Goal: Task Accomplishment & Management: Manage account settings

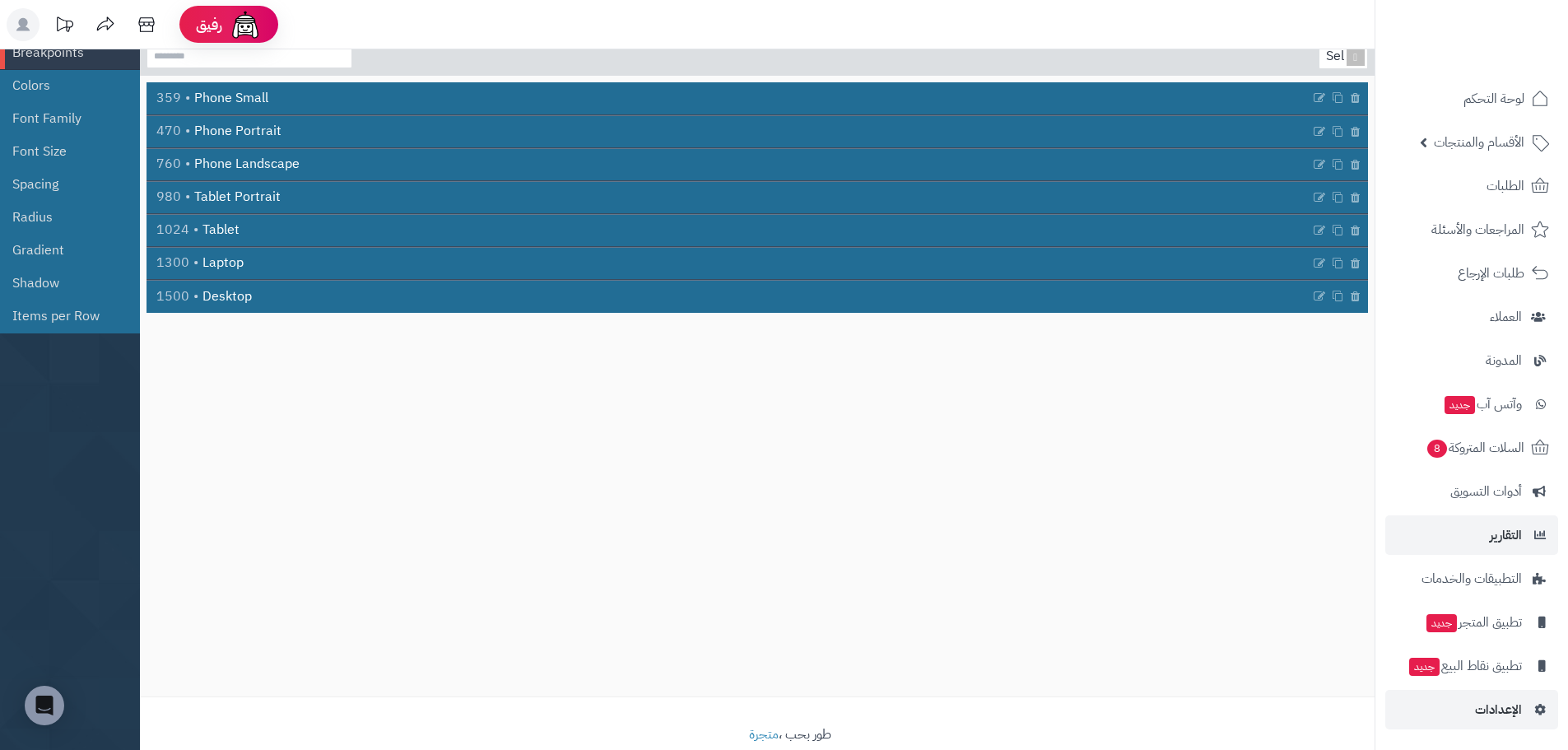
scroll to position [146, 0]
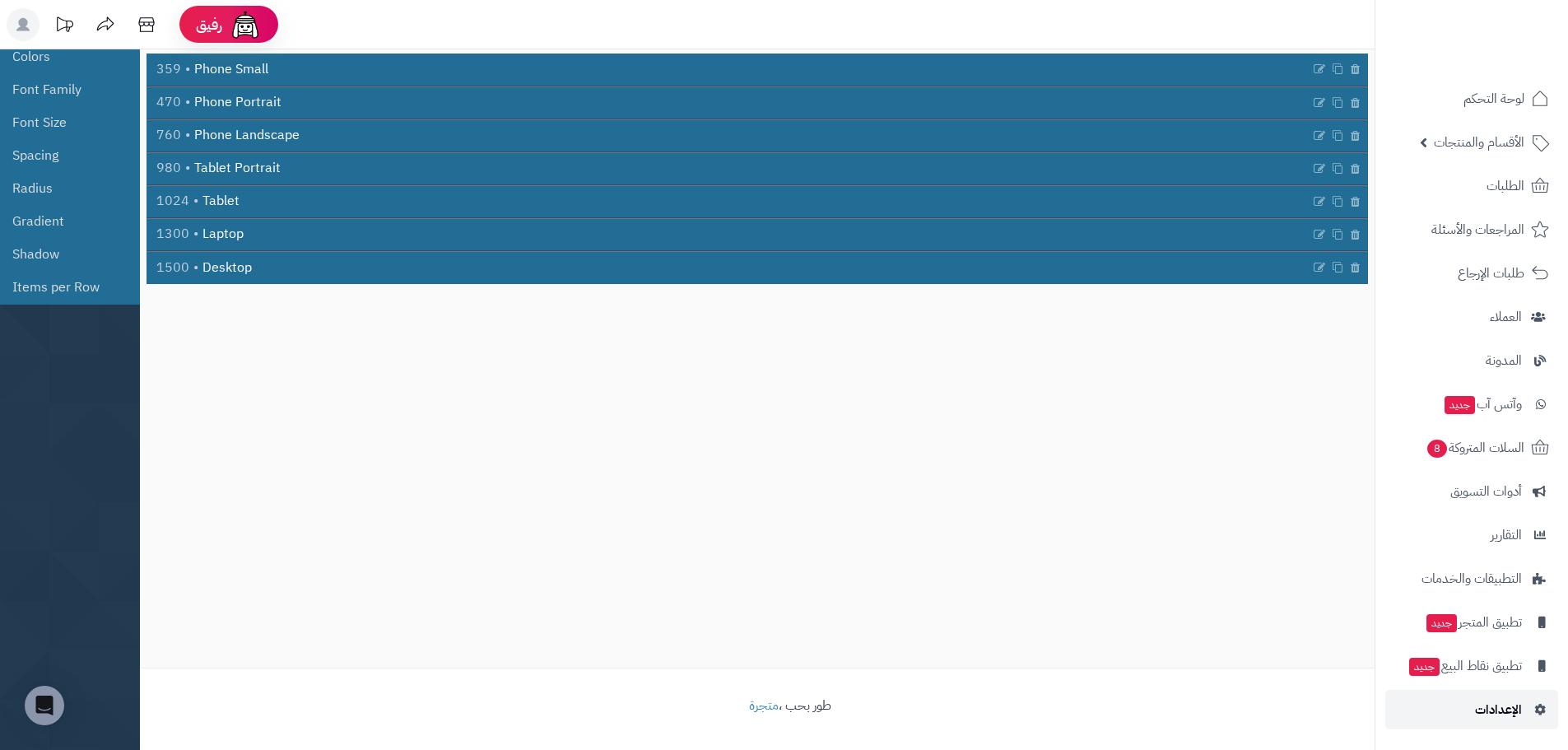
click at [1512, 696] on link "الإعدادات" at bounding box center [1471, 709] width 173 height 39
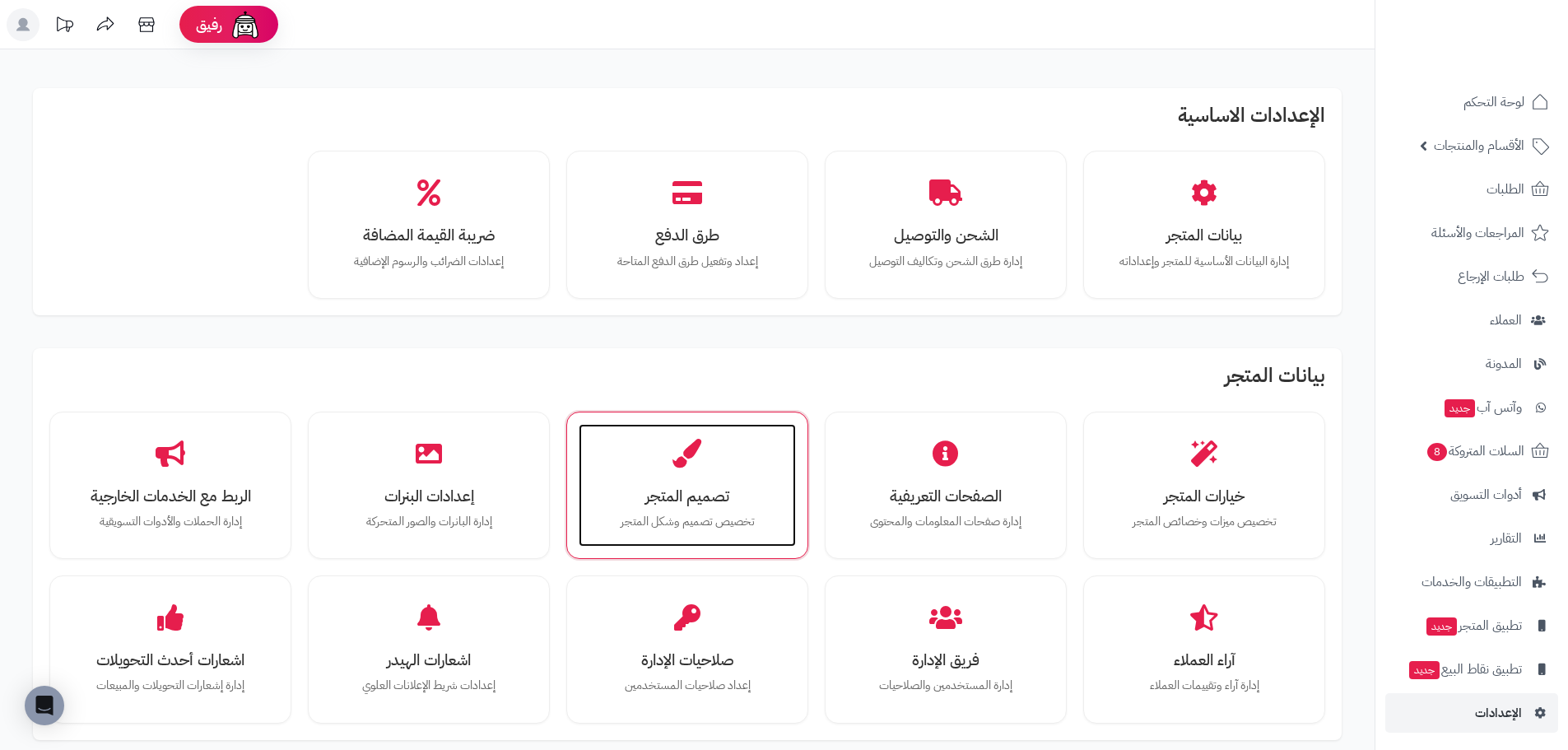
click at [701, 490] on h3 "تصميم المتجر" at bounding box center [687, 496] width 184 height 17
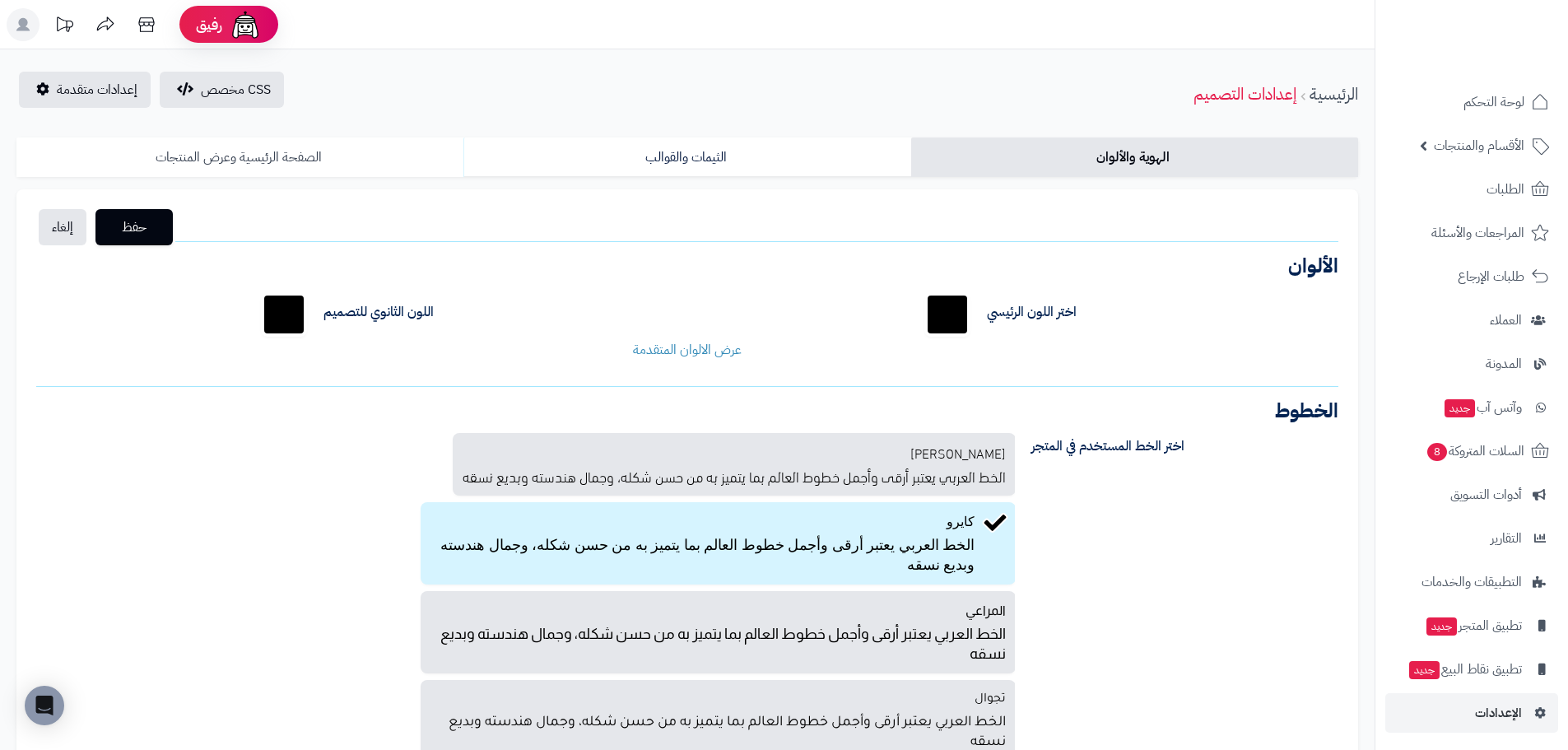
click at [289, 150] on link "الصفحة الرئيسية وعرض المنتجات" at bounding box center [240, 156] width 447 height 39
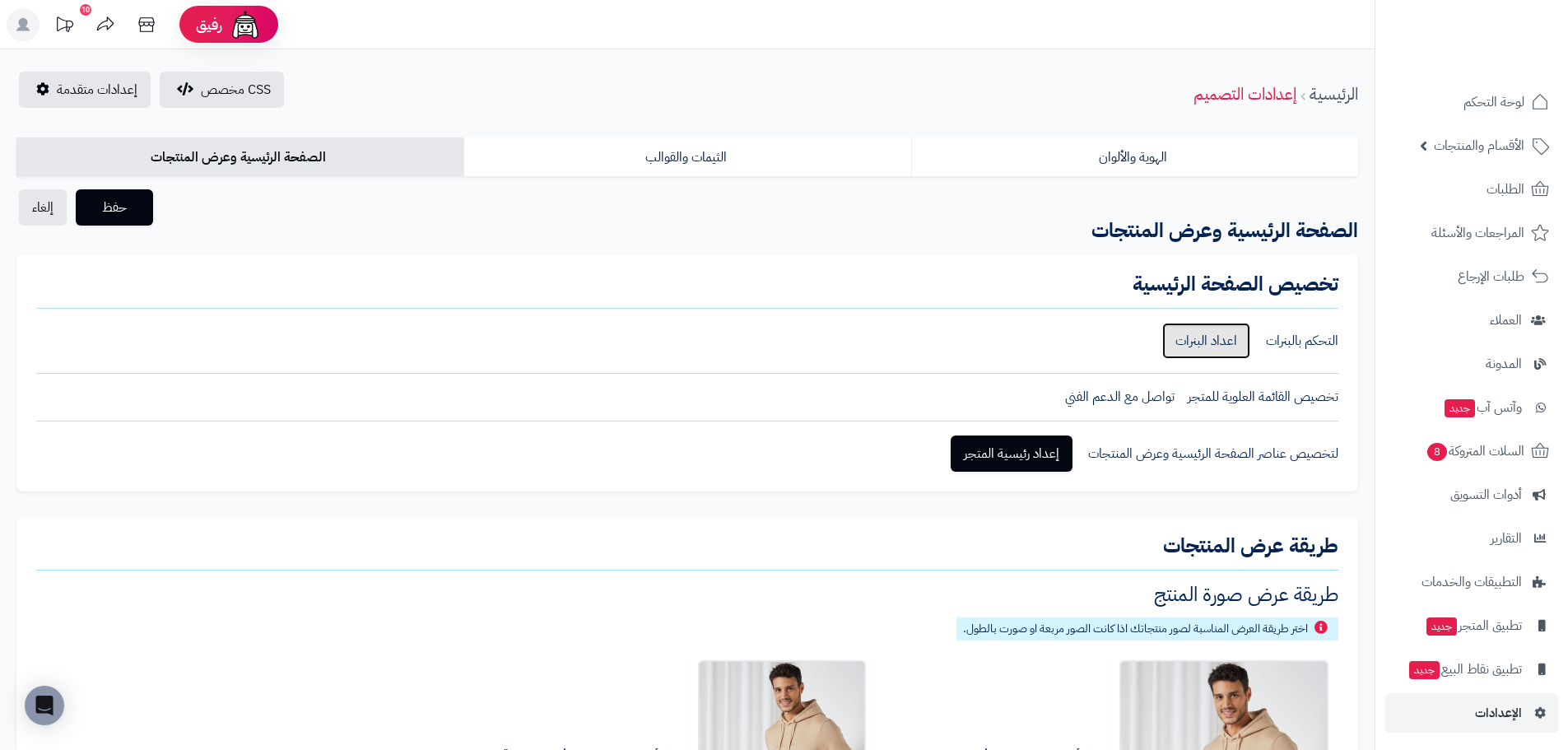
click at [1189, 334] on link "اعداد البنرات" at bounding box center [1206, 341] width 88 height 37
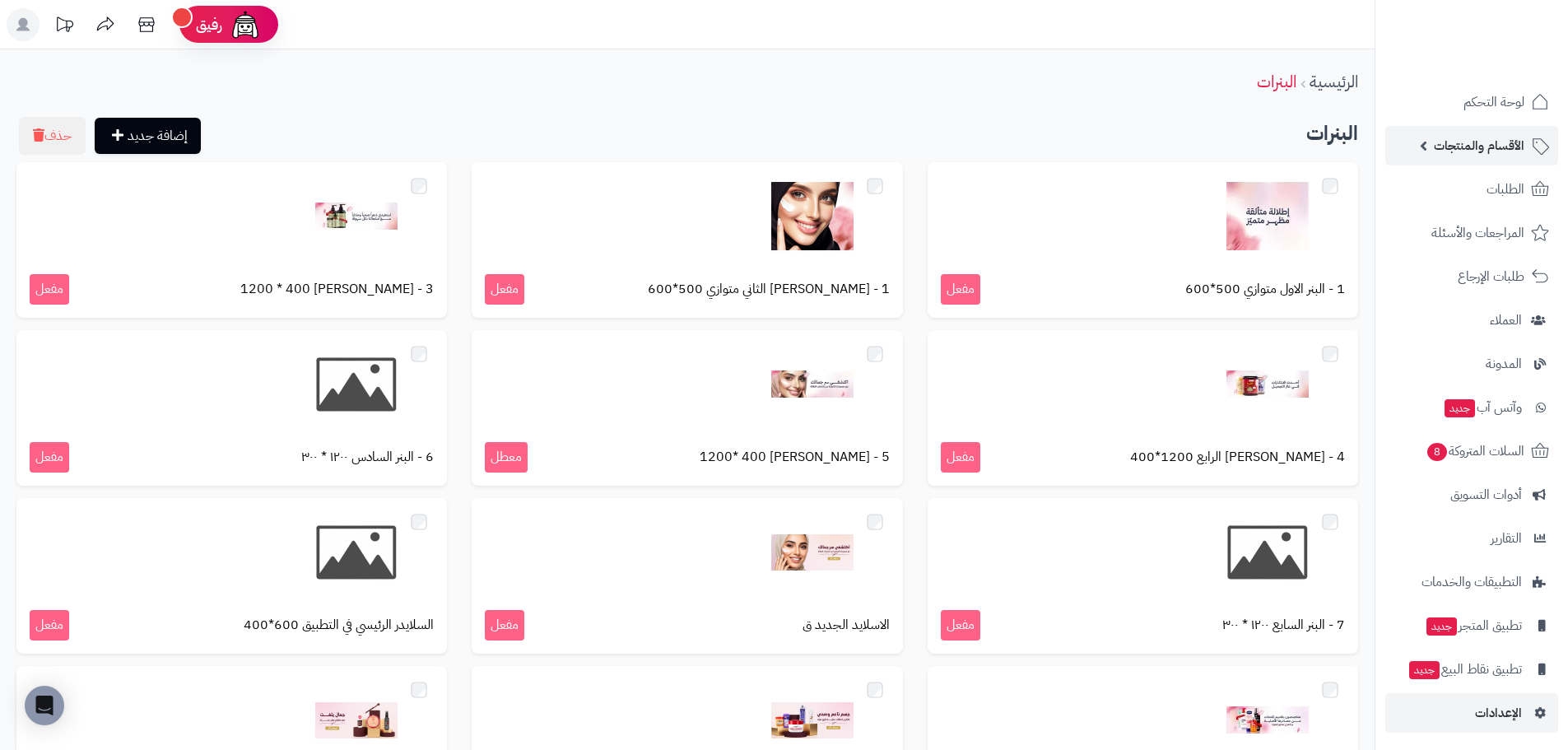
click at [1499, 148] on span "الأقسام والمنتجات" at bounding box center [1479, 145] width 90 height 23
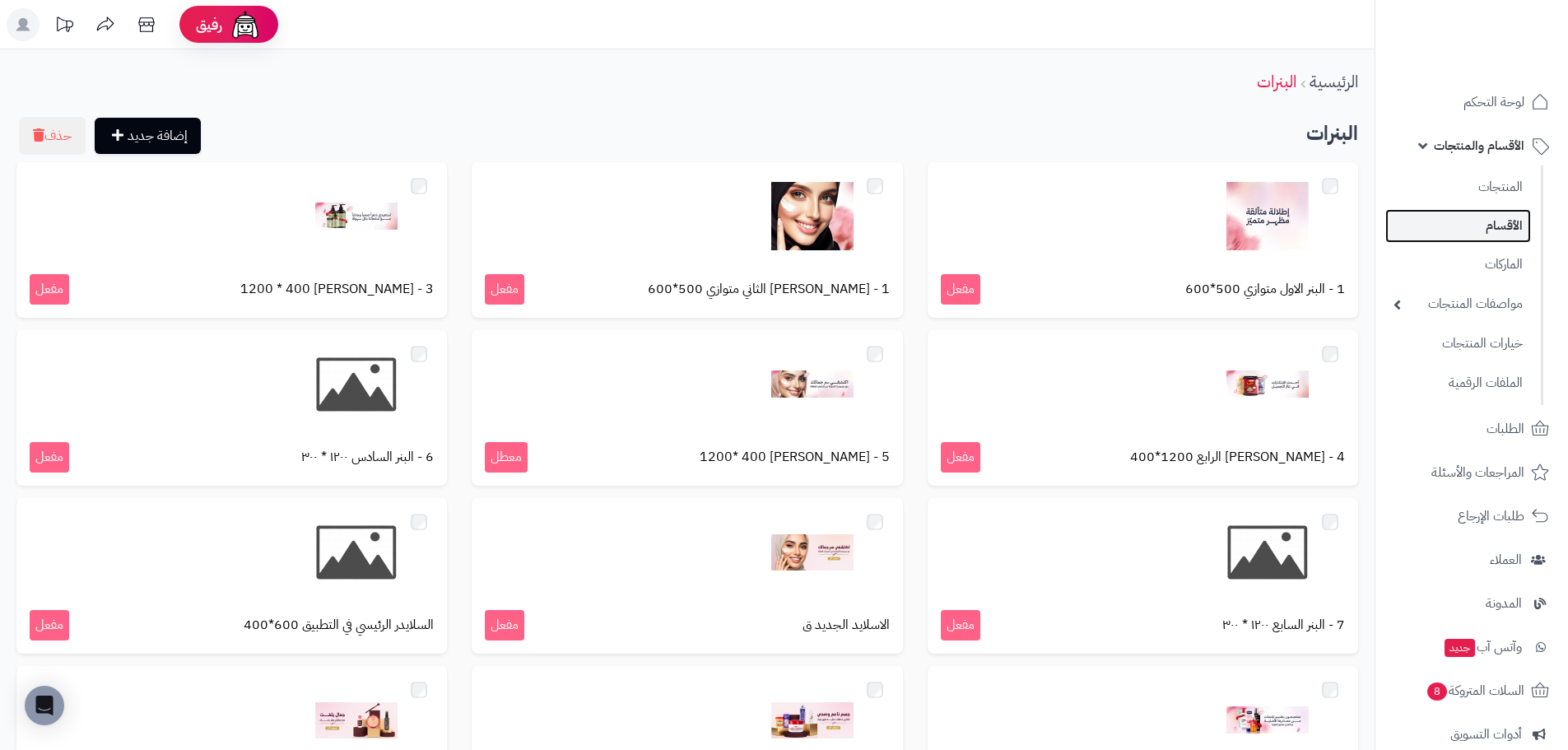
click at [1497, 225] on link "الأقسام" at bounding box center [1458, 226] width 146 height 34
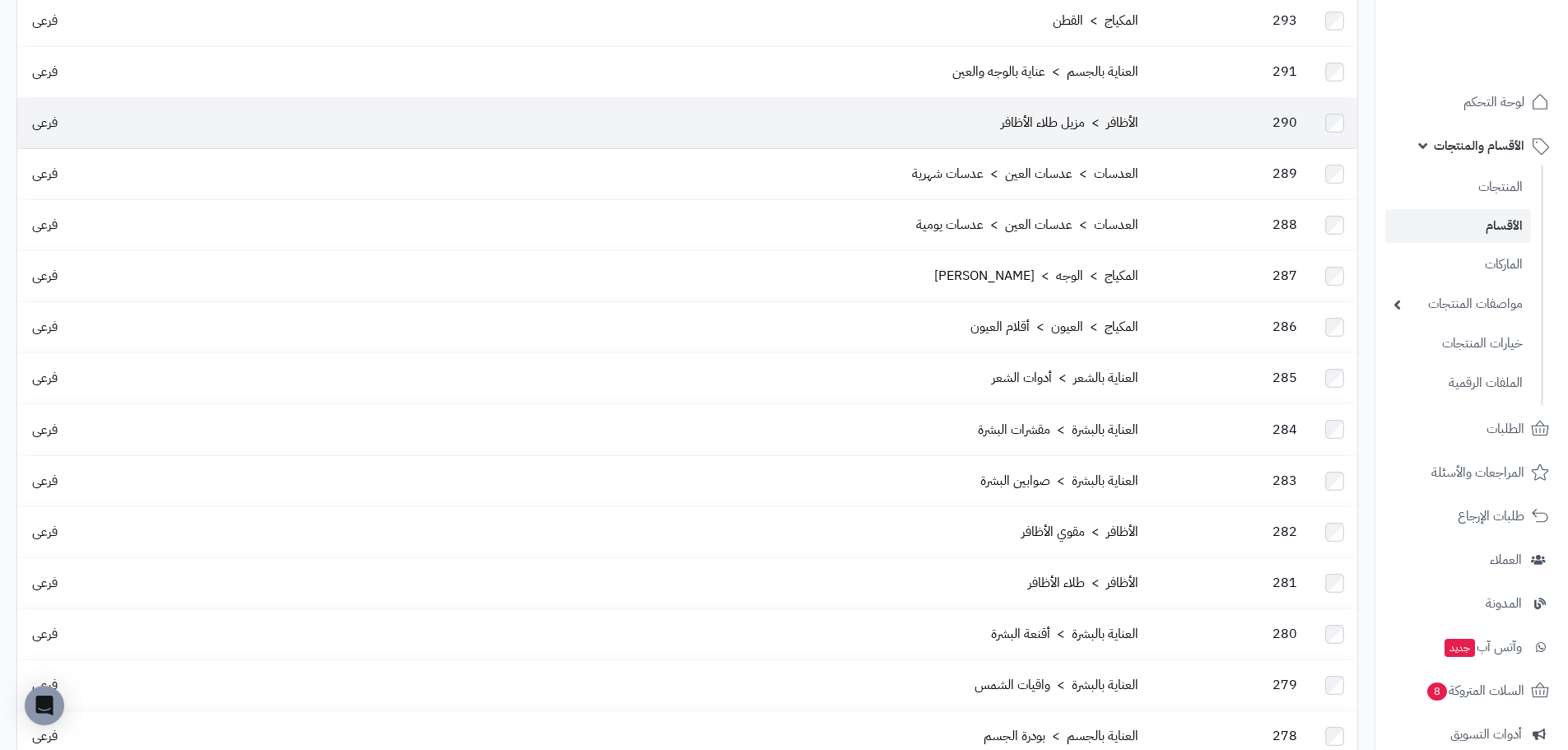
scroll to position [576, 0]
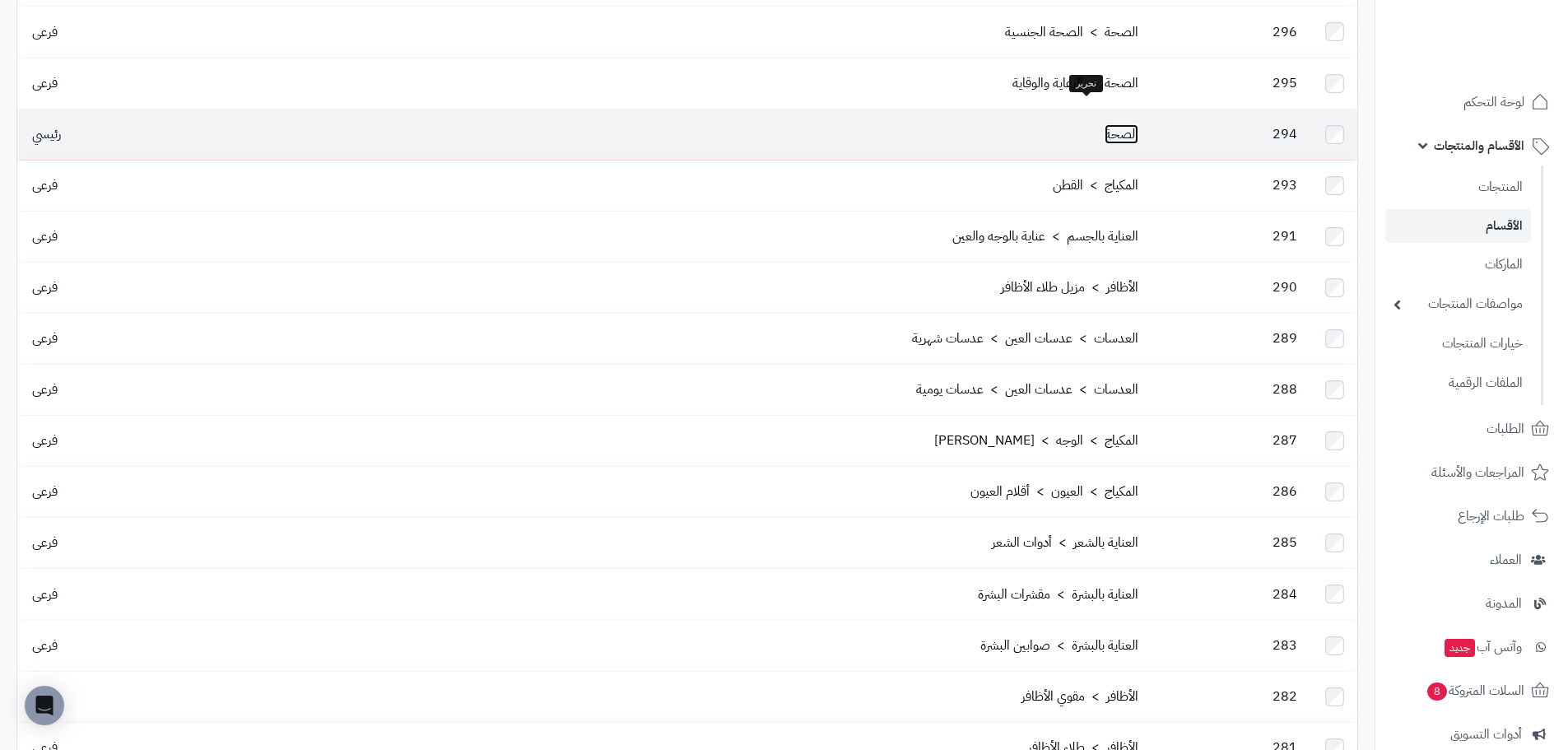
click at [1104, 124] on link "الصحة" at bounding box center [1121, 134] width 34 height 20
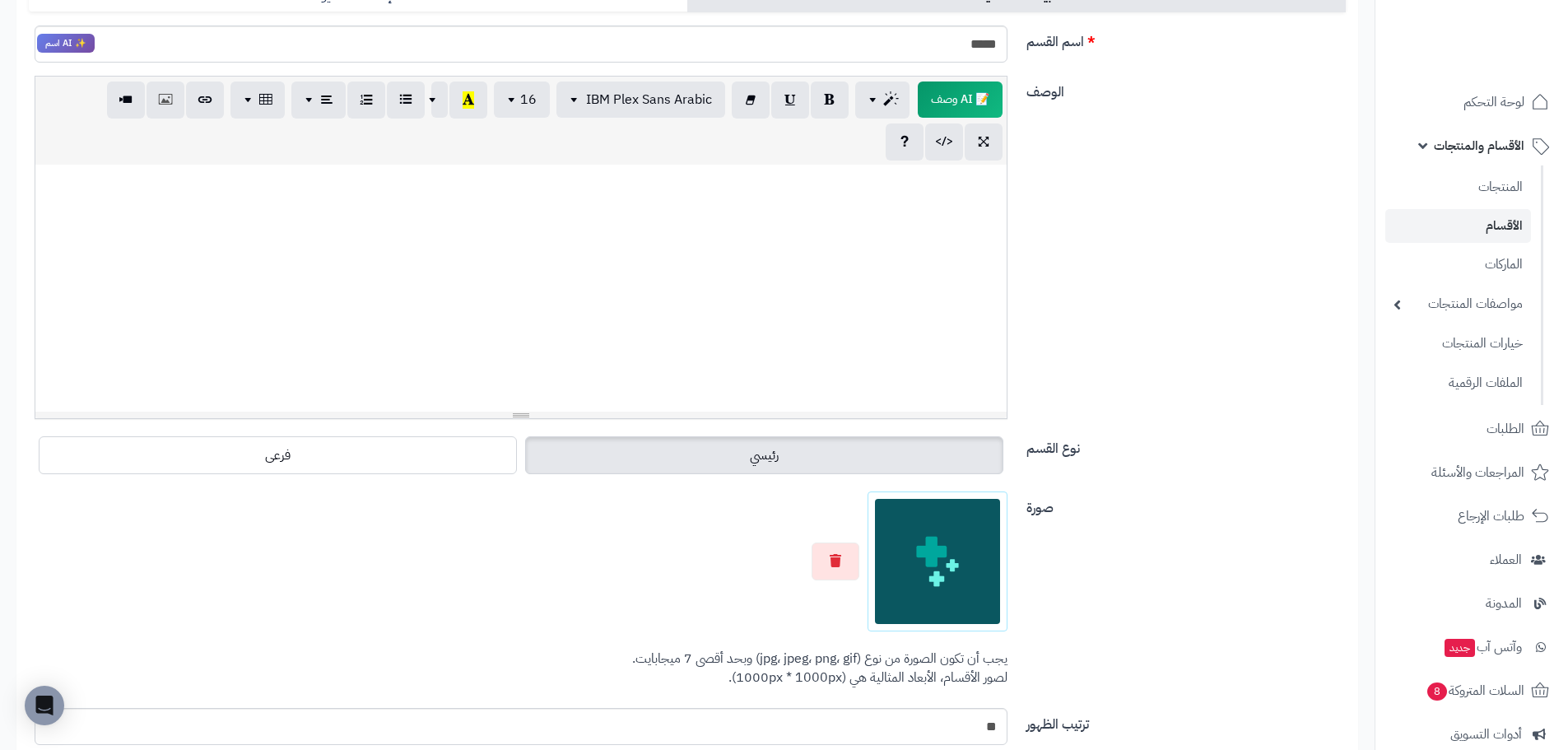
scroll to position [247, 0]
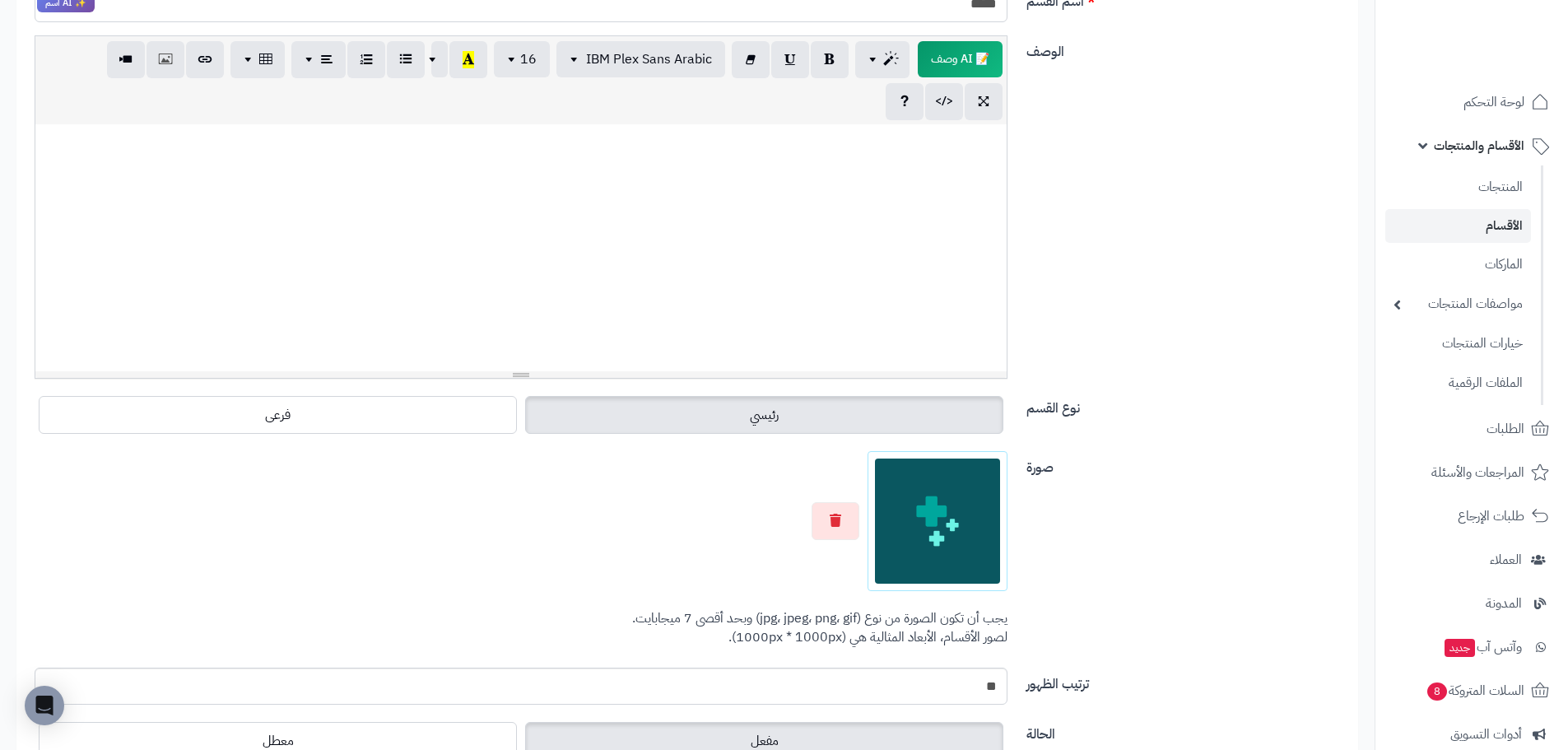
click at [376, 570] on div at bounding box center [521, 521] width 973 height 140
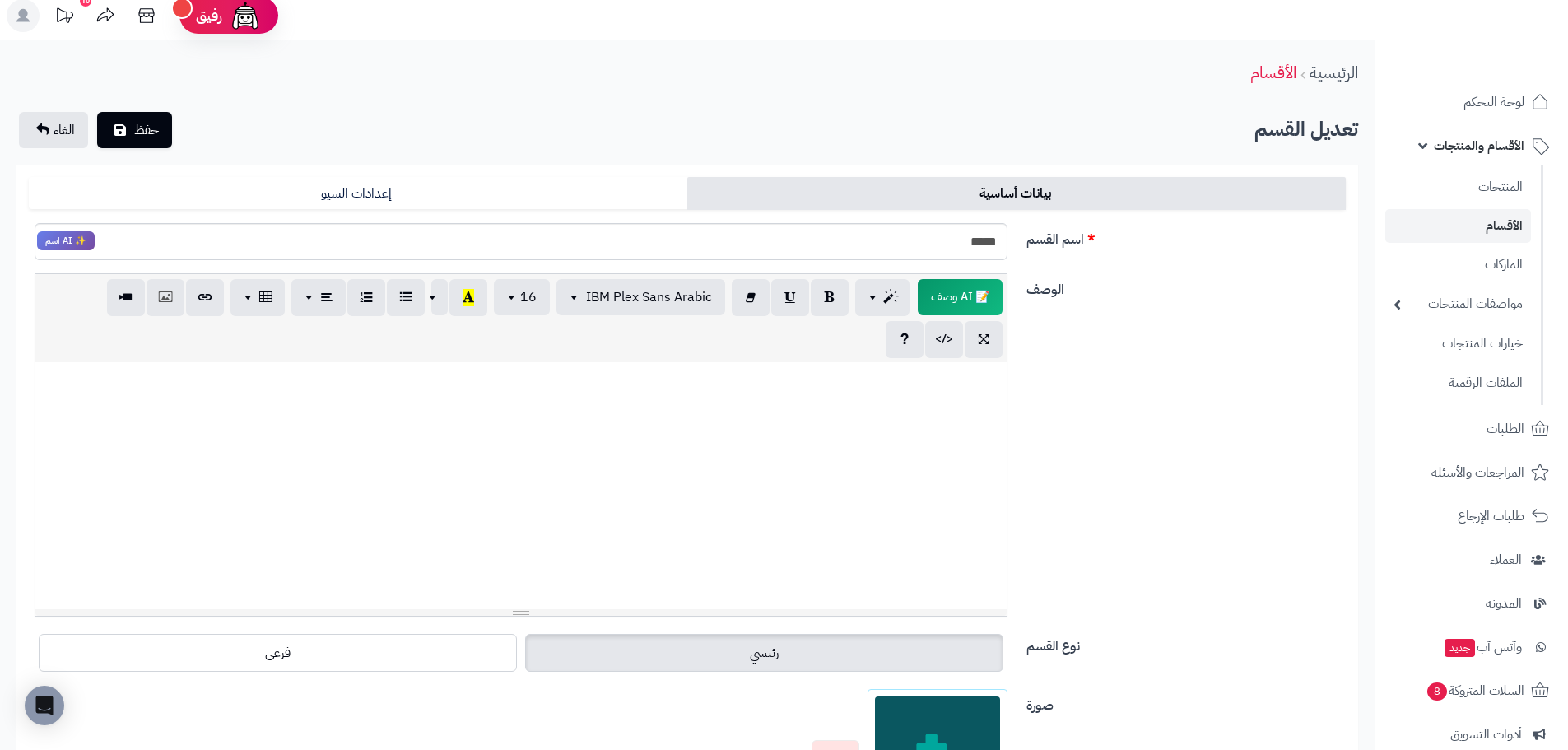
scroll to position [0, 0]
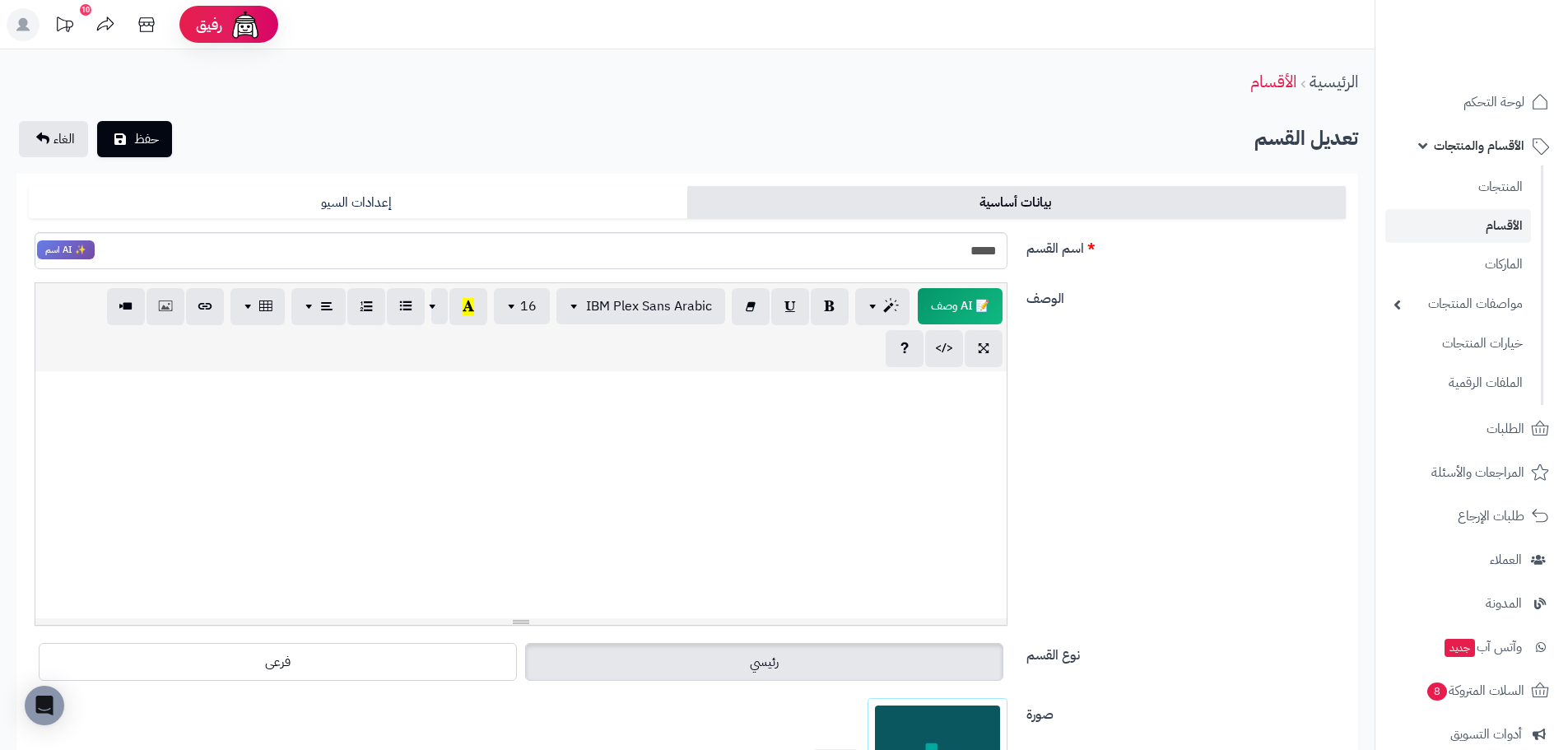
click at [1488, 224] on link "الأقسام" at bounding box center [1458, 226] width 146 height 34
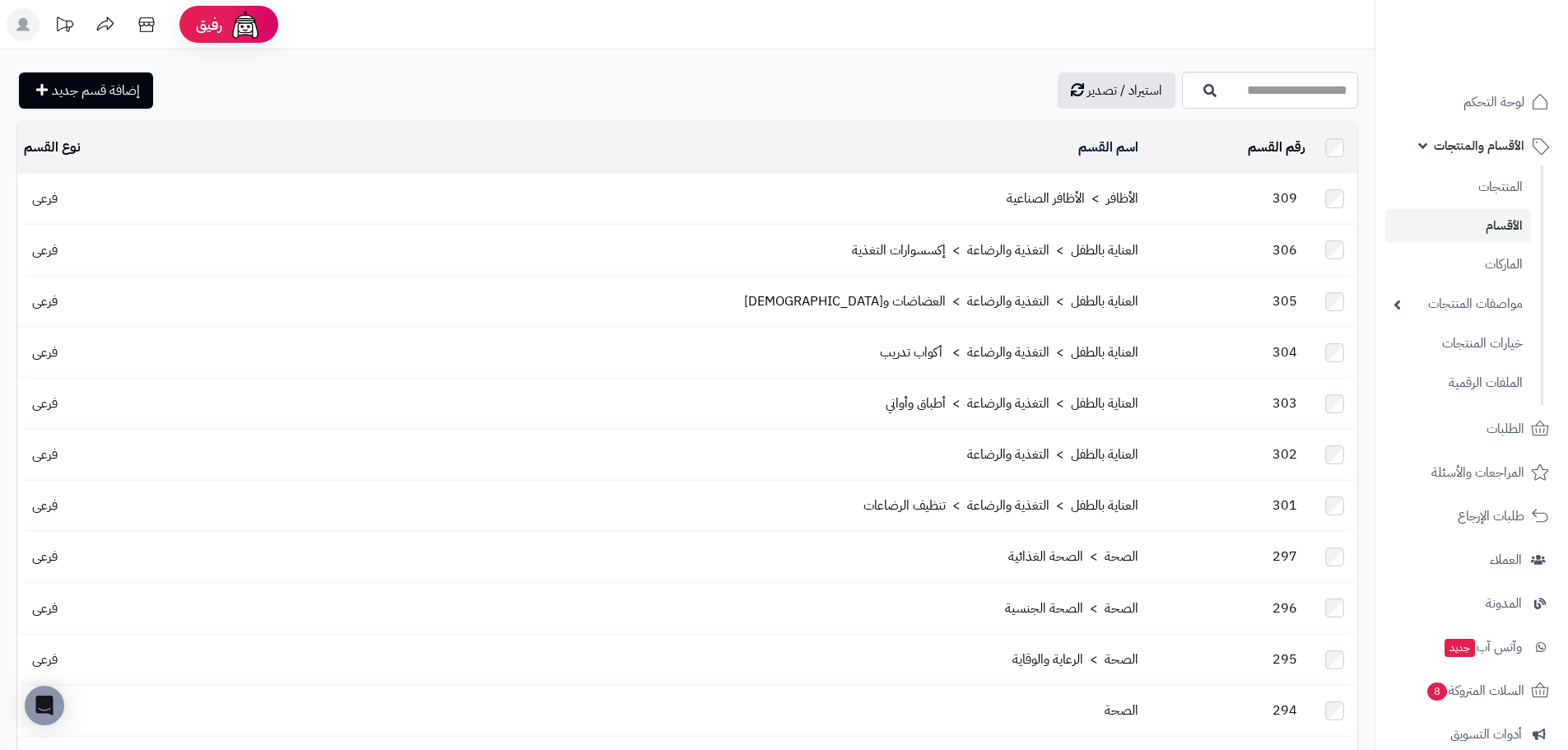
click at [1093, 192] on link "الأظافر > الأظافر الصناعية" at bounding box center [1073, 198] width 132 height 20
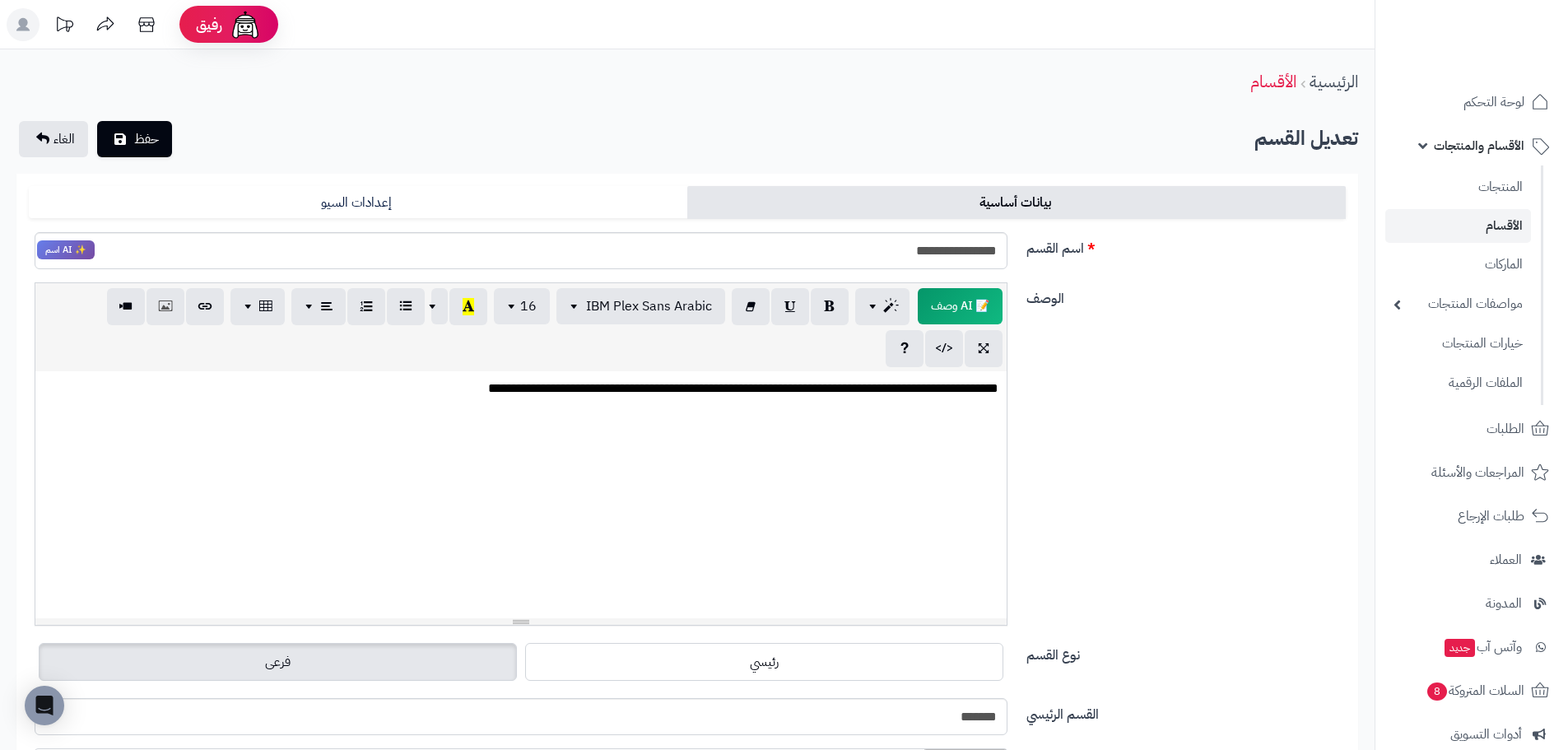
click at [1470, 226] on link "الأقسام" at bounding box center [1458, 226] width 146 height 34
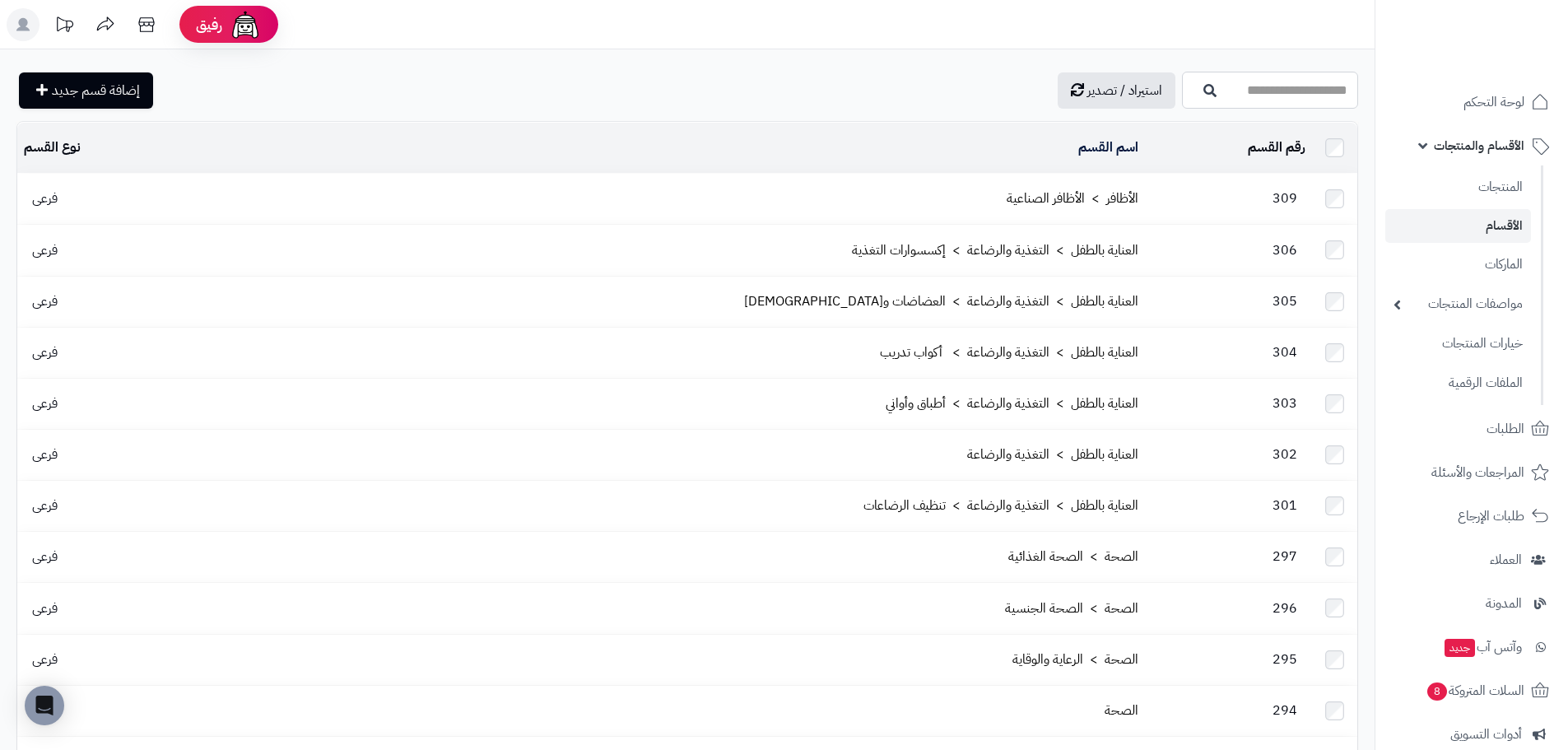
click at [1267, 88] on input "اسم القسم" at bounding box center [1269, 90] width 176 height 37
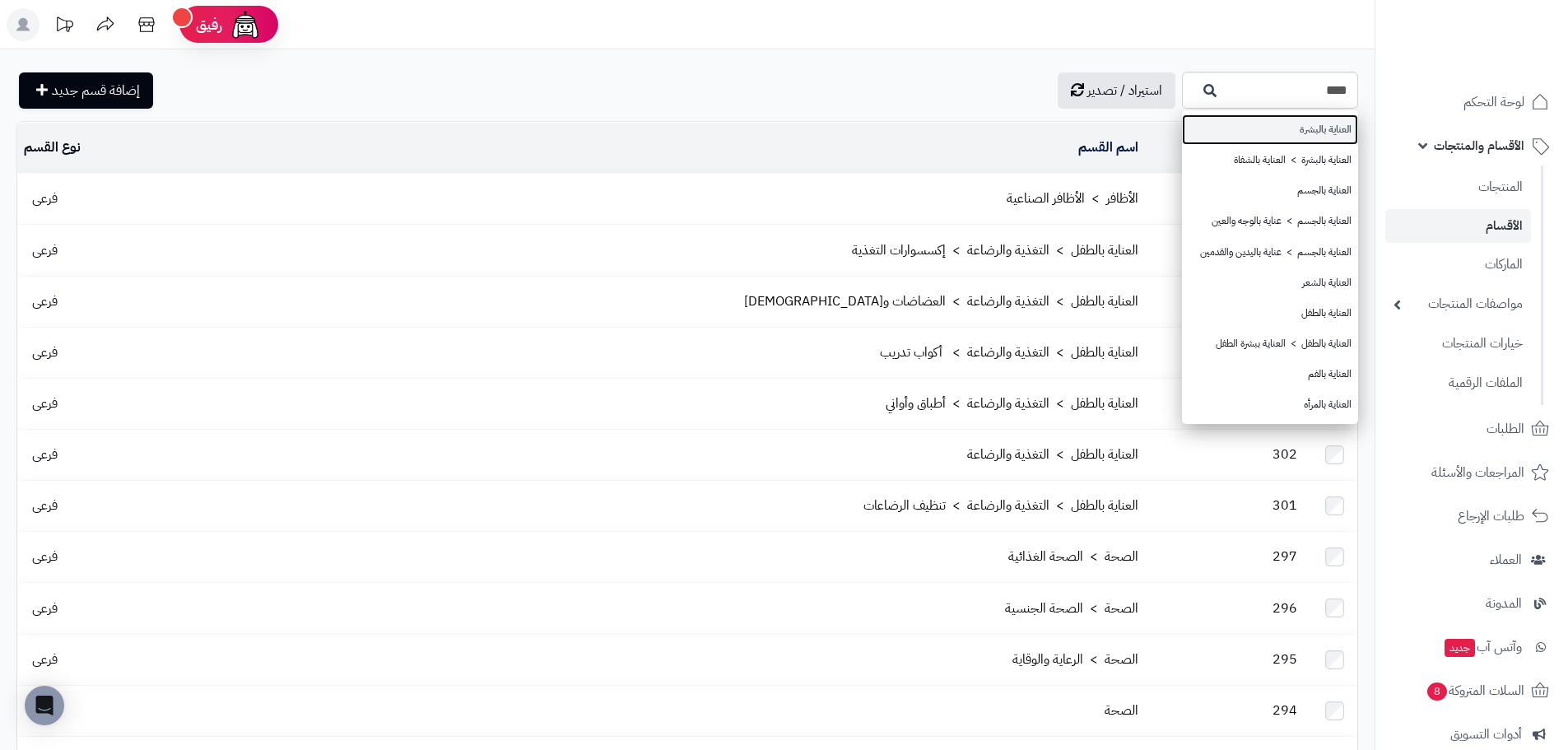
click at [1246, 131] on link "العناية بالبشرة" at bounding box center [1269, 129] width 176 height 30
type input "**********"
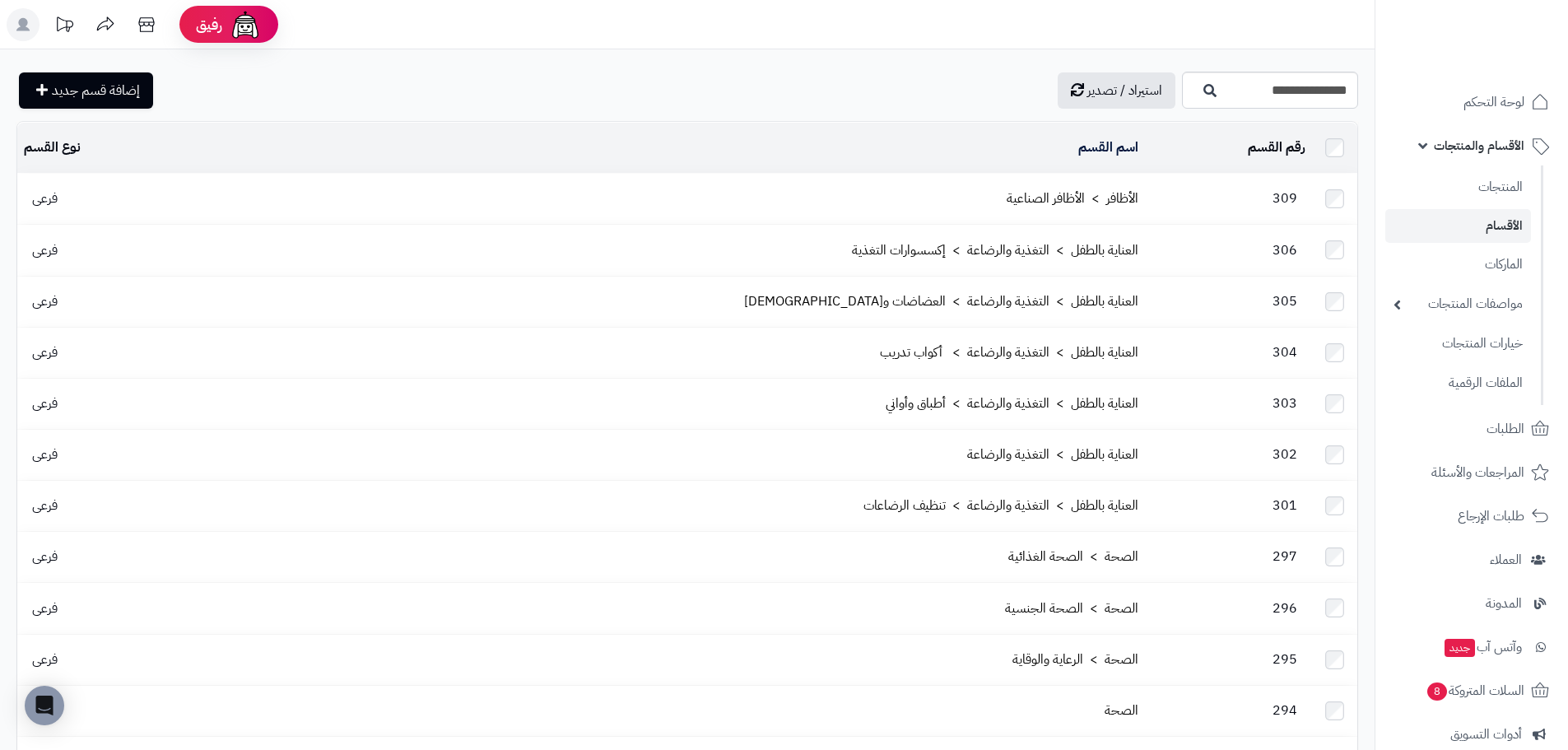
click at [1245, 136] on td "رقم القسم المحدد: 0 حذف" at bounding box center [1228, 148] width 167 height 50
click at [1260, 77] on input "**********" at bounding box center [1269, 90] width 176 height 37
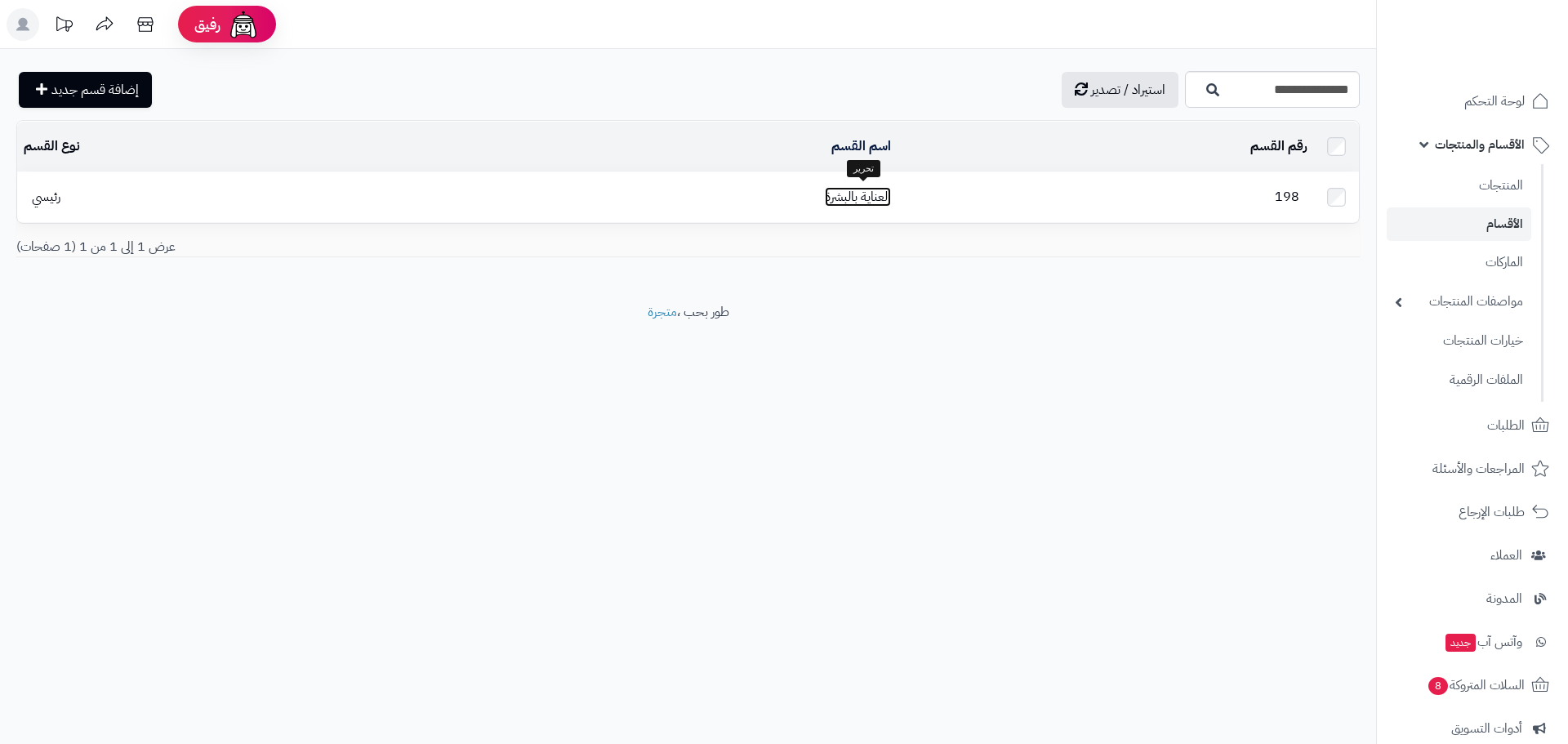
click at [859, 188] on link "العناية بالبشرة" at bounding box center [858, 197] width 66 height 20
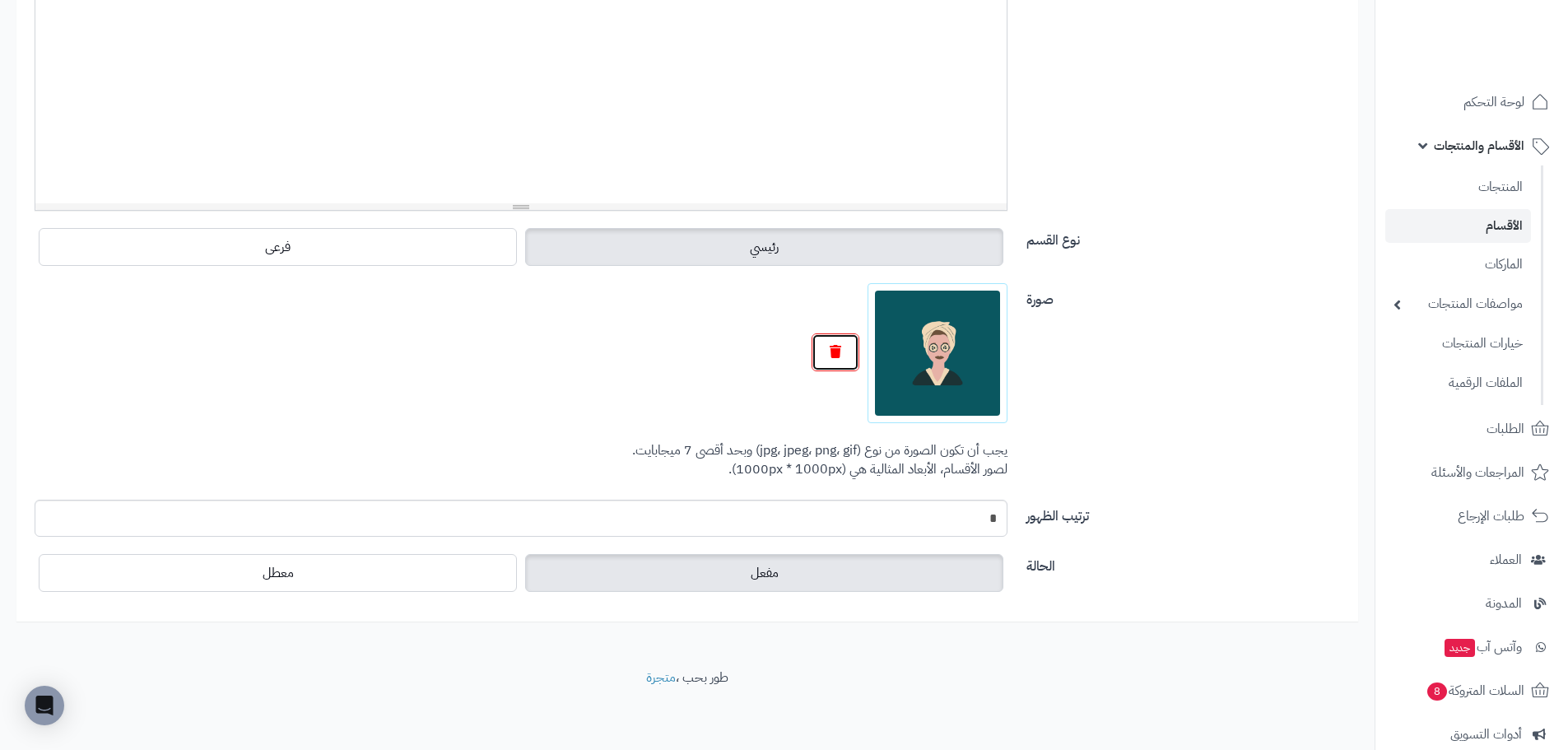
click at [839, 358] on button "button" at bounding box center [835, 353] width 48 height 38
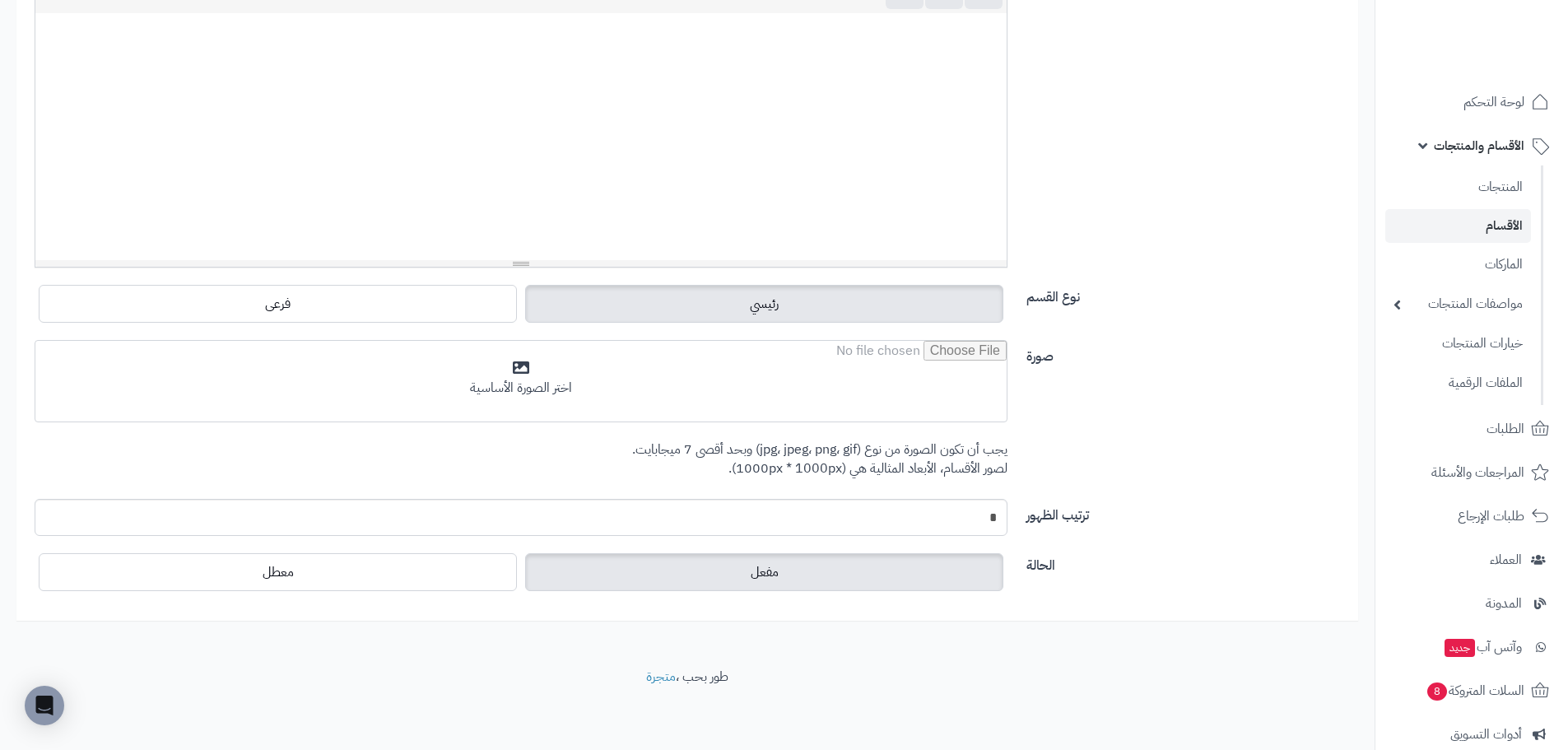
scroll to position [357, 0]
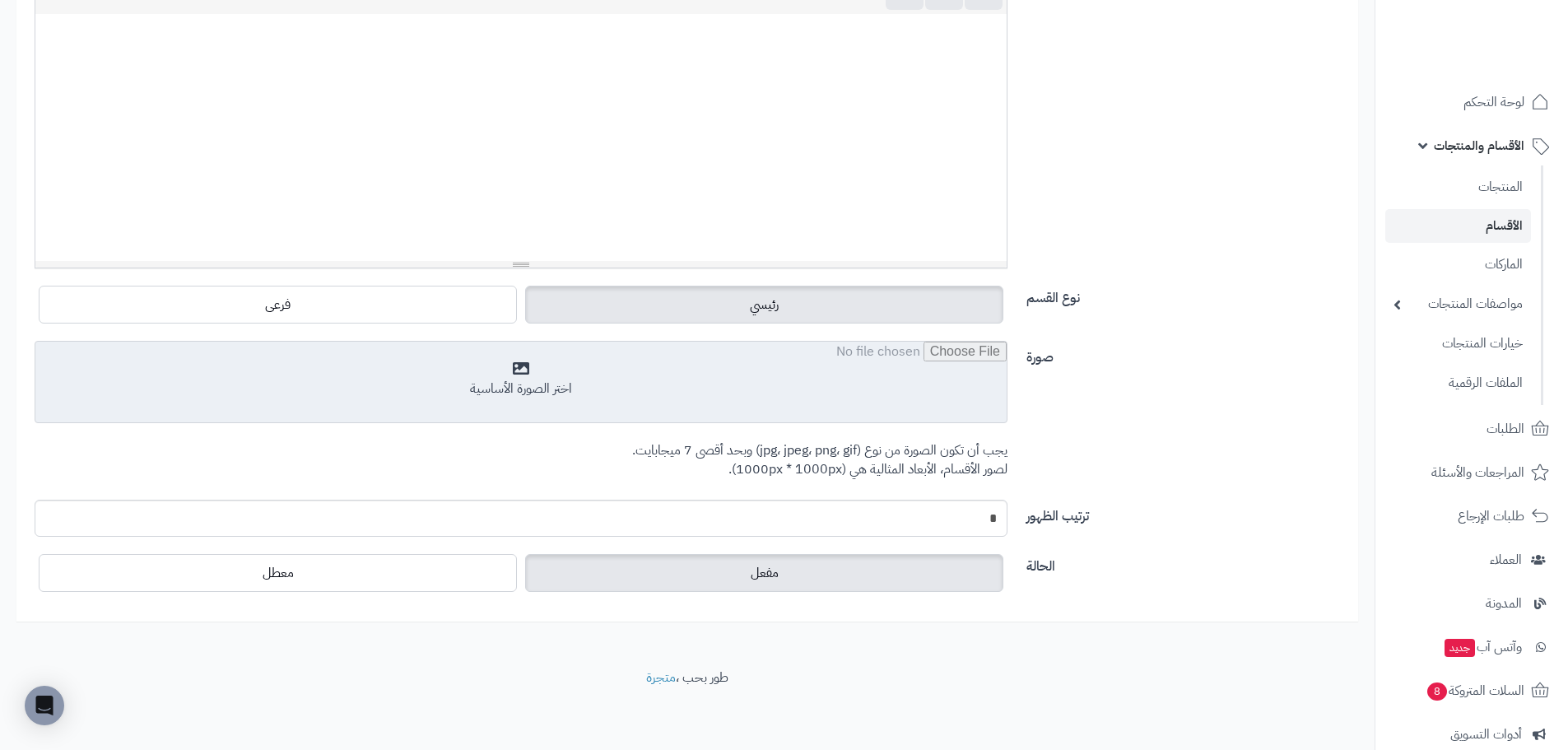
click at [919, 365] on input "file" at bounding box center [521, 382] width 971 height 83
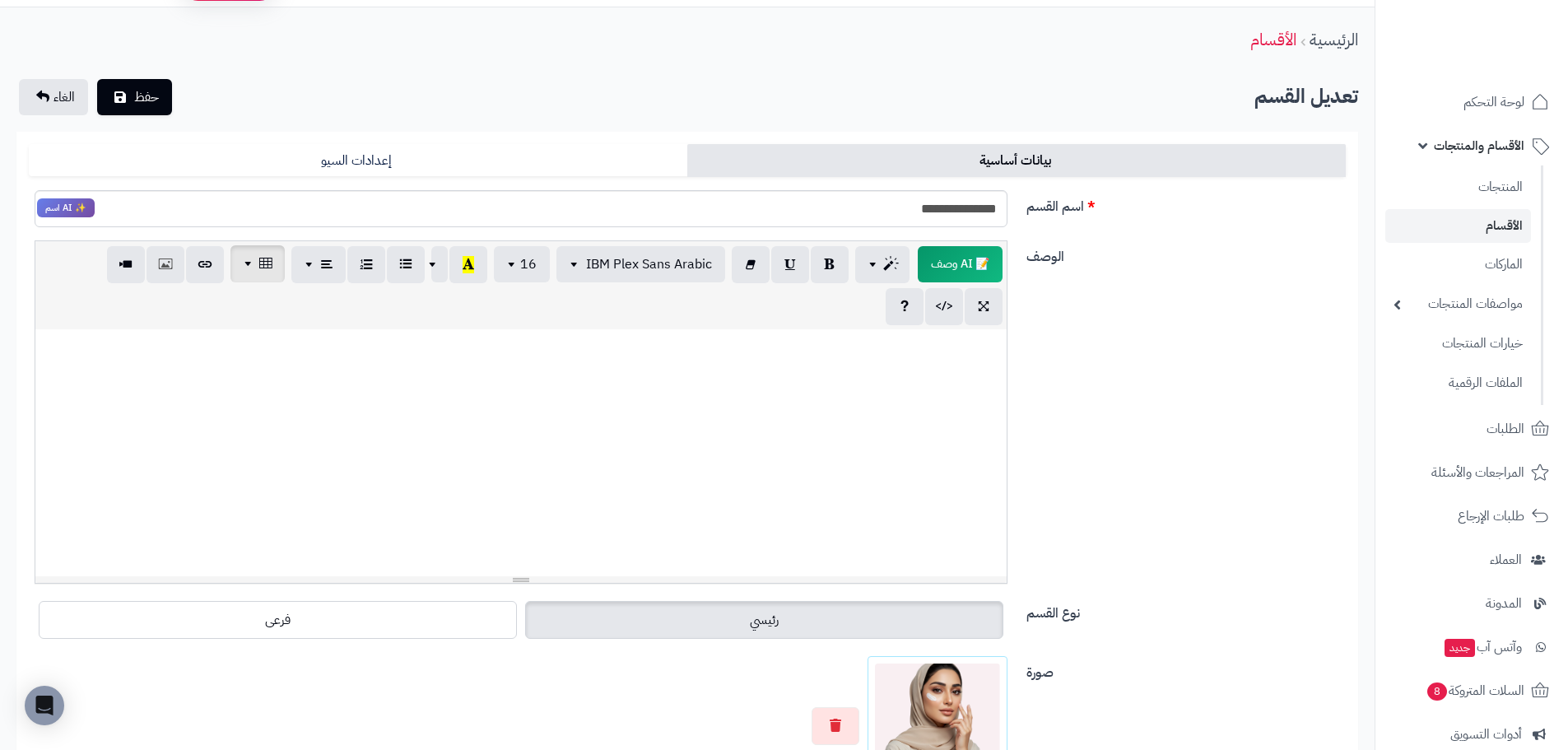
scroll to position [0, 0]
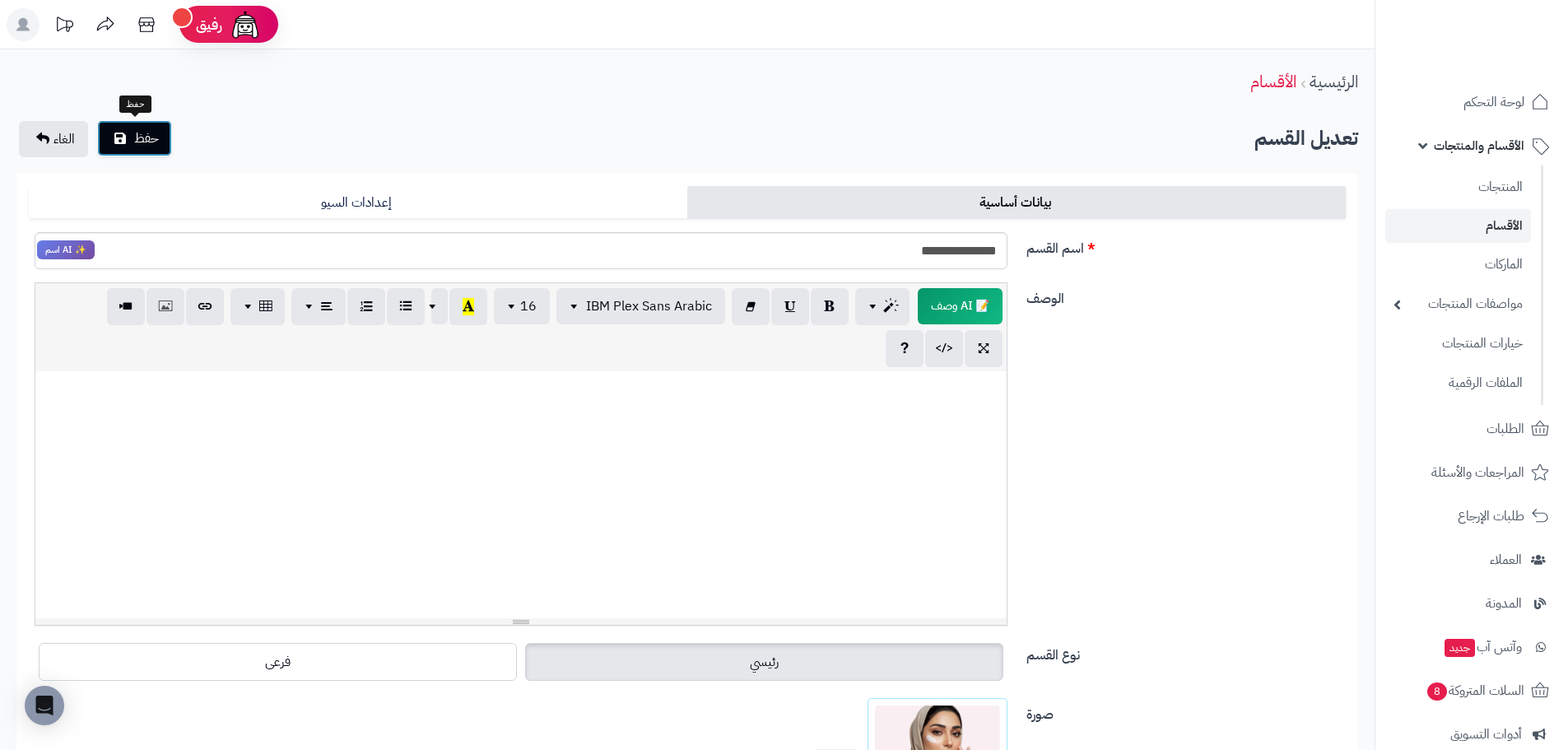
click at [136, 139] on span "حفظ" at bounding box center [146, 138] width 24 height 20
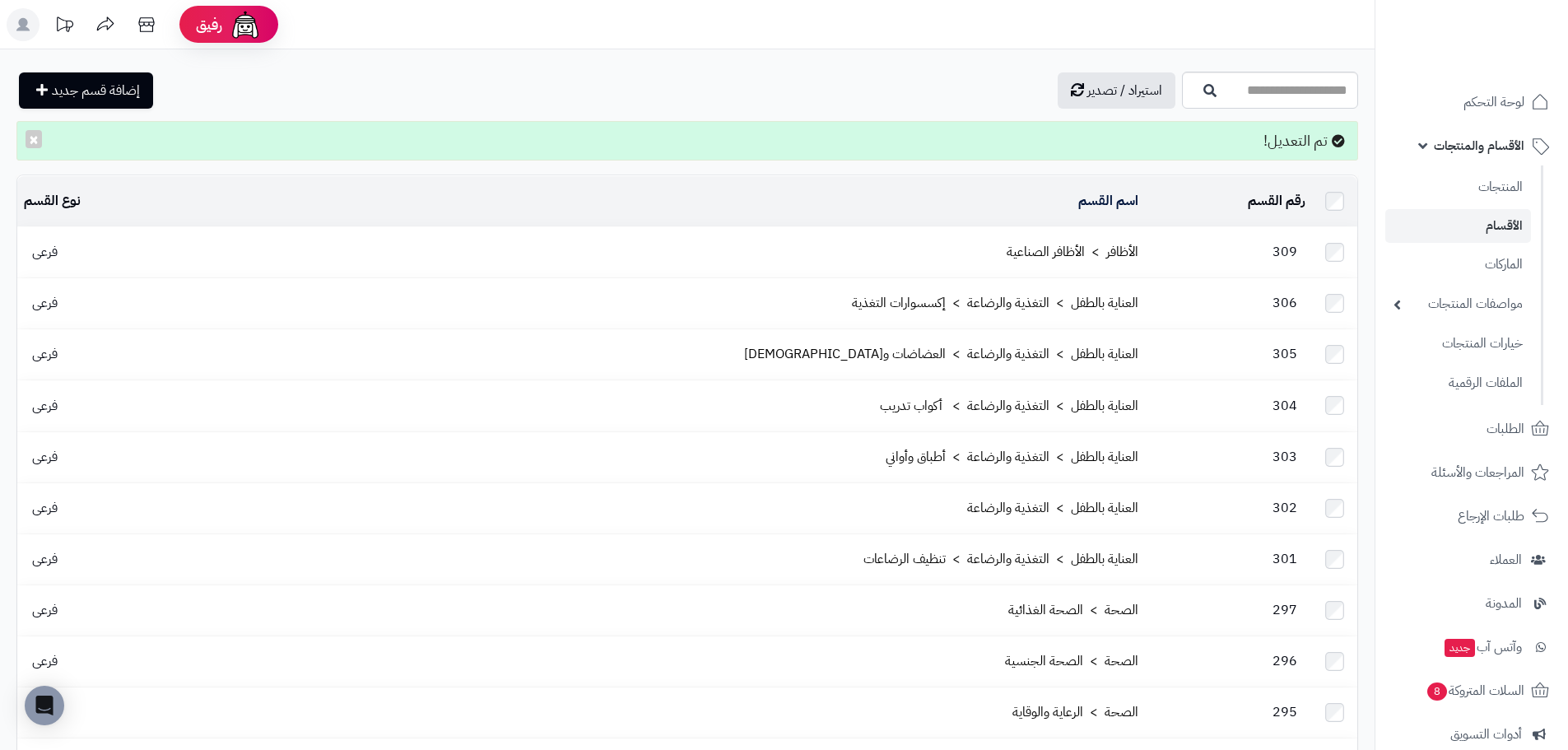
click at [392, 203] on td "اسم القسم" at bounding box center [663, 202] width 962 height 50
click at [1302, 101] on input "اسم القسم" at bounding box center [1269, 90] width 176 height 37
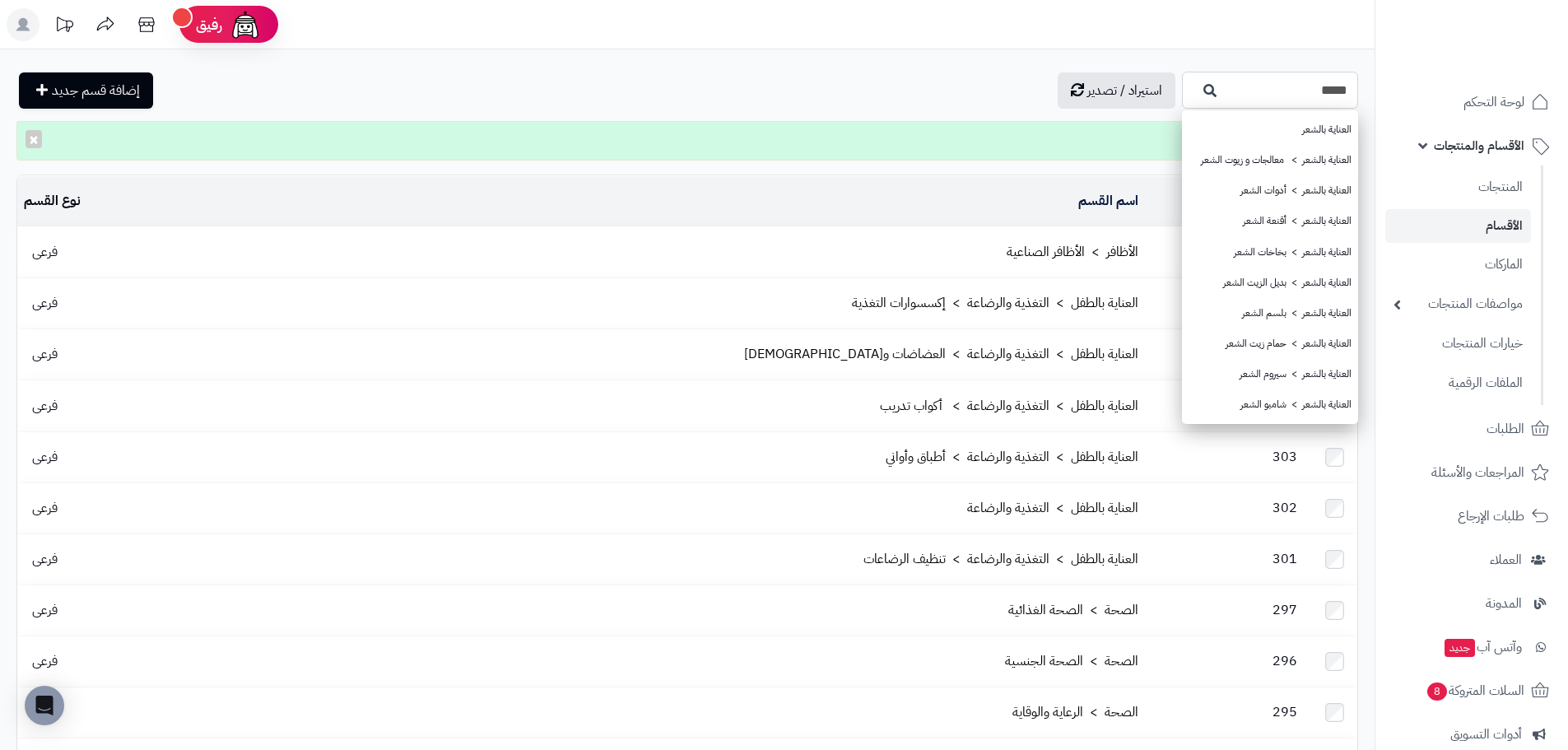
type input "*****"
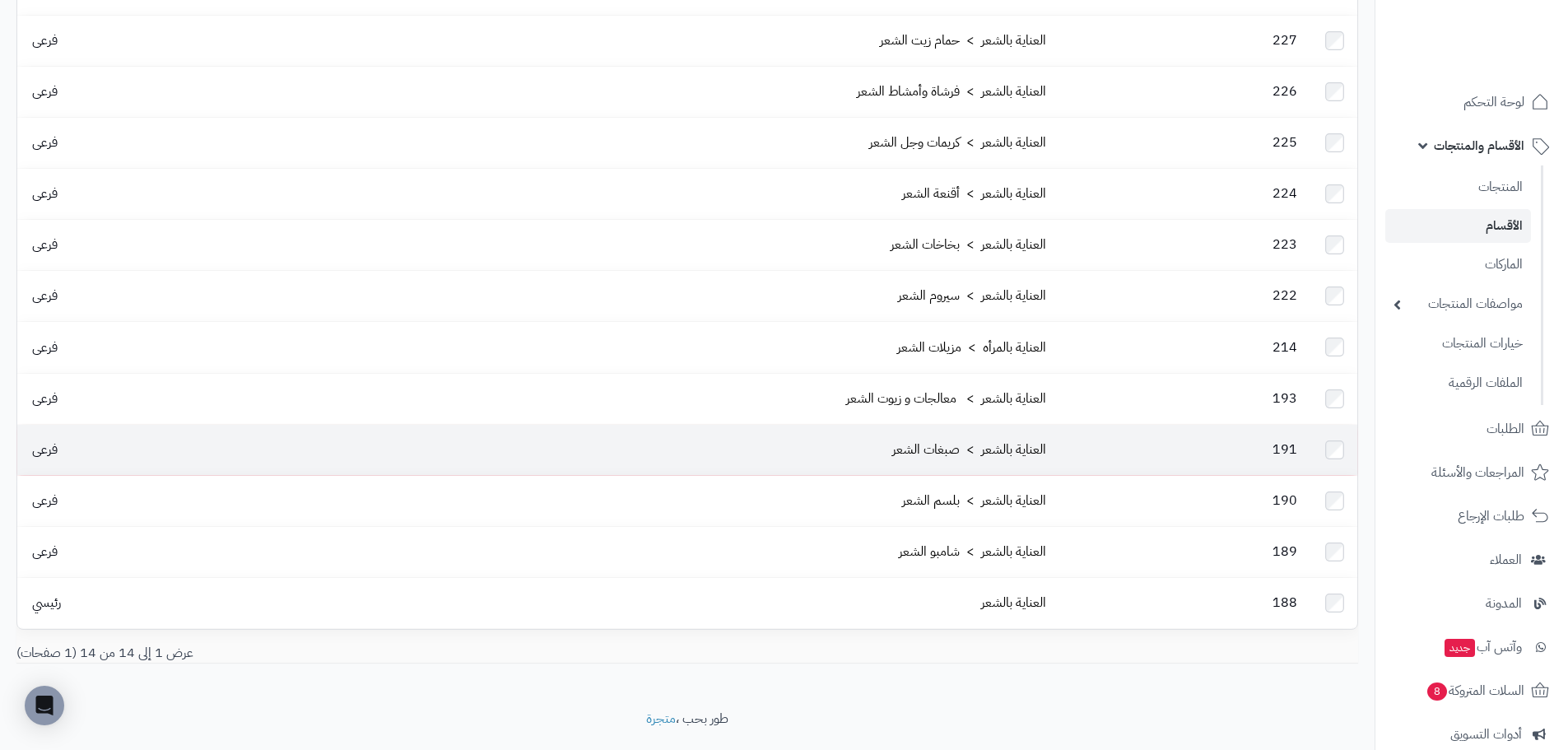
scroll to position [271, 0]
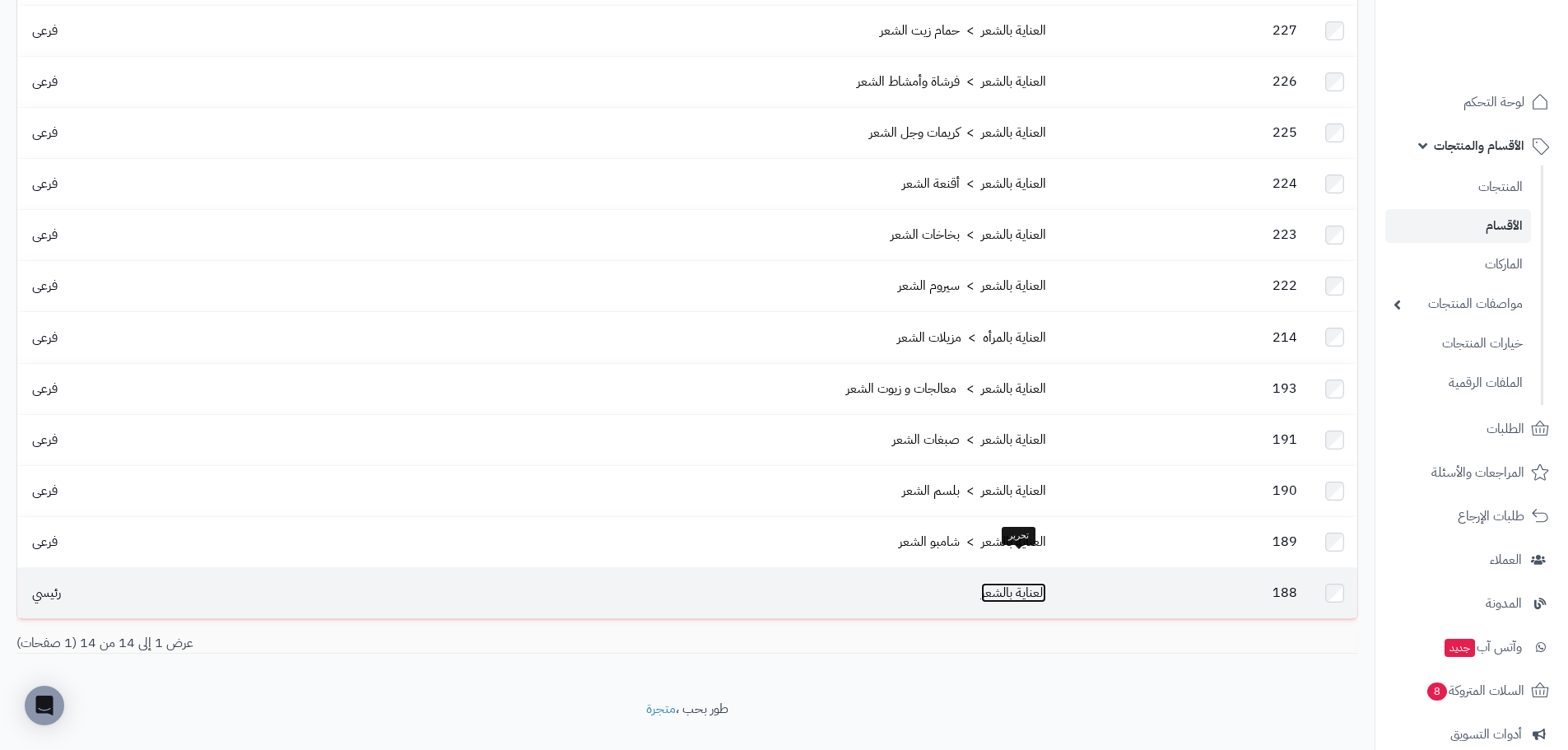
click at [1008, 583] on link "العناية بالشعر" at bounding box center [1013, 593] width 65 height 20
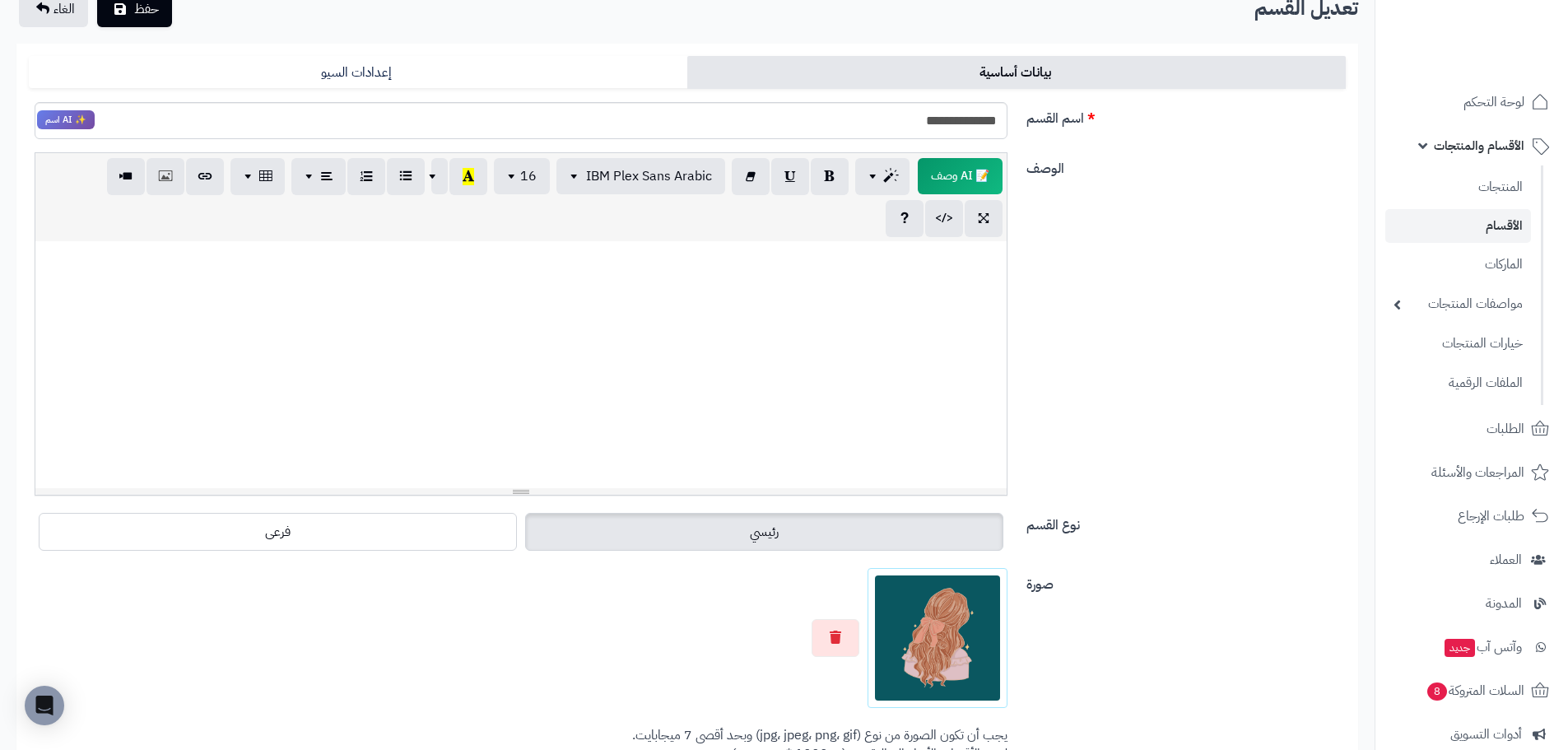
scroll to position [164, 0]
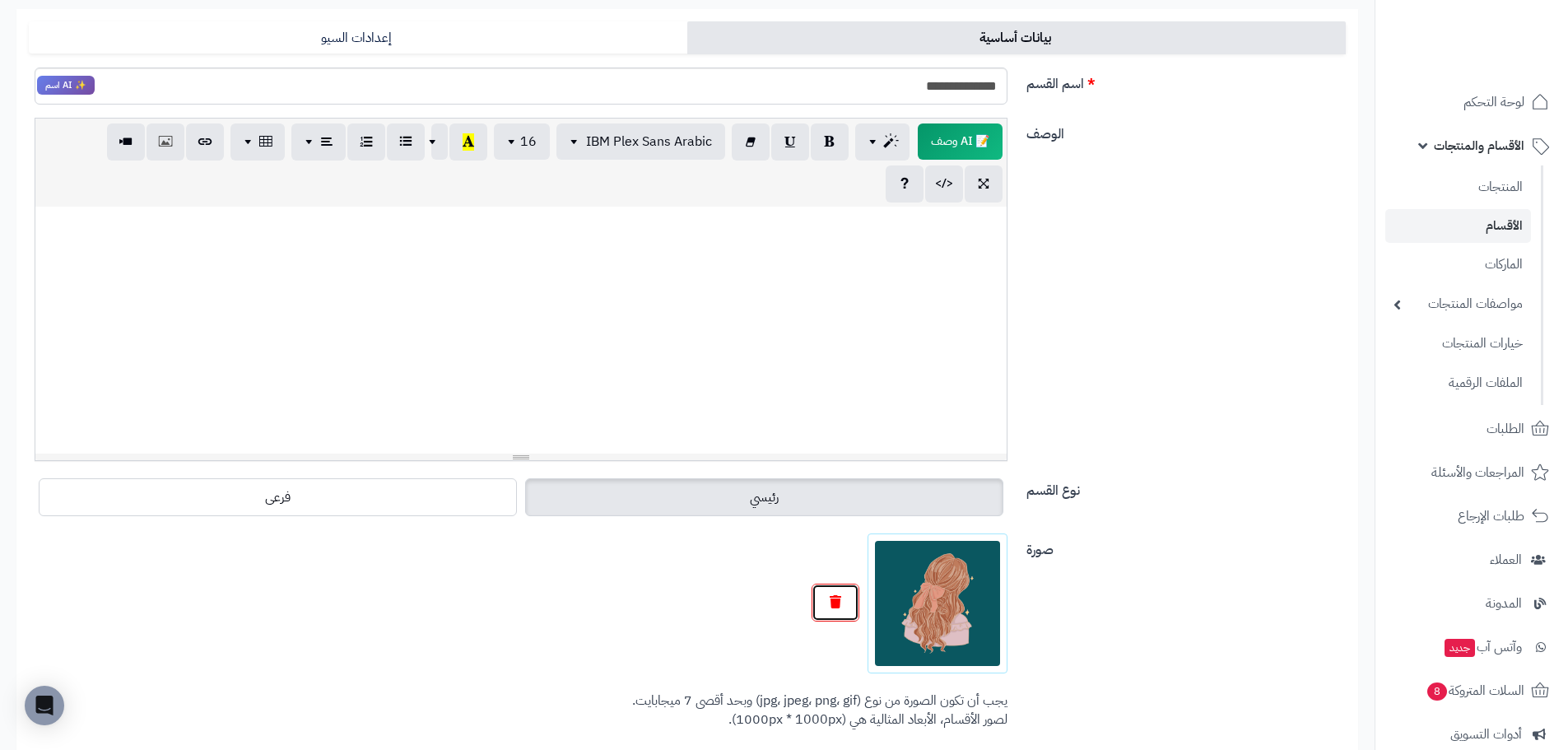
click at [829, 601] on button "button" at bounding box center [835, 603] width 48 height 38
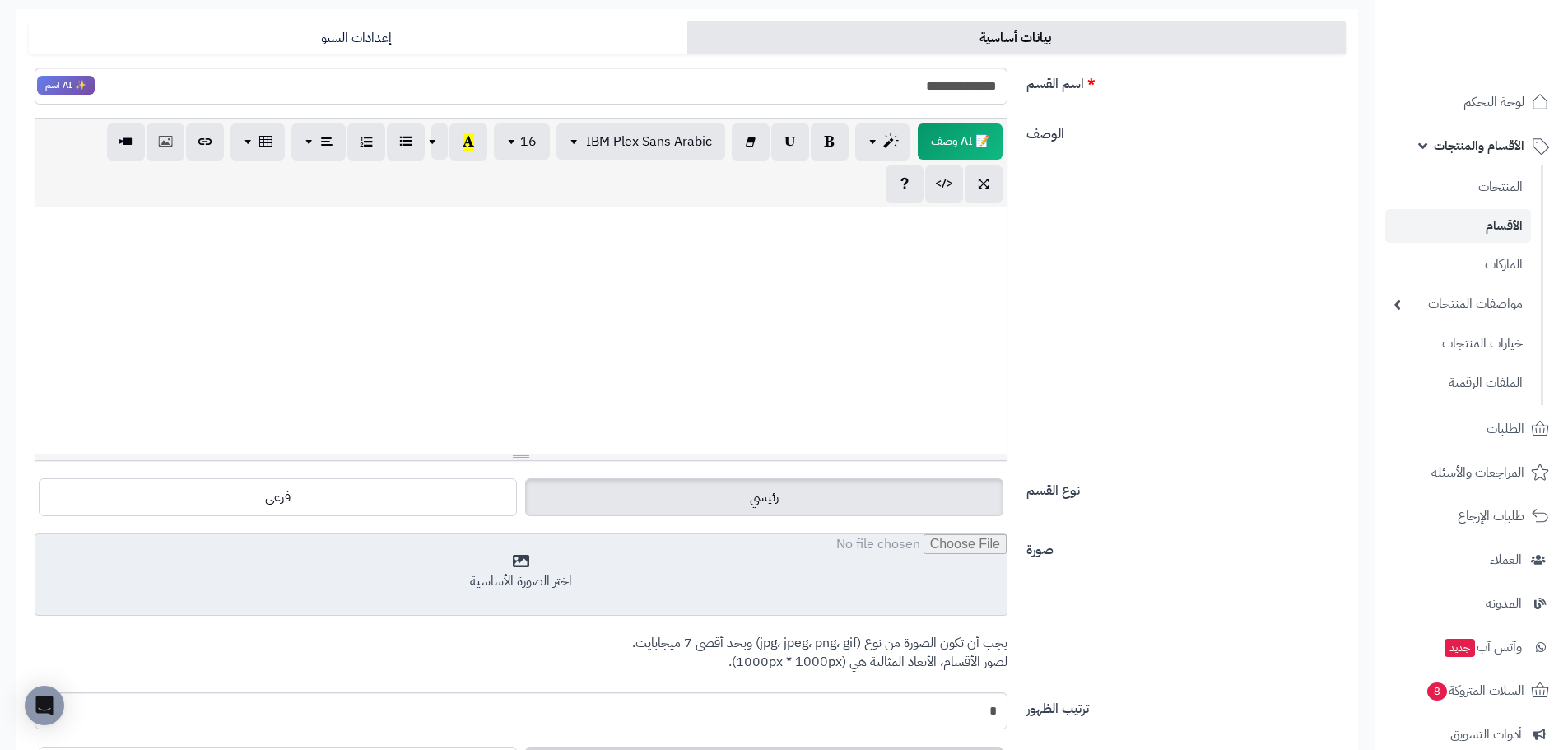
click at [934, 602] on input "file" at bounding box center [521, 575] width 971 height 83
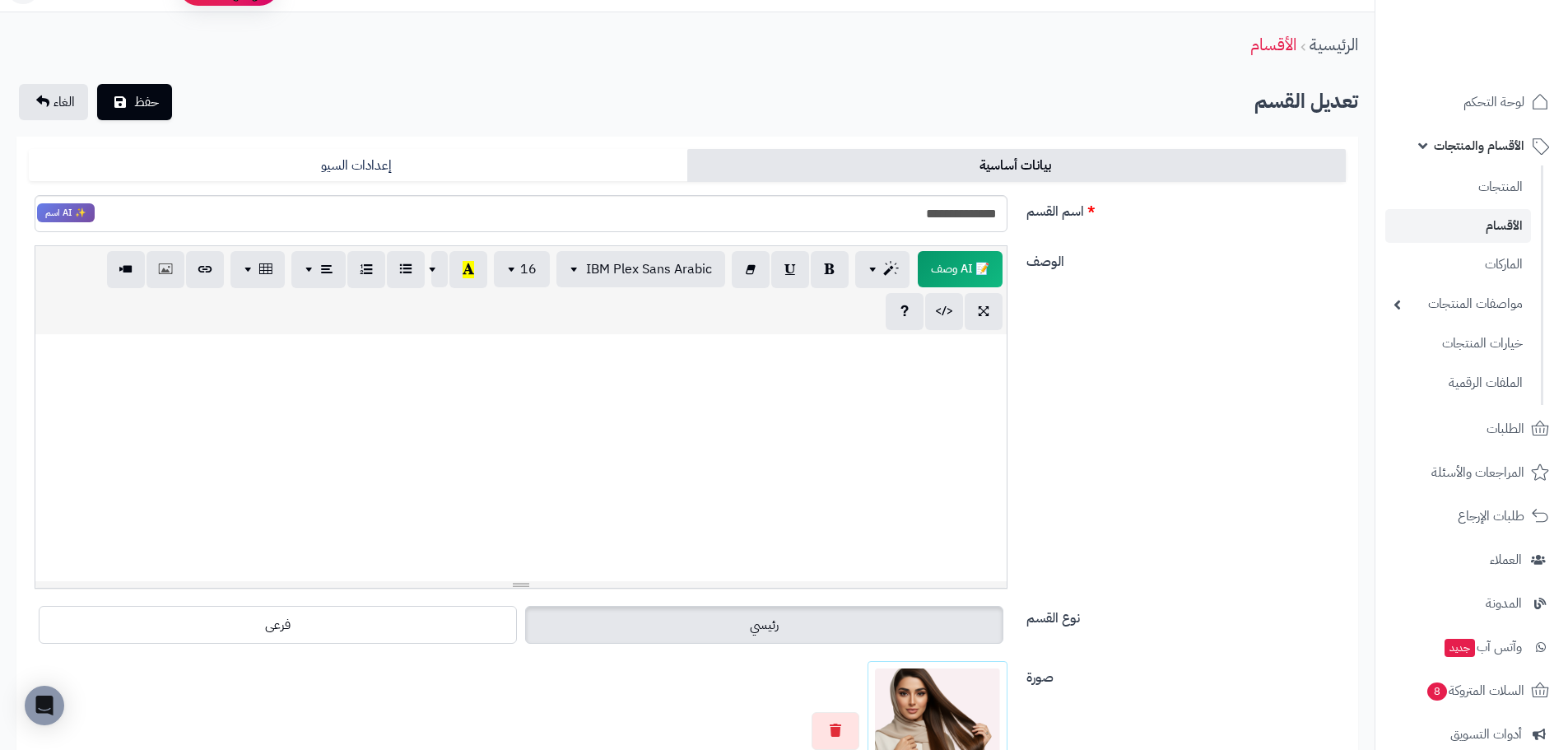
scroll to position [0, 0]
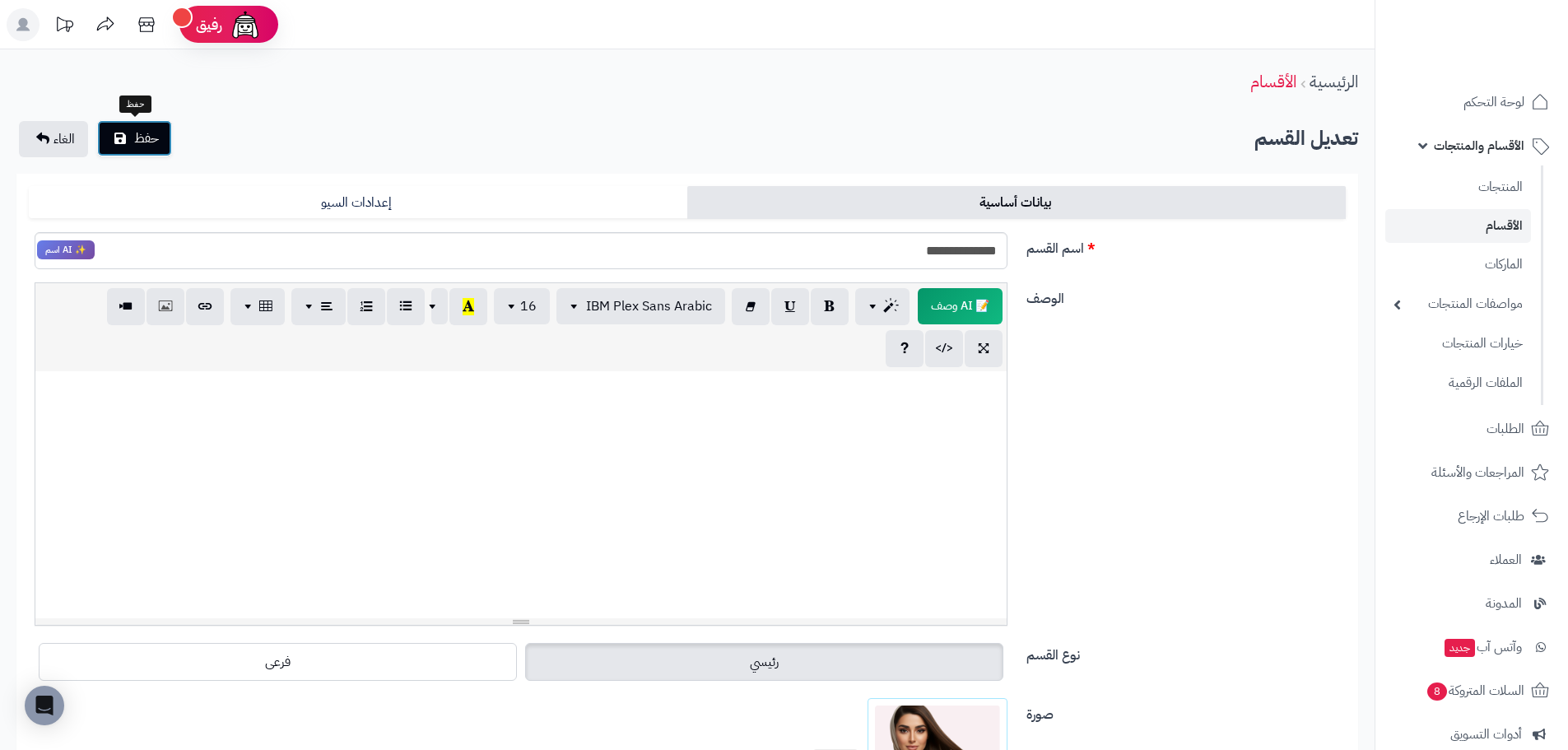
click at [160, 140] on button "حفظ" at bounding box center [135, 138] width 75 height 37
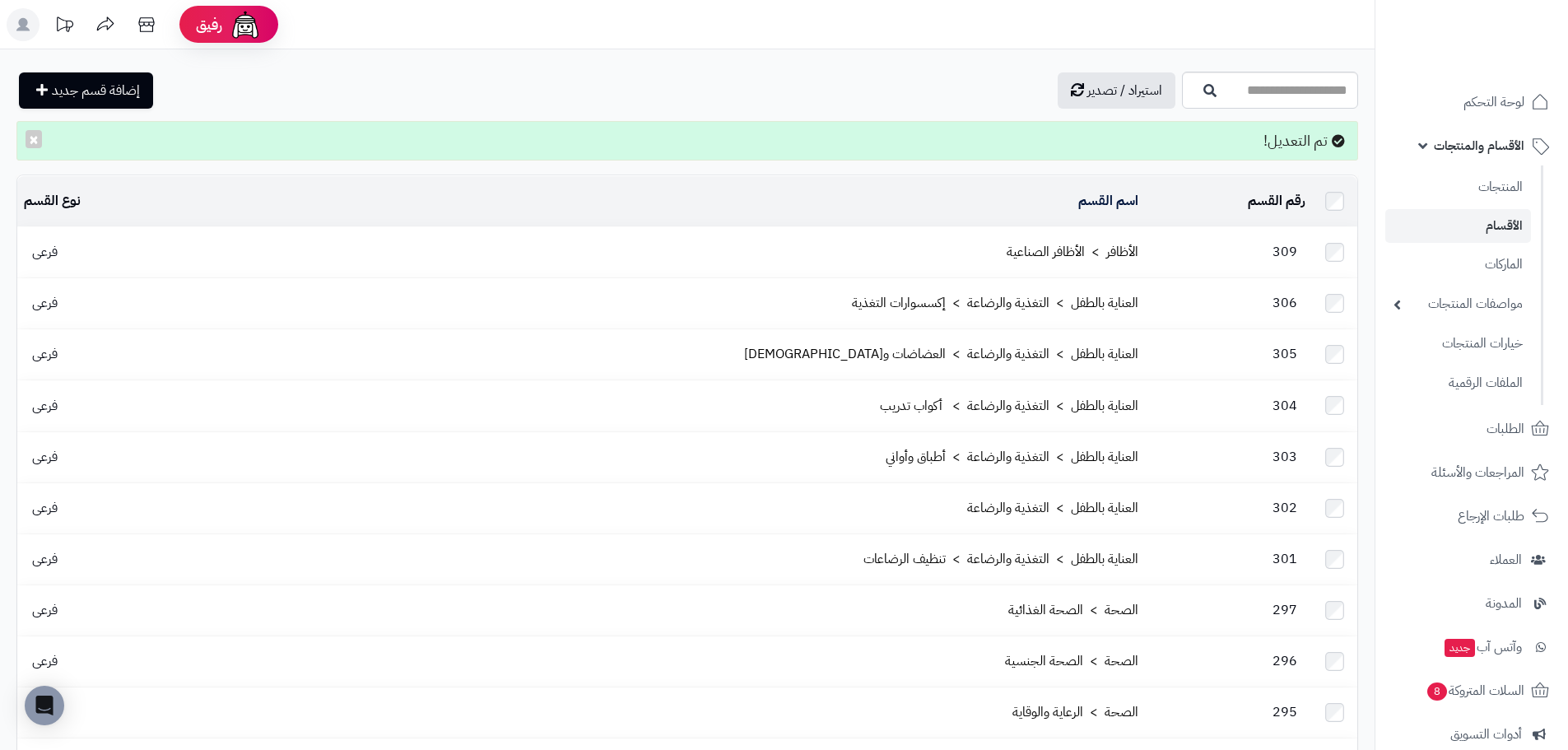
drag, startPoint x: 455, startPoint y: 187, endPoint x: 507, endPoint y: 169, distance: 55.0
click at [455, 187] on td "اسم القسم" at bounding box center [663, 202] width 962 height 50
click at [1236, 97] on input "اسم القسم" at bounding box center [1269, 90] width 176 height 37
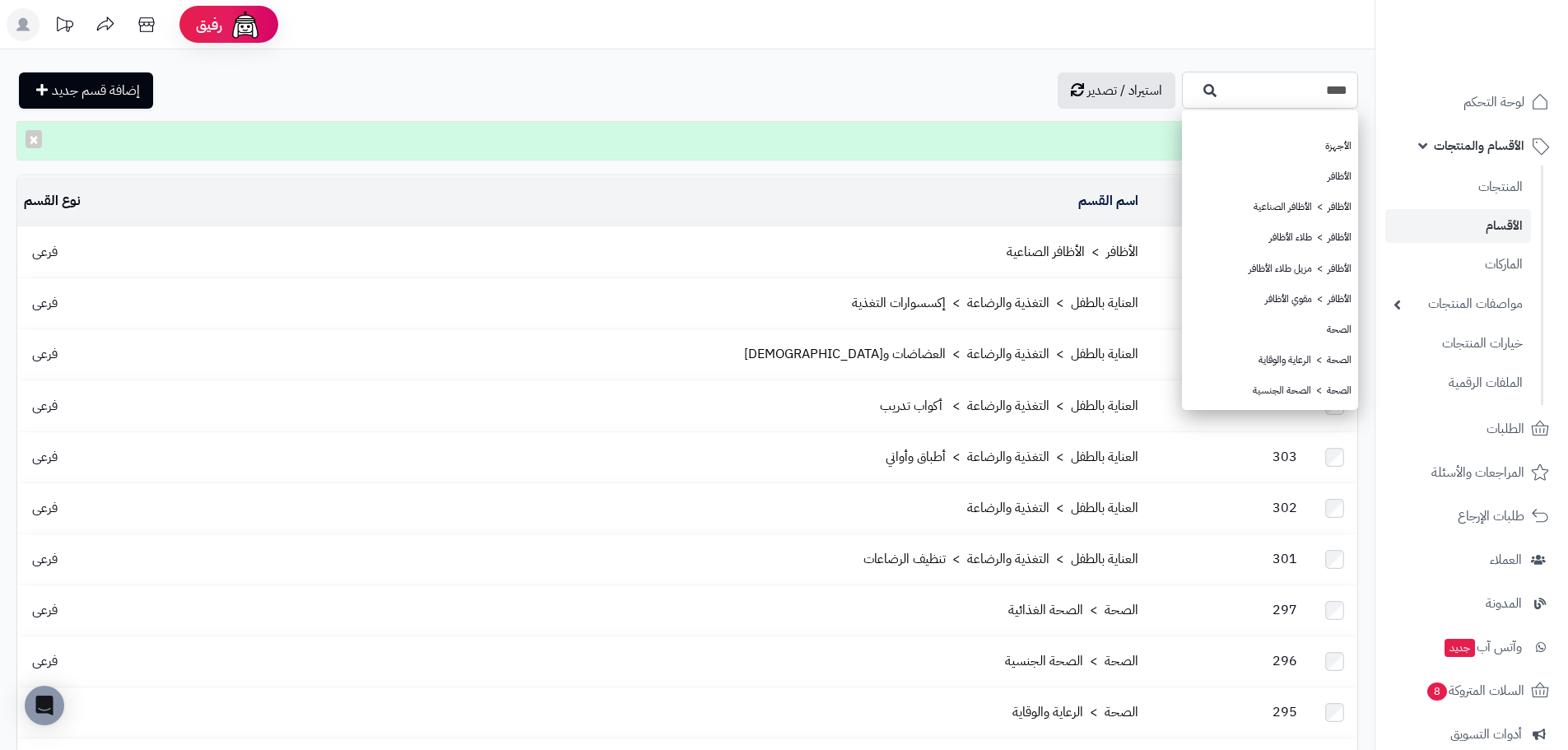
type input "****"
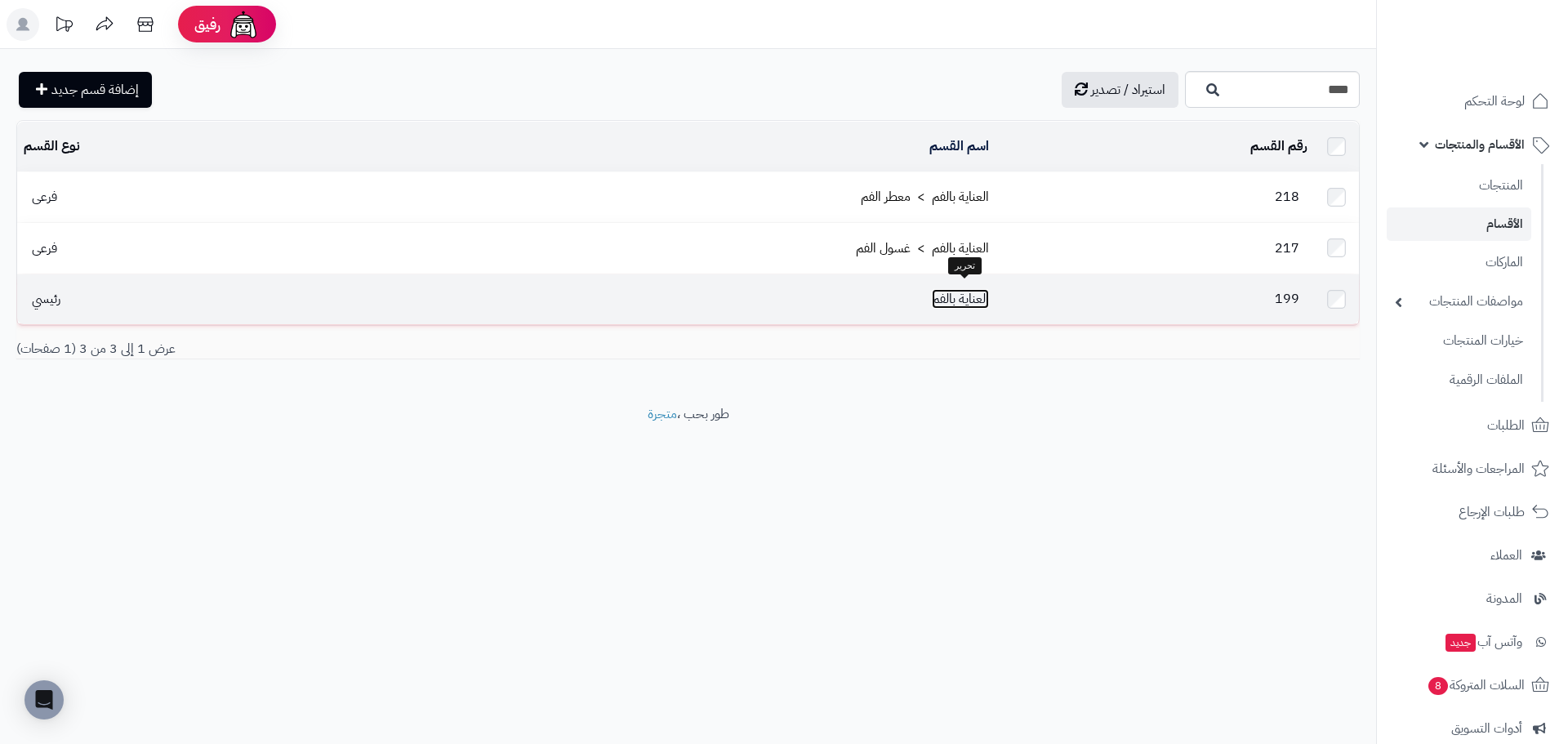
click at [964, 292] on link "العناية بالفم" at bounding box center [960, 298] width 57 height 20
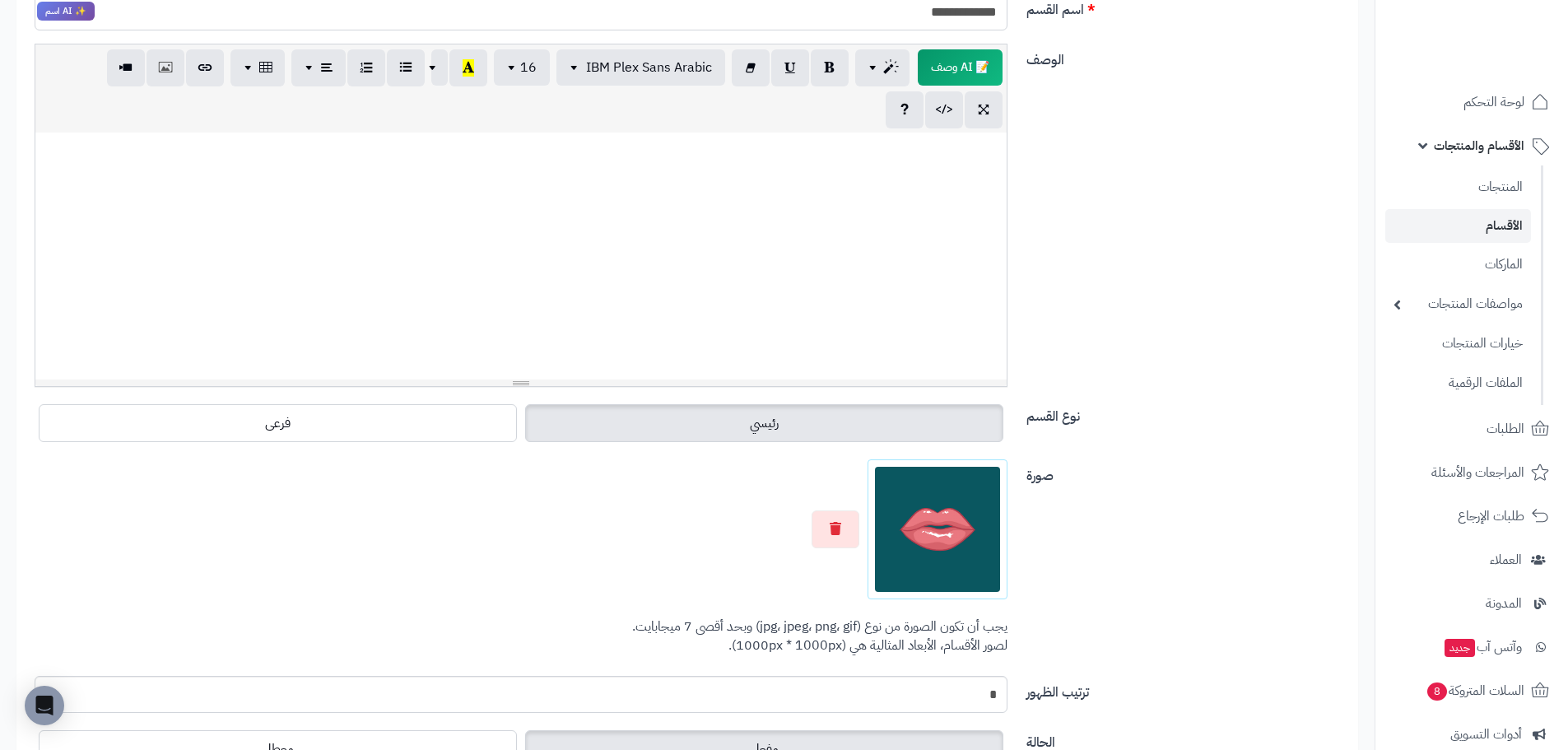
scroll to position [329, 0]
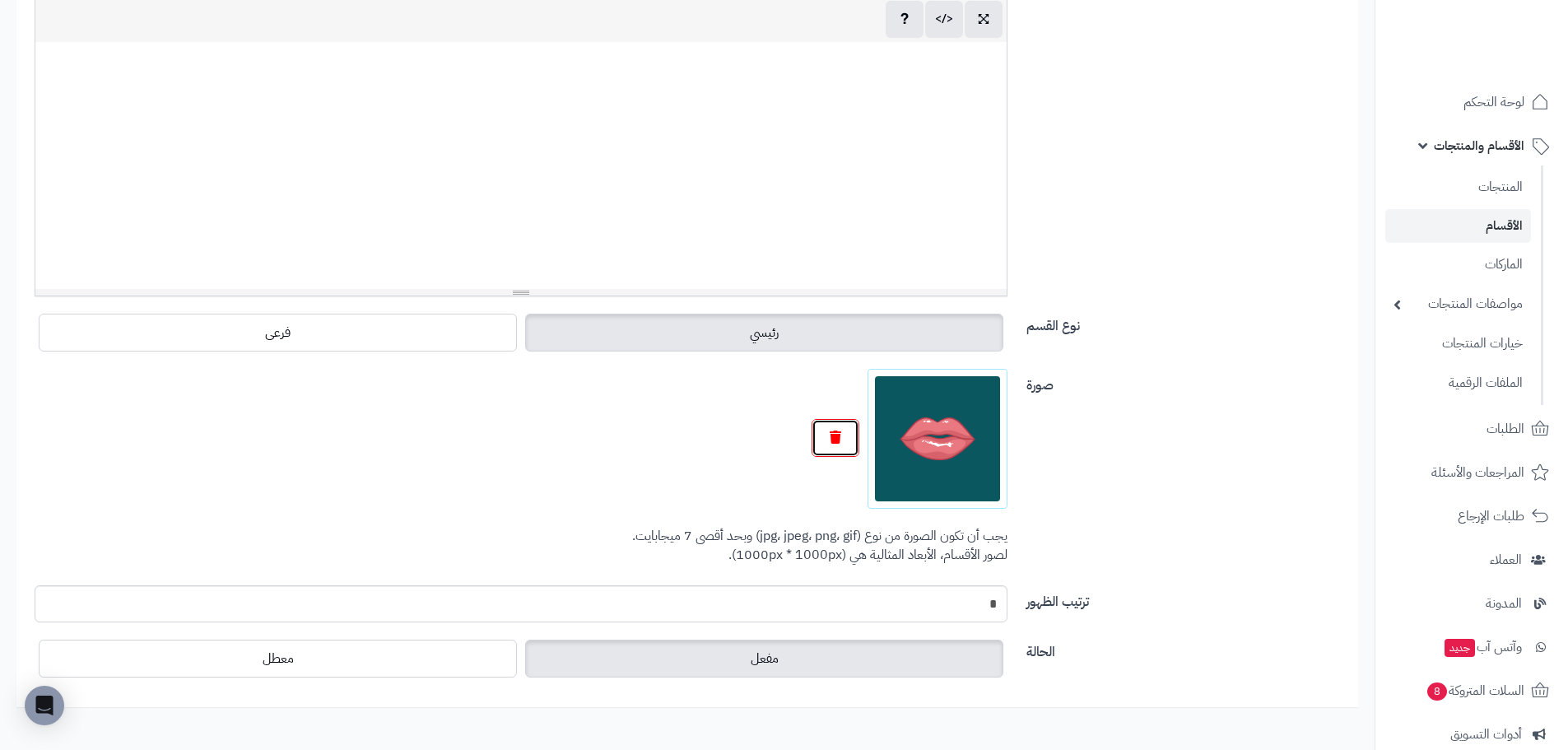
click at [841, 439] on button "button" at bounding box center [835, 438] width 48 height 38
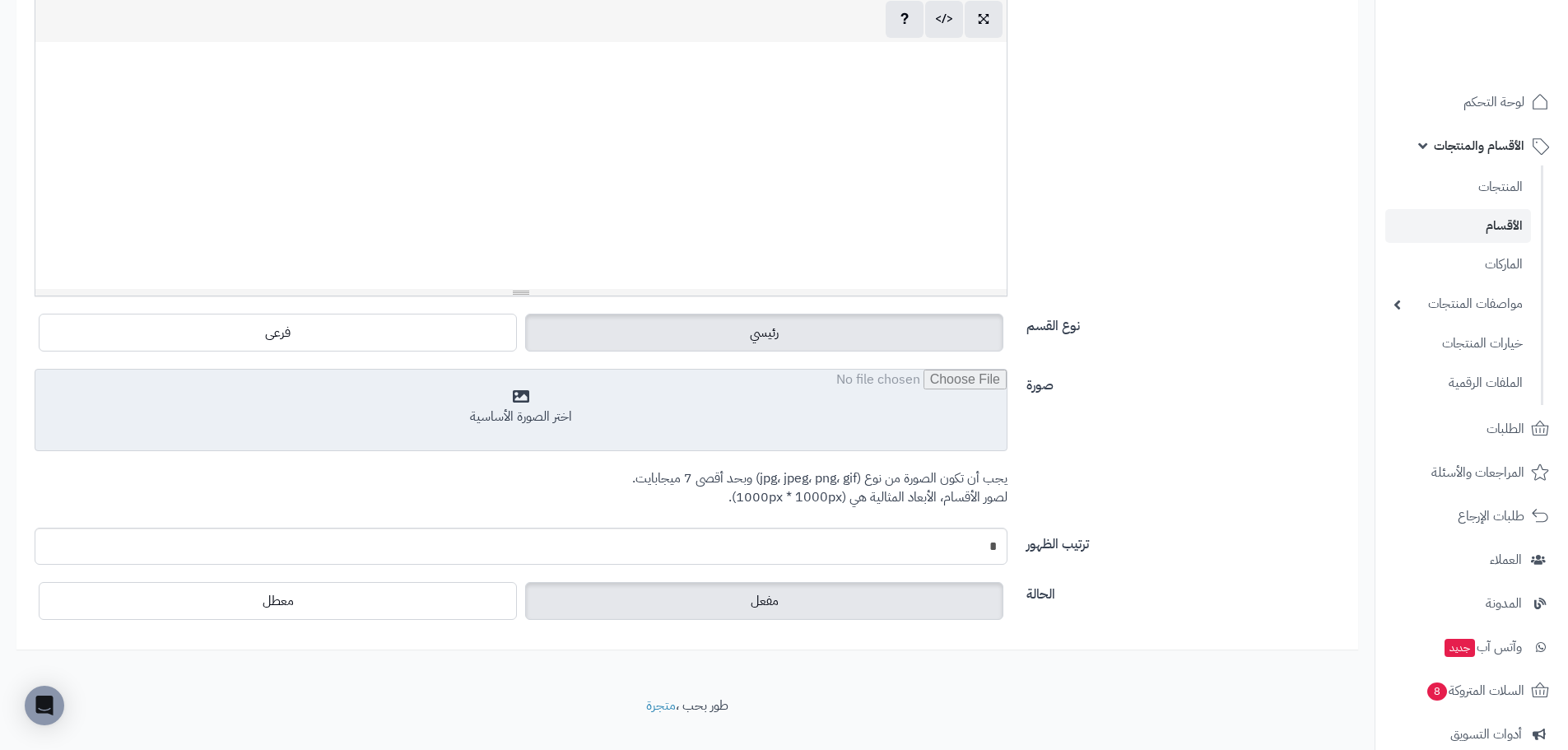
click at [926, 447] on input "file" at bounding box center [521, 410] width 971 height 83
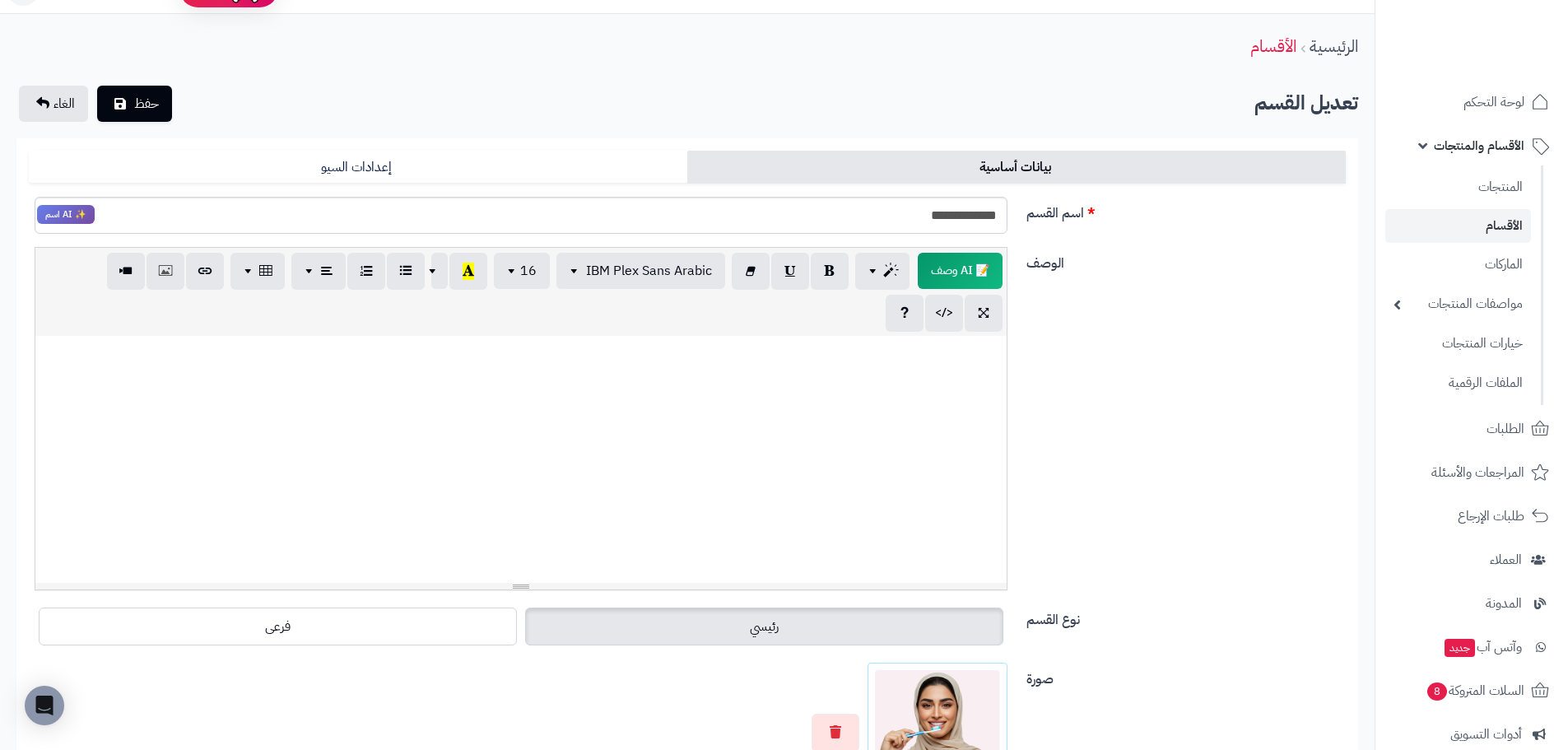
scroll to position [0, 0]
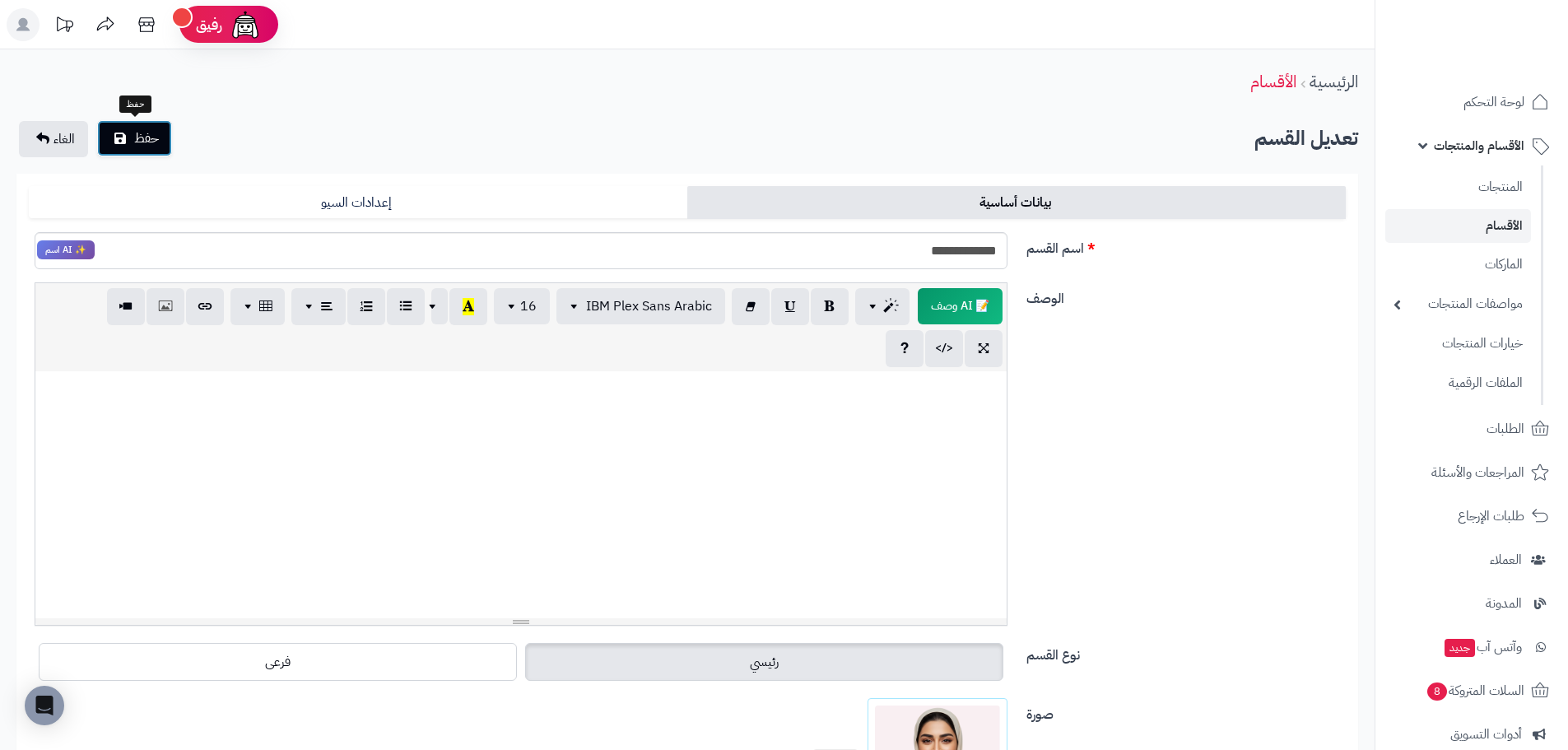
click at [157, 149] on button "حفظ" at bounding box center [135, 138] width 75 height 37
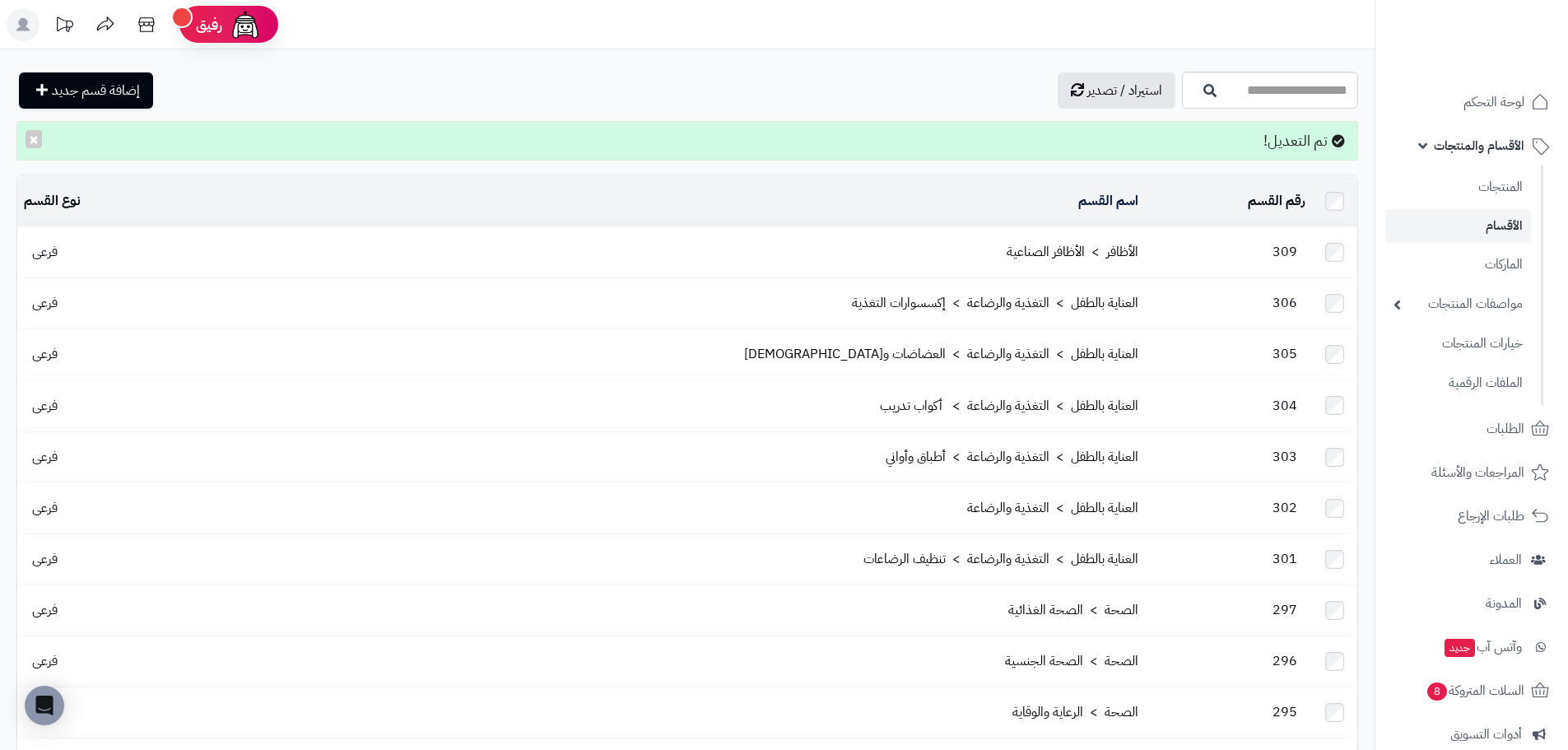
drag, startPoint x: 402, startPoint y: 82, endPoint x: 490, endPoint y: 101, distance: 90.0
click at [403, 82] on div "استيراد / تصدير إضافة قسم جديد" at bounding box center [597, 90] width 1161 height 37
click at [1248, 77] on input "اسم القسم" at bounding box center [1269, 90] width 176 height 37
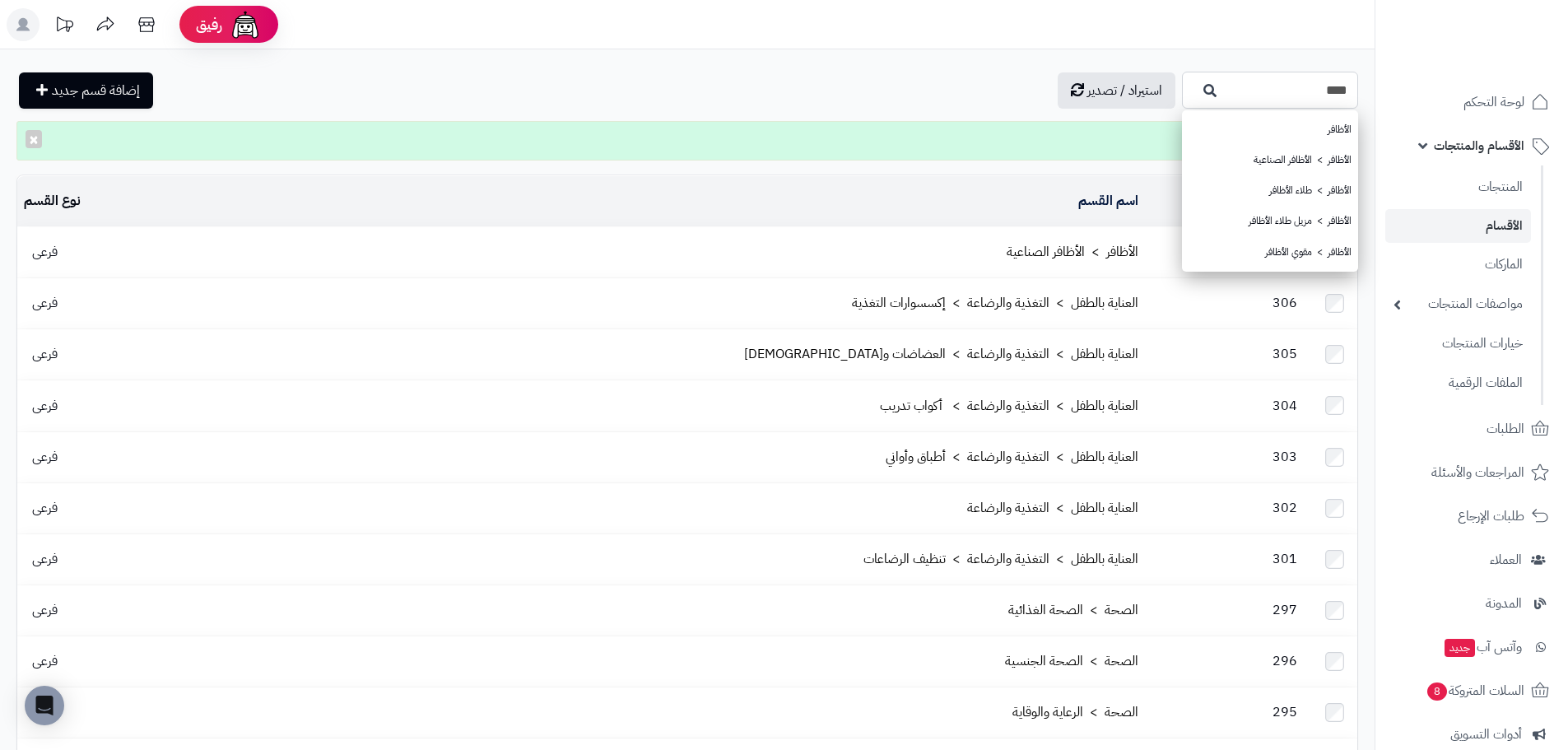
type input "*****"
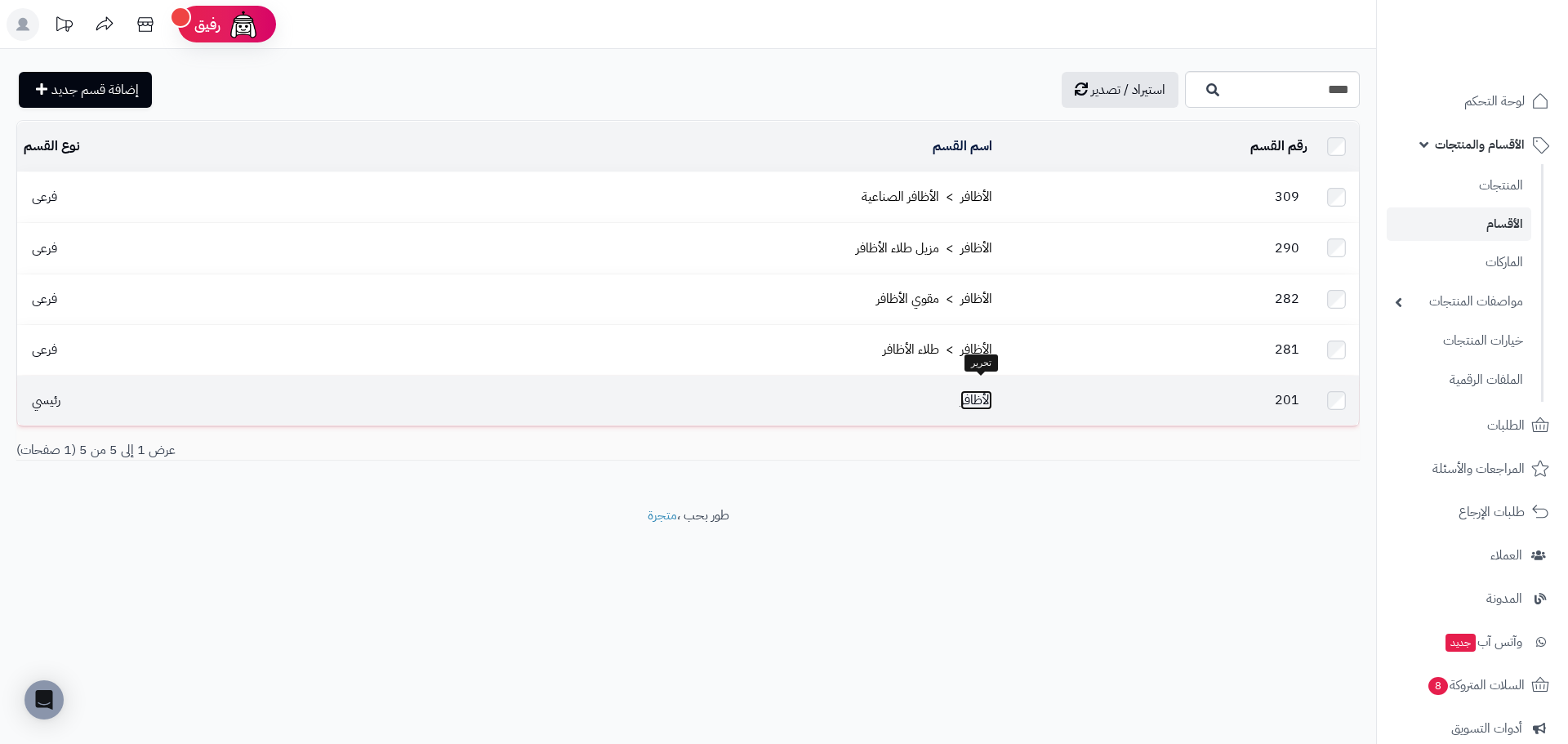
click at [992, 391] on link "الأظافر" at bounding box center [976, 400] width 32 height 20
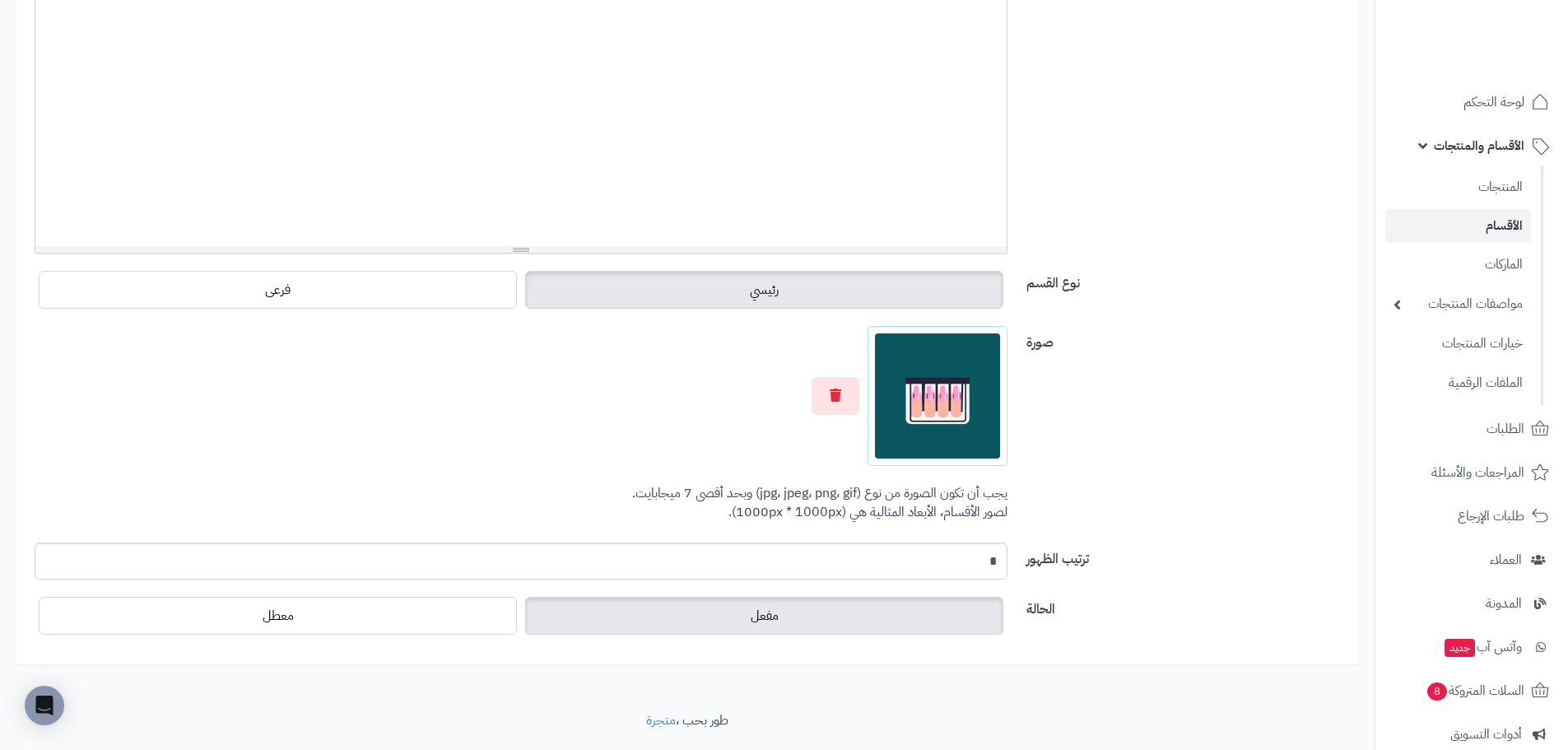
scroll to position [415, 0]
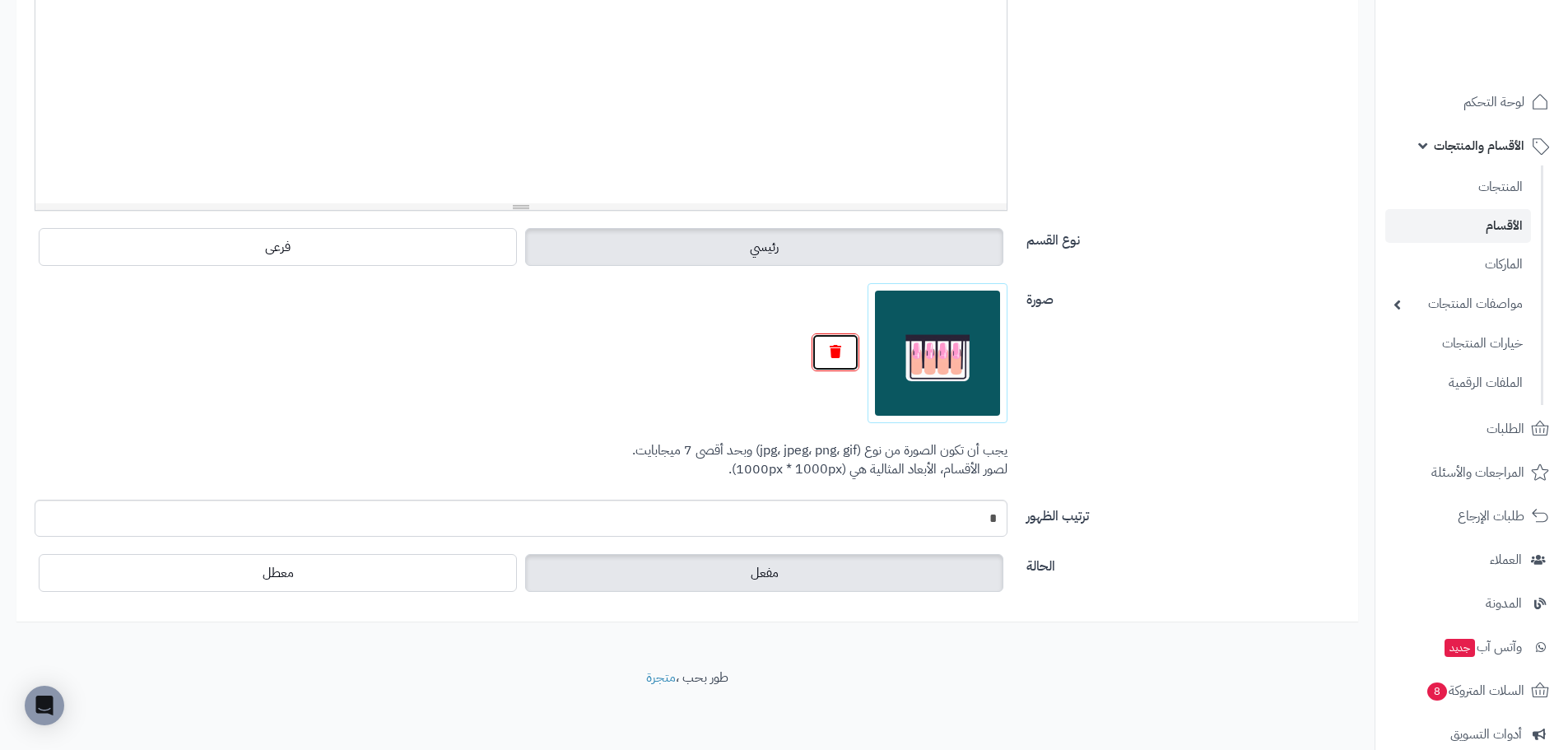
click at [844, 359] on button "button" at bounding box center [835, 353] width 48 height 38
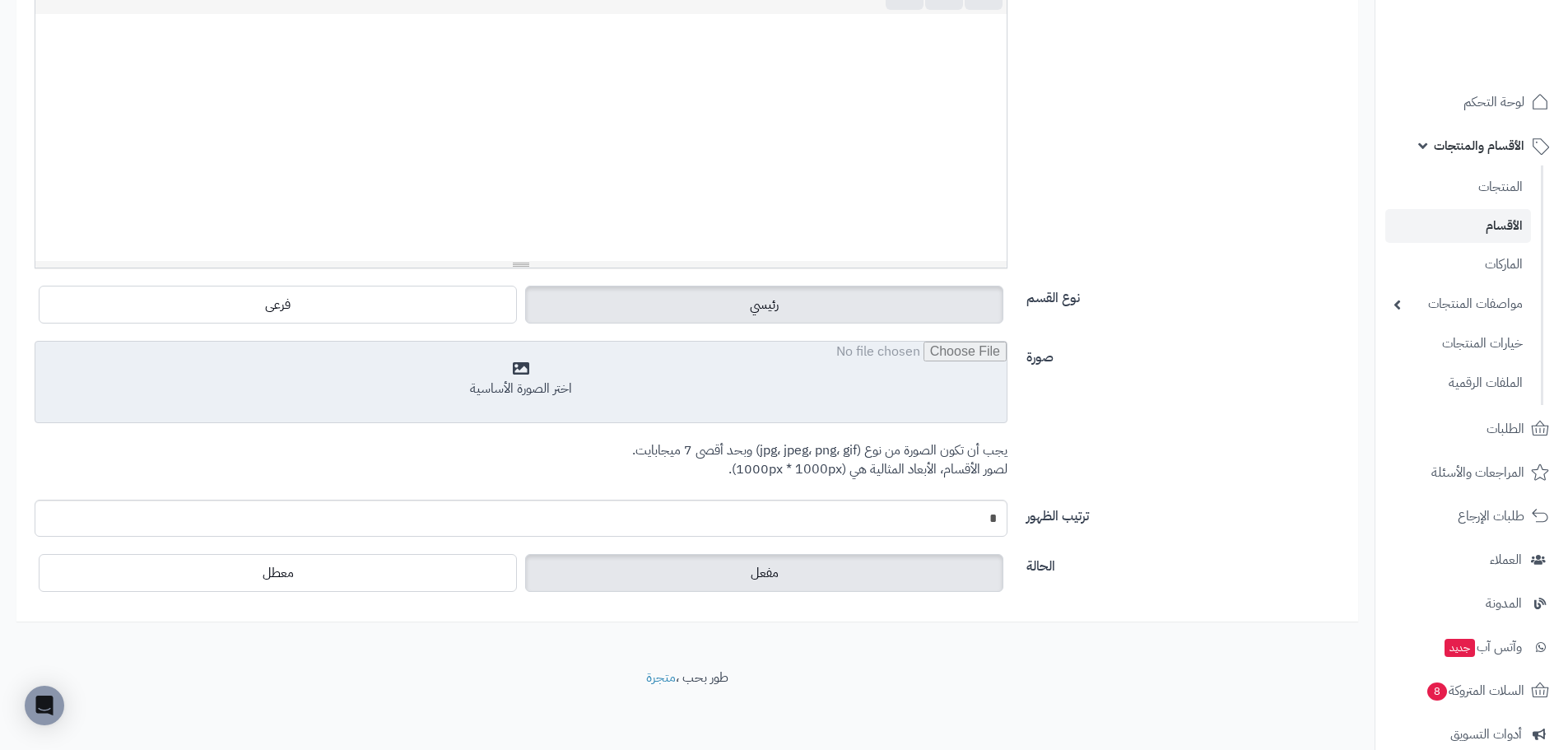
click at [912, 367] on input "file" at bounding box center [521, 382] width 971 height 83
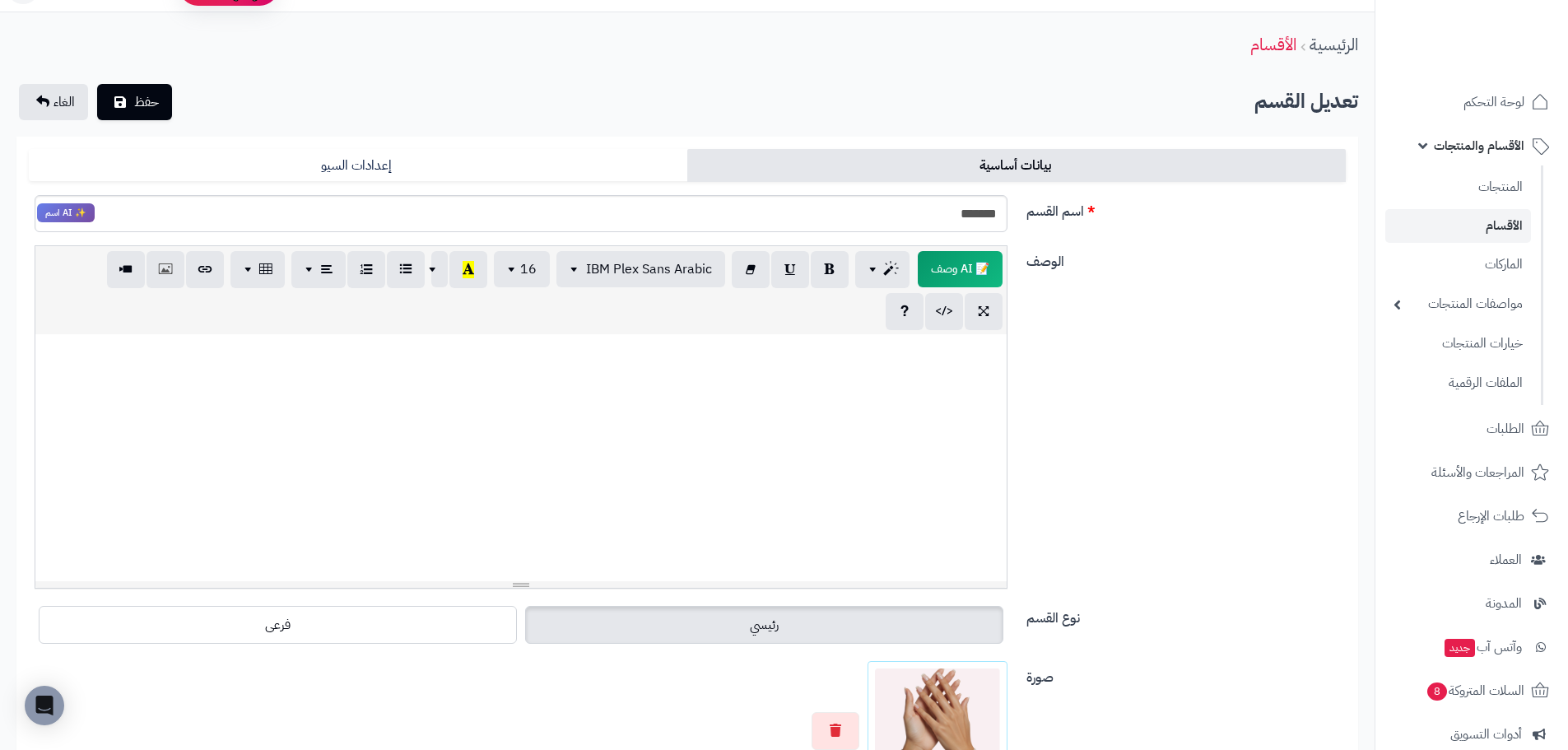
scroll to position [0, 0]
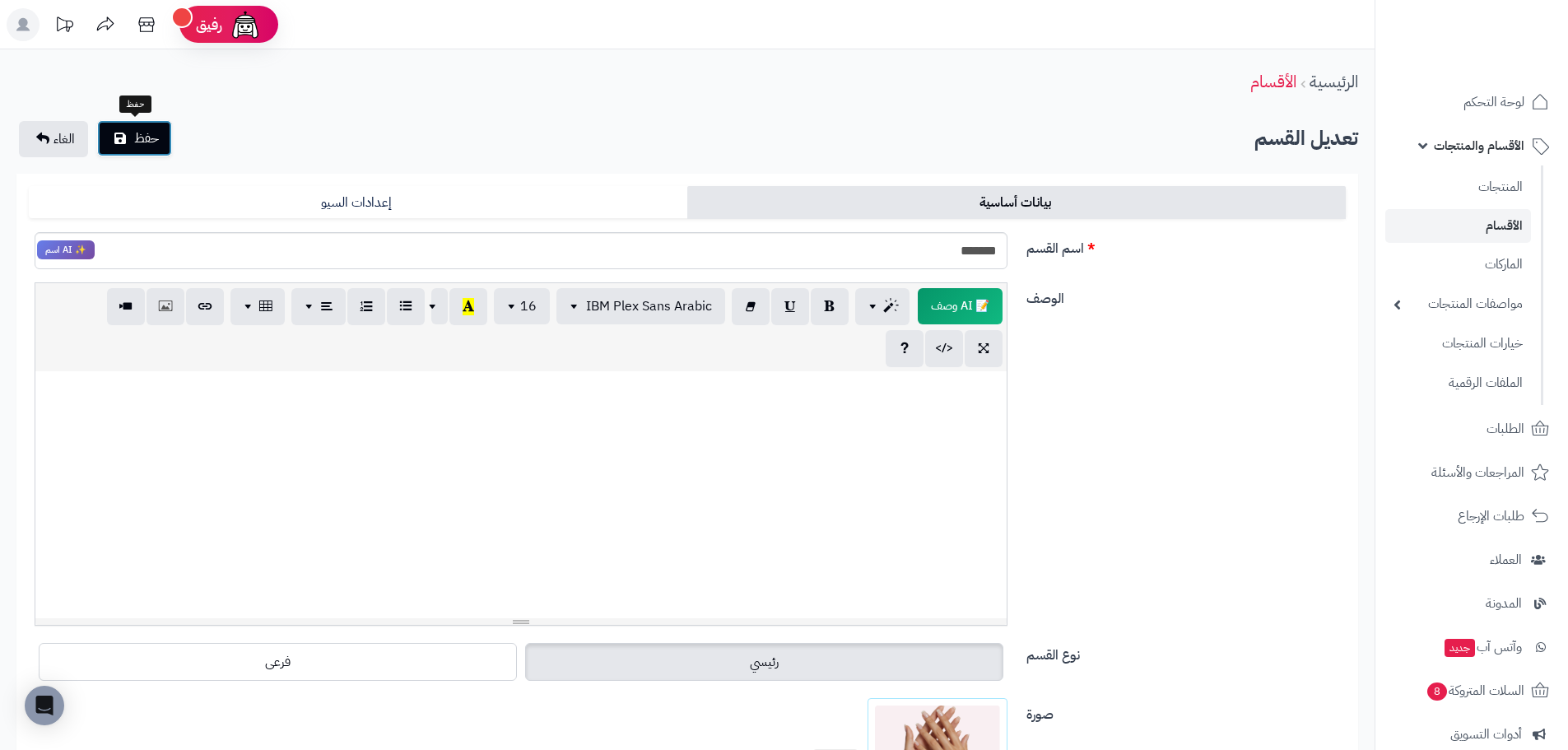
click at [121, 137] on icon "submit" at bounding box center [120, 138] width 11 height 13
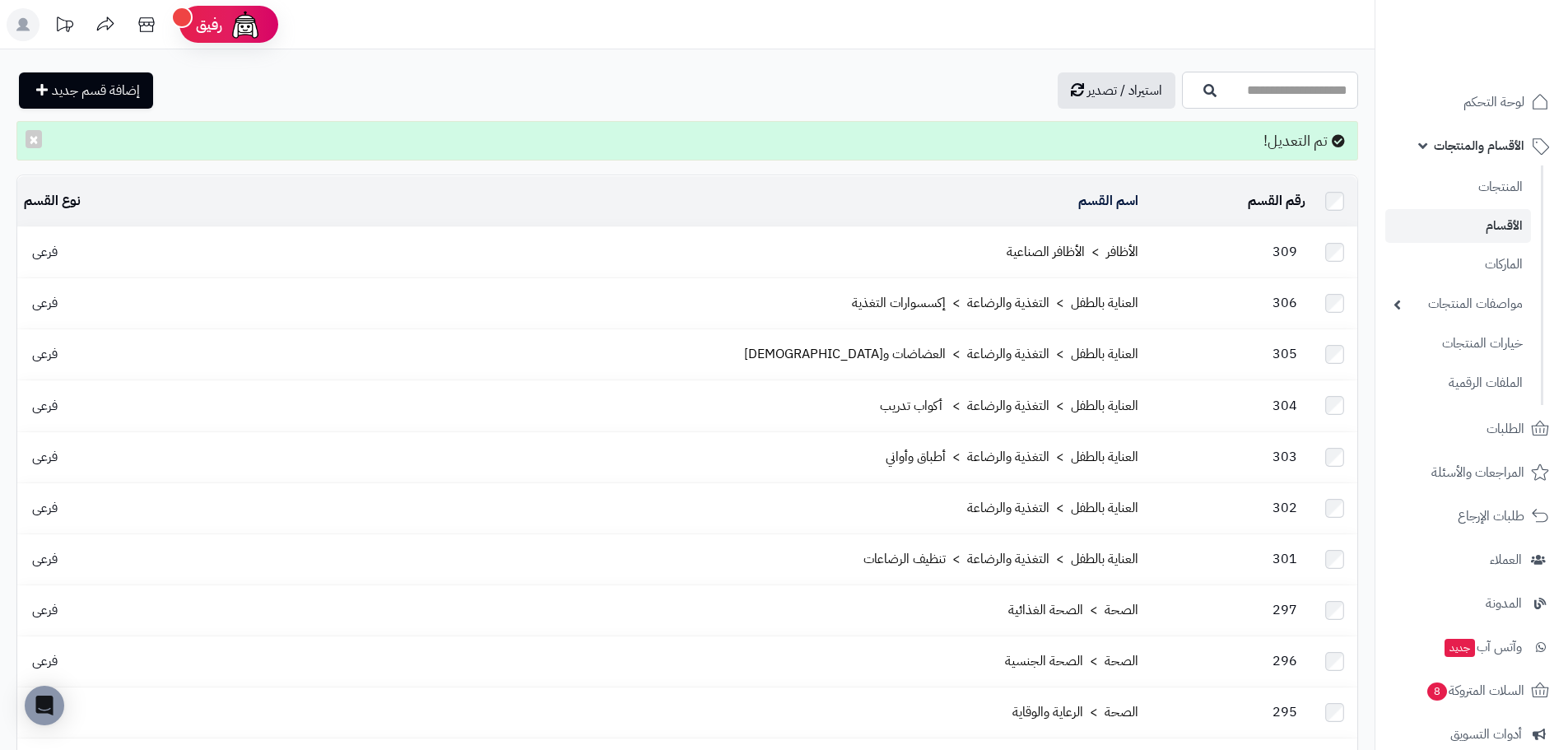
click at [1245, 97] on input "اسم القسم" at bounding box center [1269, 90] width 176 height 37
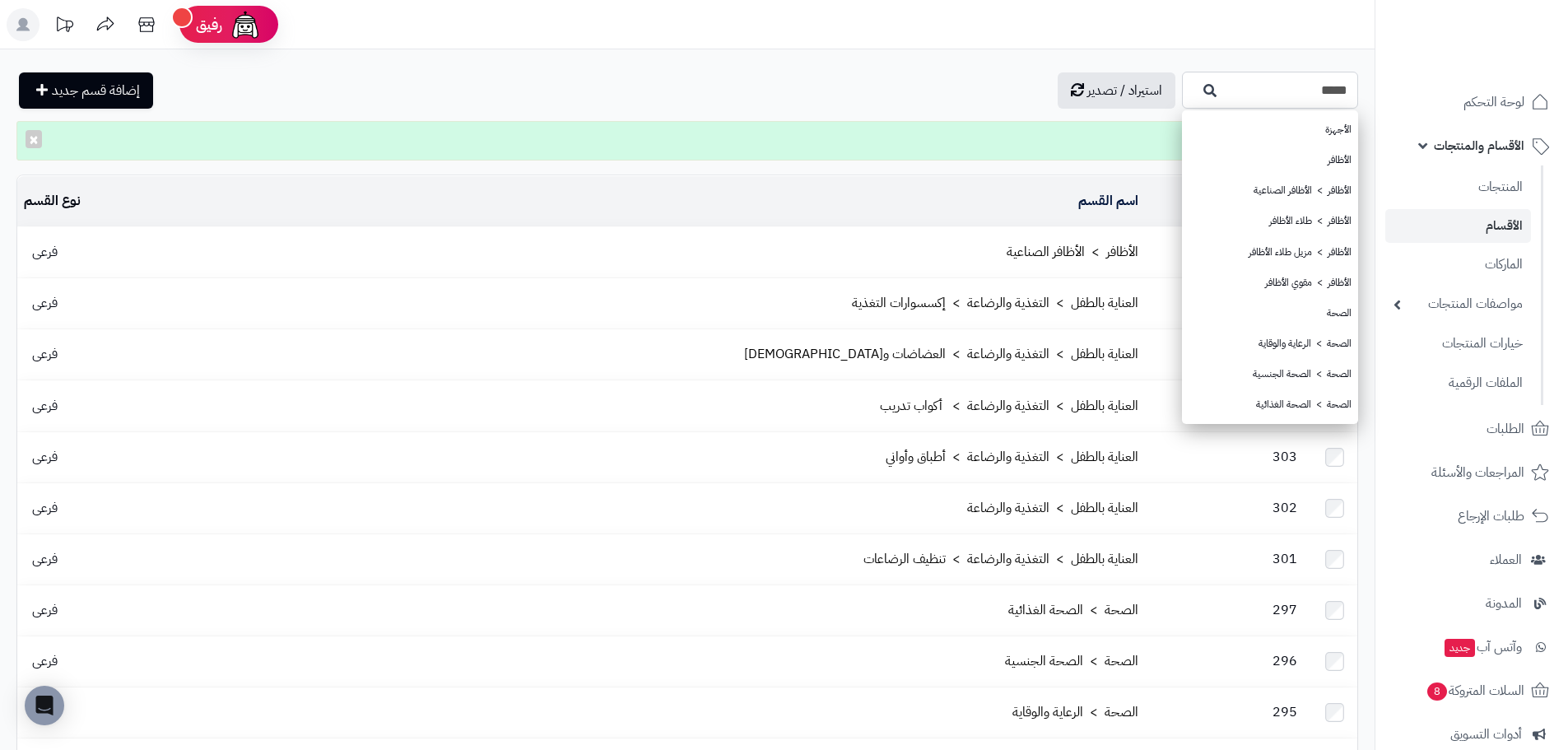
type input "*****"
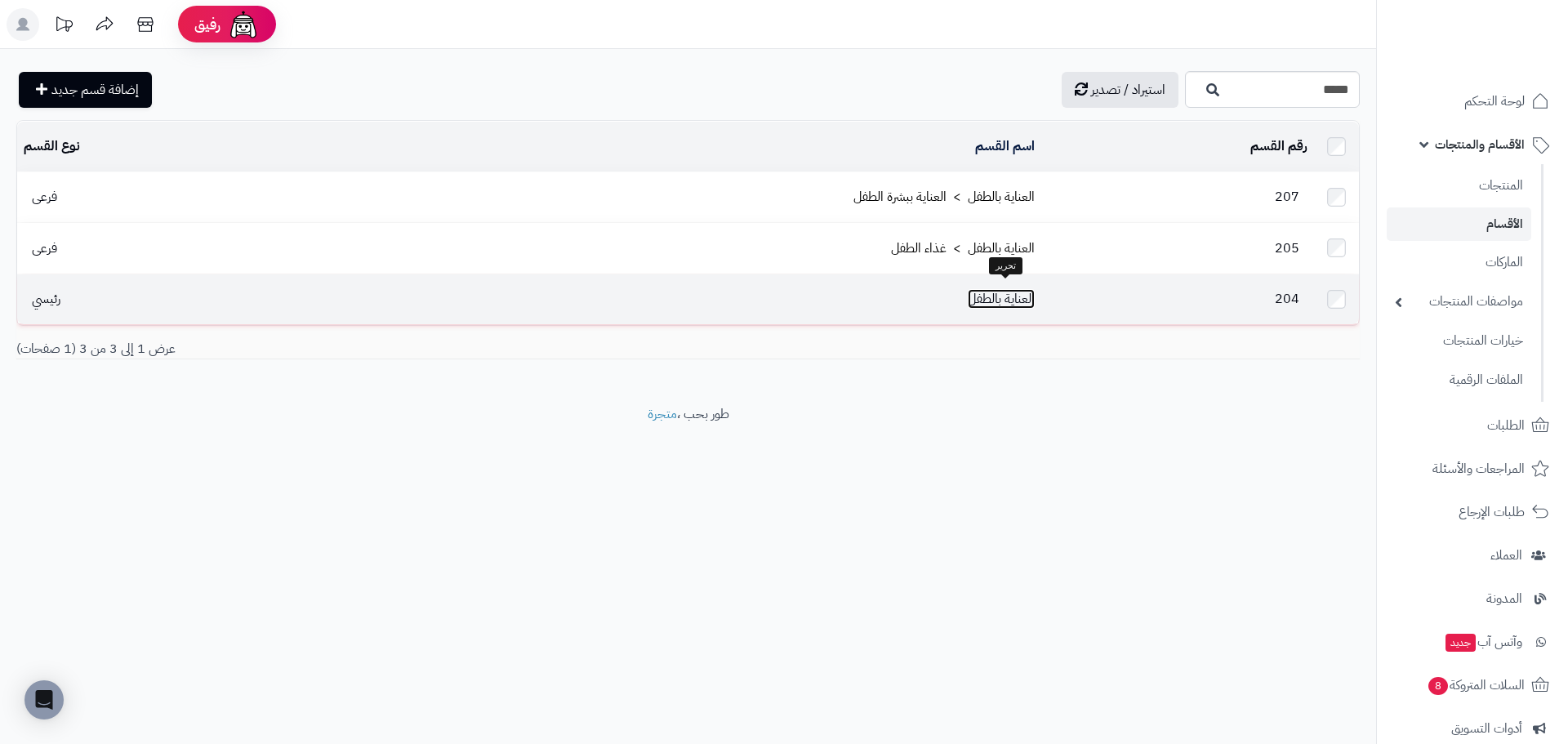
click at [1003, 292] on link "العناية بالطفل" at bounding box center [1002, 298] width 67 height 20
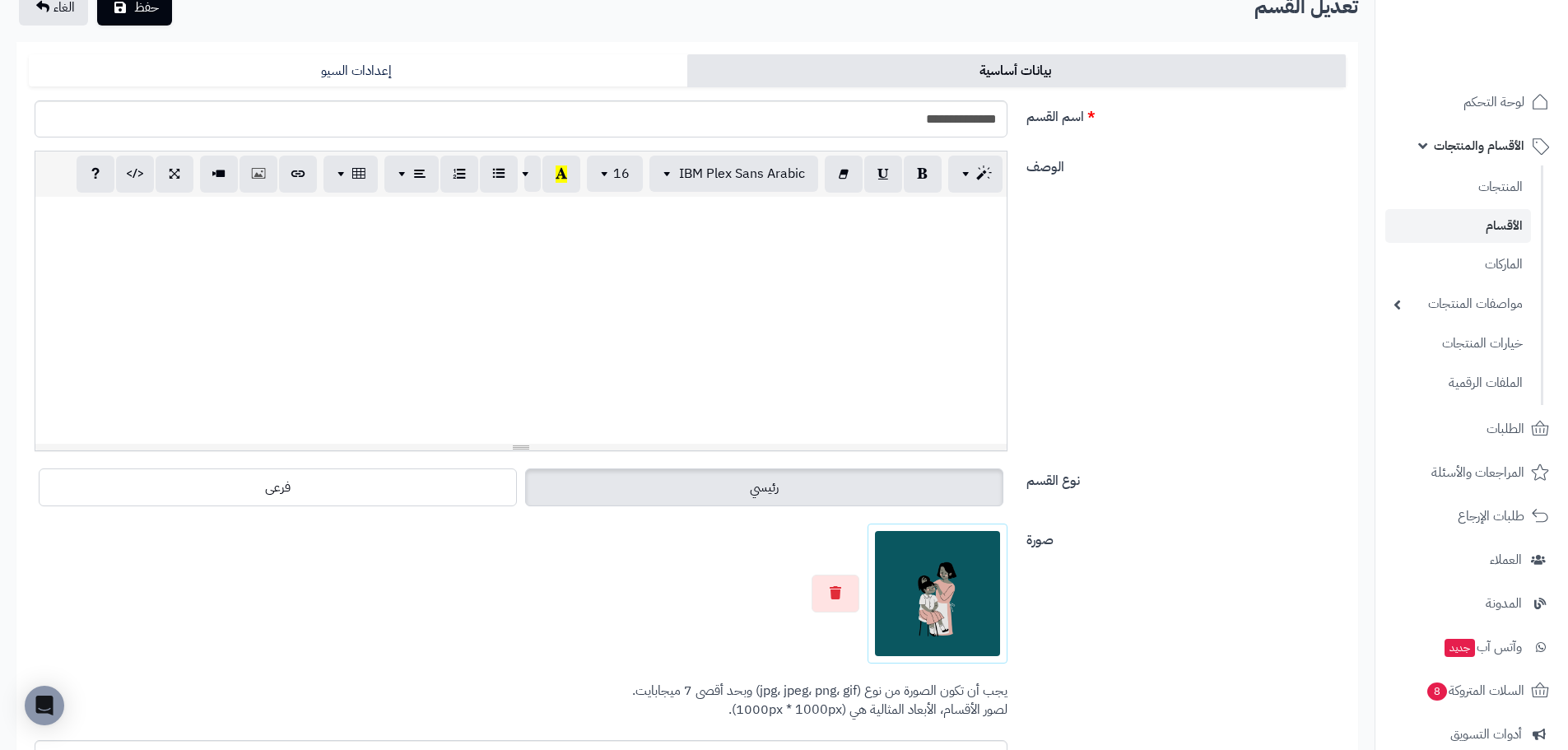
scroll to position [164, 0]
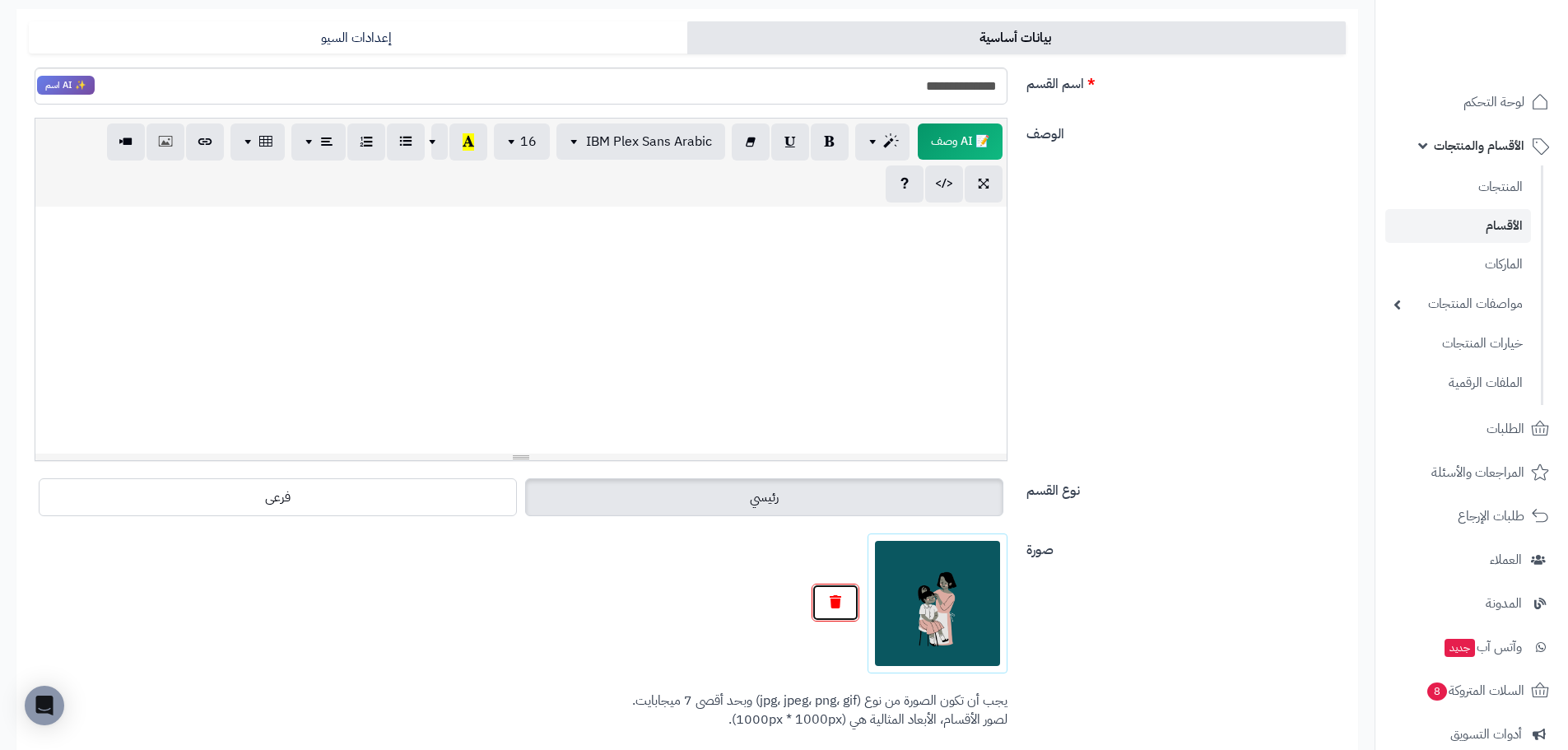
click at [836, 591] on button "button" at bounding box center [835, 603] width 48 height 38
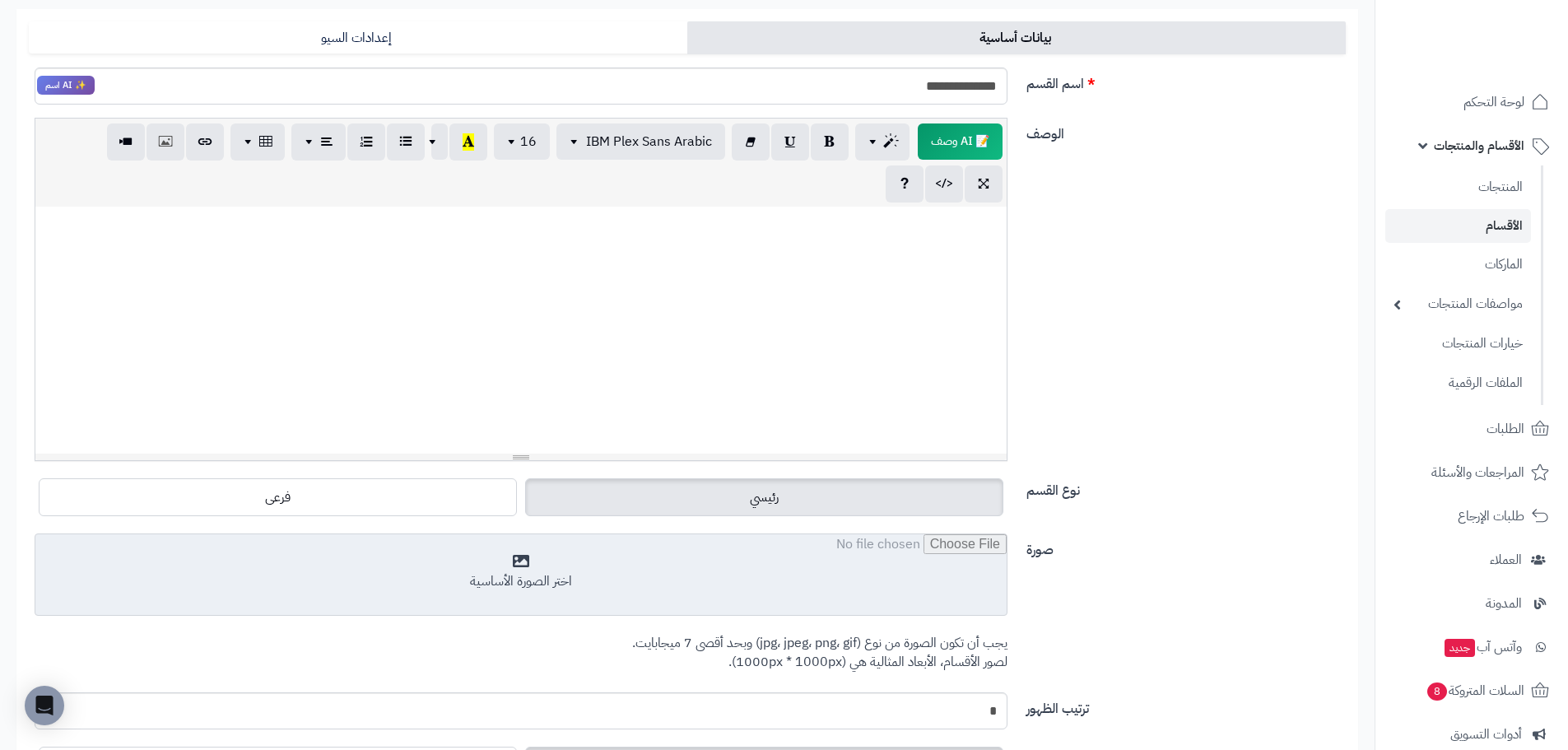
click at [883, 605] on input "file" at bounding box center [521, 575] width 971 height 83
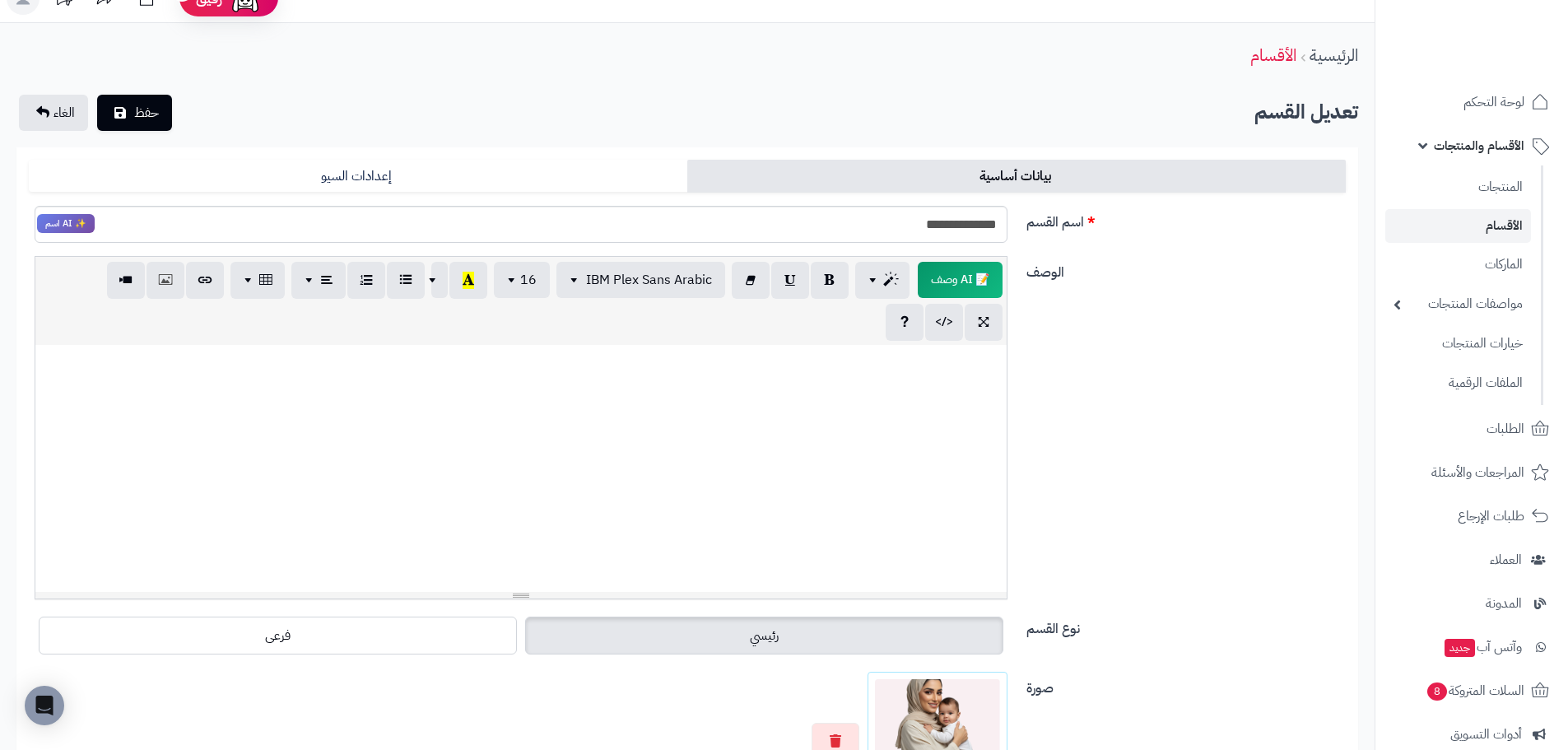
scroll to position [0, 0]
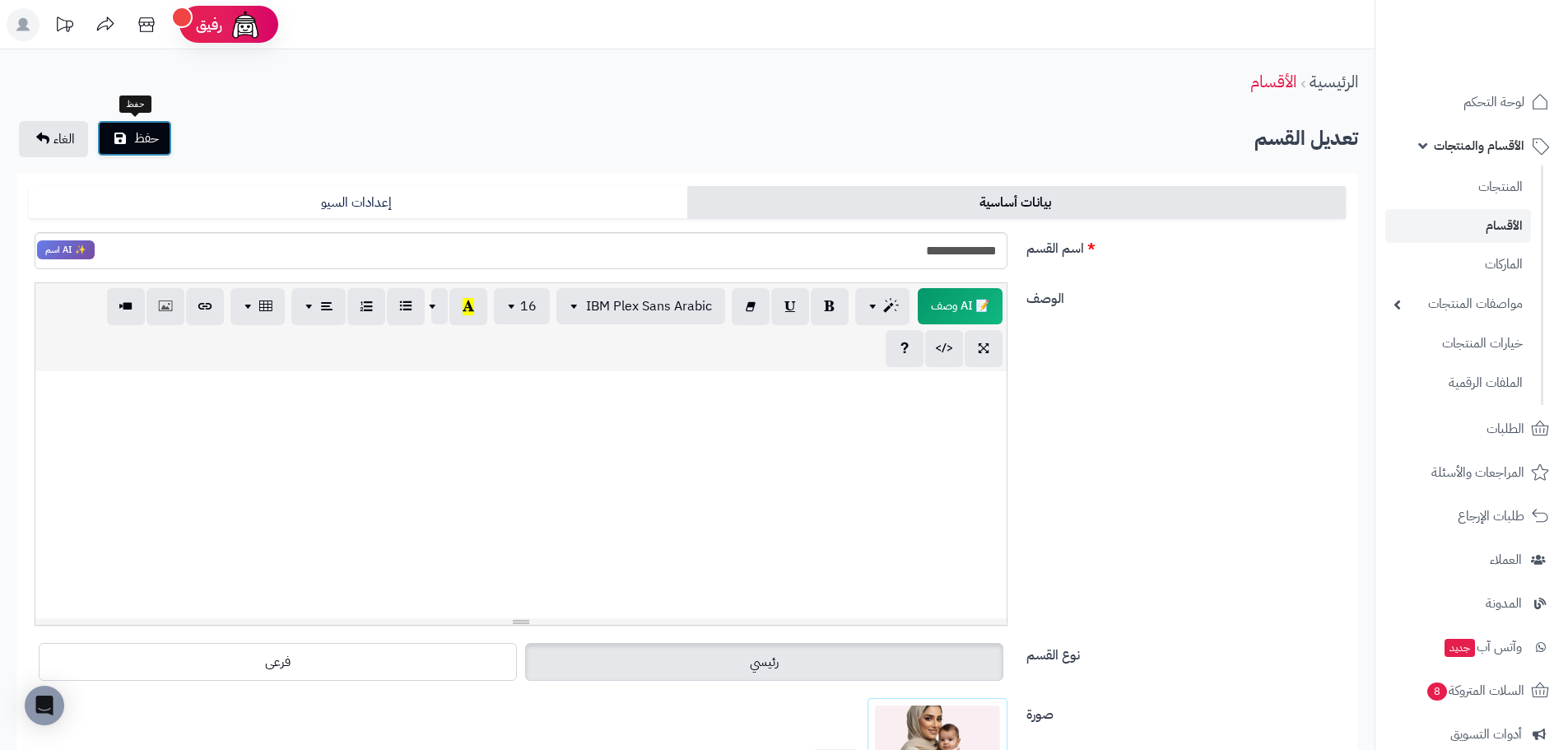
click at [142, 143] on span "حفظ" at bounding box center [146, 138] width 24 height 20
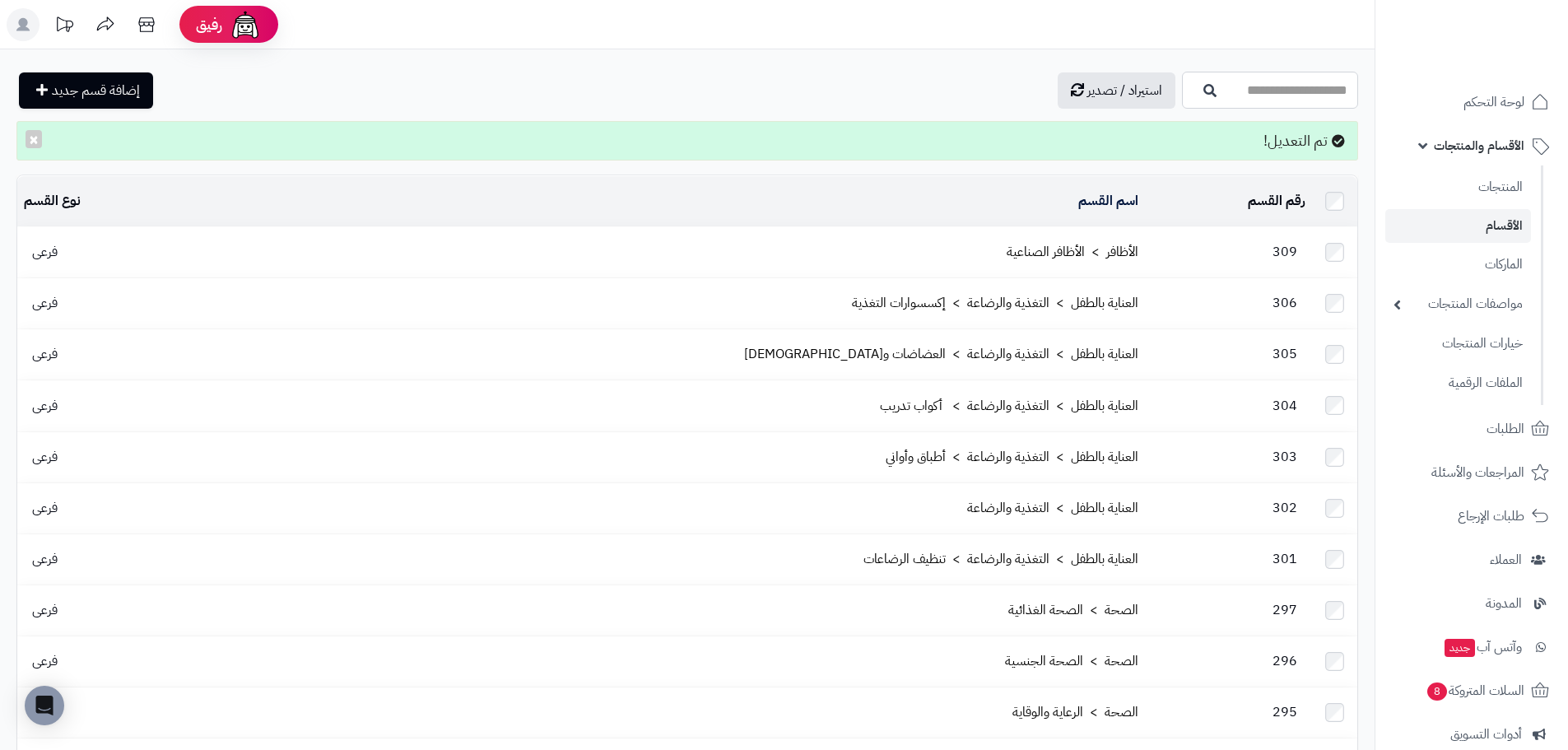
click at [1193, 98] on input "اسم القسم" at bounding box center [1269, 90] width 176 height 37
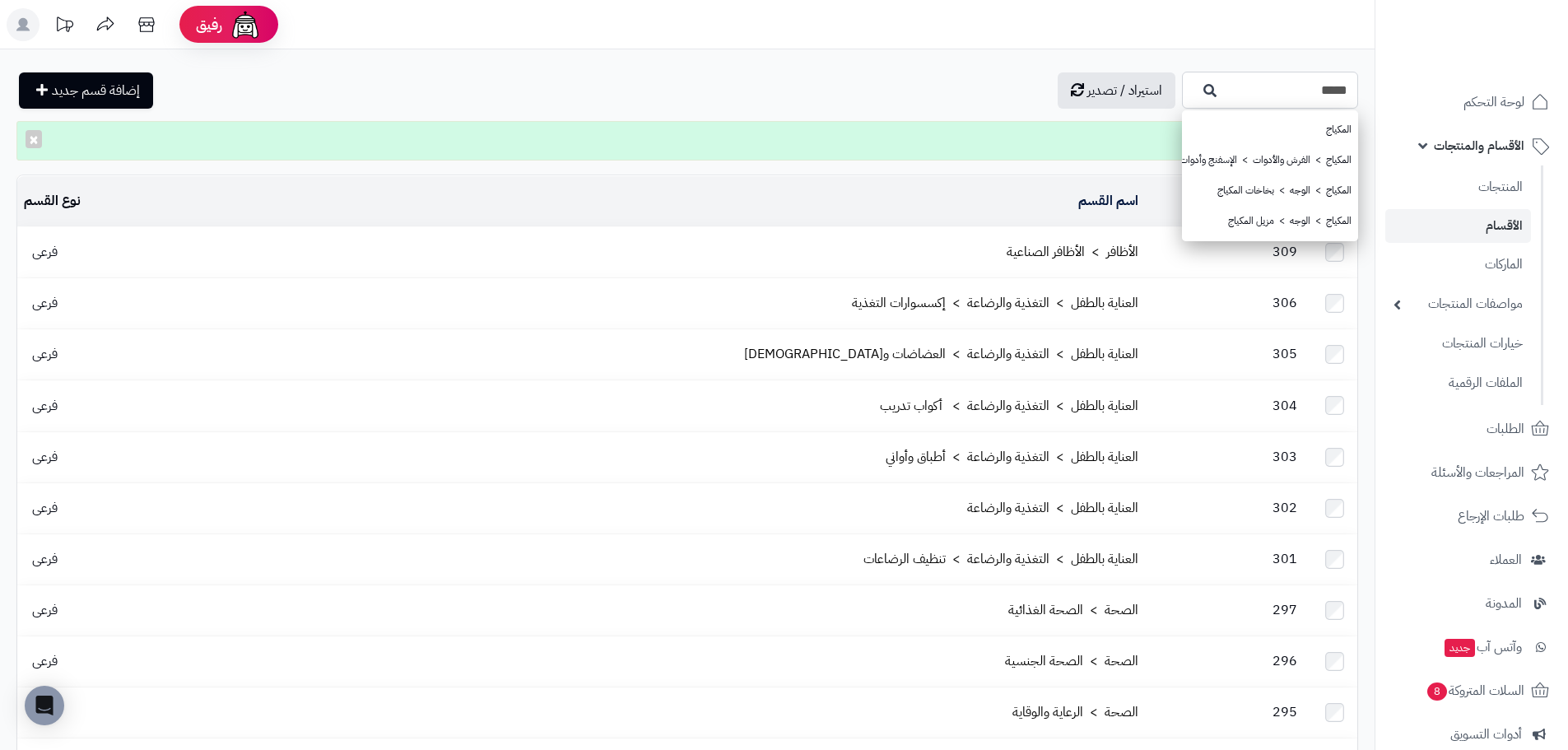
type input "*****"
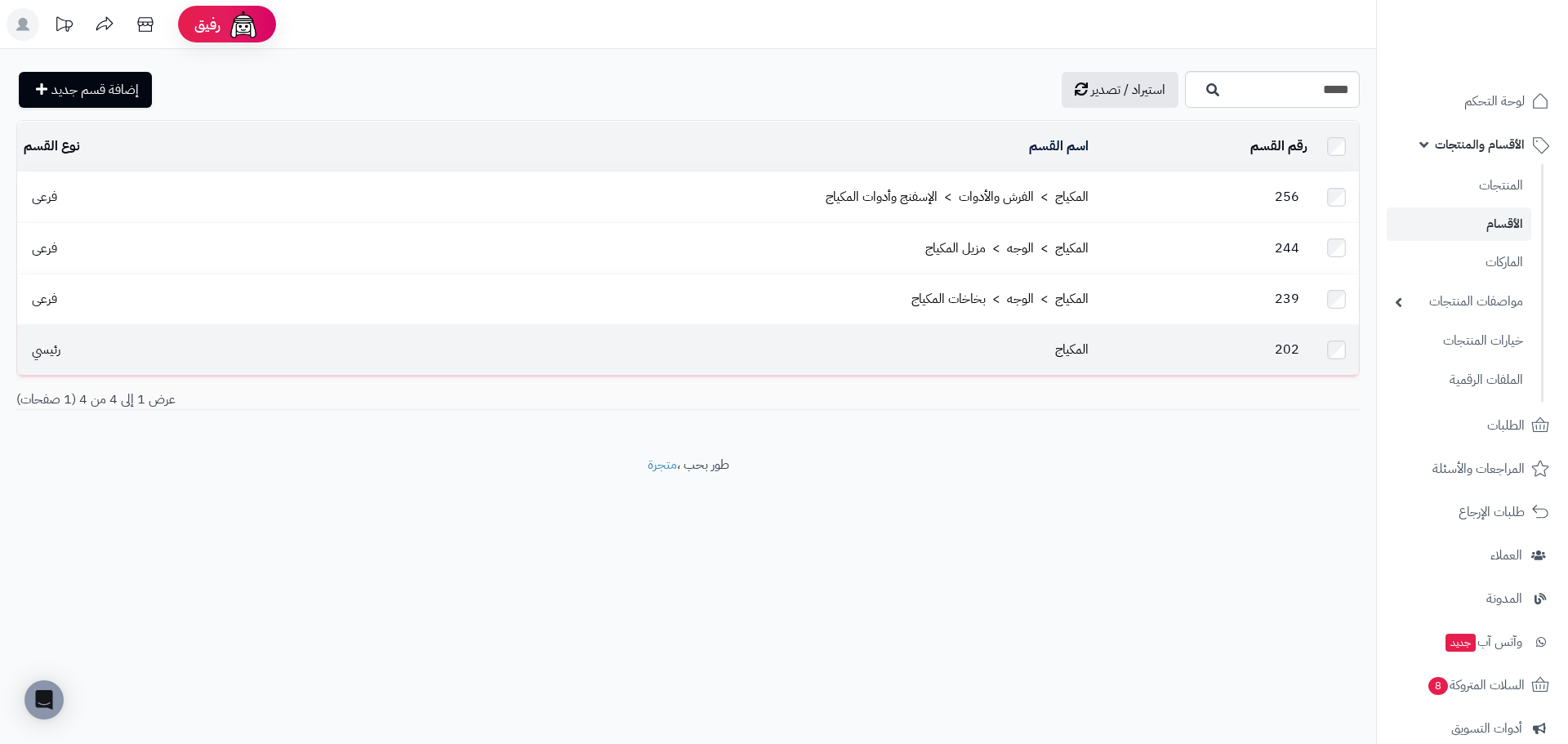
click at [1078, 329] on td "المكياج" at bounding box center [664, 350] width 861 height 50
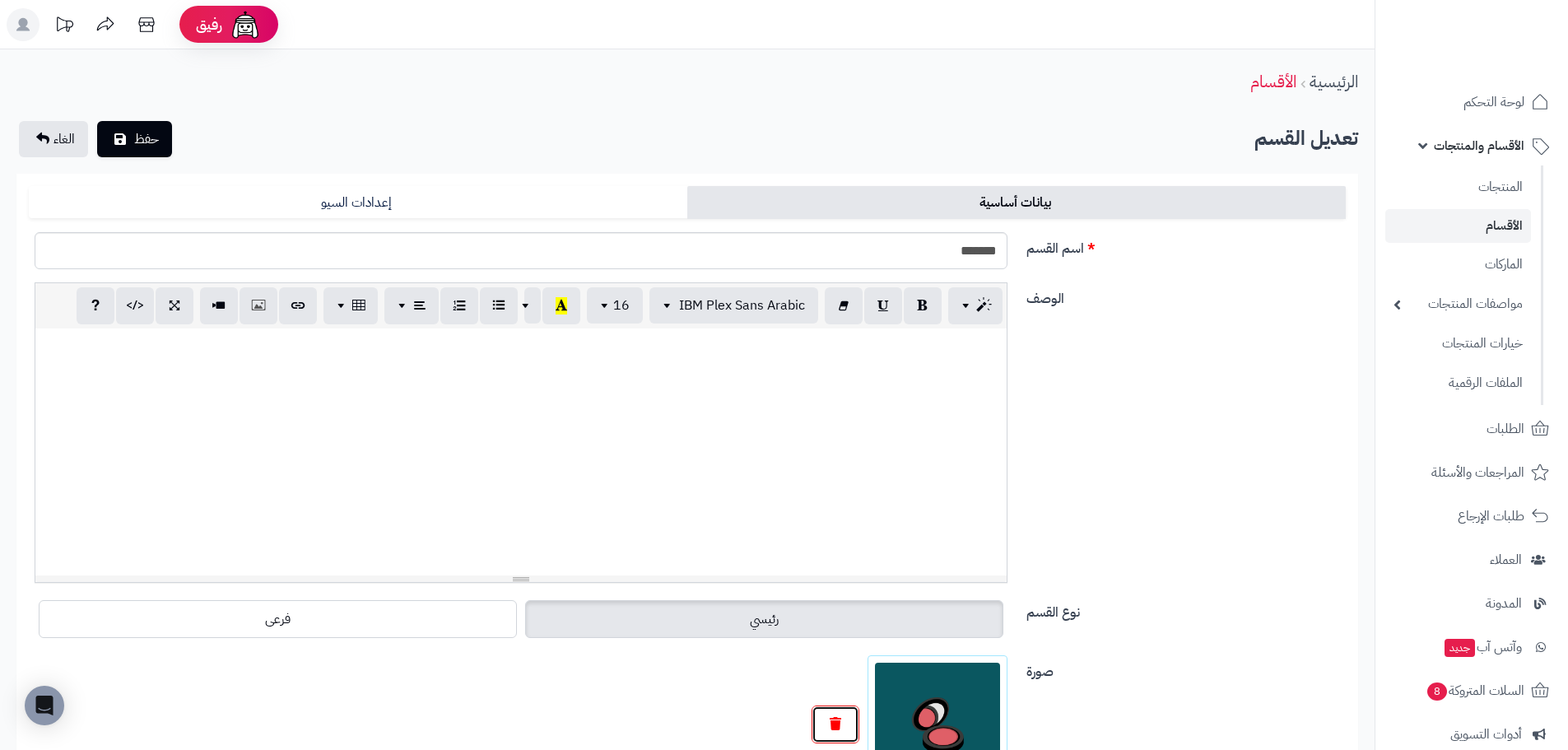
click at [835, 717] on div at bounding box center [521, 725] width 973 height 140
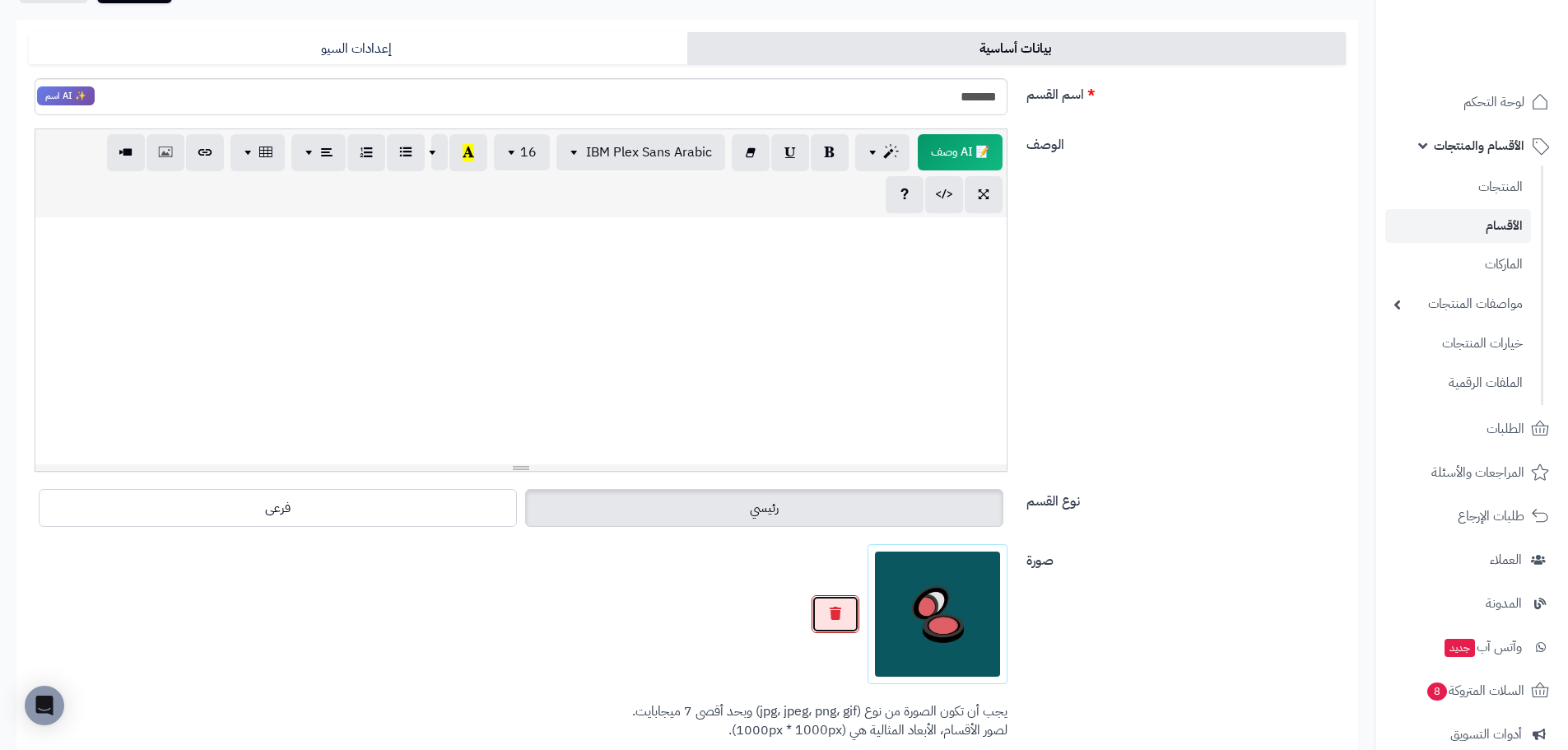
scroll to position [164, 0]
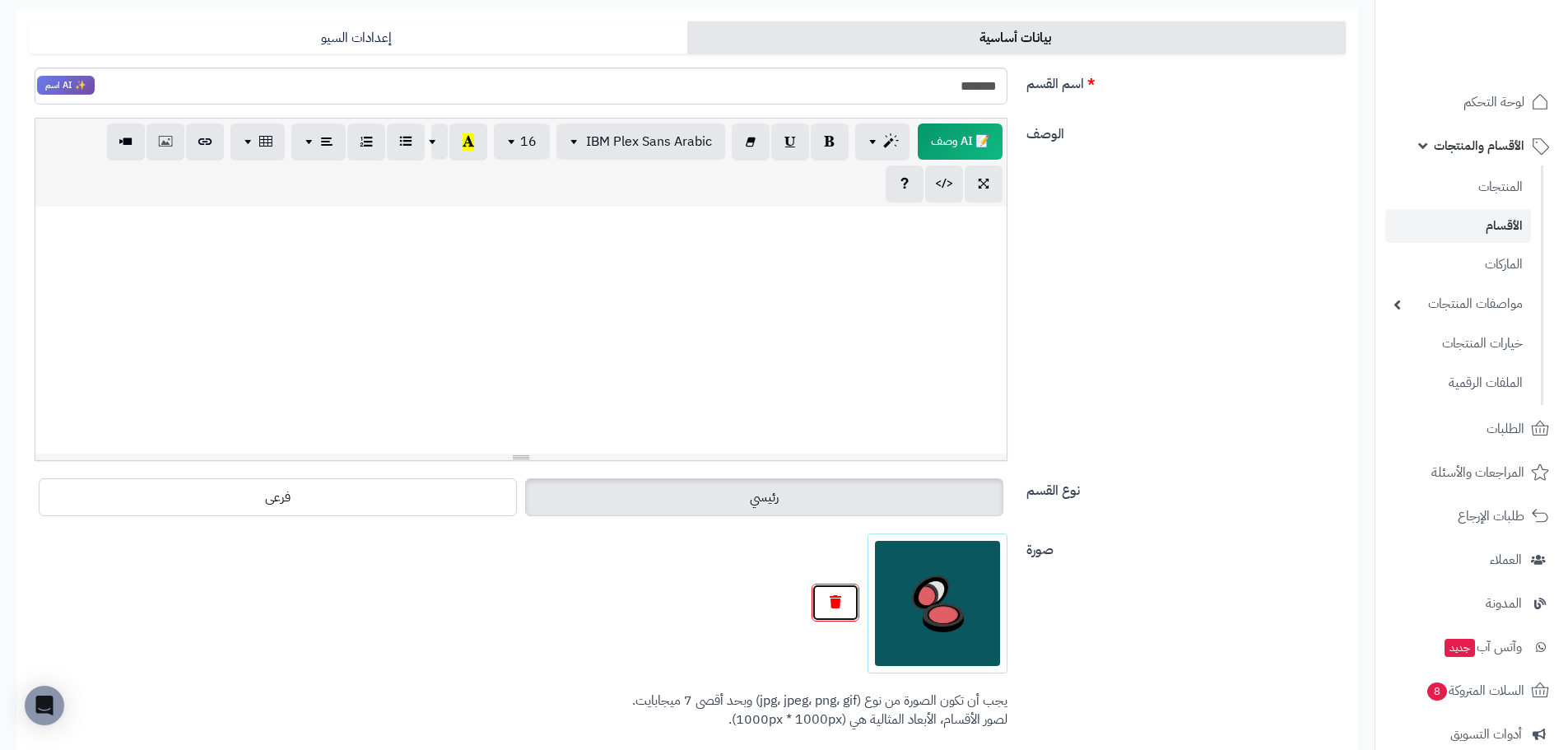
click at [827, 601] on button "button" at bounding box center [835, 603] width 48 height 38
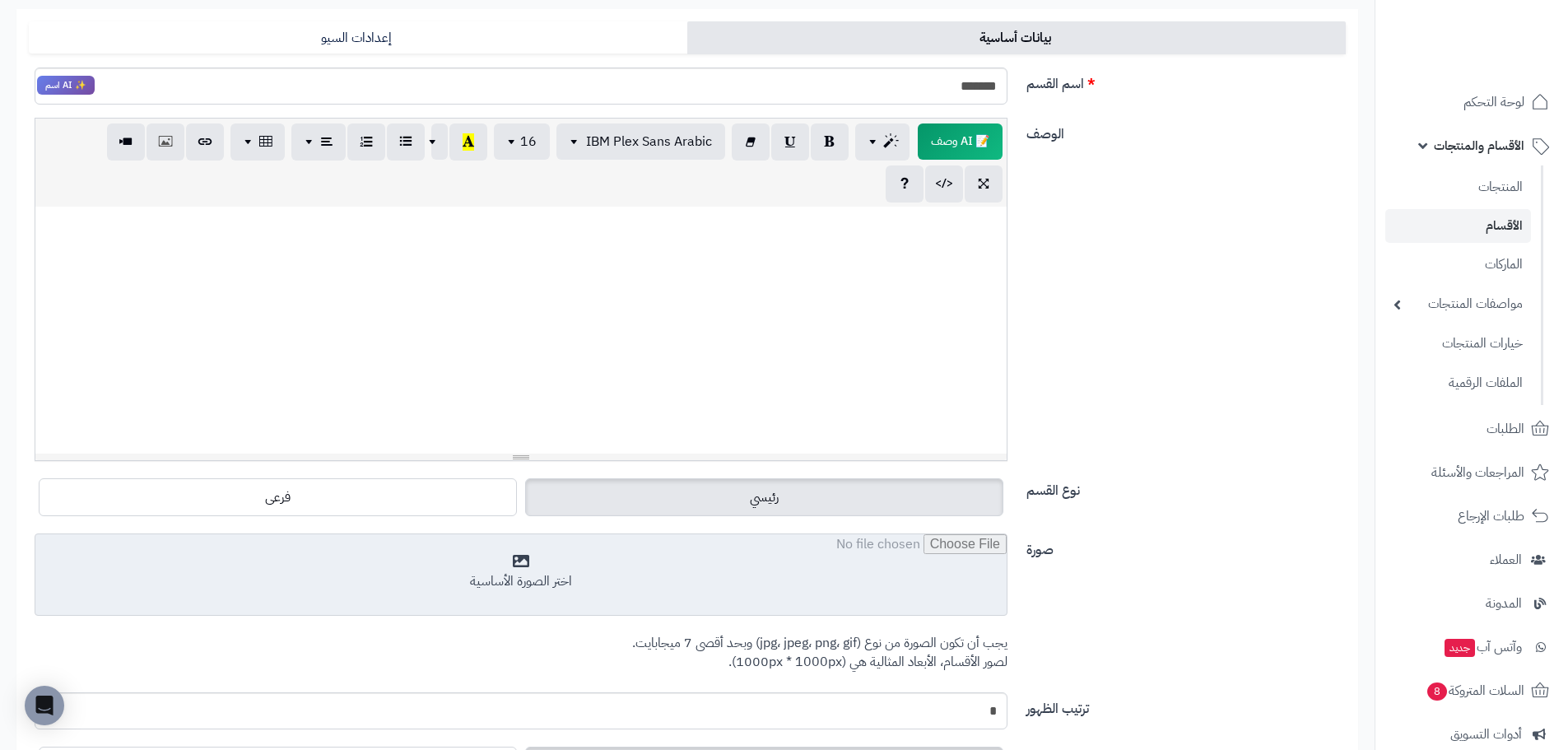
click at [903, 599] on input "file" at bounding box center [521, 575] width 971 height 83
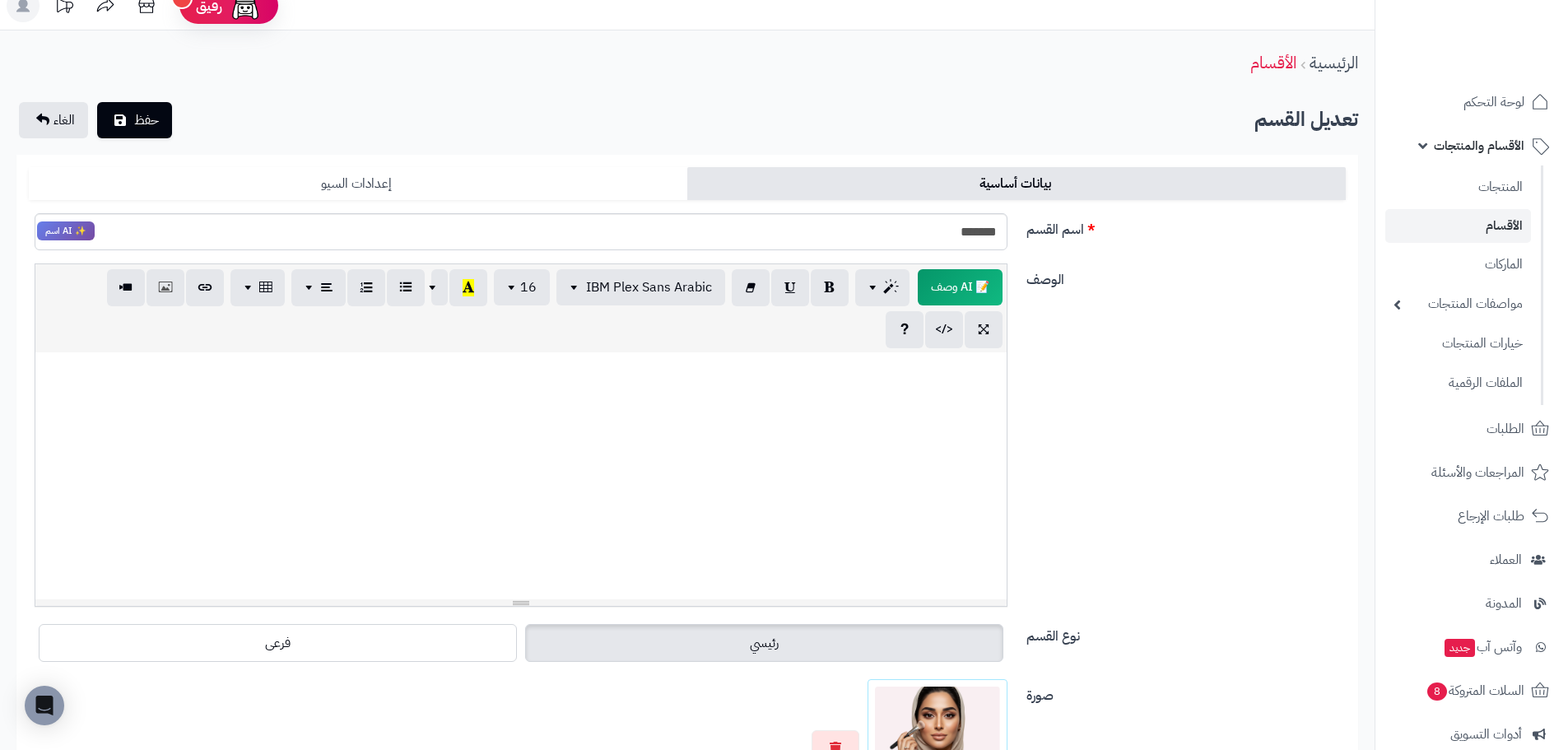
scroll to position [0, 0]
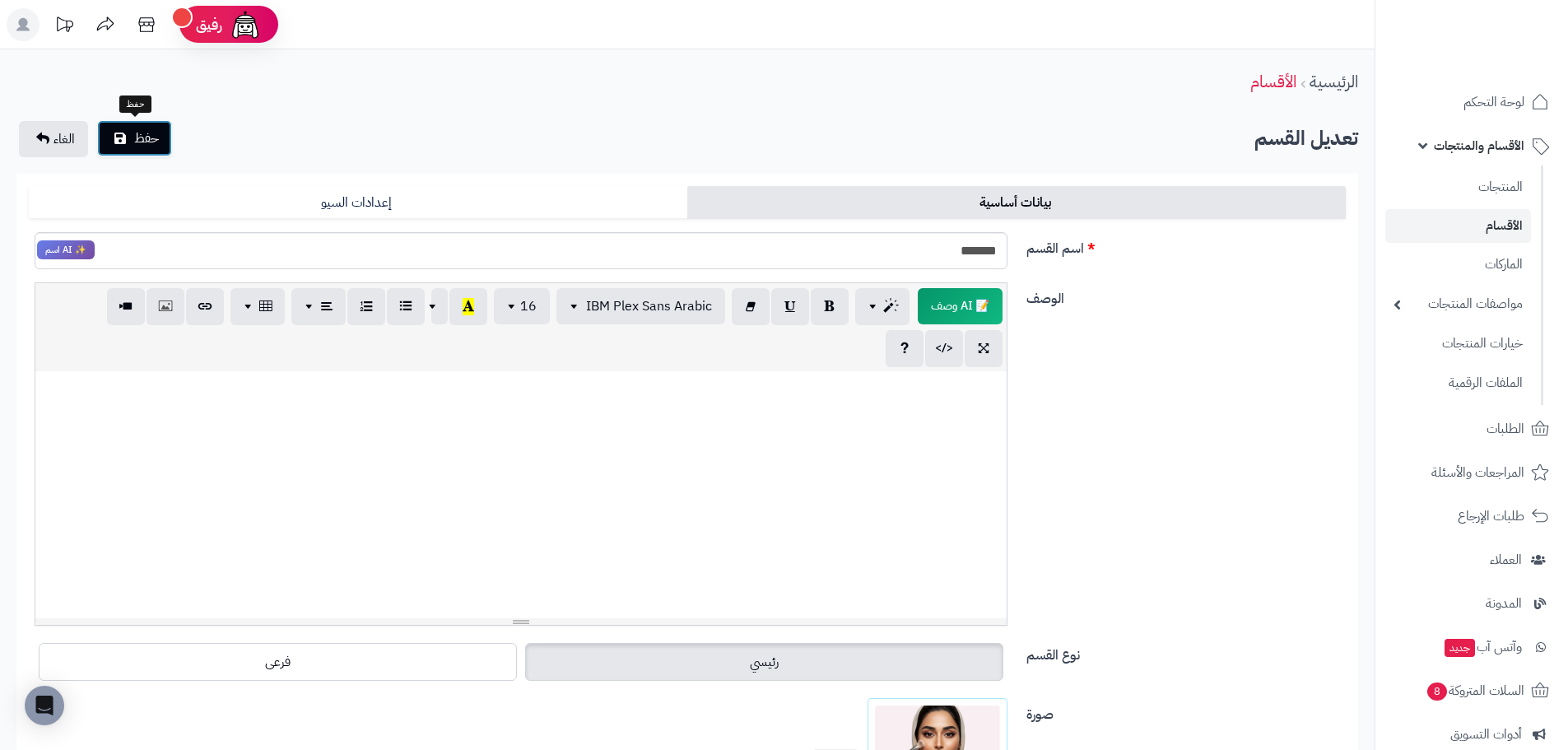
click at [125, 126] on button "حفظ" at bounding box center [135, 138] width 75 height 37
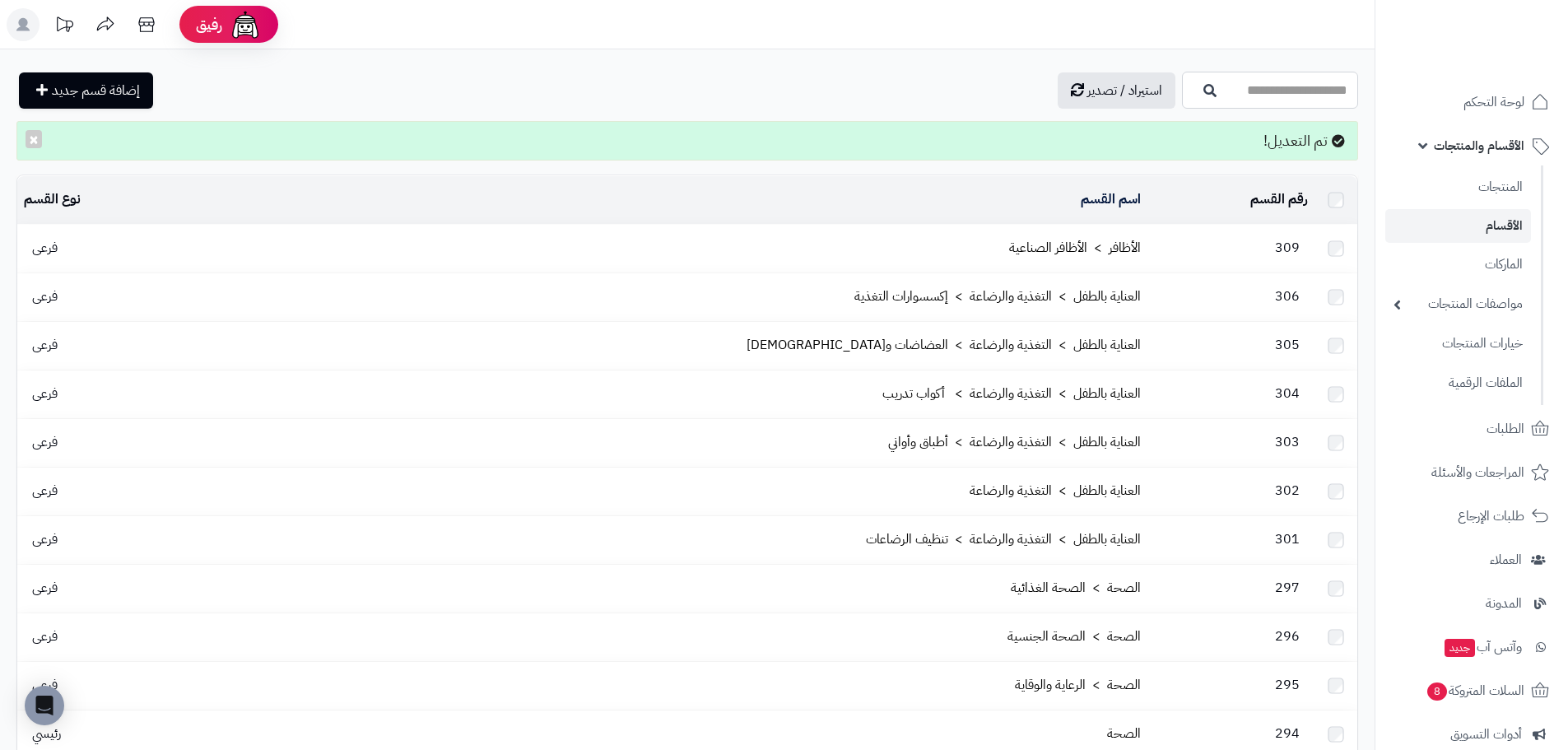
click at [1228, 103] on input "اسم القسم" at bounding box center [1269, 90] width 176 height 37
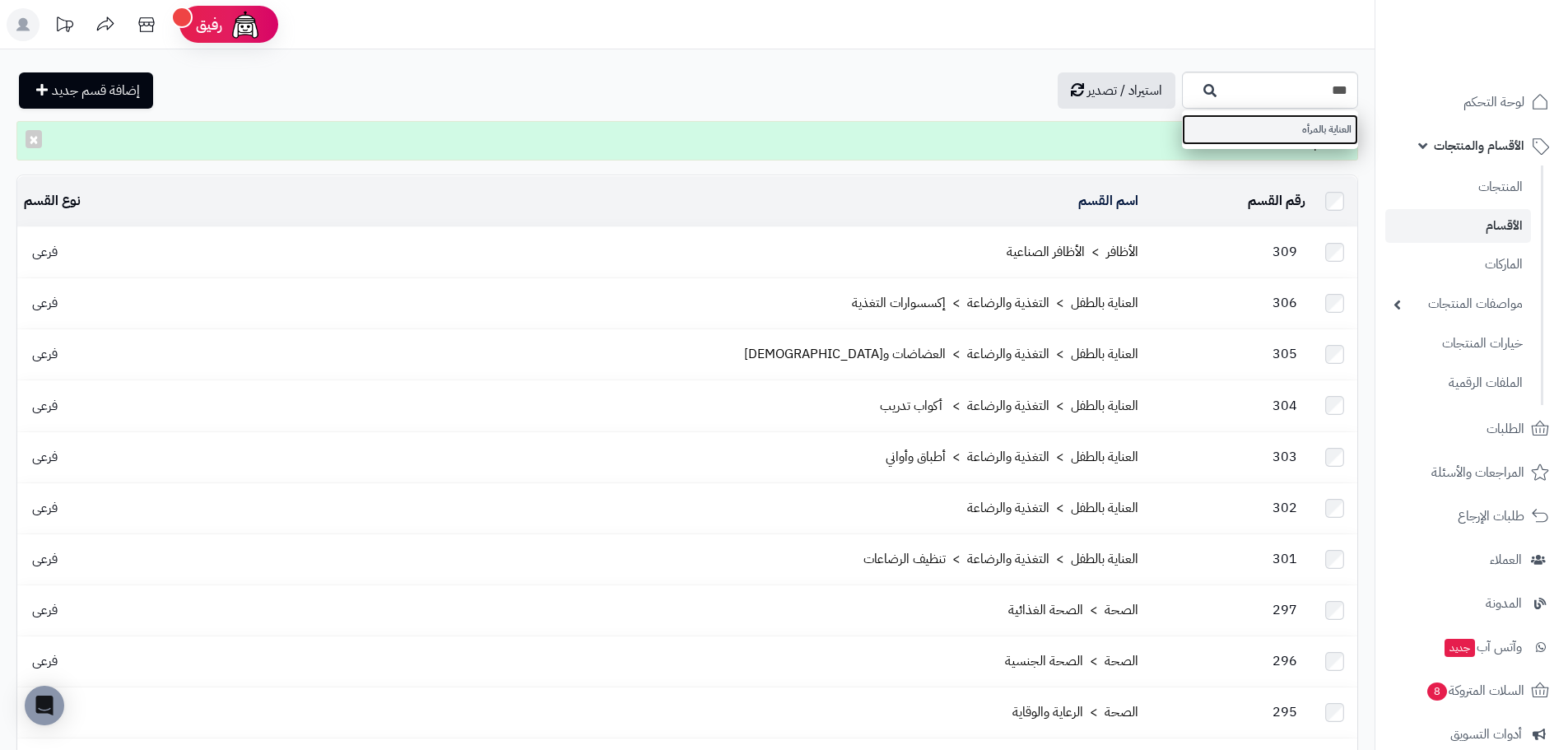
click at [1267, 132] on link "العناية بالمرأه" at bounding box center [1269, 129] width 176 height 30
type input "**********"
click at [1181, 90] on input "**********" at bounding box center [1269, 90] width 176 height 37
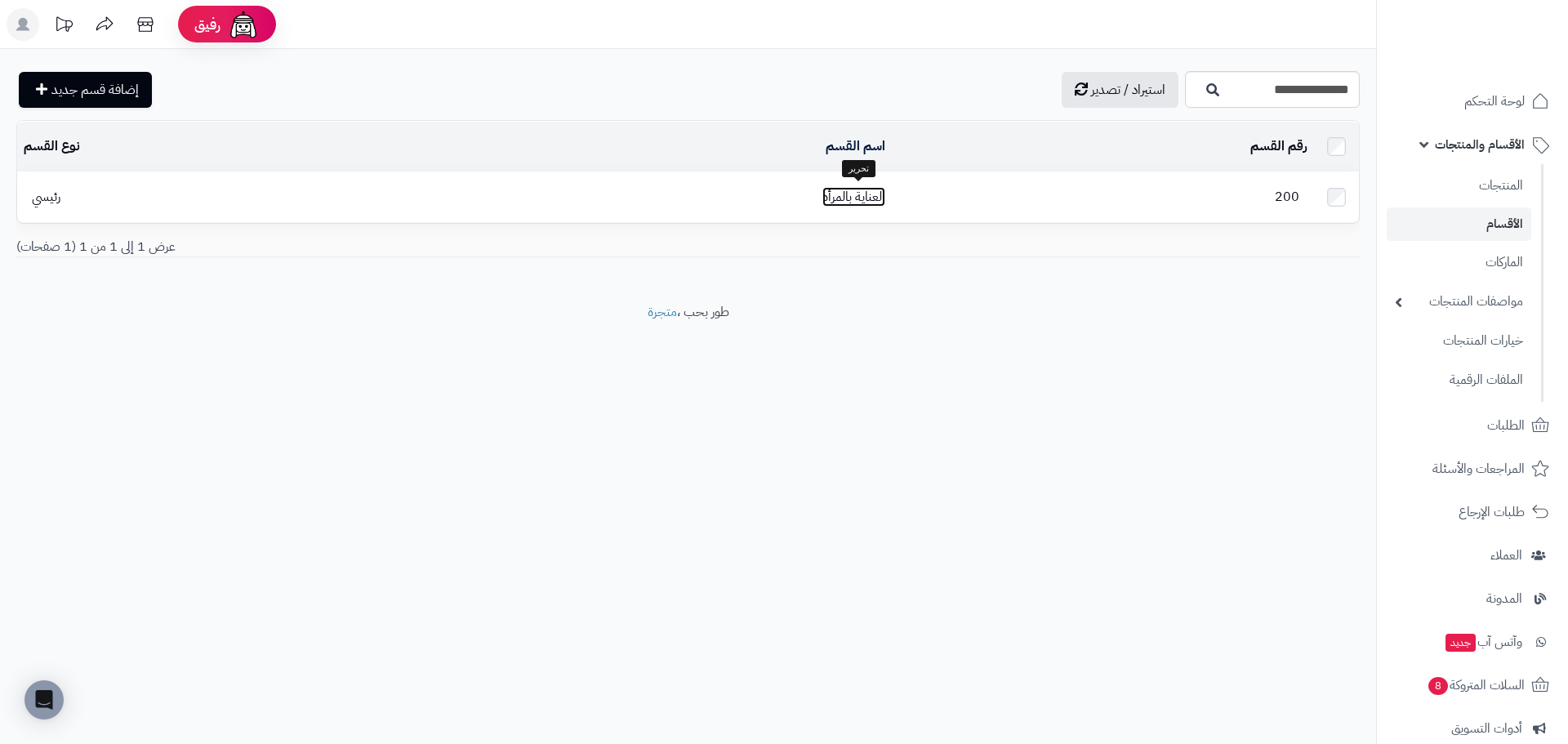
click at [852, 192] on link "العناية بالمرأه" at bounding box center [853, 197] width 63 height 20
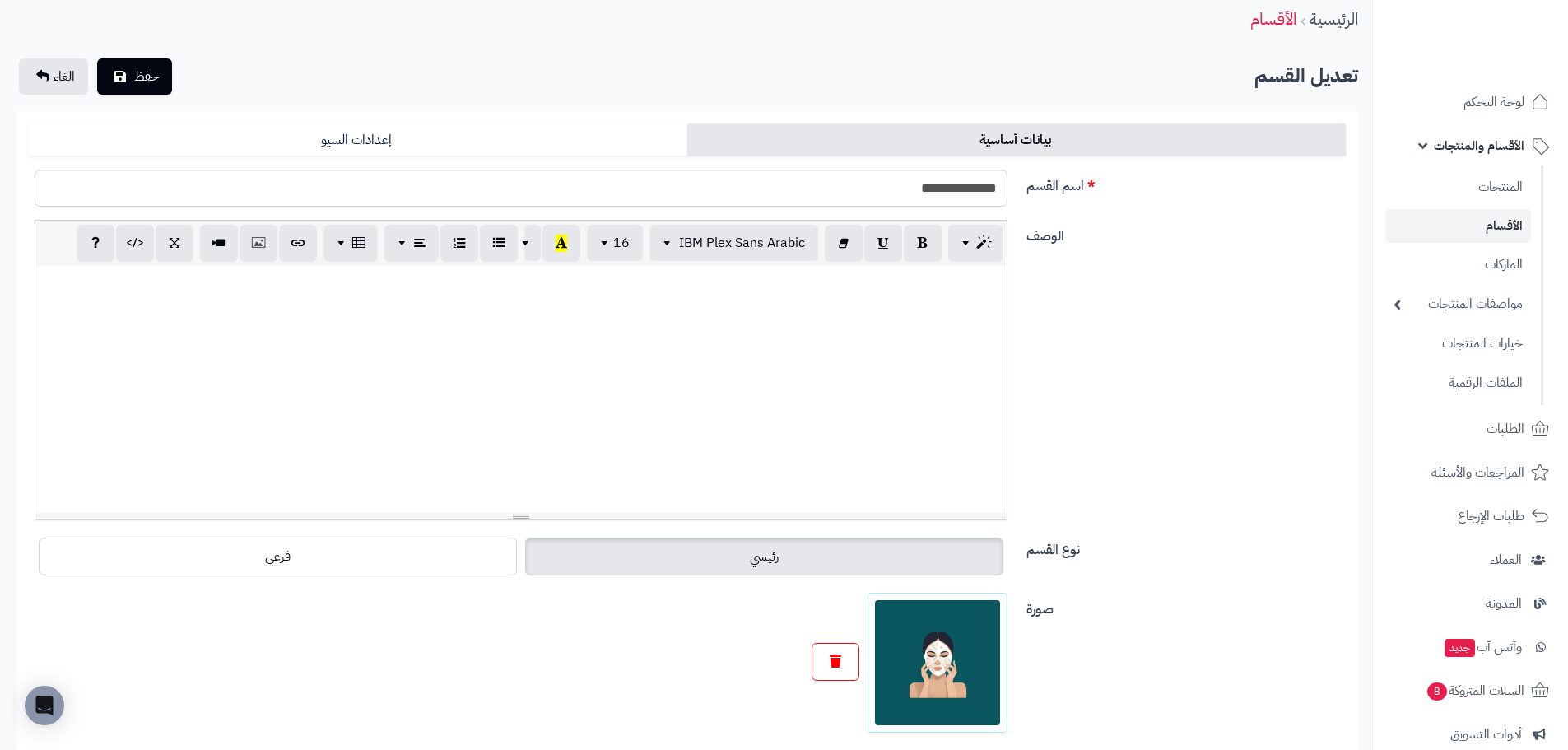
scroll to position [83, 0]
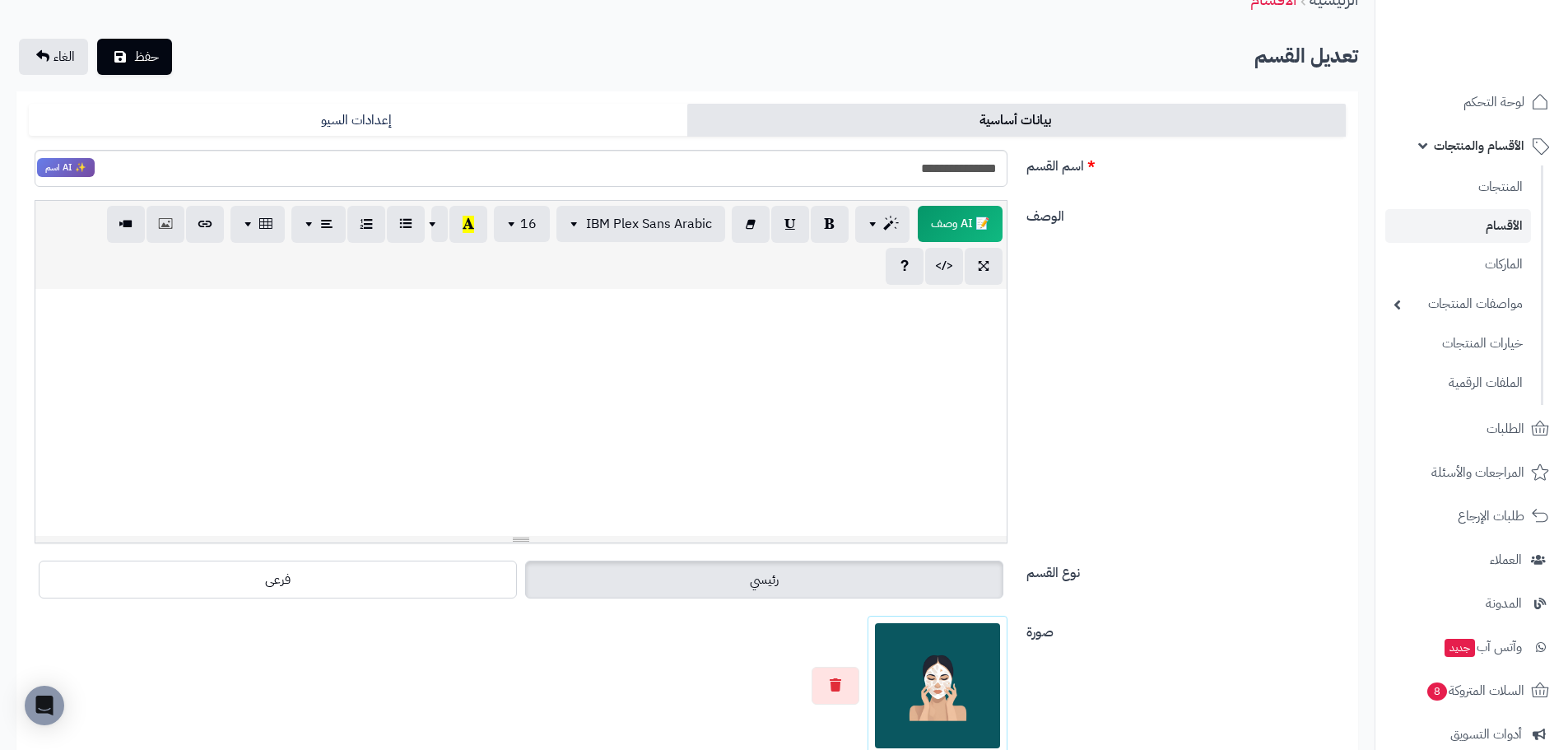
click at [838, 649] on div at bounding box center [521, 686] width 973 height 140
click at [806, 684] on div at bounding box center [521, 686] width 973 height 140
click at [830, 684] on icon "button" at bounding box center [835, 684] width 11 height 13
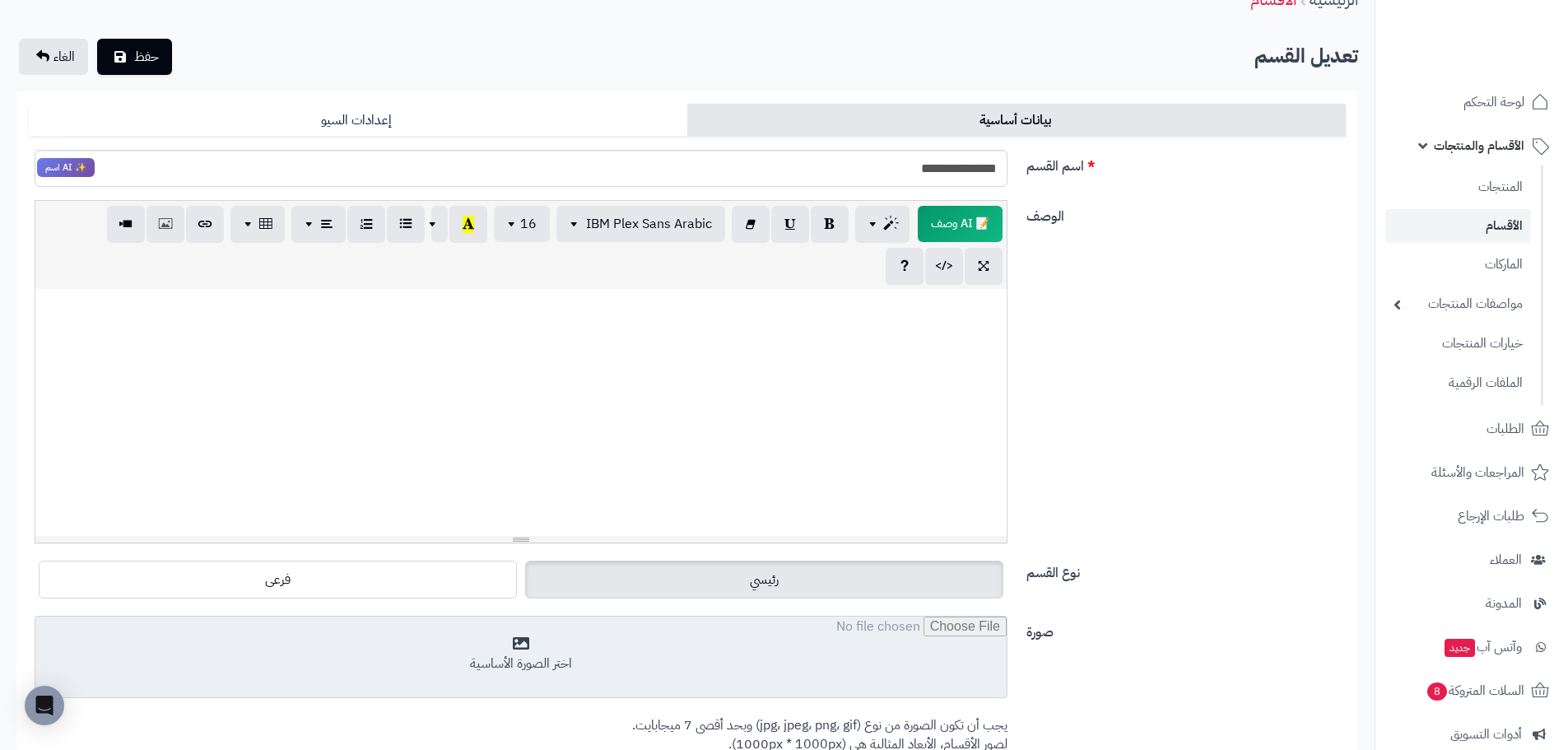
click at [936, 682] on input "file" at bounding box center [521, 658] width 971 height 83
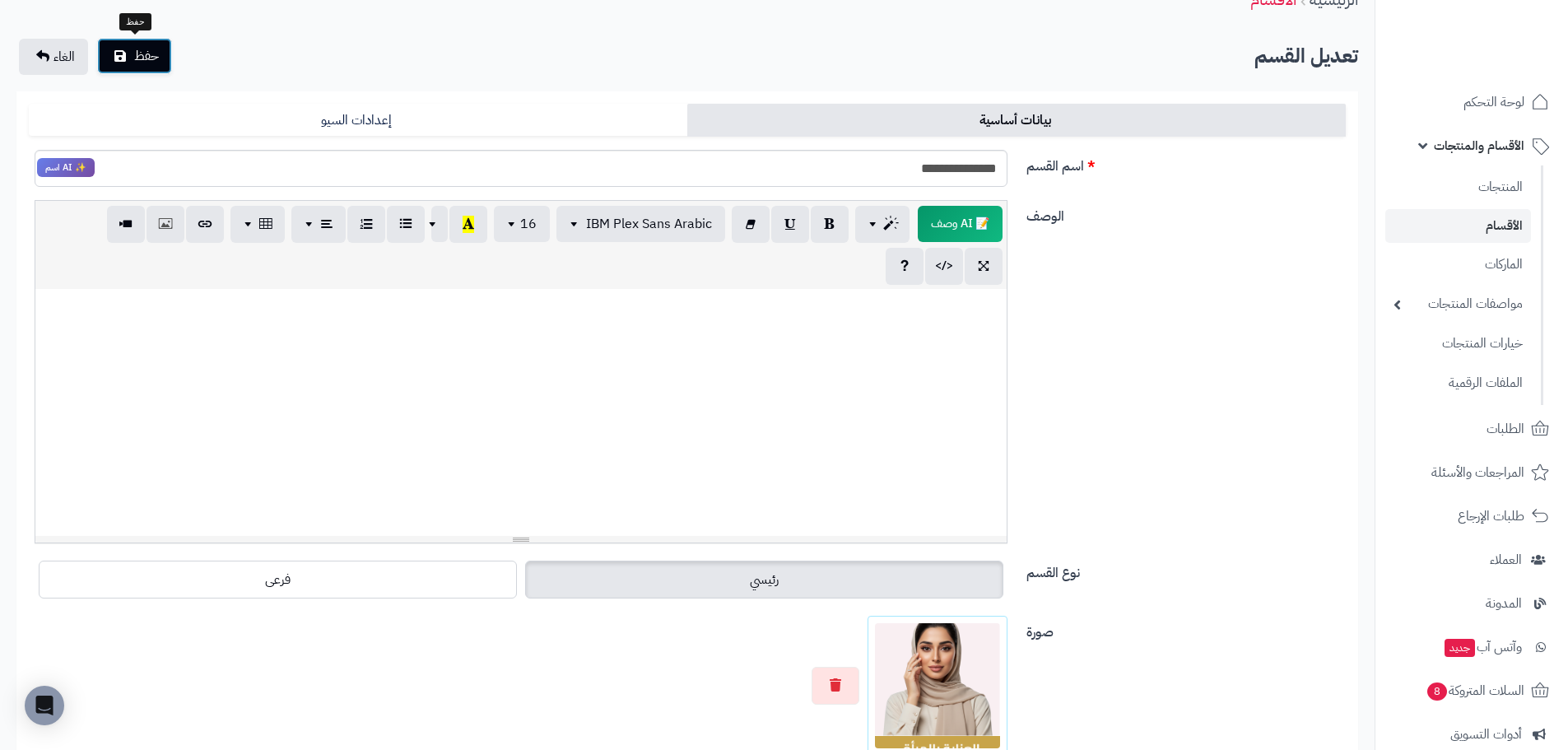
click at [136, 55] on span "حفظ" at bounding box center [146, 56] width 24 height 20
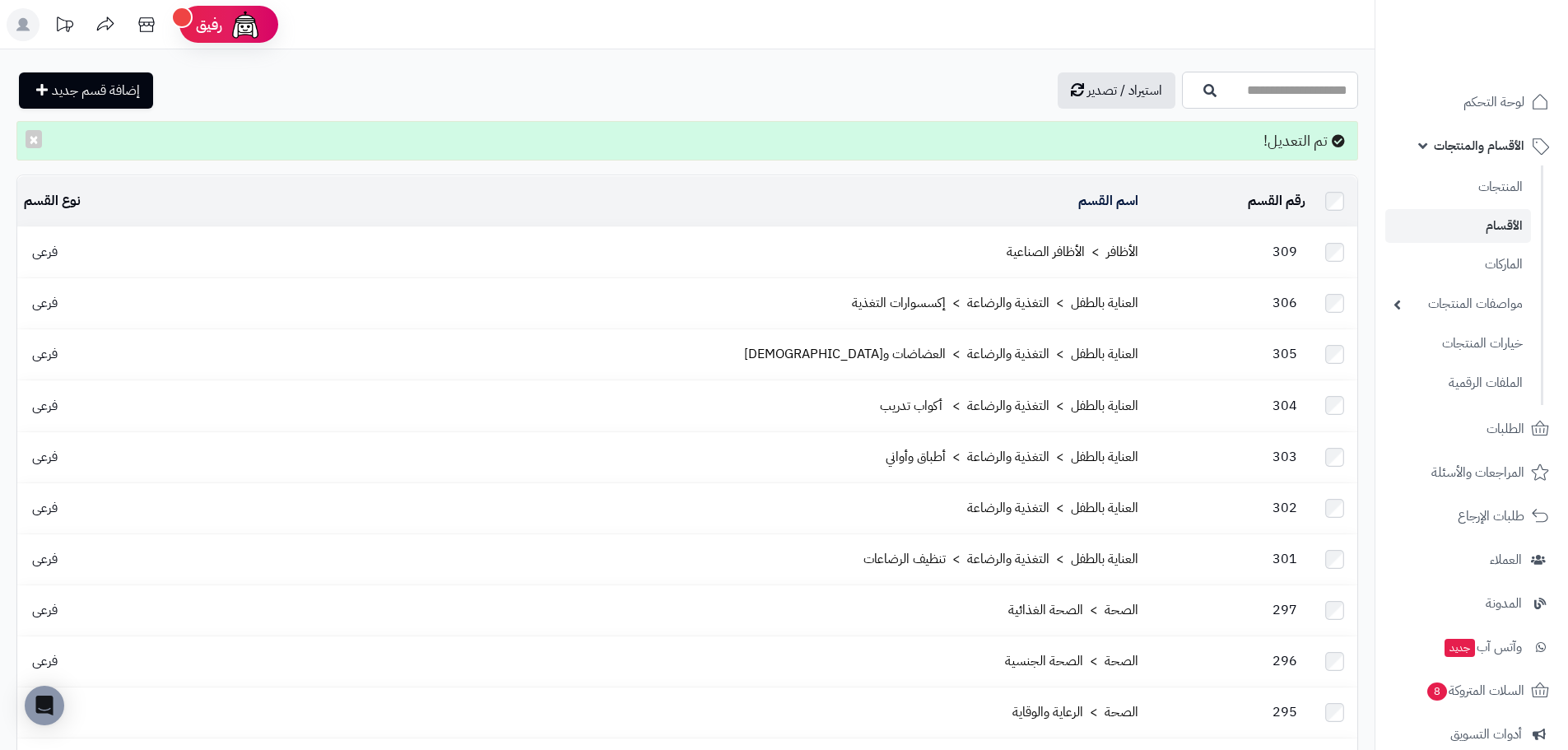
click at [1279, 77] on input "اسم القسم" at bounding box center [1269, 90] width 176 height 37
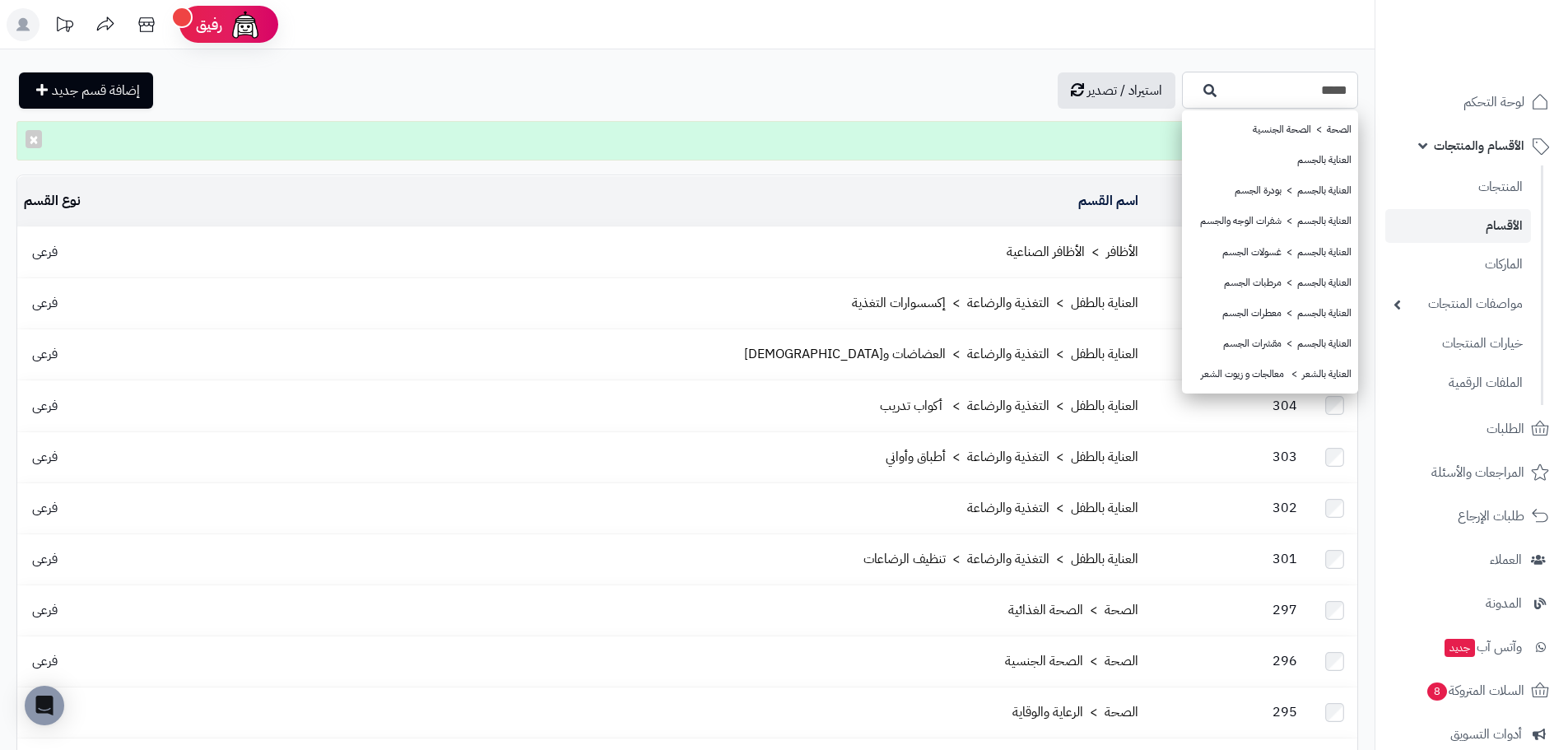
type input "*****"
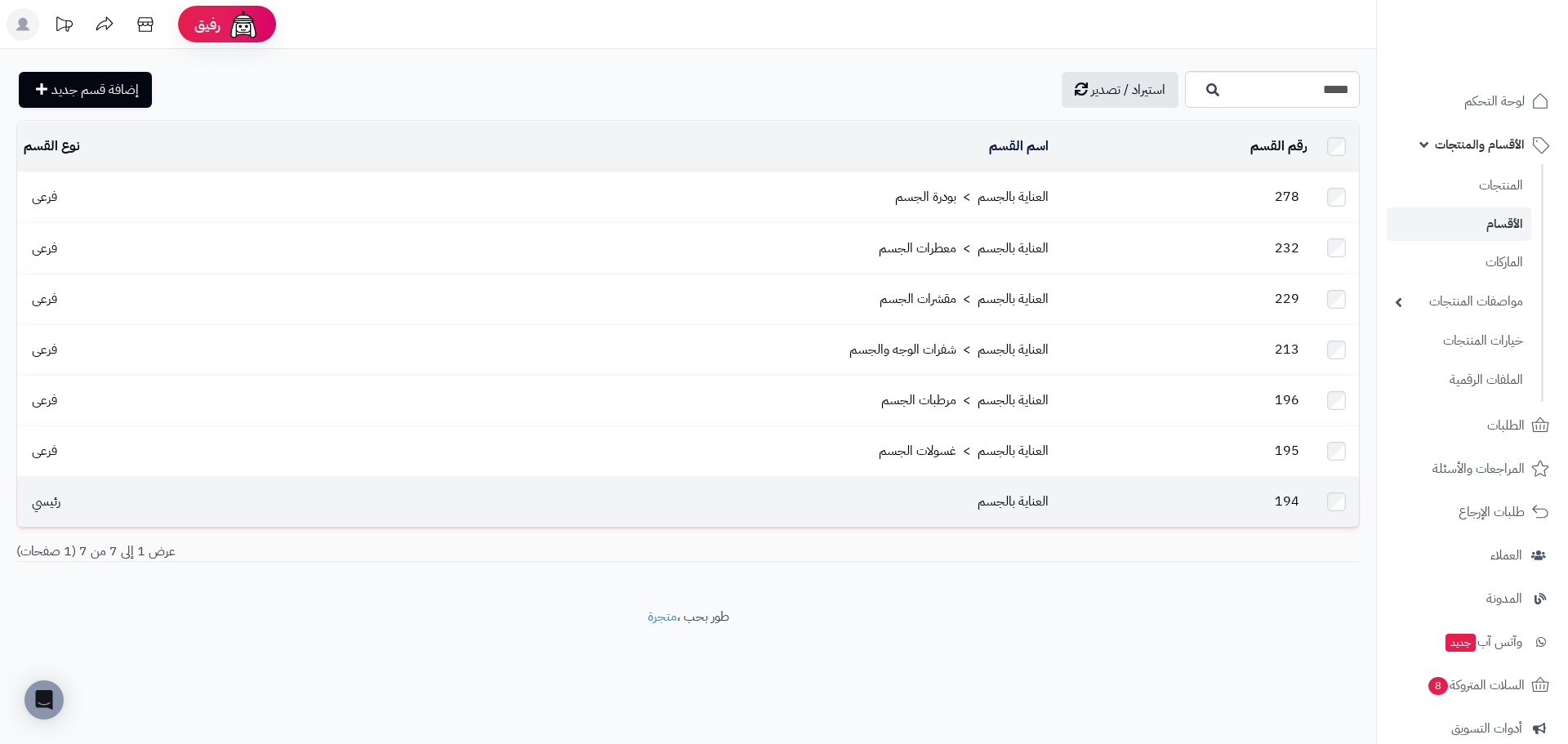
click at [1014, 499] on td "العناية بالجسم" at bounding box center [664, 502] width 783 height 50
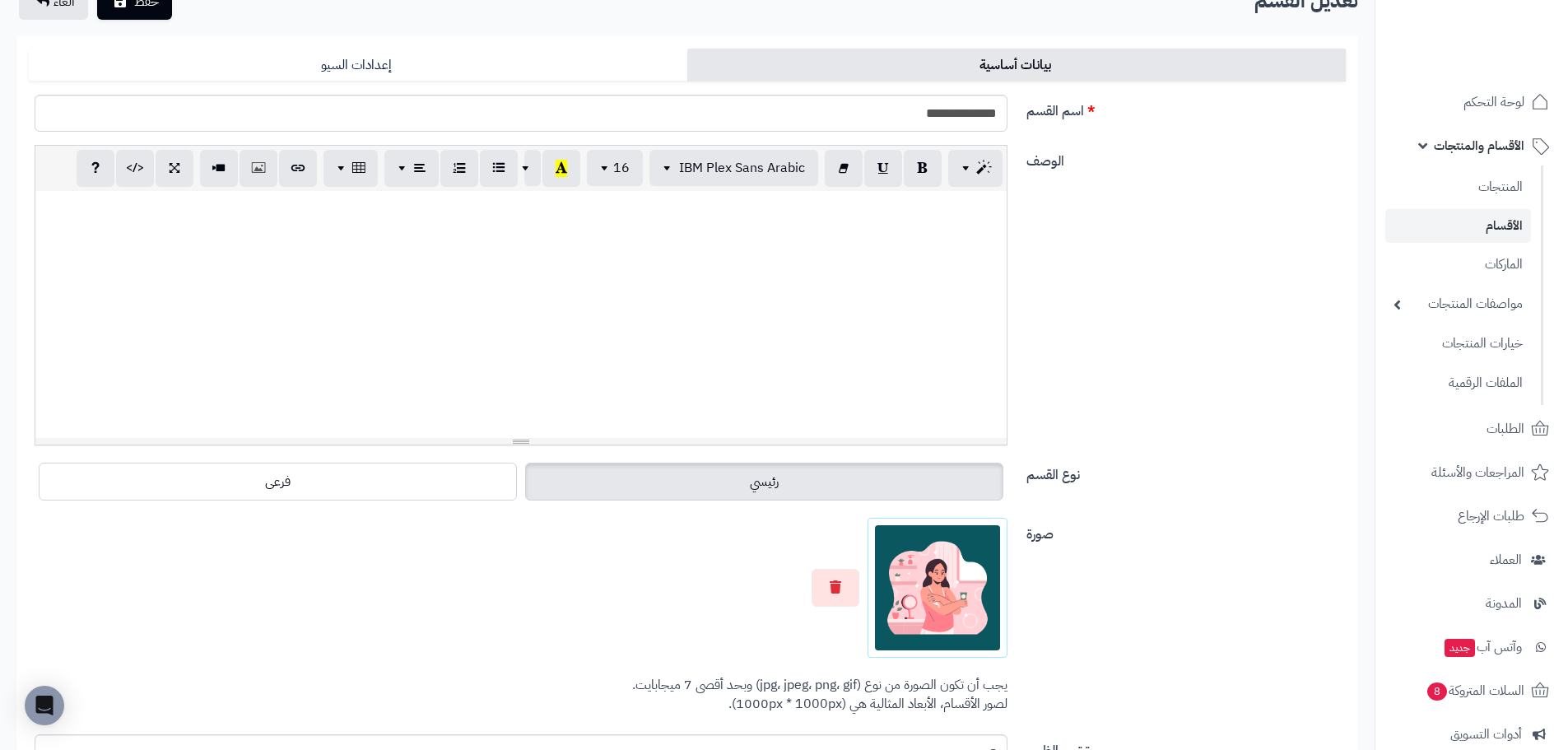
scroll to position [164, 0]
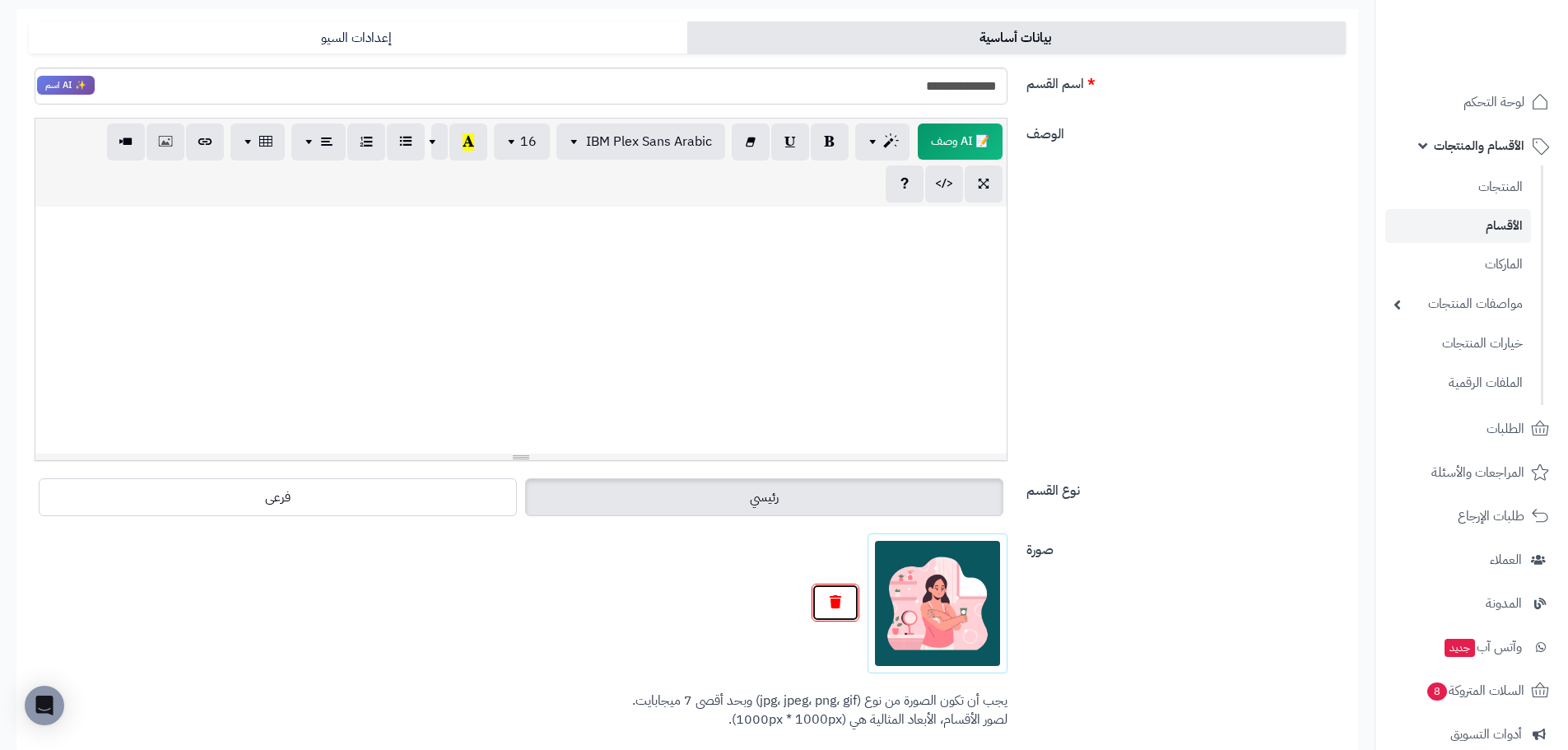
click at [837, 599] on icon "button" at bounding box center [835, 601] width 11 height 13
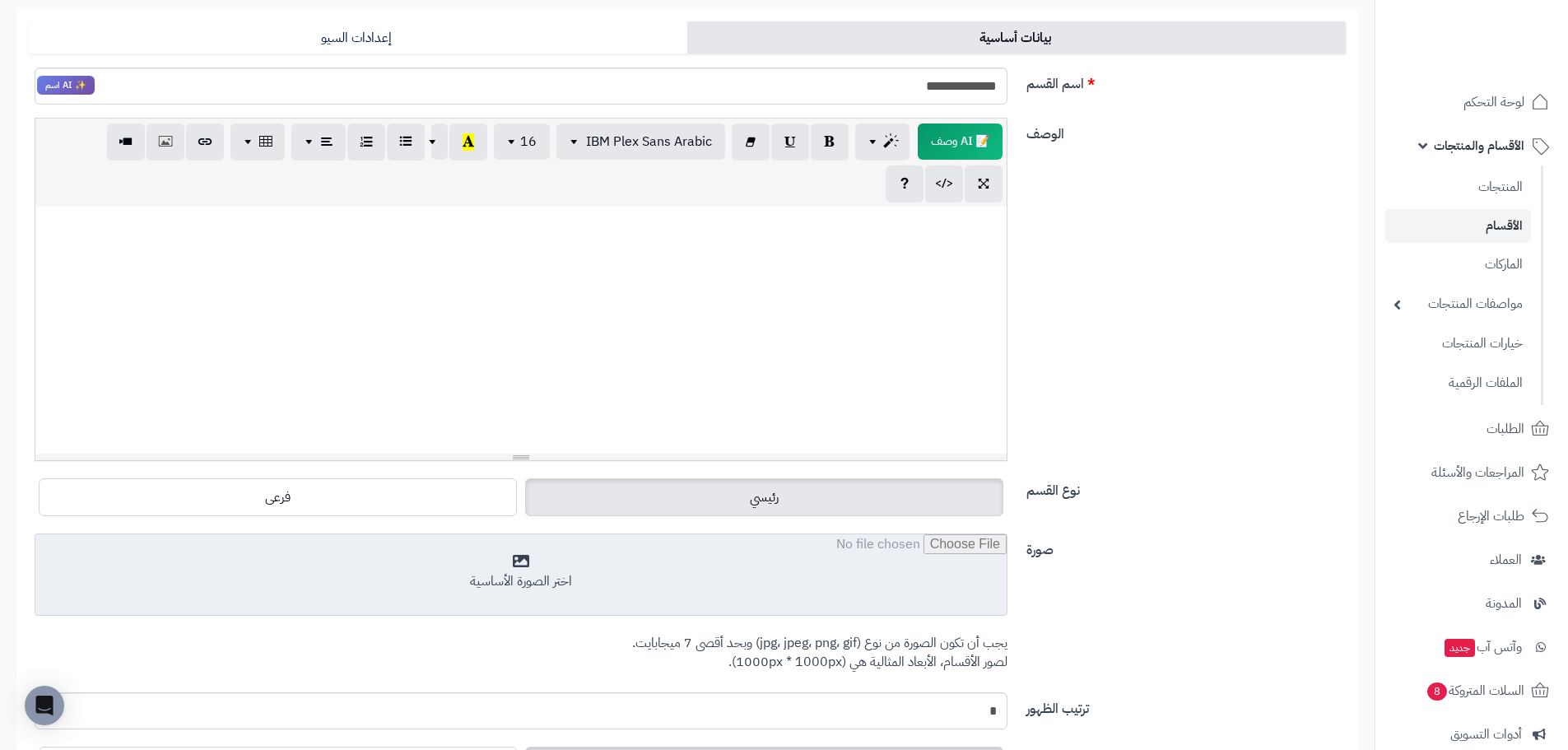
click at [901, 606] on input "file" at bounding box center [521, 575] width 971 height 83
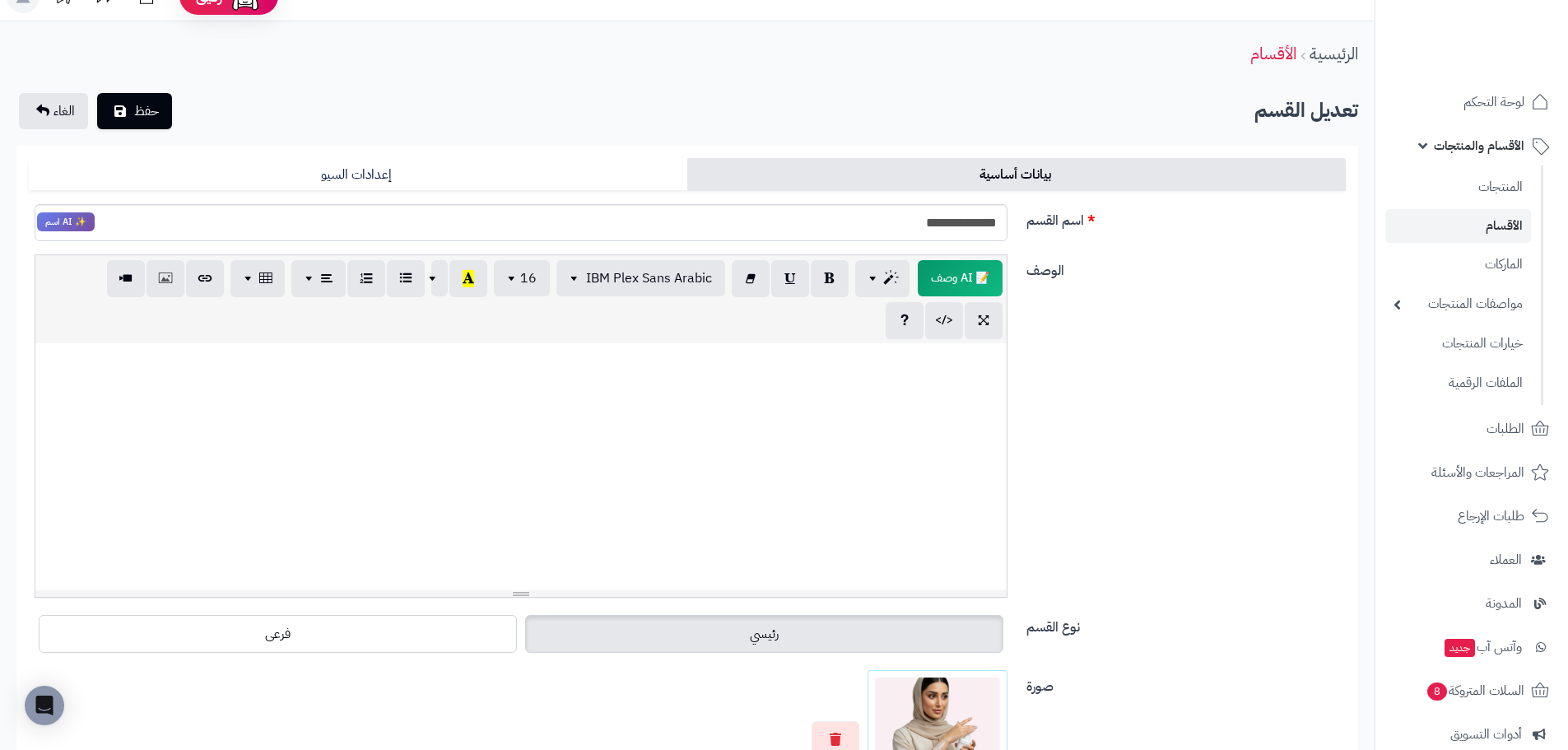
scroll to position [0, 0]
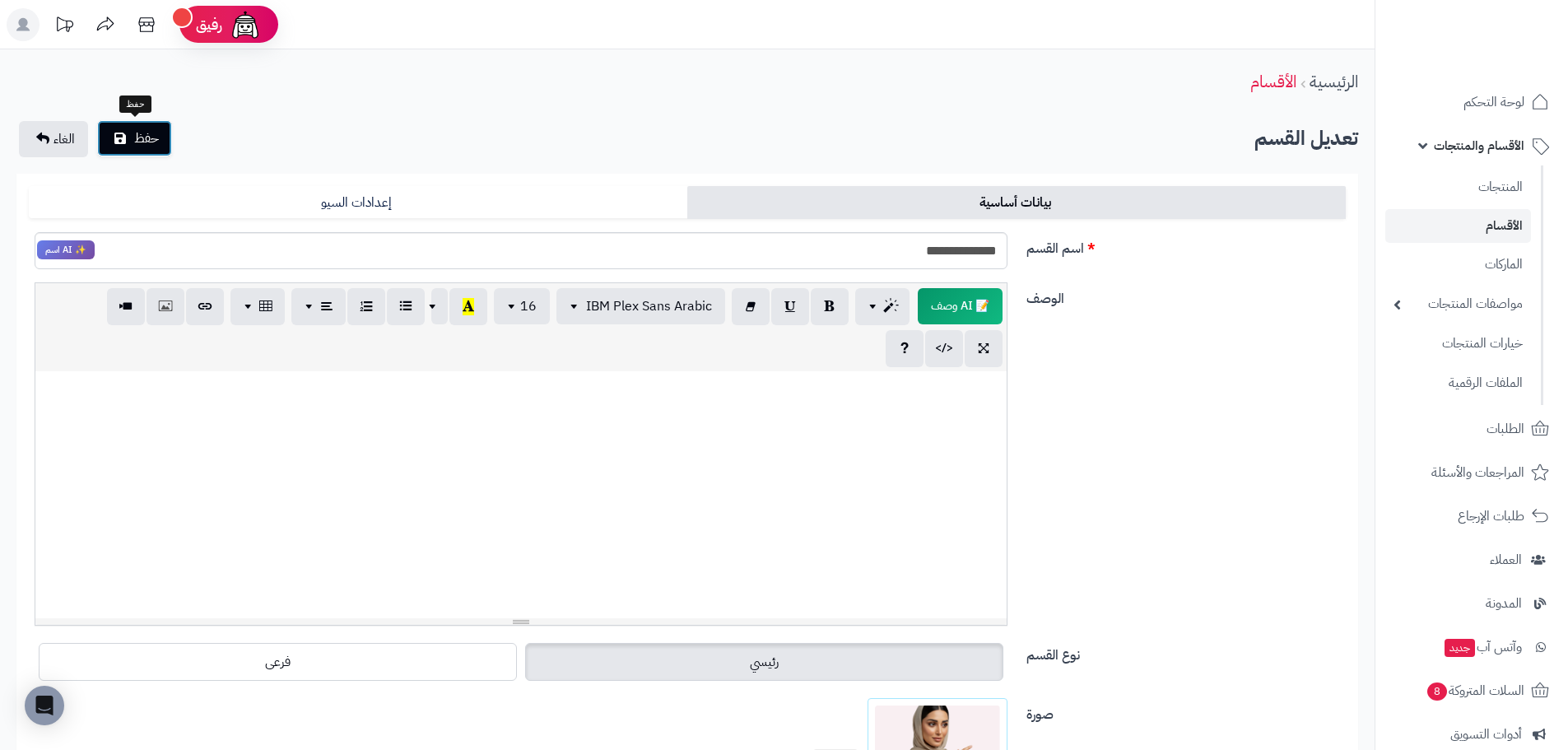
click at [136, 143] on span "حفظ" at bounding box center [146, 138] width 24 height 20
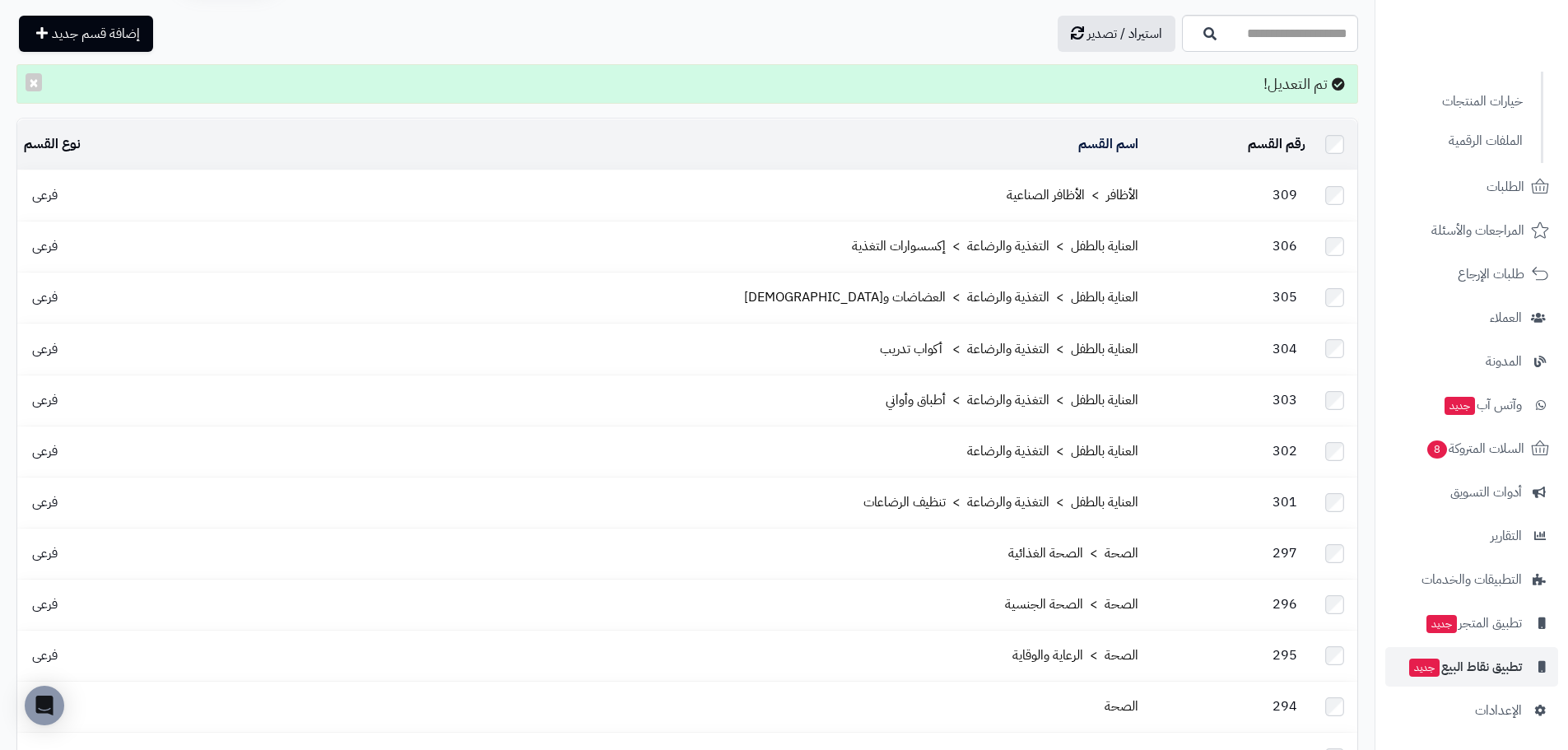
scroll to position [164, 0]
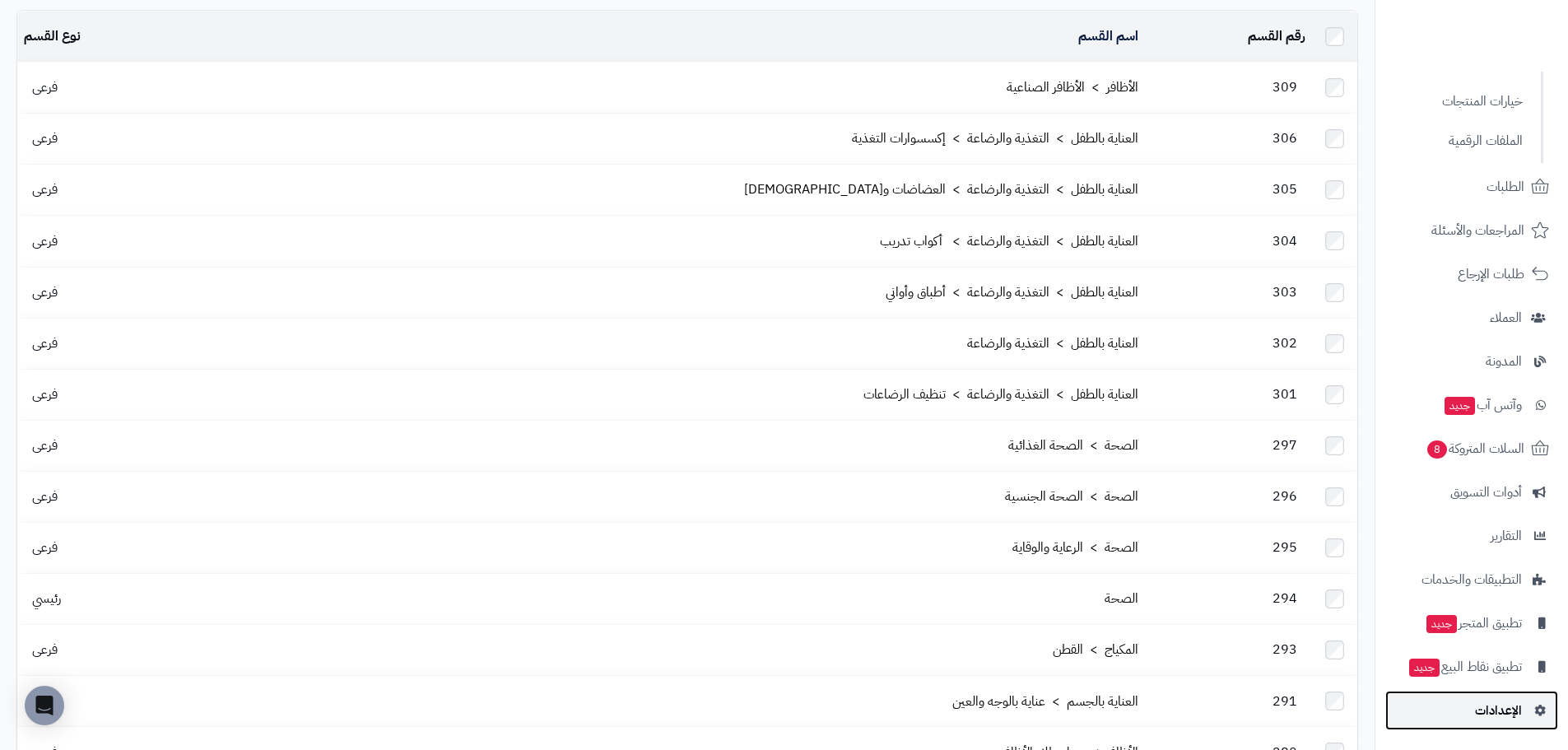
click at [1499, 699] on span "الإعدادات" at bounding box center [1499, 710] width 47 height 23
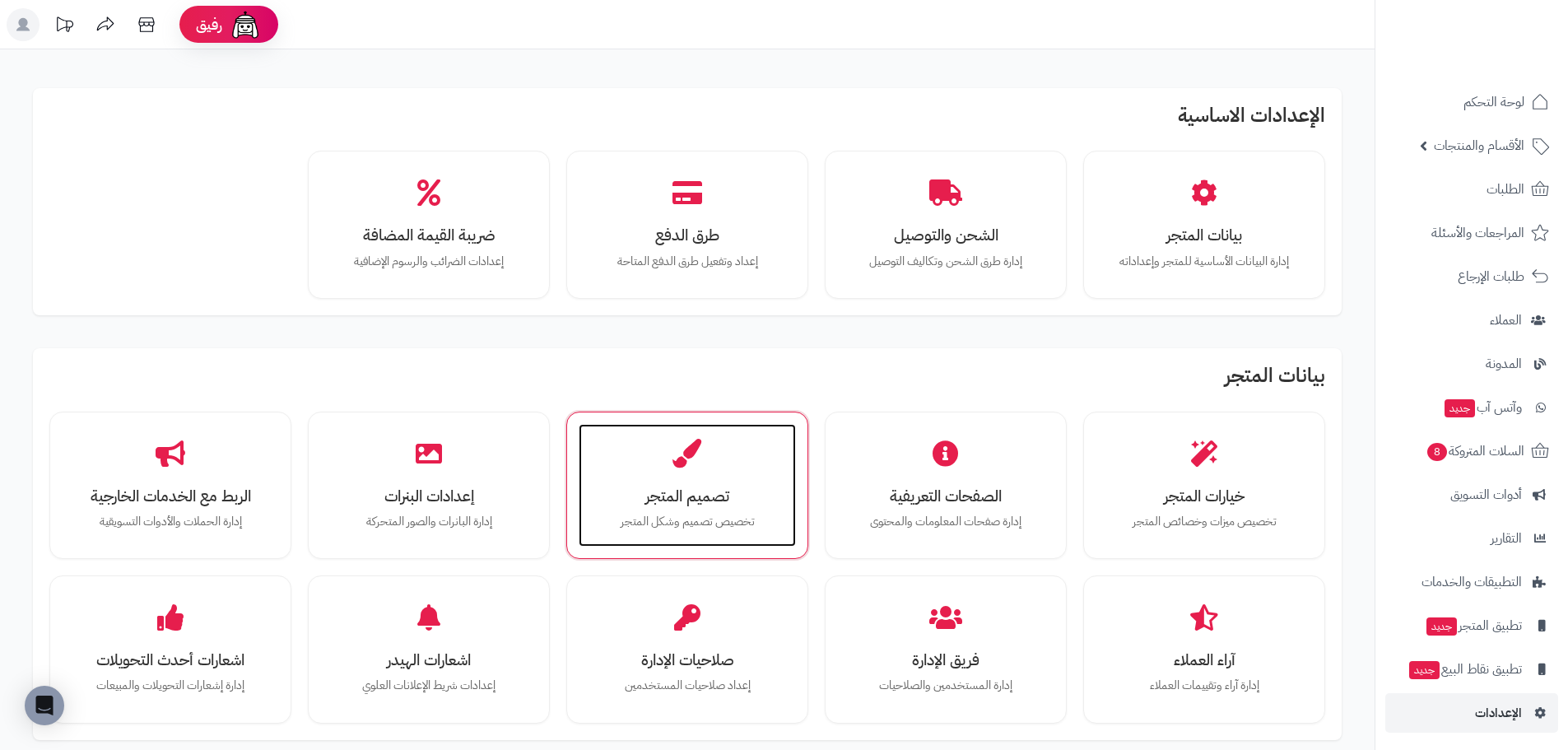
click at [715, 468] on div "تصميم المتجر تخصيص تصميم وشكل المتجر" at bounding box center [687, 486] width 217 height 123
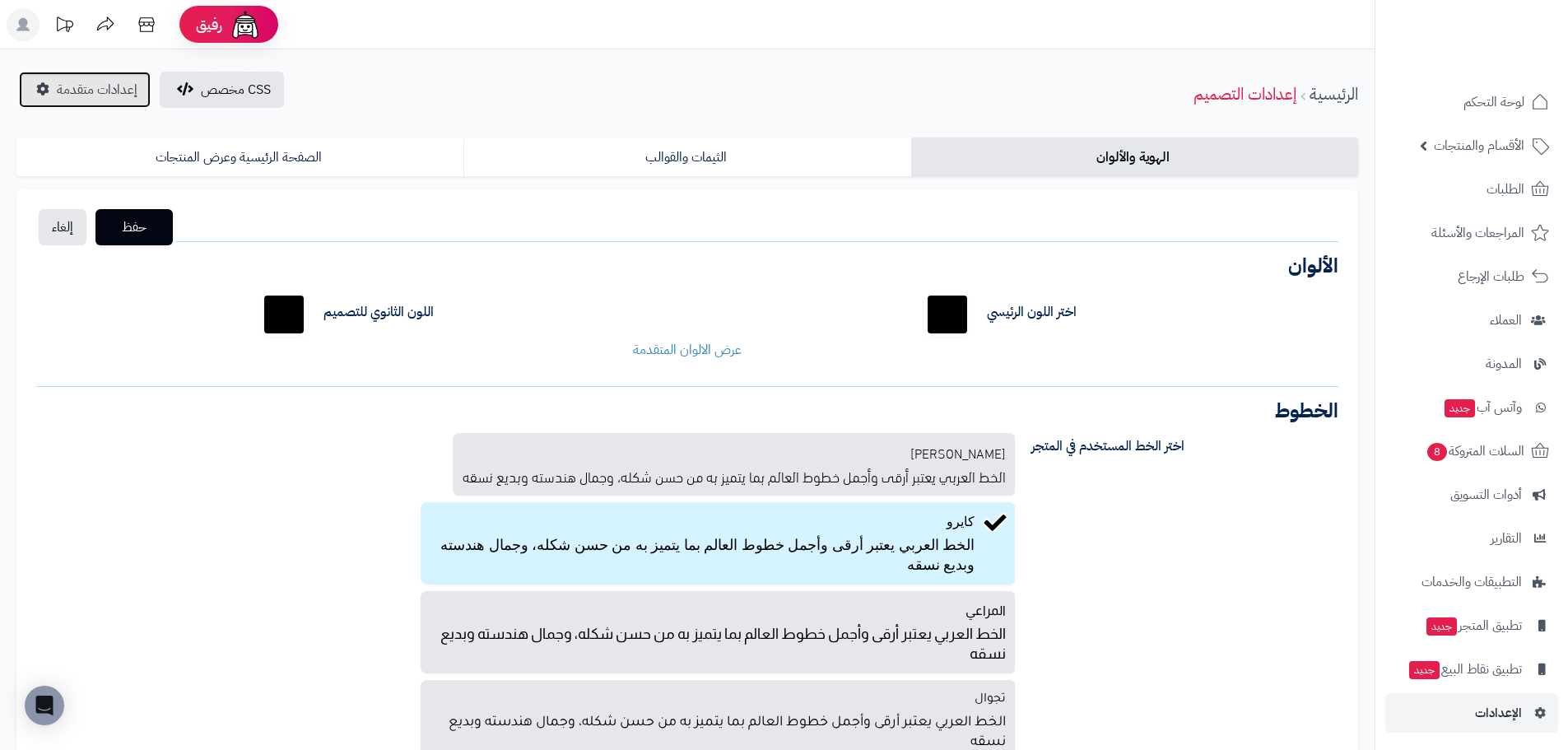
click at [72, 87] on span "إعدادات متقدمة" at bounding box center [96, 90] width 81 height 20
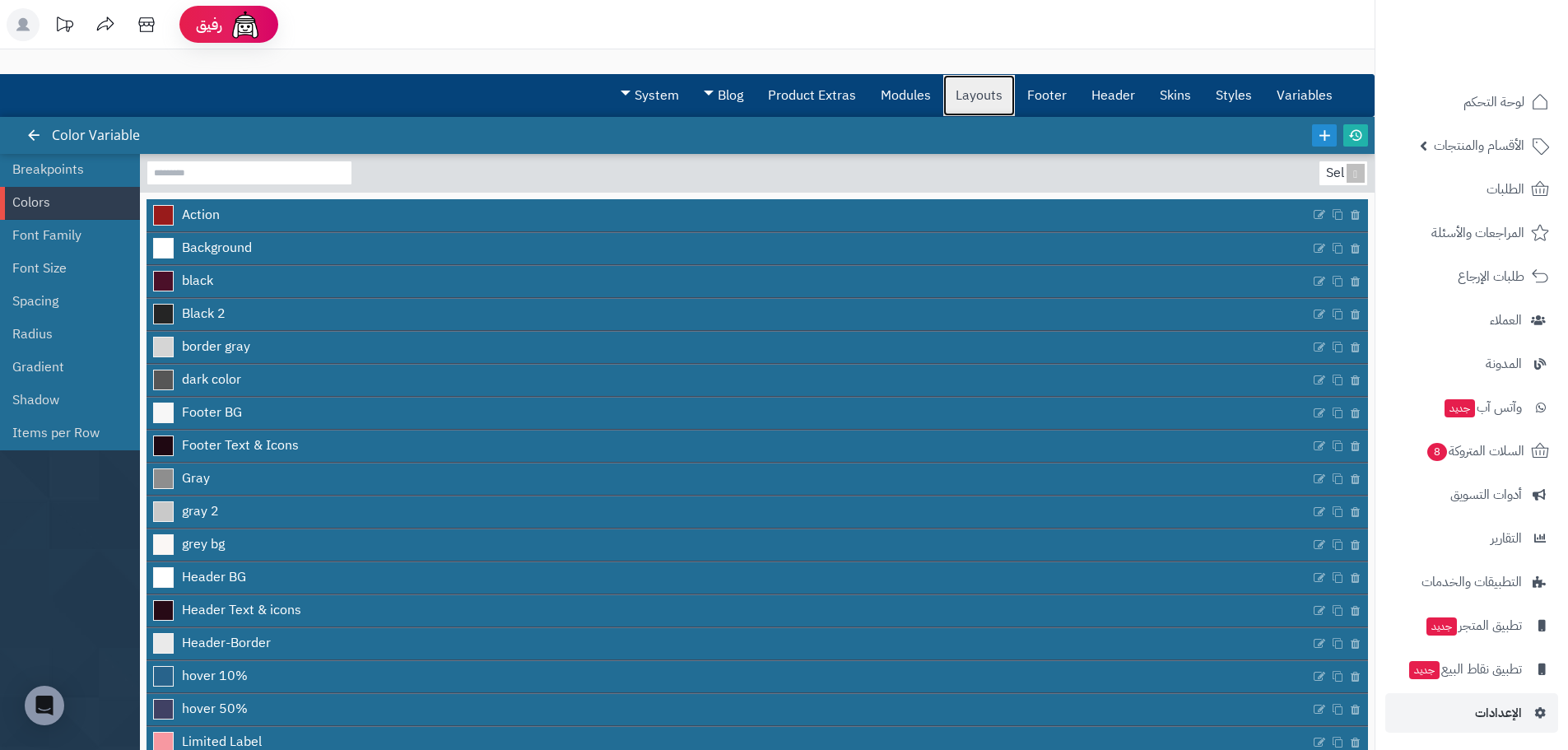
click at [996, 92] on link "Layouts" at bounding box center [979, 95] width 71 height 41
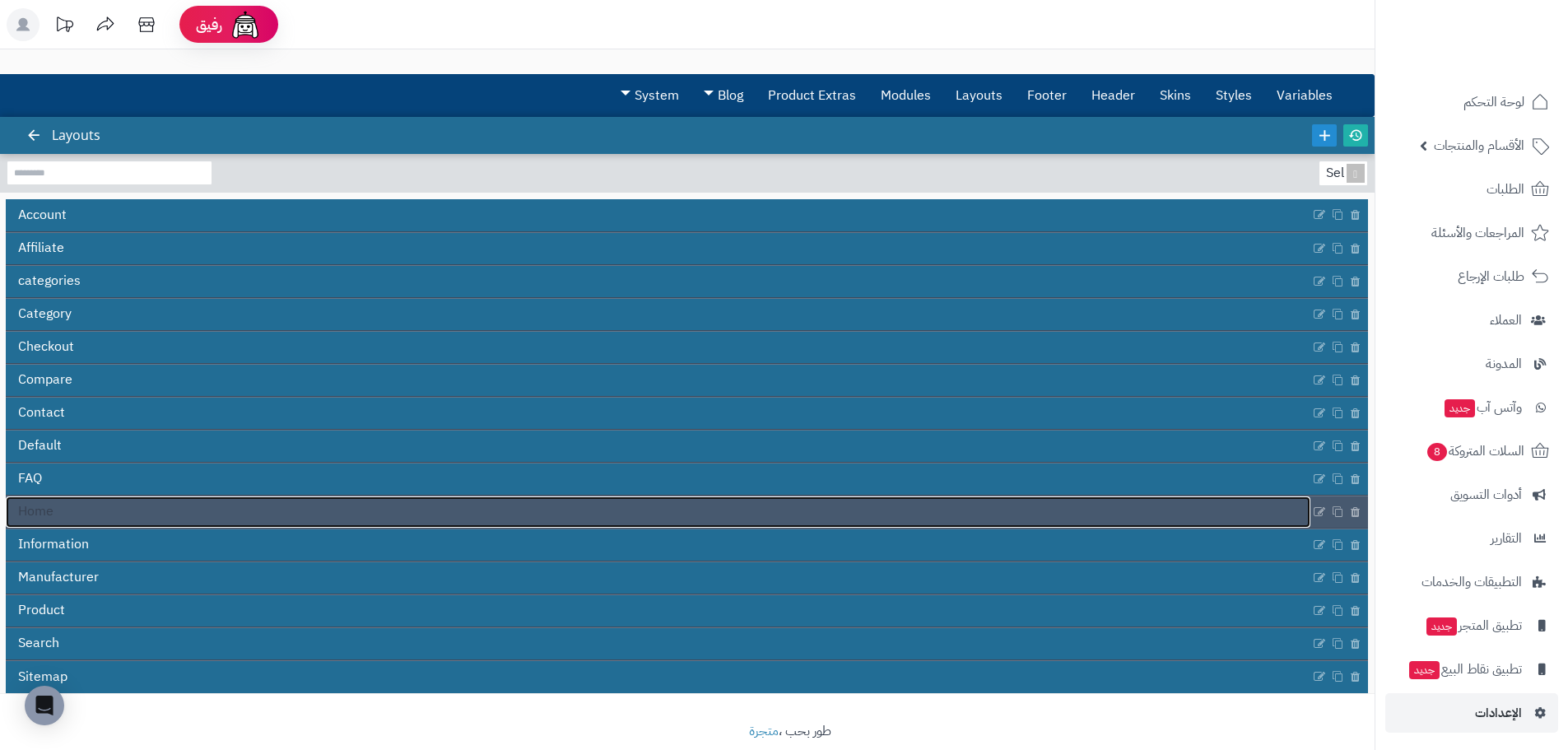
click at [89, 513] on link "Home" at bounding box center [658, 512] width 1305 height 31
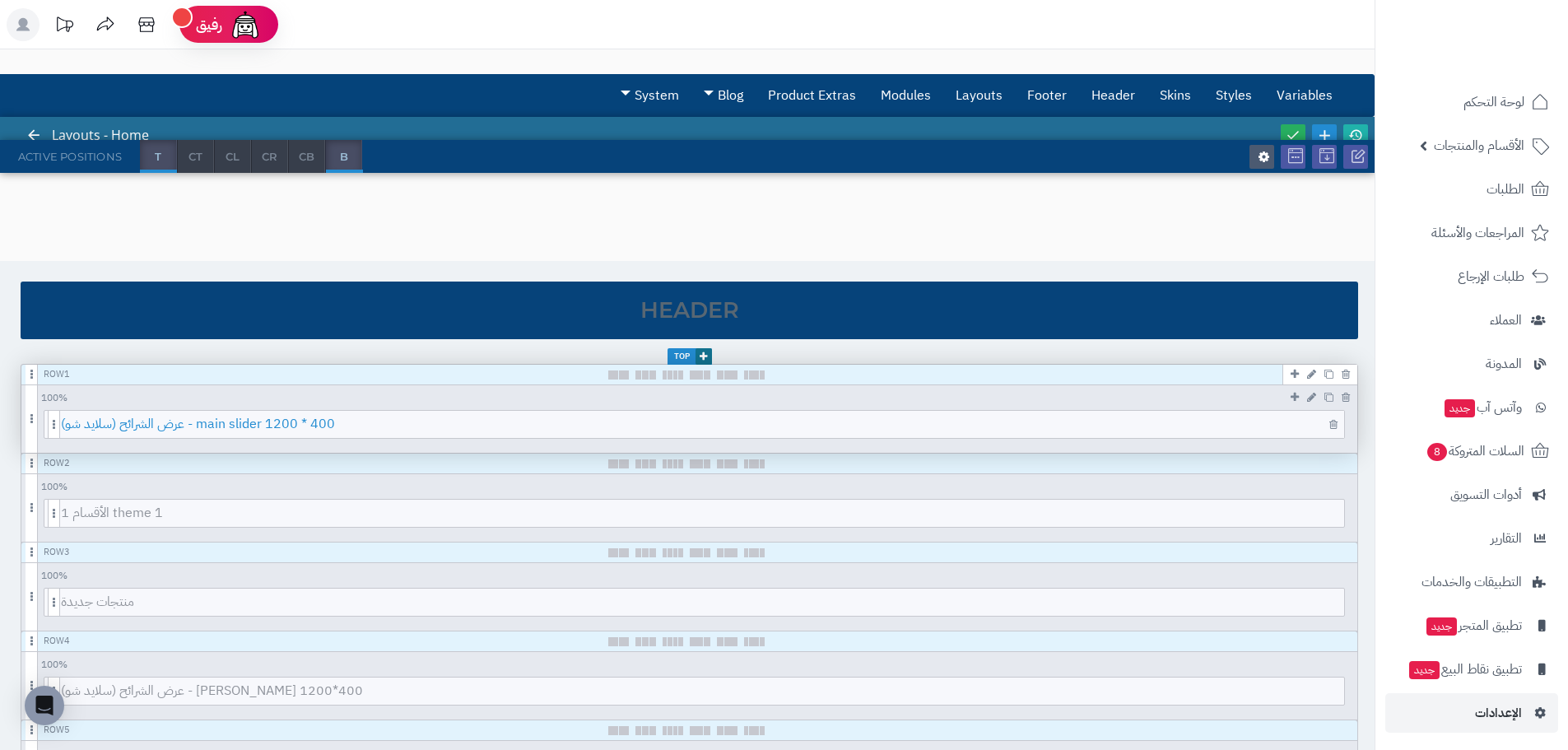
click at [257, 428] on span "عرض الشرائح (سلايد شو) - main slider 1200 * 400" at bounding box center [702, 424] width 1283 height 27
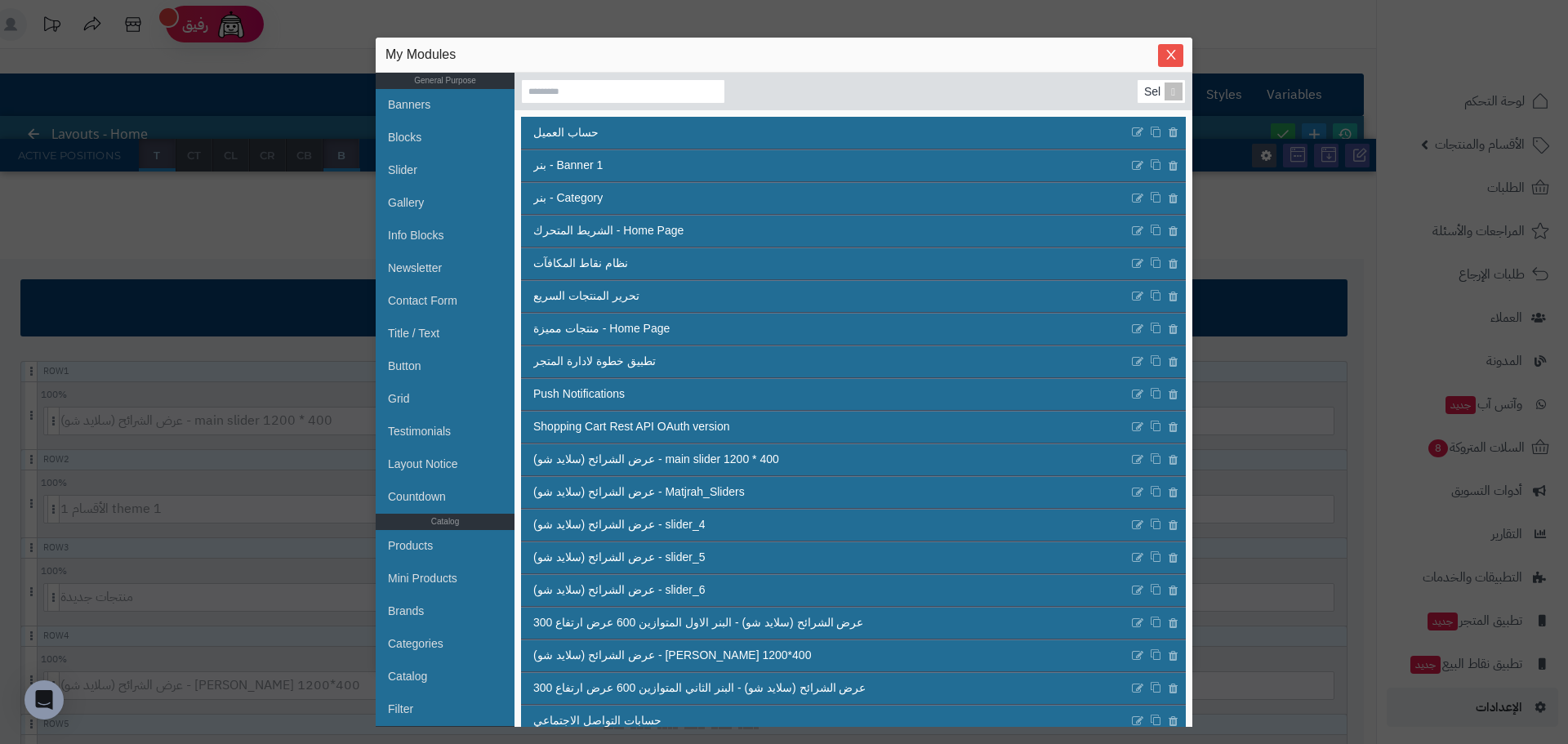
click at [262, 397] on div "sentinelStart My Modules General Purpose Banners Blocks Slider Gallery Info Blo…" at bounding box center [784, 372] width 1568 height 744
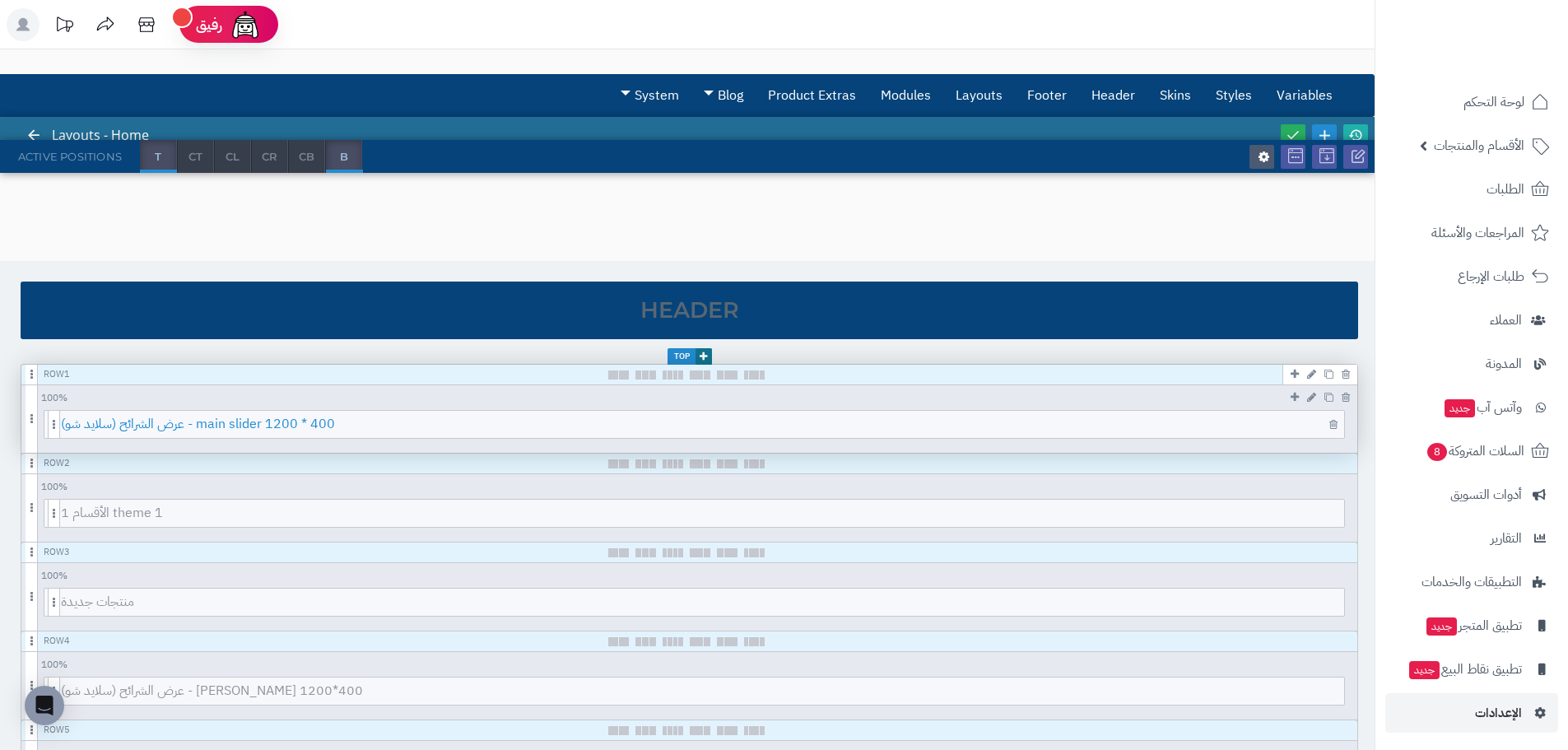
click at [253, 421] on span "عرض الشرائح (سلايد شو) - main slider 1200 * 400" at bounding box center [702, 424] width 1283 height 27
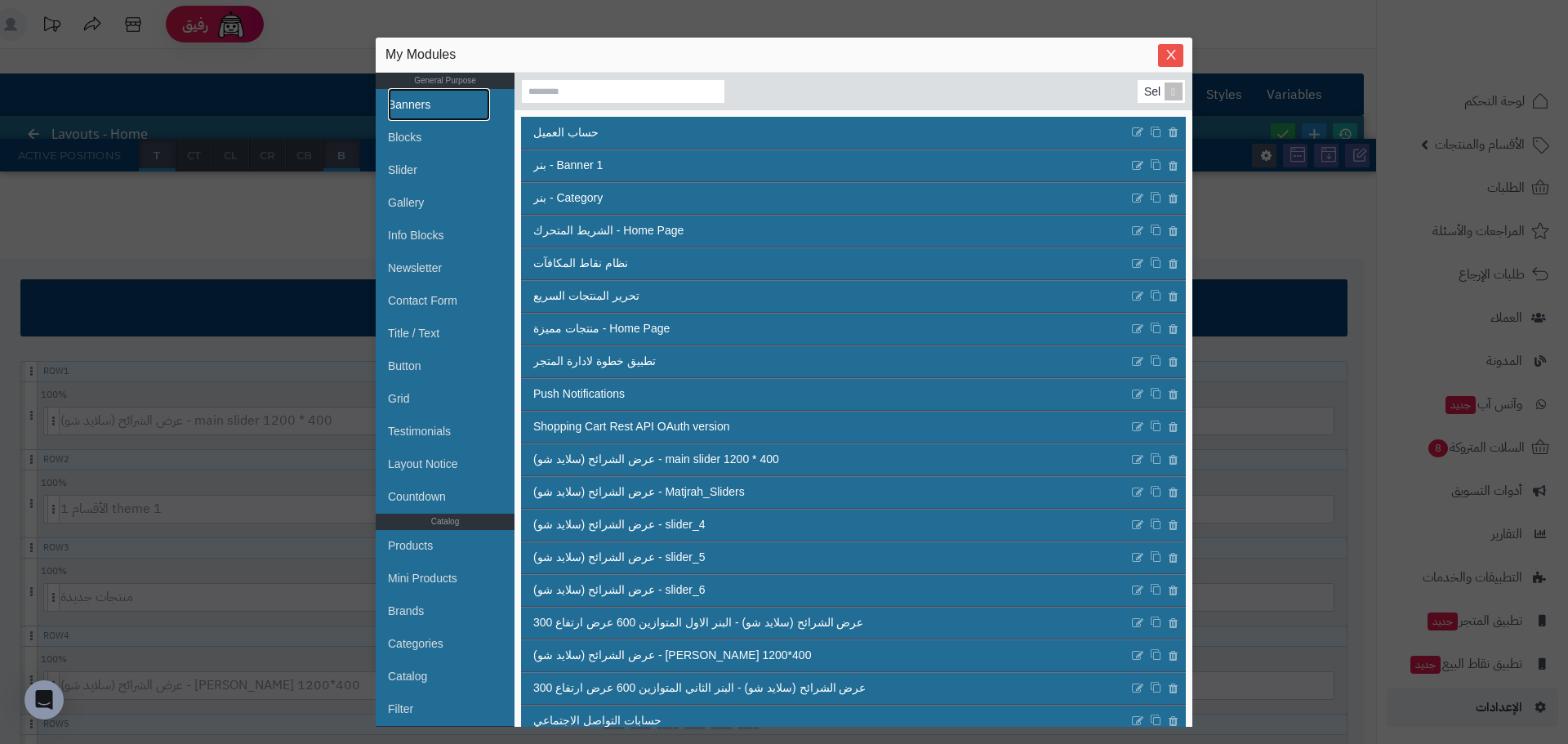
click at [415, 105] on link "Banners" at bounding box center [439, 104] width 102 height 33
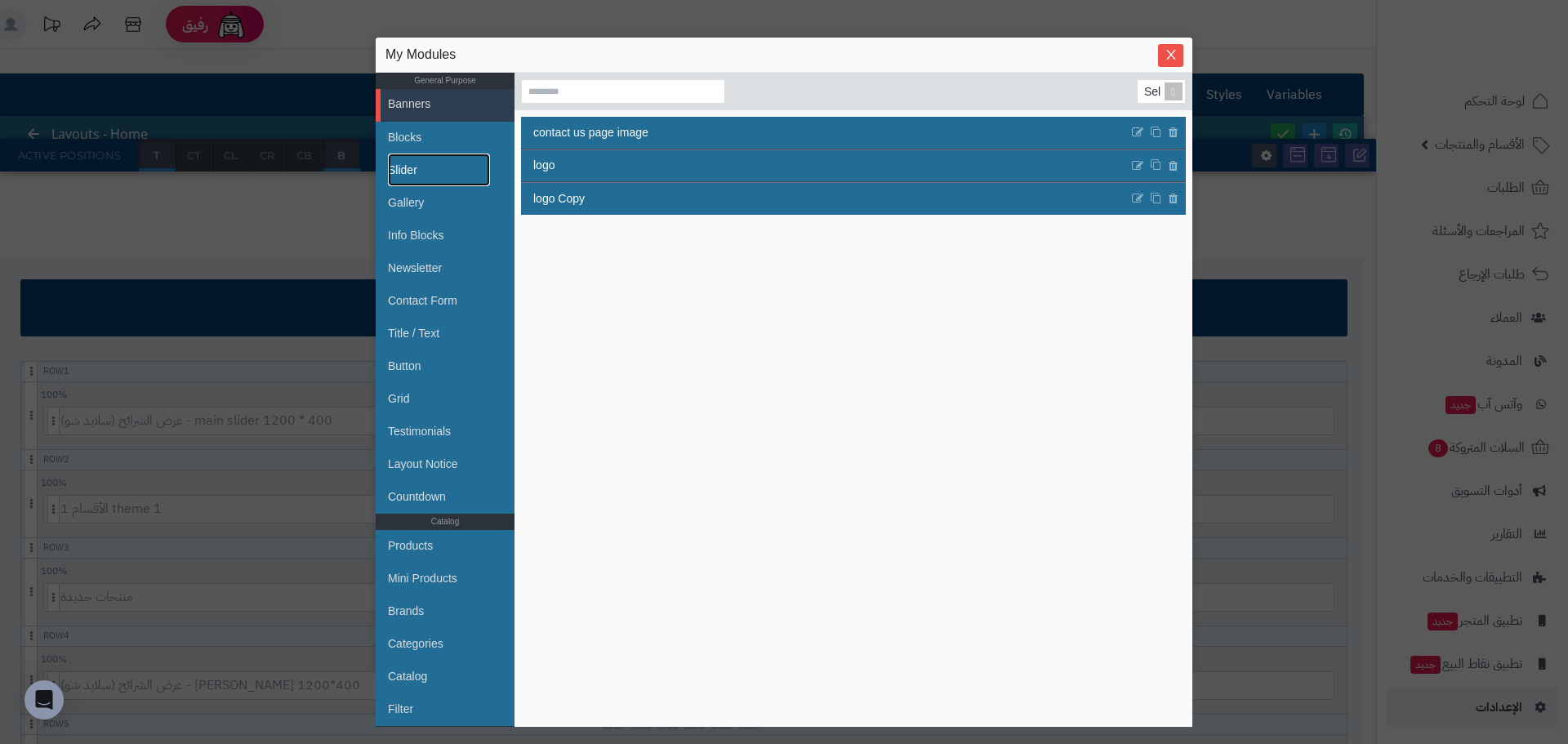
click at [411, 169] on link "Slider" at bounding box center [439, 170] width 102 height 33
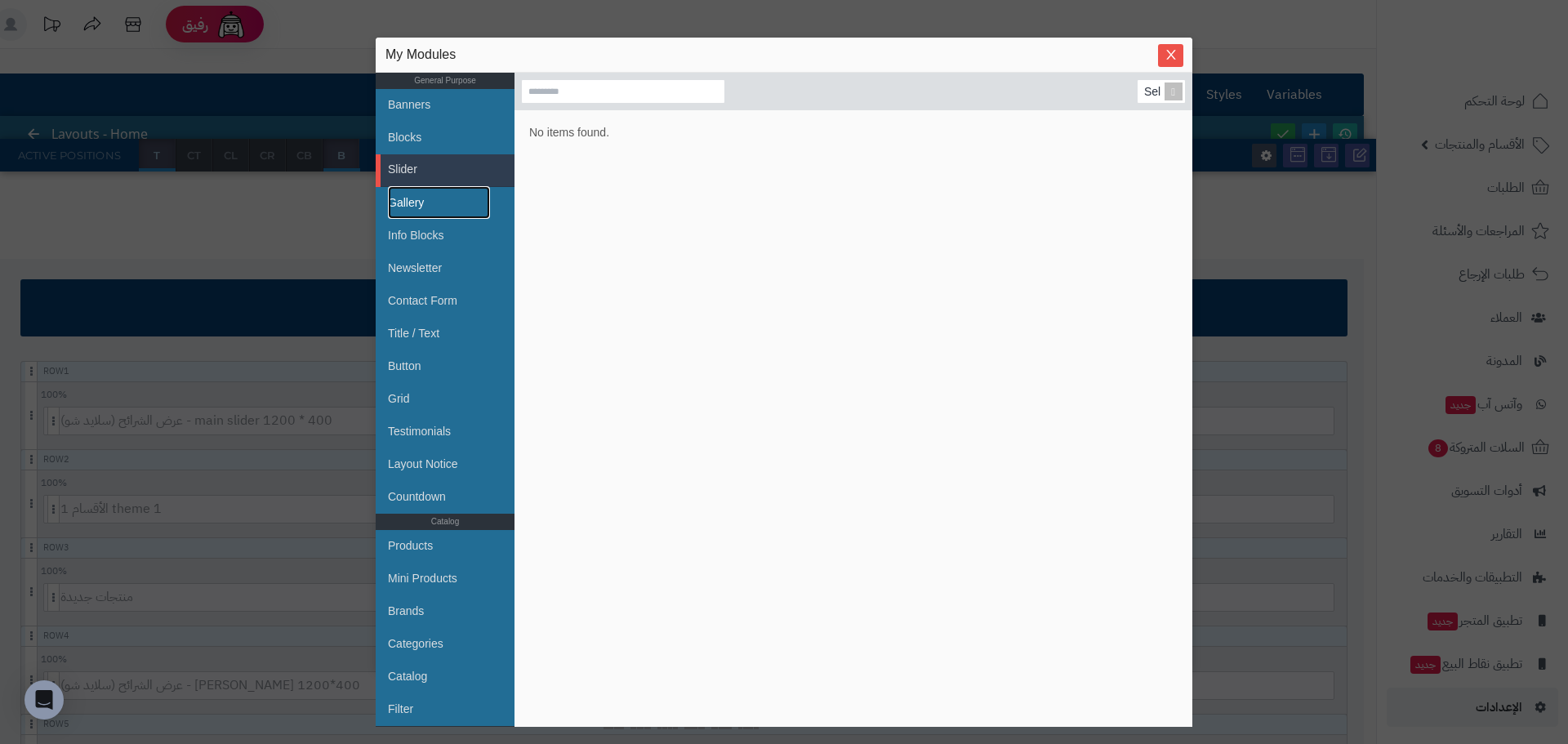
click at [427, 187] on link "Gallery" at bounding box center [439, 203] width 102 height 33
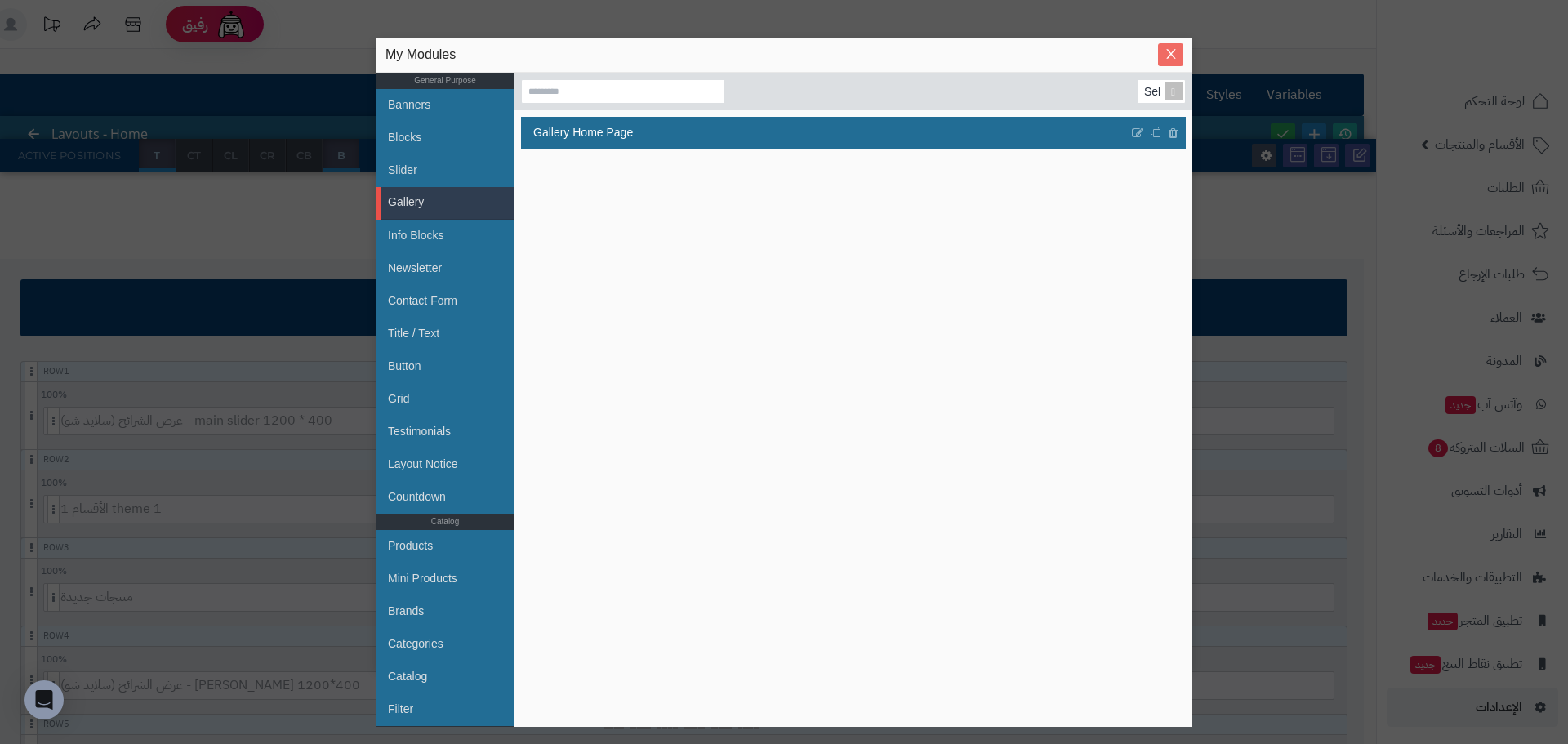
click at [1171, 47] on button "Close" at bounding box center [1170, 54] width 25 height 23
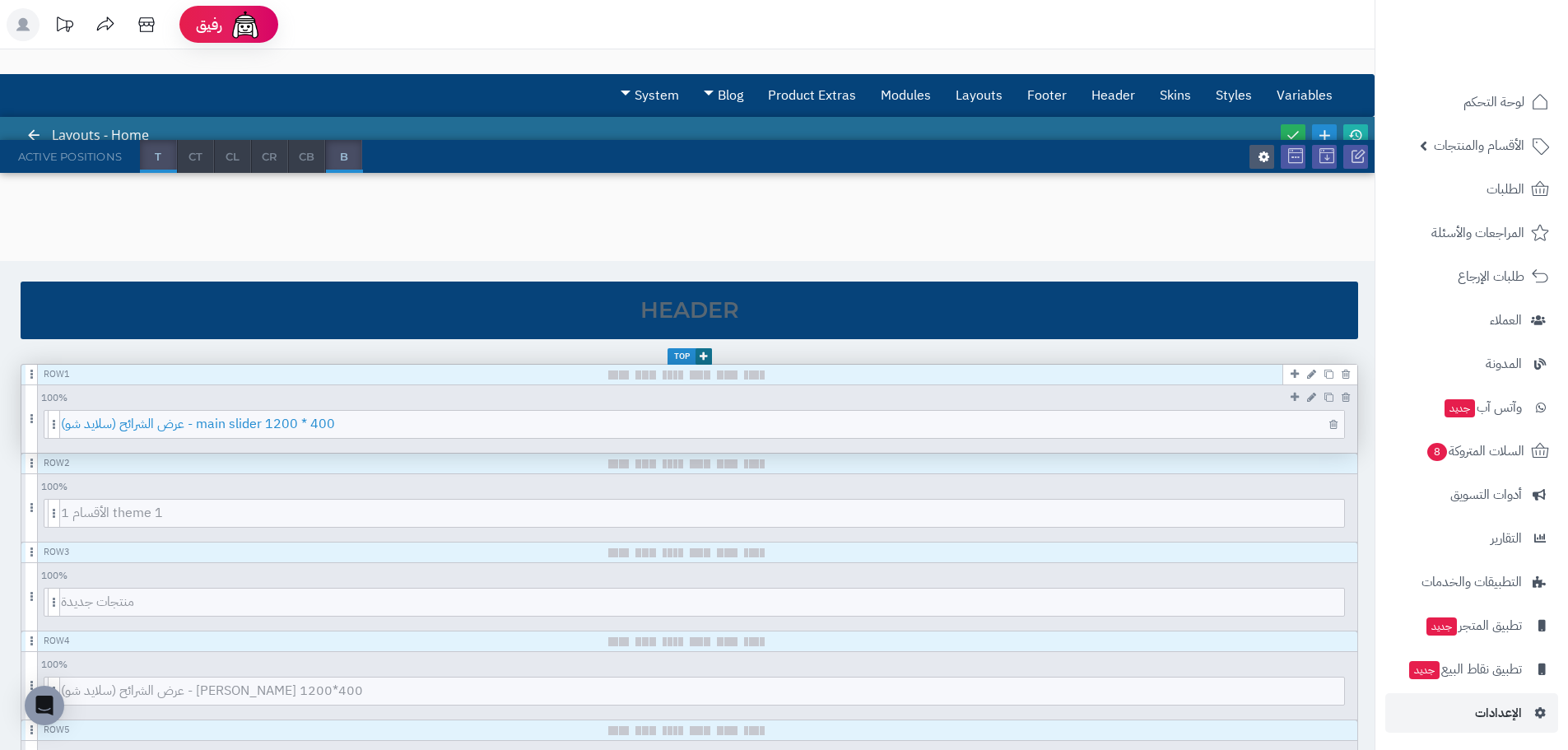
click at [311, 428] on span "عرض الشرائح (سلايد شو) - main slider 1200 * 400" at bounding box center [702, 424] width 1283 height 27
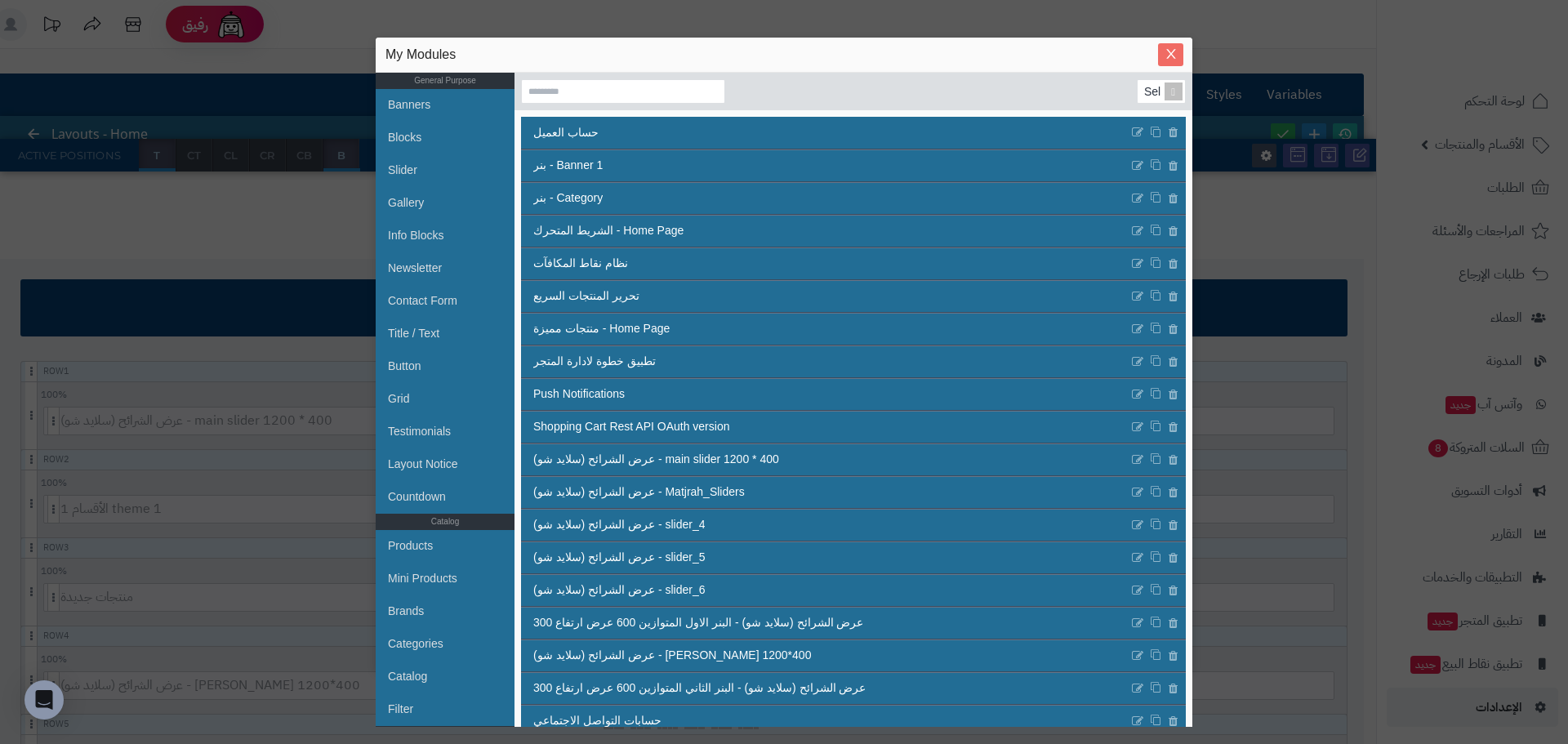
click at [1171, 58] on icon "Close" at bounding box center [1171, 53] width 13 height 13
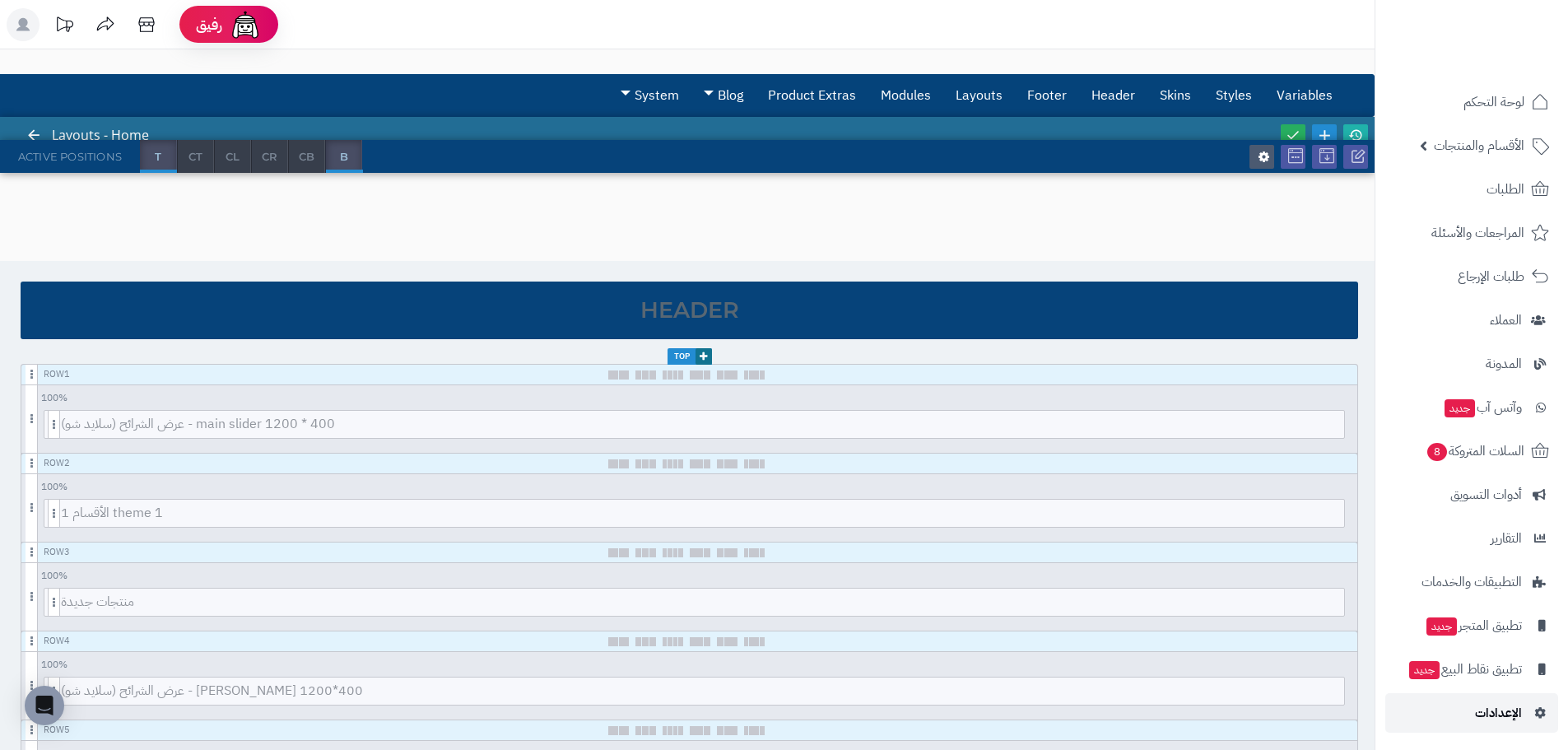
click at [1524, 713] on link "الإعدادات" at bounding box center [1471, 713] width 173 height 39
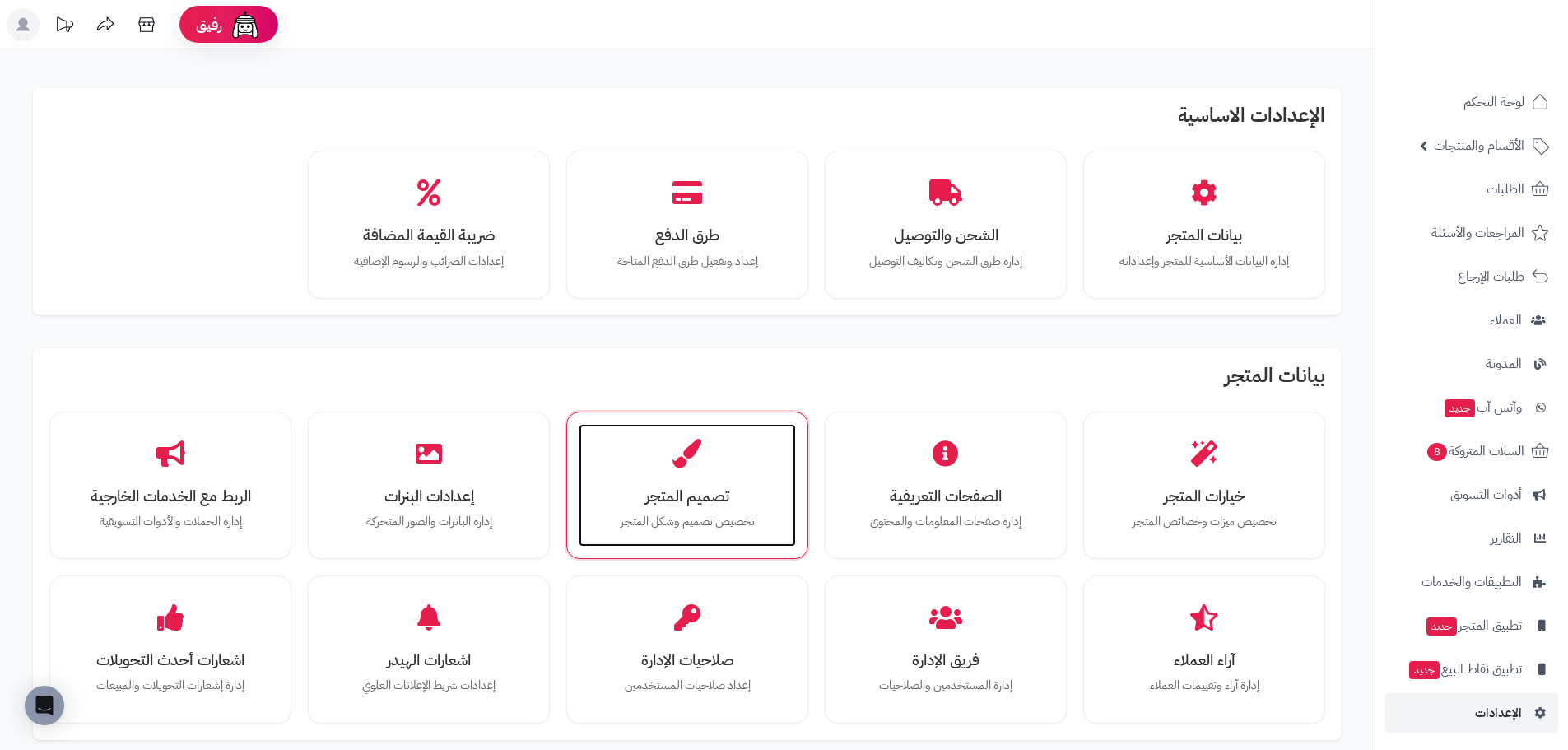
click at [701, 496] on h3 "تصميم المتجر" at bounding box center [687, 496] width 184 height 17
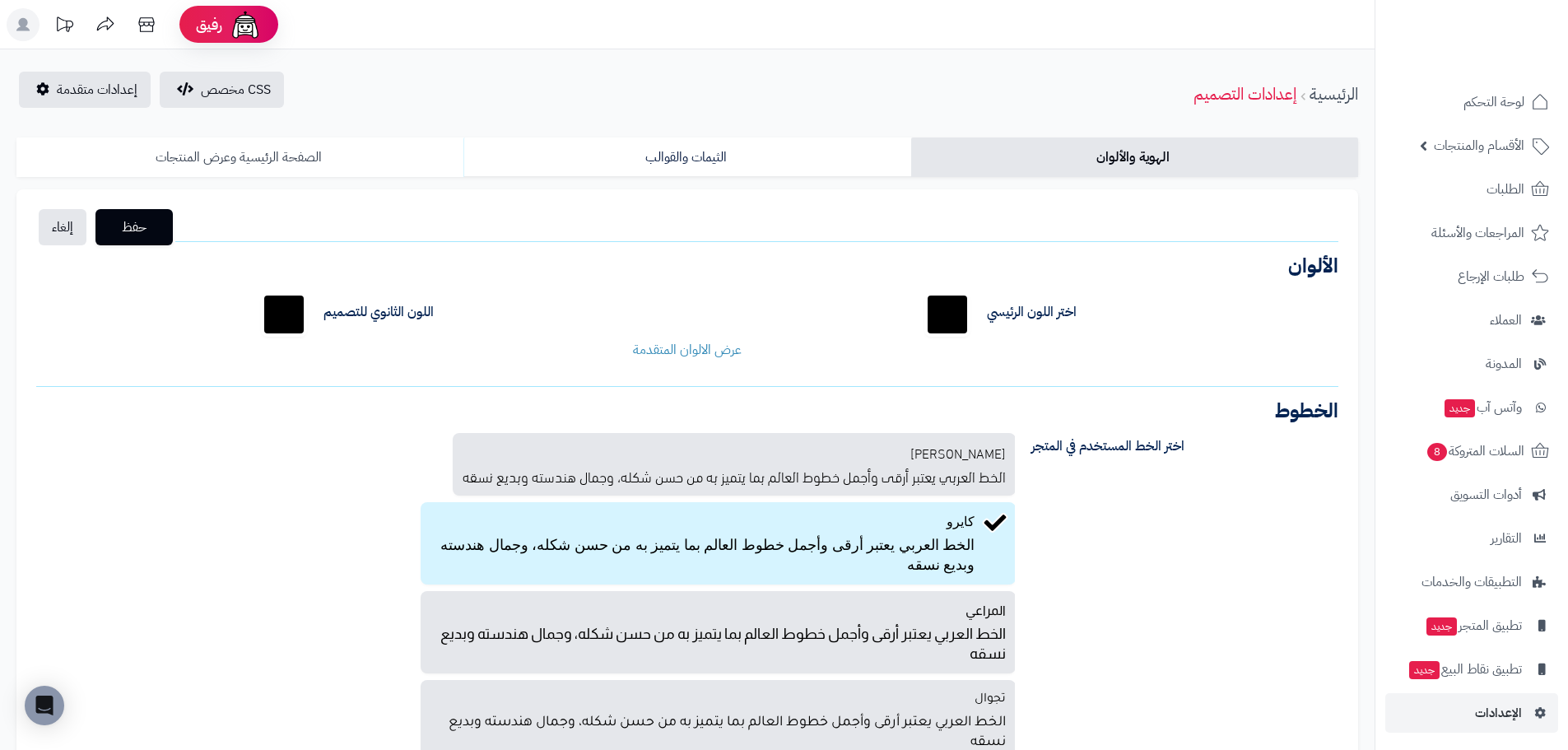
click at [300, 153] on link "الصفحة الرئيسية وعرض المنتجات" at bounding box center [240, 156] width 447 height 39
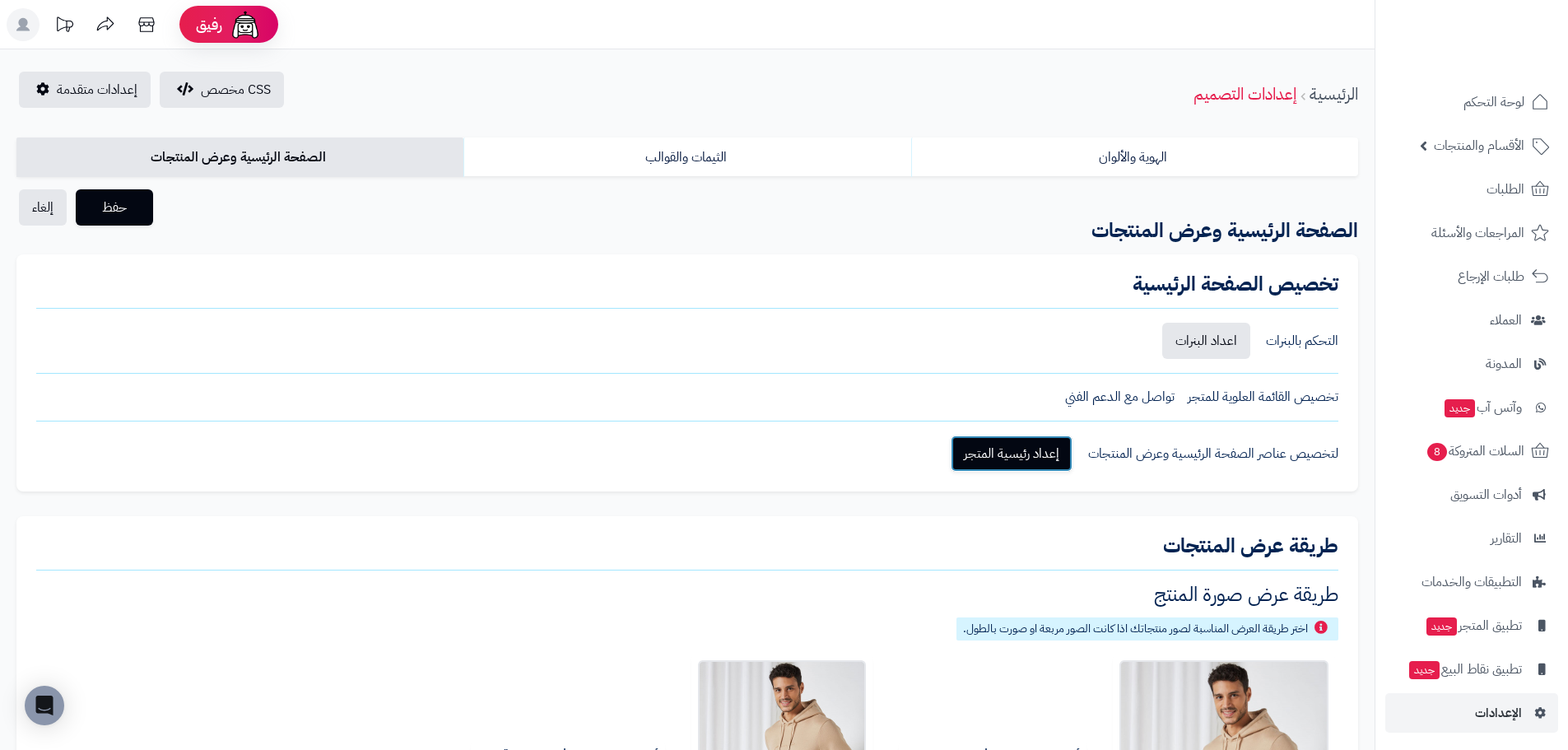
click at [1009, 450] on link "إعداد رئيسية المتجر" at bounding box center [1011, 454] width 122 height 37
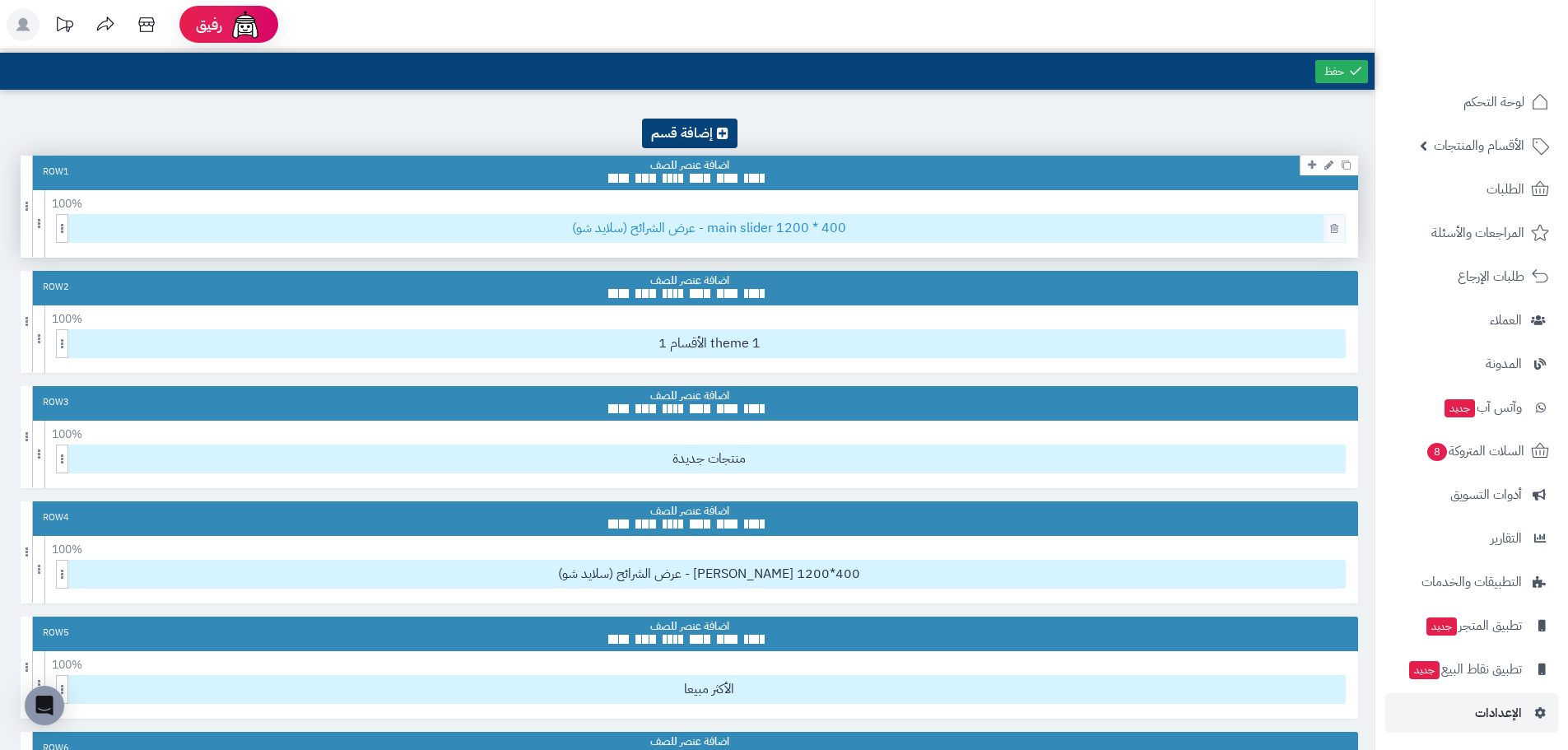
click at [653, 225] on span "عرض الشرائح (سلايد شو) - main slider 1200 * 400" at bounding box center [709, 228] width 1272 height 27
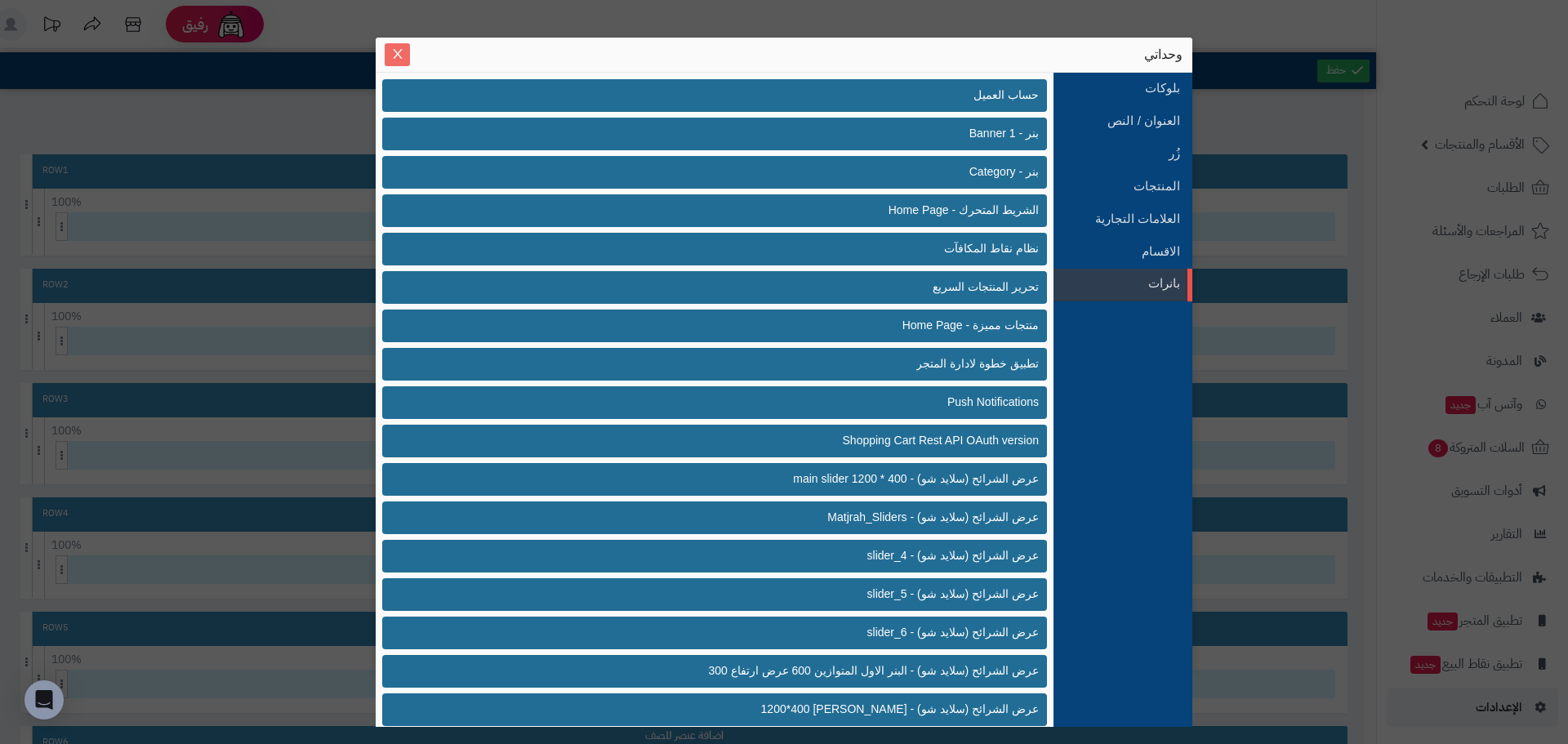
click at [395, 45] on button "Close" at bounding box center [397, 54] width 25 height 23
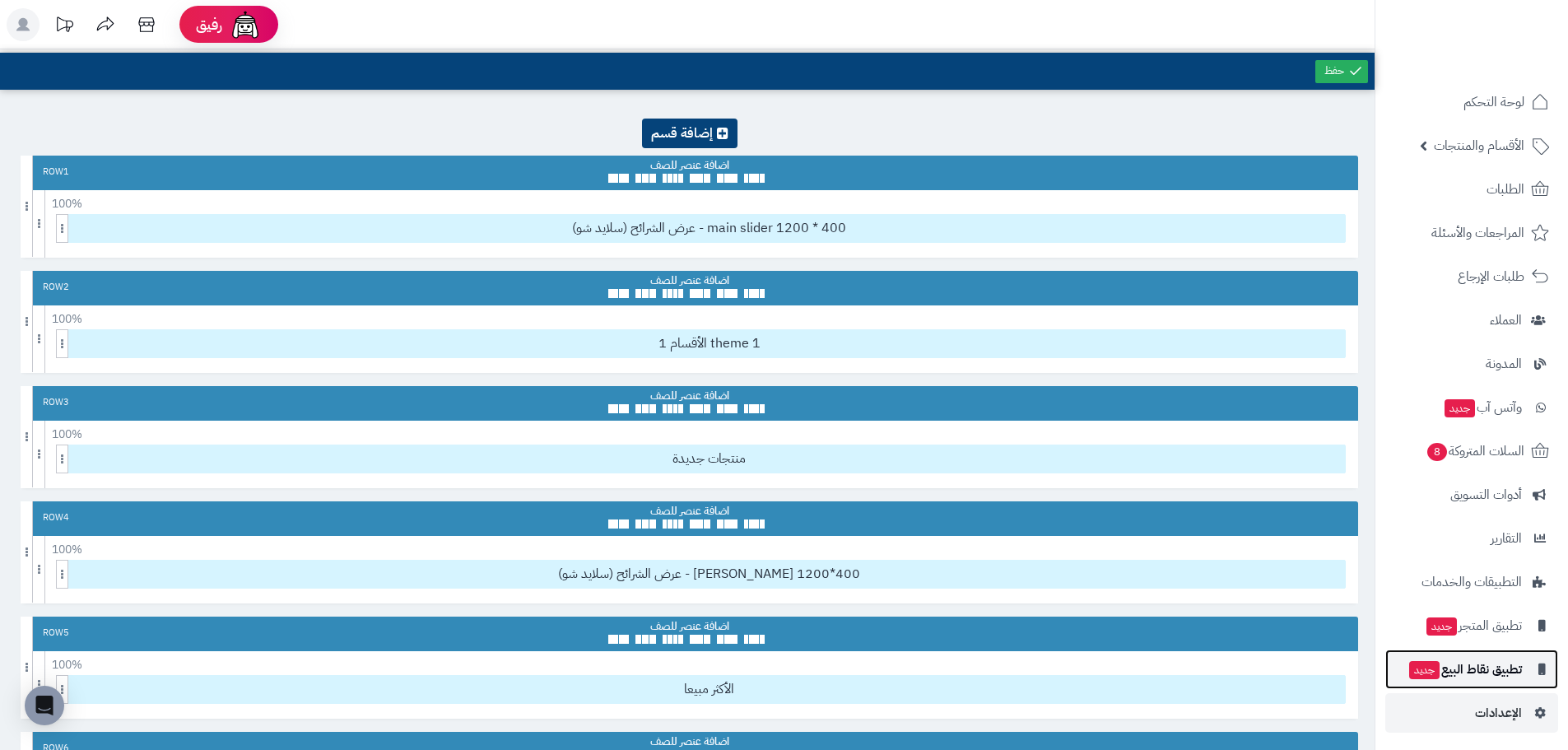
click at [1460, 685] on link "تطبيق نقاط البيع جديد" at bounding box center [1471, 668] width 173 height 39
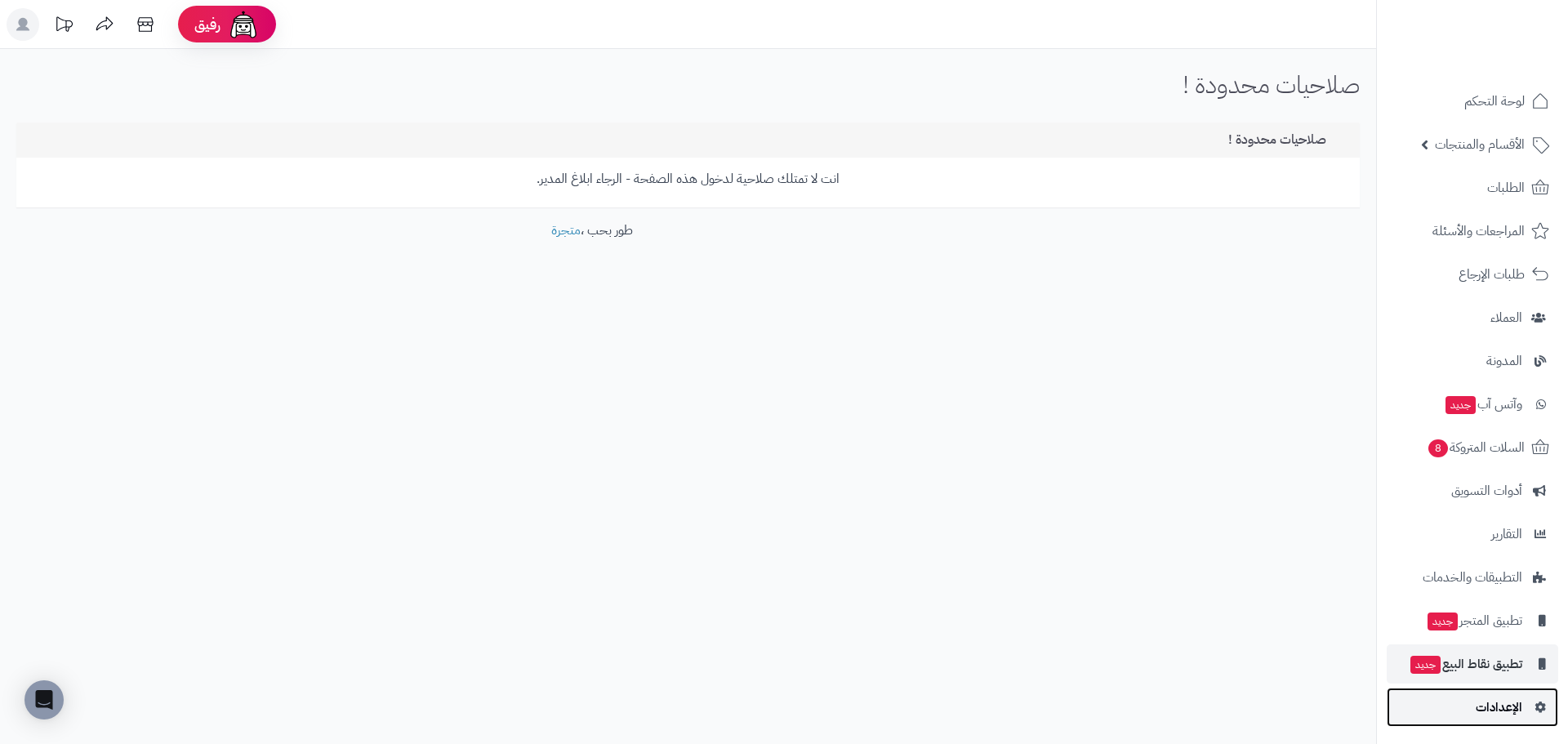
click at [1518, 702] on span "الإعدادات" at bounding box center [1499, 707] width 47 height 23
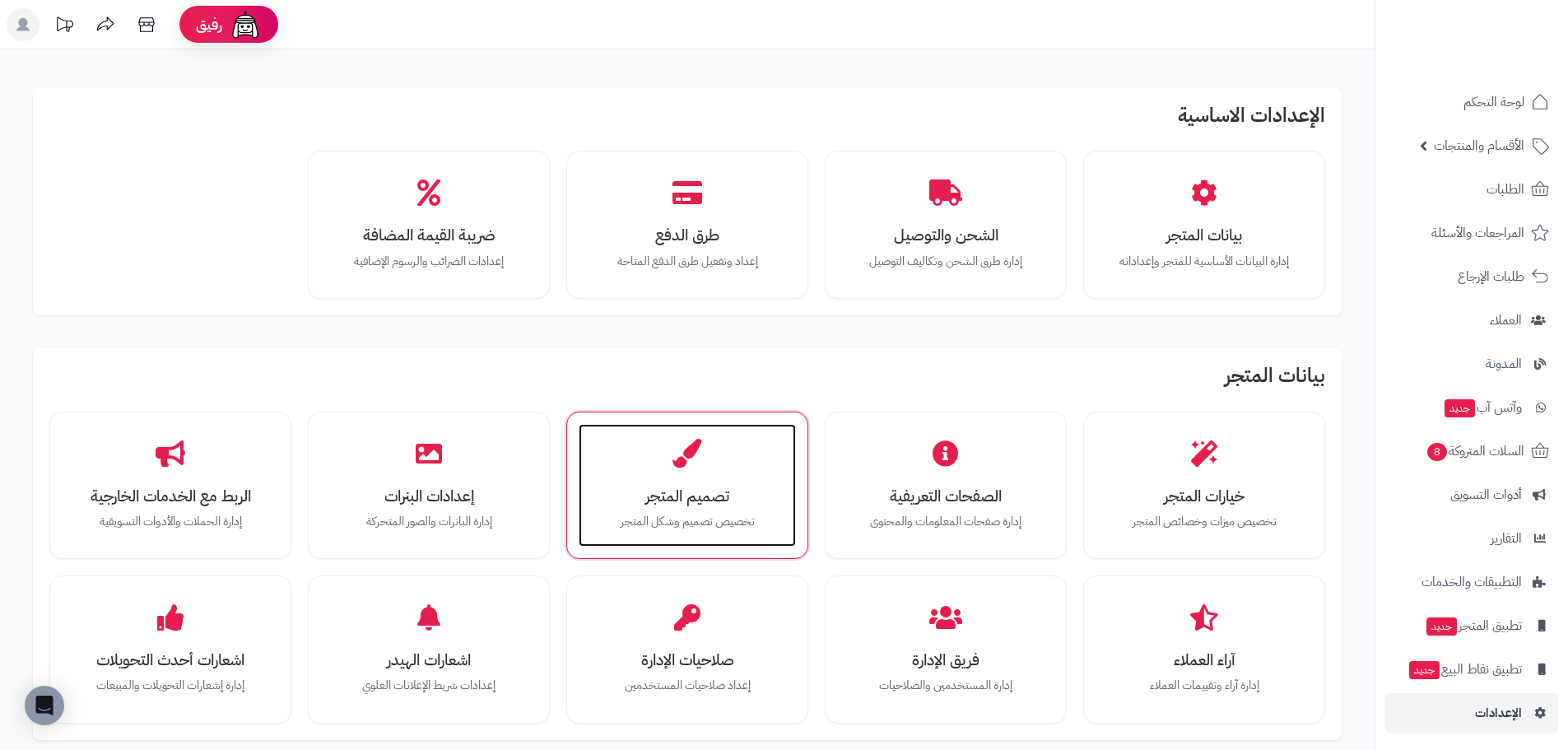
click at [697, 517] on p "تخصيص تصميم وشكل المتجر" at bounding box center [687, 521] width 184 height 18
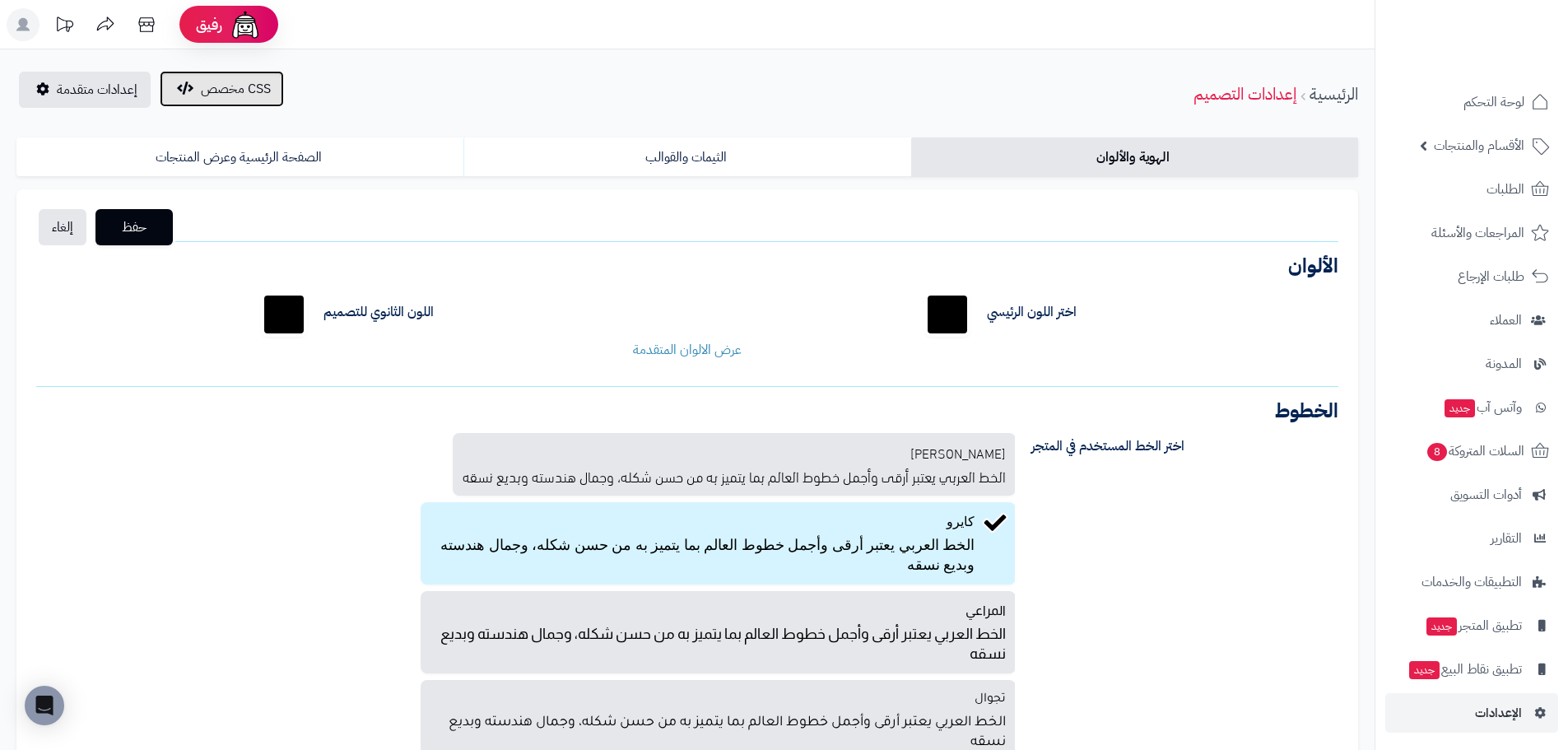
click at [201, 83] on span "CSS مخصص" at bounding box center [235, 89] width 70 height 20
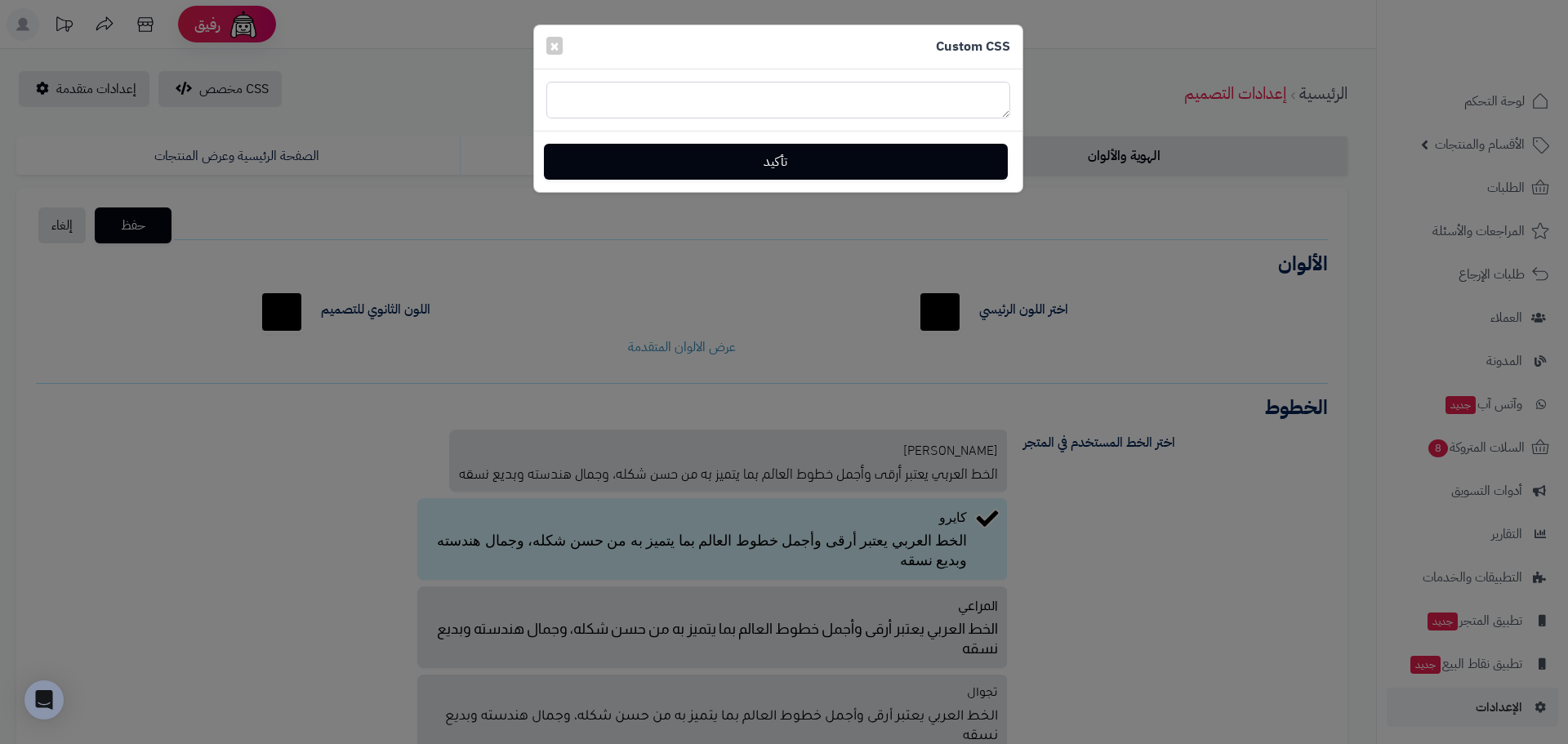
click at [790, 112] on textarea at bounding box center [778, 100] width 464 height 37
click at [548, 41] on button "×" at bounding box center [554, 45] width 16 height 18
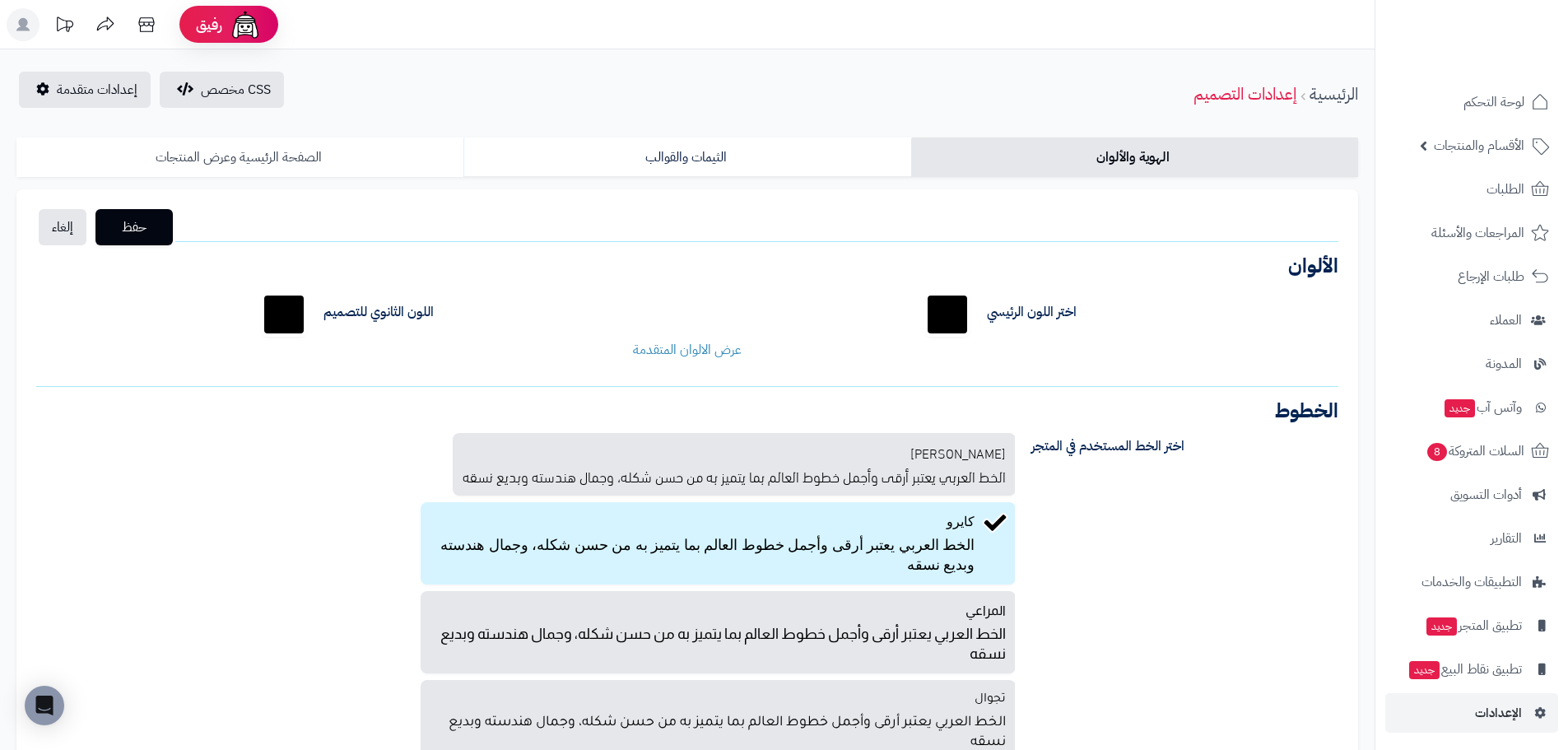
click at [269, 152] on link "الصفحة الرئيسية وعرض المنتجات" at bounding box center [240, 156] width 447 height 39
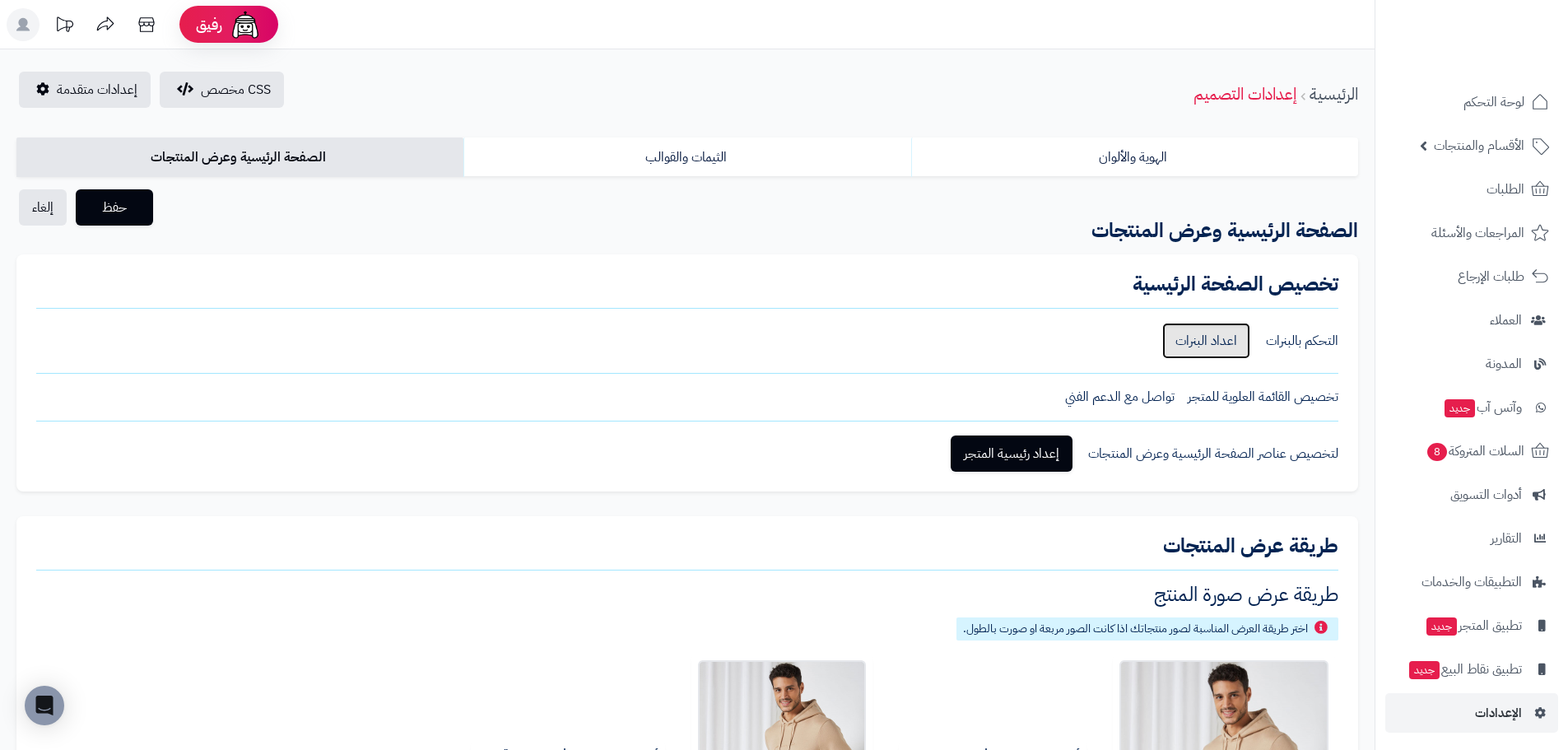
click at [1203, 342] on link "اعداد البنرات" at bounding box center [1206, 341] width 88 height 37
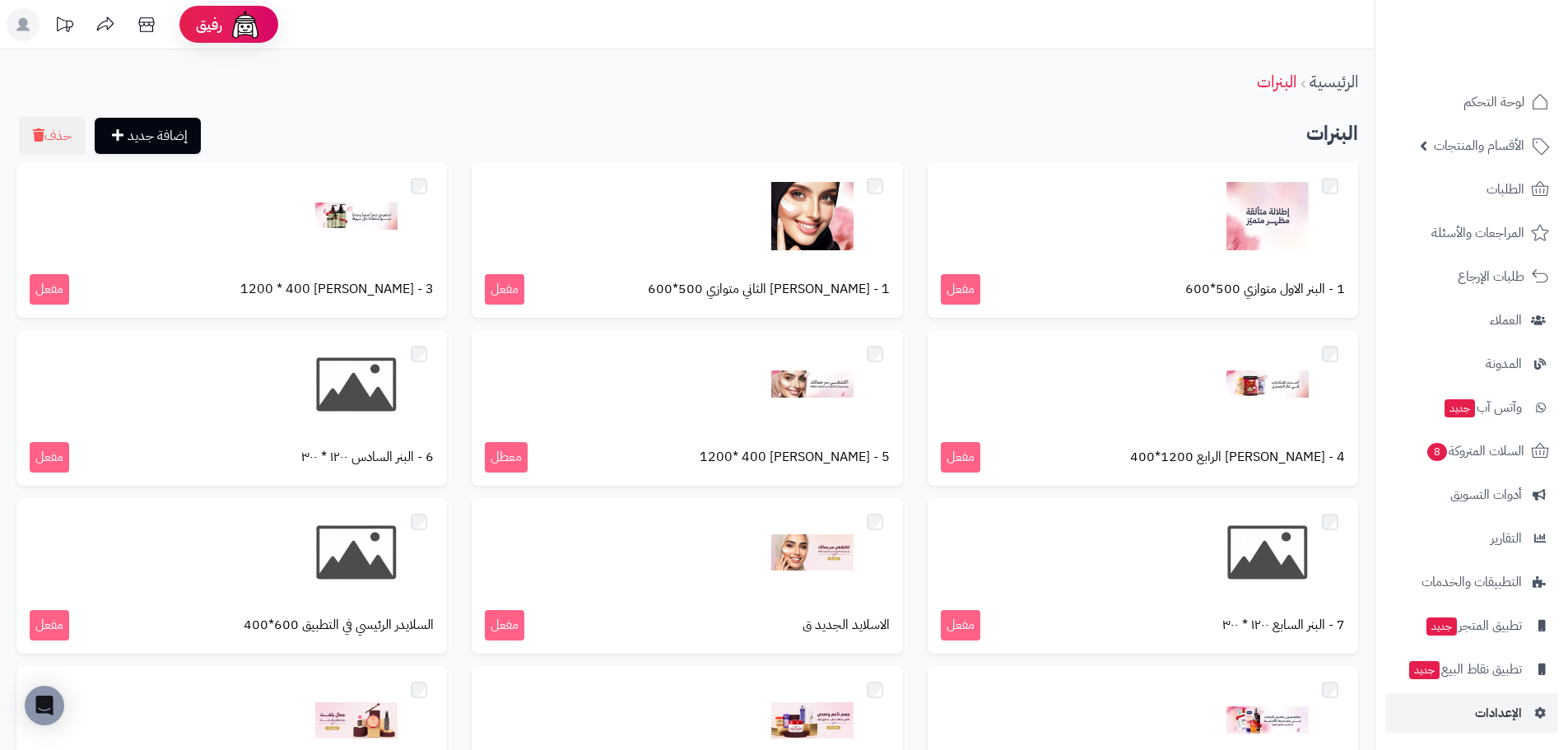
click at [657, 70] on div "الرئيسية البنرات" at bounding box center [687, 82] width 1374 height 45
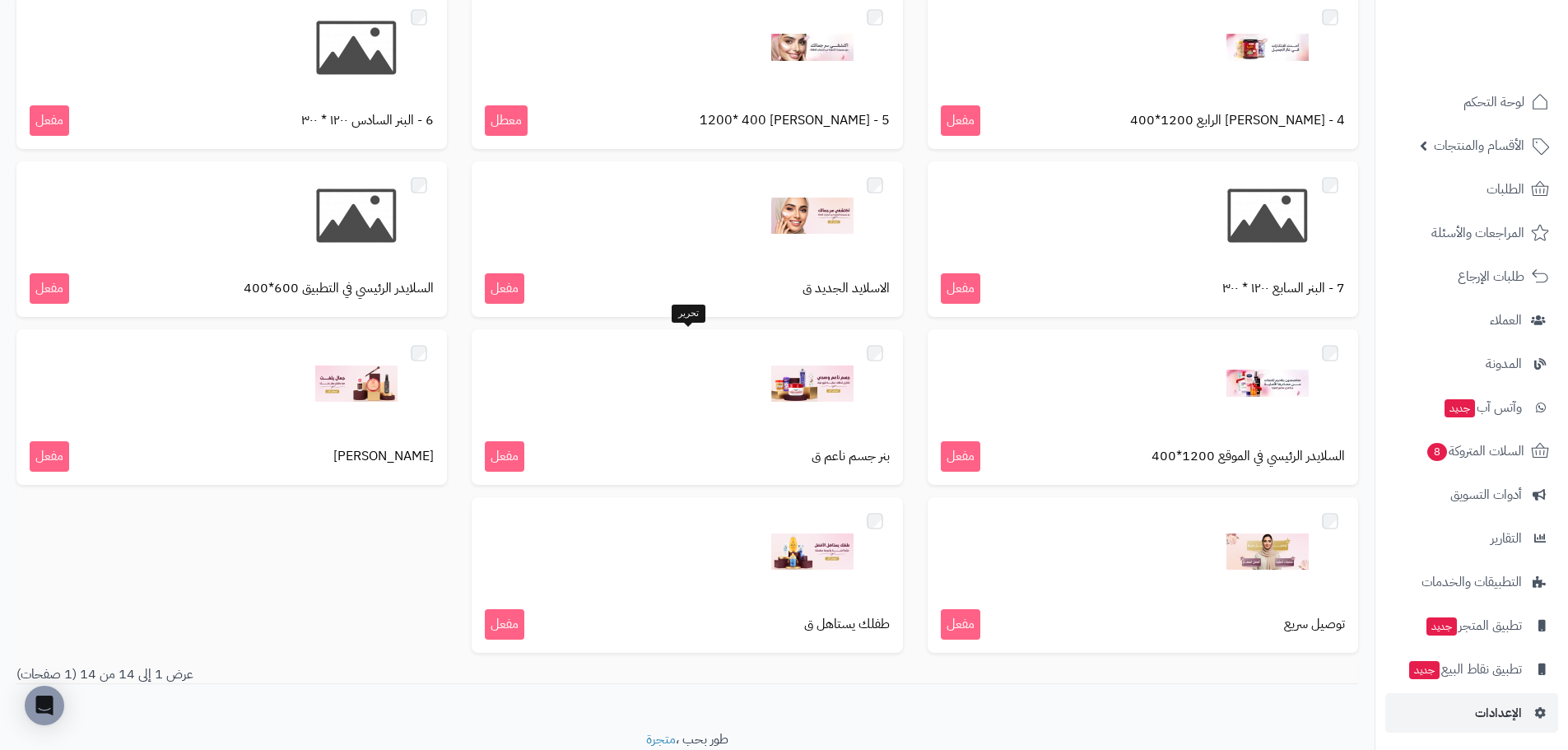
scroll to position [317, 0]
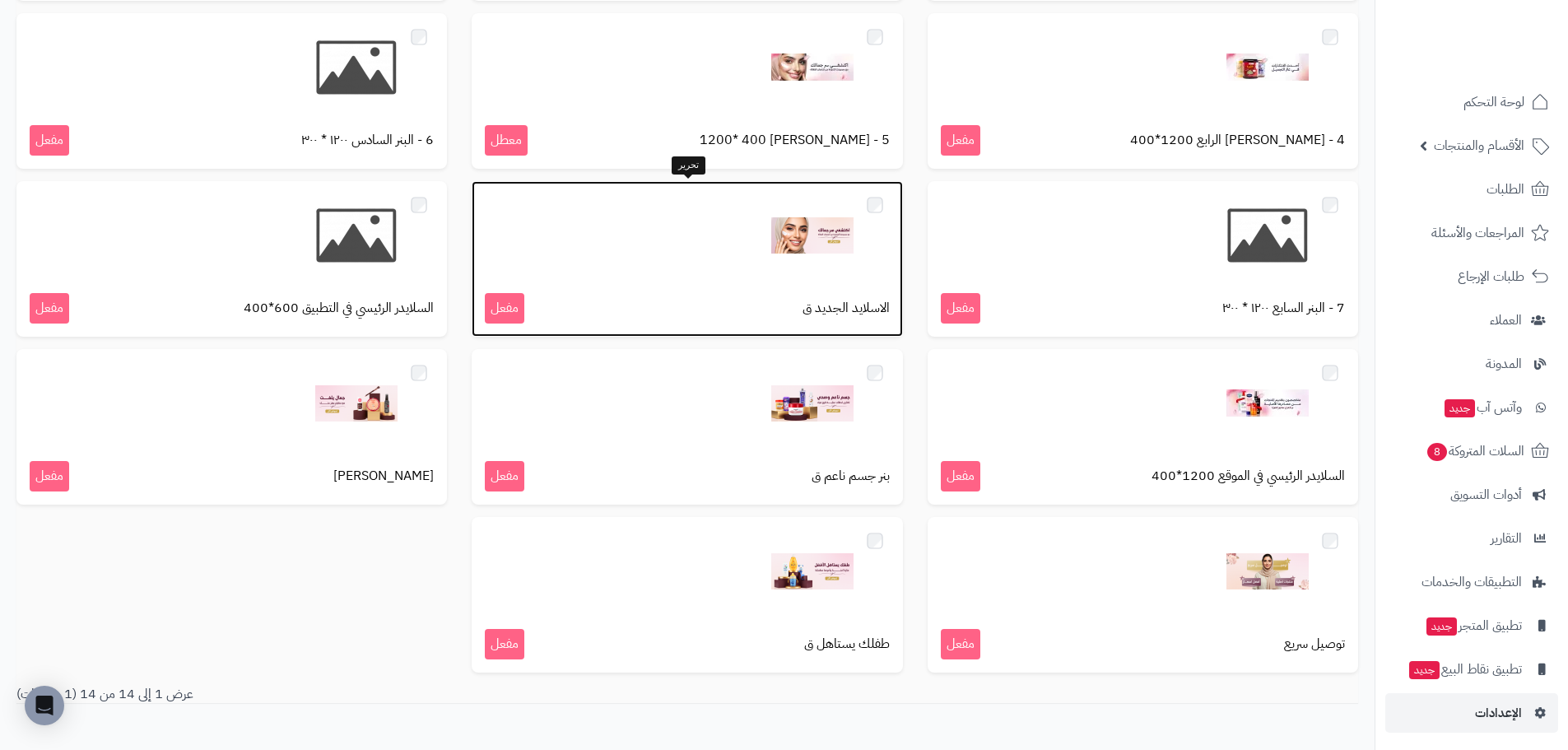
click at [857, 307] on span "الاسلايد الجديد ق" at bounding box center [846, 309] width 87 height 19
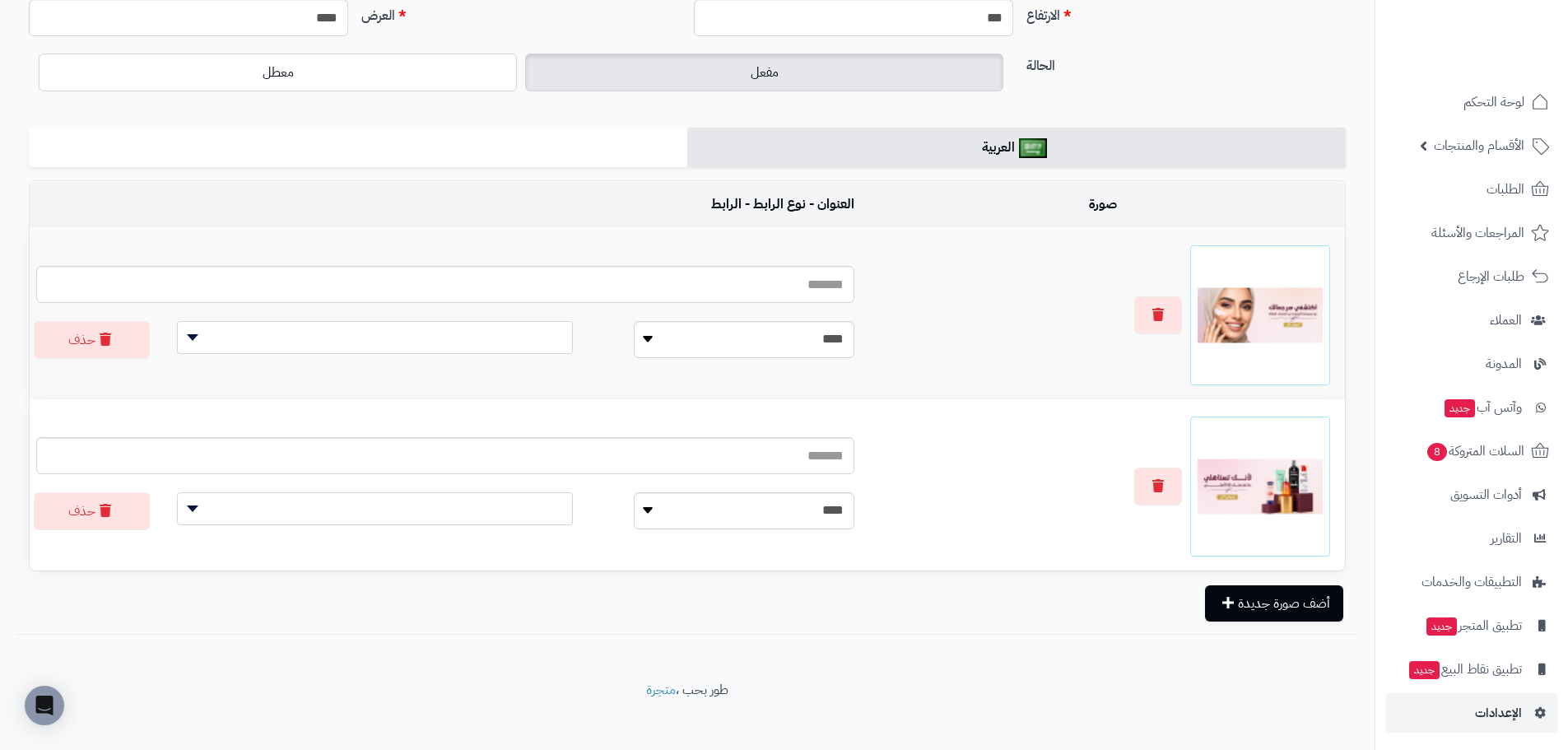
scroll to position [202, 0]
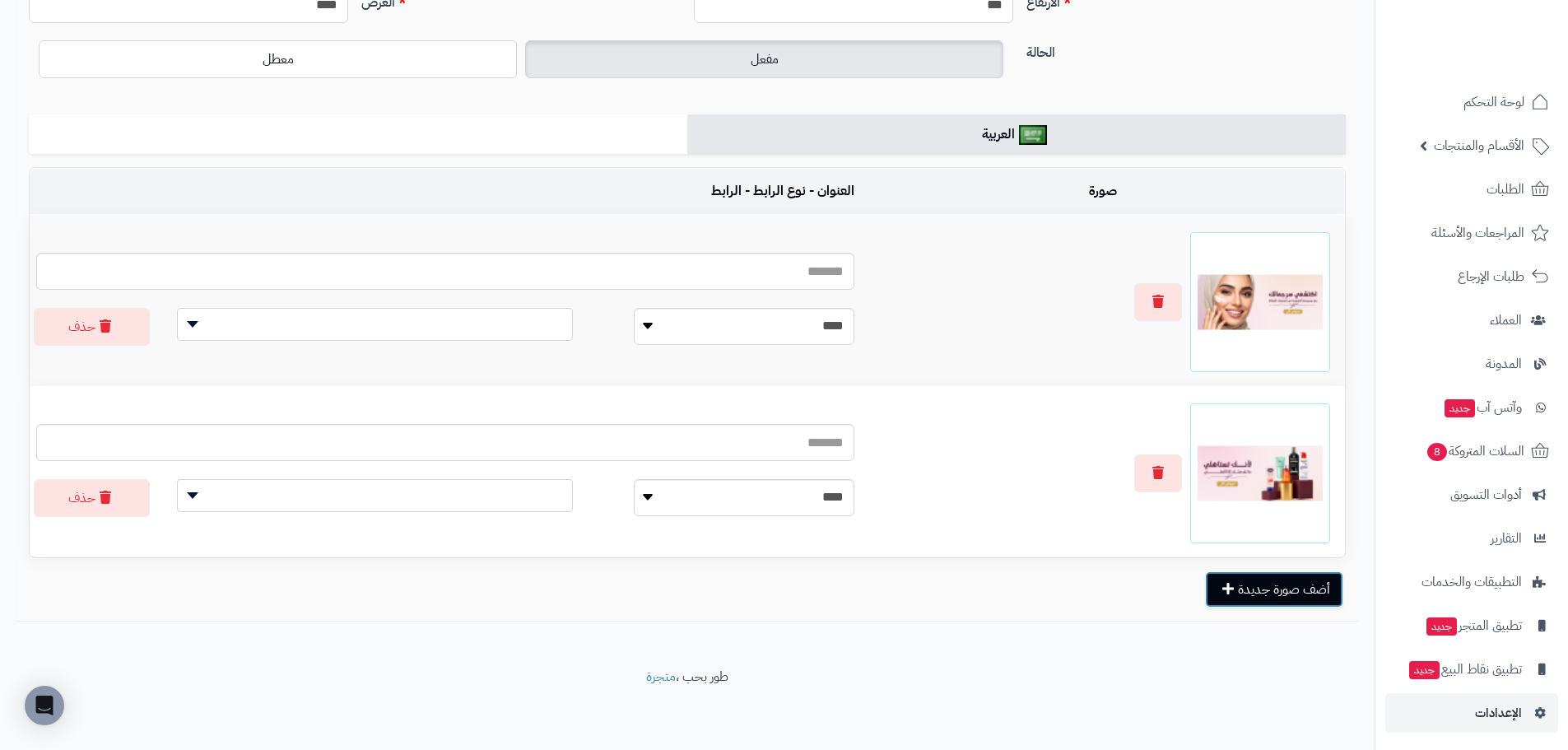
click at [1223, 580] on button "أضف صورة جديدة" at bounding box center [1274, 589] width 138 height 37
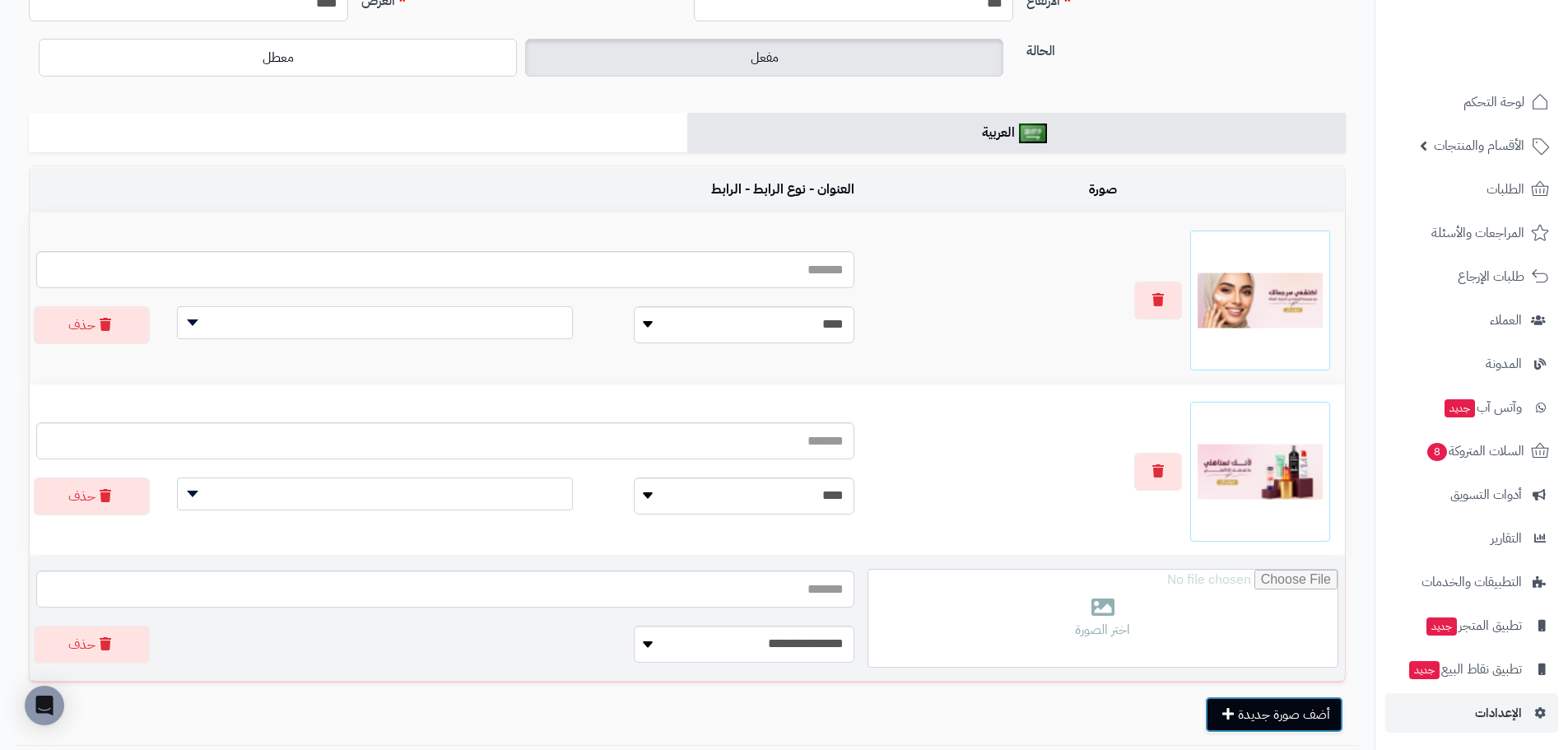
scroll to position [328, 0]
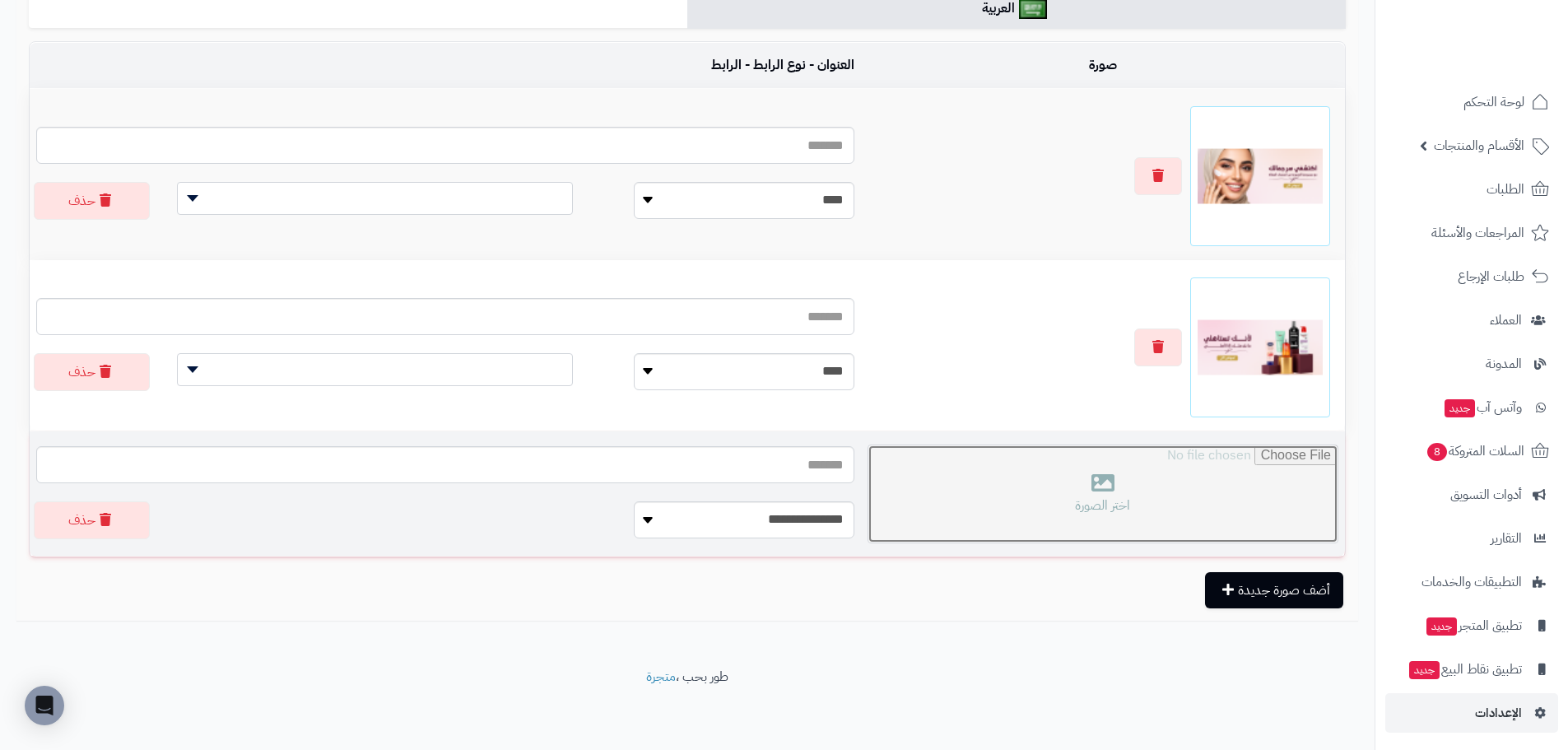
click at [1088, 500] on input "file" at bounding box center [1102, 494] width 469 height 97
type input "**********"
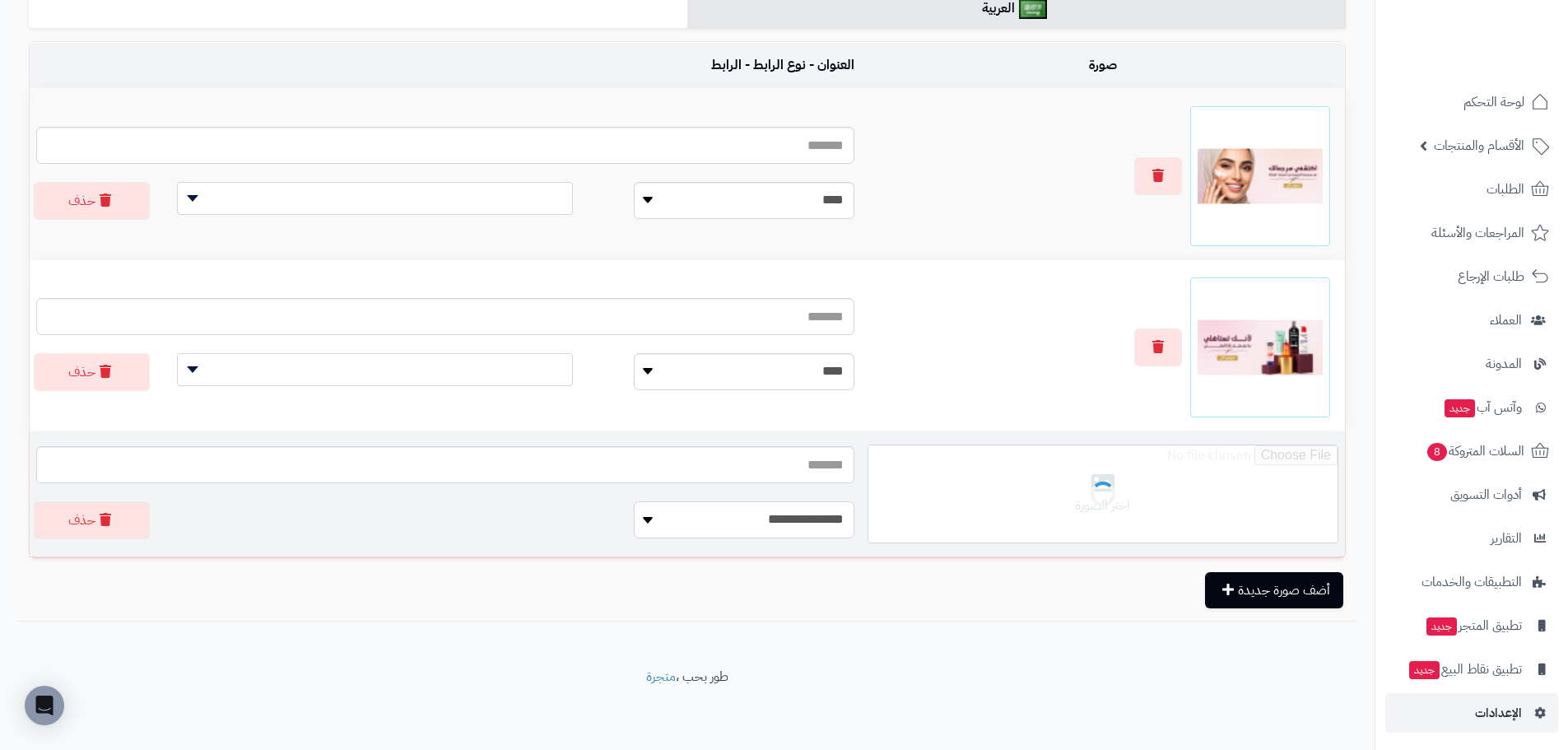
click at [691, 521] on select "**********" at bounding box center [743, 520] width 220 height 37
select select
click at [648, 501] on select "**********" at bounding box center [743, 520] width 220 height 37
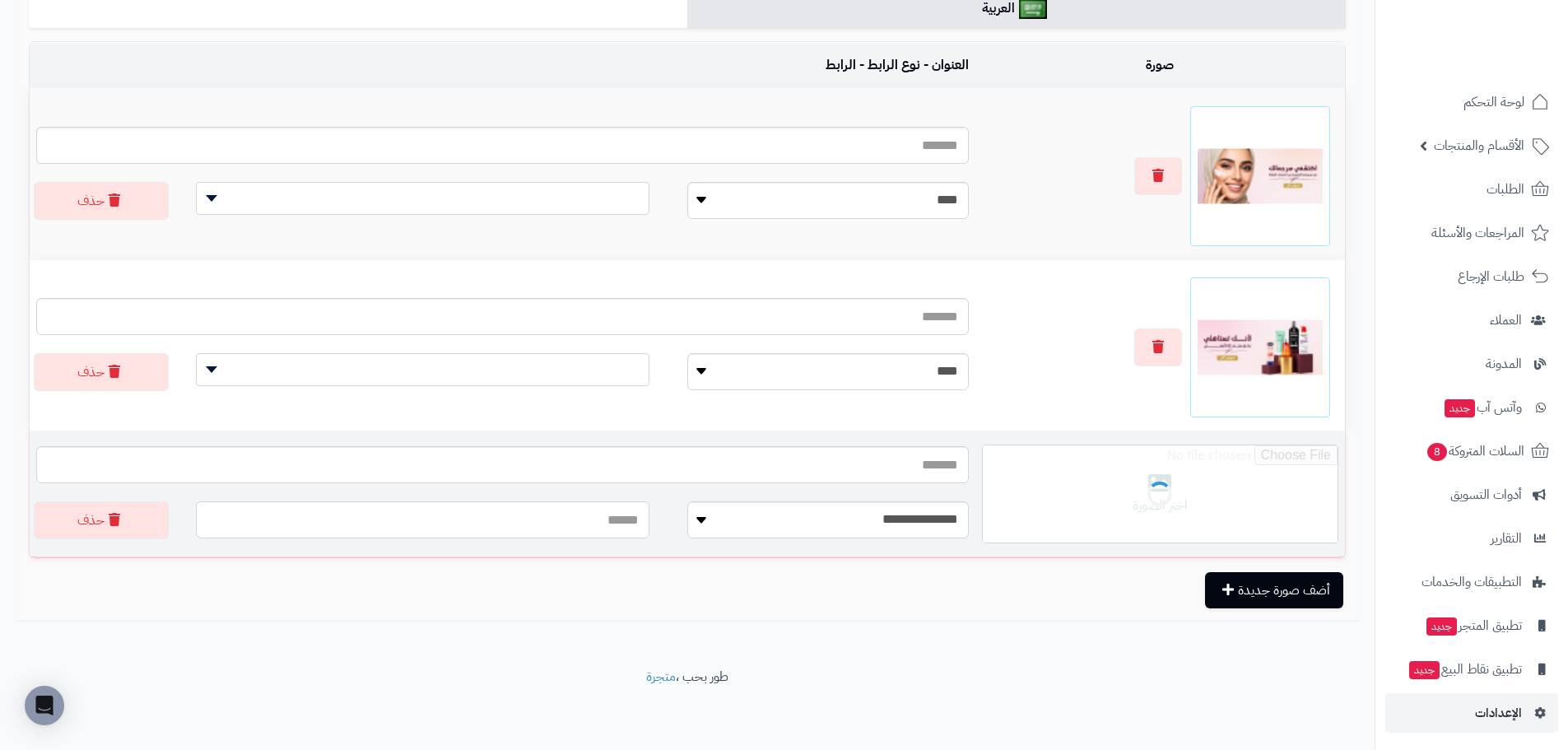
click at [496, 525] on input "text" at bounding box center [422, 520] width 453 height 37
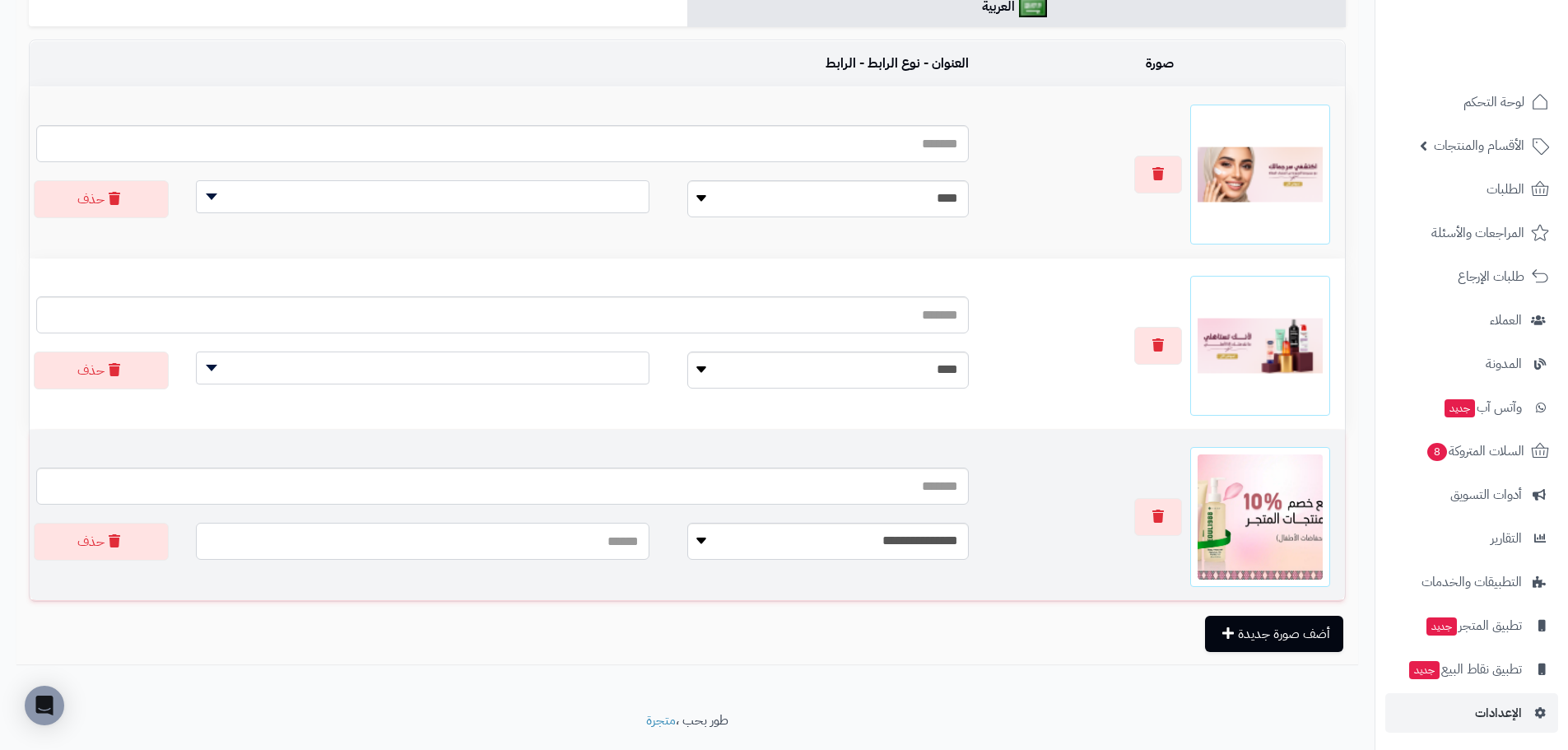
click at [484, 525] on input "text" at bounding box center [422, 541] width 453 height 37
click at [511, 201] on span at bounding box center [422, 196] width 453 height 33
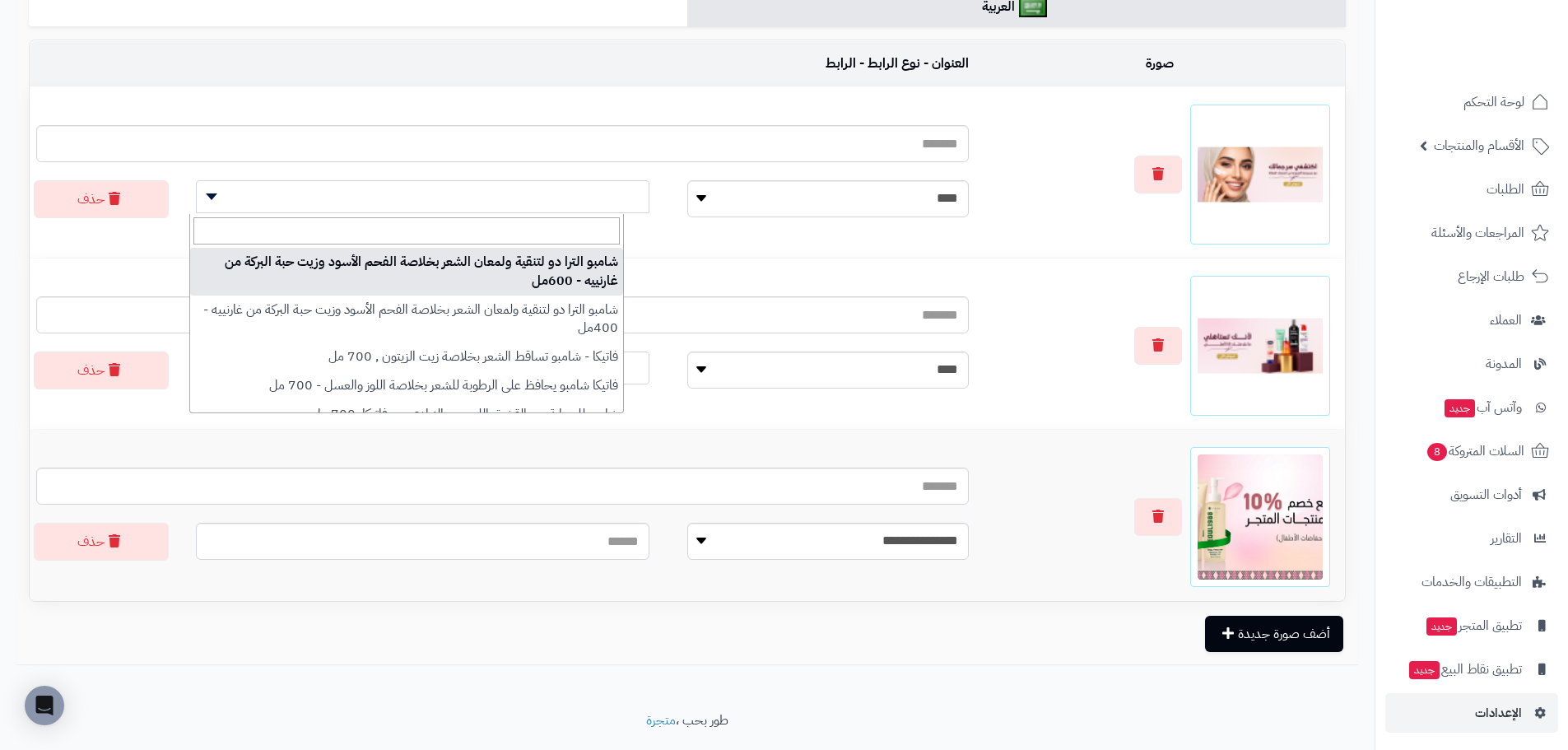
click at [850, 179] on div "**********" at bounding box center [502, 199] width 957 height 41
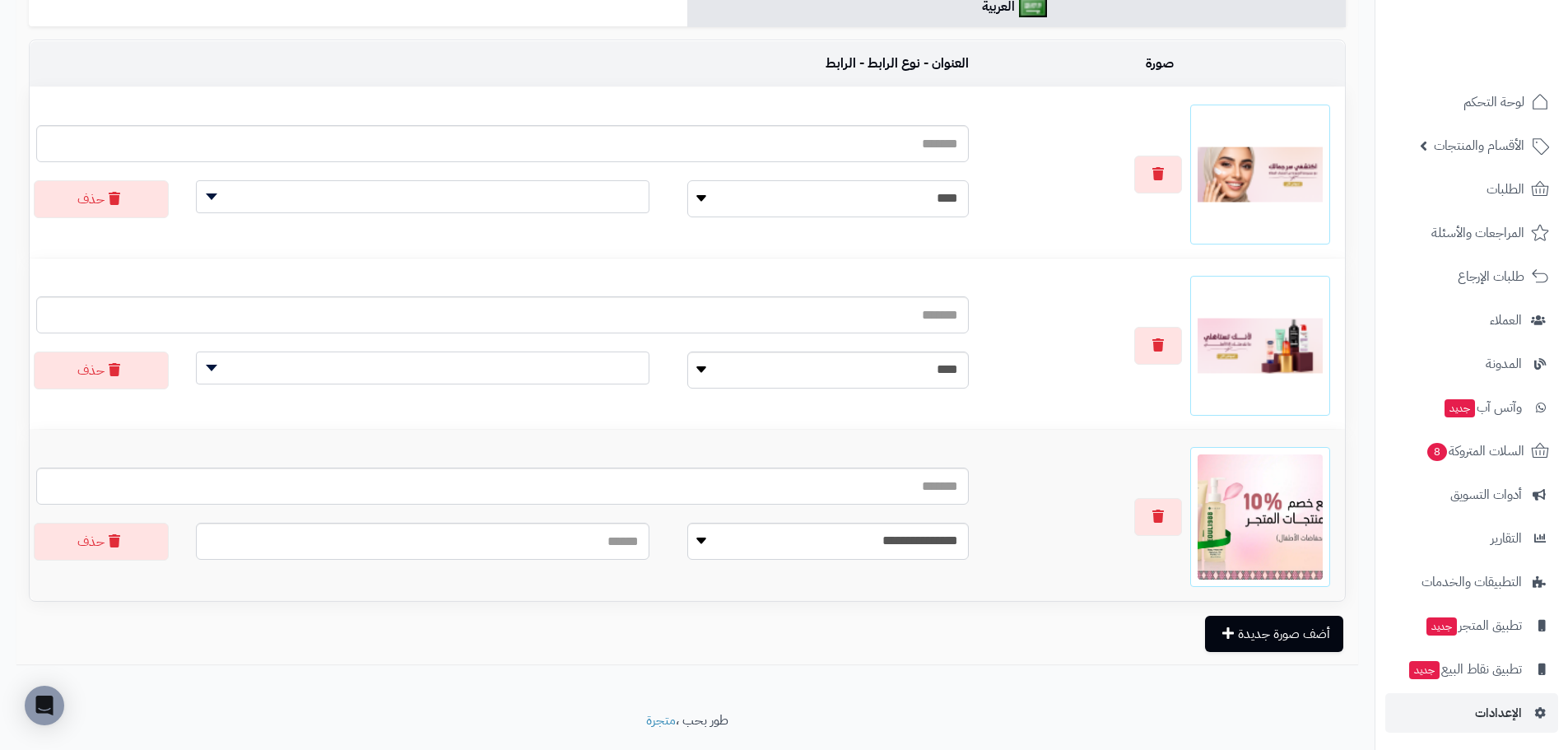
click at [867, 198] on select "**********" at bounding box center [828, 198] width 281 height 37
select select
click at [687, 180] on select "**********" at bounding box center [828, 198] width 281 height 37
drag, startPoint x: 569, startPoint y: 199, endPoint x: 576, endPoint y: 206, distance: 9.9
click at [569, 199] on input "text" at bounding box center [422, 198] width 453 height 37
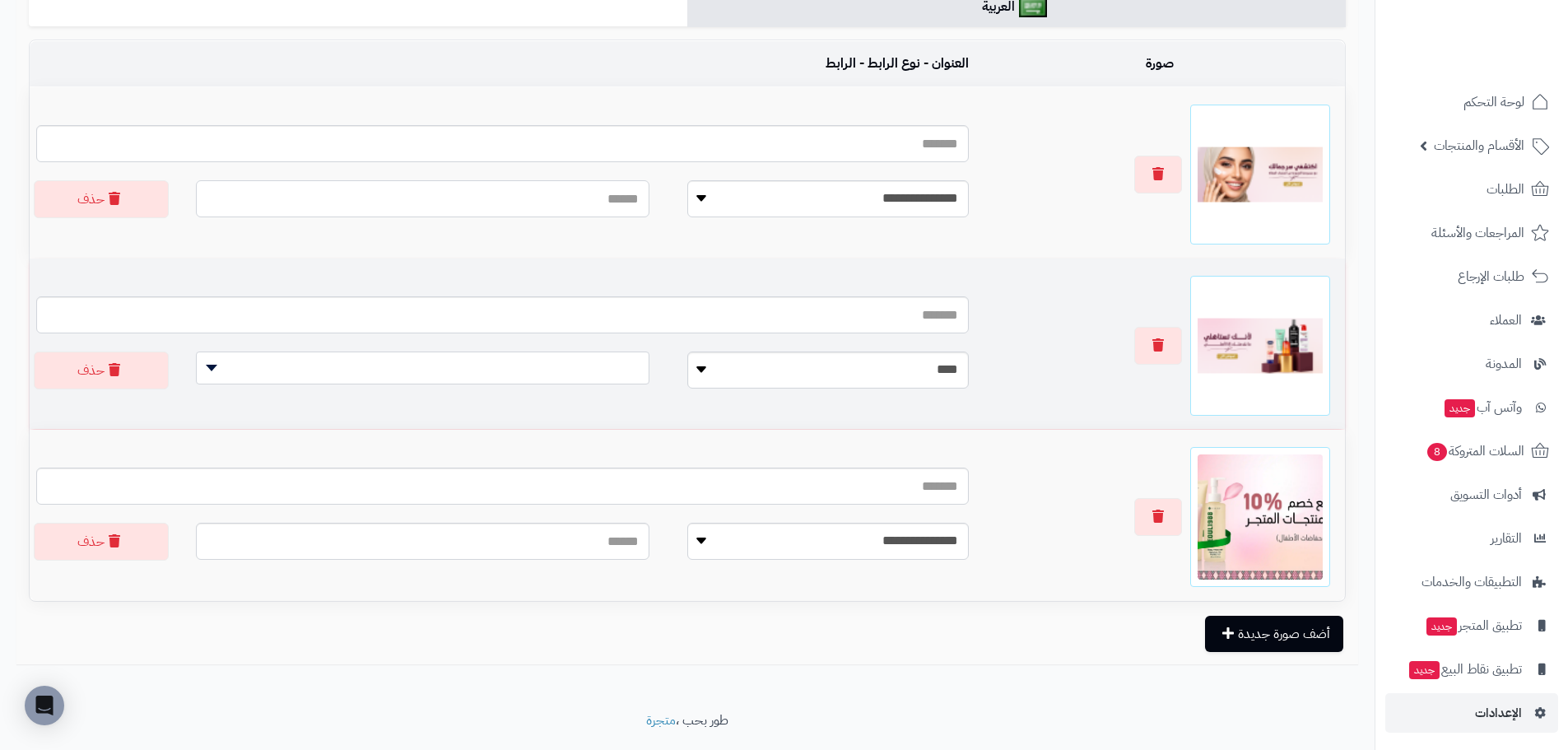
paste input "**********"
type input "**********"
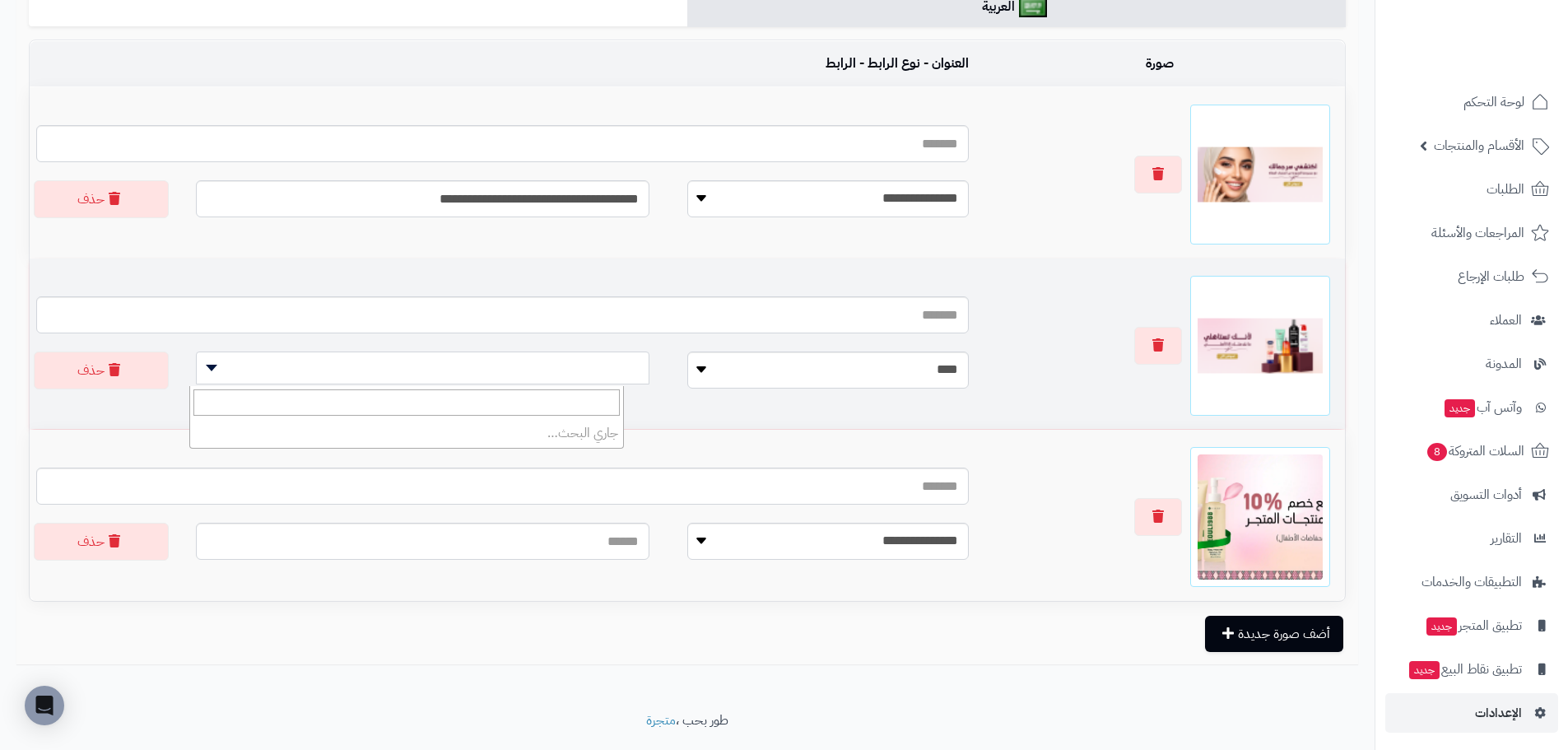
click at [592, 368] on span at bounding box center [422, 368] width 453 height 33
type input "**********"
click at [712, 383] on select "**********" at bounding box center [828, 370] width 281 height 37
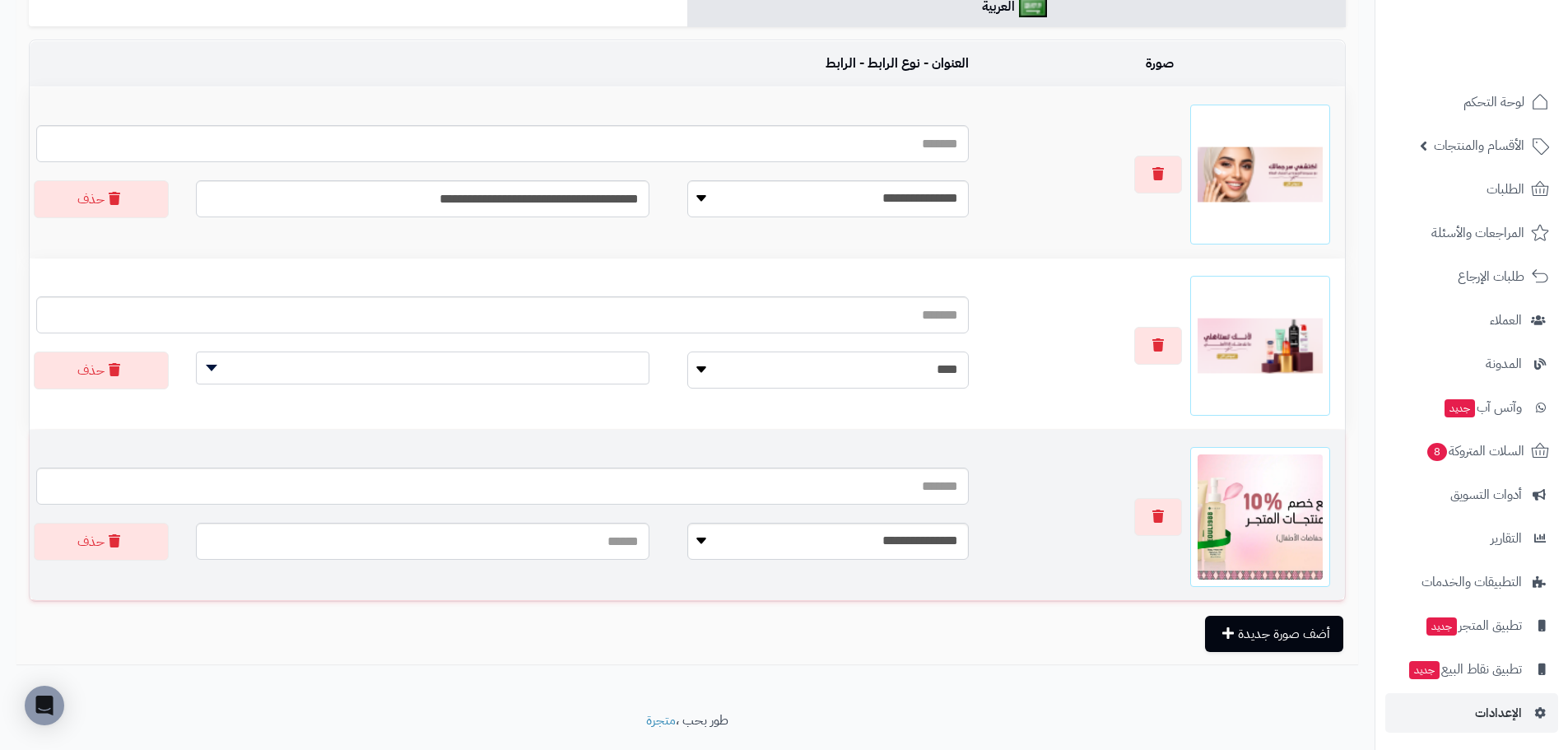
select select
click at [687, 352] on select "**********" at bounding box center [828, 370] width 281 height 37
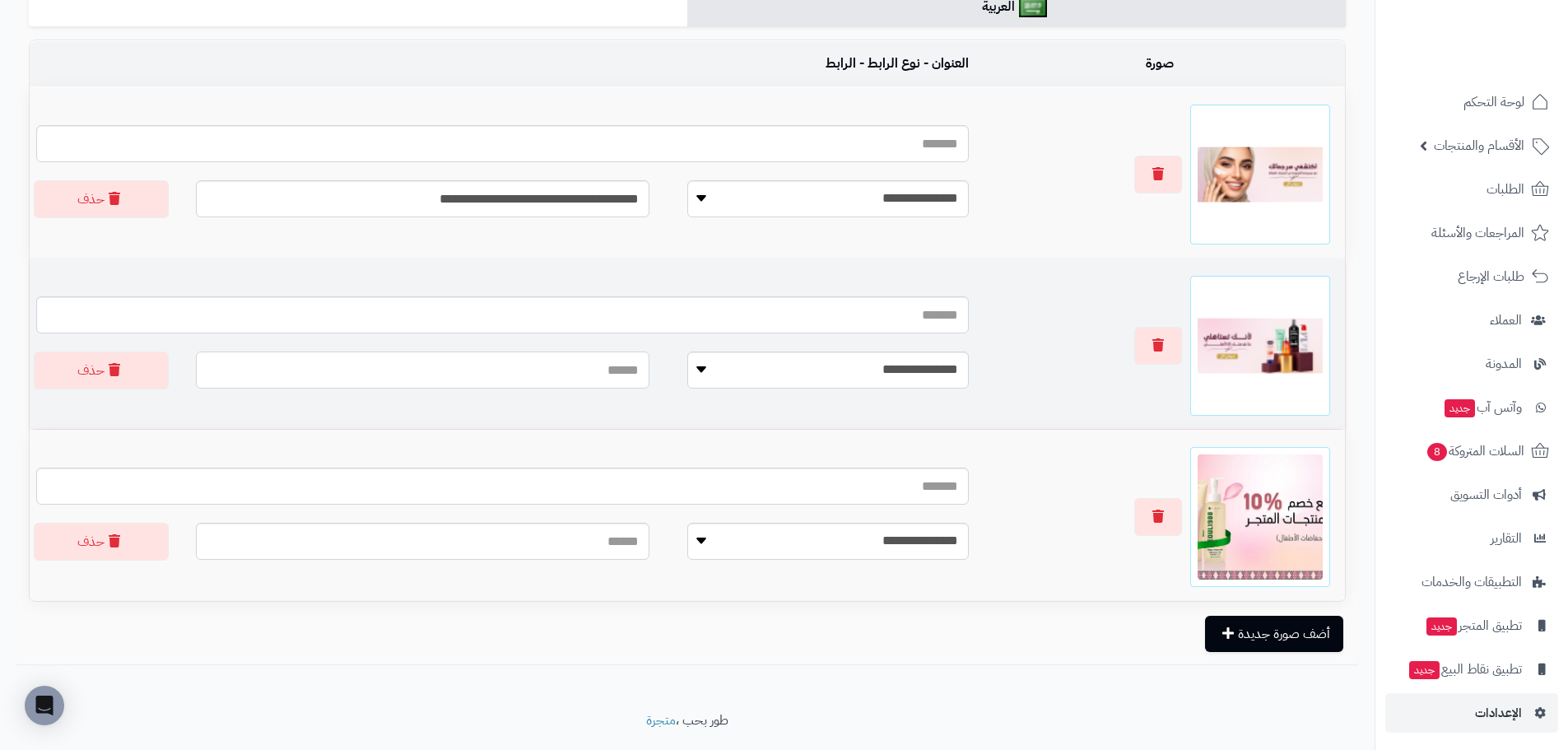
click at [569, 382] on input "text" at bounding box center [422, 370] width 453 height 37
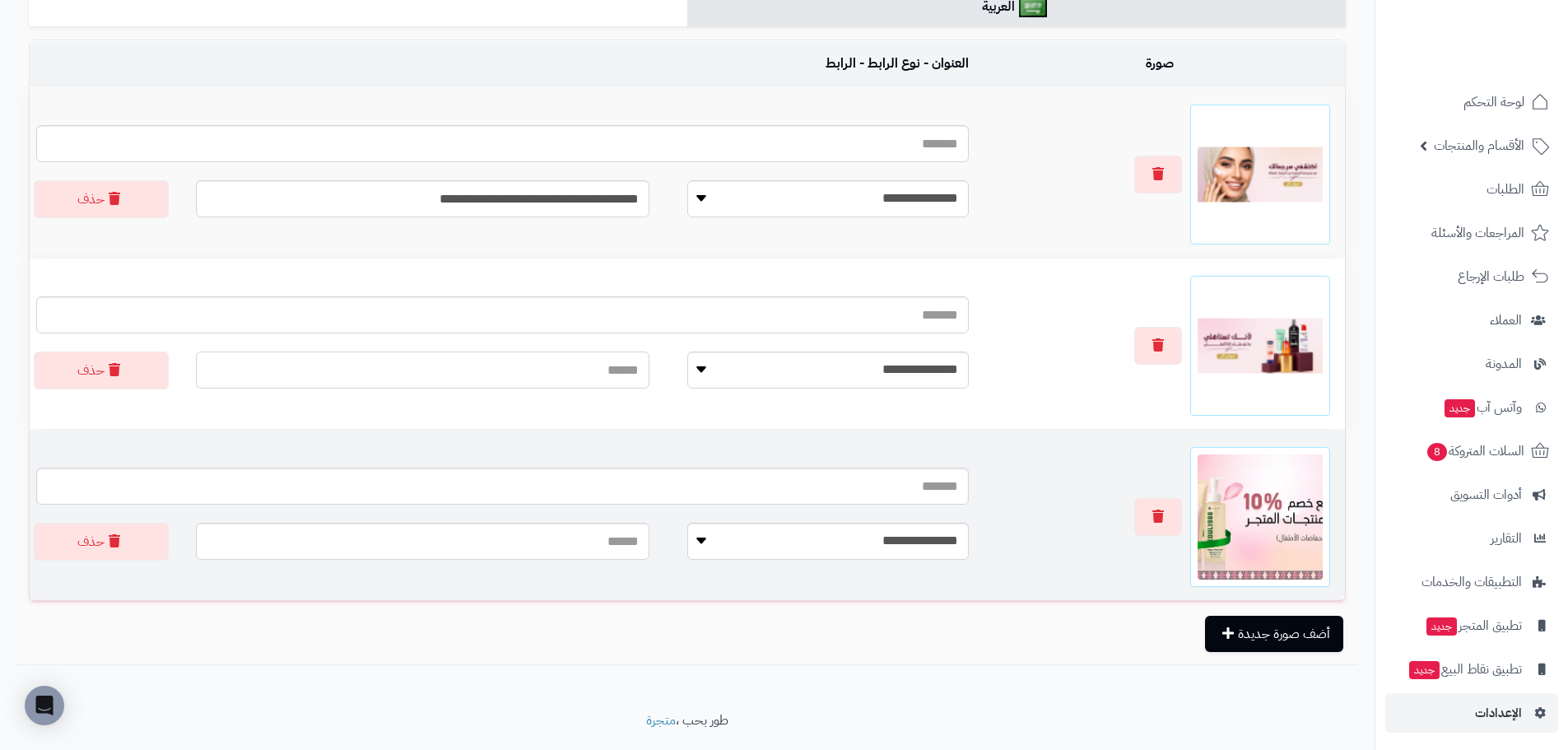
paste input "**********"
type input "**********"
click at [586, 533] on input "text" at bounding box center [422, 541] width 453 height 37
paste input "**********"
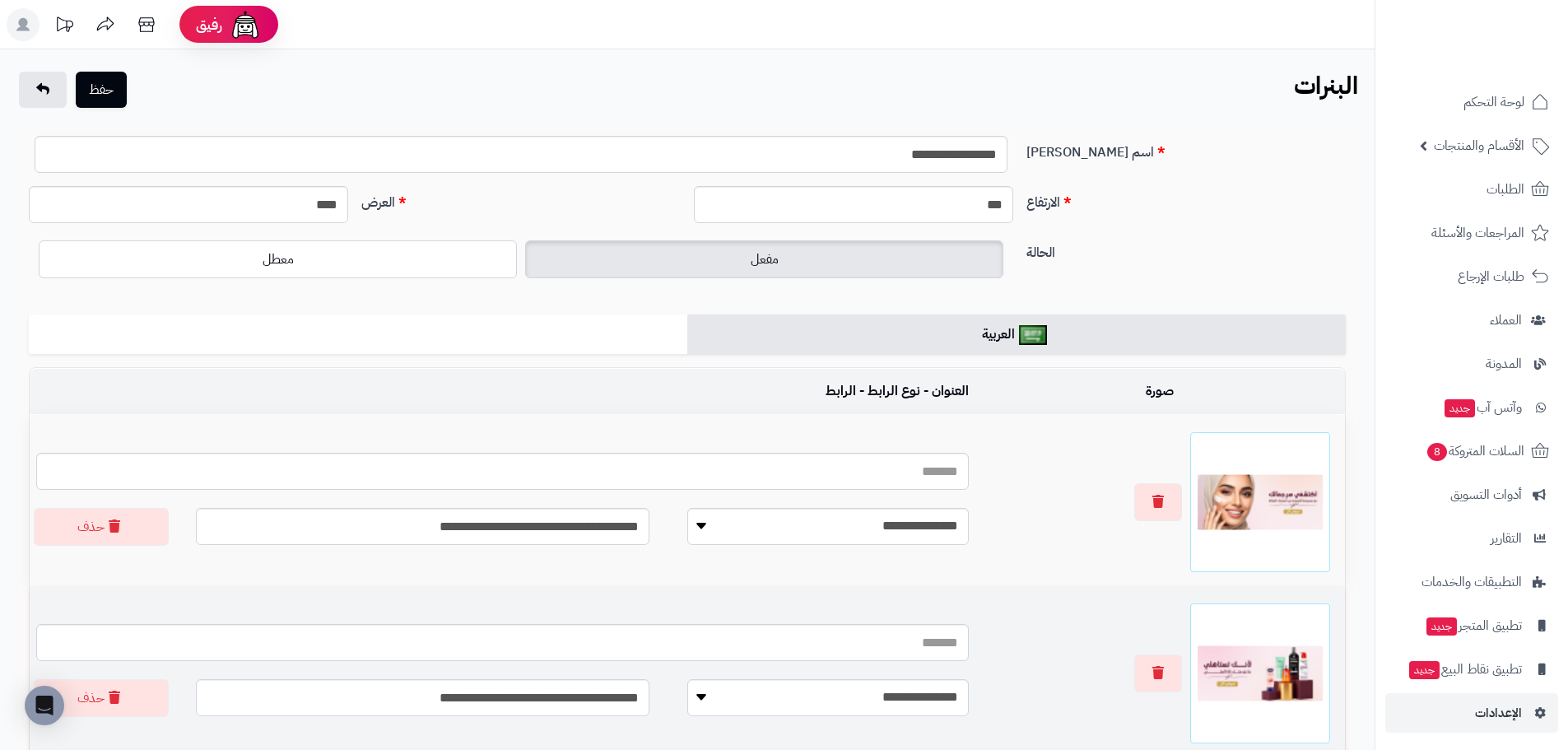
scroll to position [329, 0]
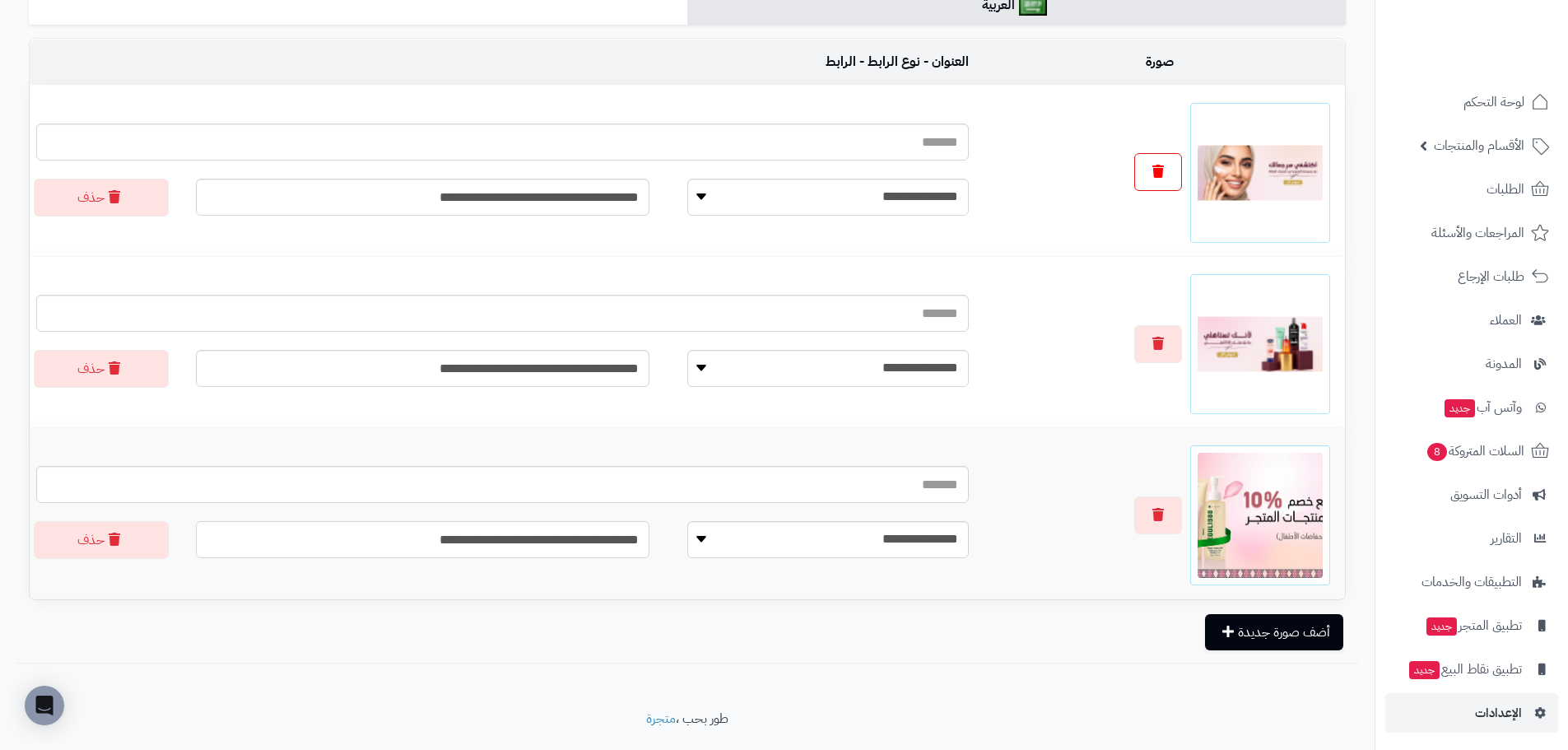
type input "**********"
click at [1153, 175] on icon "button" at bounding box center [1157, 170] width 11 height 13
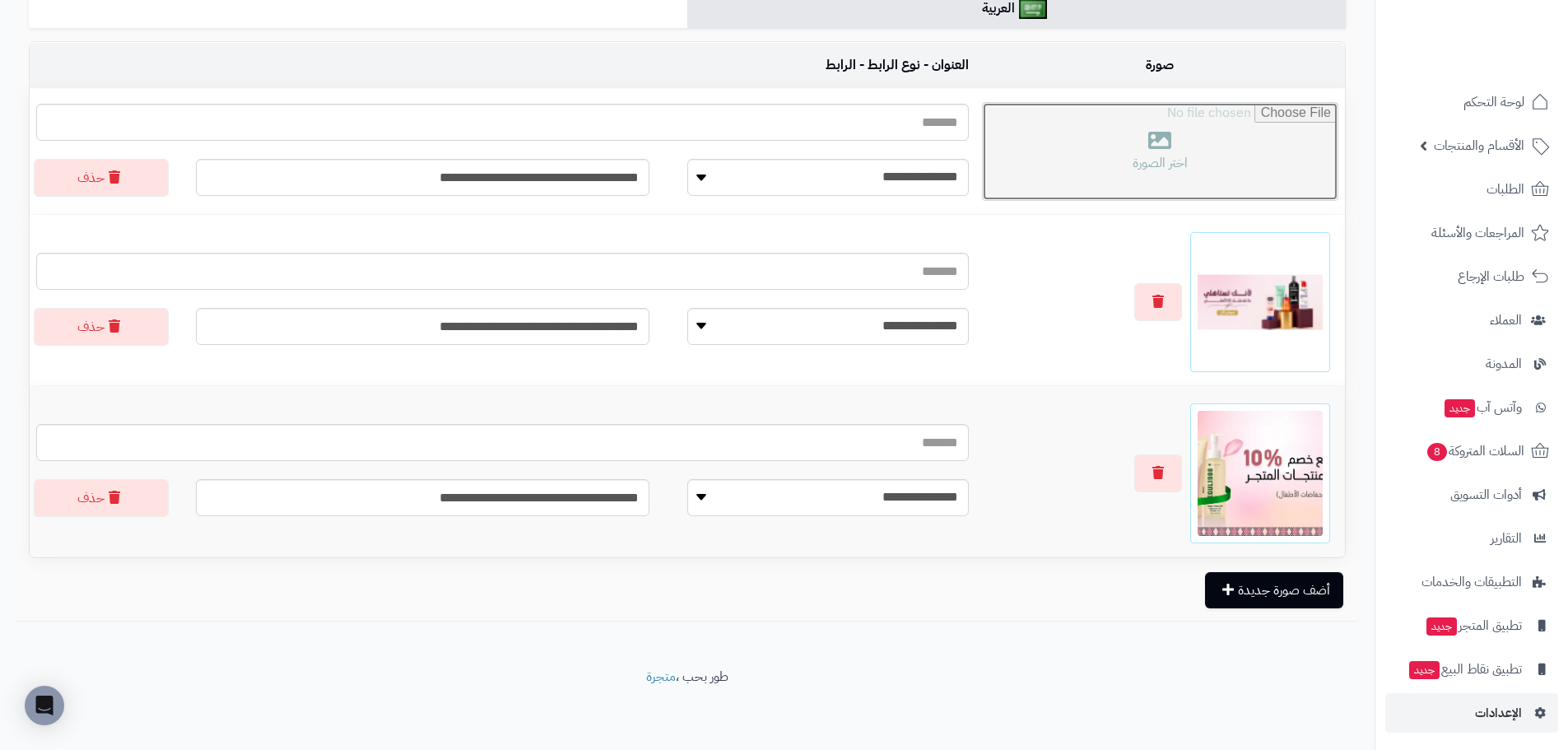
click at [1219, 174] on input "file" at bounding box center [1160, 151] width 354 height 97
type input "**********"
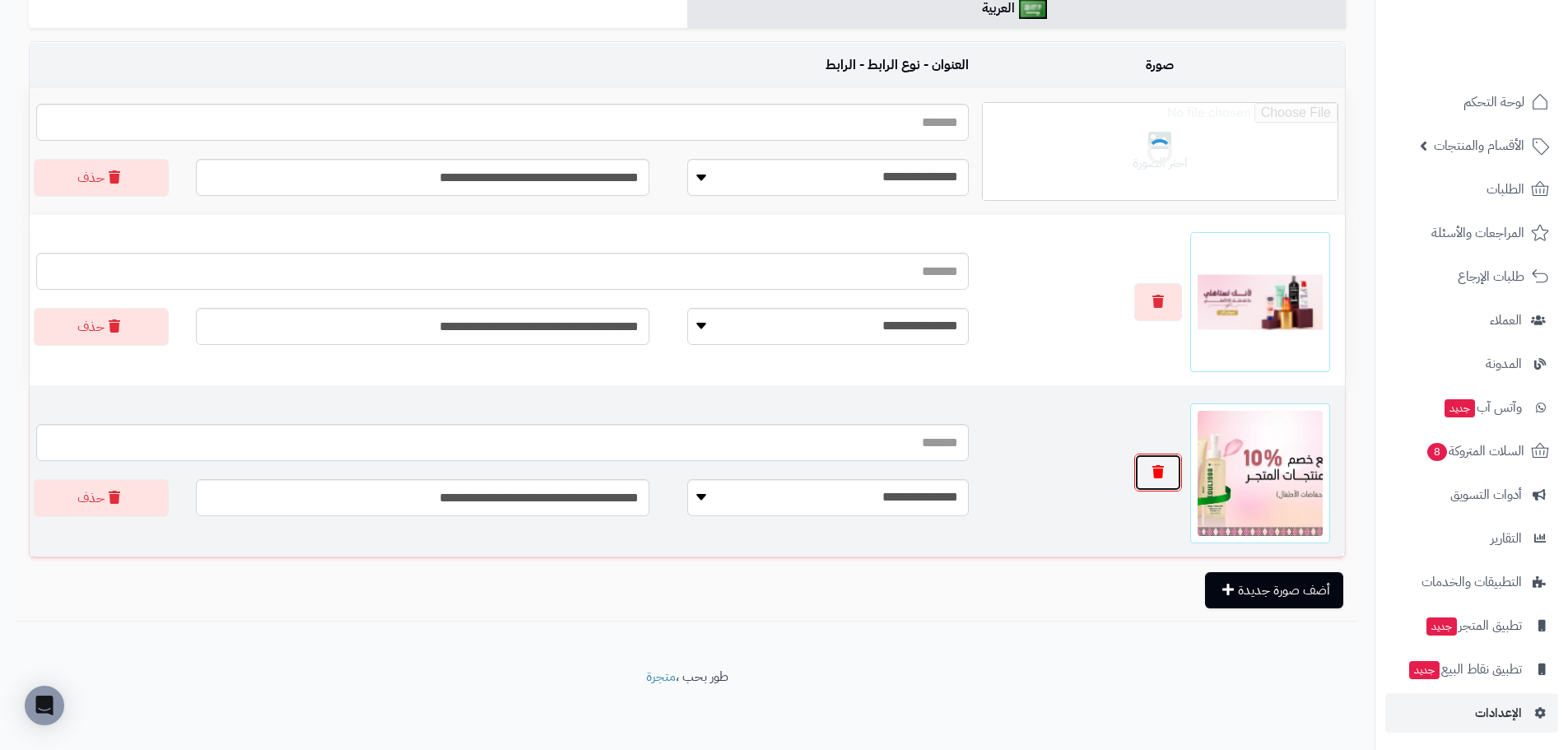
click at [1174, 480] on button "button" at bounding box center [1157, 473] width 48 height 38
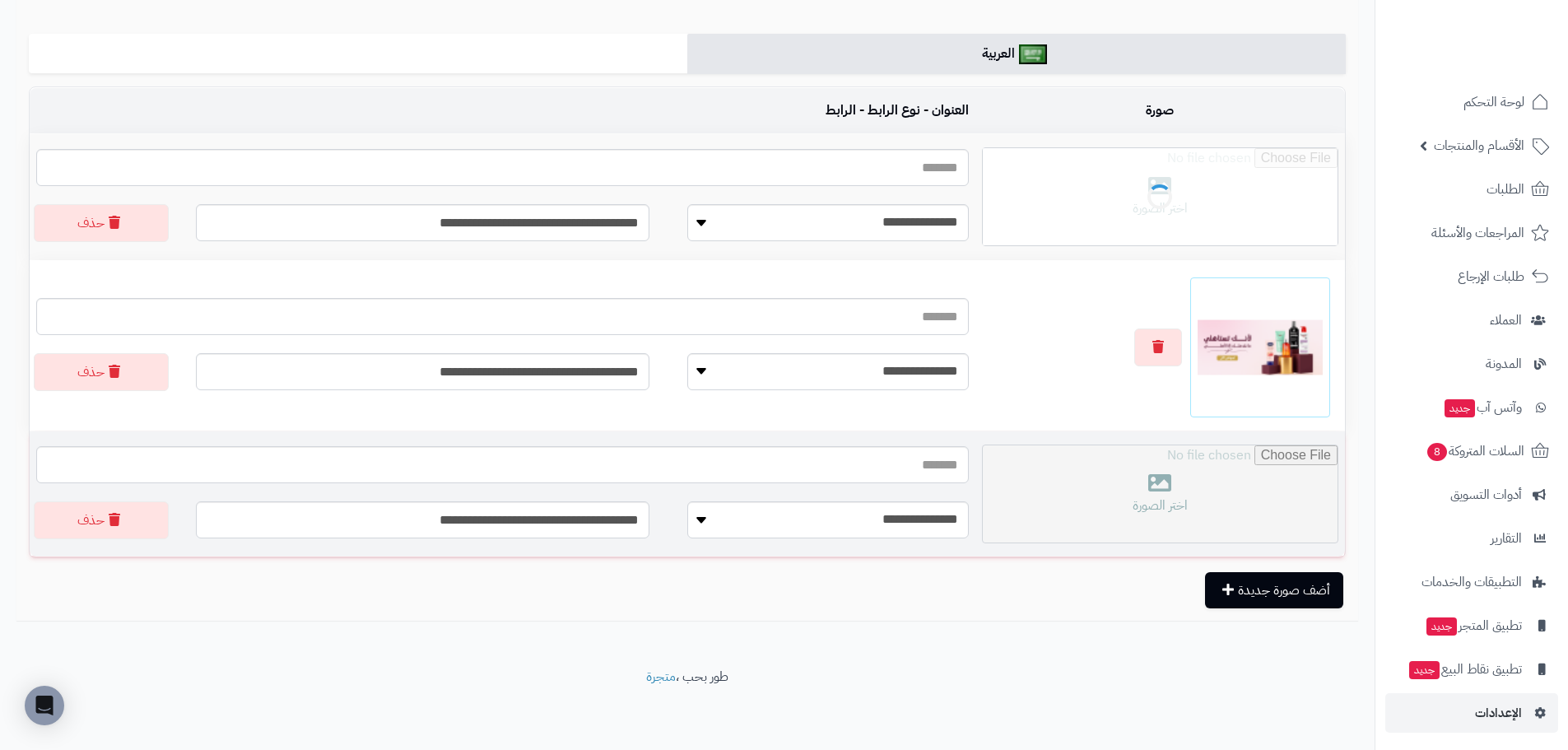
scroll to position [282, 0]
click at [1257, 485] on input "file" at bounding box center [1160, 494] width 354 height 97
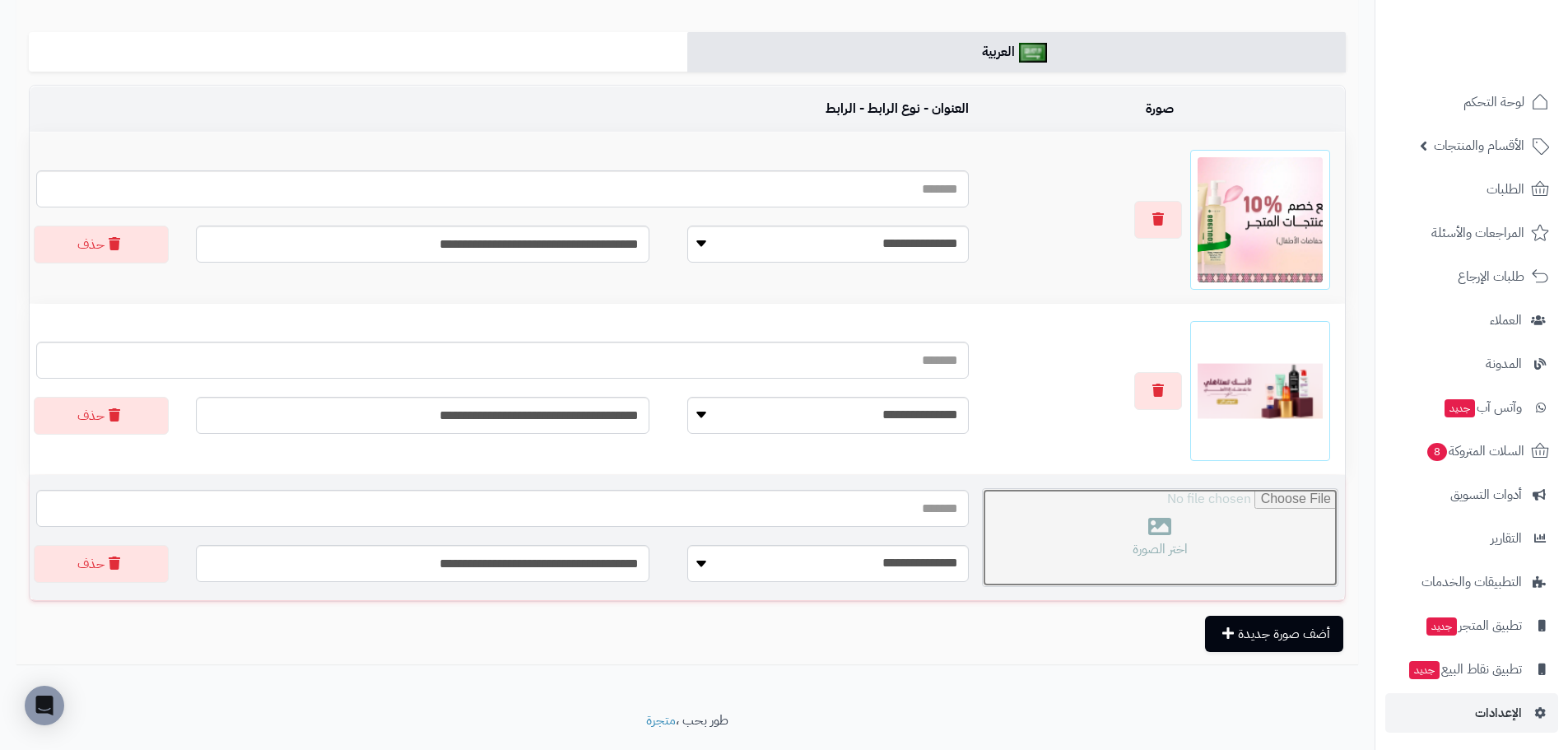
type input "**********"
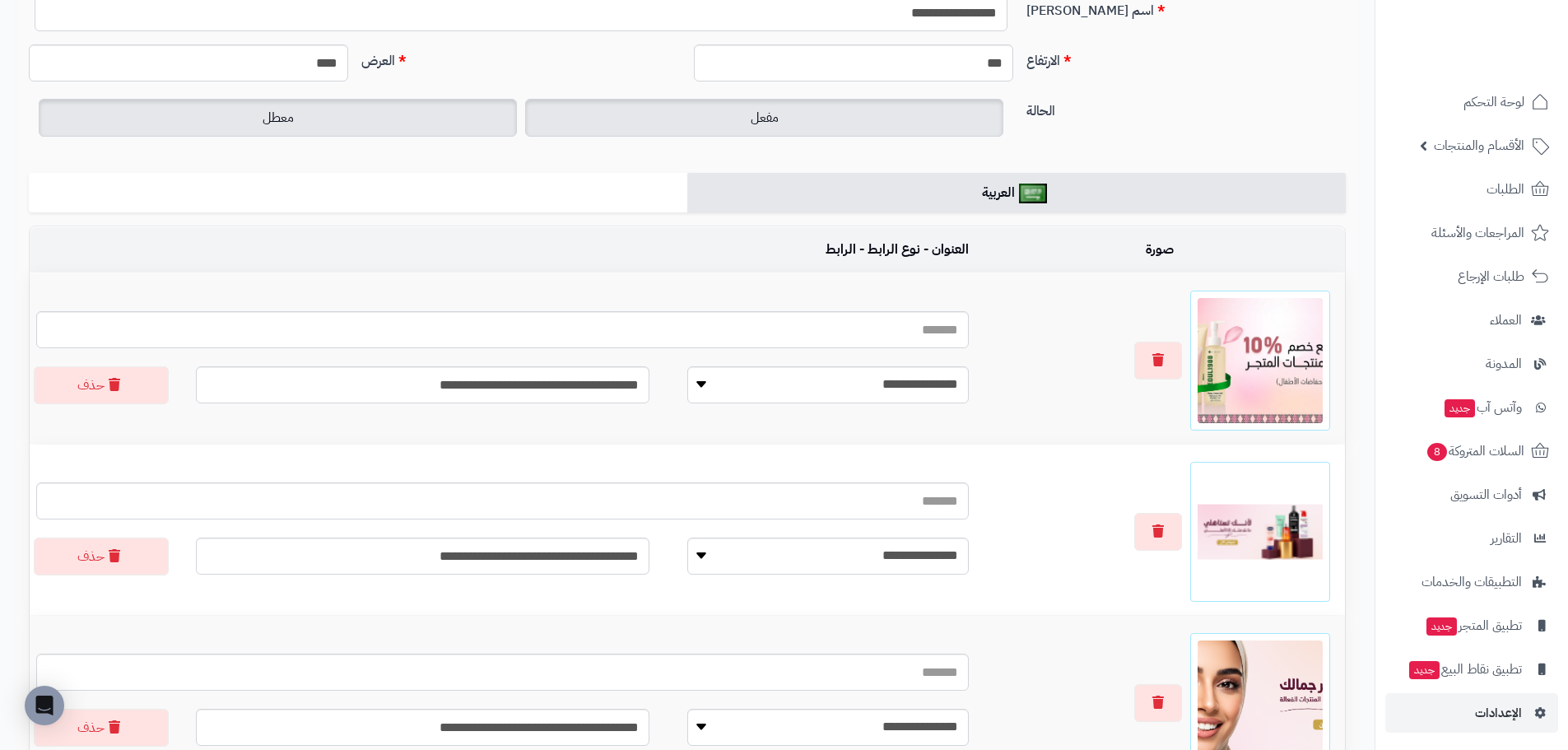
scroll to position [0, 0]
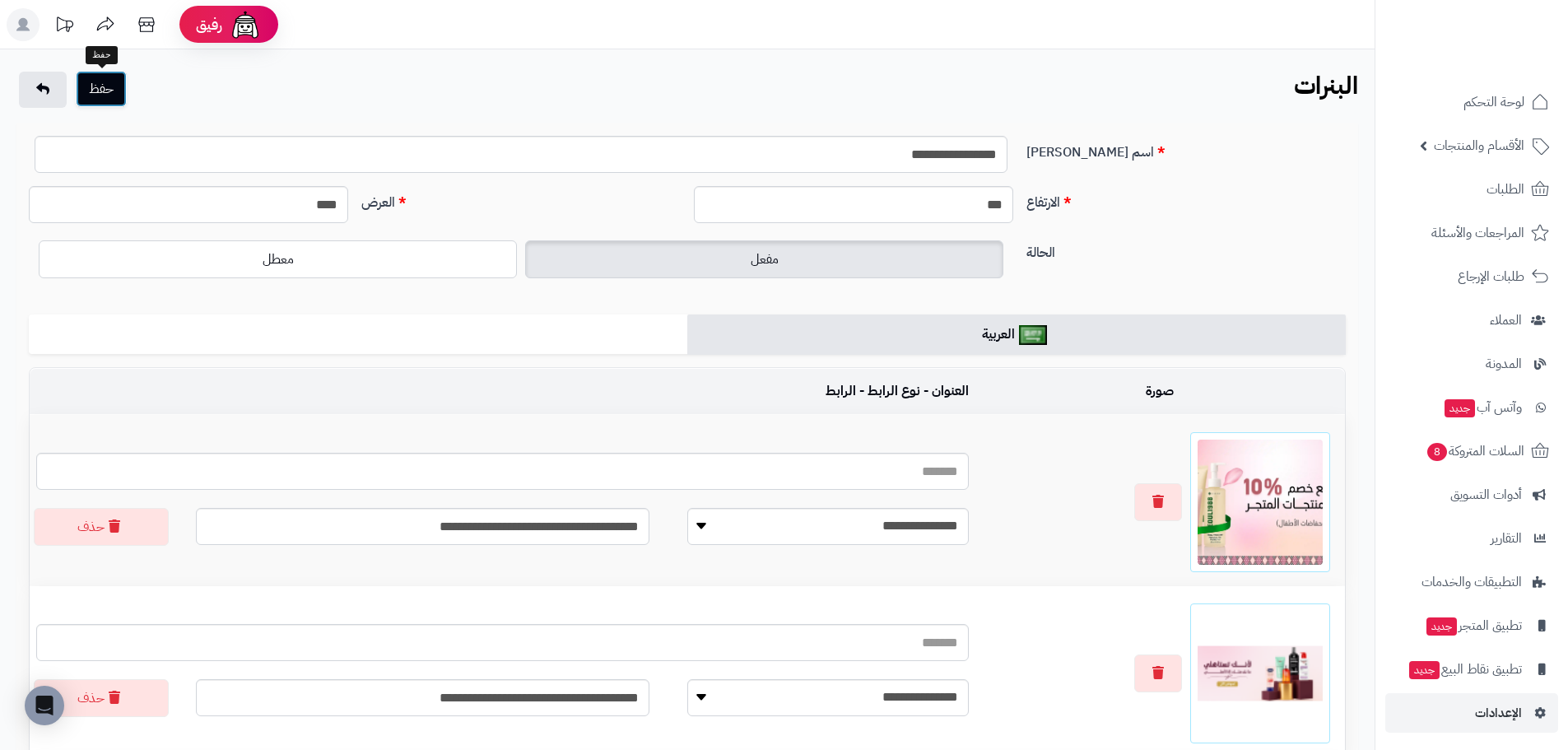
click at [116, 96] on button "حفظ" at bounding box center [101, 89] width 51 height 37
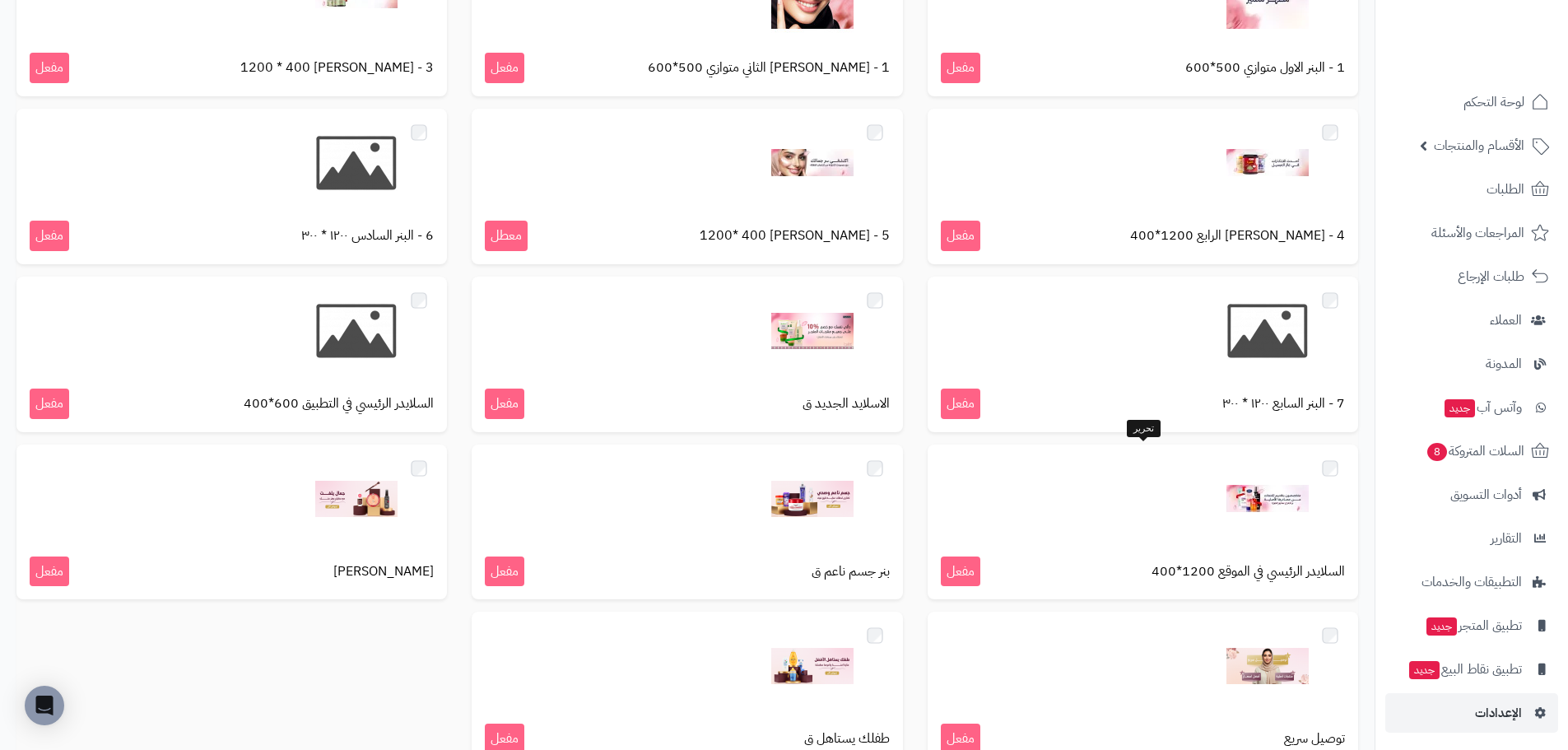
scroll to position [329, 0]
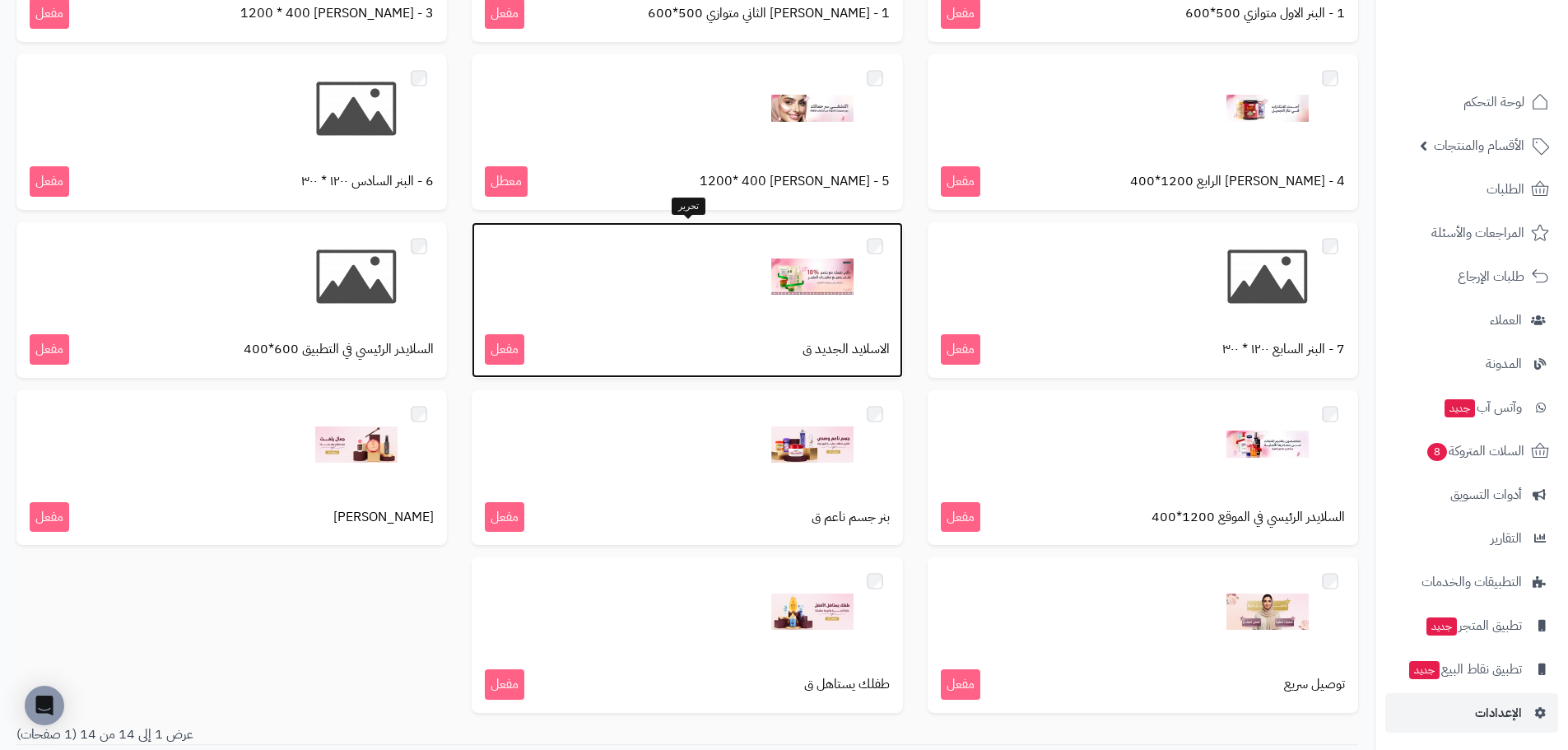
click at [810, 279] on img at bounding box center [812, 276] width 83 height 83
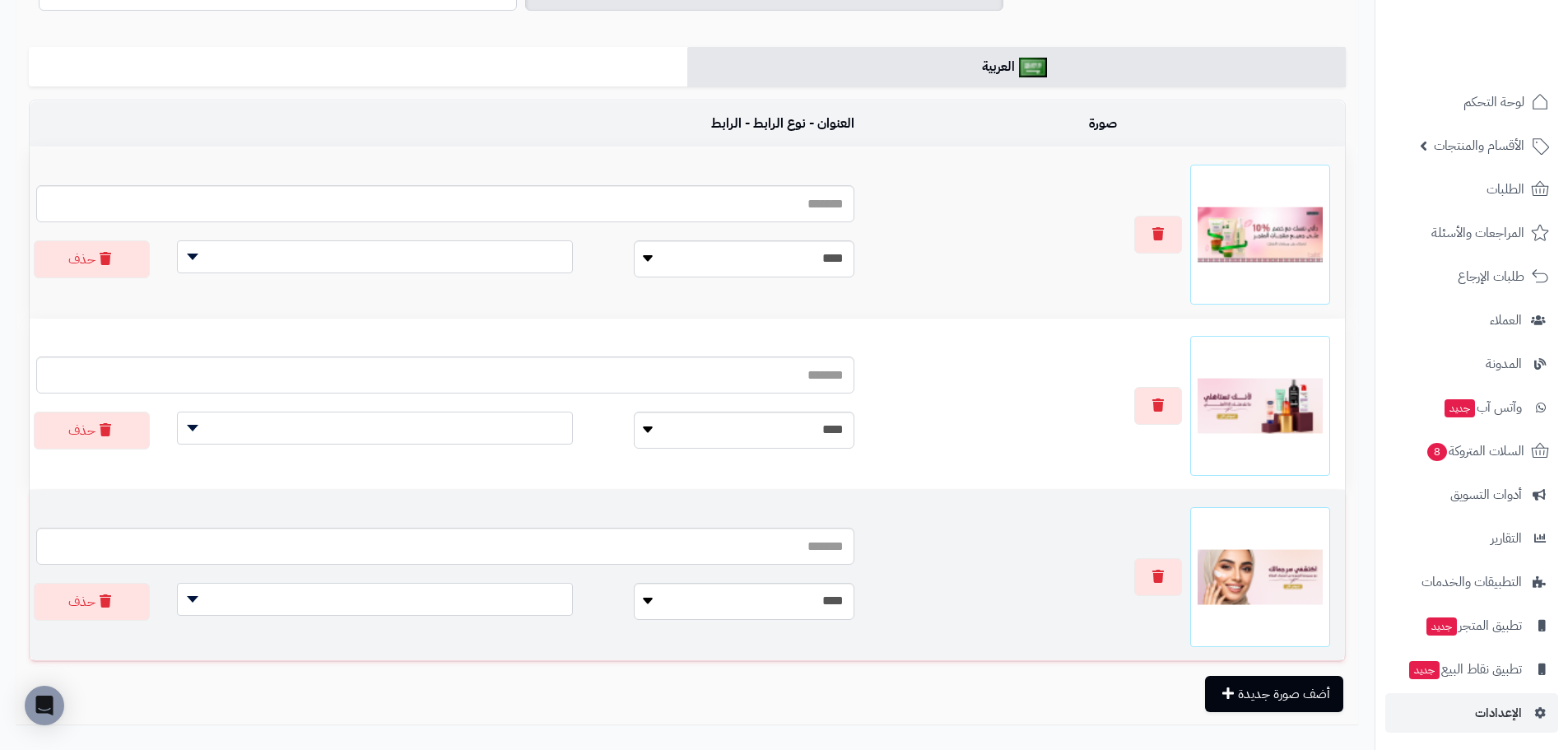
scroll to position [373, 0]
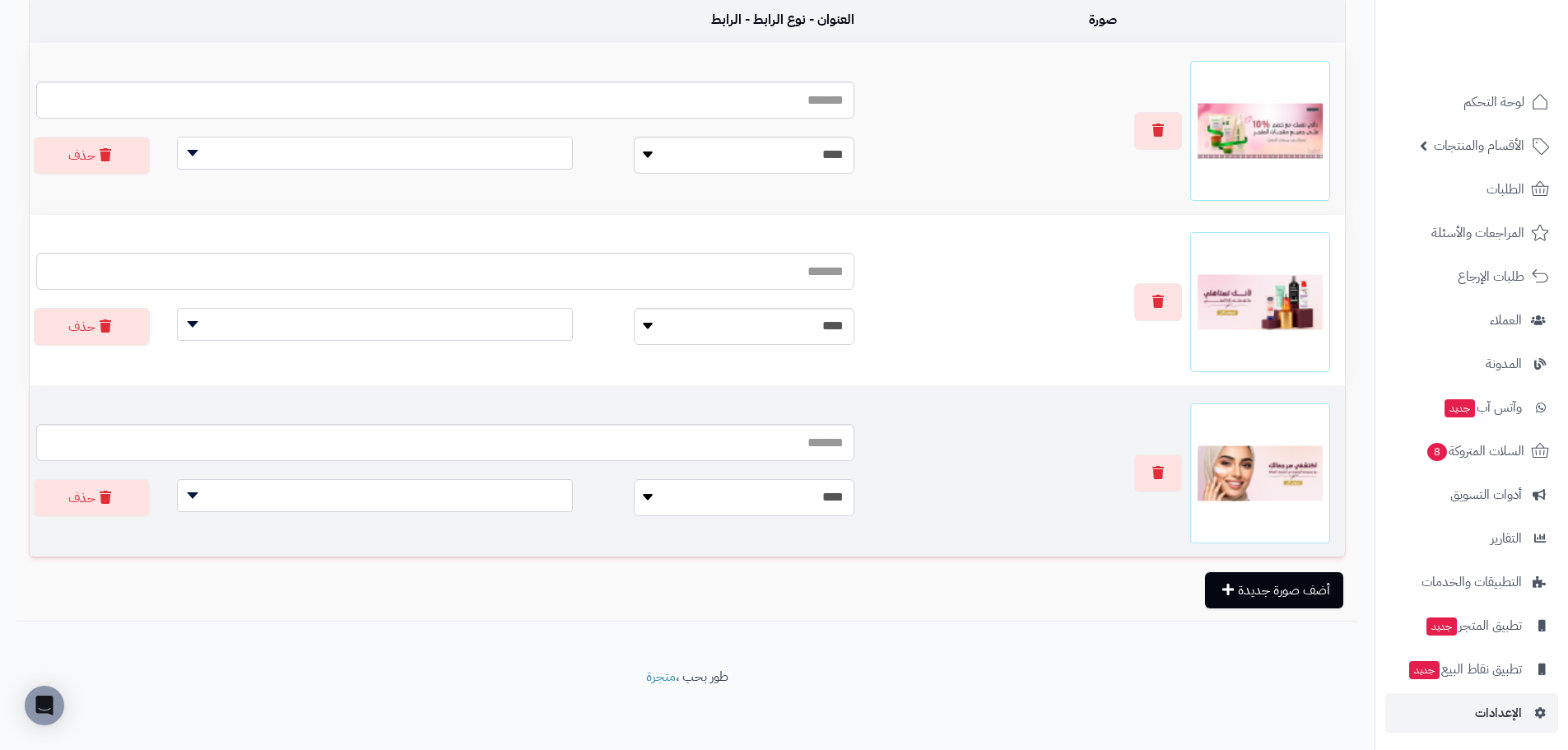
click at [697, 500] on select "**********" at bounding box center [743, 497] width 220 height 37
select select
click at [648, 479] on select "**********" at bounding box center [743, 497] width 220 height 37
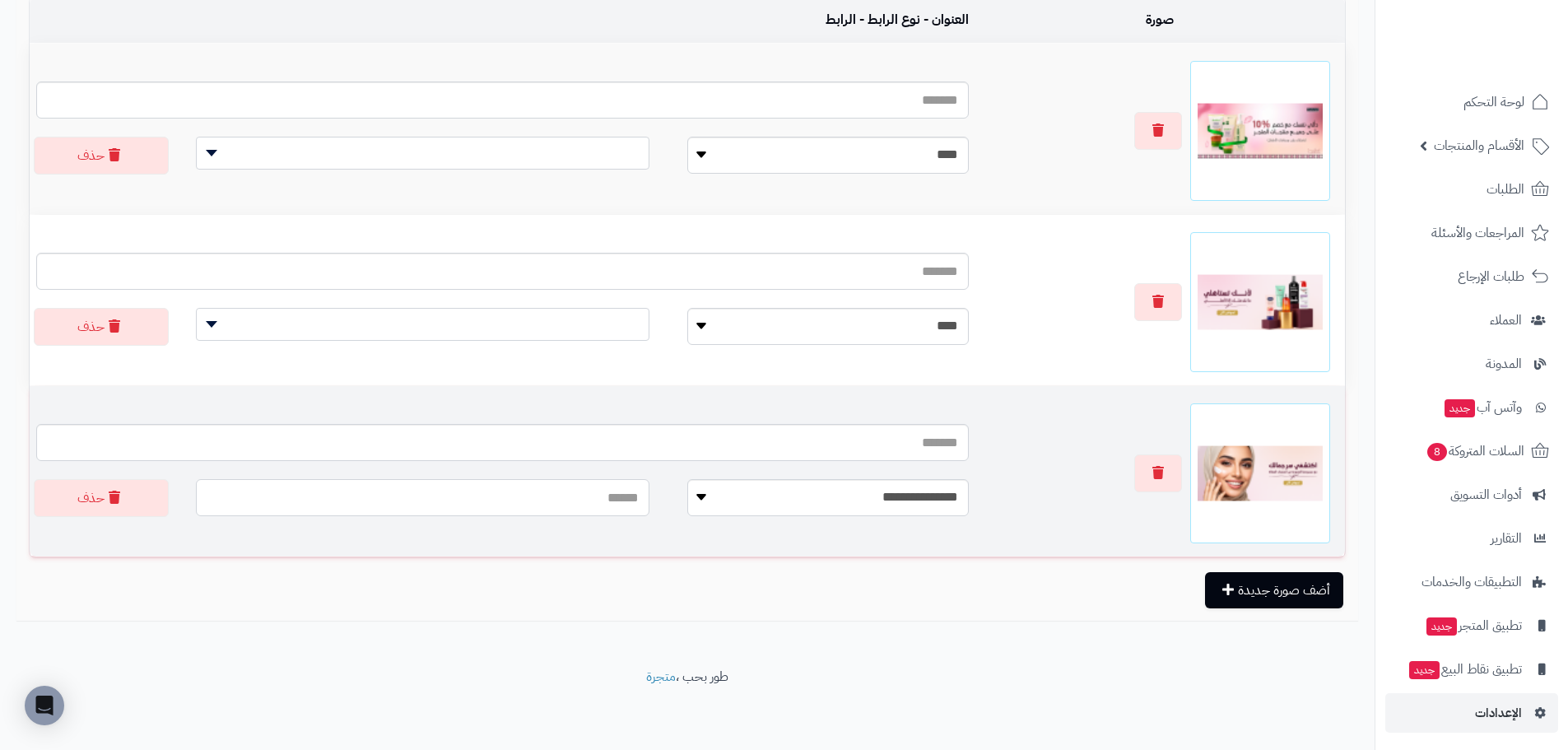
click at [394, 494] on input "text" at bounding box center [422, 497] width 453 height 37
paste input "**********"
type input "**********"
click at [794, 512] on select "**********" at bounding box center [828, 497] width 281 height 37
select select "**********"
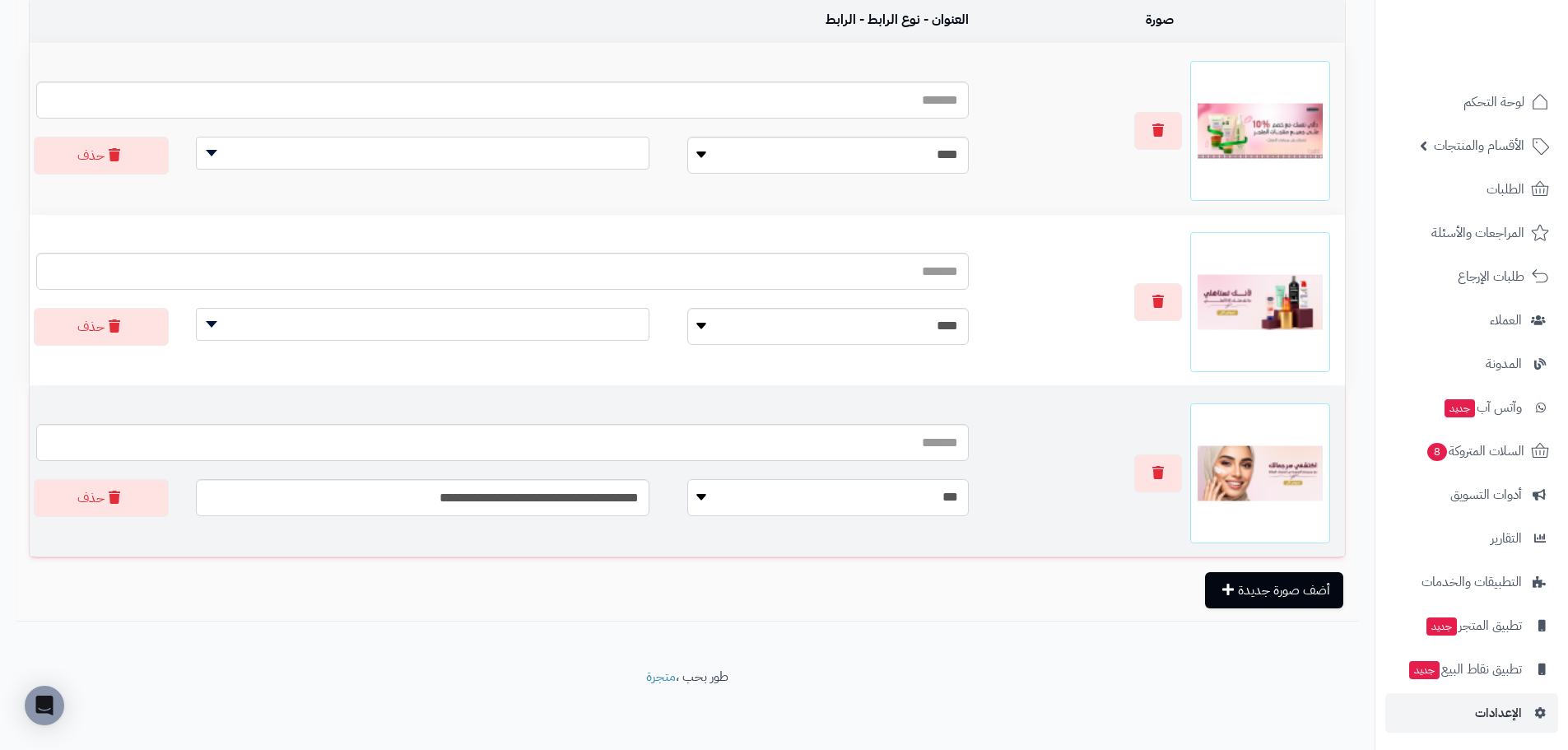
click at [687, 479] on select "**********" at bounding box center [828, 497] width 281 height 37
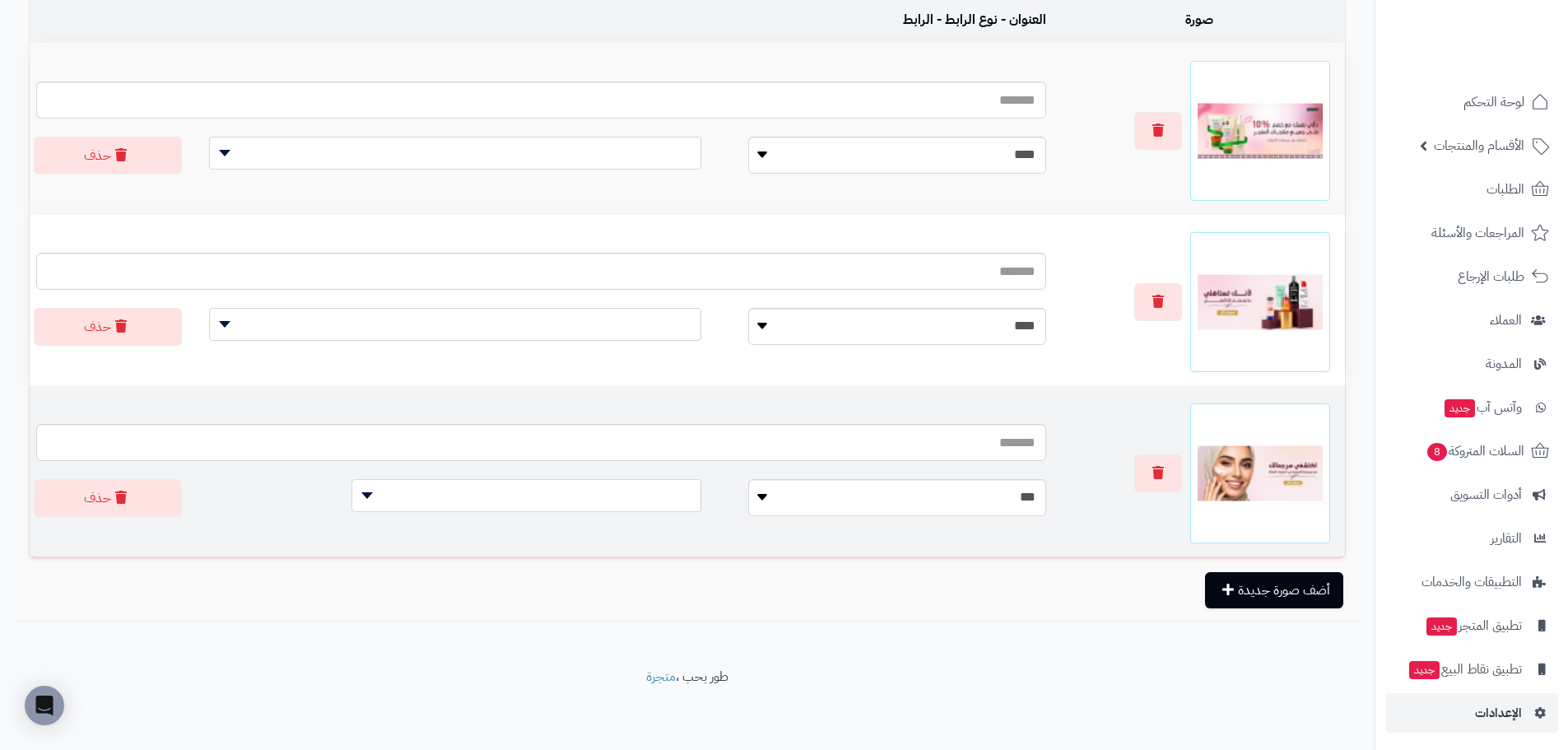
click at [552, 501] on span at bounding box center [526, 495] width 350 height 33
click at [612, 536] on input "search" at bounding box center [481, 530] width 341 height 27
type input "***"
click at [856, 491] on select "**********" at bounding box center [896, 497] width 298 height 37
select select
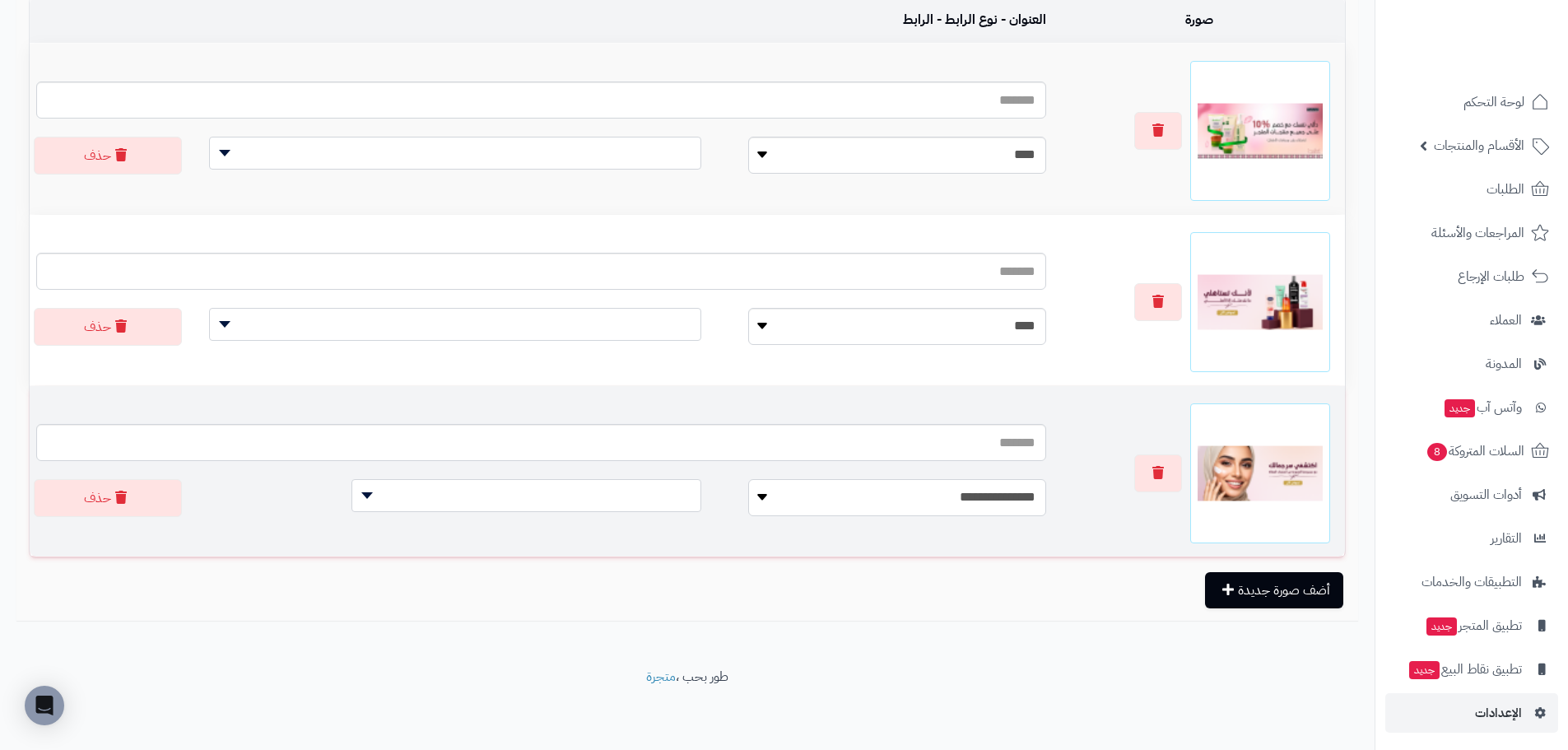
click at [748, 479] on select "**********" at bounding box center [896, 497] width 298 height 37
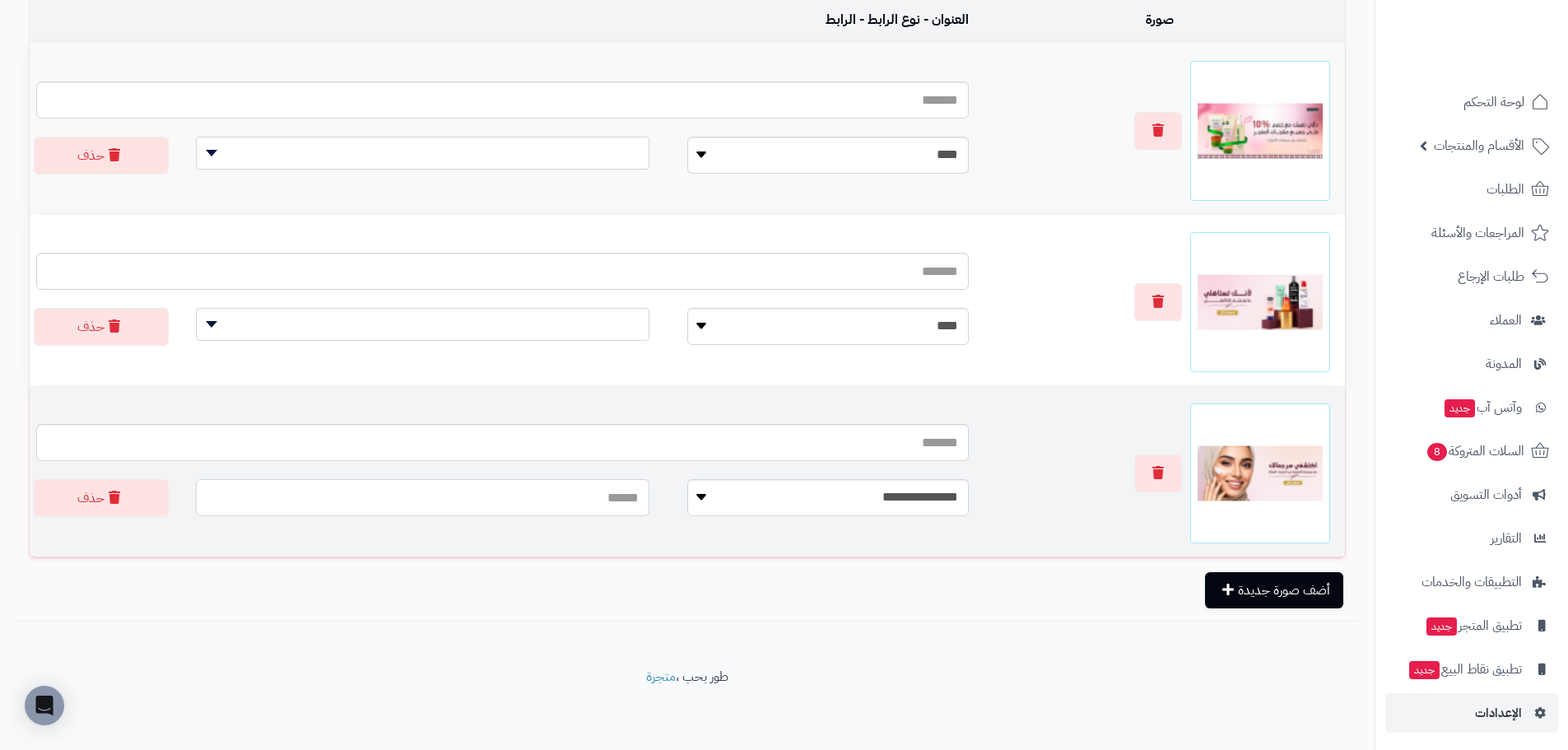
click at [590, 494] on input "text" at bounding box center [422, 497] width 453 height 37
paste input "**********"
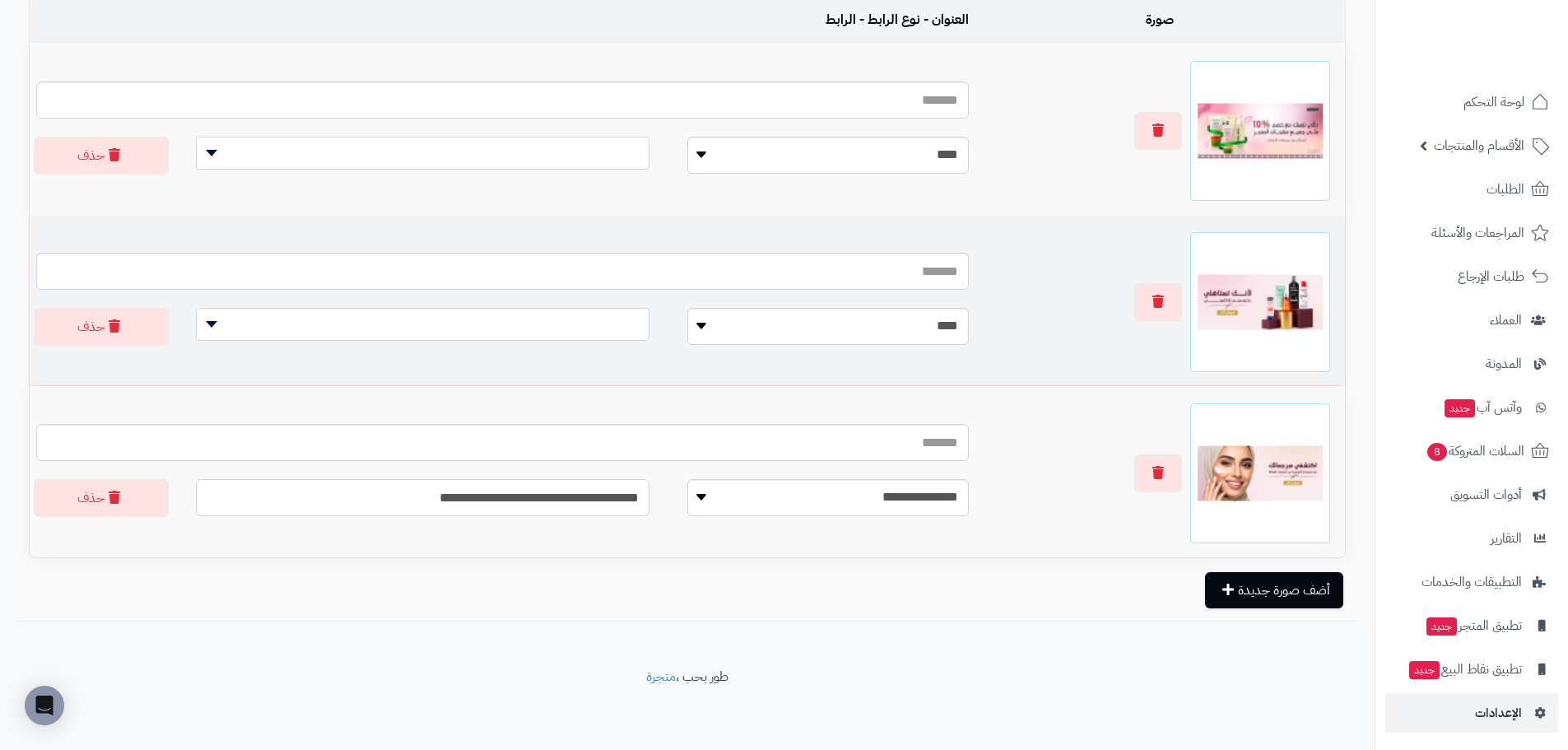
type input "**********"
click at [851, 317] on select "**********" at bounding box center [828, 326] width 281 height 37
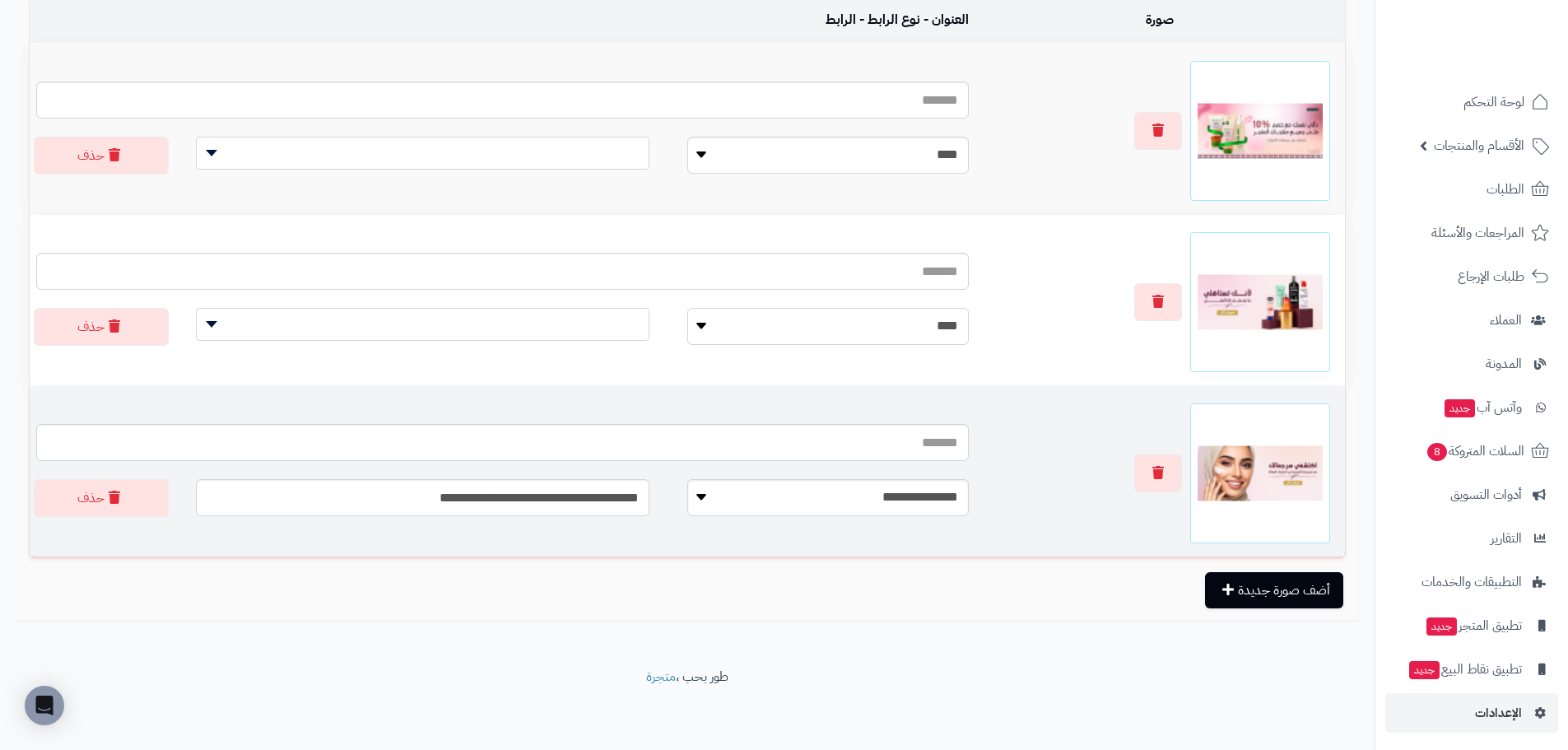
select select
click at [687, 308] on select "**********" at bounding box center [828, 326] width 281 height 37
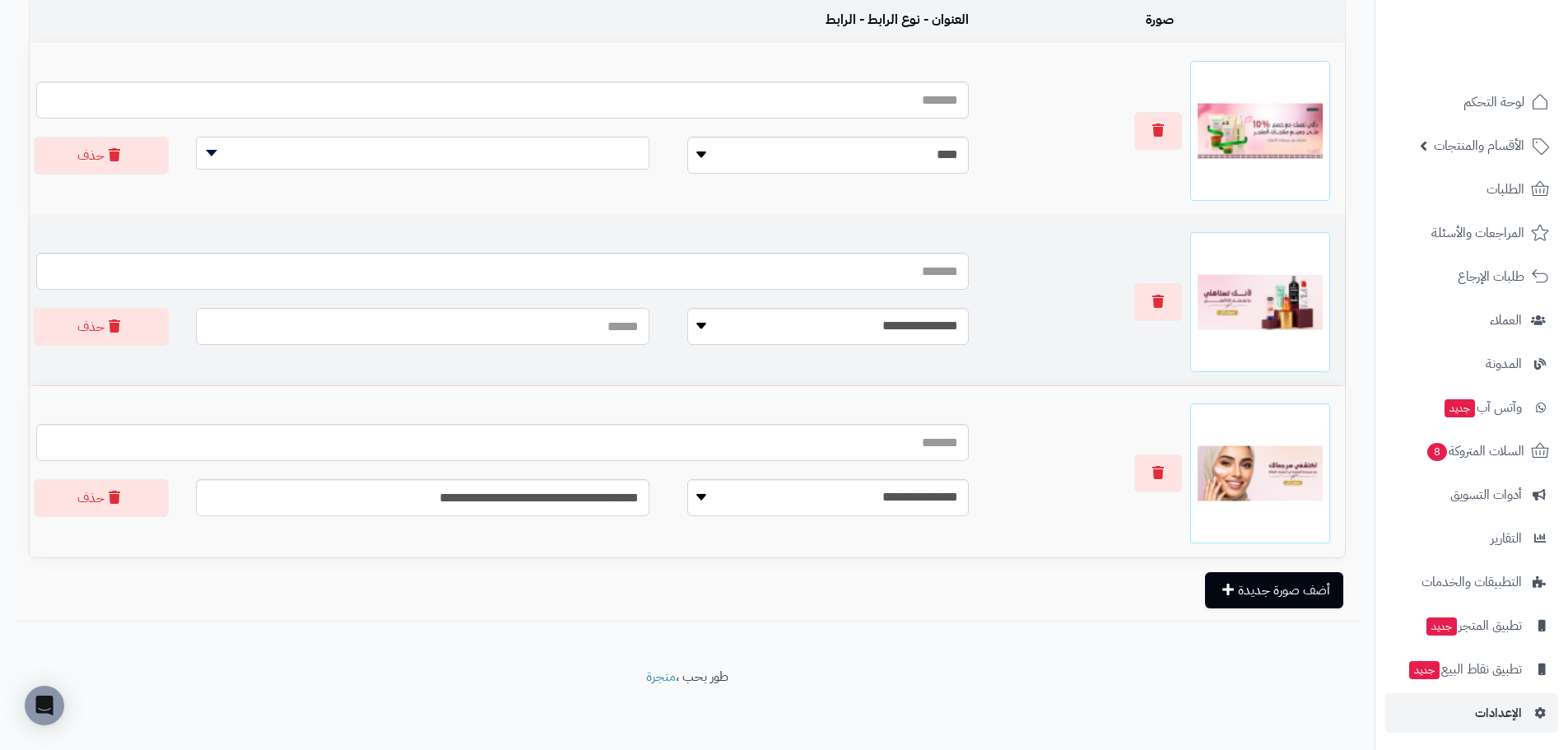
click at [543, 330] on input "text" at bounding box center [422, 326] width 453 height 37
paste input "**********"
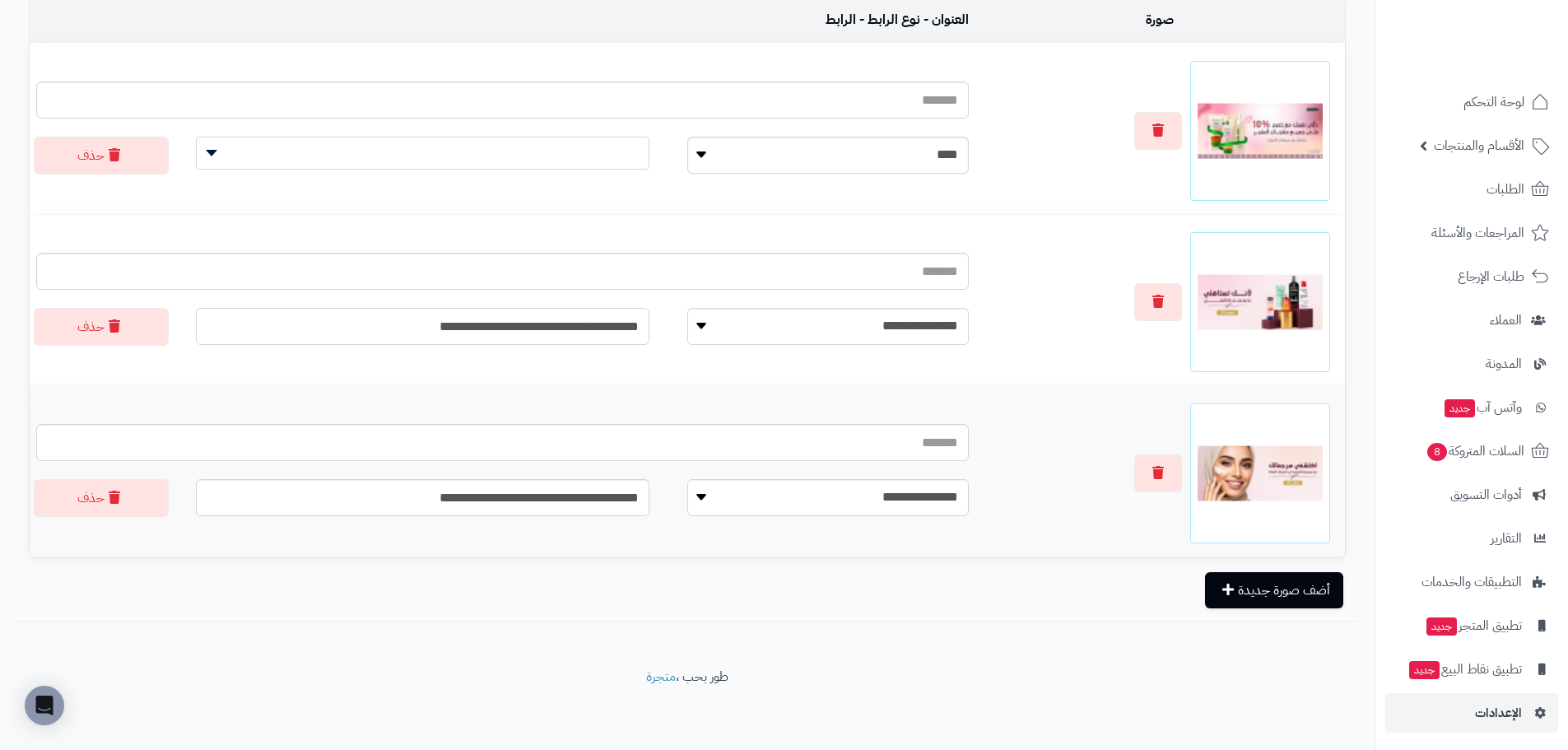
type input "**********"
click at [799, 139] on select "**********" at bounding box center [828, 155] width 281 height 37
select select
click at [687, 136] on select "**********" at bounding box center [828, 155] width 281 height 37
click at [540, 158] on input "text" at bounding box center [422, 155] width 453 height 37
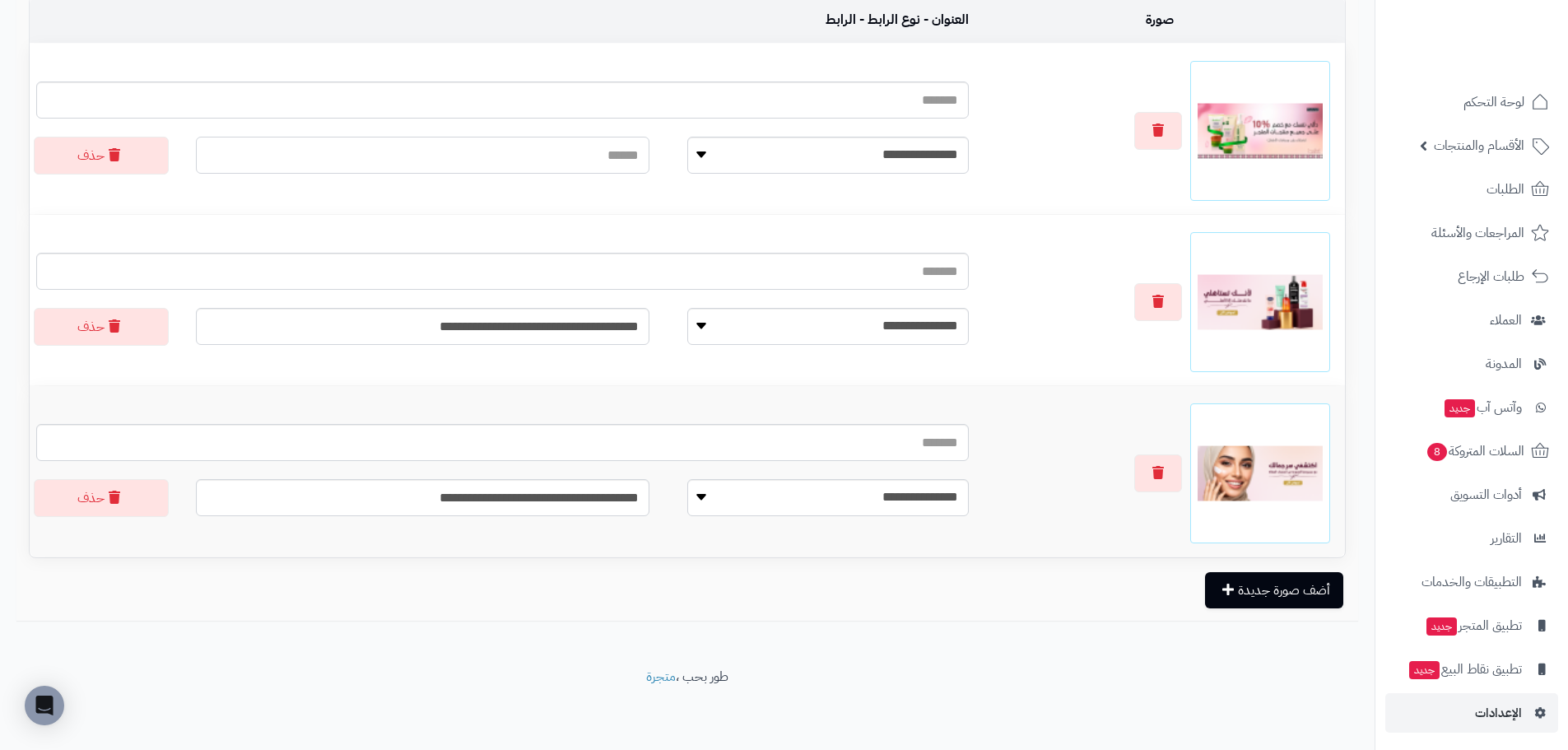
paste input "**********"
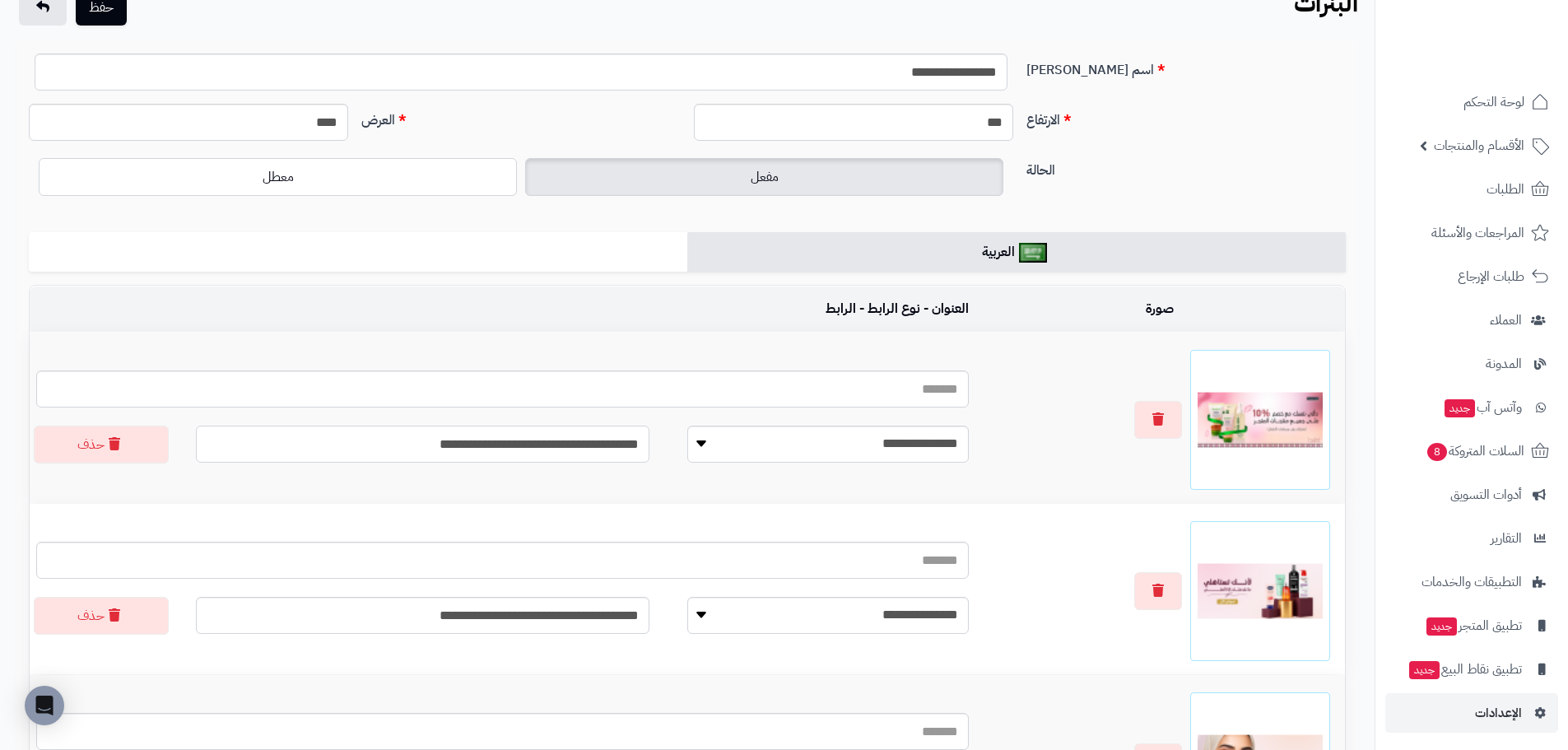
scroll to position [0, 0]
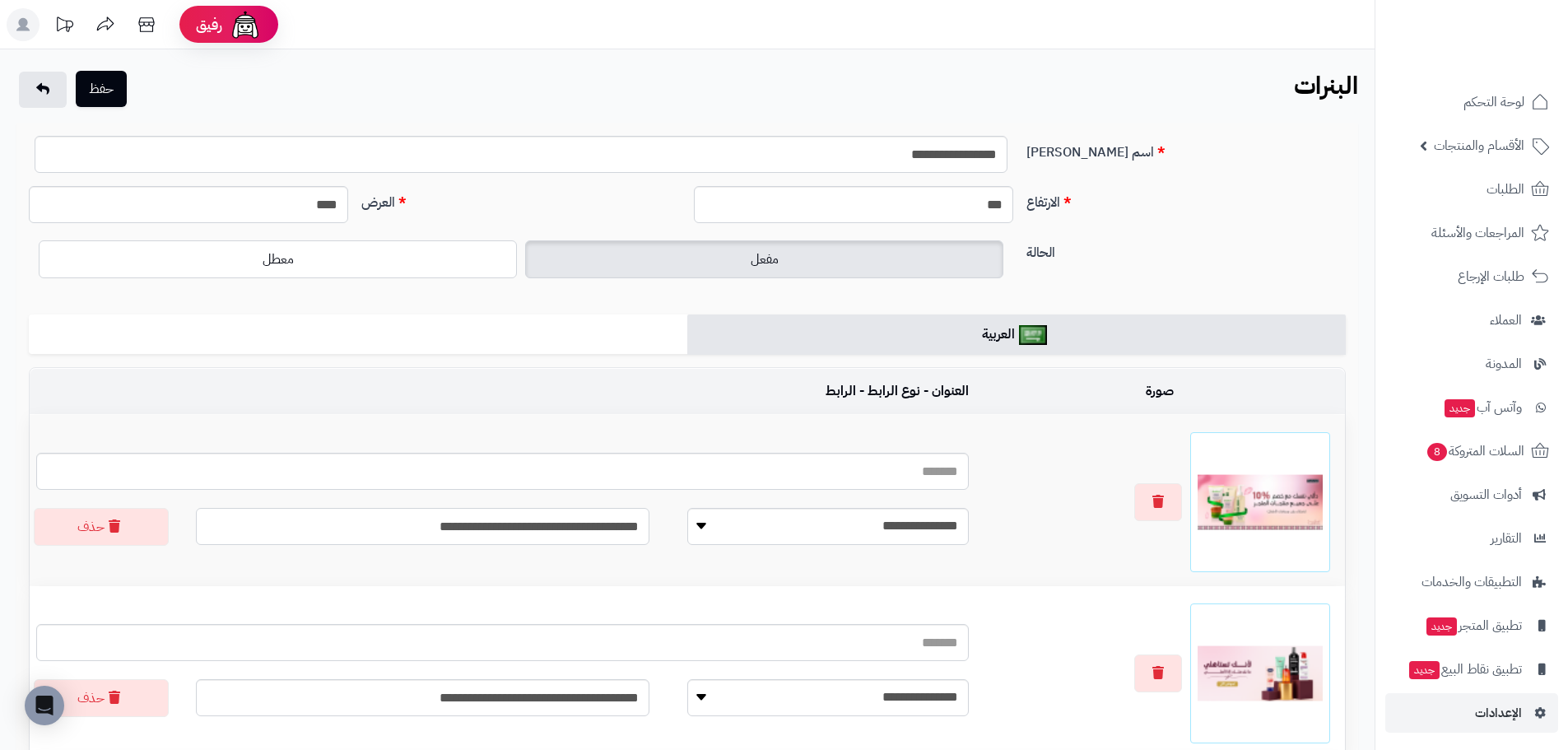
type input "**********"
click at [108, 90] on button "حفظ" at bounding box center [101, 89] width 51 height 37
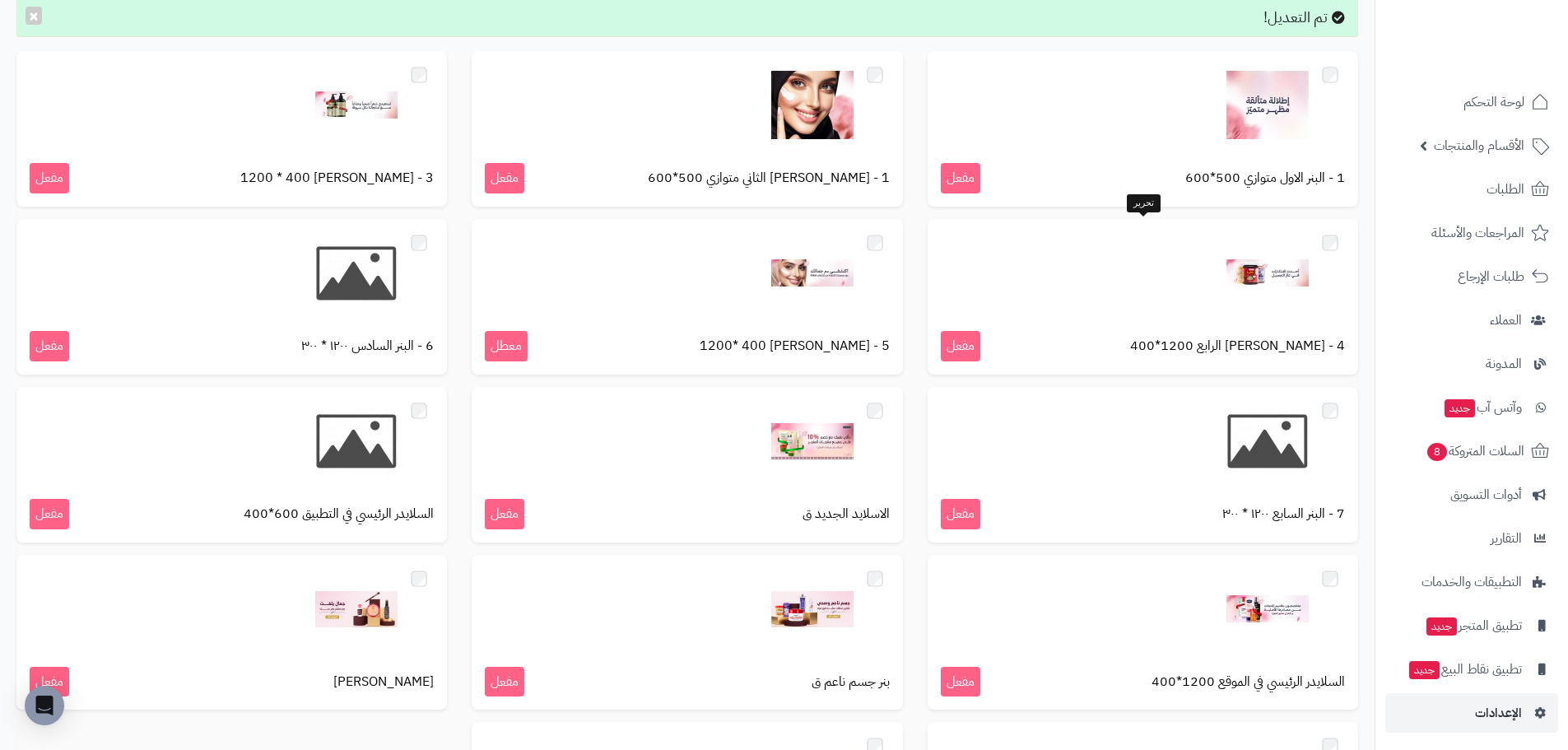
scroll to position [453, 0]
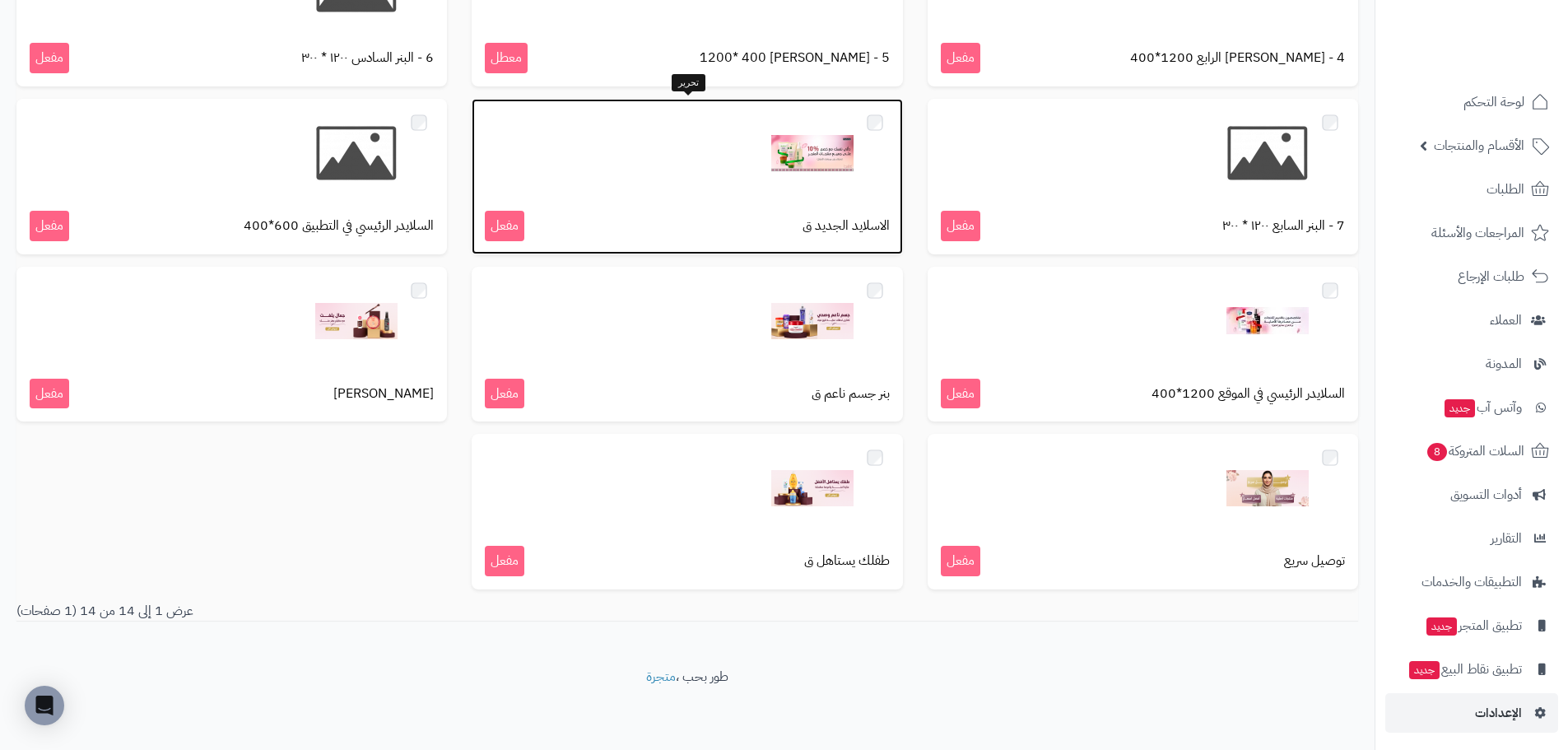
click at [807, 191] on img at bounding box center [812, 153] width 83 height 83
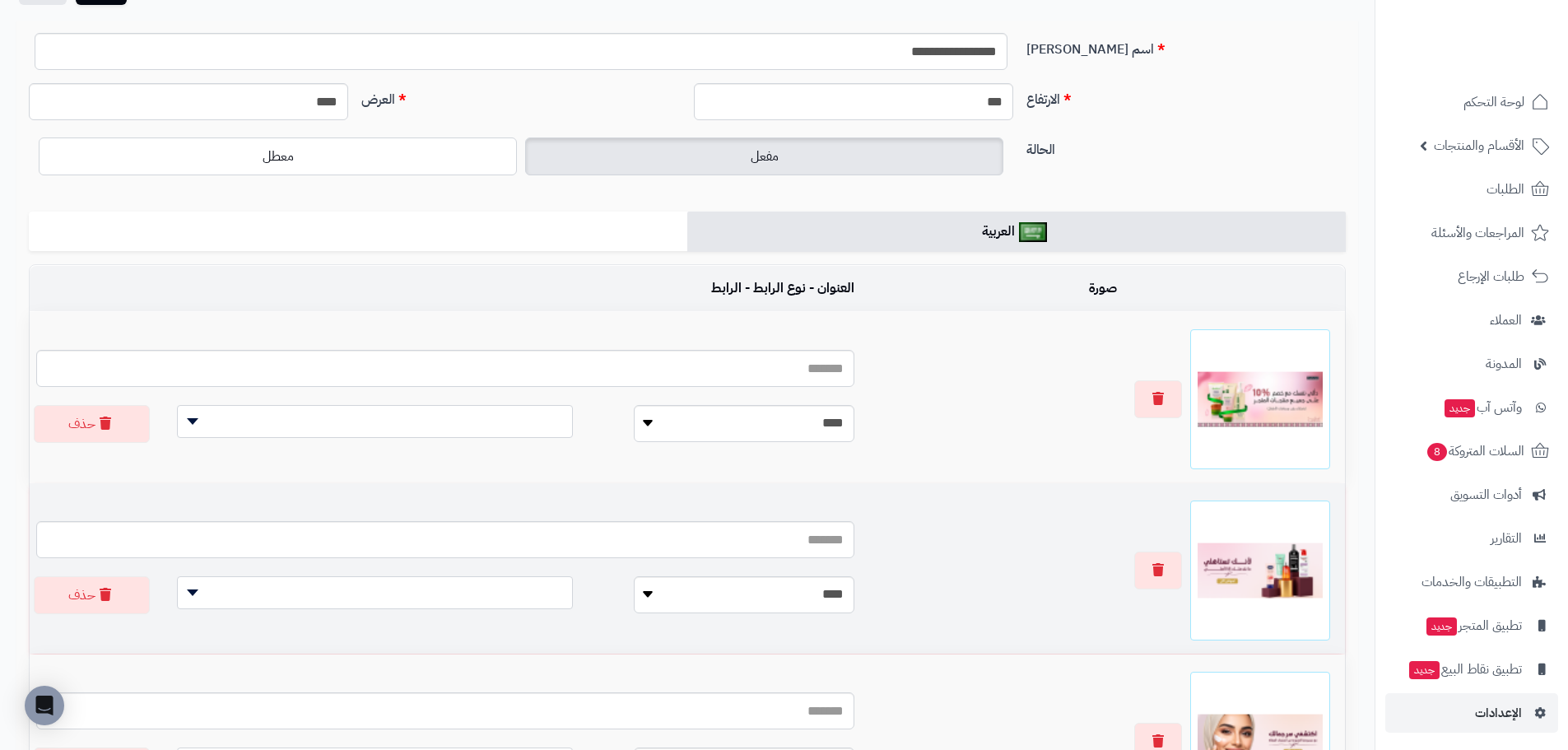
scroll to position [164, 0]
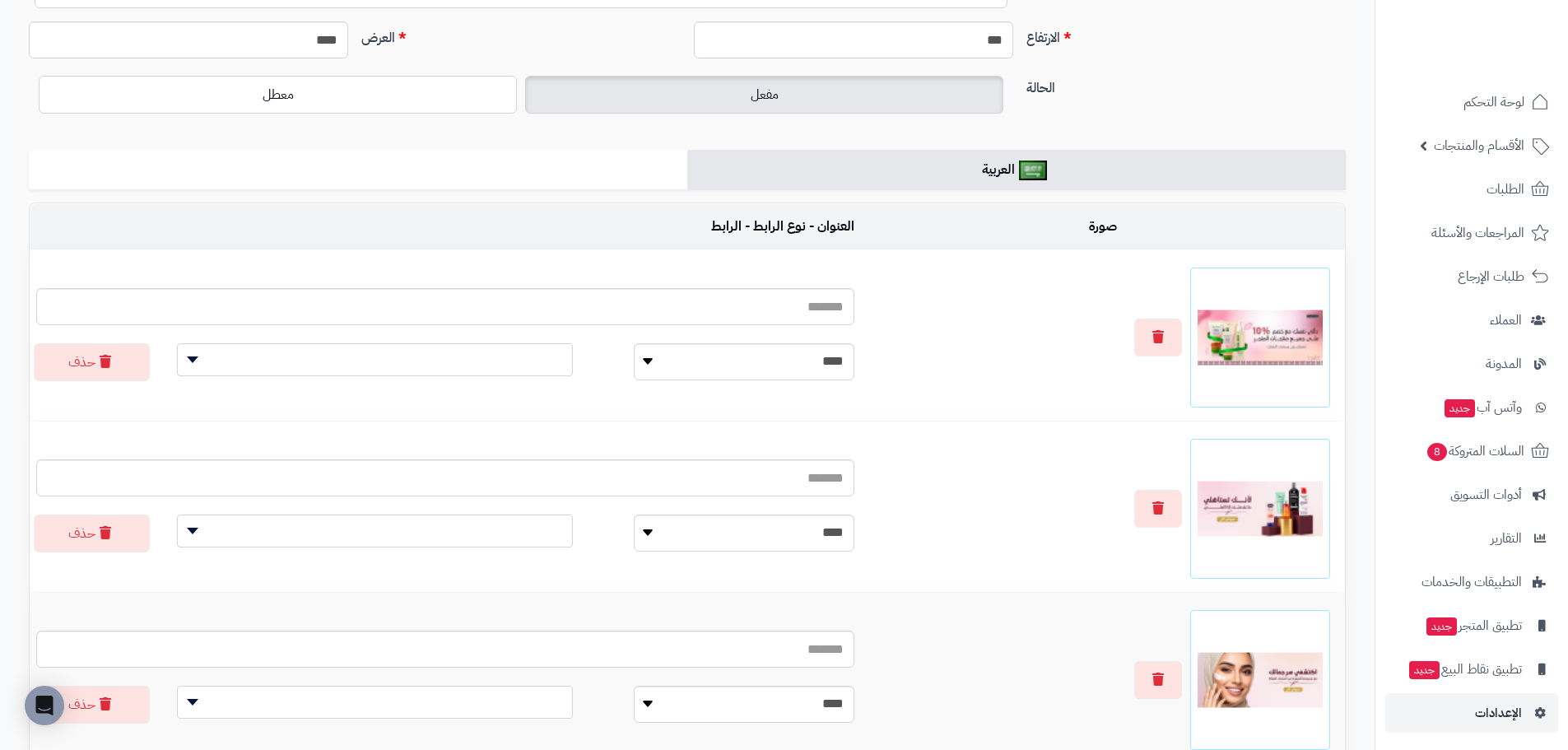
click at [614, 382] on div "**********" at bounding box center [445, 362] width 843 height 41
drag, startPoint x: 677, startPoint y: 362, endPoint x: 684, endPoint y: 380, distance: 19.3
click at [677, 362] on select "**********" at bounding box center [743, 362] width 220 height 37
select select
click at [648, 344] on select "**********" at bounding box center [743, 362] width 220 height 37
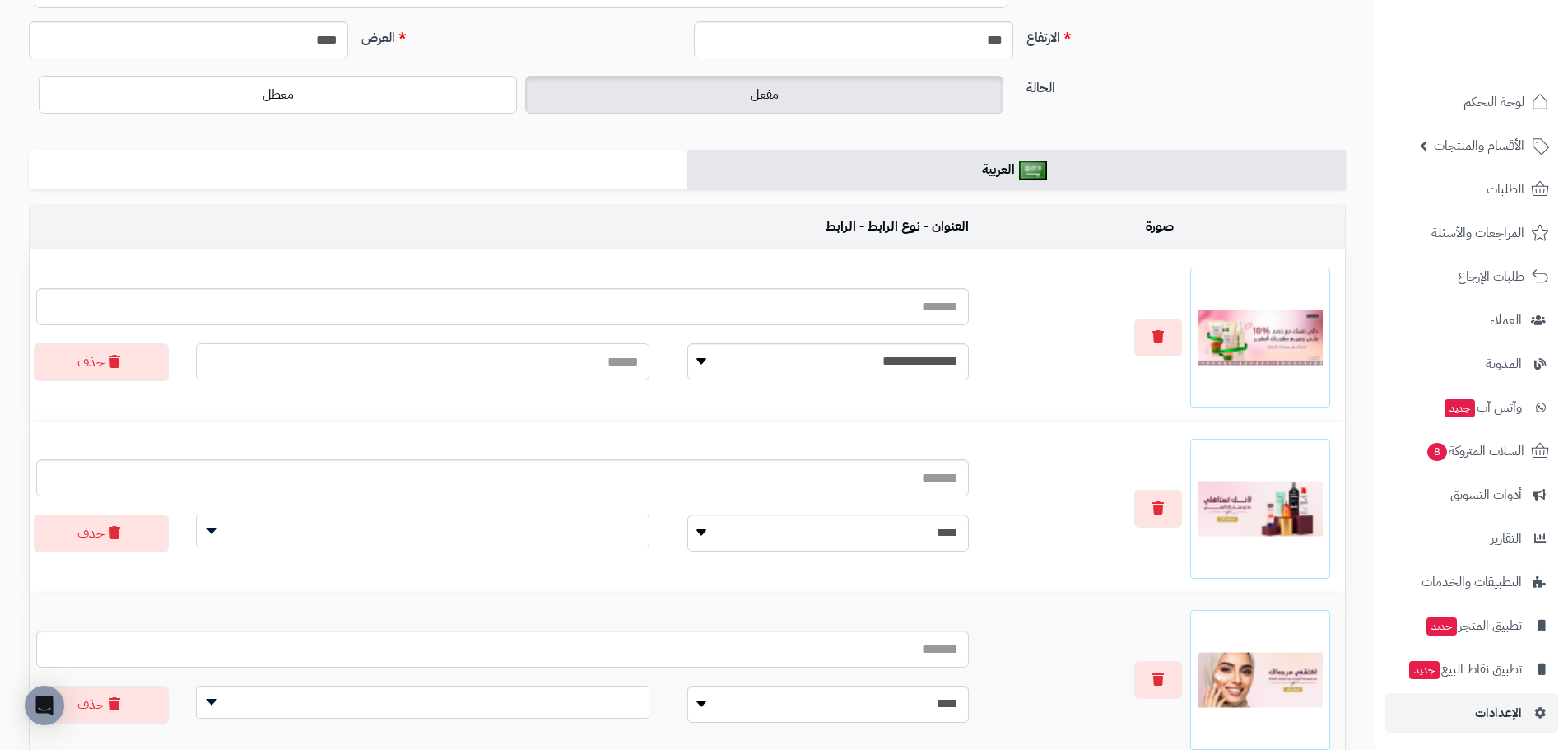
click at [412, 363] on input "text" at bounding box center [422, 362] width 453 height 37
paste input "**********"
click at [523, 371] on input "text" at bounding box center [422, 362] width 453 height 37
type input "**********"
click at [537, 353] on input "**********" at bounding box center [422, 362] width 453 height 37
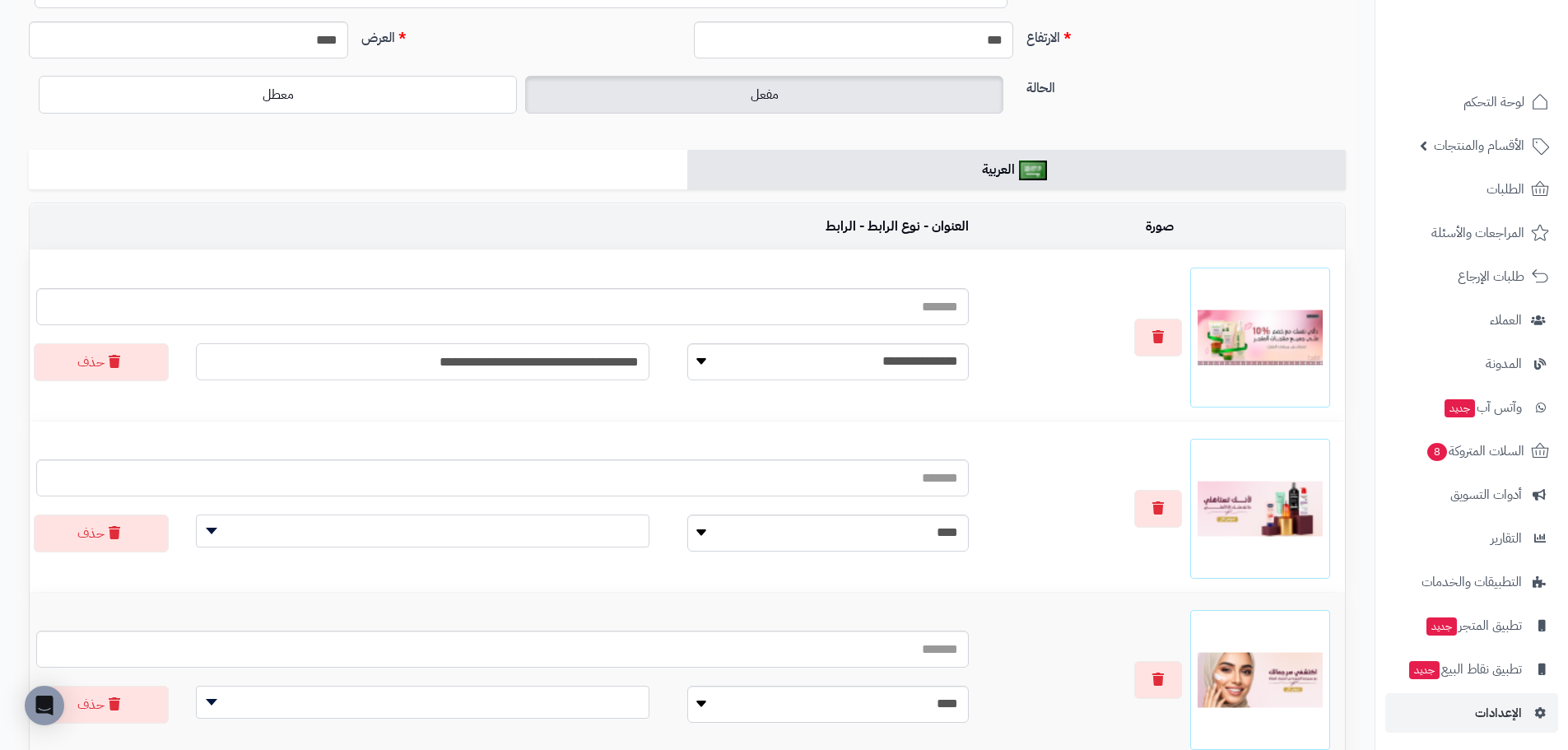
click at [537, 353] on input "**********" at bounding box center [422, 362] width 453 height 37
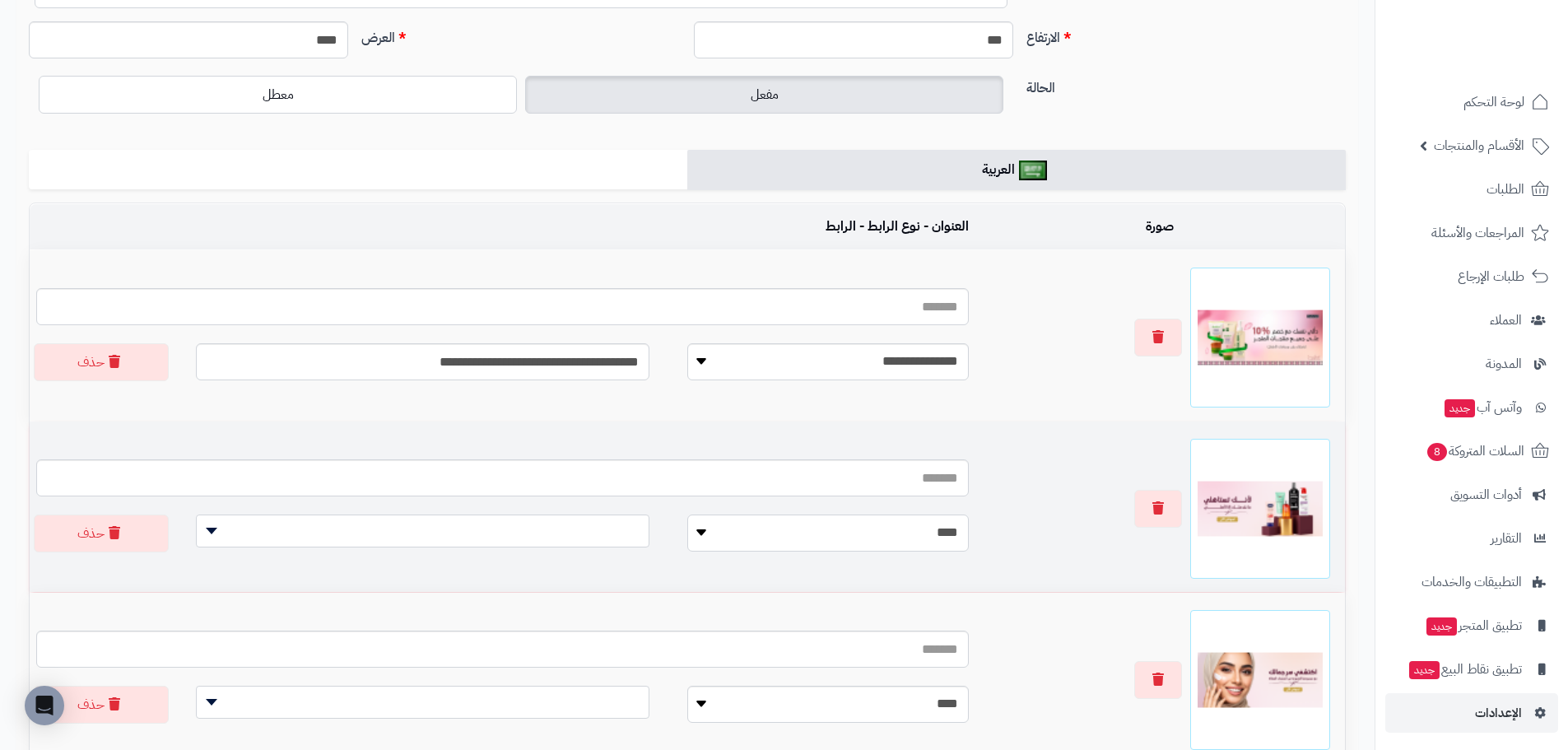
click at [797, 546] on select "**********" at bounding box center [828, 533] width 281 height 37
select select
click at [687, 515] on select "**********" at bounding box center [828, 533] width 281 height 37
click at [599, 540] on input "text" at bounding box center [422, 533] width 453 height 37
paste input "**********"
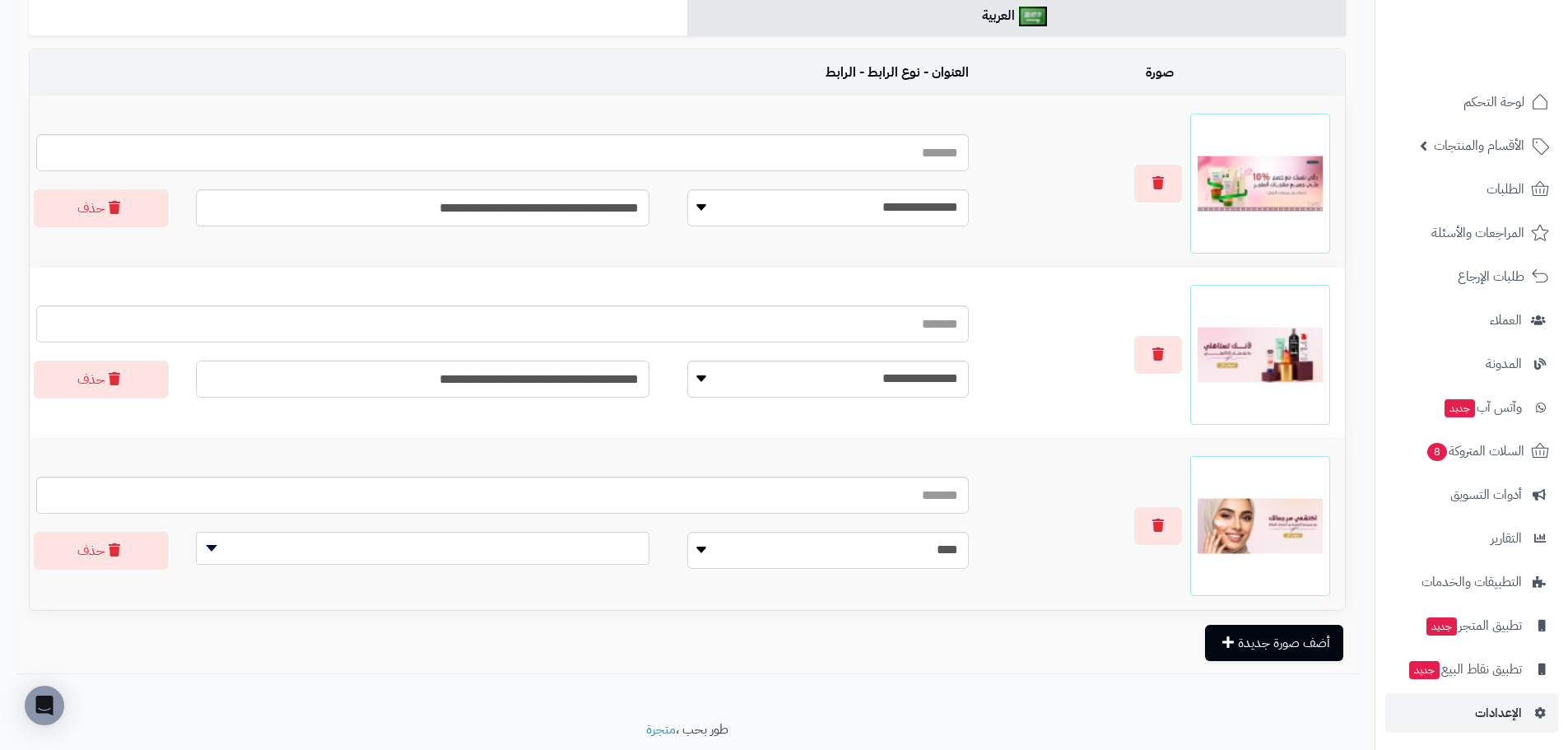
scroll to position [373, 0]
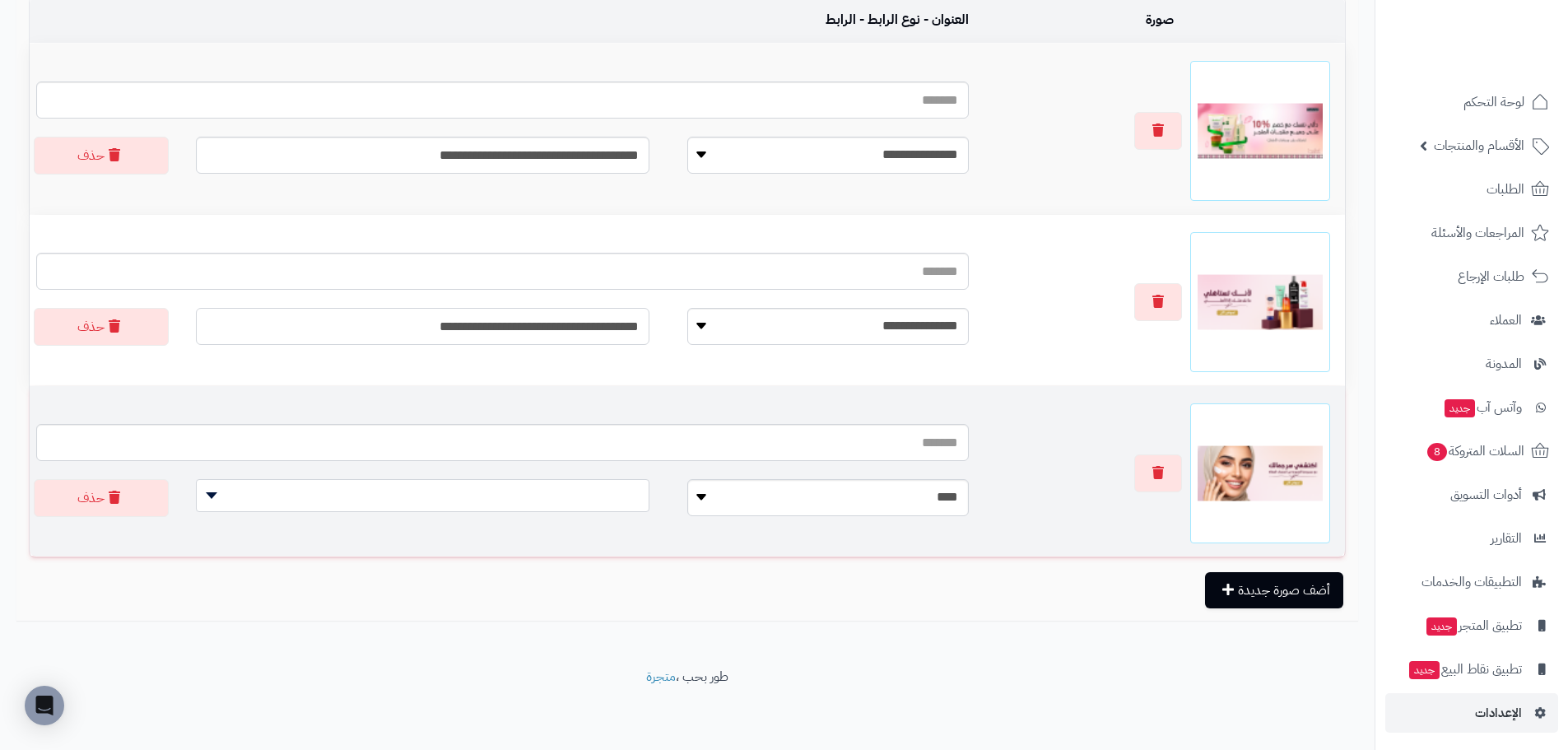
type input "**********"
click at [879, 501] on select "**********" at bounding box center [828, 497] width 281 height 37
select select
click at [687, 479] on select "**********" at bounding box center [828, 497] width 281 height 37
click at [545, 504] on input "text" at bounding box center [422, 497] width 453 height 37
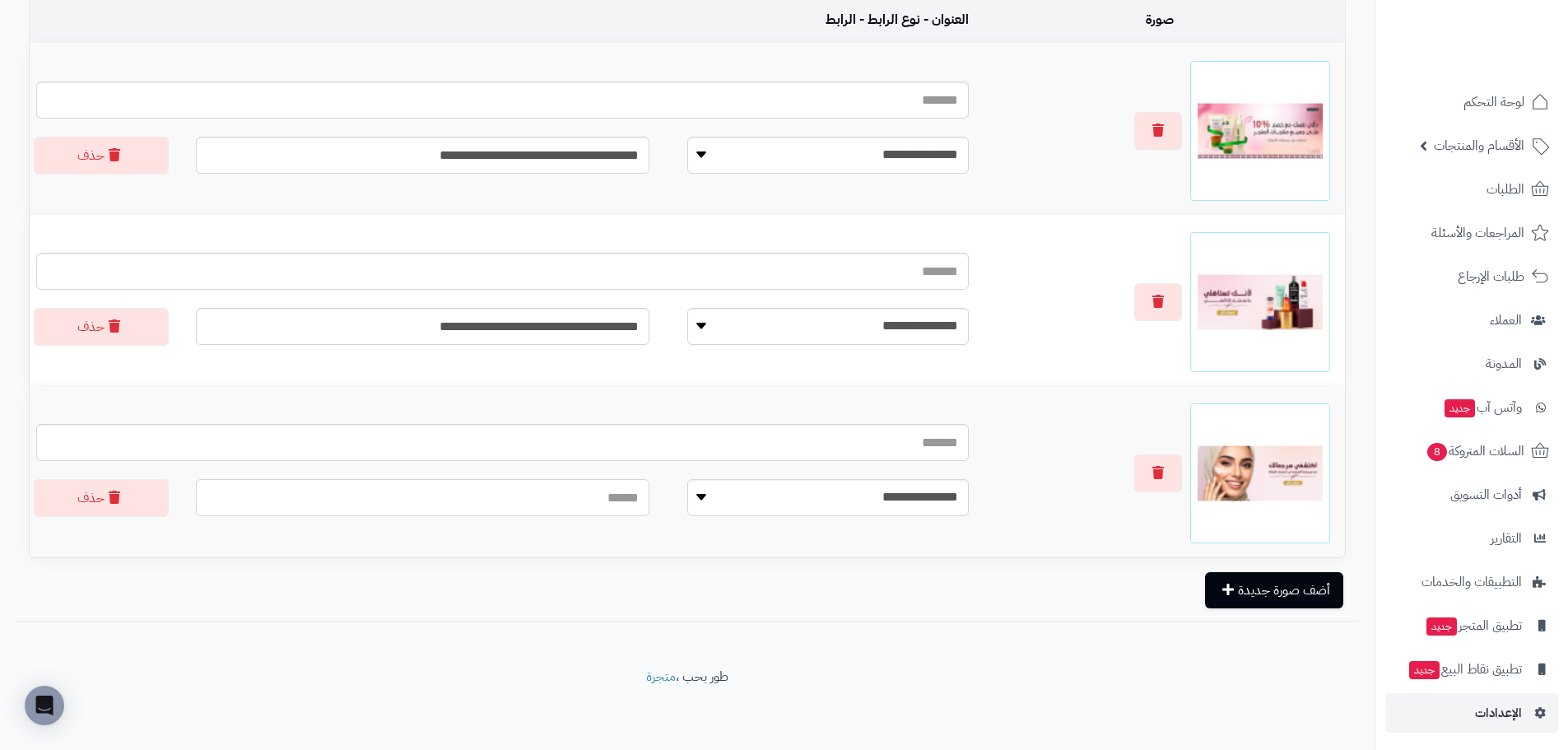
paste input "**********"
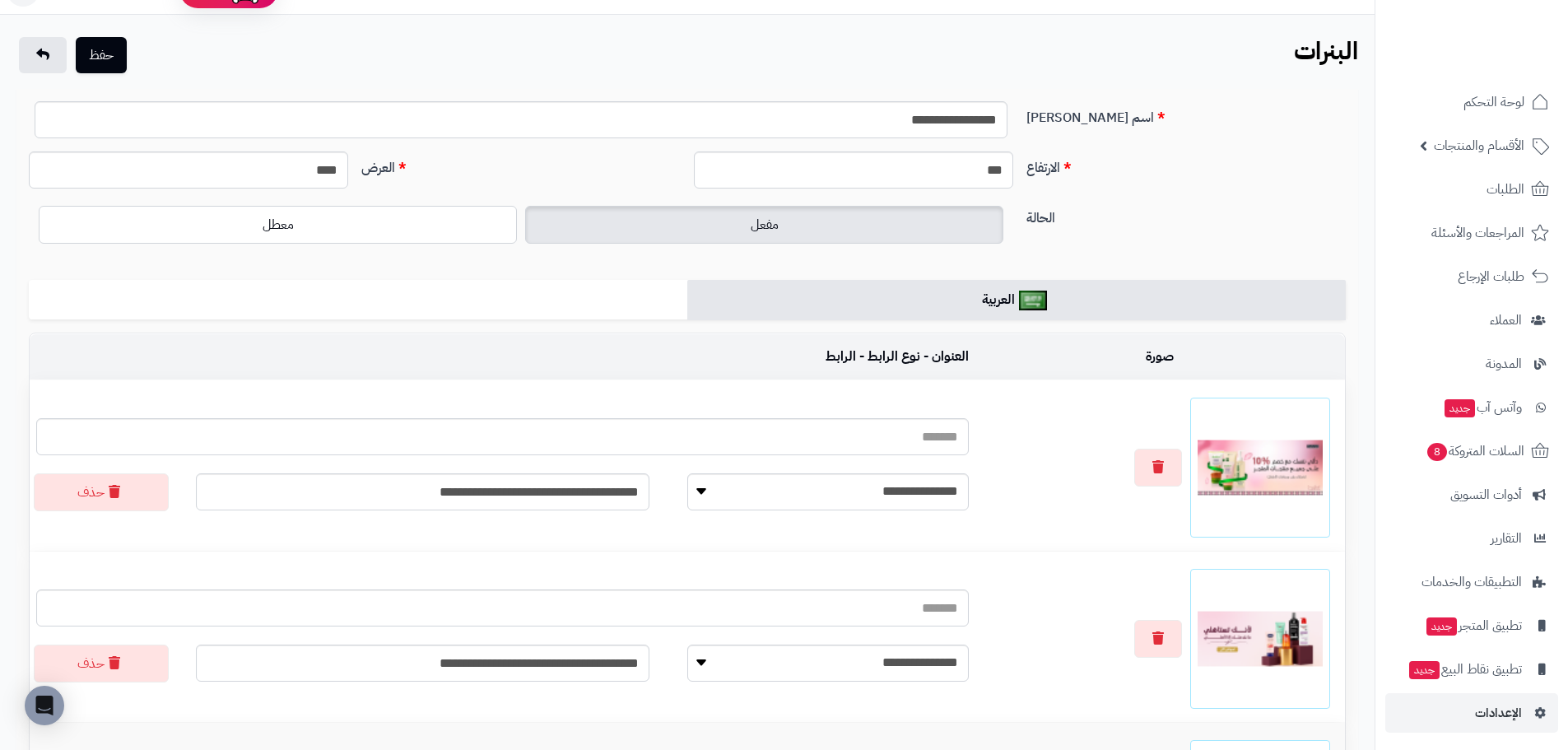
scroll to position [0, 0]
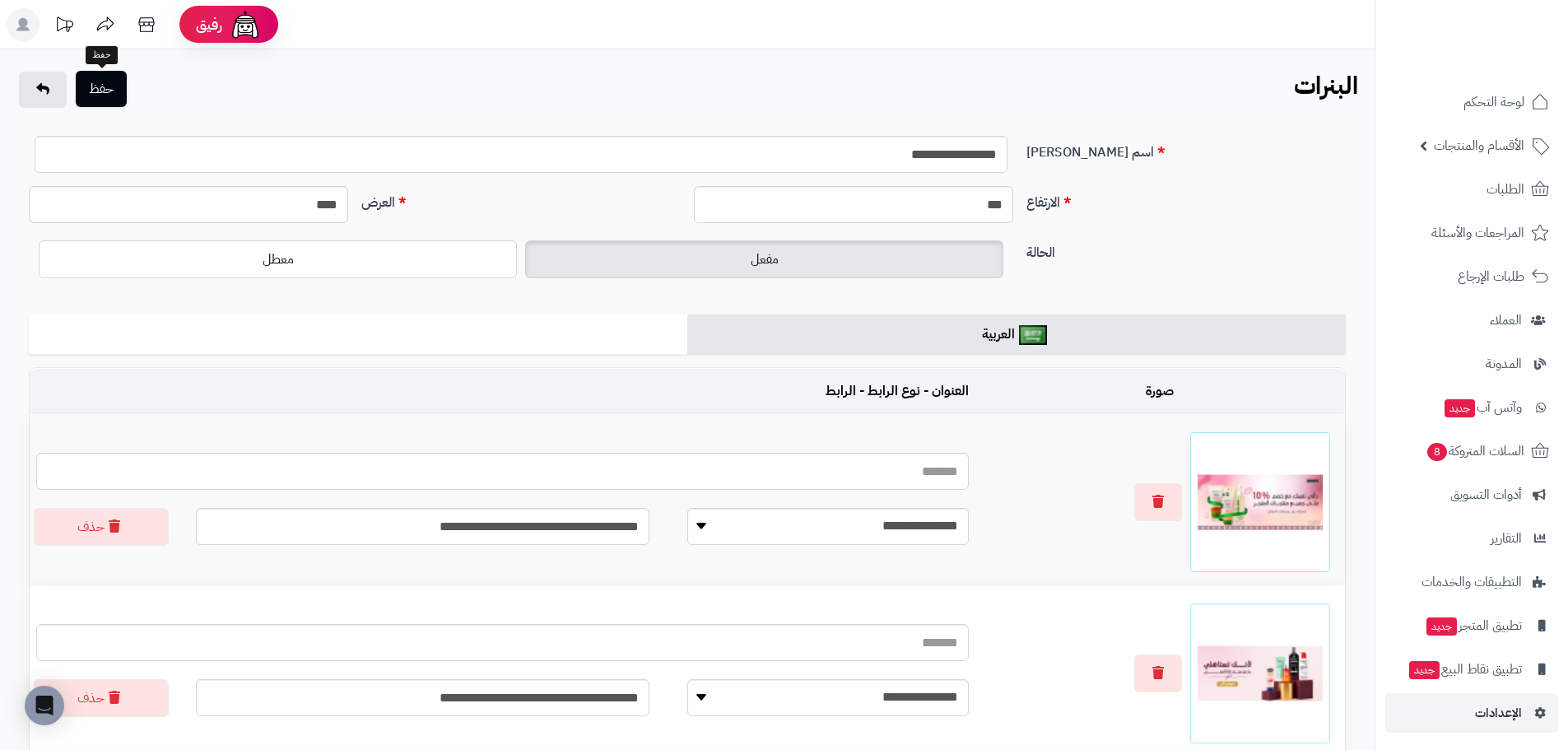
type input "**********"
click at [109, 90] on button "حفظ" at bounding box center [101, 89] width 51 height 37
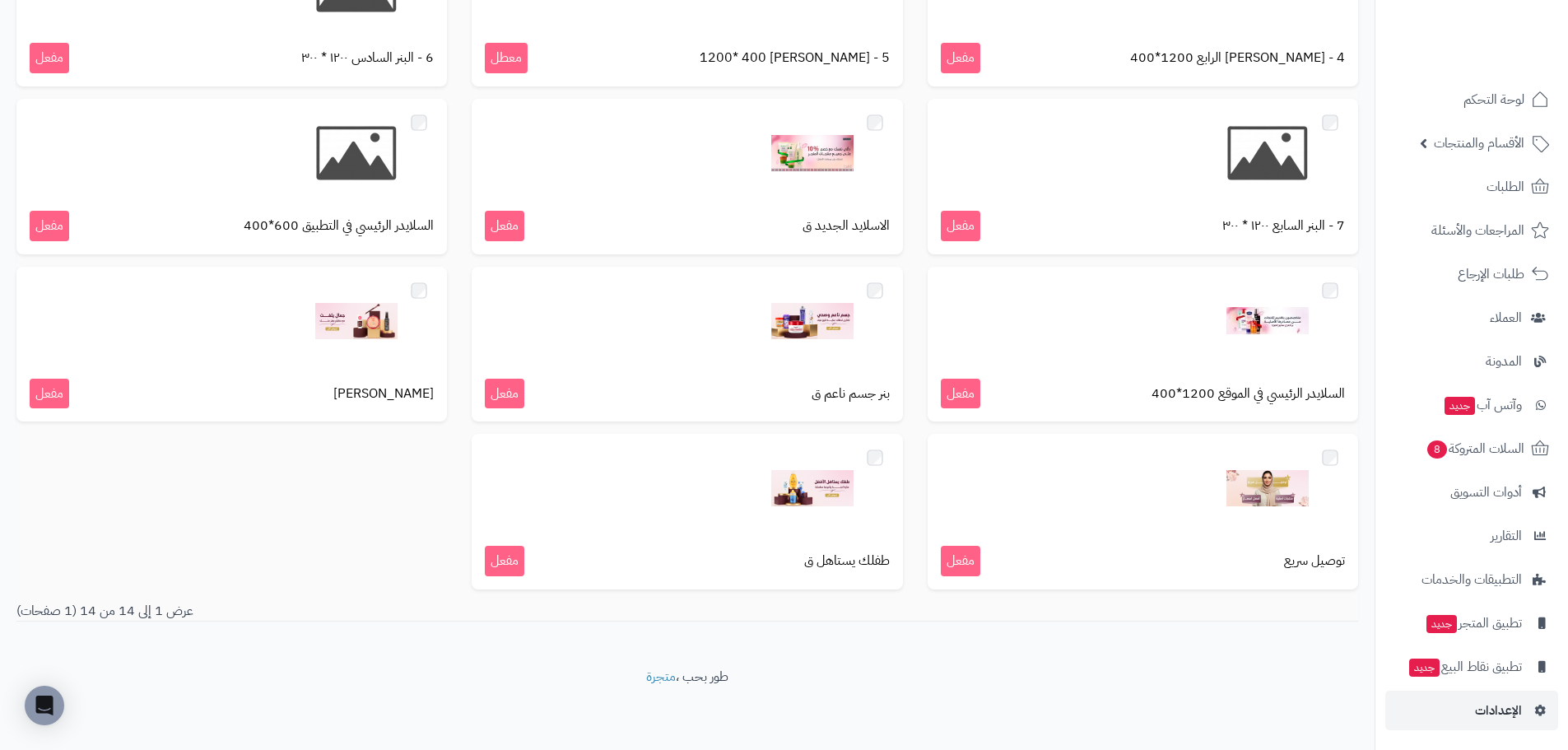
scroll to position [3, 0]
click at [1491, 709] on span "الإعدادات" at bounding box center [1499, 709] width 47 height 23
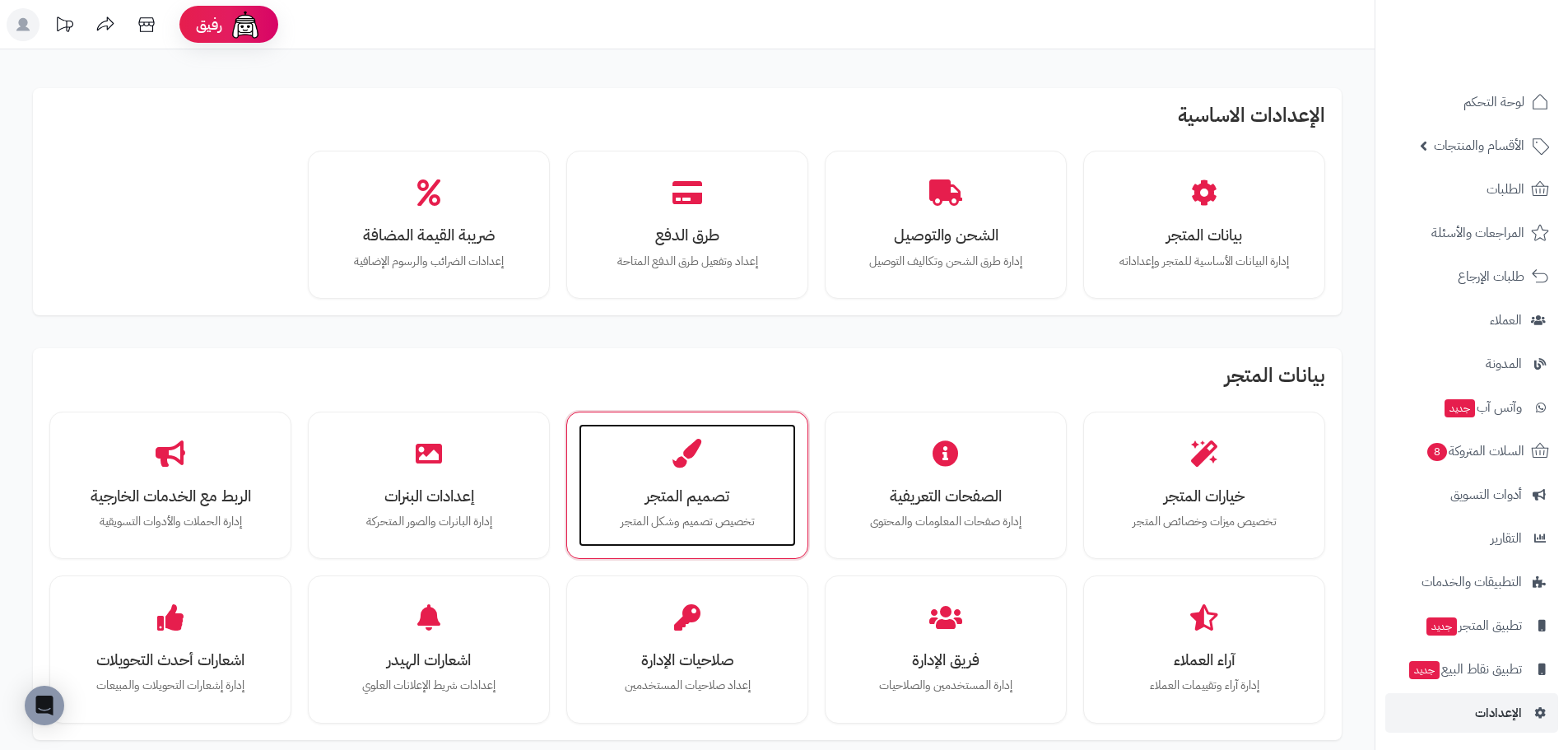
click at [680, 492] on h3 "تصميم المتجر" at bounding box center [687, 496] width 184 height 17
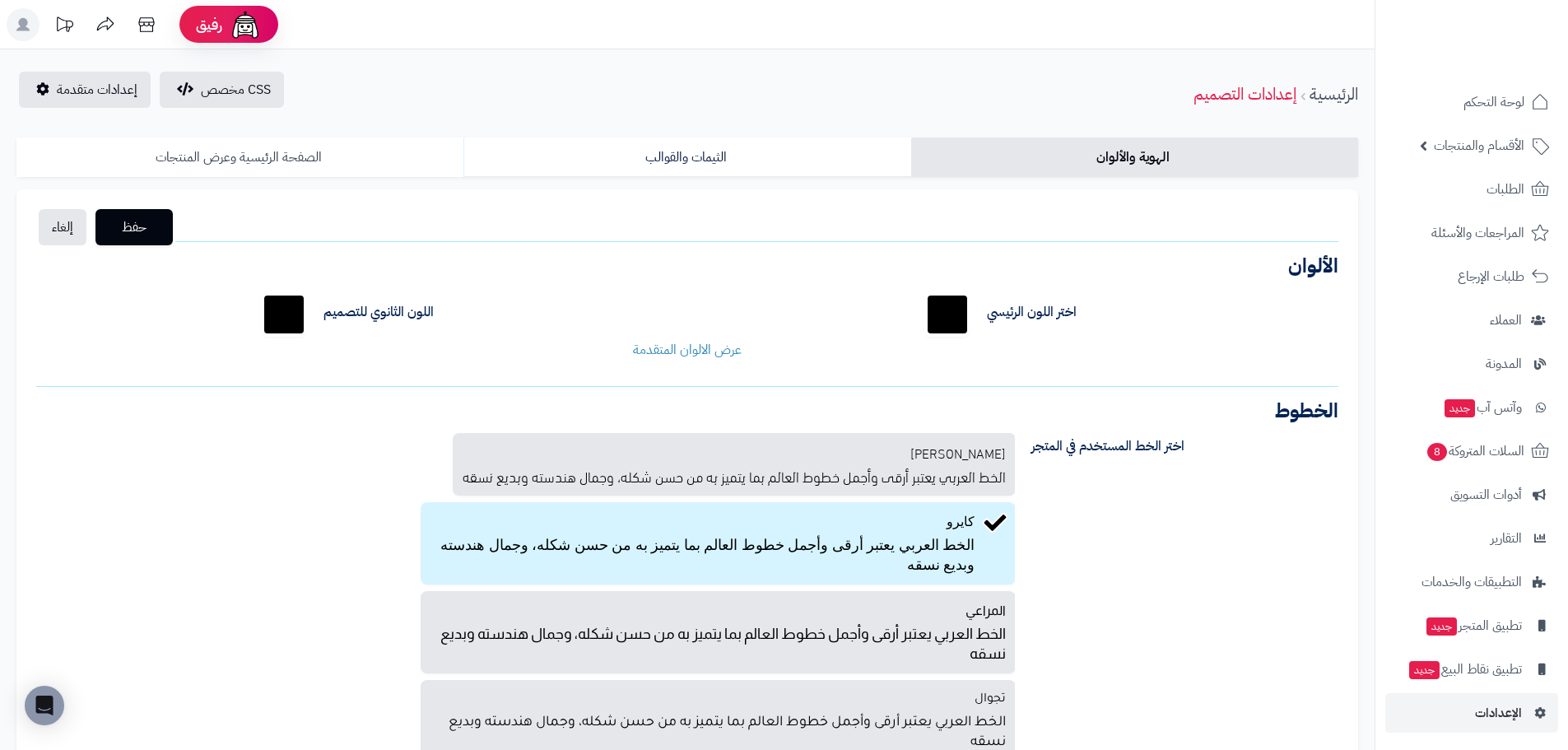
click at [299, 148] on link "الصفحة الرئيسية وعرض المنتجات" at bounding box center [240, 156] width 447 height 39
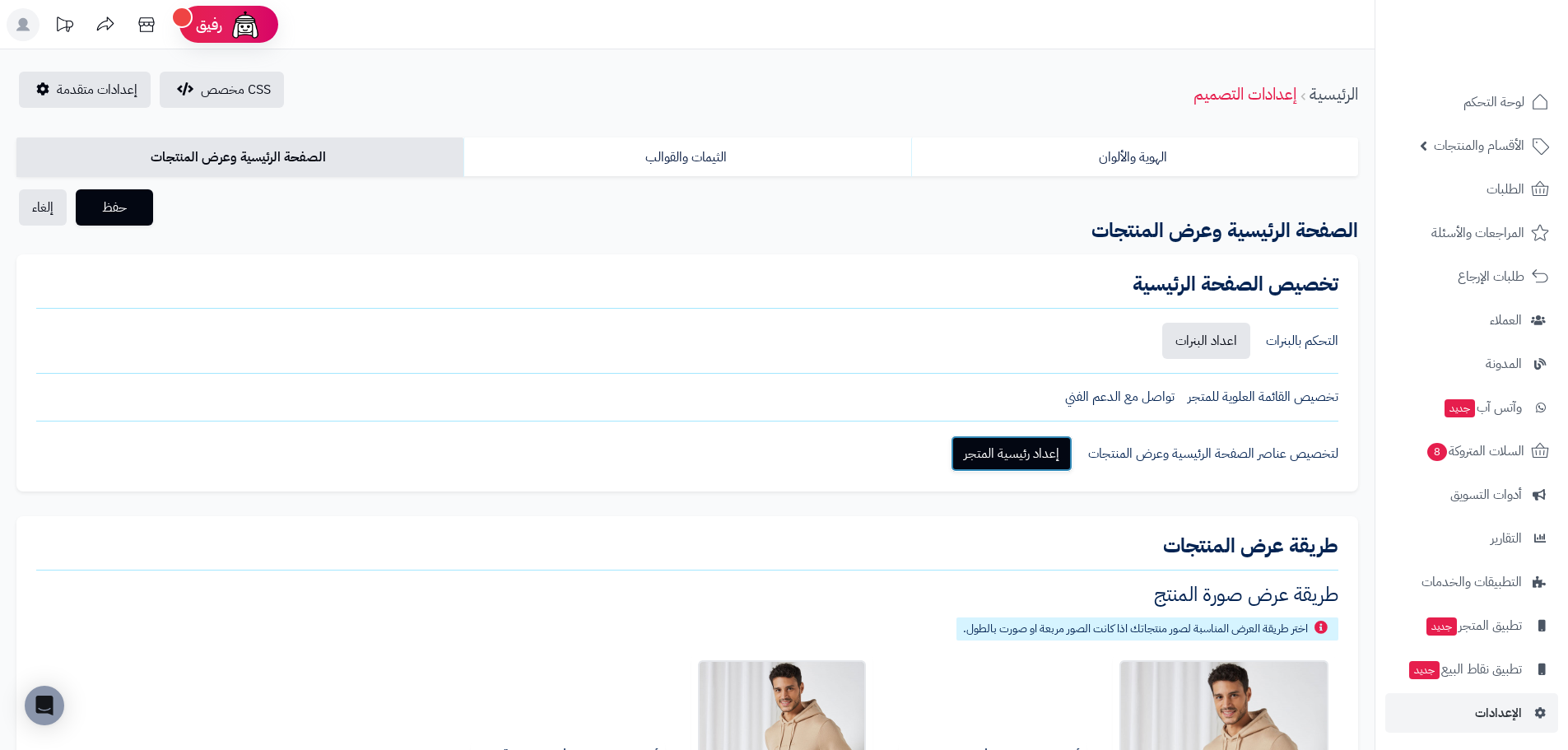
click at [983, 461] on link "إعداد رئيسية المتجر" at bounding box center [1011, 454] width 122 height 37
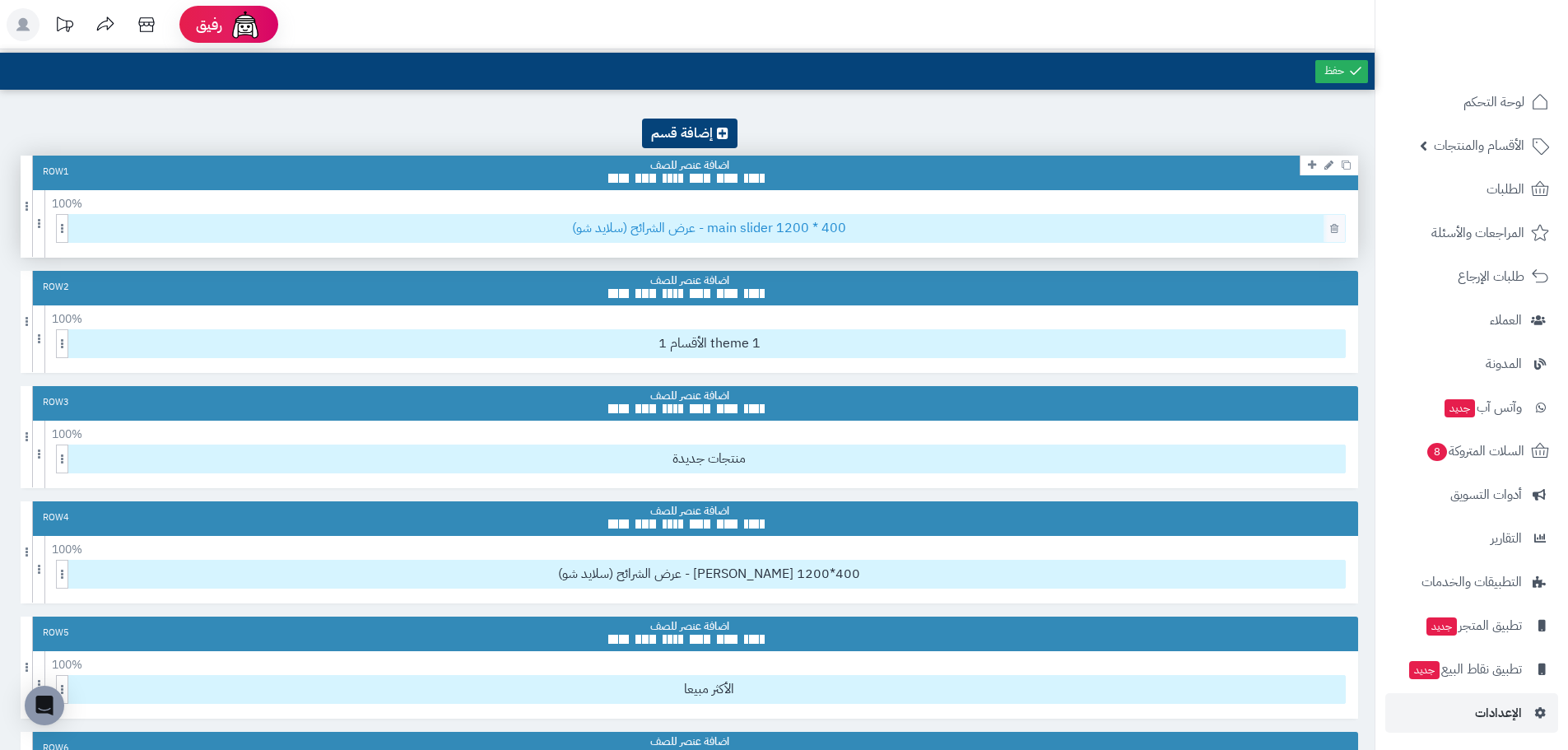
click at [619, 229] on span "عرض الشرائح (سلايد شو) - main slider 1200 * 400" at bounding box center [709, 228] width 1272 height 27
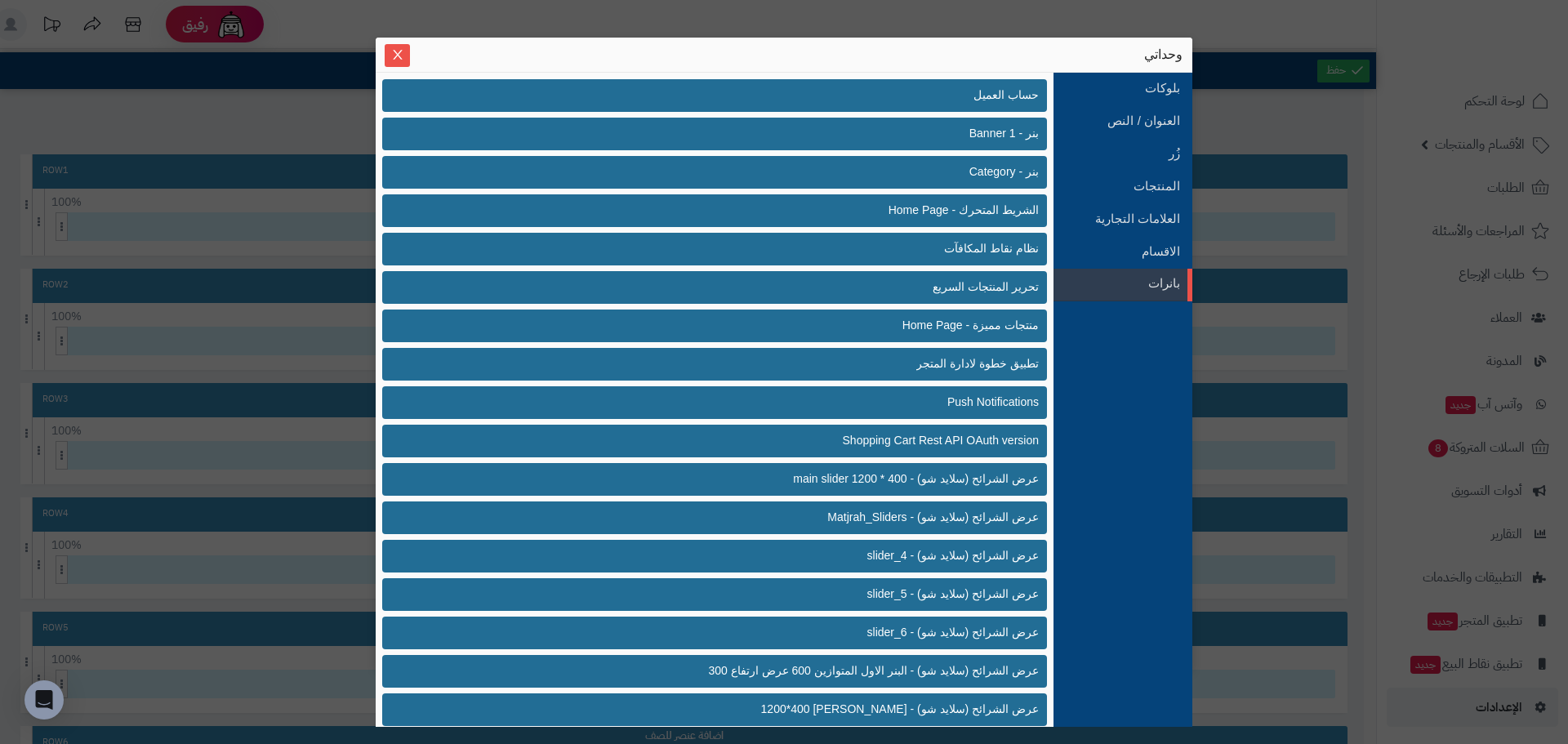
click at [1392, 570] on div "sentinelStart وحداتي بلوكات العنوان / النص زُر المنتجات العلامات التجارية الاقس…" at bounding box center [784, 372] width 1568 height 744
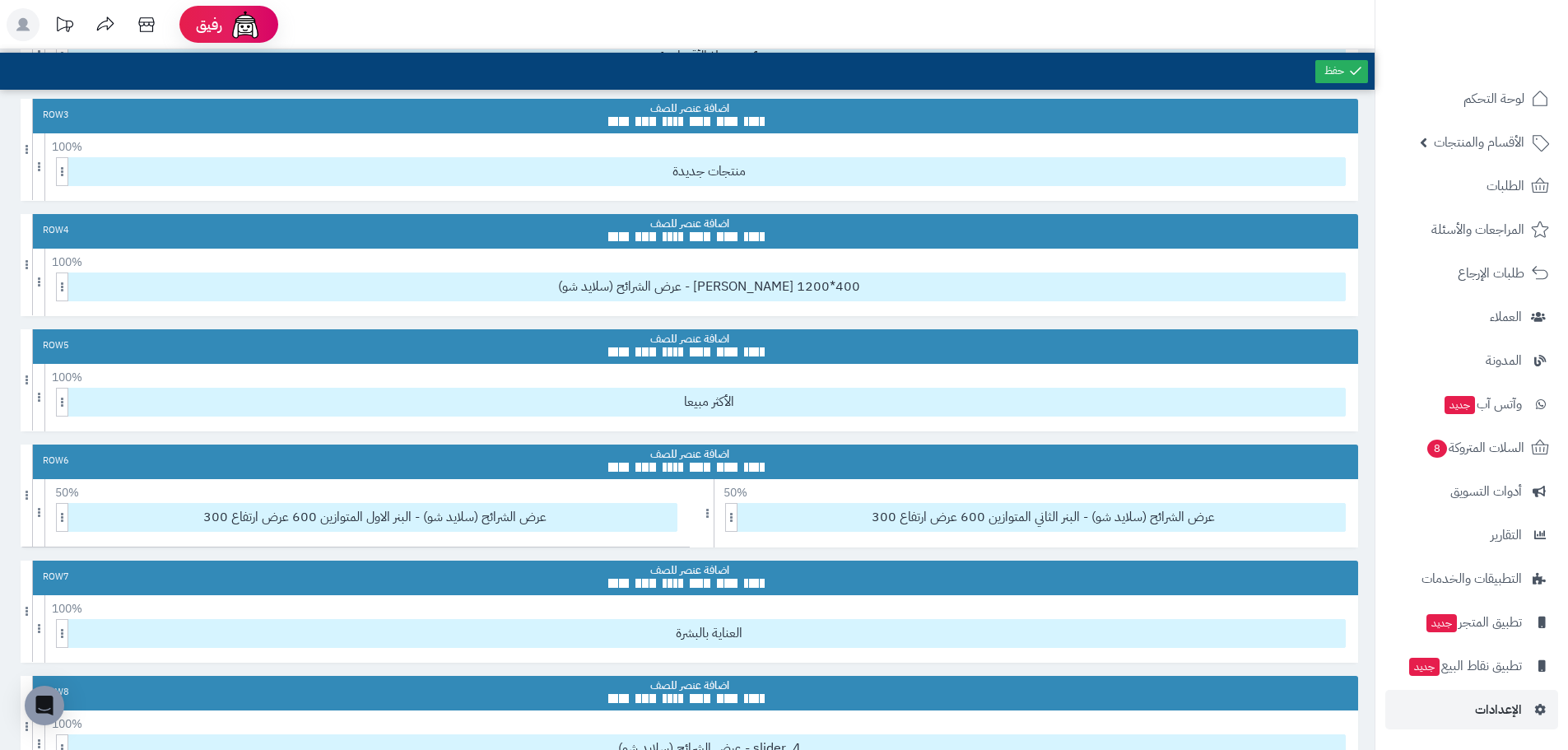
scroll to position [329, 0]
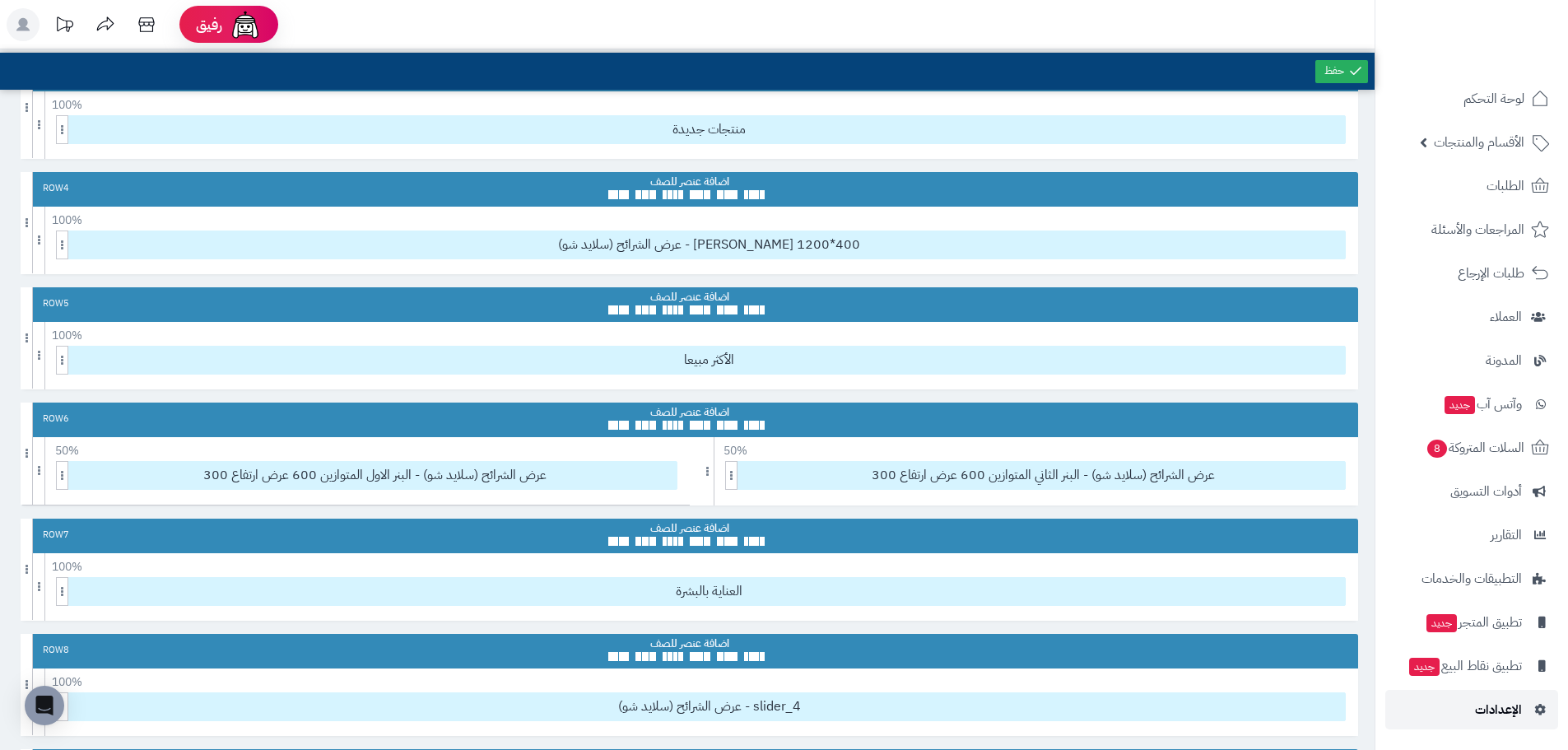
click at [1521, 712] on span "الإعدادات" at bounding box center [1499, 709] width 47 height 23
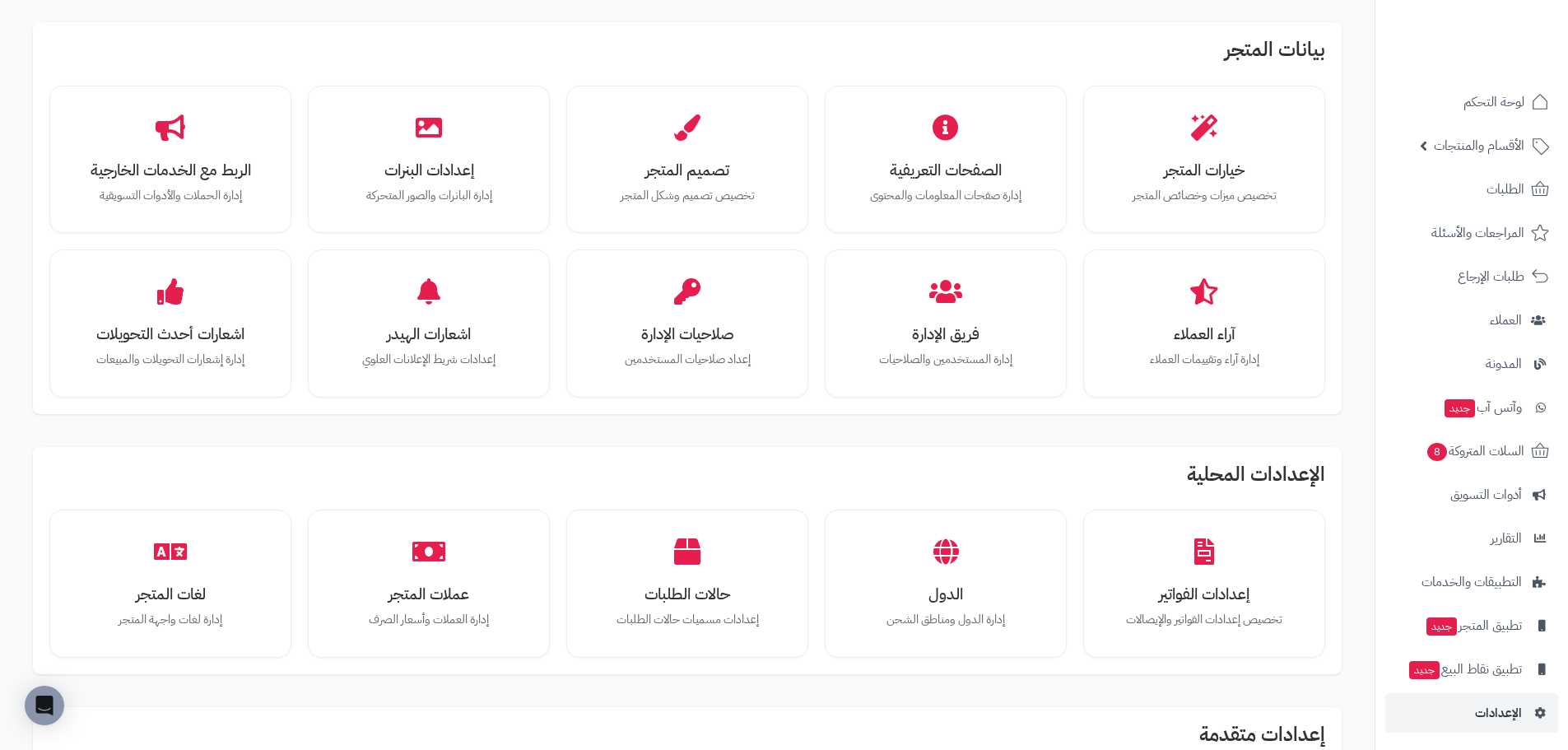
scroll to position [299, 0]
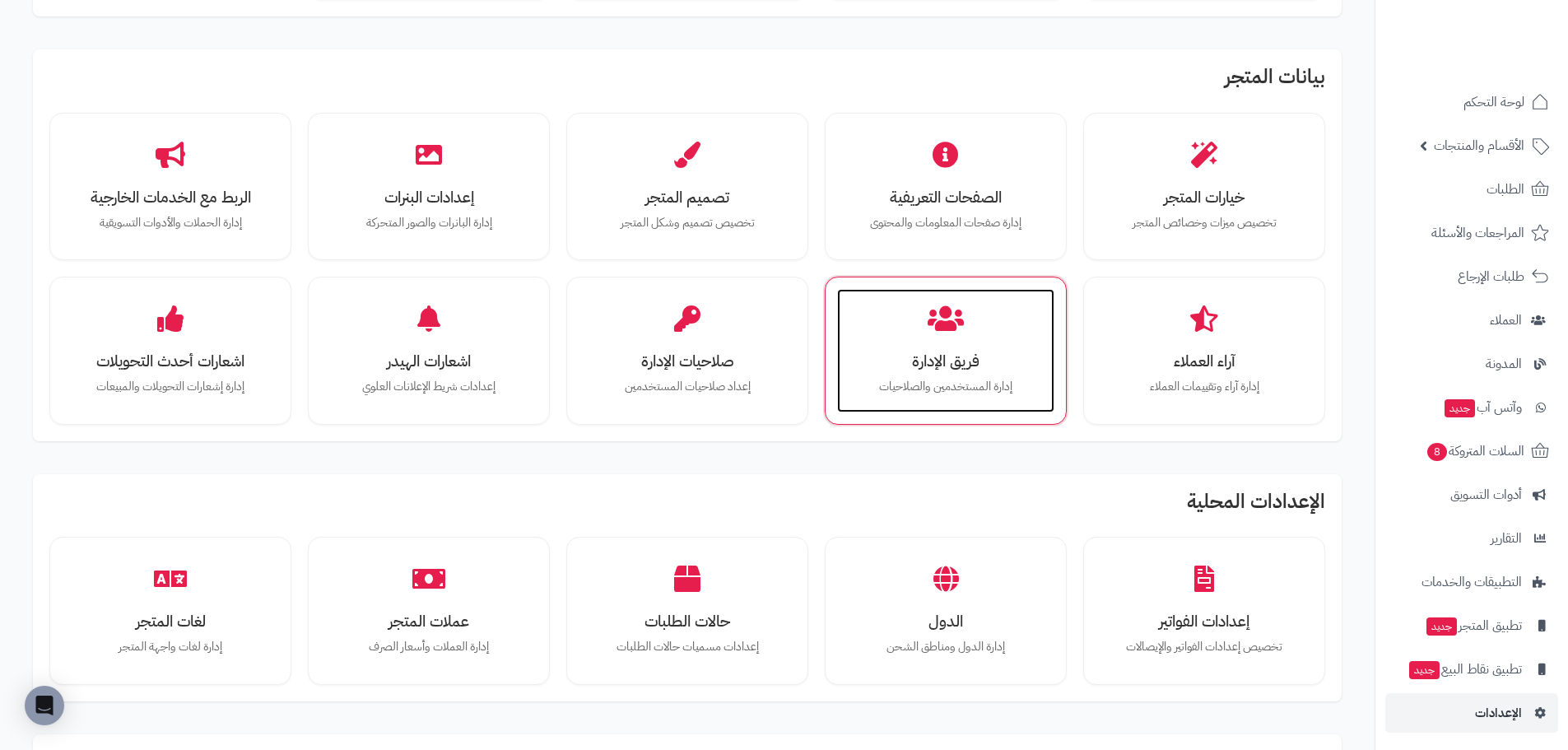
click at [977, 390] on p "إدارة المستخدمين والصلاحيات" at bounding box center [945, 387] width 184 height 18
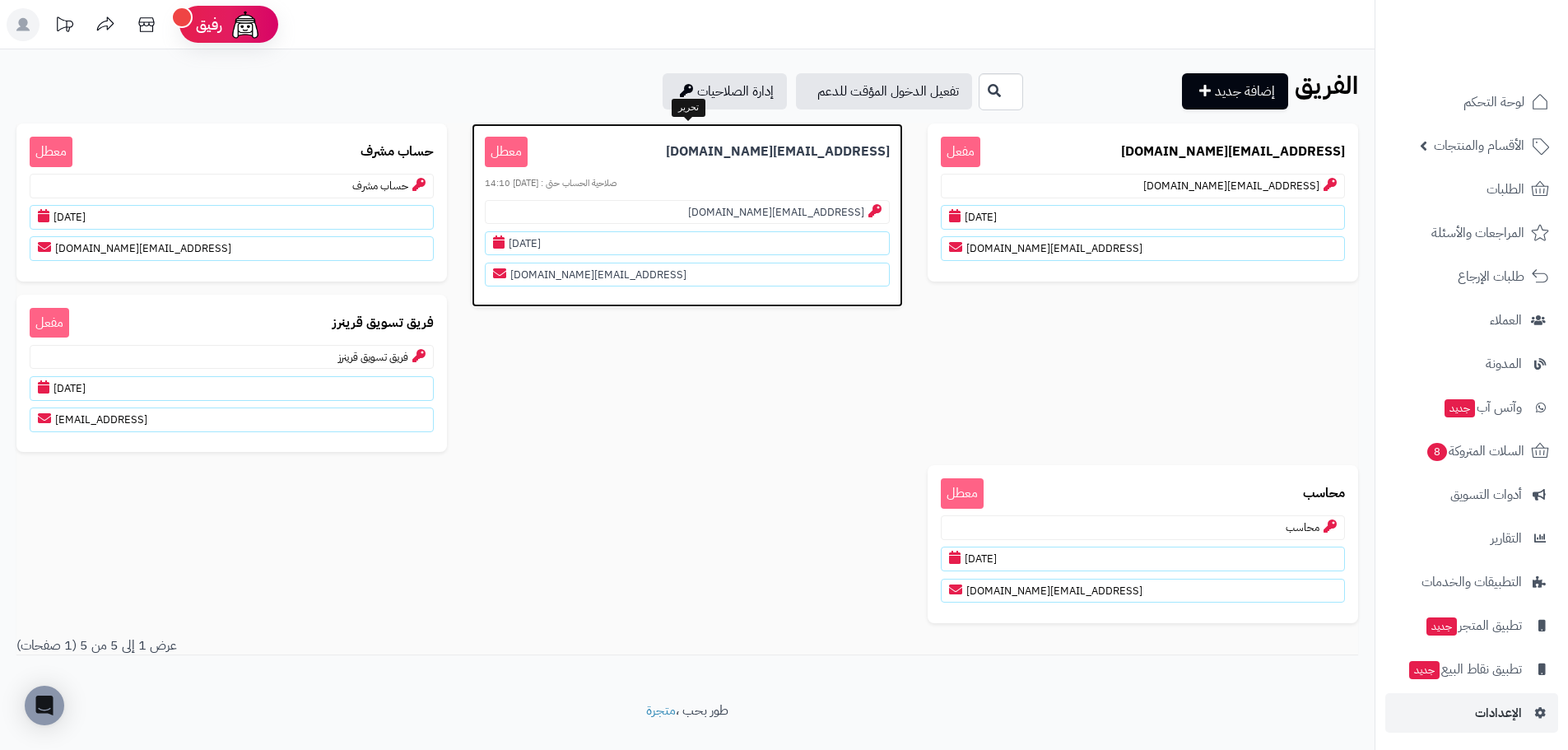
click at [651, 159] on p "[EMAIL_ADDRESS][DOMAIN_NAME] معطل" at bounding box center [686, 151] width 404 height 30
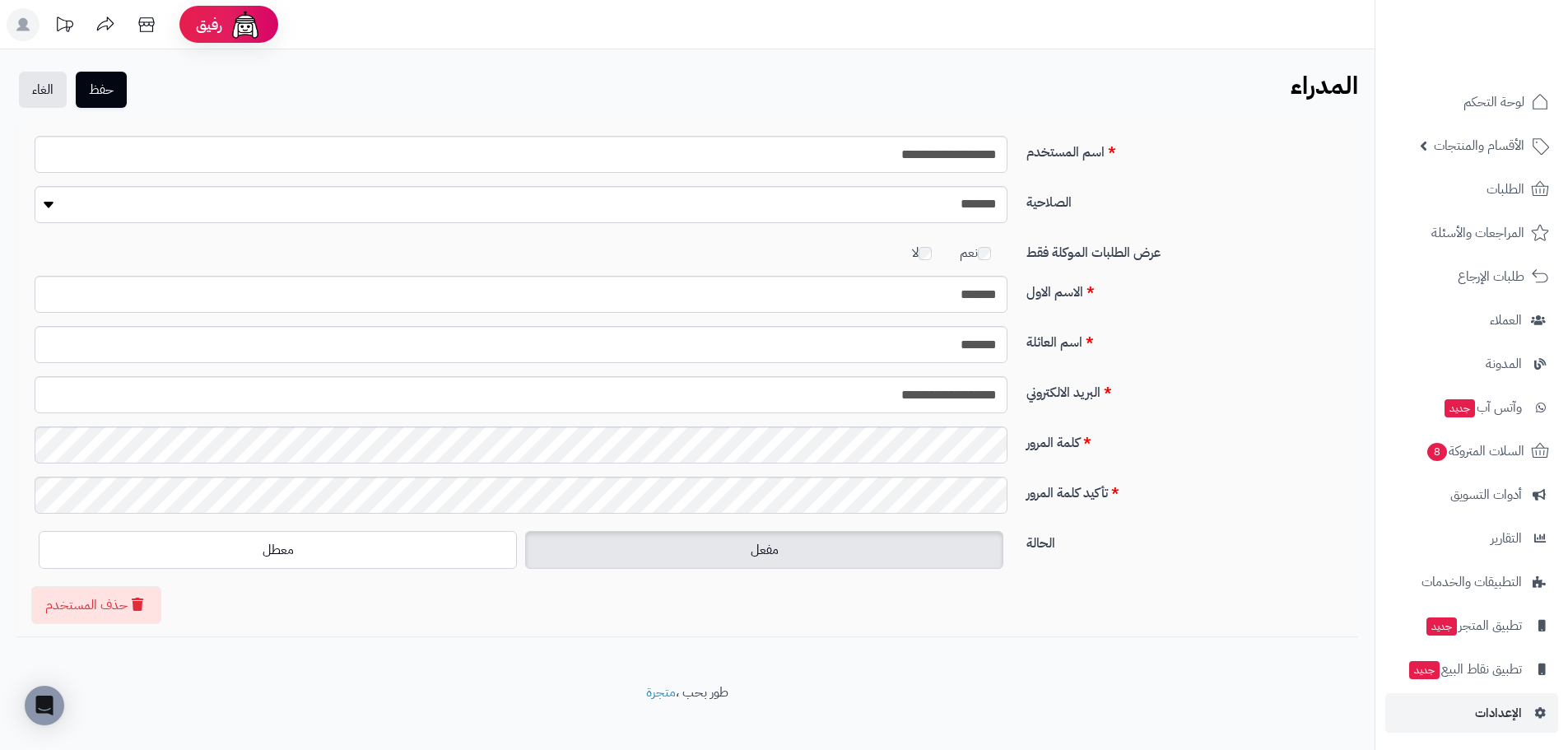
click at [731, 540] on label "مفعل" at bounding box center [764, 550] width 478 height 38
click at [108, 91] on button "حفظ" at bounding box center [101, 89] width 51 height 37
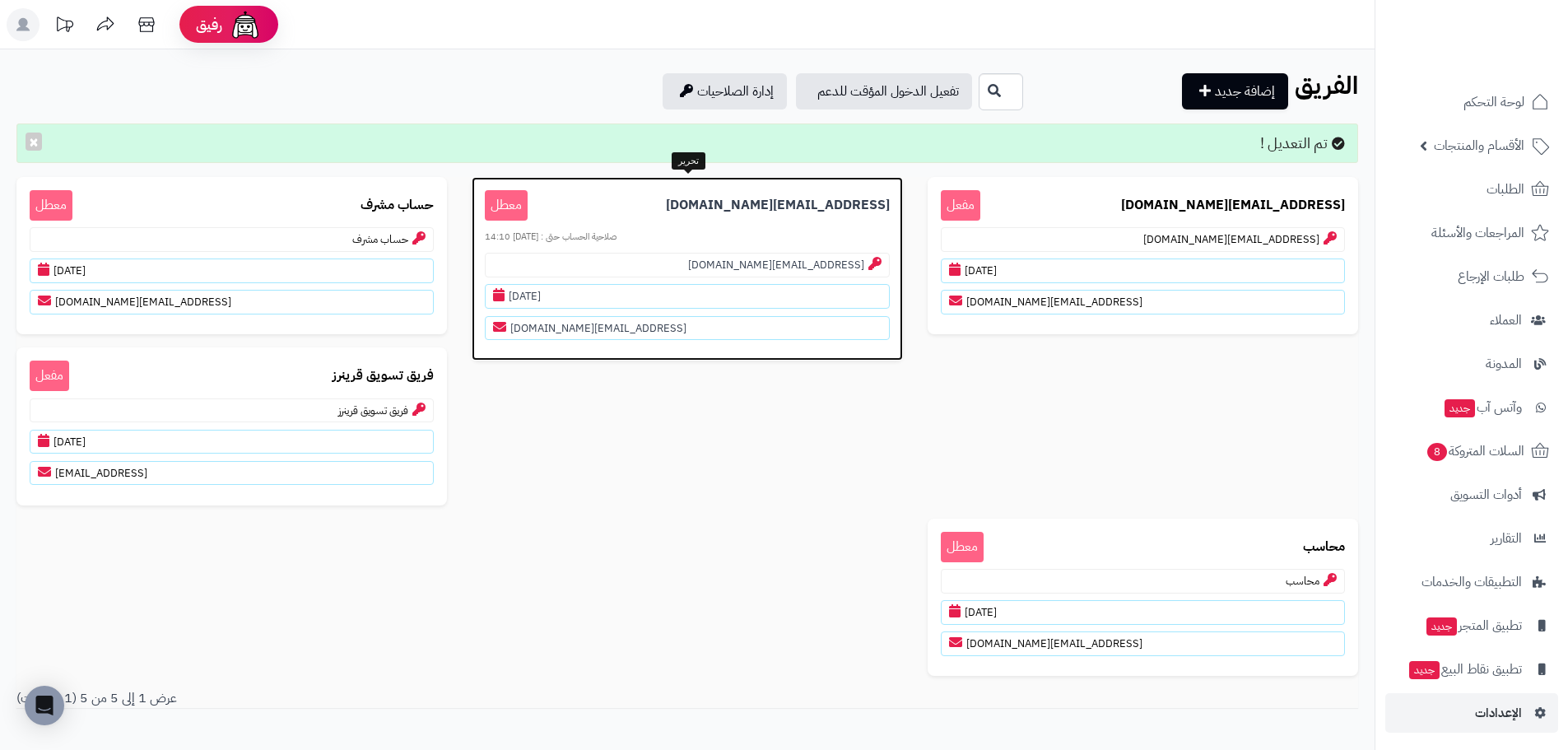
click at [665, 207] on p "[EMAIL_ADDRESS][DOMAIN_NAME] معطل" at bounding box center [686, 205] width 404 height 30
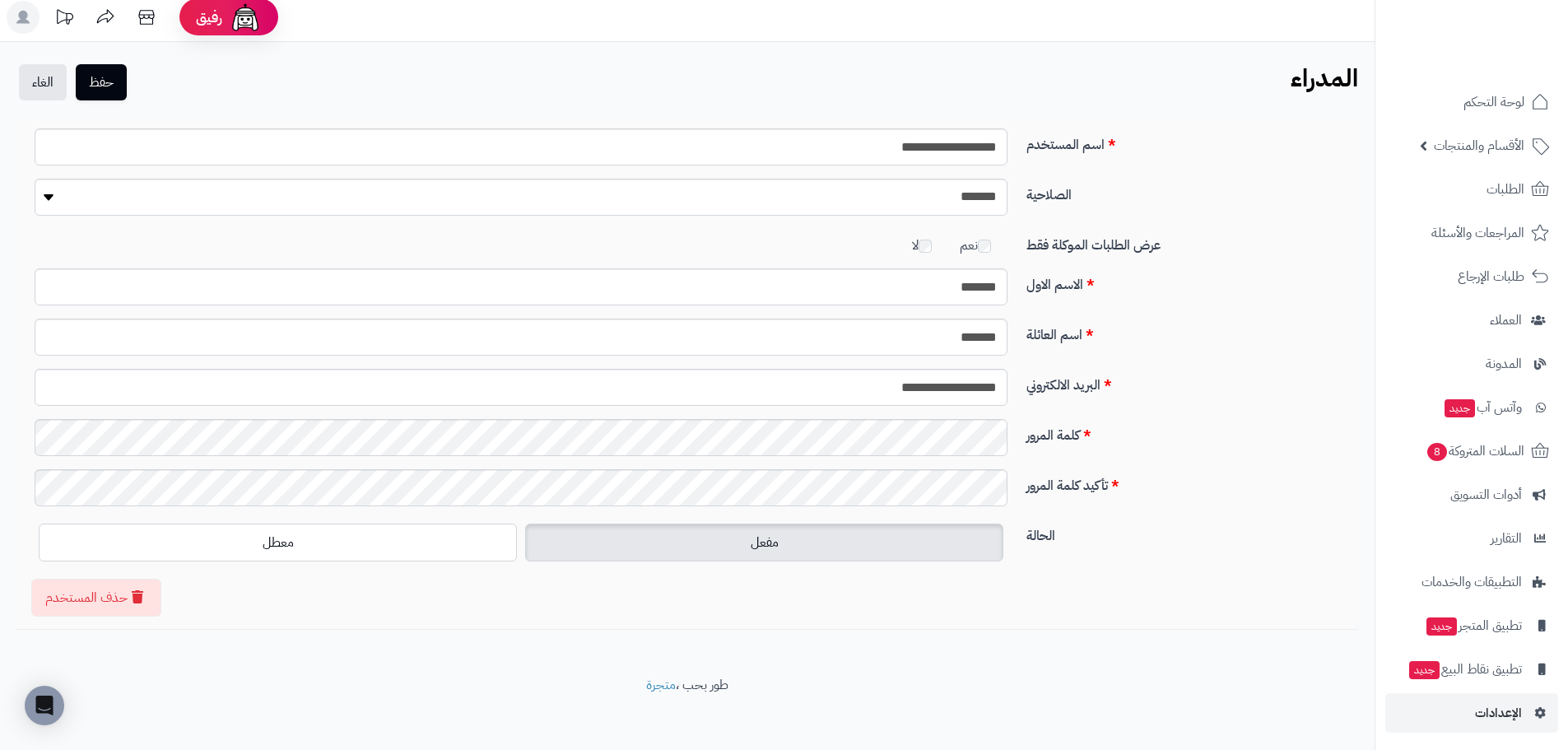
scroll to position [16, 0]
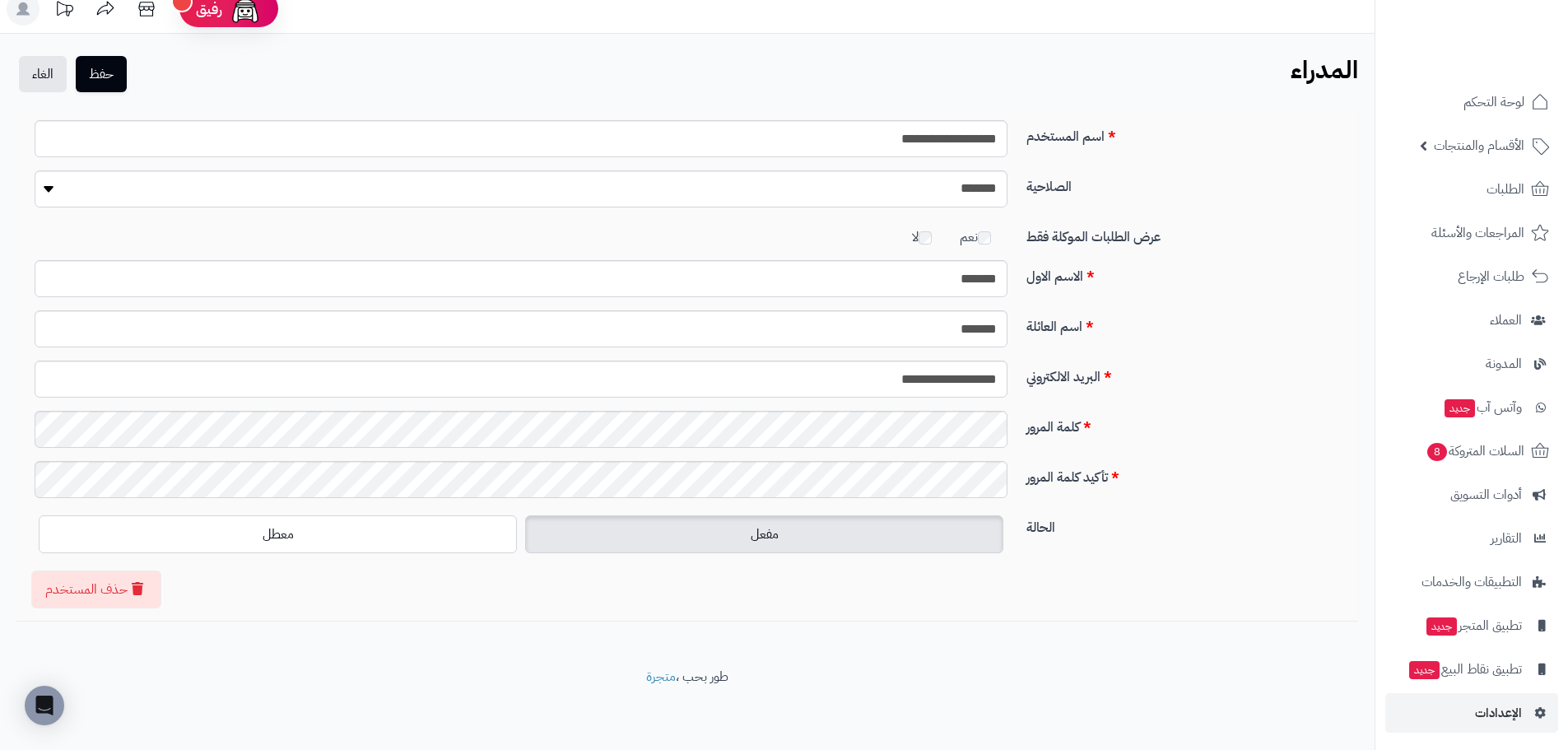
click at [1141, 434] on label "كلمة المرور" at bounding box center [1186, 424] width 333 height 26
click at [1485, 713] on span "الإعدادات" at bounding box center [1499, 713] width 47 height 23
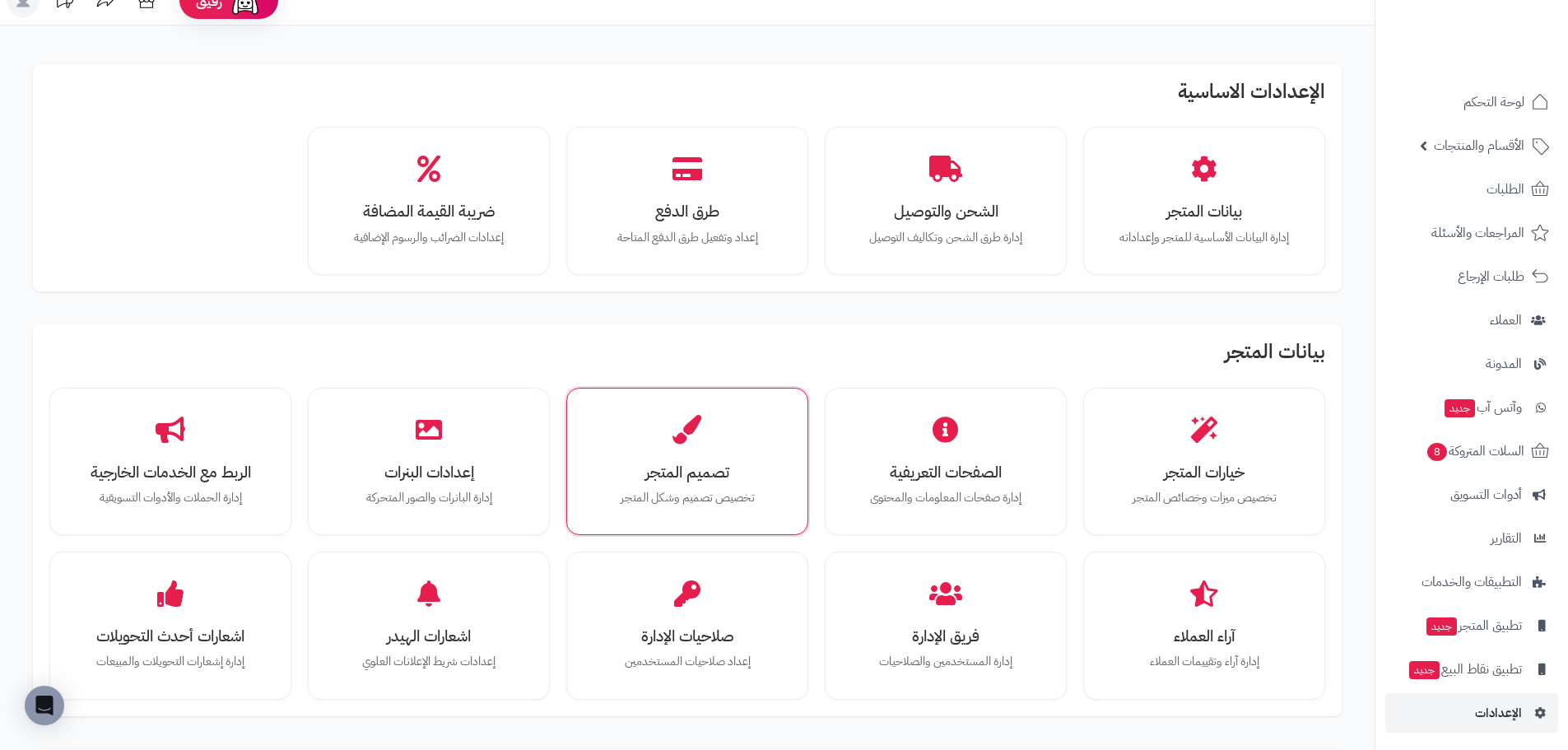
scroll to position [83, 0]
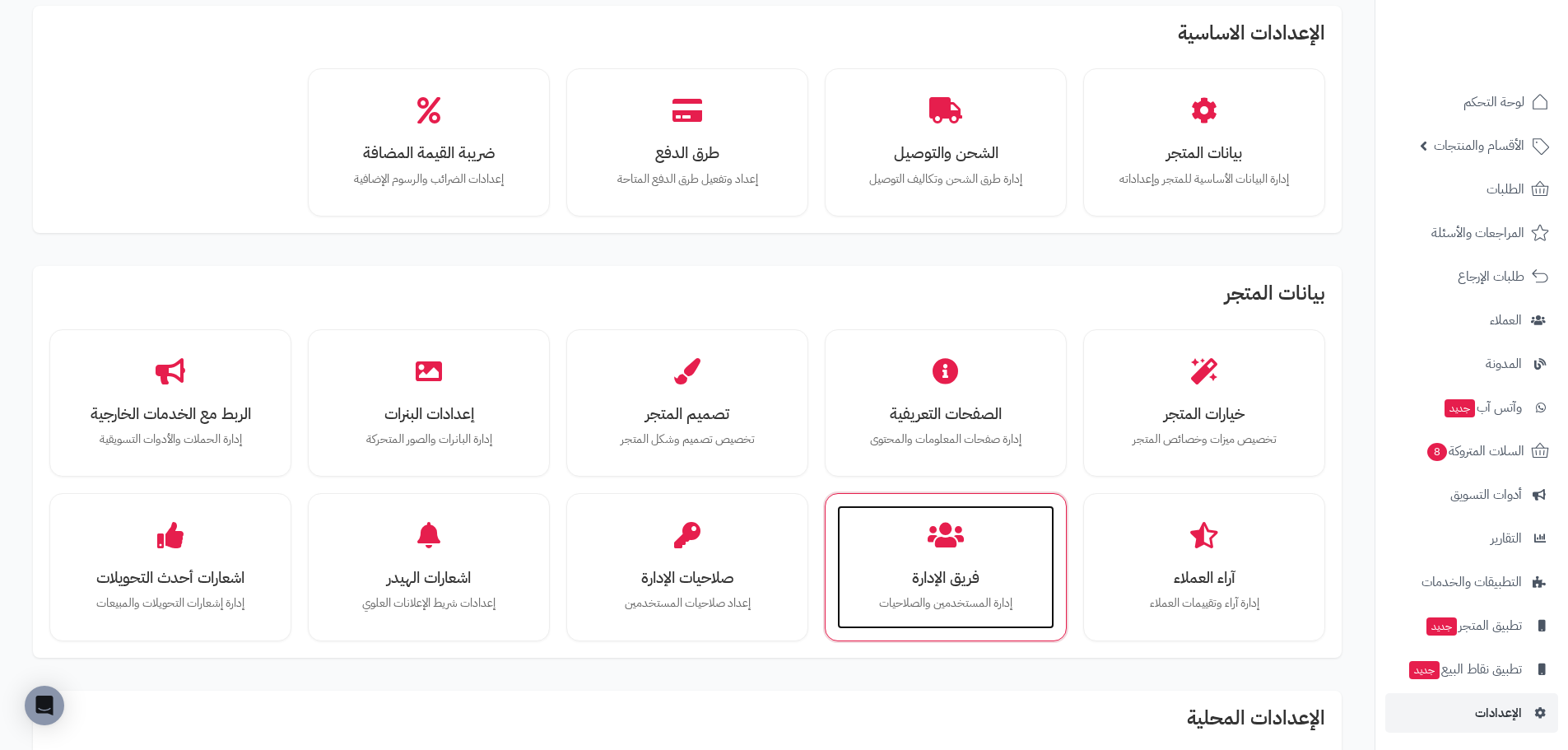
click at [992, 572] on h3 "فريق الإدارة" at bounding box center [945, 578] width 184 height 17
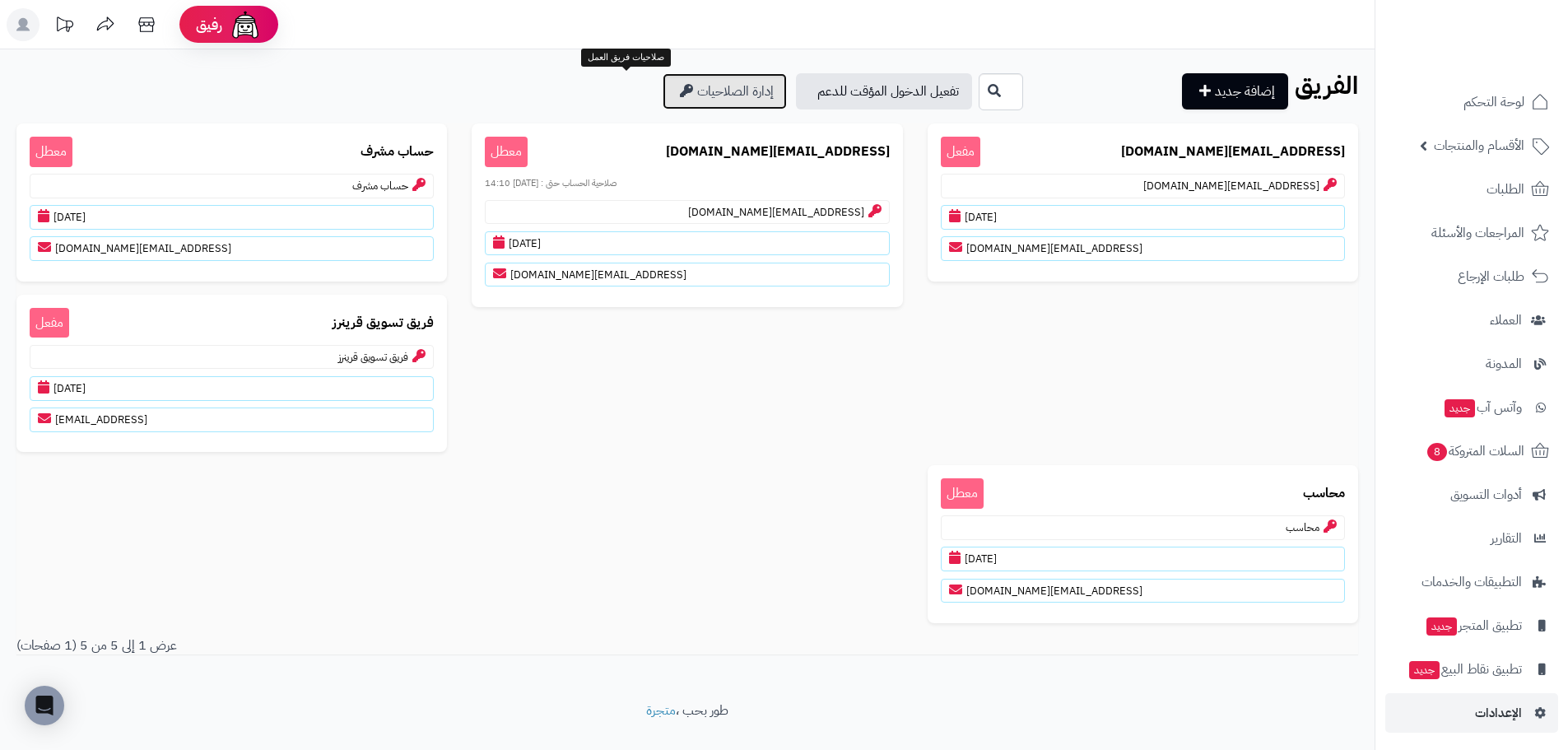
click at [663, 96] on link "إدارة الصلاحيات" at bounding box center [724, 91] width 124 height 37
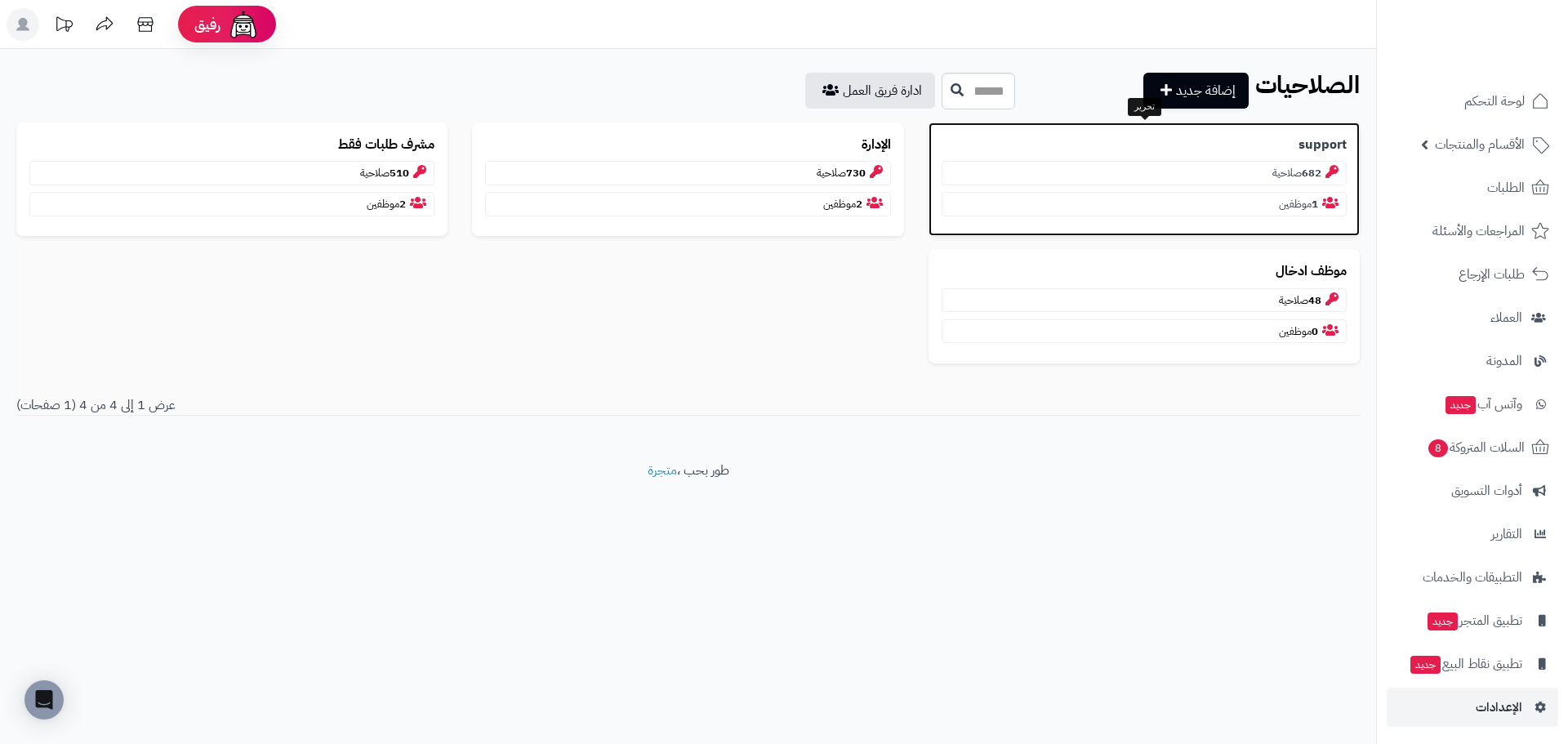
click at [1302, 151] on b "support" at bounding box center [1322, 145] width 48 height 19
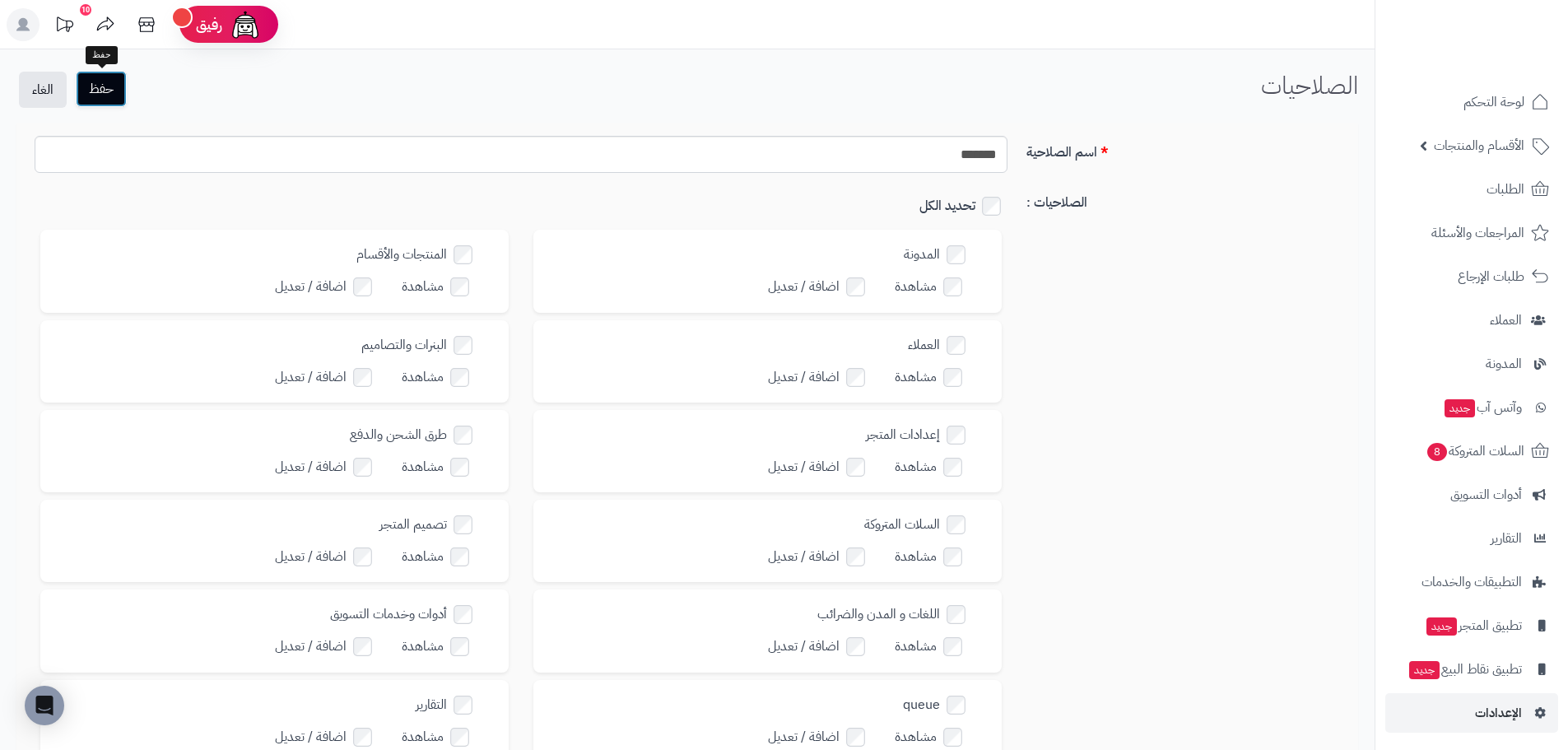
click at [109, 90] on button "حفظ" at bounding box center [101, 89] width 51 height 37
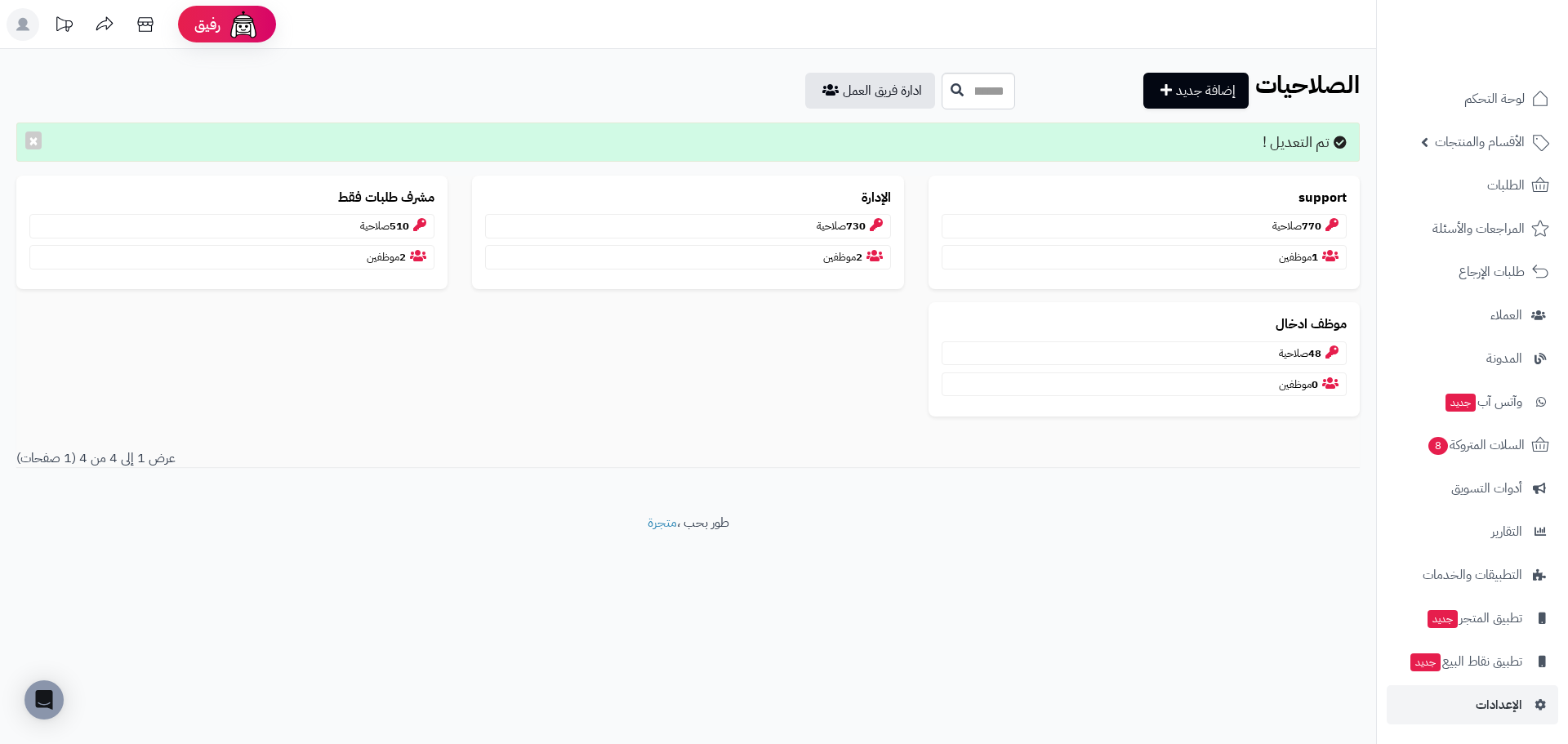
scroll to position [3, 0]
click at [1507, 693] on span "الإعدادات" at bounding box center [1499, 703] width 47 height 23
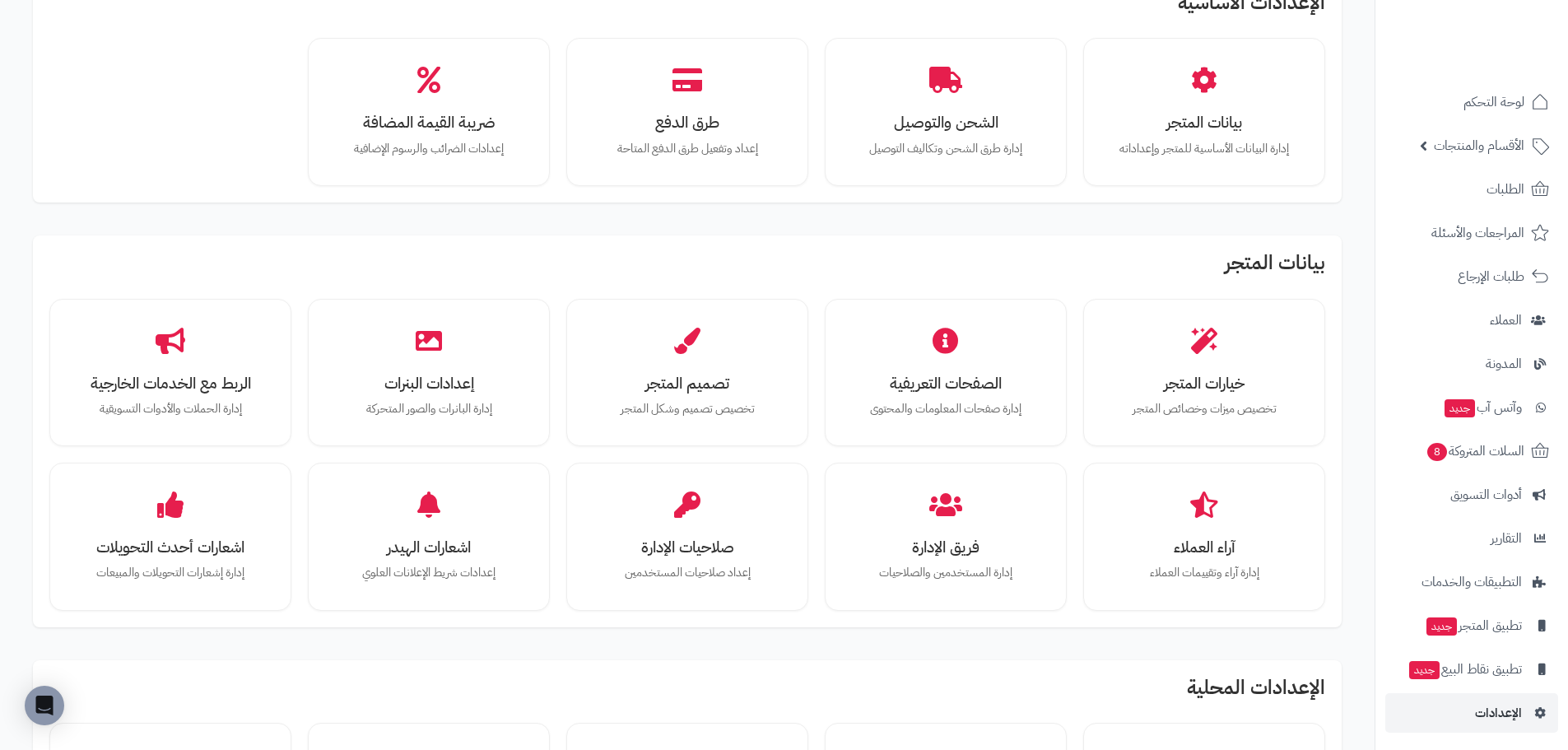
scroll to position [247, 0]
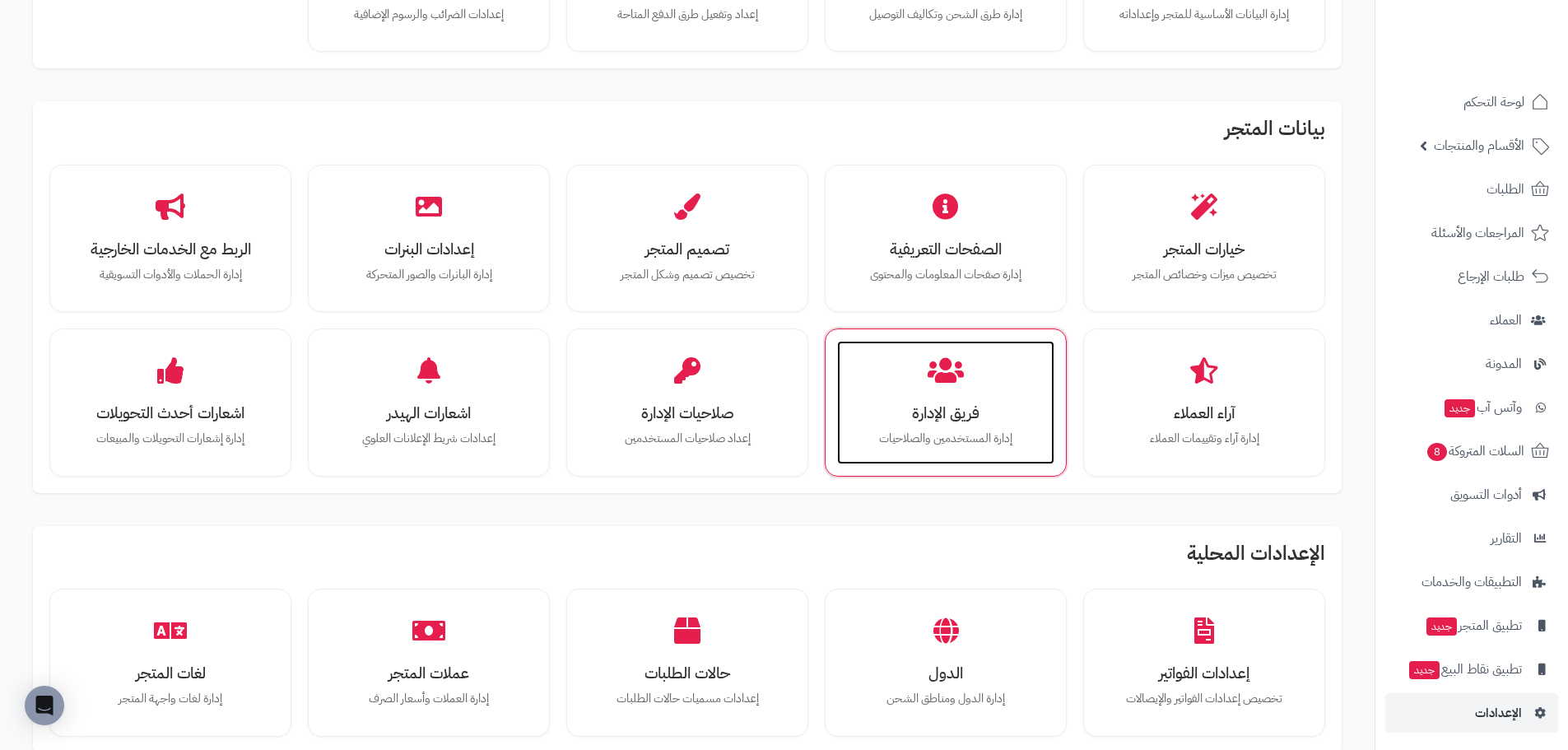
click at [915, 383] on div "فريق الإدارة إدارة المستخدمين والصلاحيات" at bounding box center [945, 402] width 217 height 123
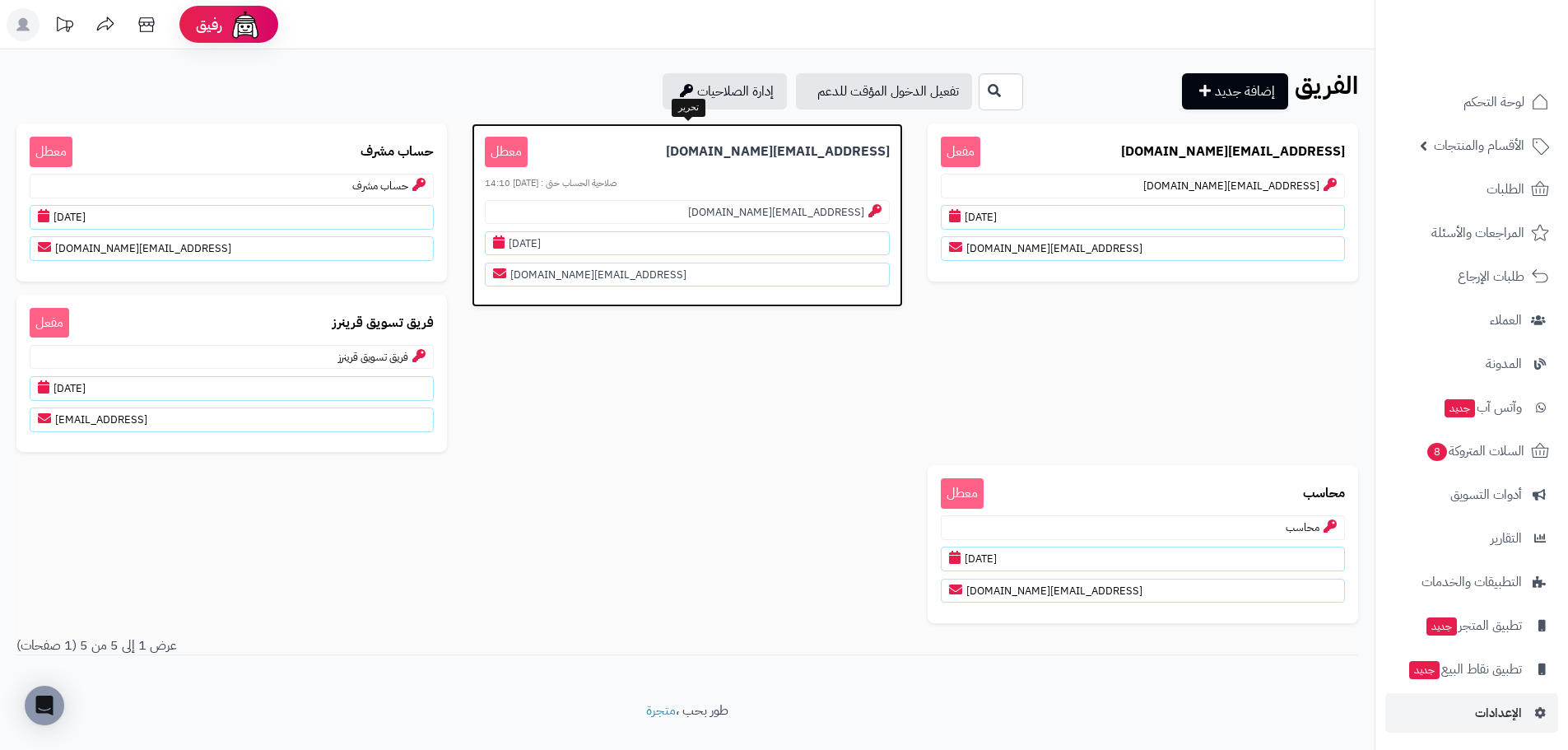
click at [828, 147] on b "[EMAIL_ADDRESS][DOMAIN_NAME]" at bounding box center [777, 152] width 224 height 19
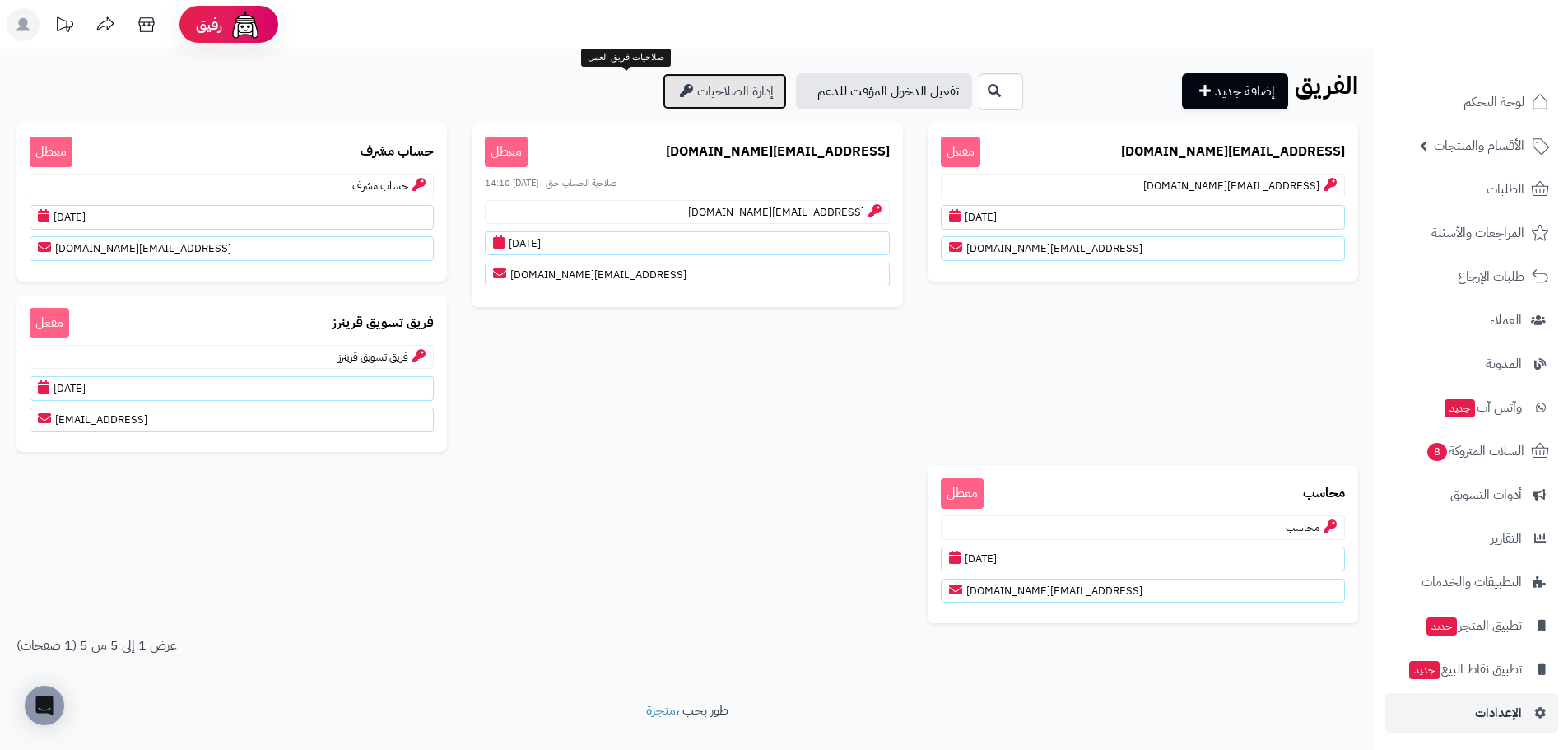
click at [663, 84] on link "إدارة الصلاحيات" at bounding box center [724, 91] width 124 height 37
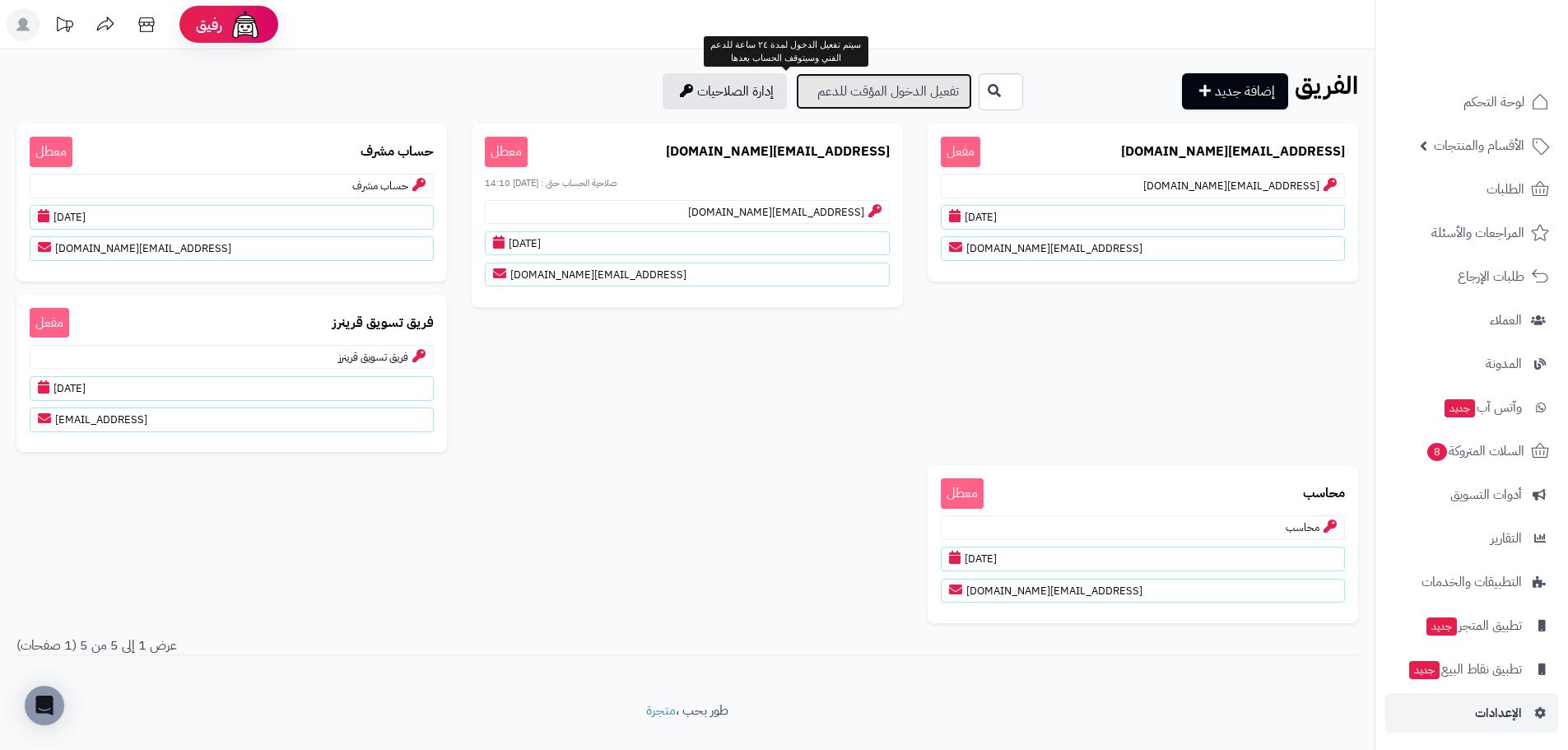
click at [796, 93] on link "تفعيل الدخول المؤقت للدعم" at bounding box center [883, 91] width 176 height 37
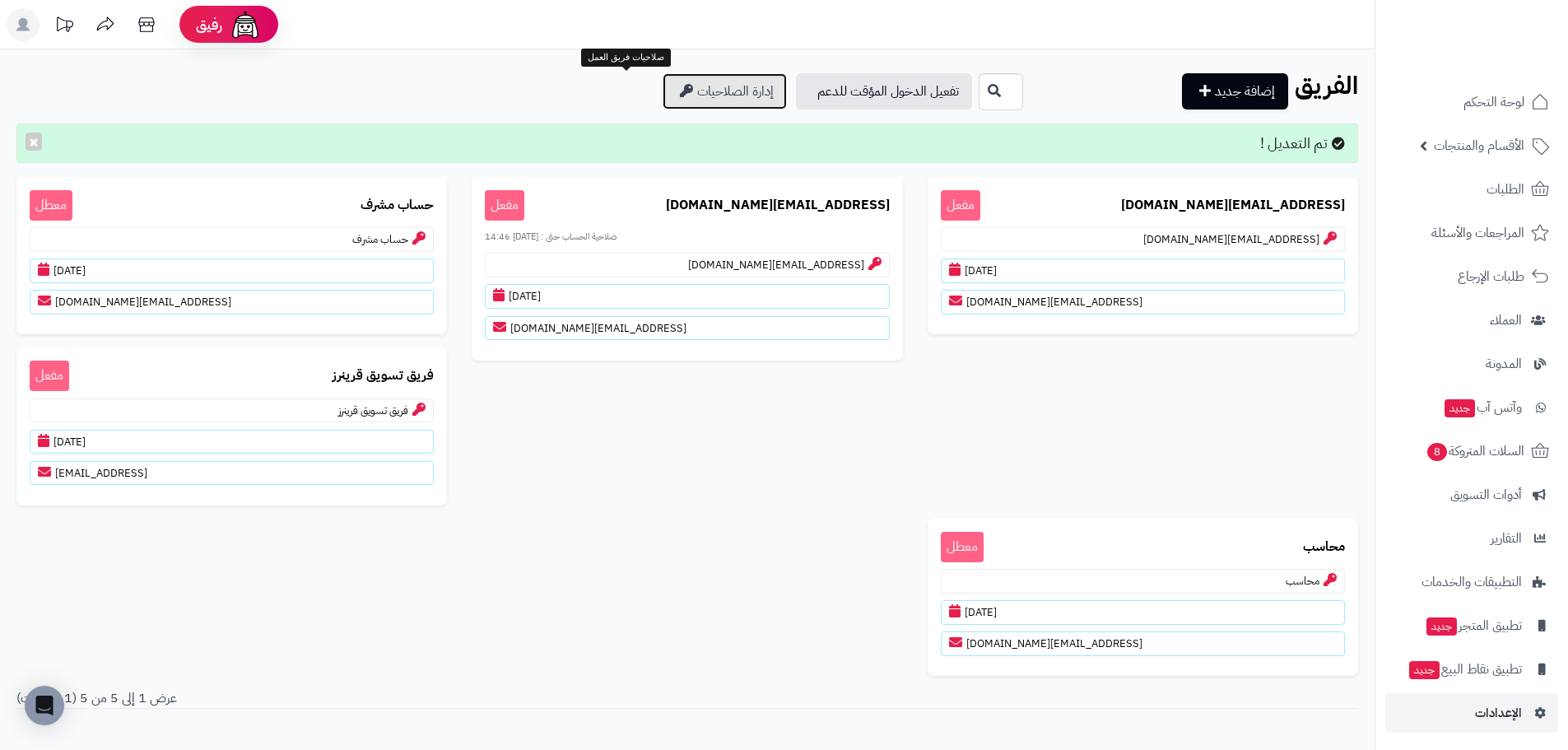
click at [663, 102] on link "إدارة الصلاحيات" at bounding box center [724, 91] width 124 height 37
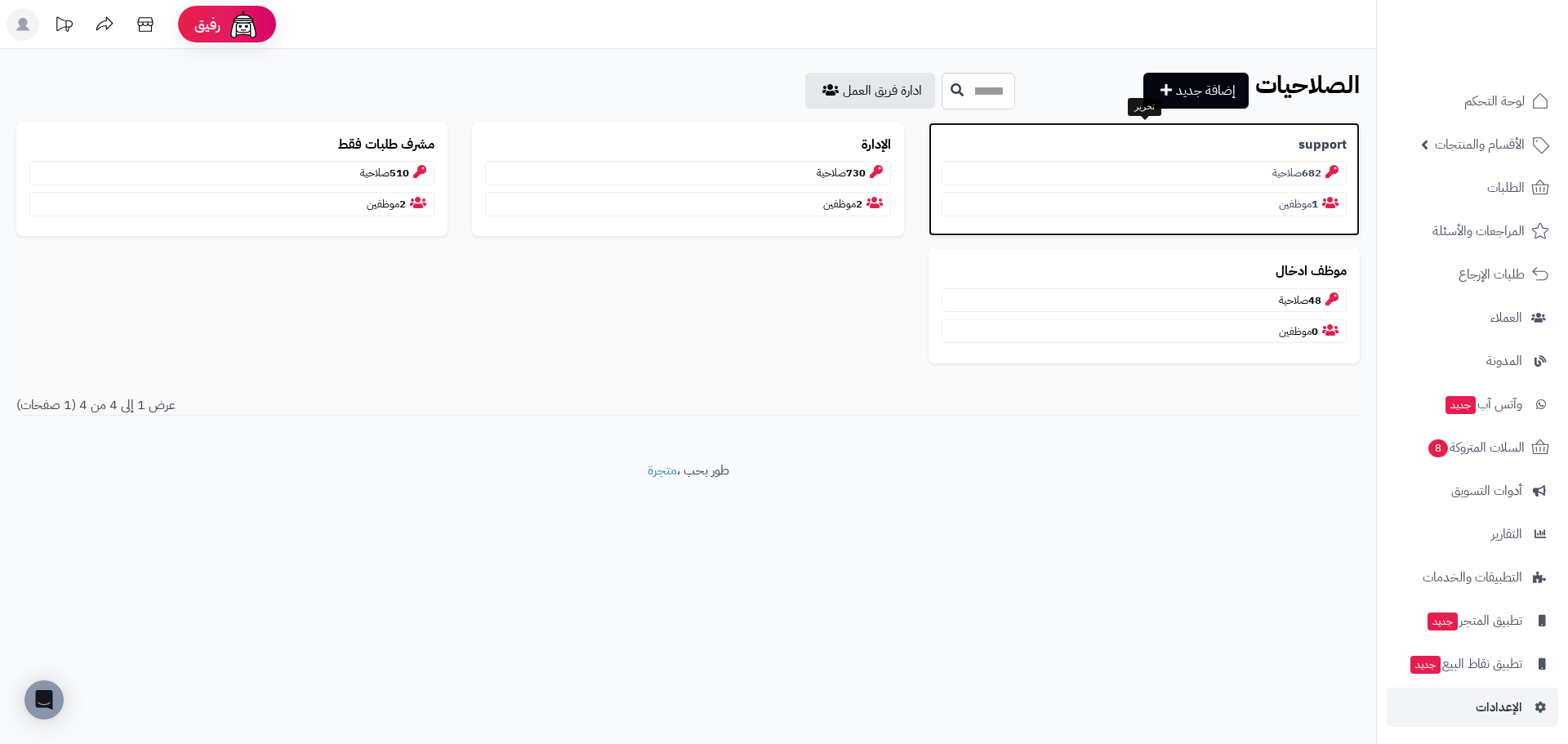
click at [1324, 140] on b "support" at bounding box center [1322, 145] width 48 height 19
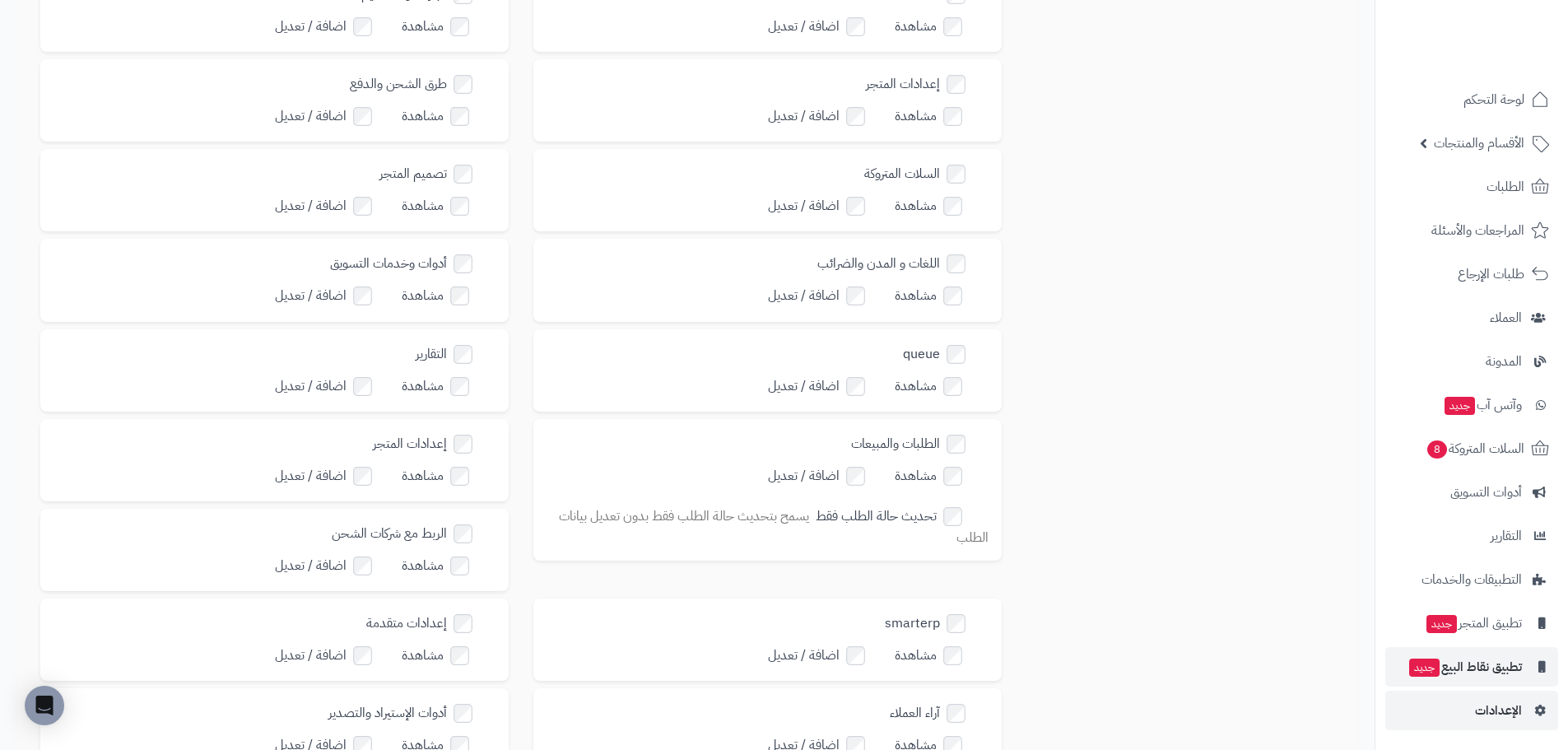
scroll to position [3, 0]
click at [1508, 147] on span "الأقسام والمنتجات" at bounding box center [1479, 143] width 90 height 23
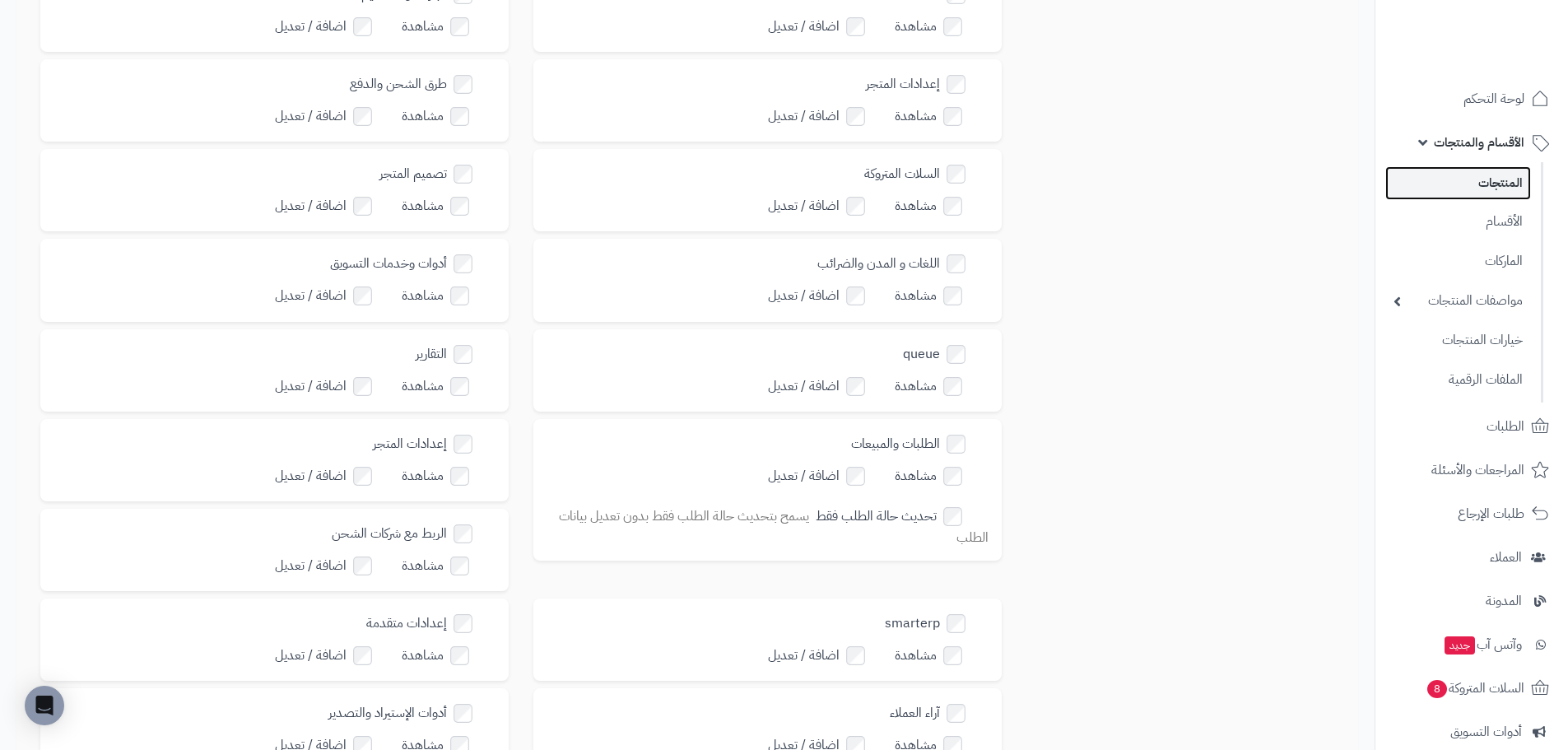
click at [1473, 187] on link "المنتجات" at bounding box center [1458, 183] width 146 height 34
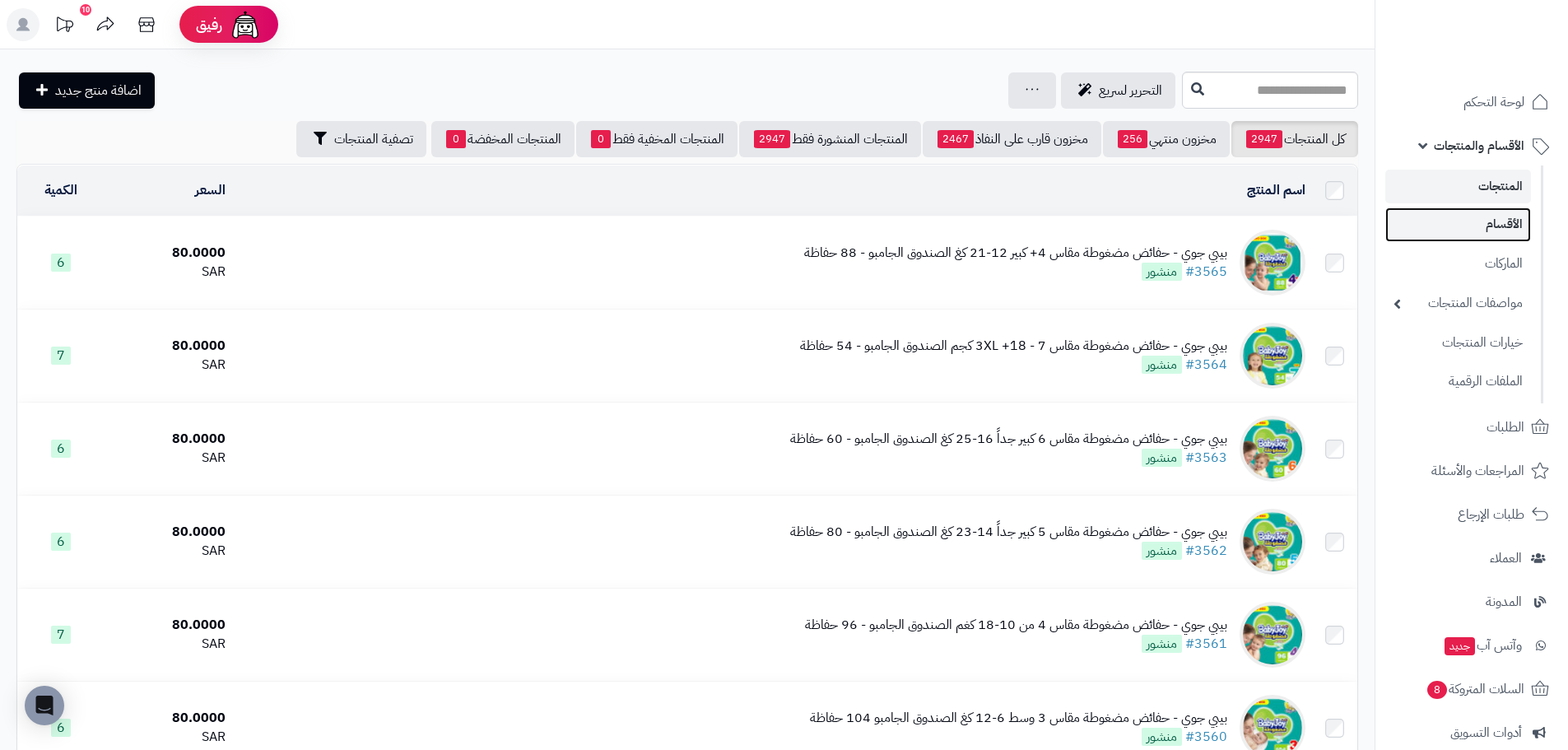
click at [1516, 231] on link "الأقسام" at bounding box center [1458, 224] width 146 height 34
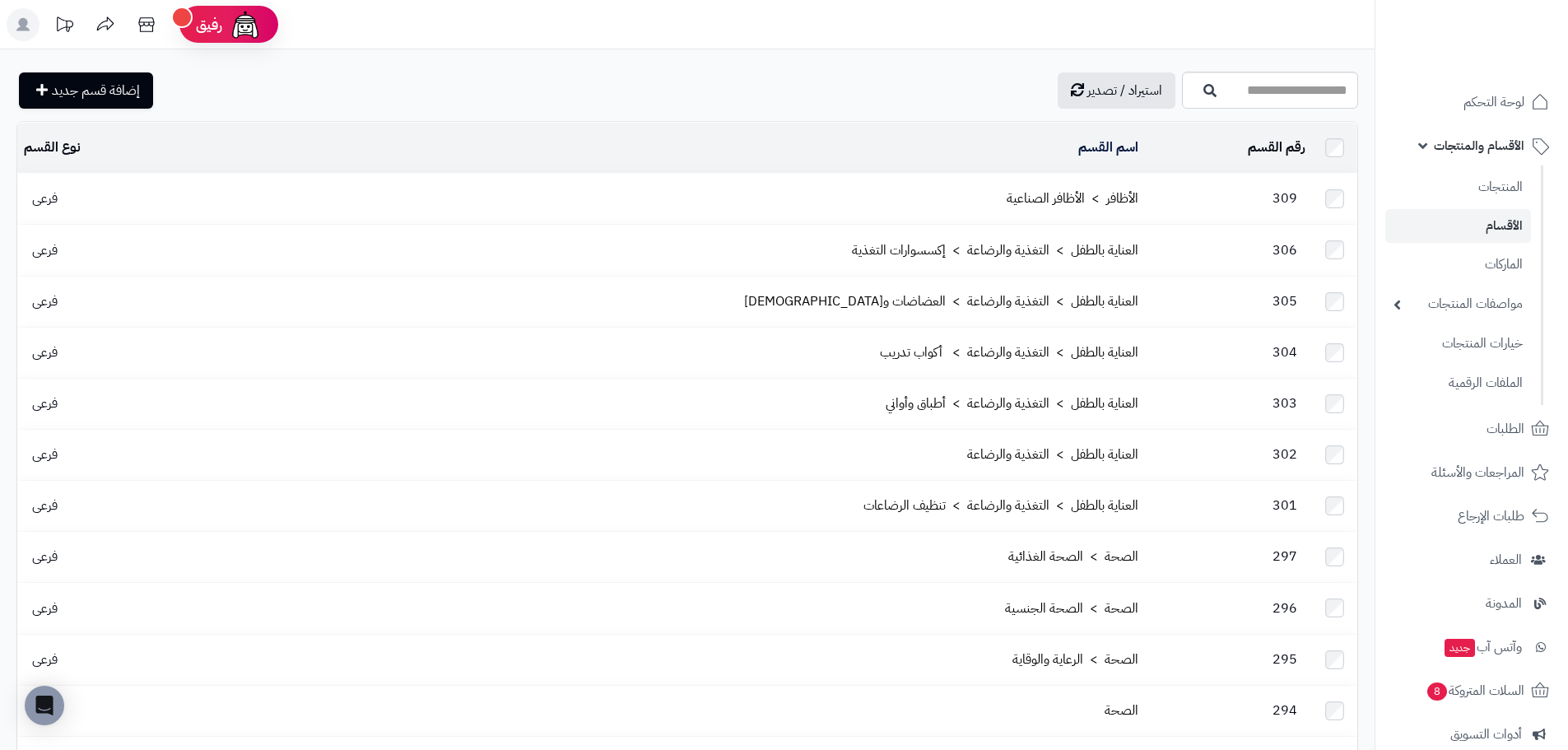
drag, startPoint x: 416, startPoint y: 115, endPoint x: 956, endPoint y: 176, distance: 543.4
click at [1181, 99] on input "اسم القسم" at bounding box center [1269, 90] width 176 height 37
type input "*****"
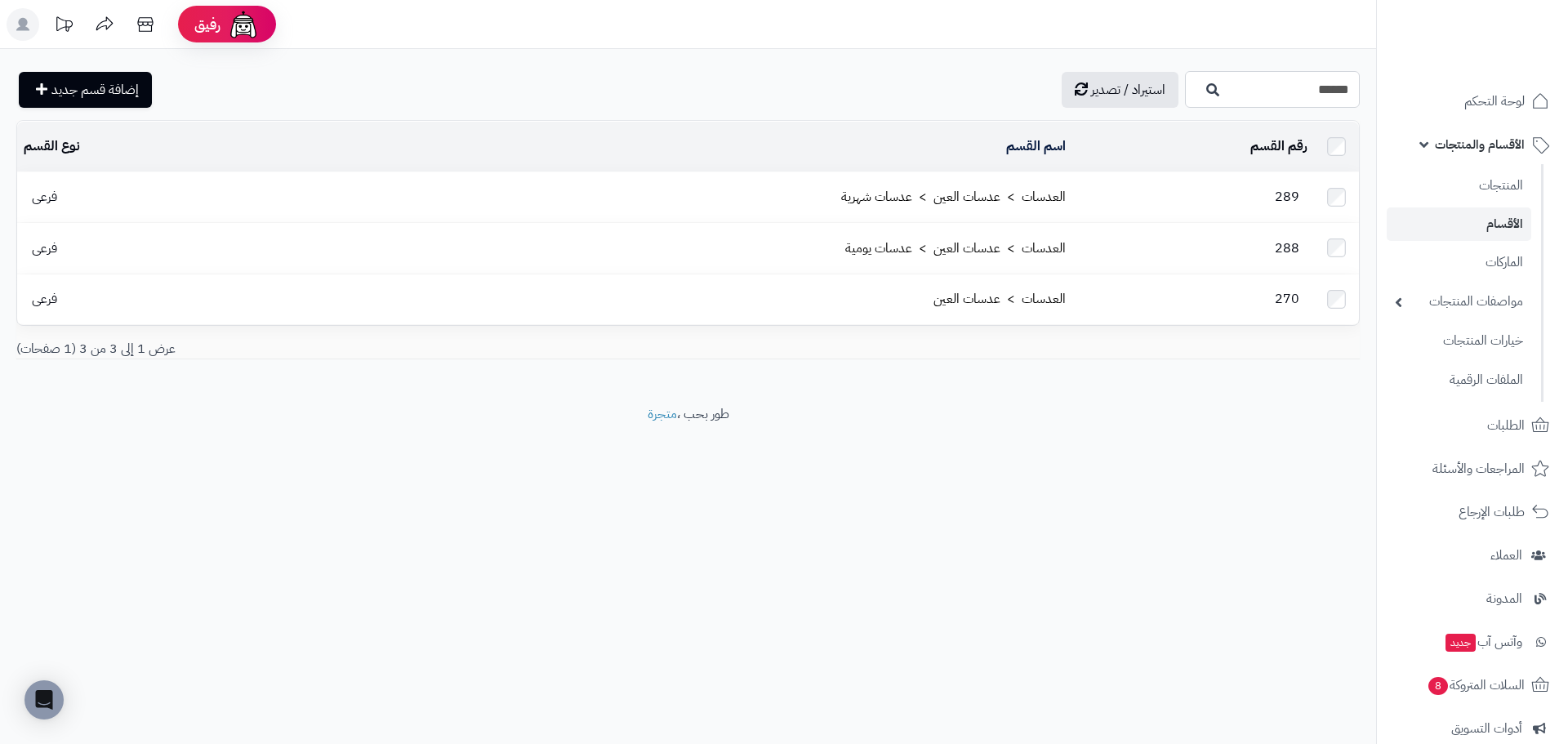
click at [1359, 89] on input "*****" at bounding box center [1272, 89] width 175 height 37
type input "*******"
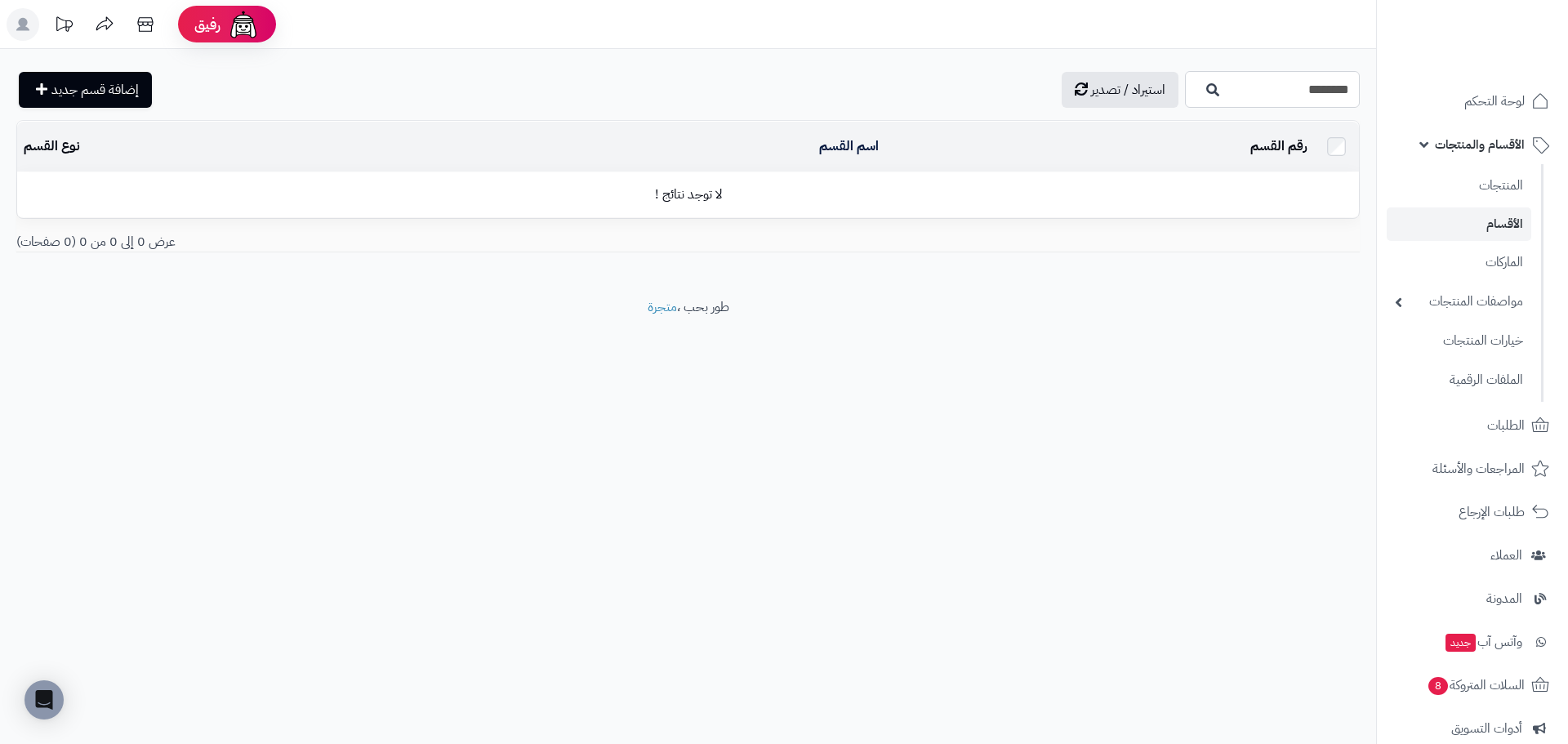
click at [1341, 94] on input "*******" at bounding box center [1272, 89] width 175 height 37
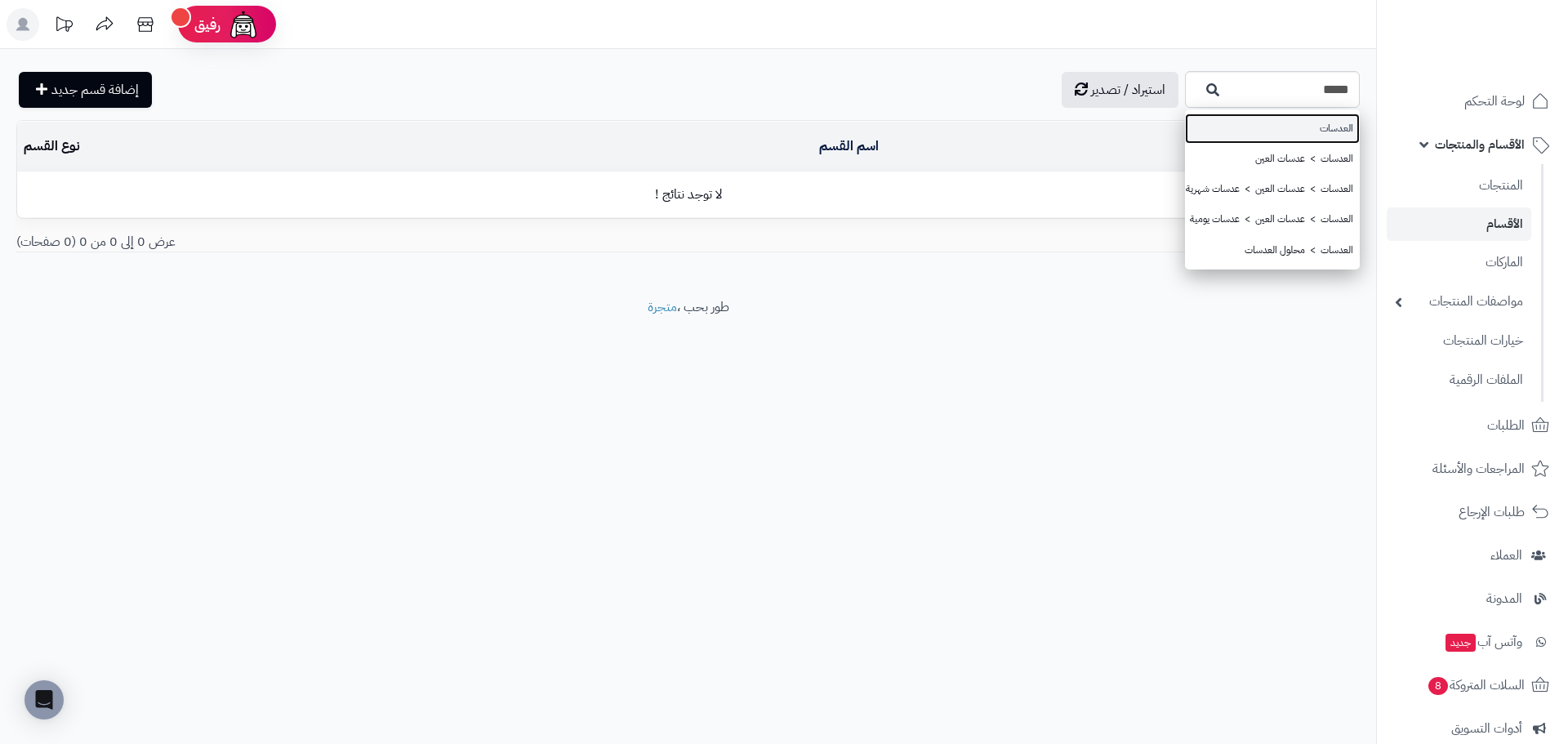
click at [1349, 132] on link "العدسات" at bounding box center [1272, 128] width 175 height 30
type input "*******"
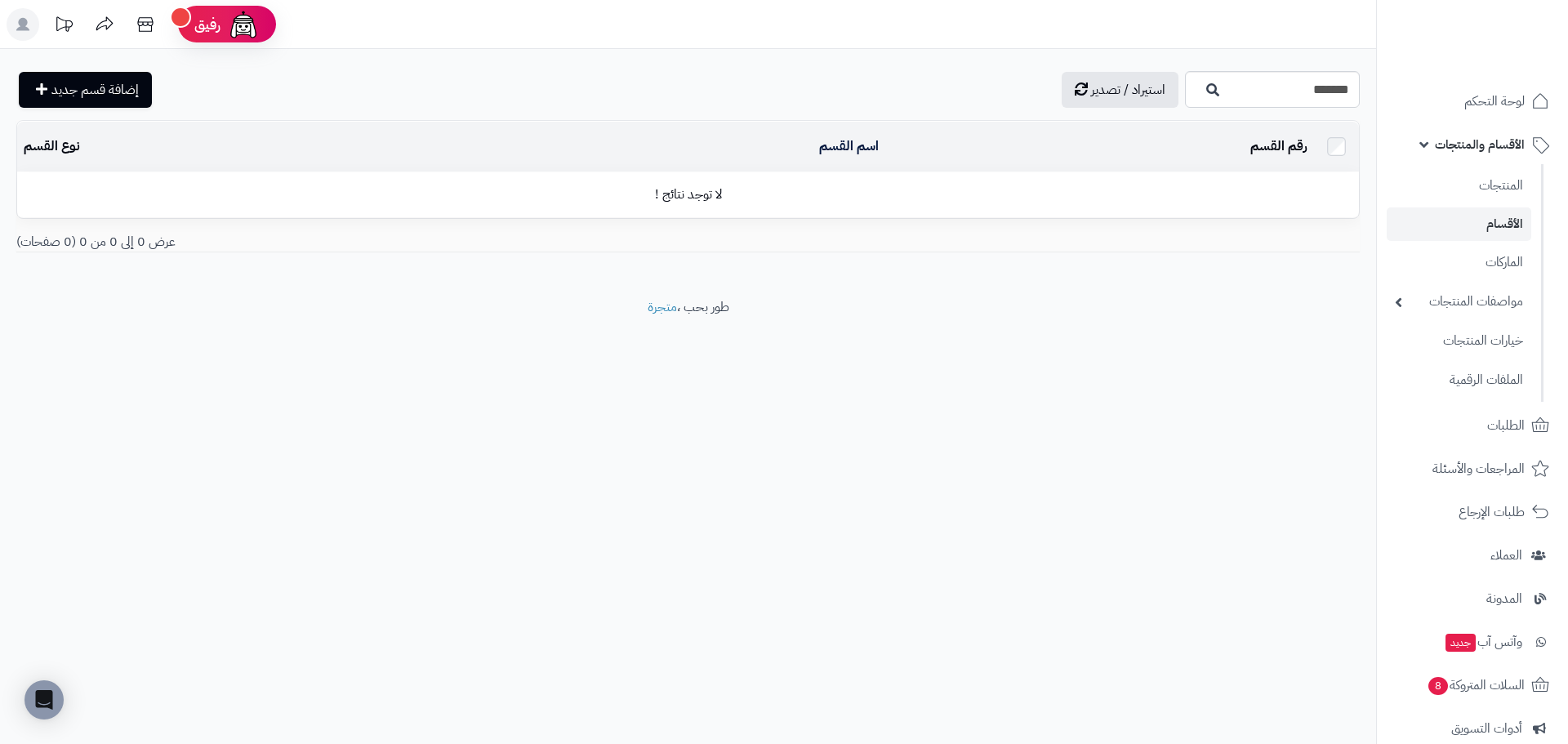
click at [1264, 62] on div "******* العدسات العدسات > عدسات العين العدسات > عدسات العين > عدسات شهرية العدس…" at bounding box center [688, 173] width 1376 height 249
click at [1263, 83] on input "*******" at bounding box center [1272, 89] width 175 height 37
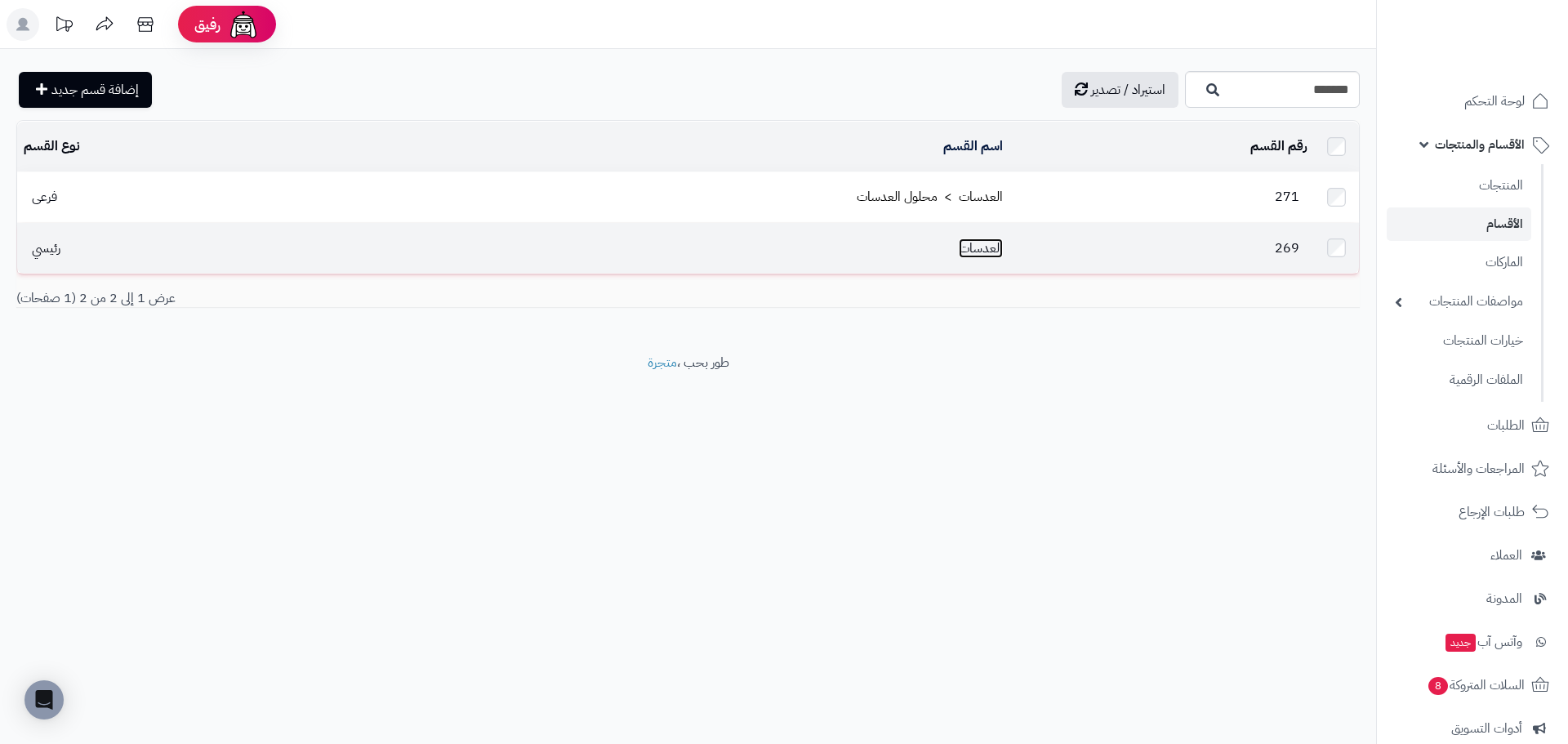
click at [982, 239] on link "العدسات" at bounding box center [980, 248] width 44 height 20
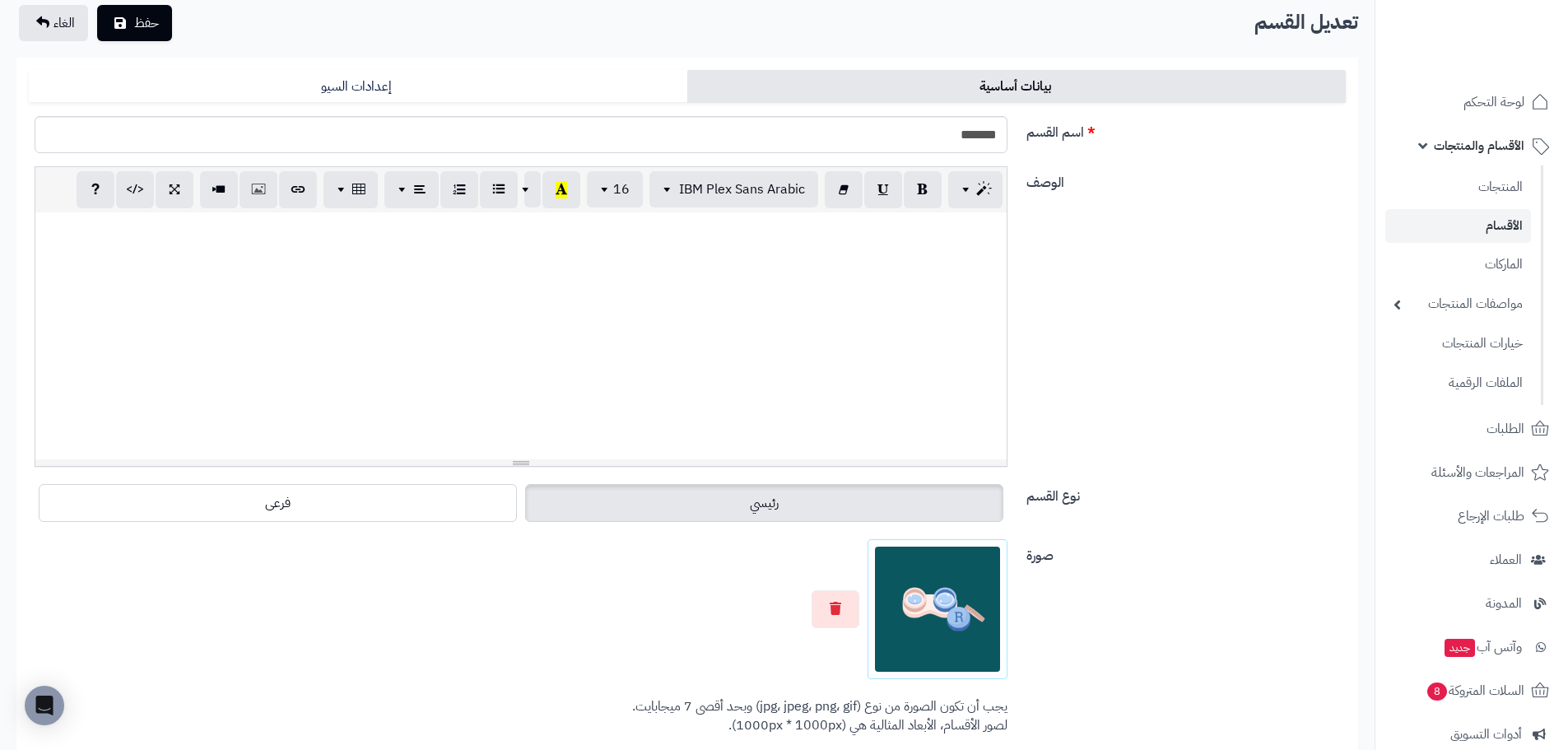
scroll to position [164, 0]
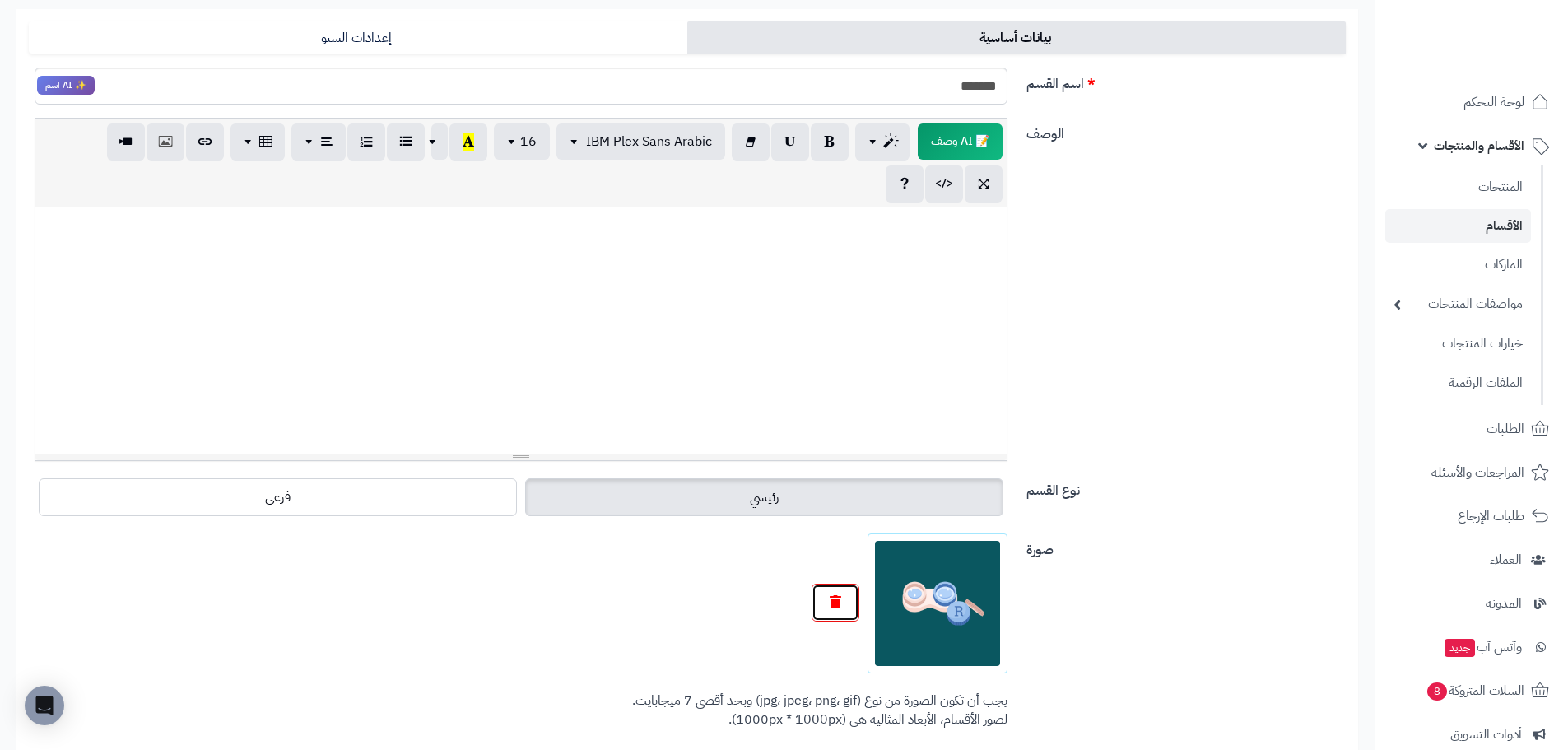
click at [829, 594] on button "button" at bounding box center [835, 603] width 48 height 38
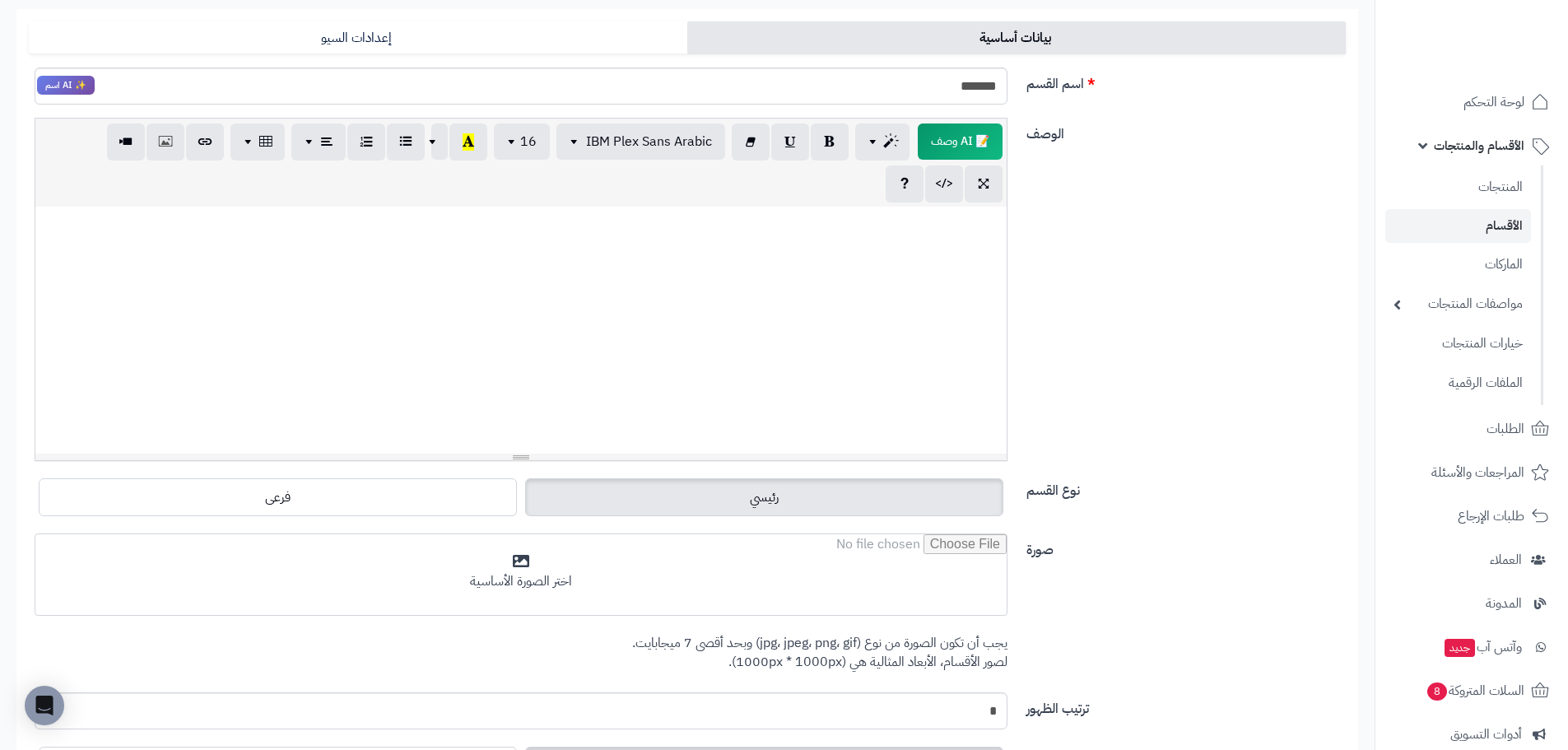
click at [923, 626] on div "اختر الصورة الأساسية يجب أن تكون الصورة من نوع (jpg، jpeg، png، gif) وبحد أقصى …" at bounding box center [521, 607] width 997 height 146
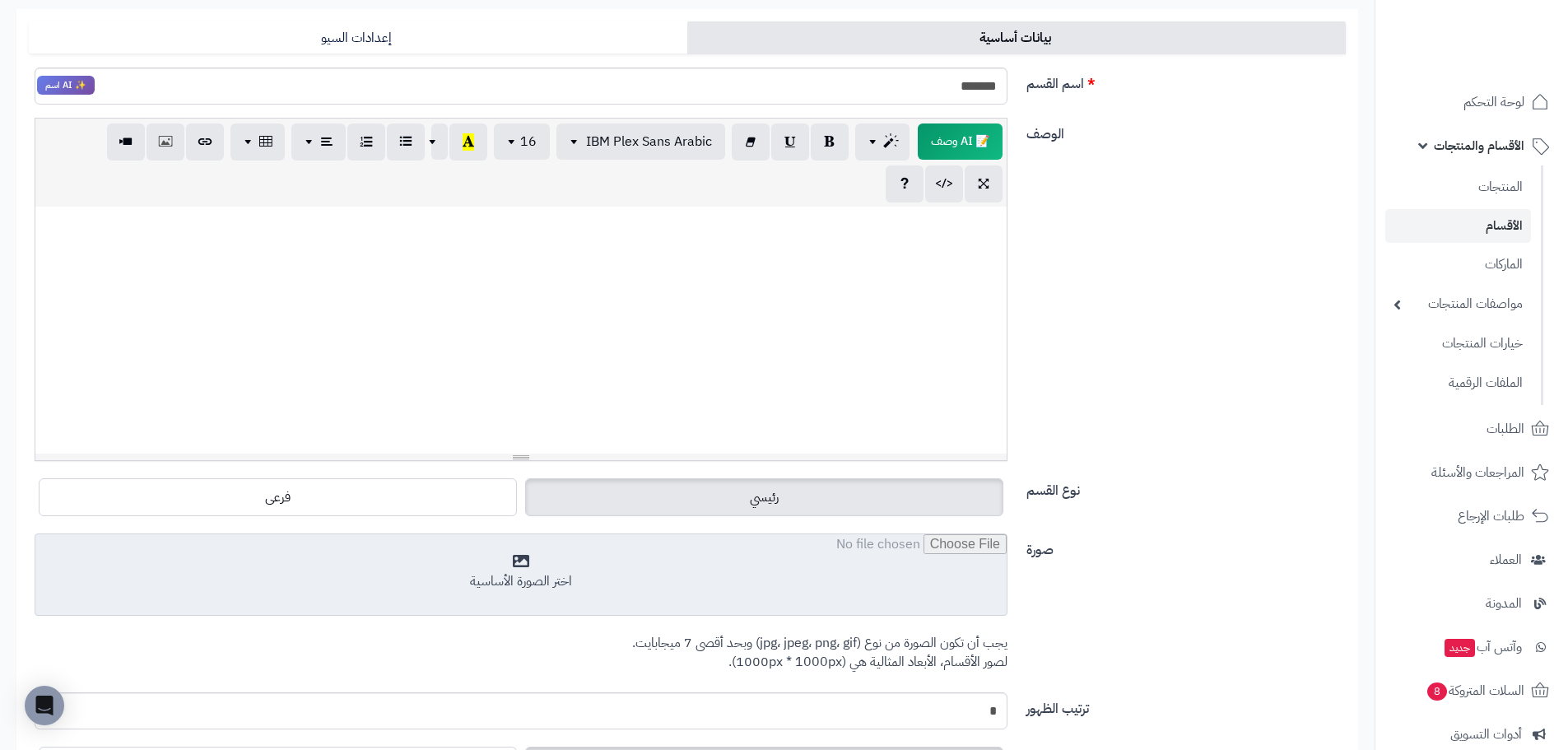
click at [915, 596] on input "file" at bounding box center [521, 575] width 971 height 83
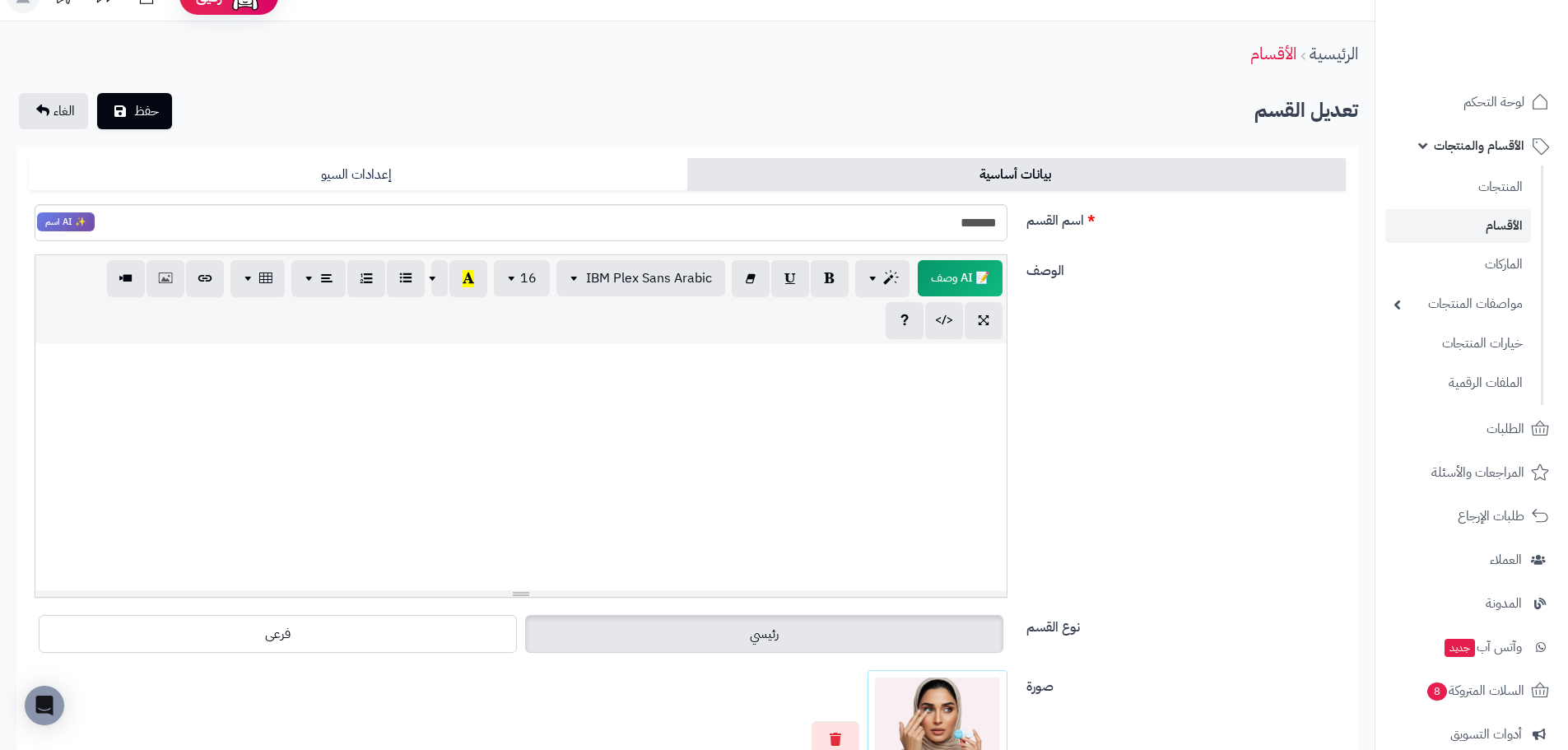
scroll to position [0, 0]
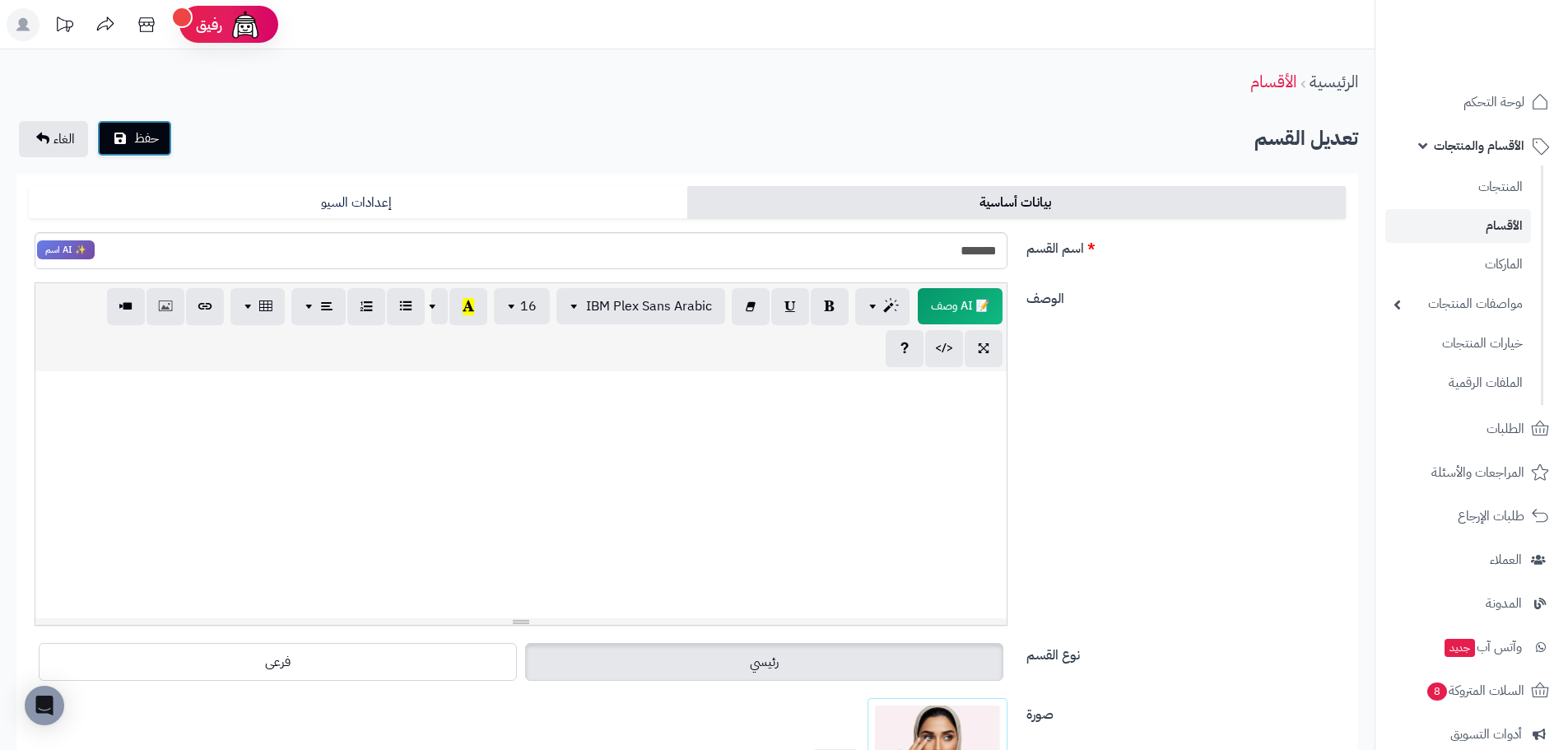
click at [158, 140] on span "حفظ" at bounding box center [146, 138] width 24 height 20
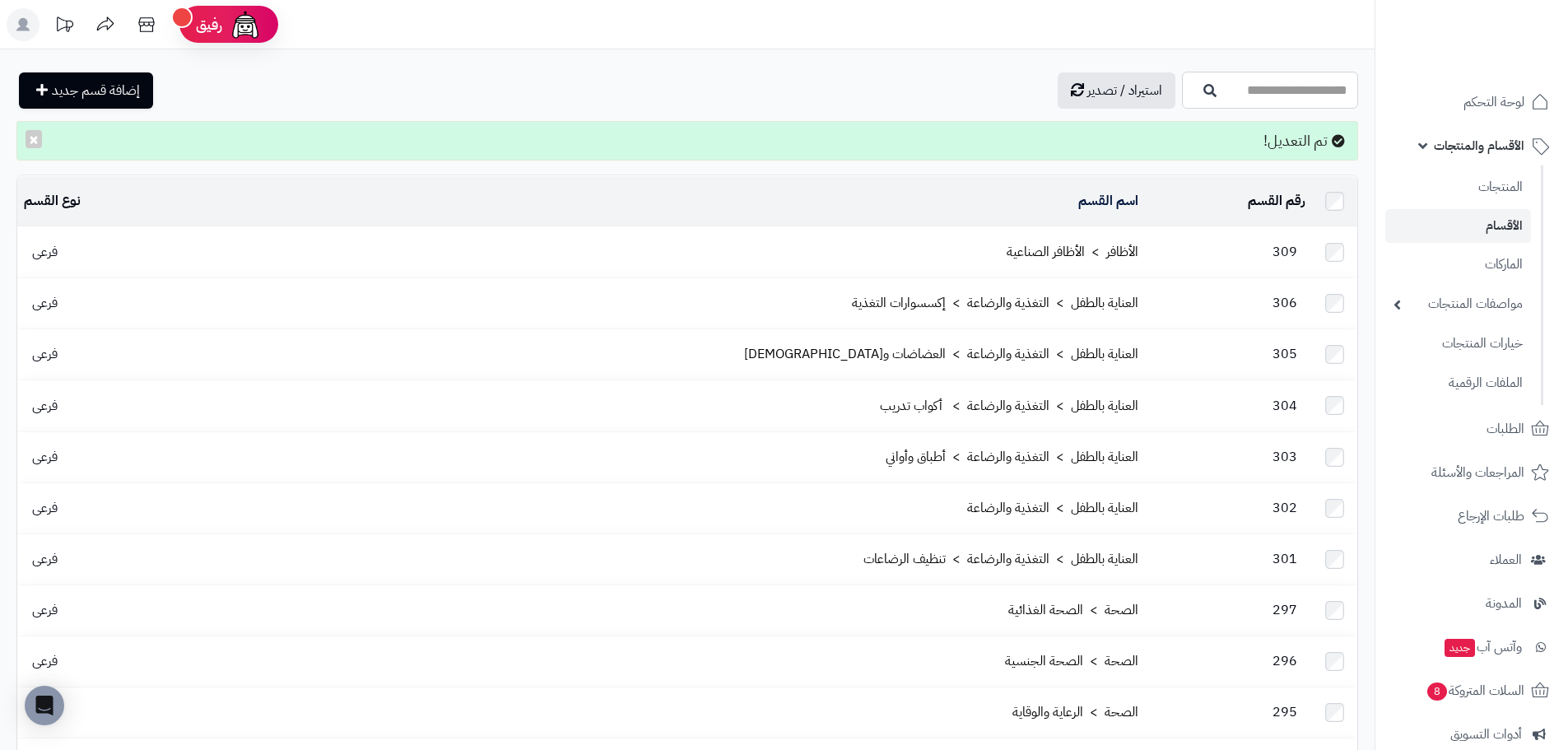
click at [1229, 78] on input "اسم القسم" at bounding box center [1269, 90] width 176 height 37
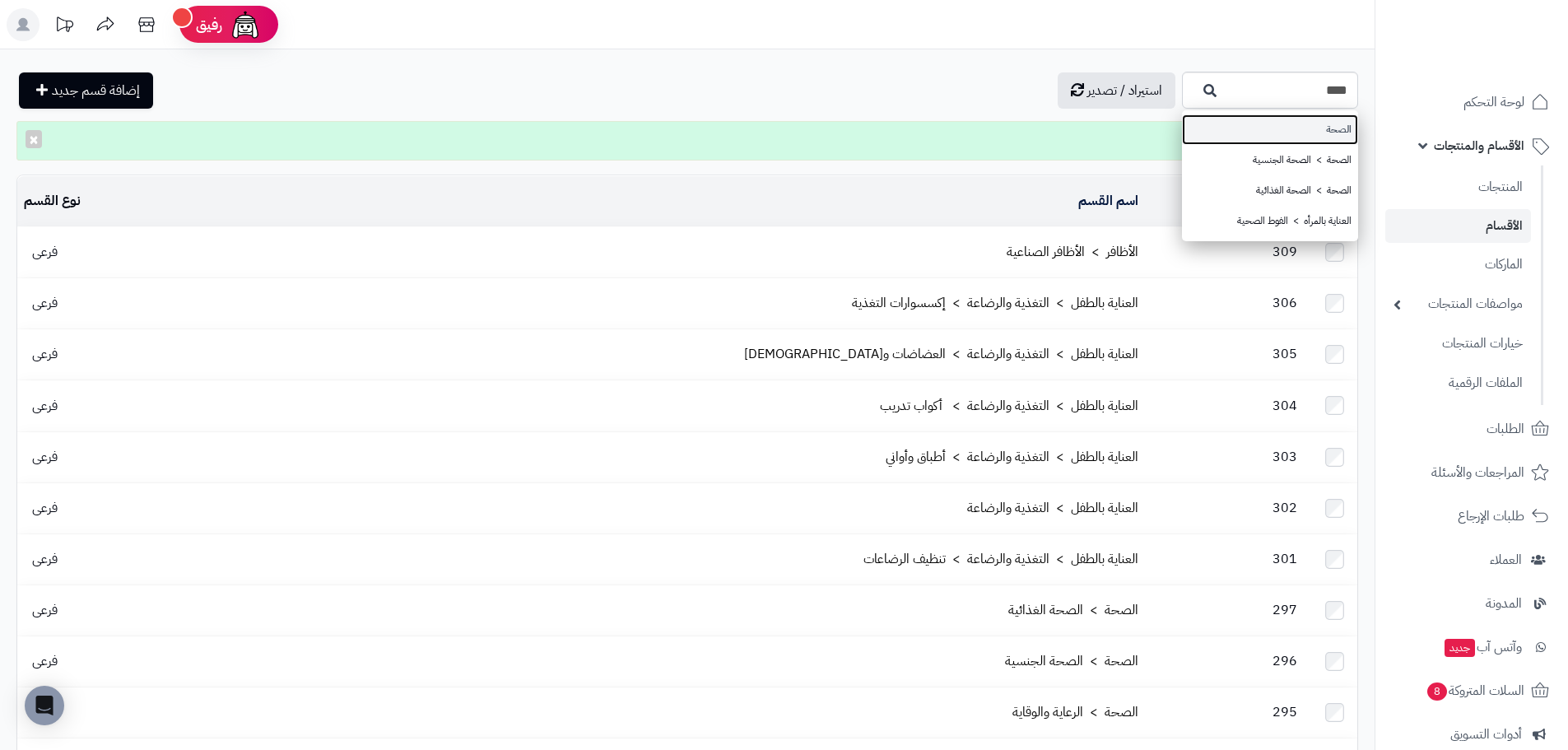
click at [1280, 134] on link "الصحة" at bounding box center [1269, 129] width 176 height 30
type input "*****"
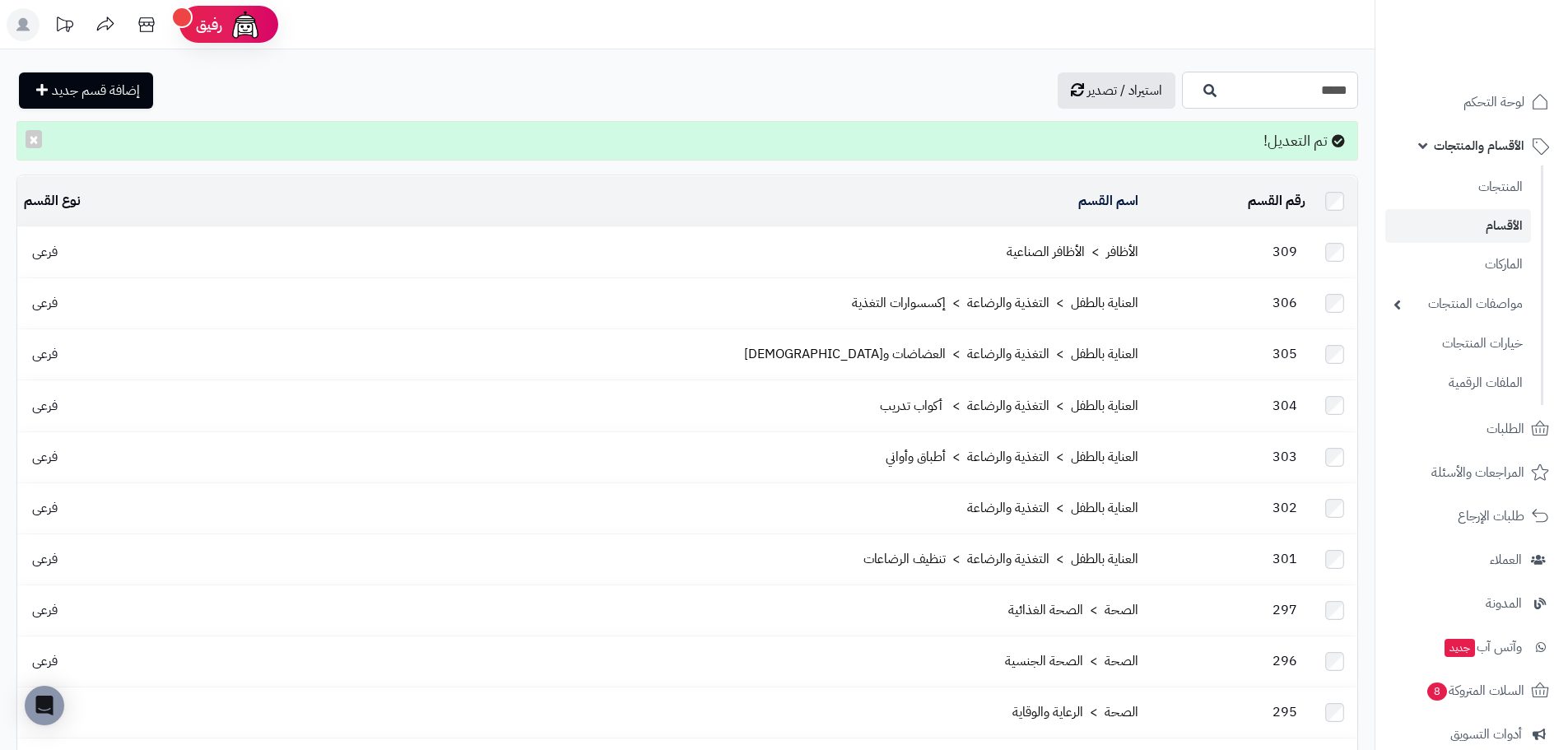
click at [1227, 96] on input "*****" at bounding box center [1269, 90] width 176 height 37
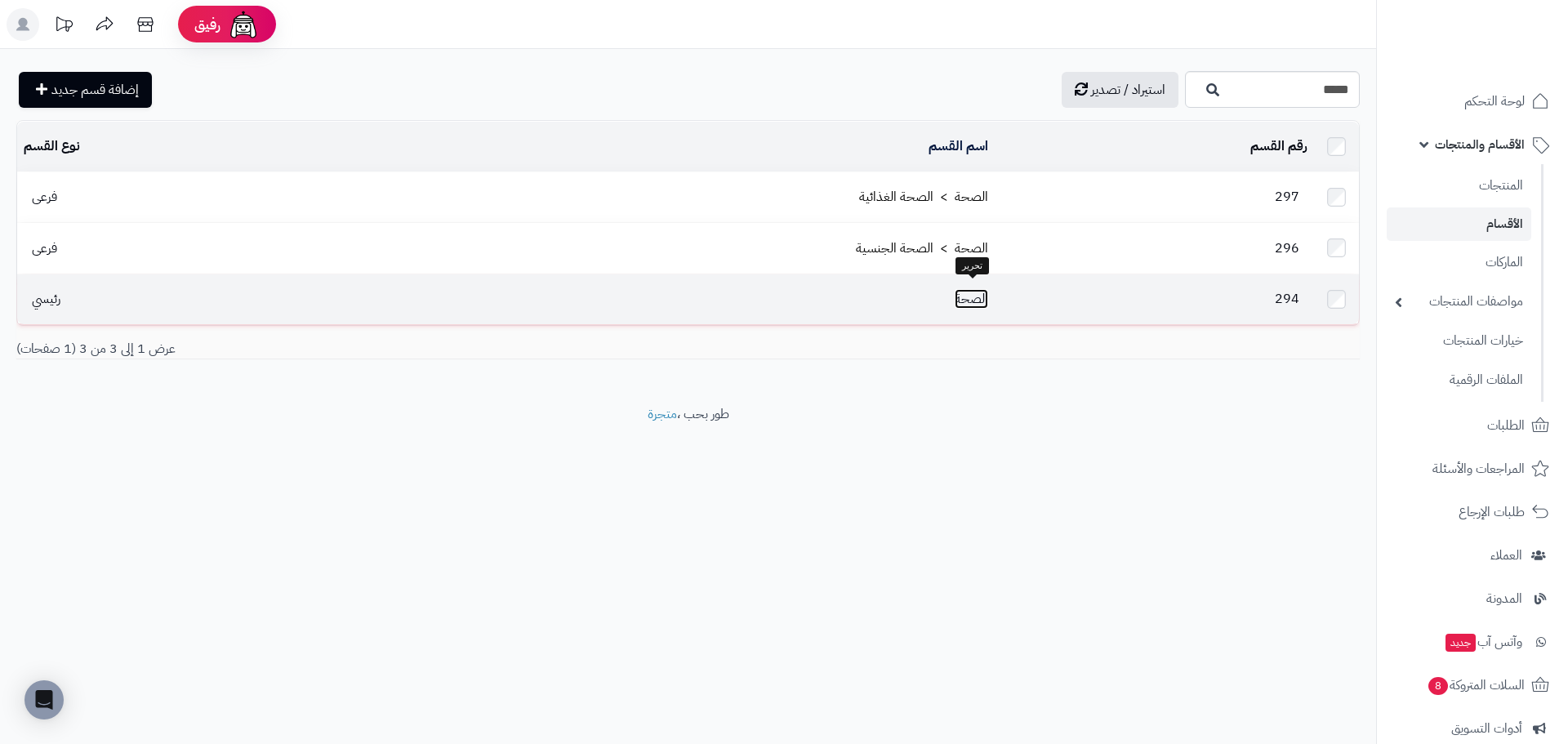
click at [976, 299] on link "الصحة" at bounding box center [971, 298] width 34 height 20
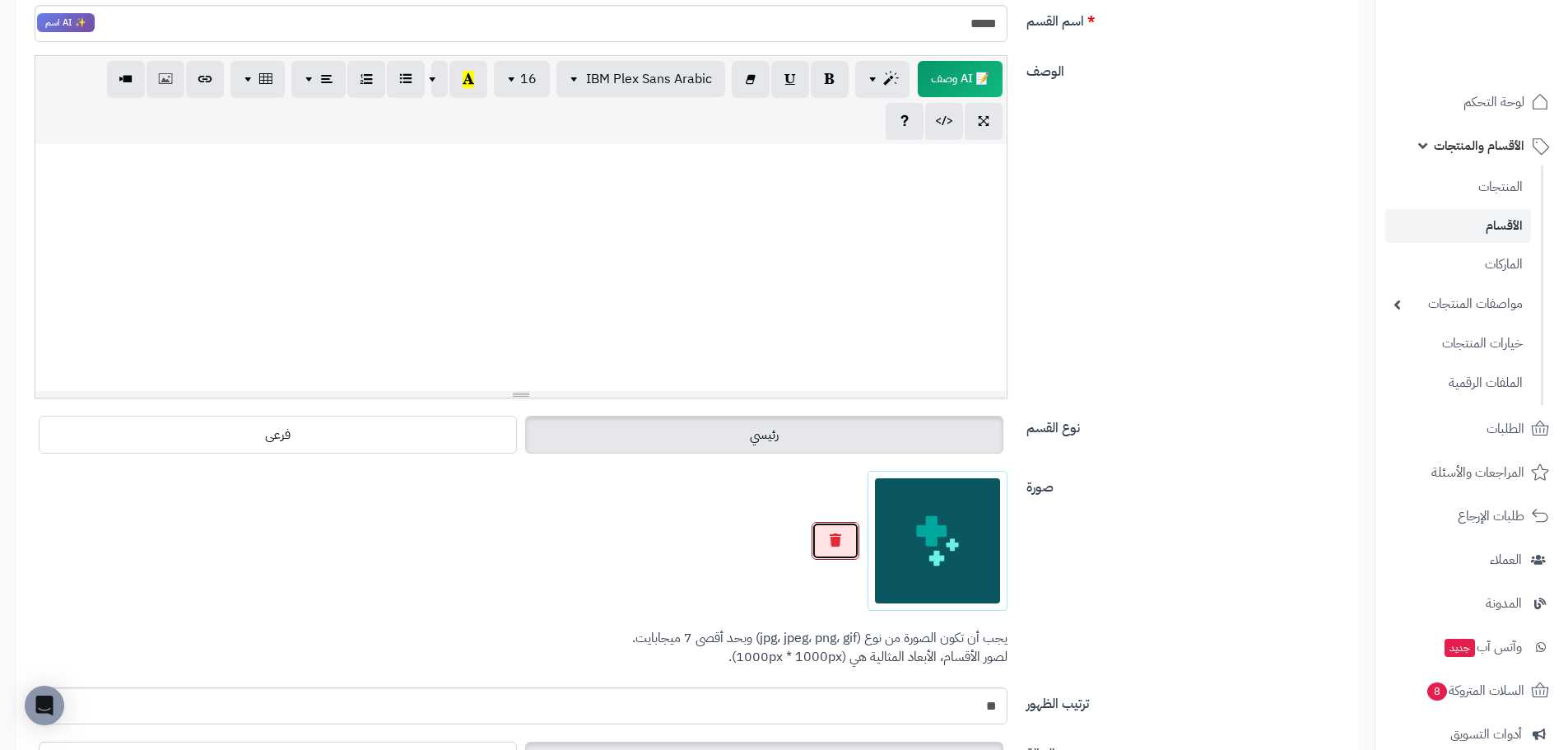
scroll to position [247, 0]
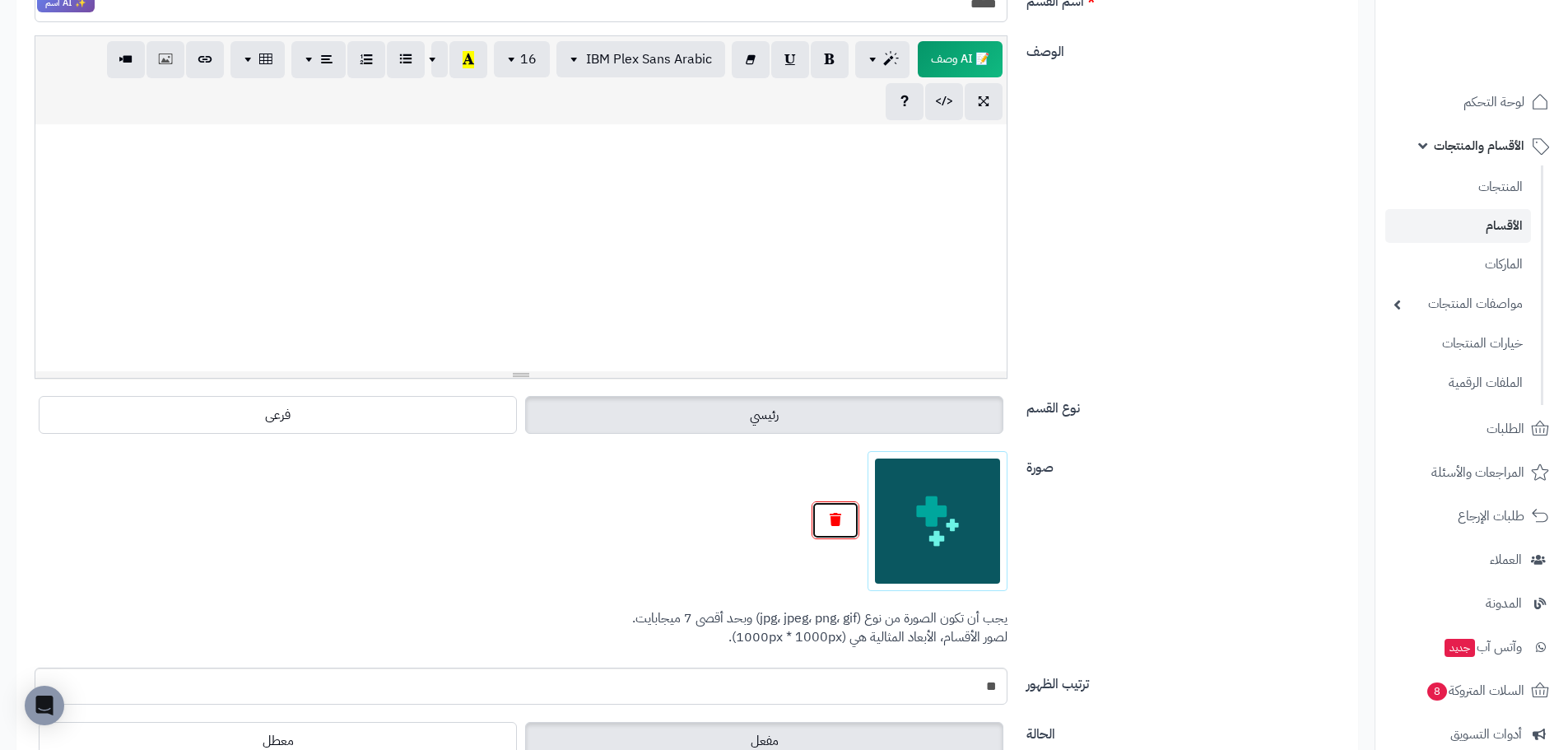
click at [833, 508] on button "button" at bounding box center [835, 521] width 48 height 38
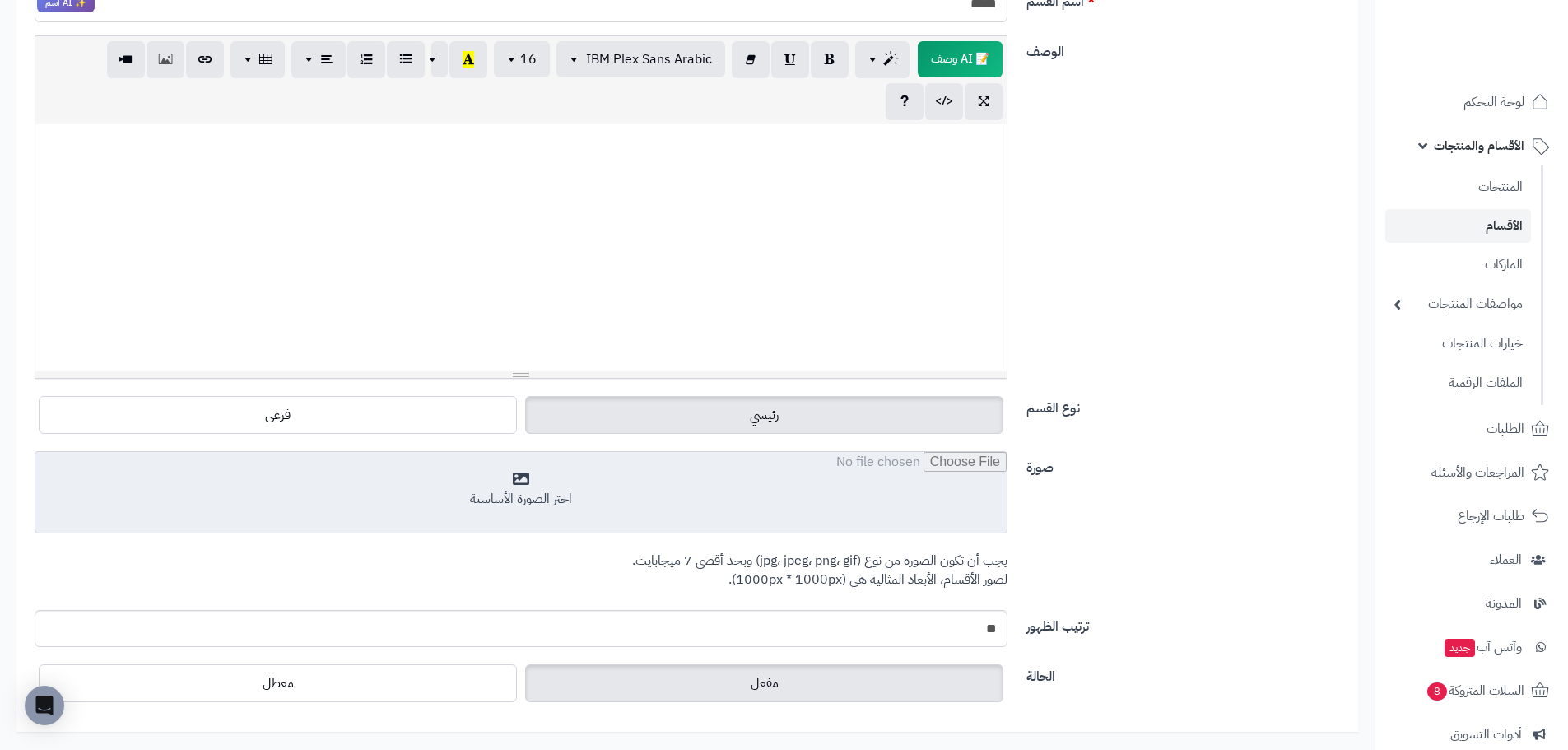
click at [928, 514] on input "file" at bounding box center [521, 493] width 971 height 83
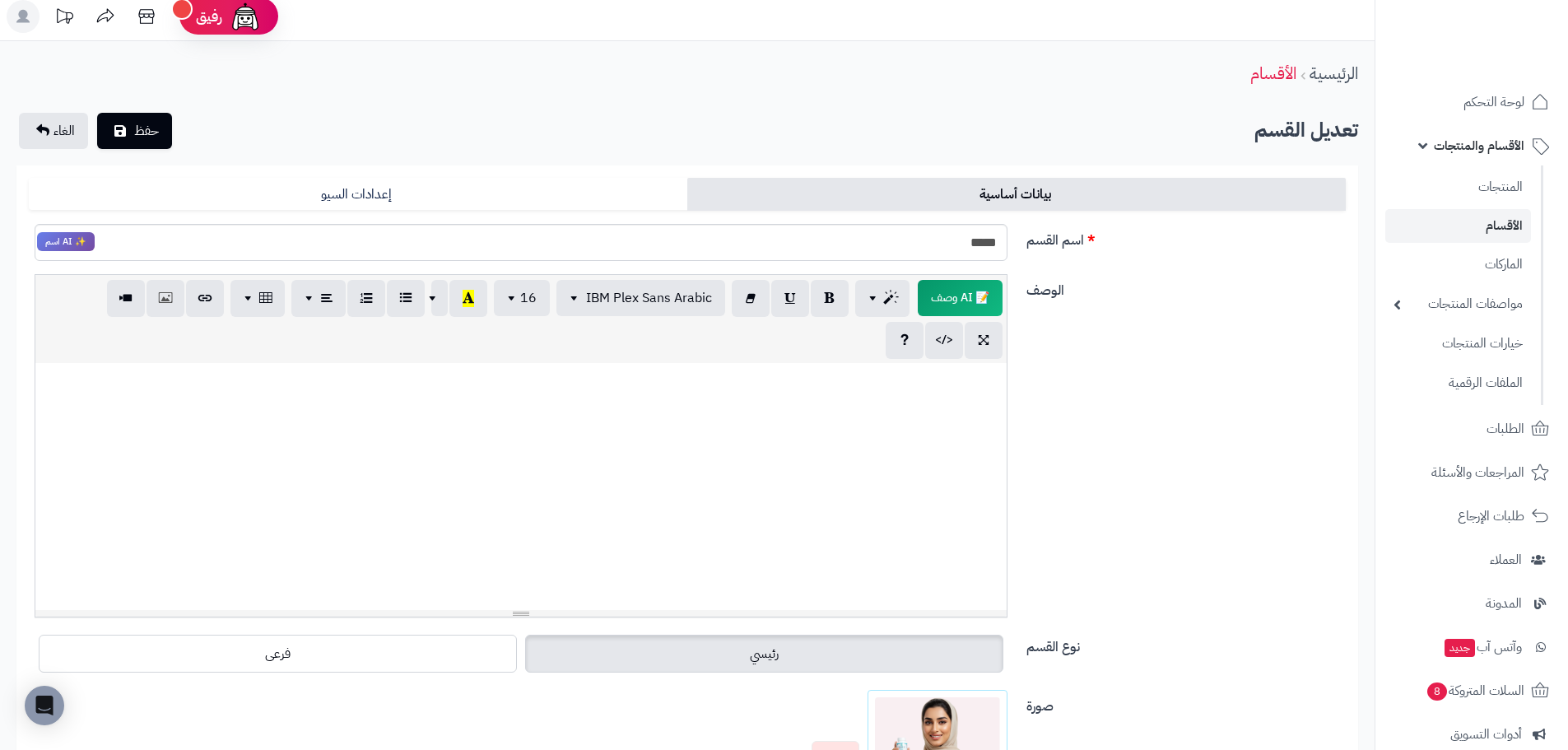
scroll to position [0, 0]
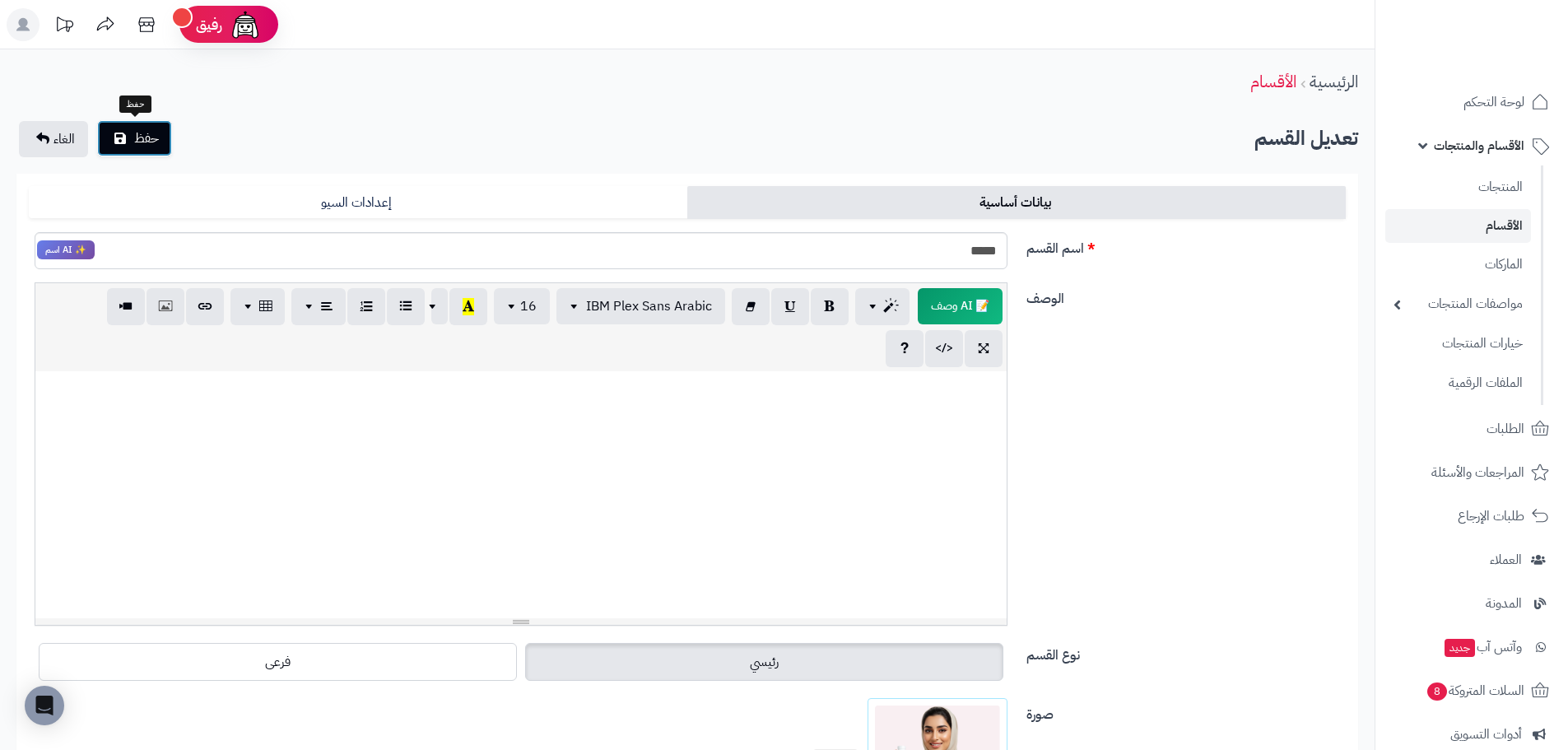
click at [116, 129] on button "حفظ" at bounding box center [135, 138] width 75 height 37
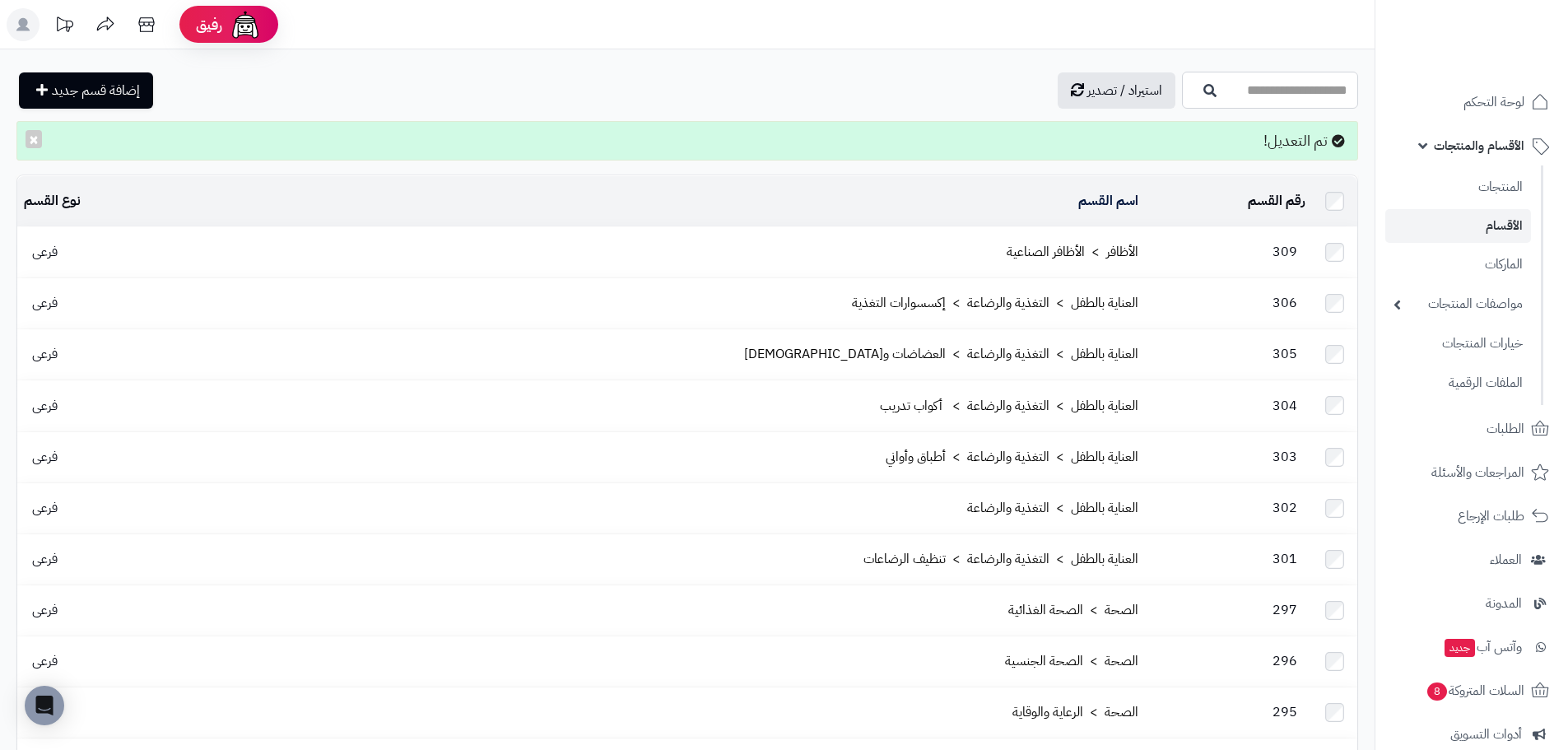
click at [1262, 99] on input "اسم القسم" at bounding box center [1269, 90] width 176 height 37
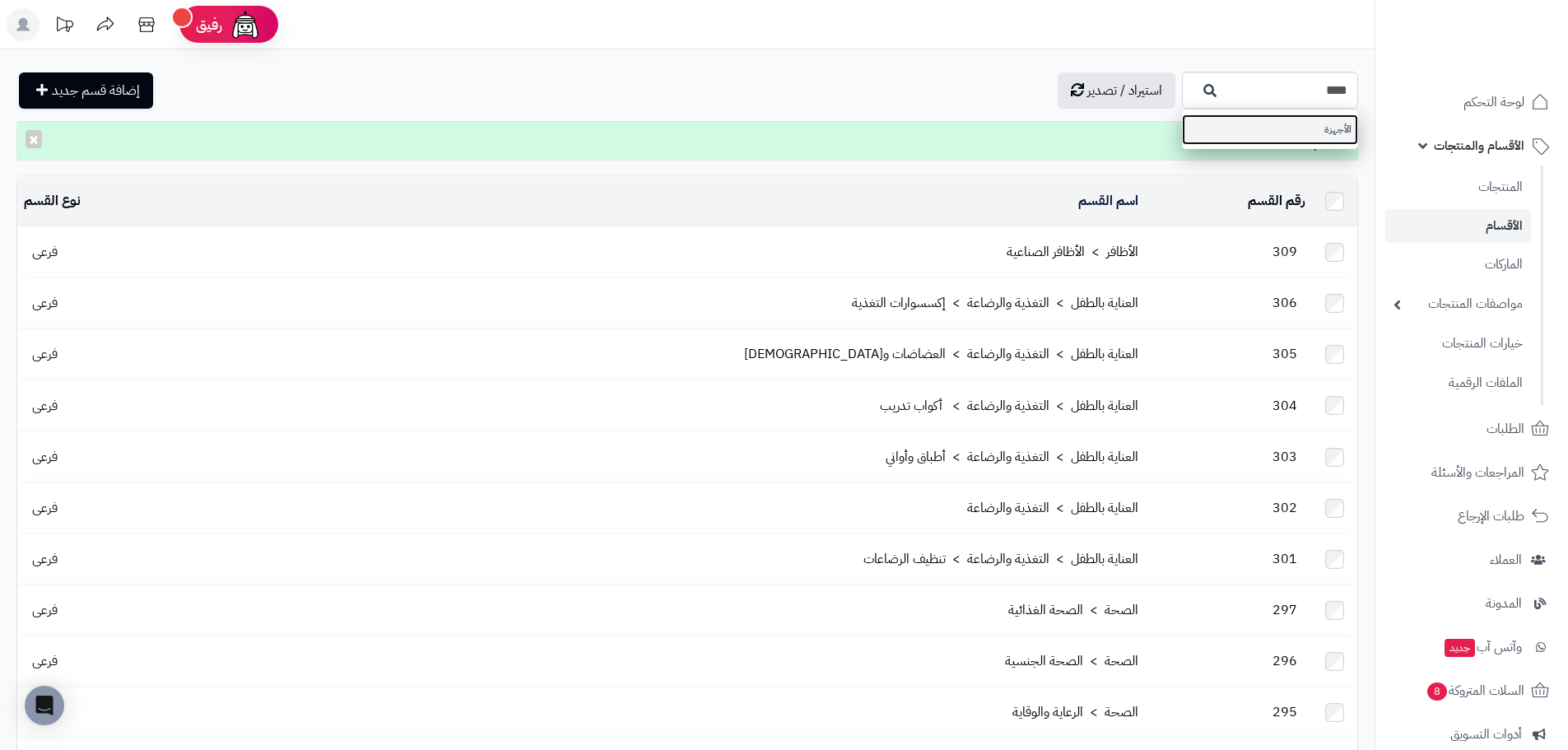
click at [1294, 126] on link "الأجهزة" at bounding box center [1269, 129] width 176 height 30
type input "*******"
click at [1236, 101] on input "*******" at bounding box center [1269, 90] width 176 height 37
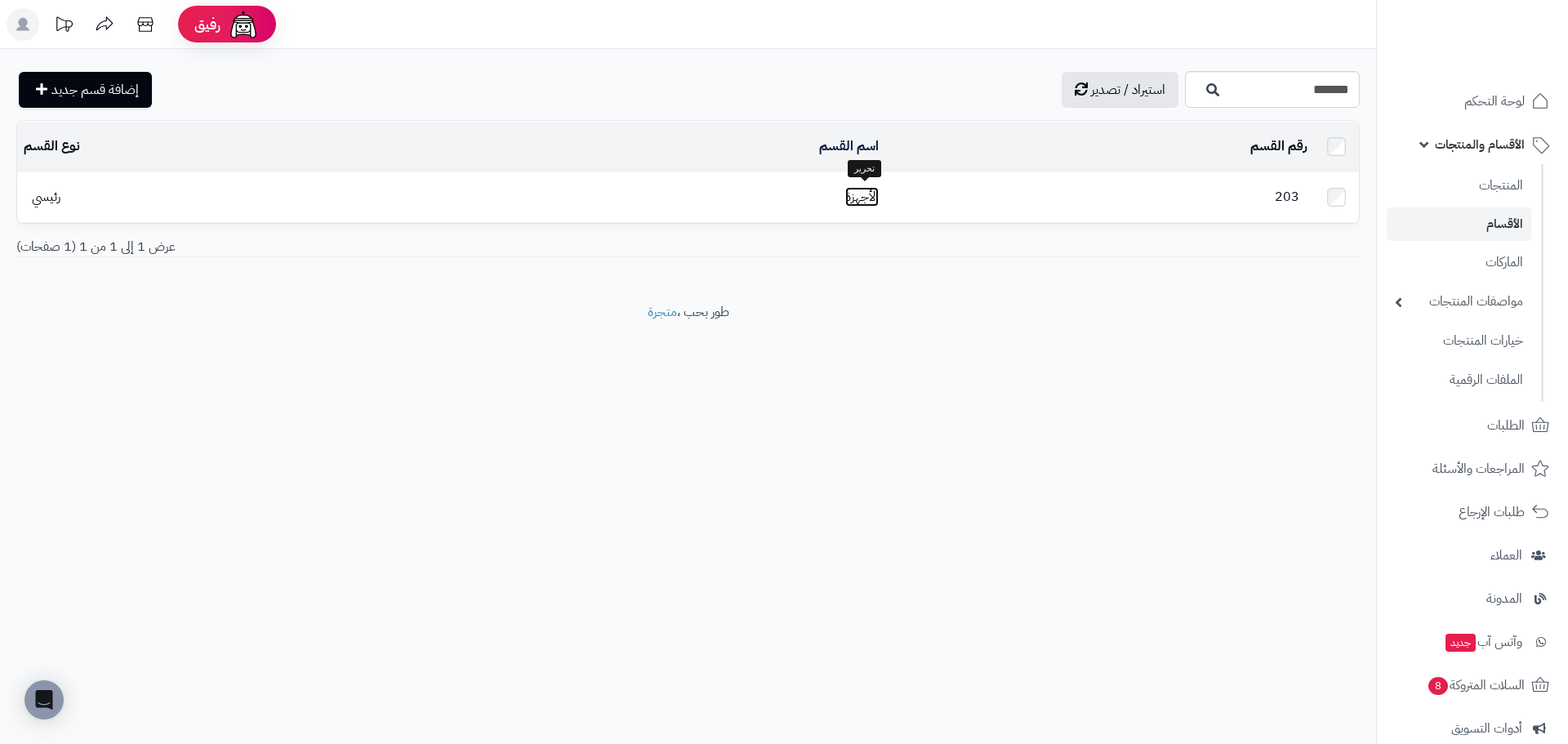
click at [869, 190] on link "الأجهزة" at bounding box center [862, 197] width 34 height 20
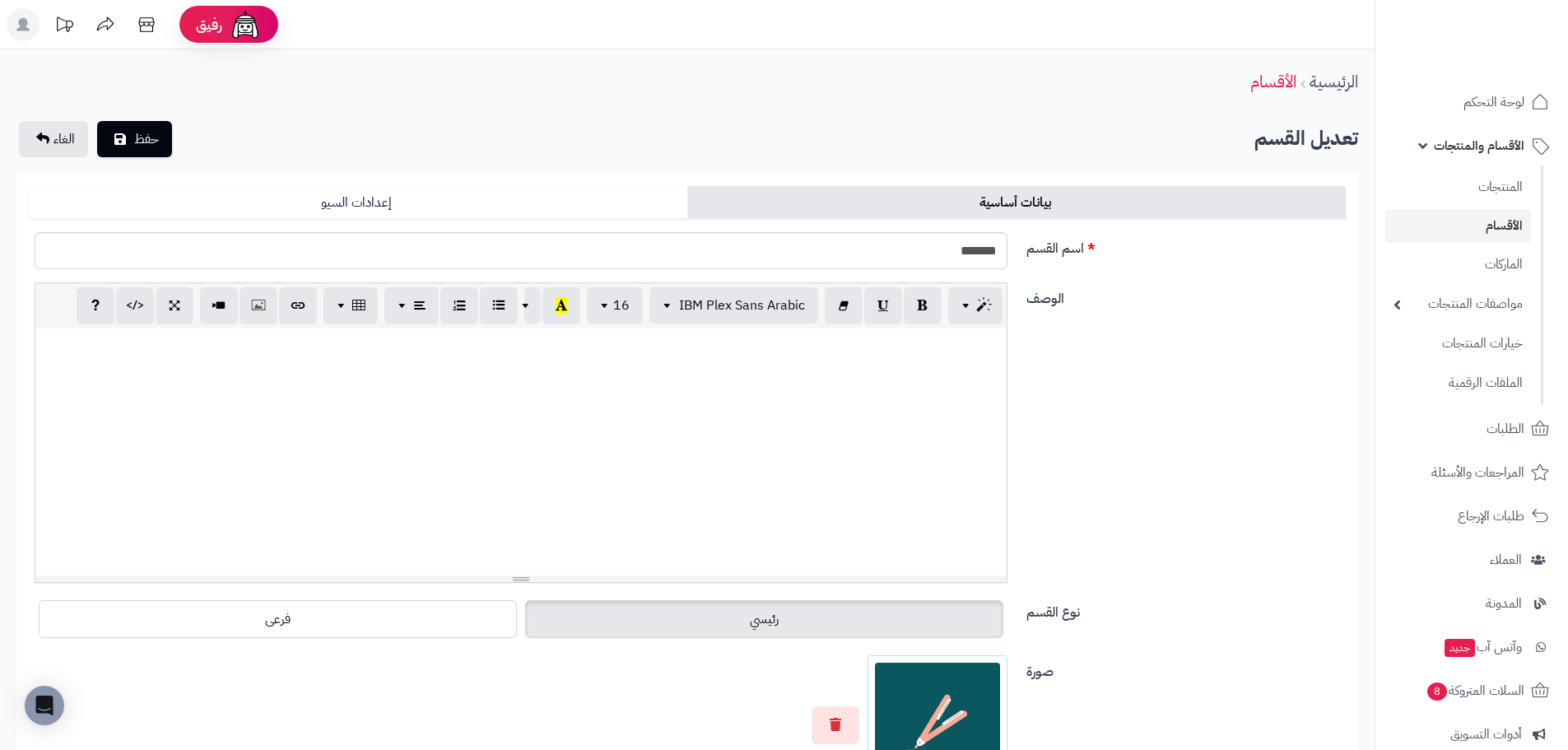
scroll to position [247, 0]
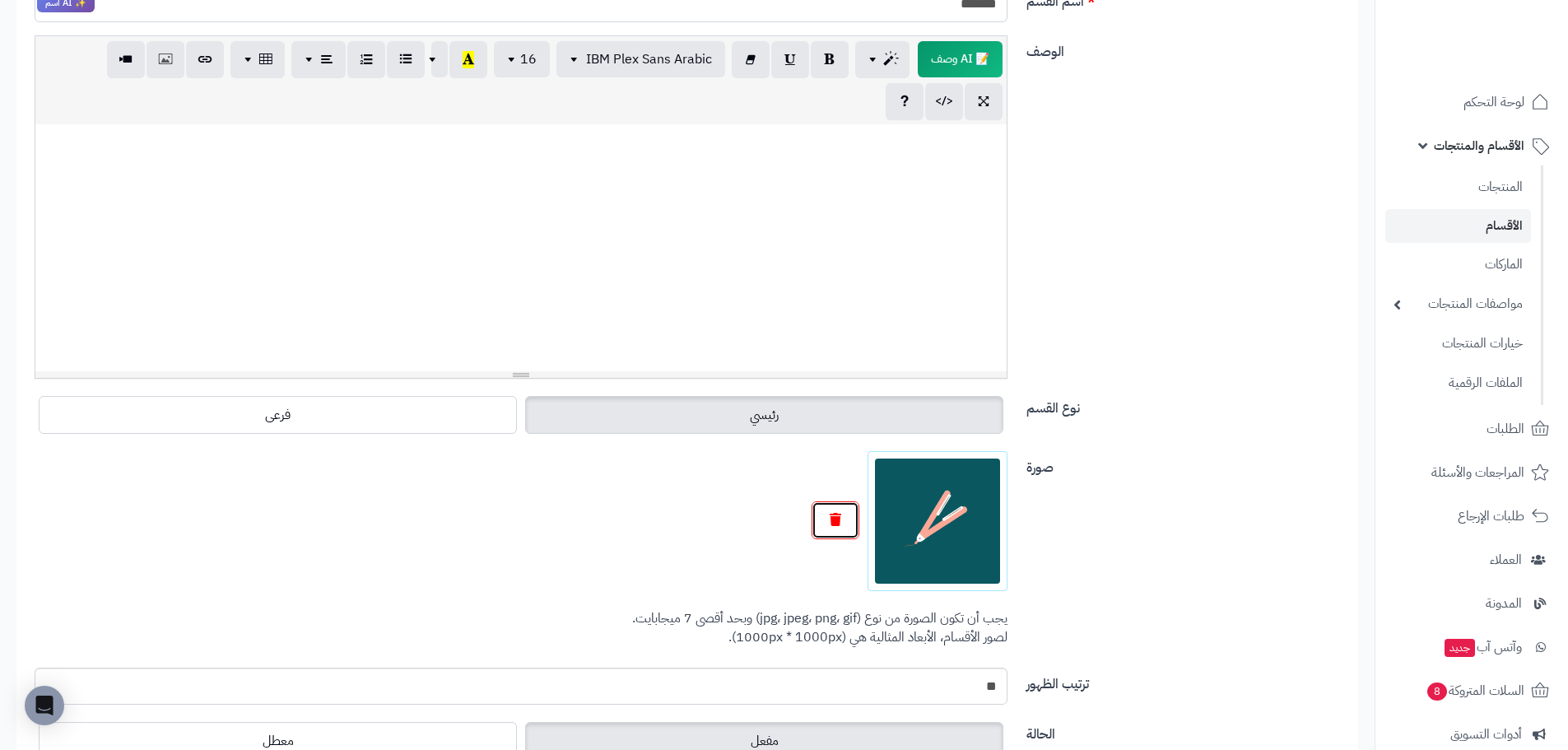
click at [848, 517] on button "button" at bounding box center [835, 521] width 48 height 38
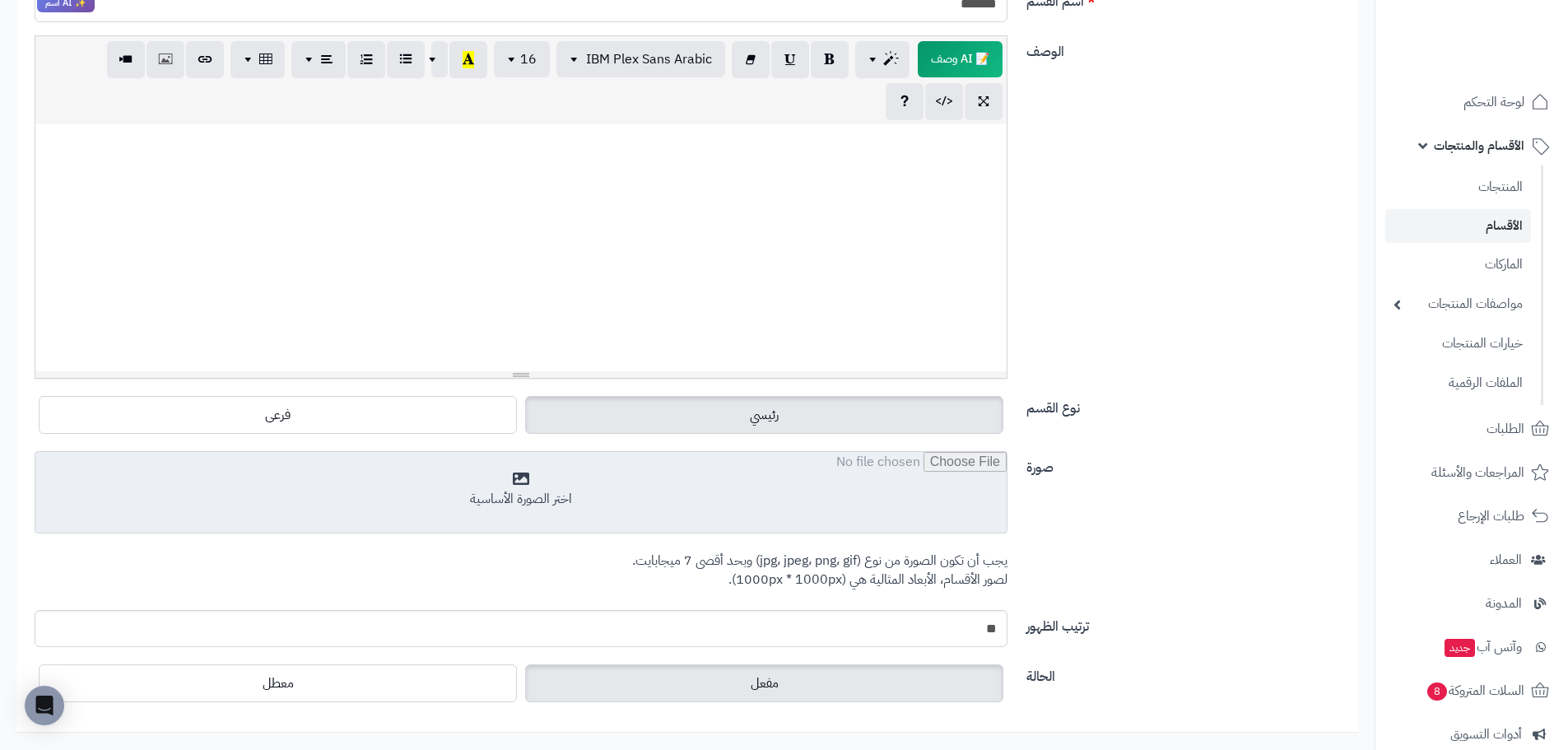
click at [888, 522] on input "file" at bounding box center [521, 493] width 971 height 83
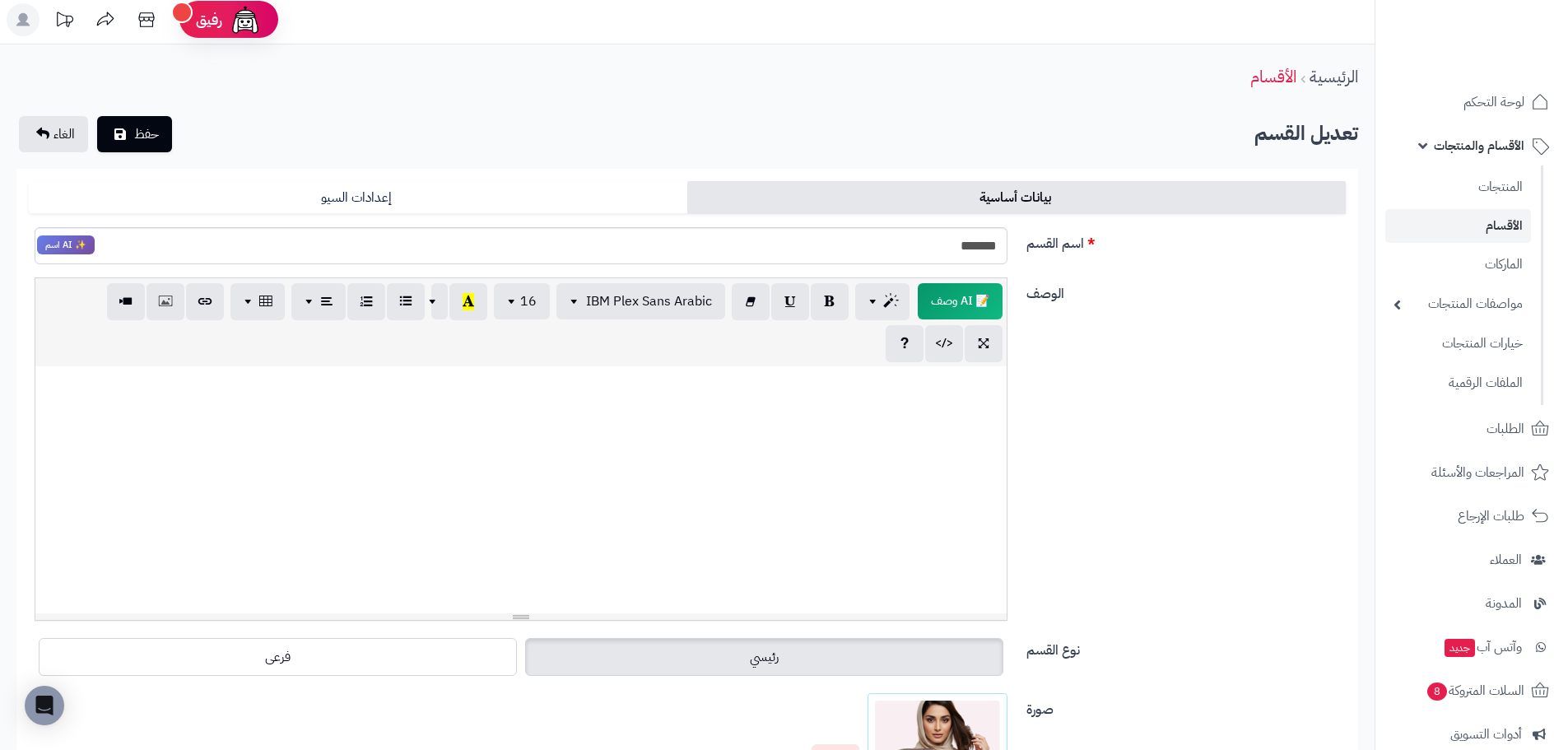
scroll to position [0, 0]
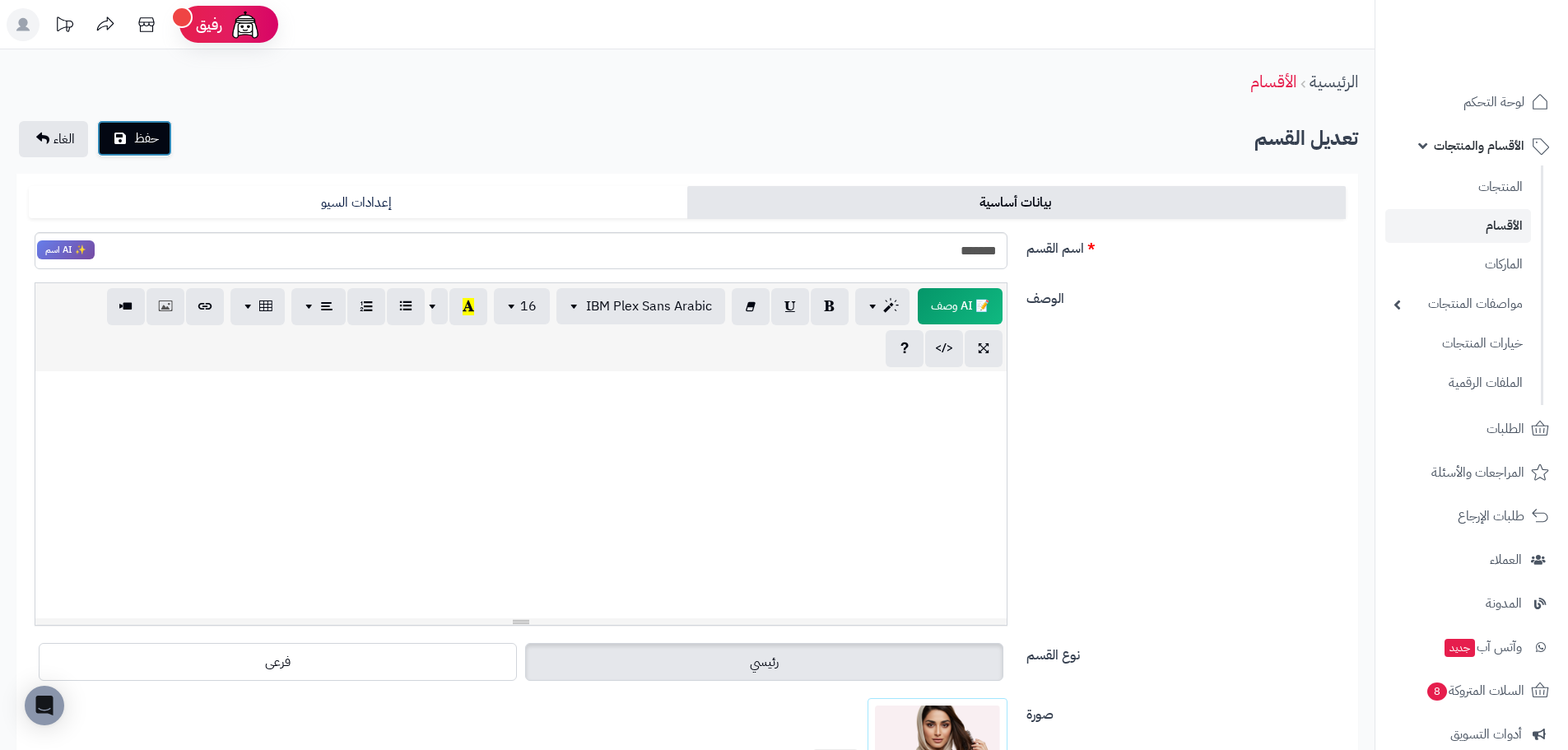
click at [156, 134] on span "حفظ" at bounding box center [146, 138] width 24 height 20
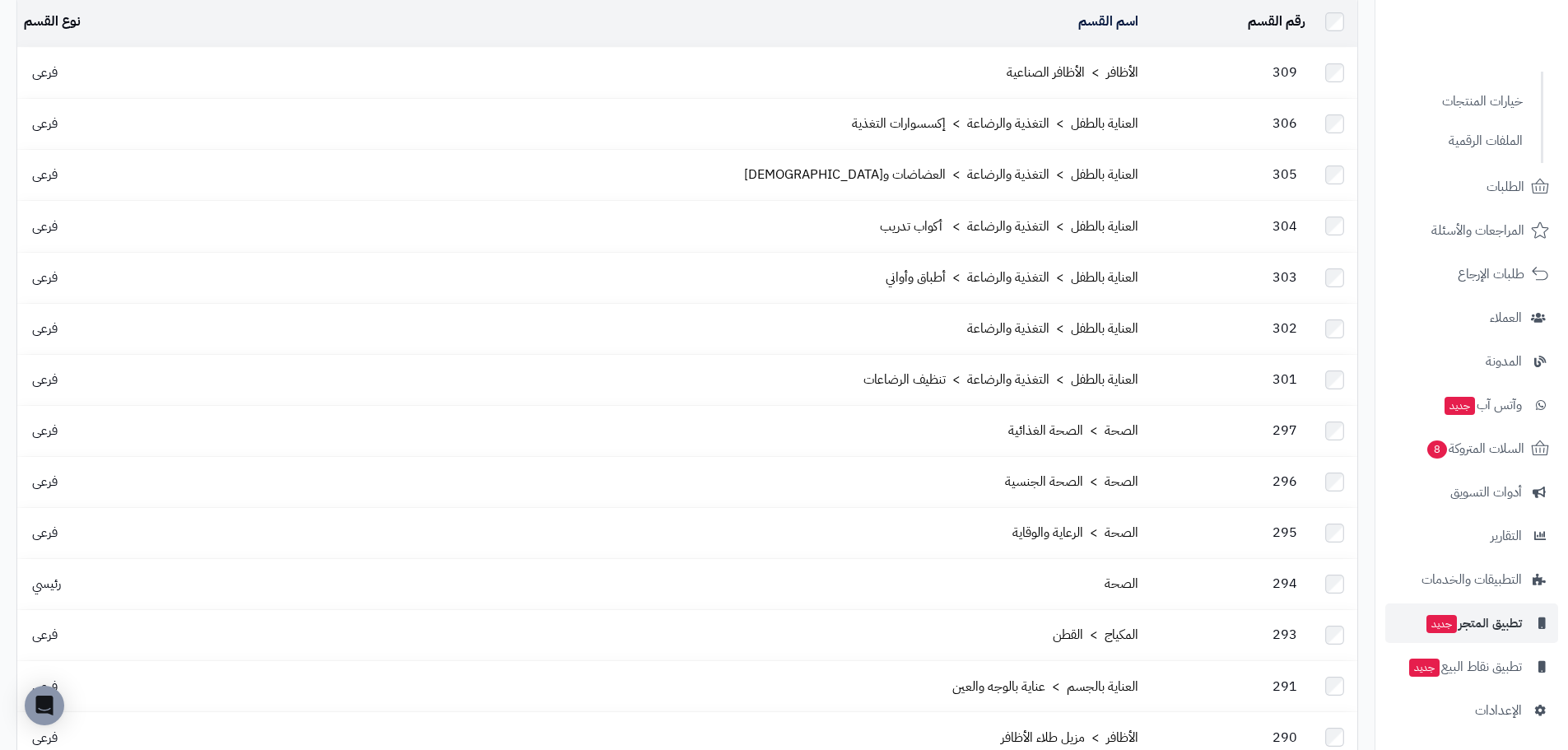
scroll to position [329, 0]
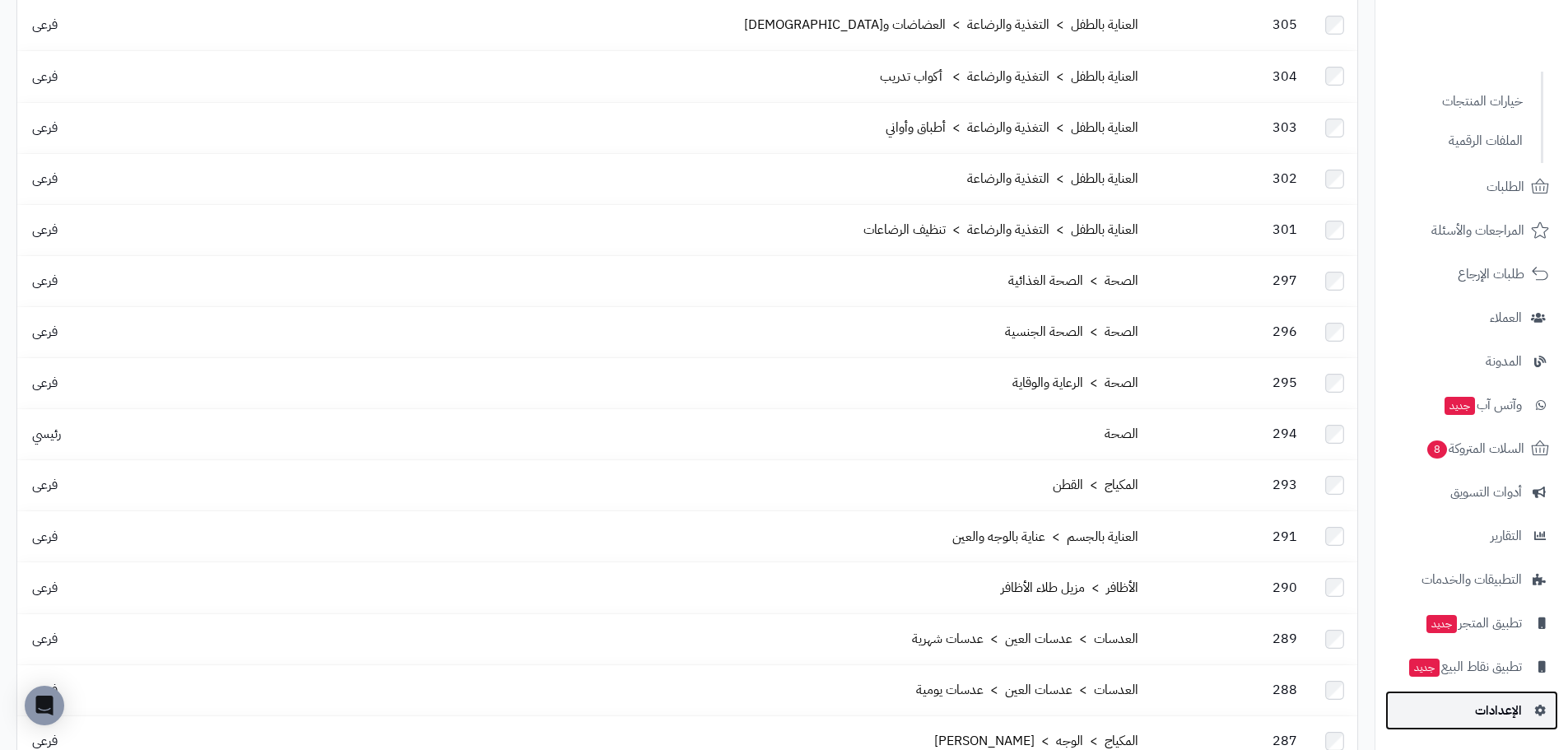
click at [1501, 701] on span "الإعدادات" at bounding box center [1499, 710] width 47 height 23
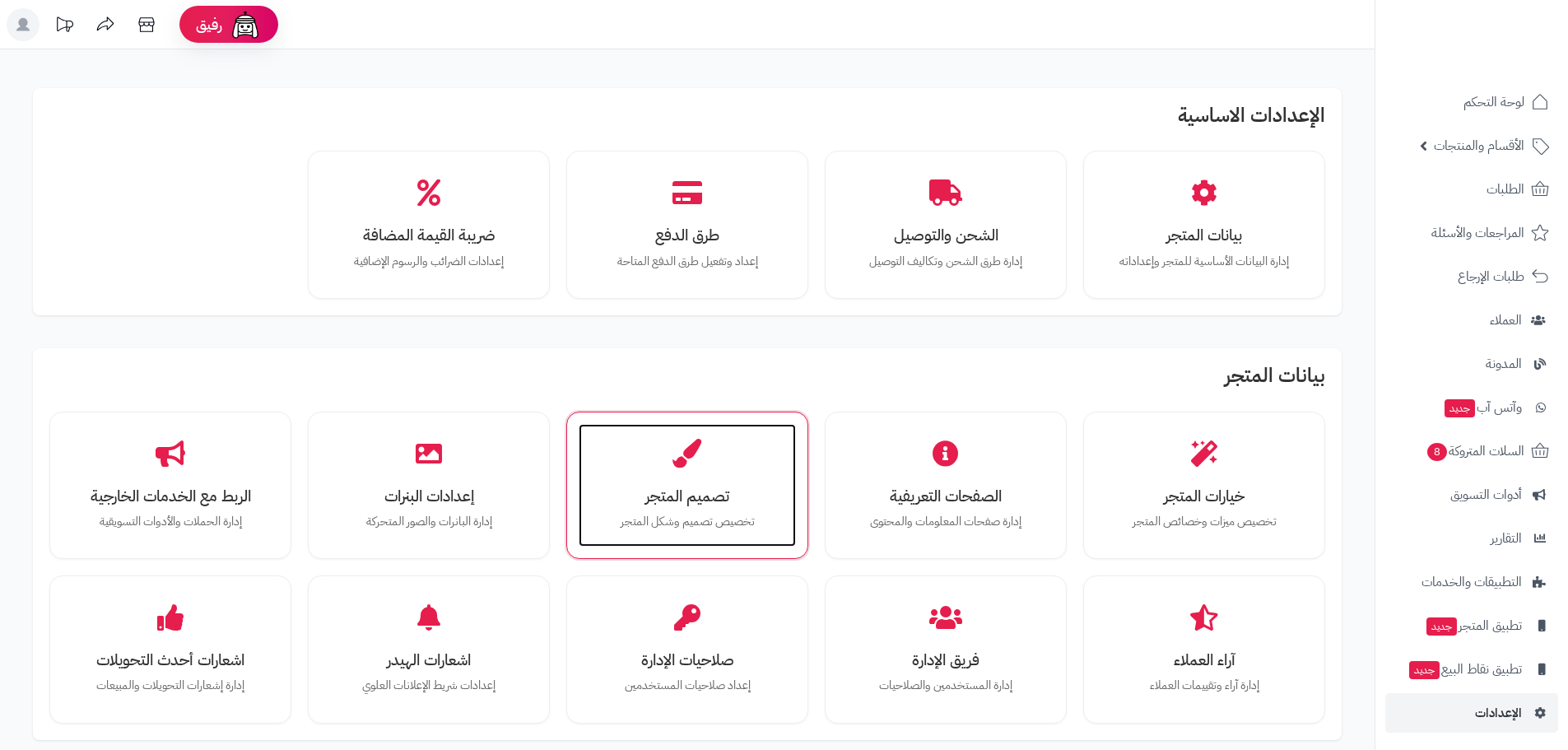
click at [732, 479] on div "تصميم المتجر تخصيص تصميم وشكل المتجر" at bounding box center [687, 486] width 217 height 123
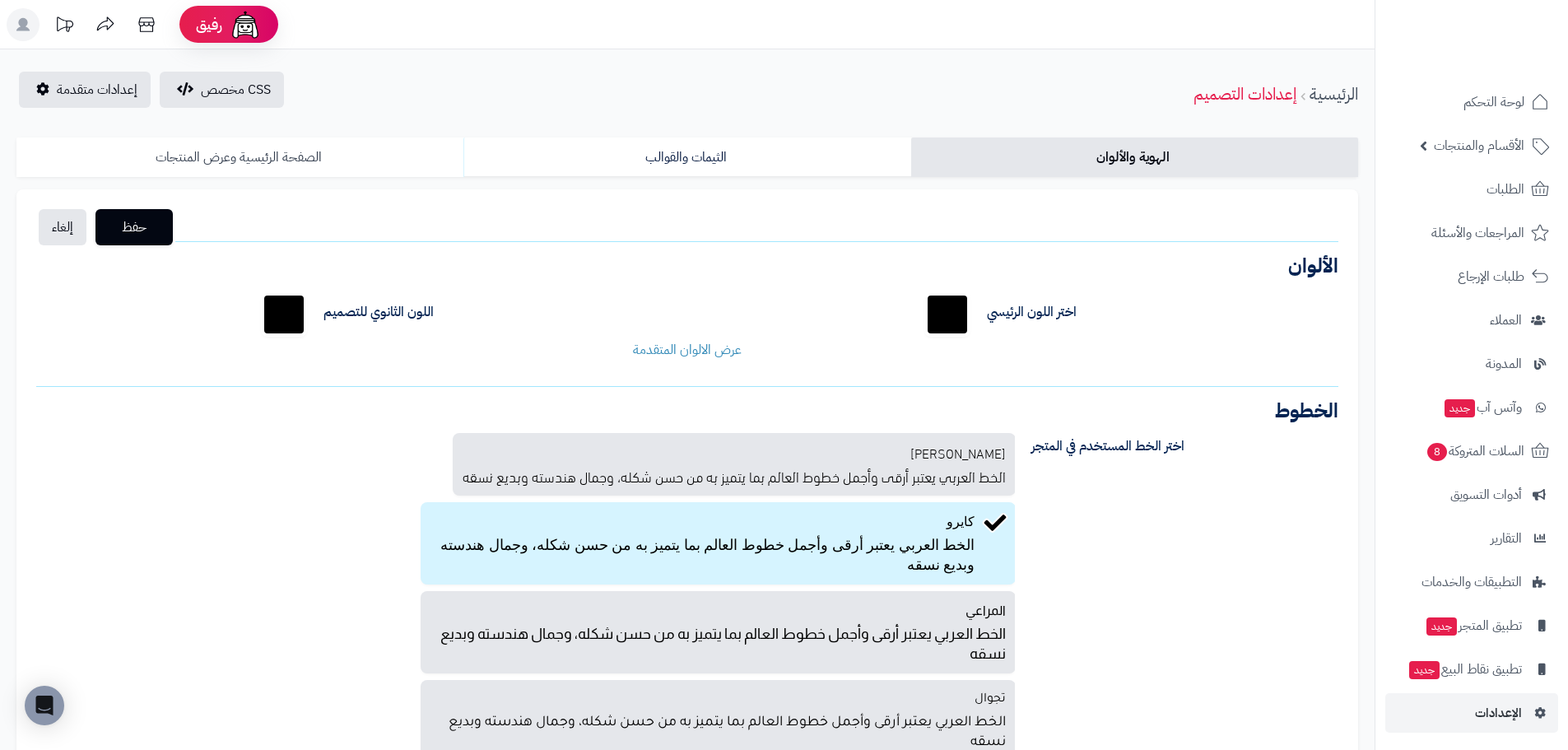
click at [217, 144] on link "الصفحة الرئيسية وعرض المنتجات" at bounding box center [240, 156] width 447 height 39
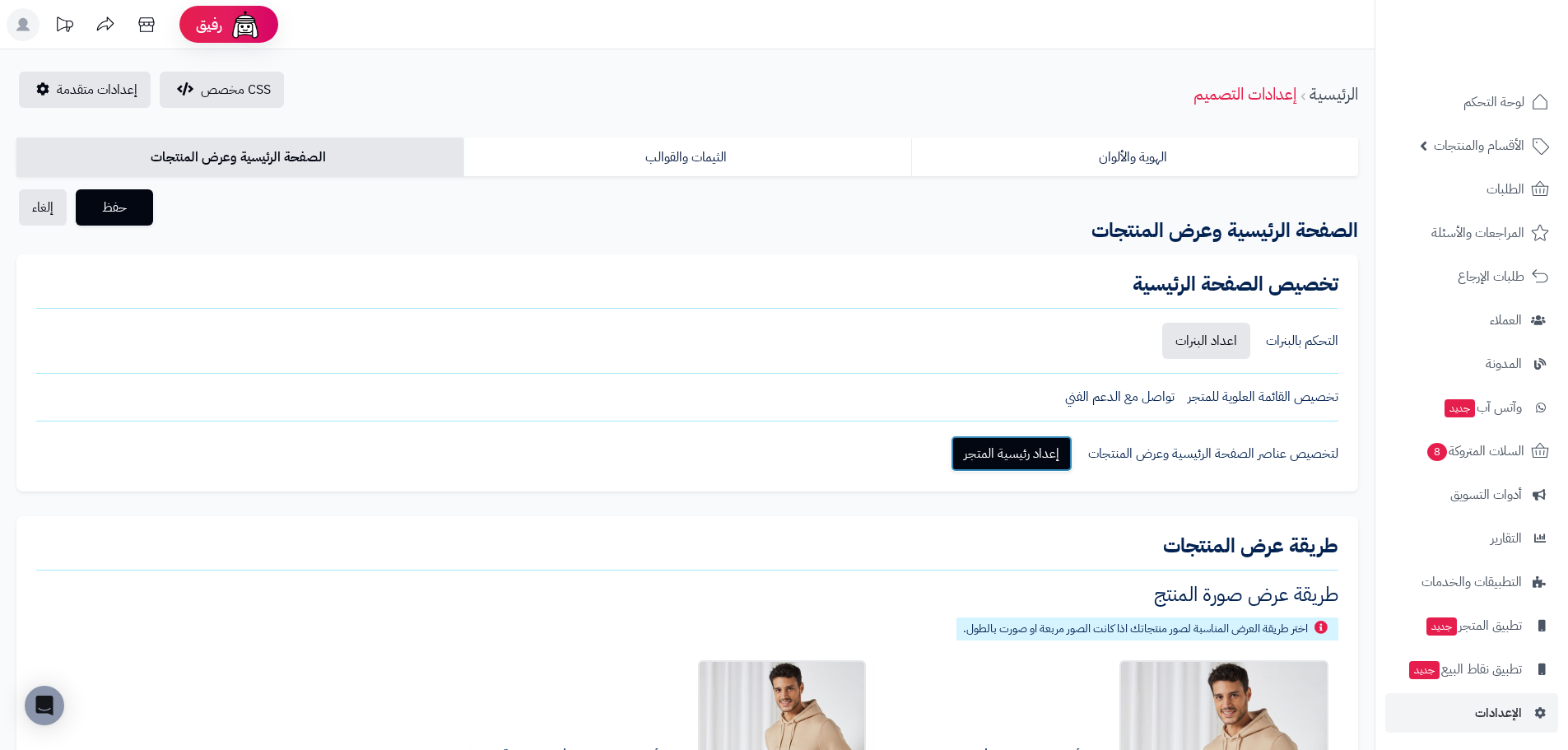
click at [1022, 448] on link "إعداد رئيسية المتجر" at bounding box center [1011, 454] width 122 height 37
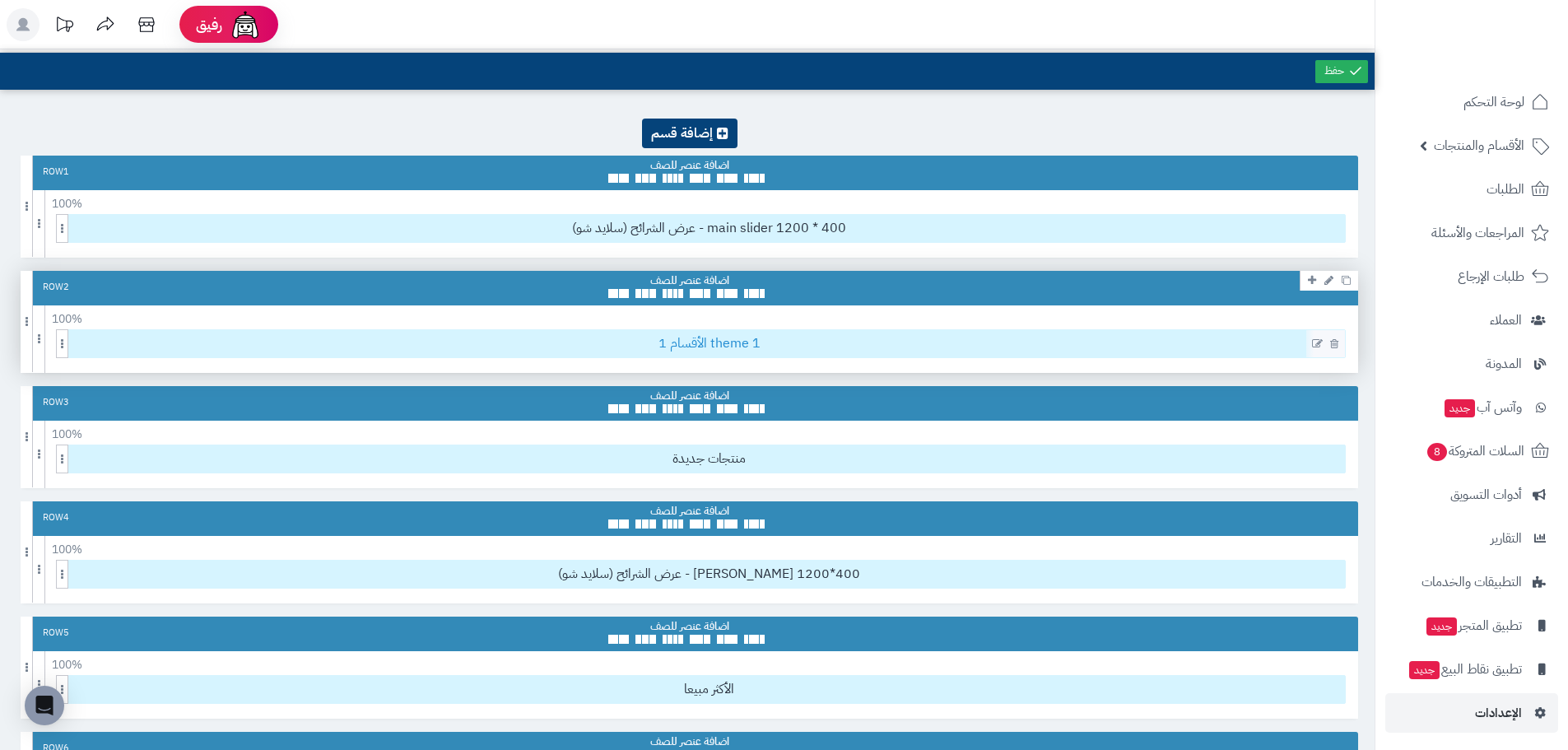
click at [720, 342] on span "1 الأقسام theme 1" at bounding box center [709, 343] width 1272 height 27
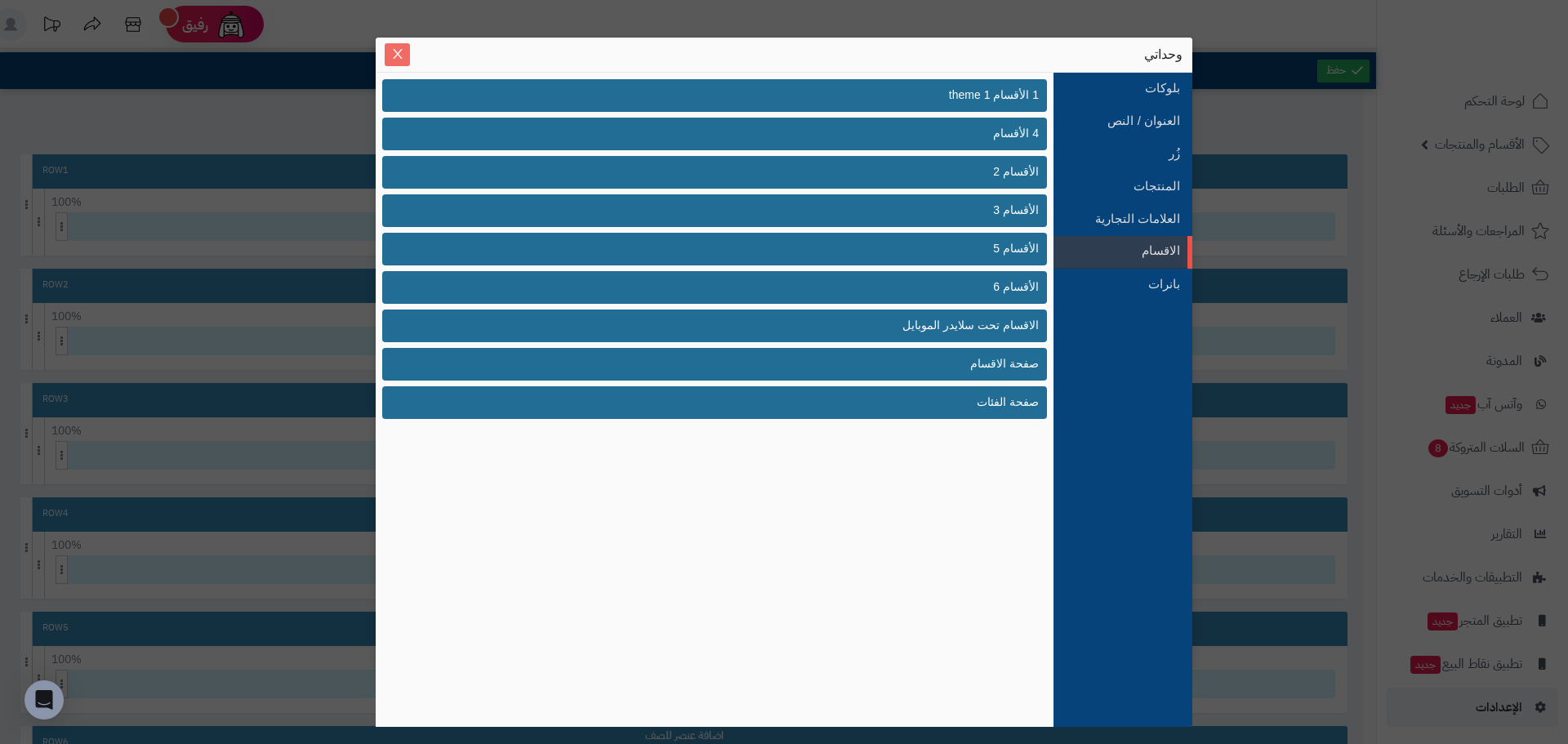
click at [397, 49] on icon "Close" at bounding box center [397, 53] width 13 height 13
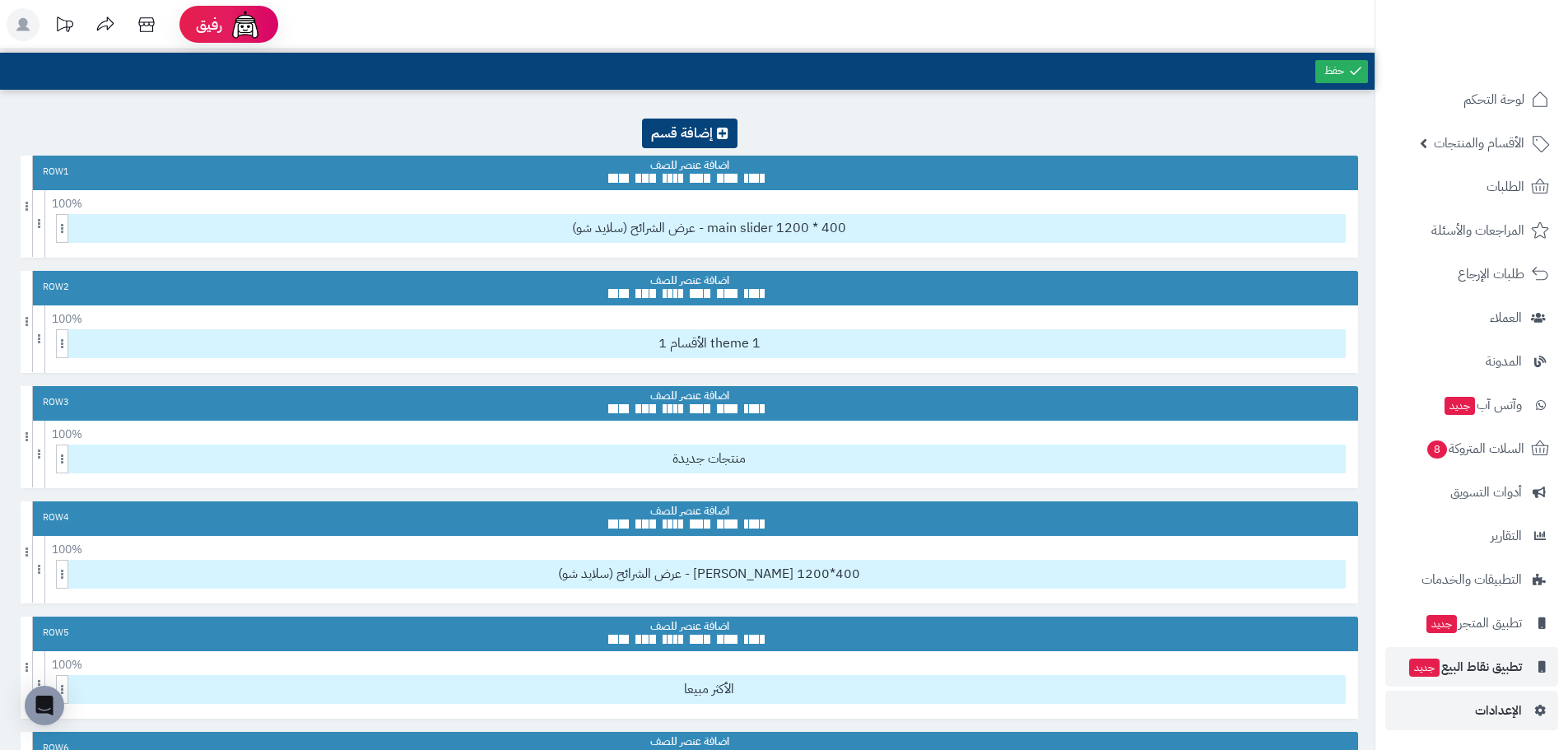
scroll to position [3, 0]
click at [1485, 701] on span "الإعدادات" at bounding box center [1499, 709] width 47 height 23
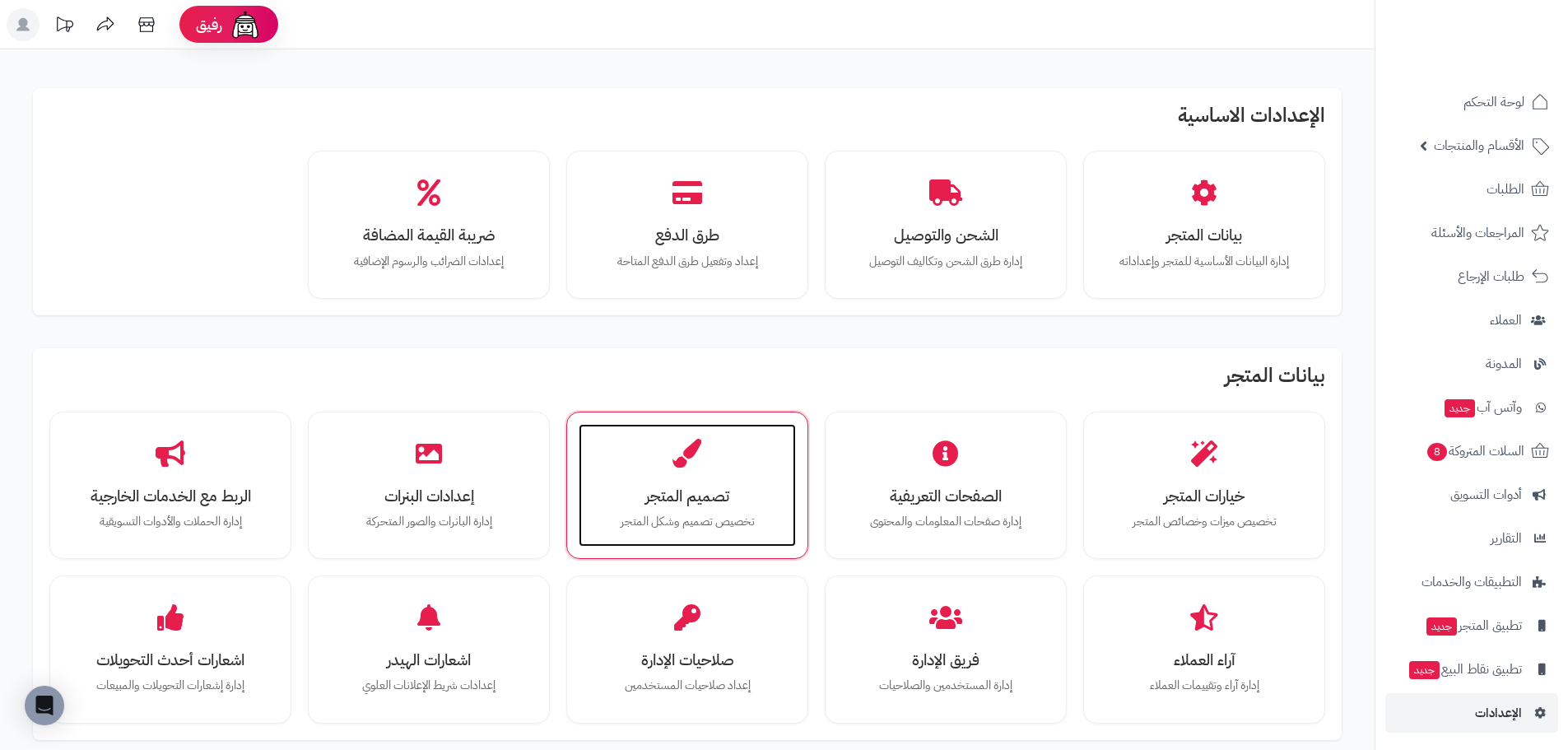
click at [693, 494] on h3 "تصميم المتجر" at bounding box center [687, 496] width 184 height 17
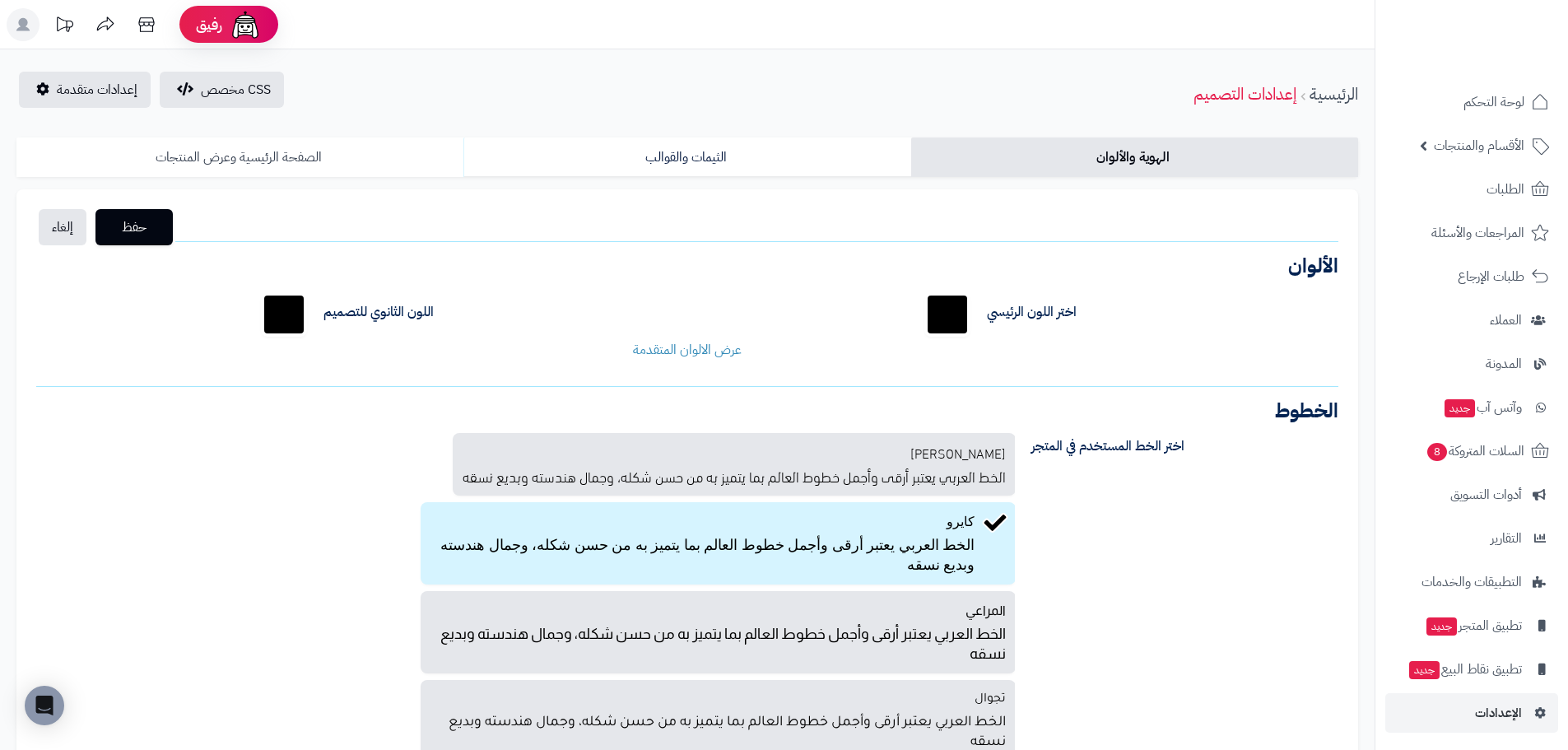
click at [341, 147] on link "الصفحة الرئيسية وعرض المنتجات" at bounding box center [240, 156] width 447 height 39
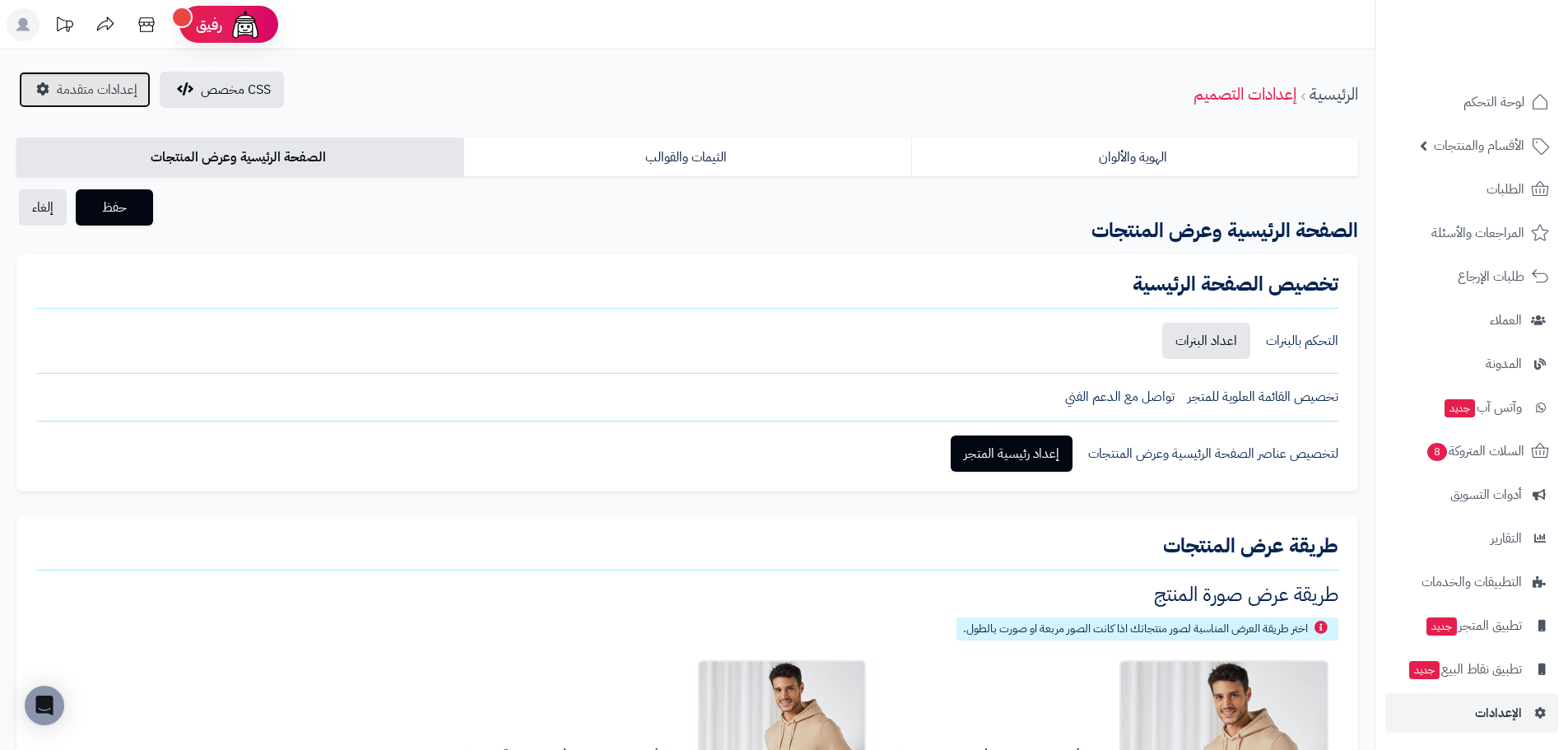
click at [125, 92] on span "إعدادات متقدمة" at bounding box center [96, 90] width 81 height 20
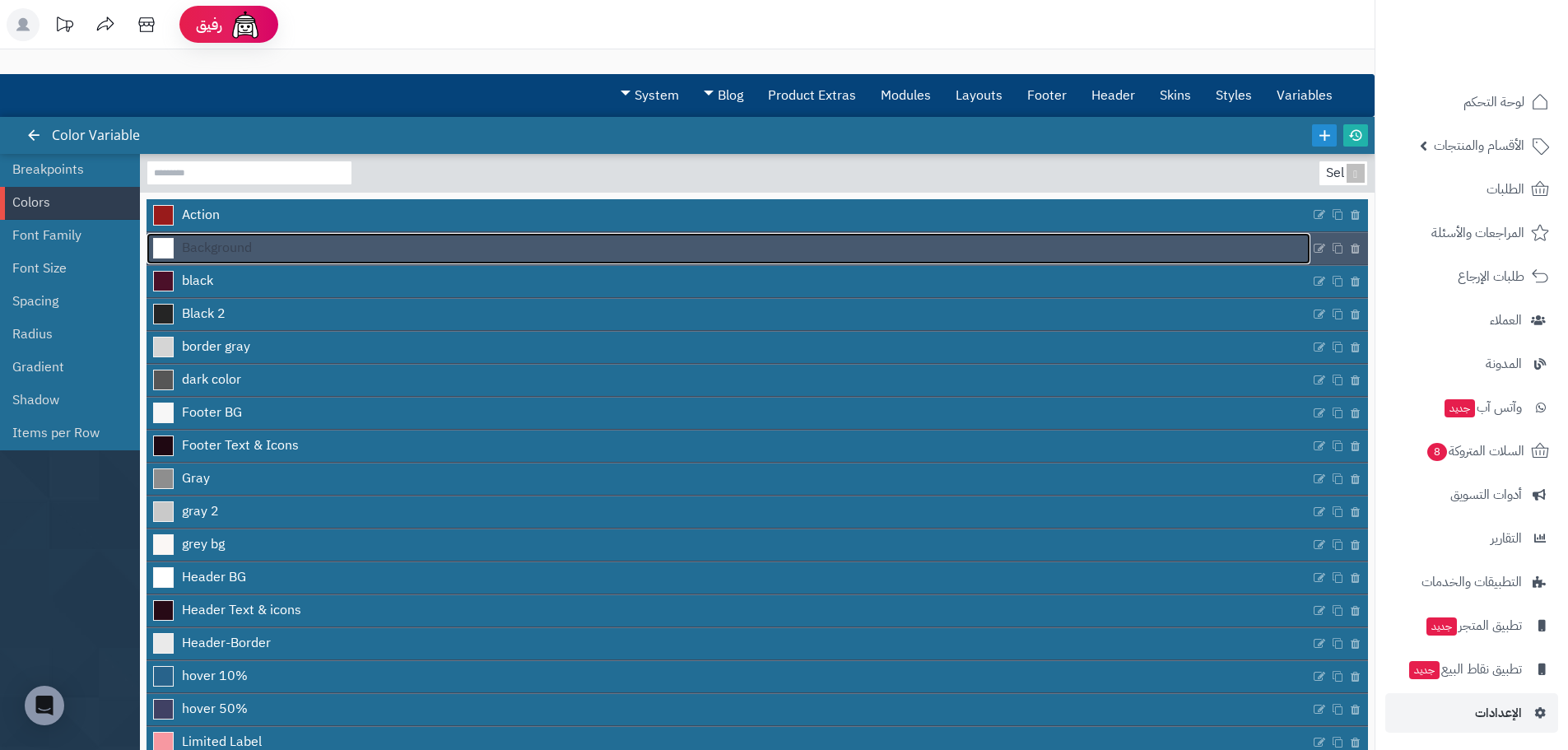
click at [317, 260] on link "Background" at bounding box center [729, 249] width 1164 height 31
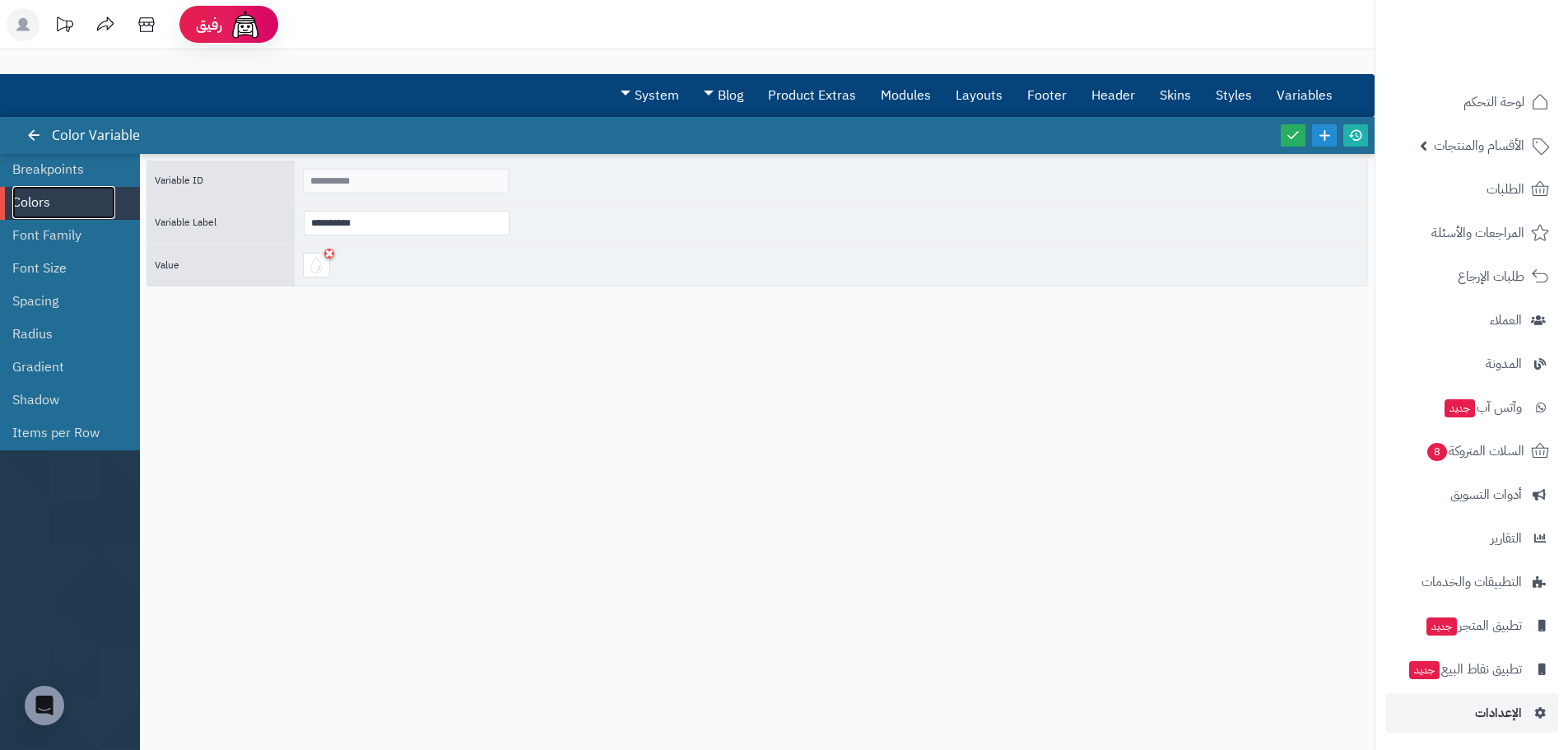
click at [65, 198] on link "Colors" at bounding box center [63, 202] width 103 height 33
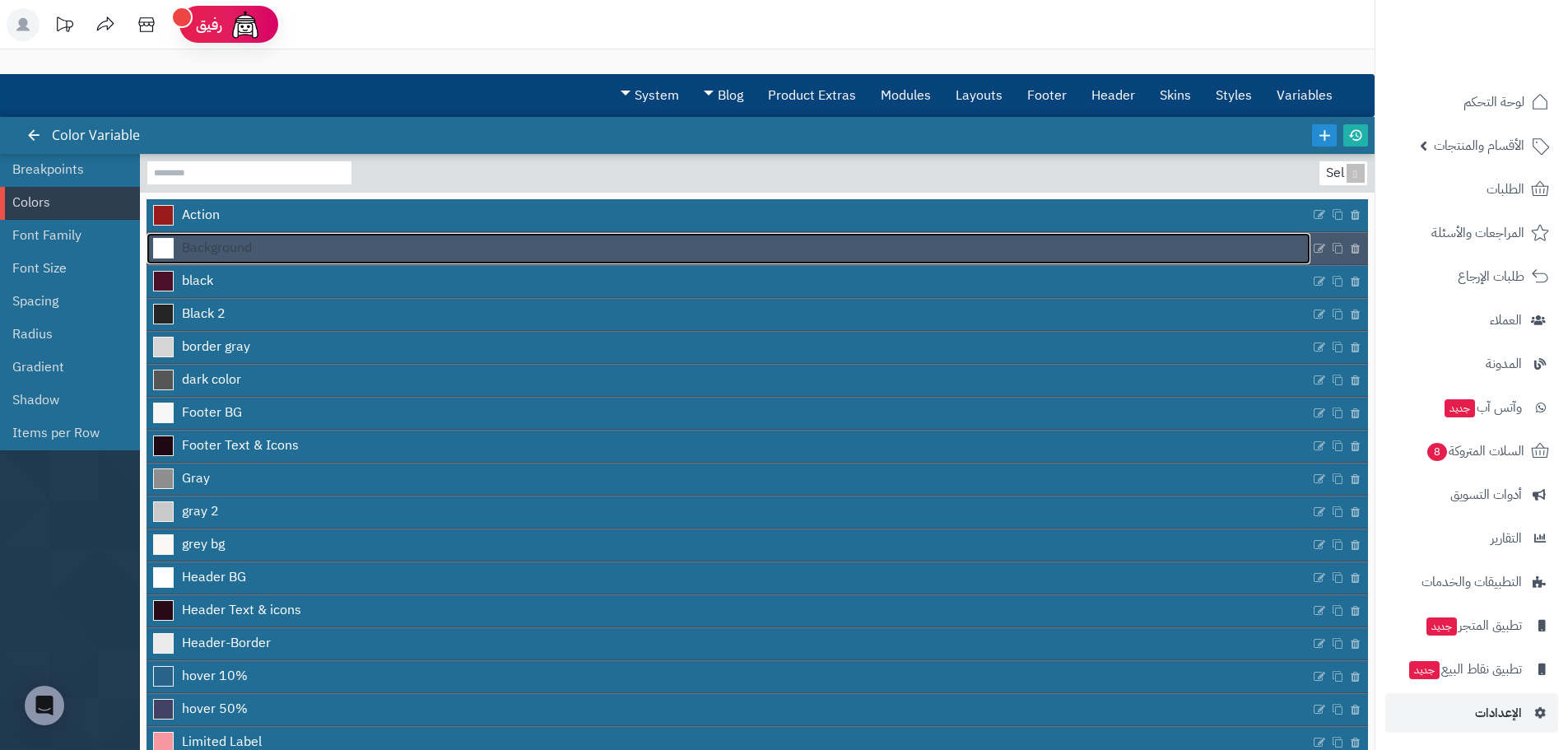
click at [273, 256] on link "Background" at bounding box center [729, 249] width 1164 height 31
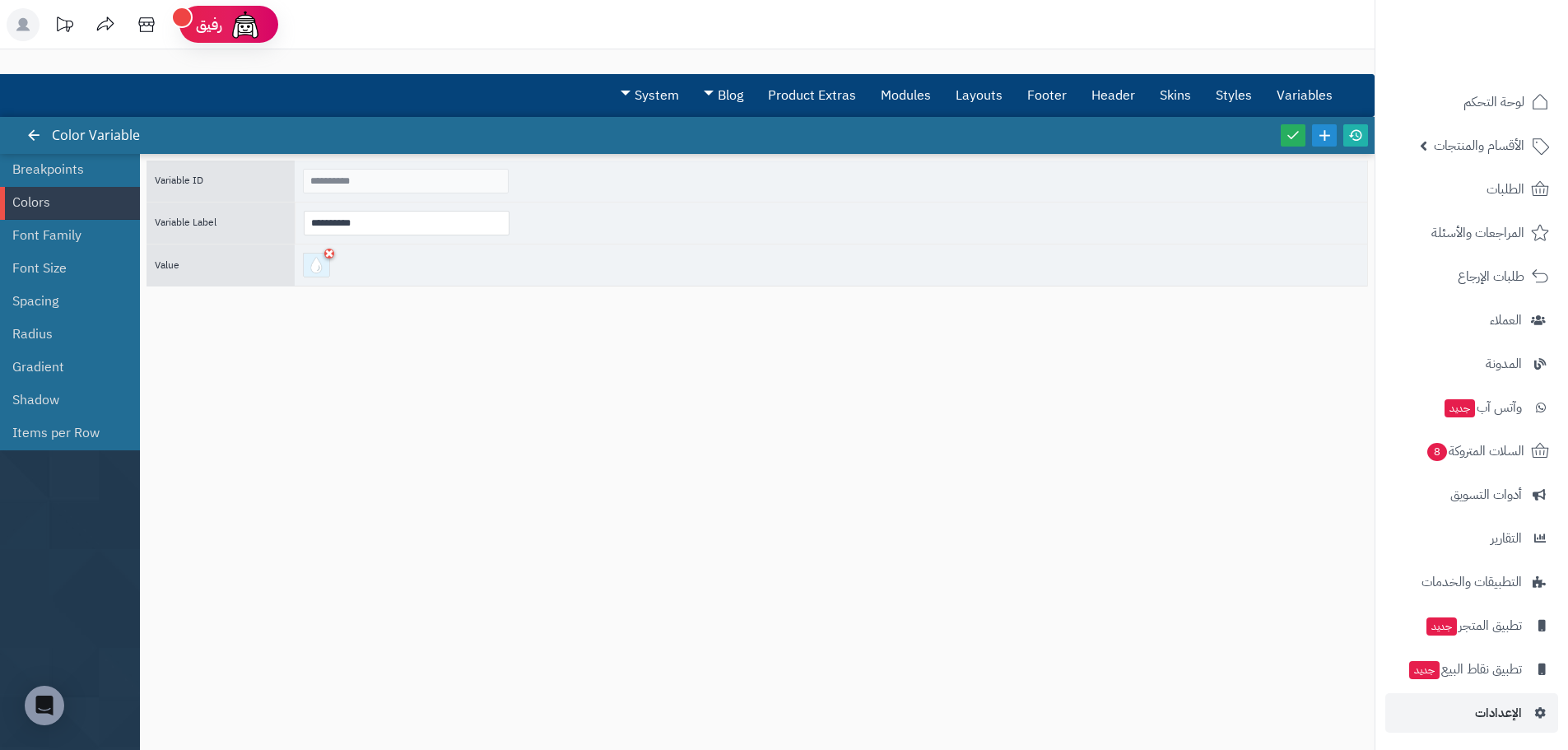
click at [308, 262] on div at bounding box center [316, 265] width 27 height 24
click at [240, 352] on div "**********" at bounding box center [758, 444] width 1221 height 567
click at [89, 201] on link "Colors" at bounding box center [63, 202] width 103 height 33
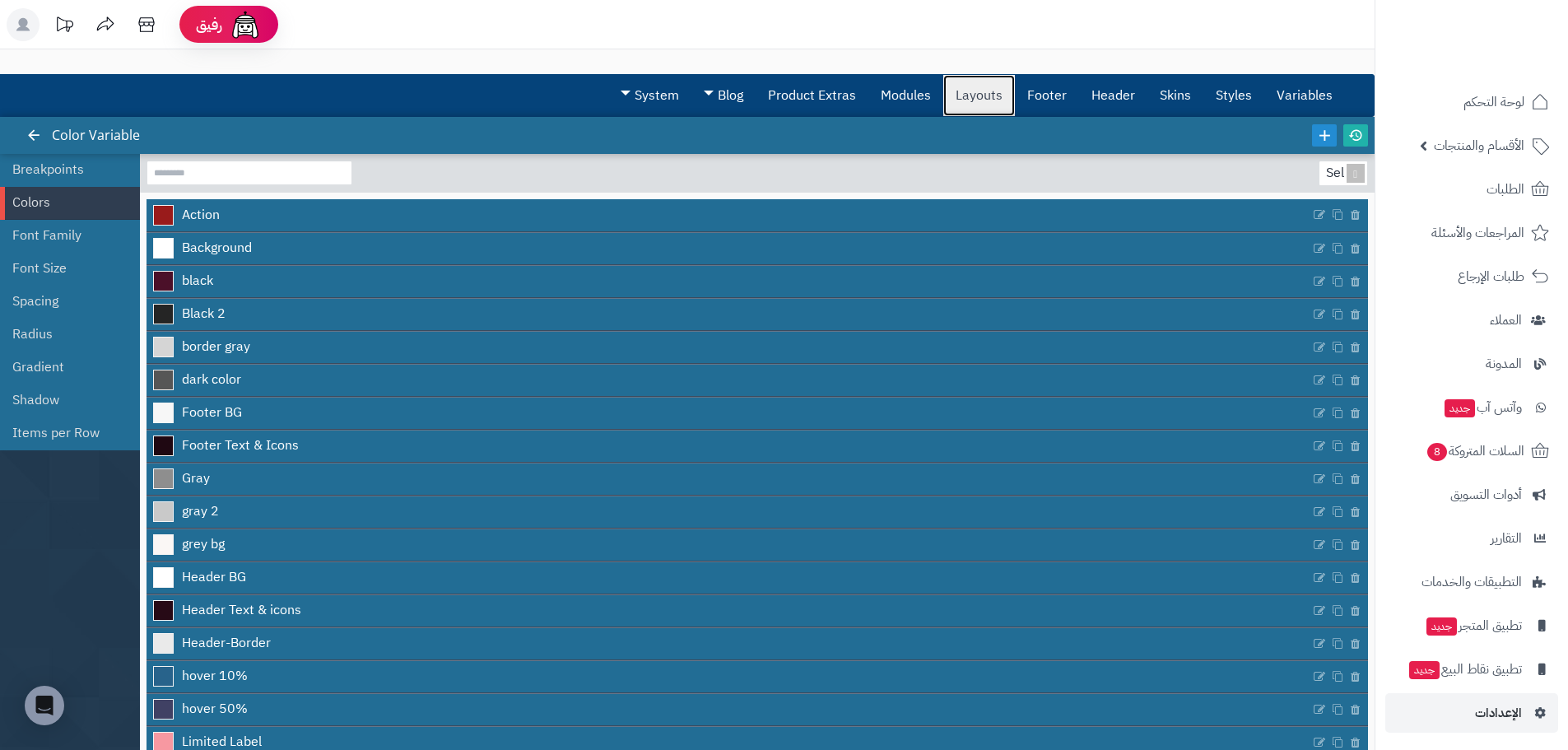
click at [994, 92] on link "Layouts" at bounding box center [979, 95] width 71 height 41
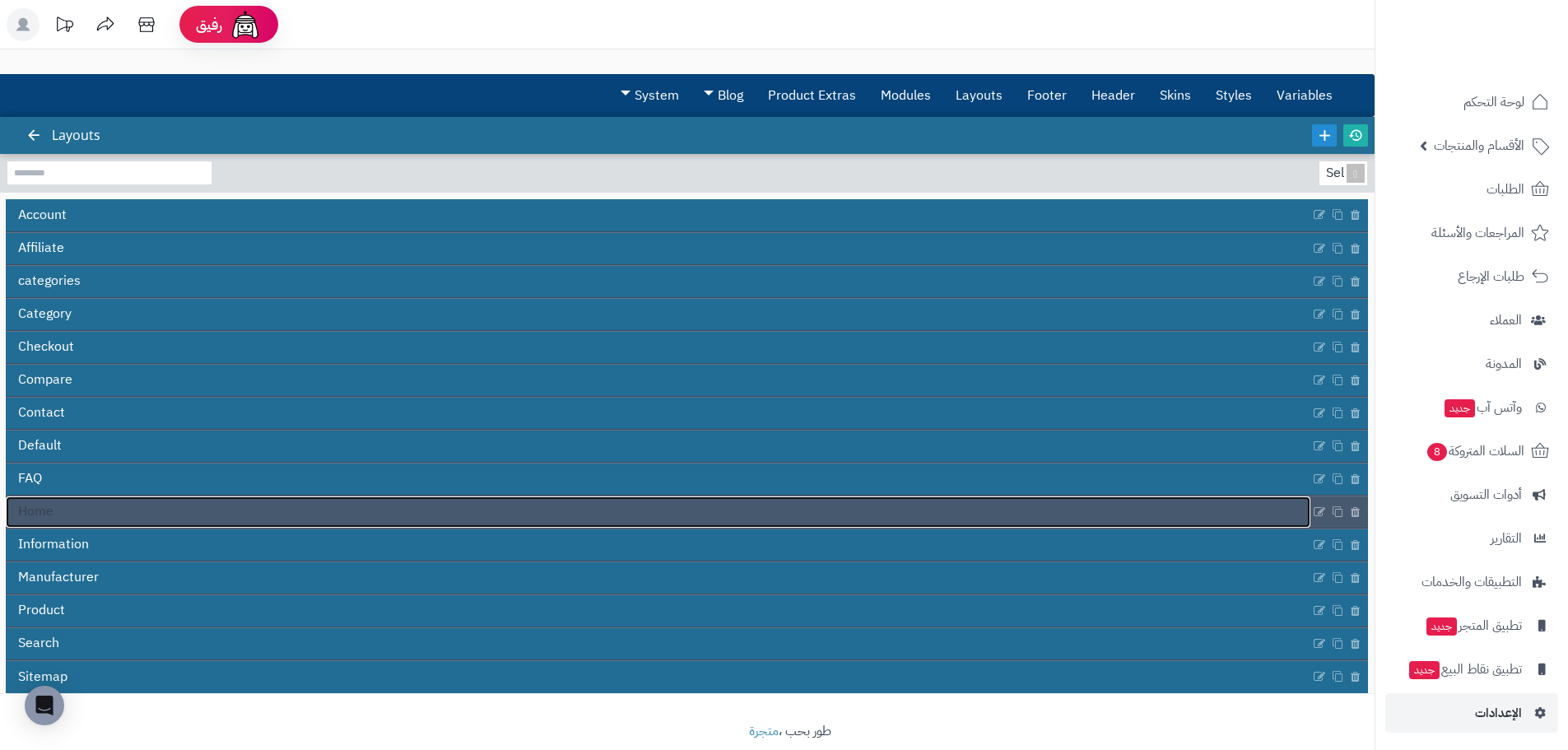
click at [60, 510] on link "Home" at bounding box center [658, 512] width 1305 height 31
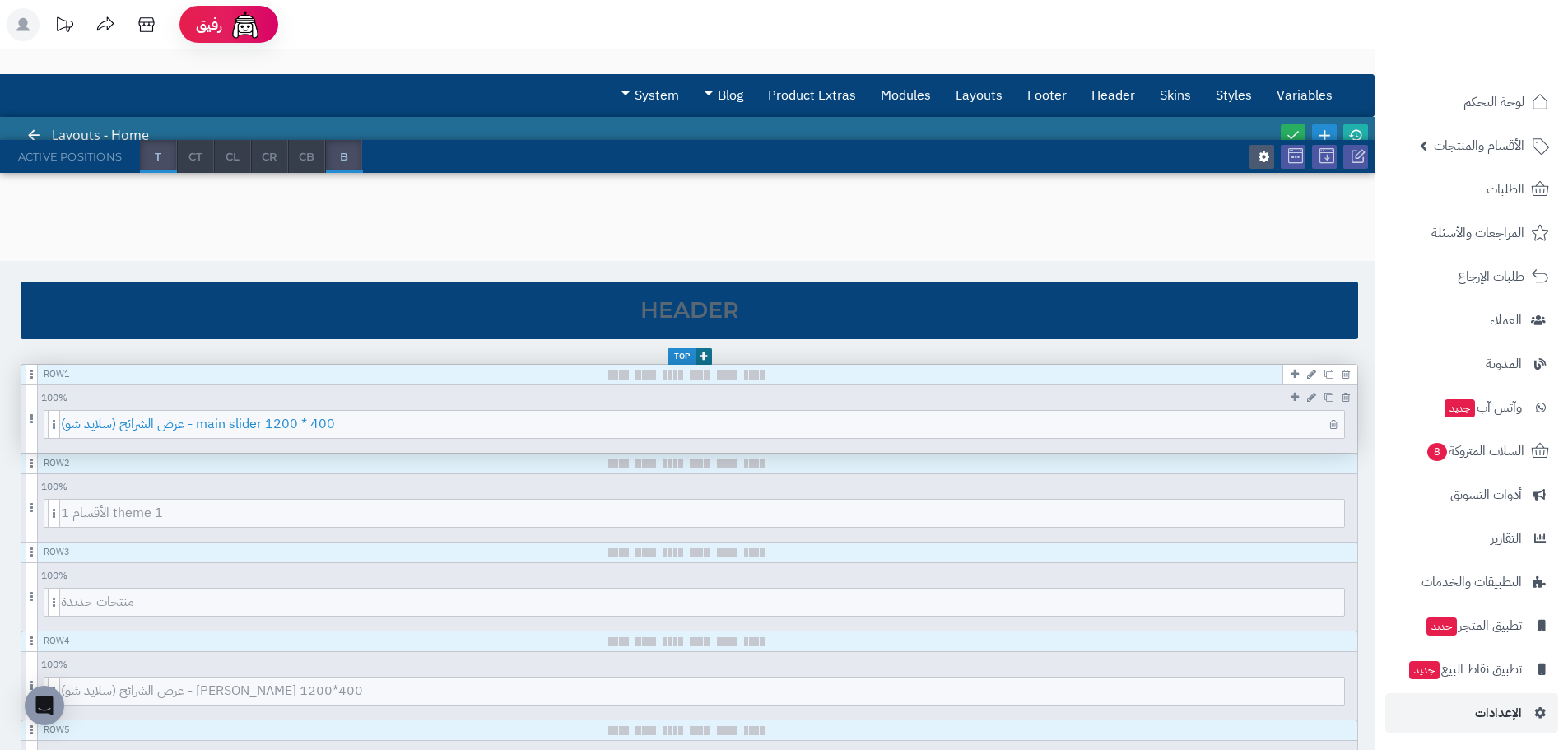
click at [394, 415] on span "عرض الشرائح (سلايد شو) - main slider 1200 * 400" at bounding box center [702, 424] width 1283 height 27
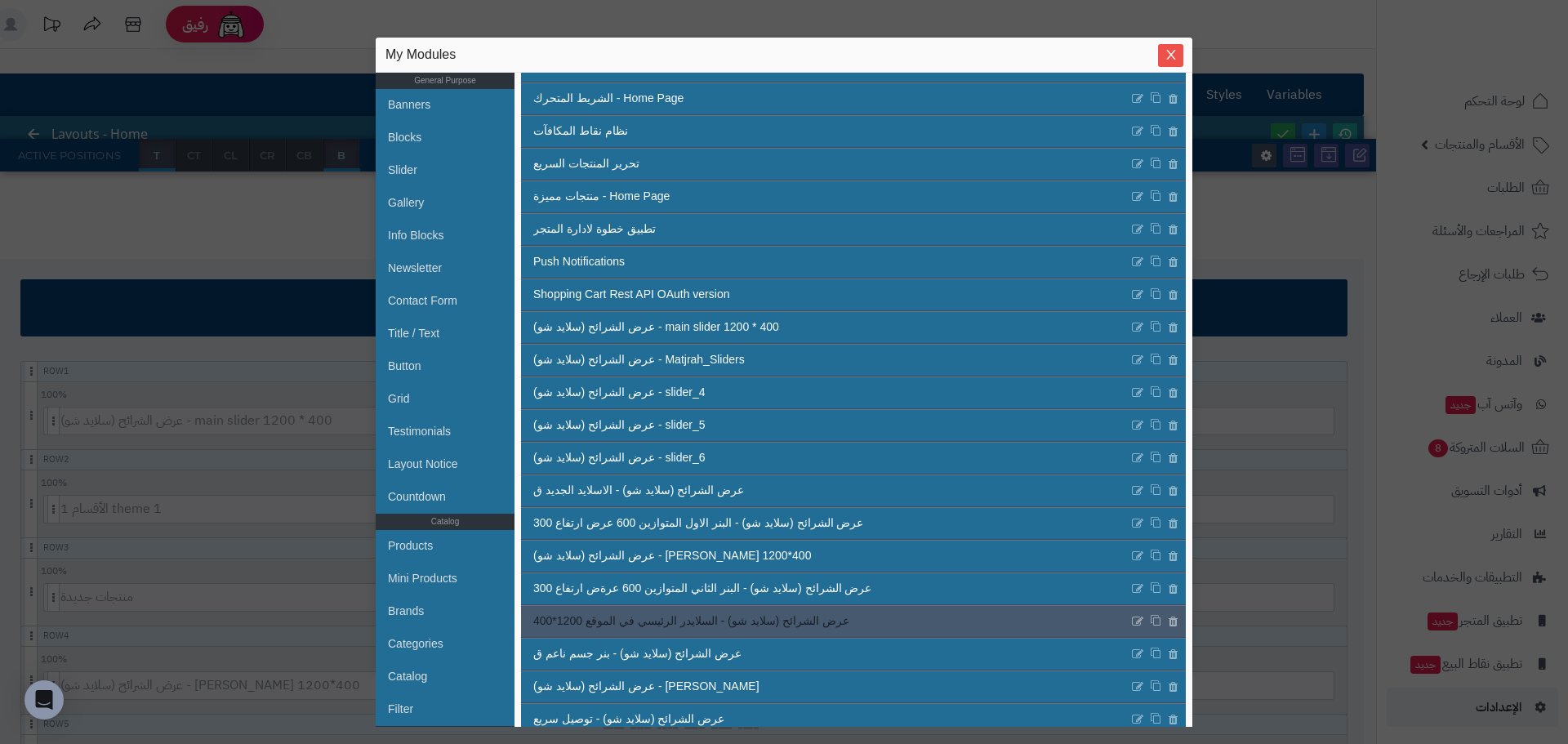
scroll to position [246, 0]
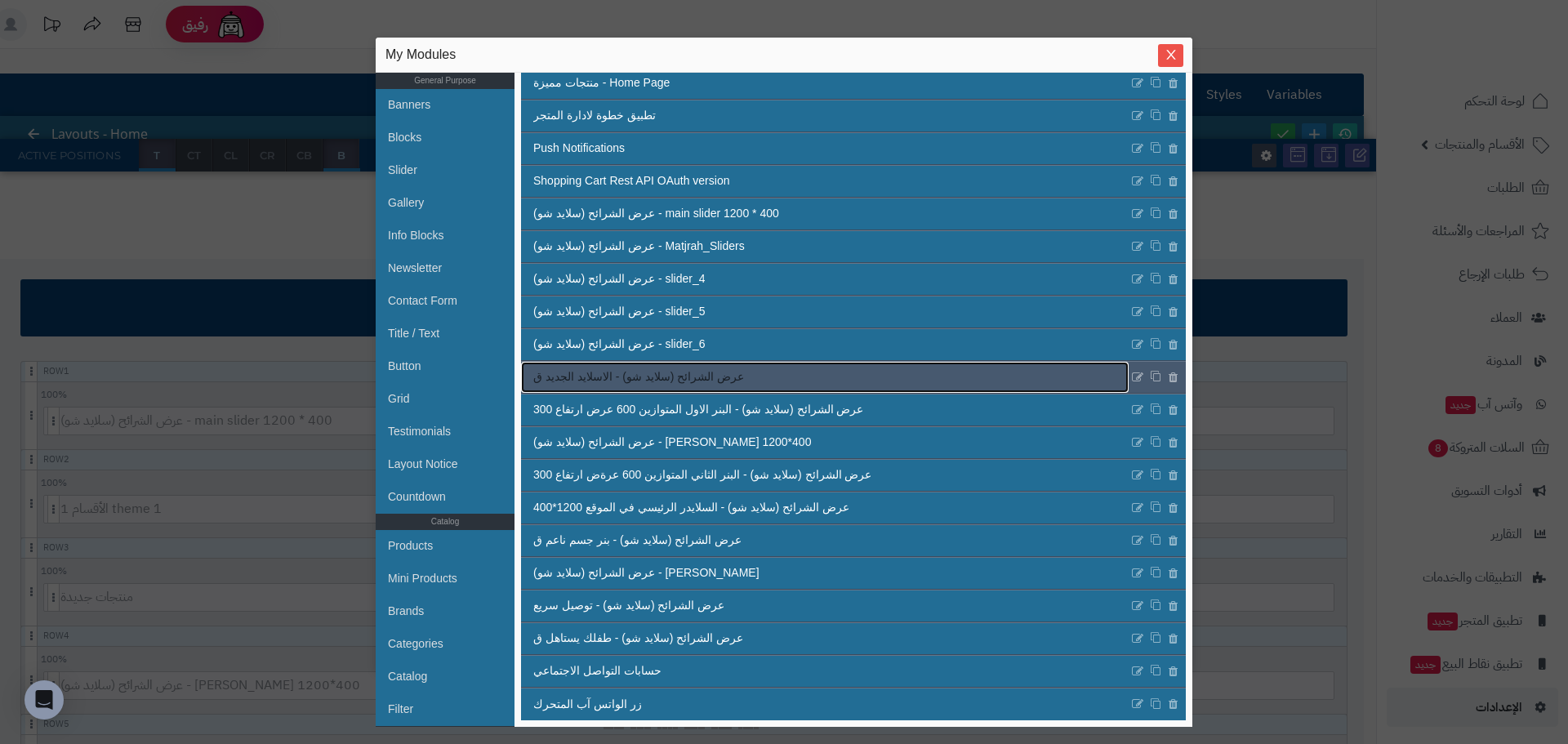
click at [714, 374] on span "عرض الشرائح (سلايد شو) - الاسلايد الجديد ق" at bounding box center [639, 377] width 210 height 17
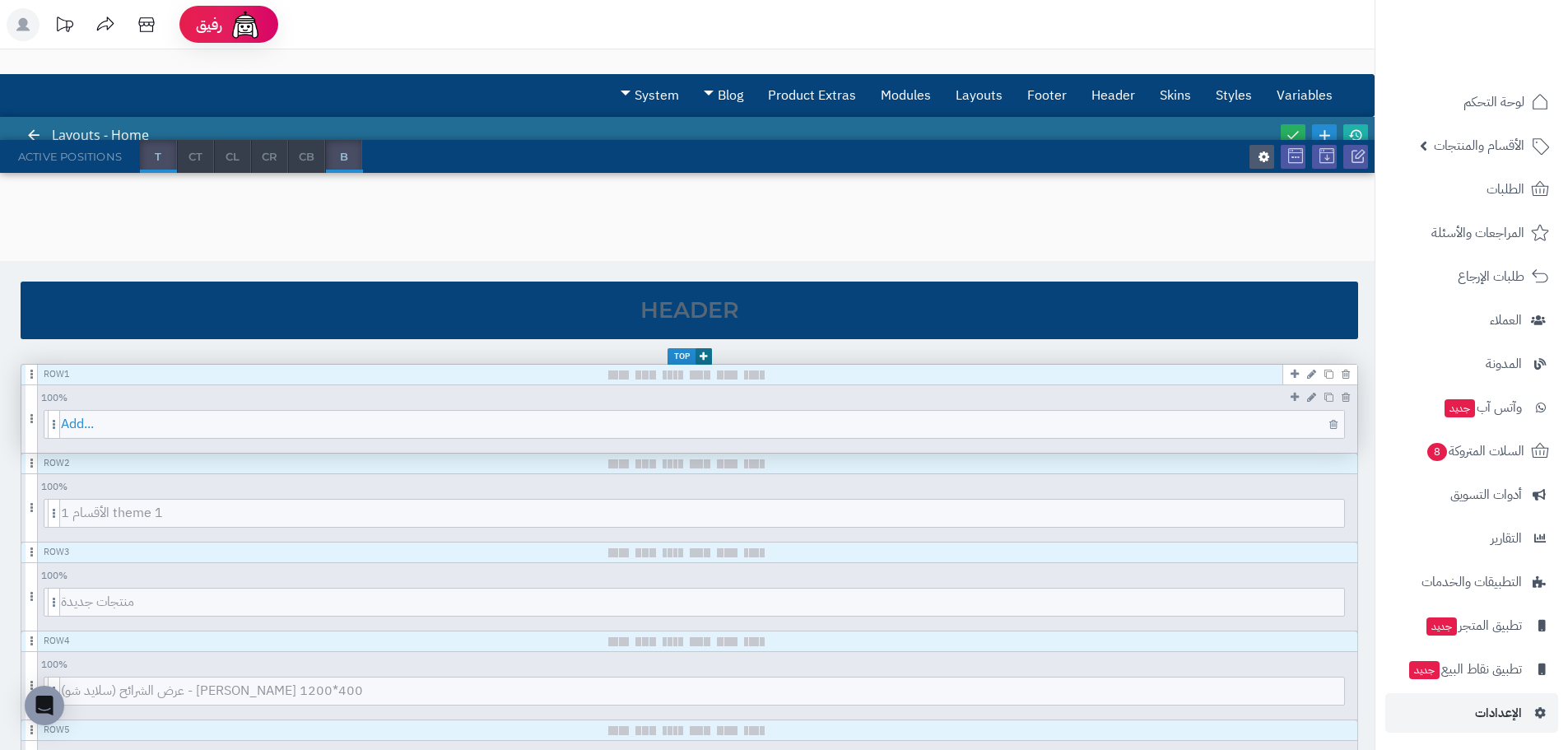
click at [367, 435] on span "Add..." at bounding box center [702, 424] width 1283 height 27
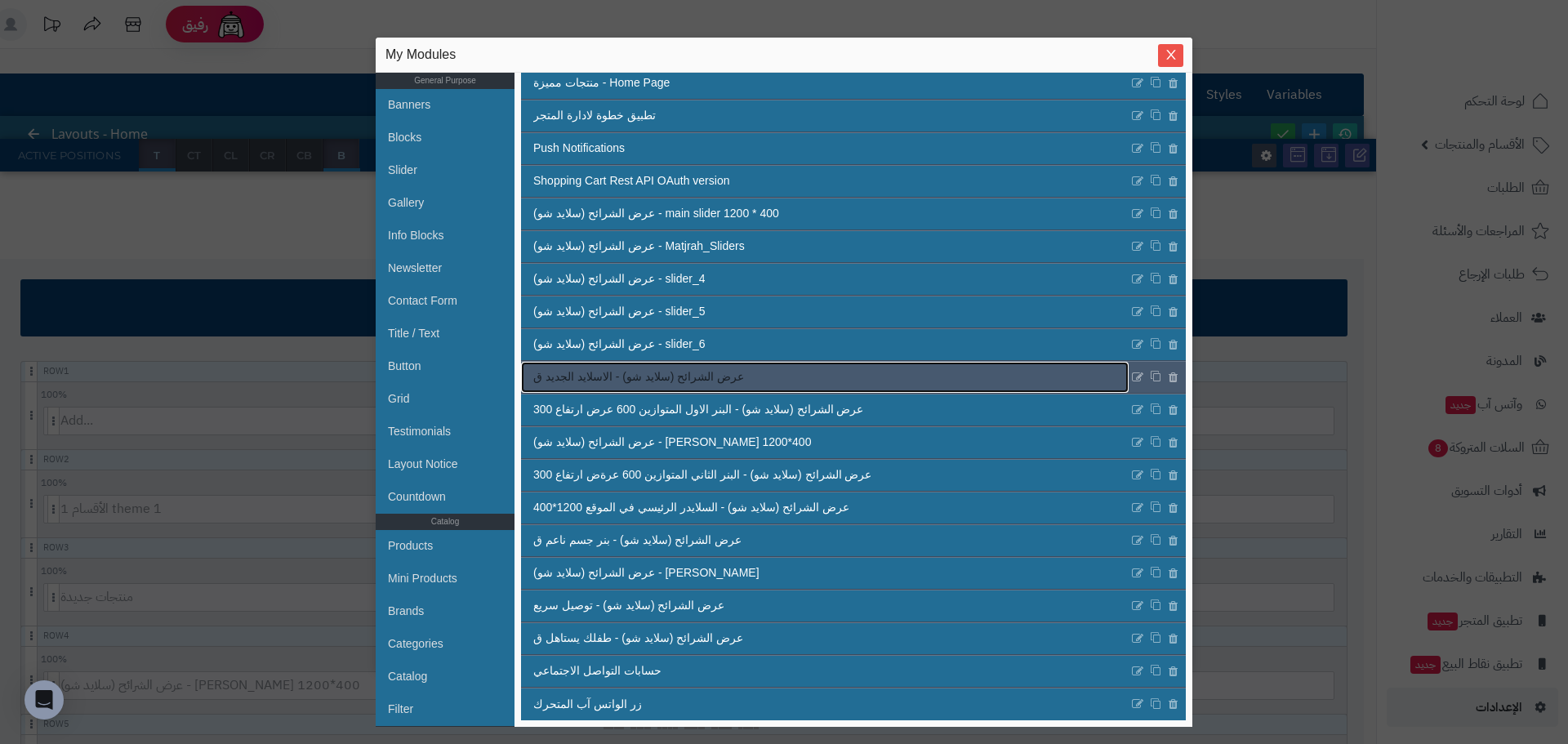
click at [642, 374] on span "عرض الشرائح (سلايد شو) - الاسلايد الجديد ق" at bounding box center [639, 377] width 210 height 17
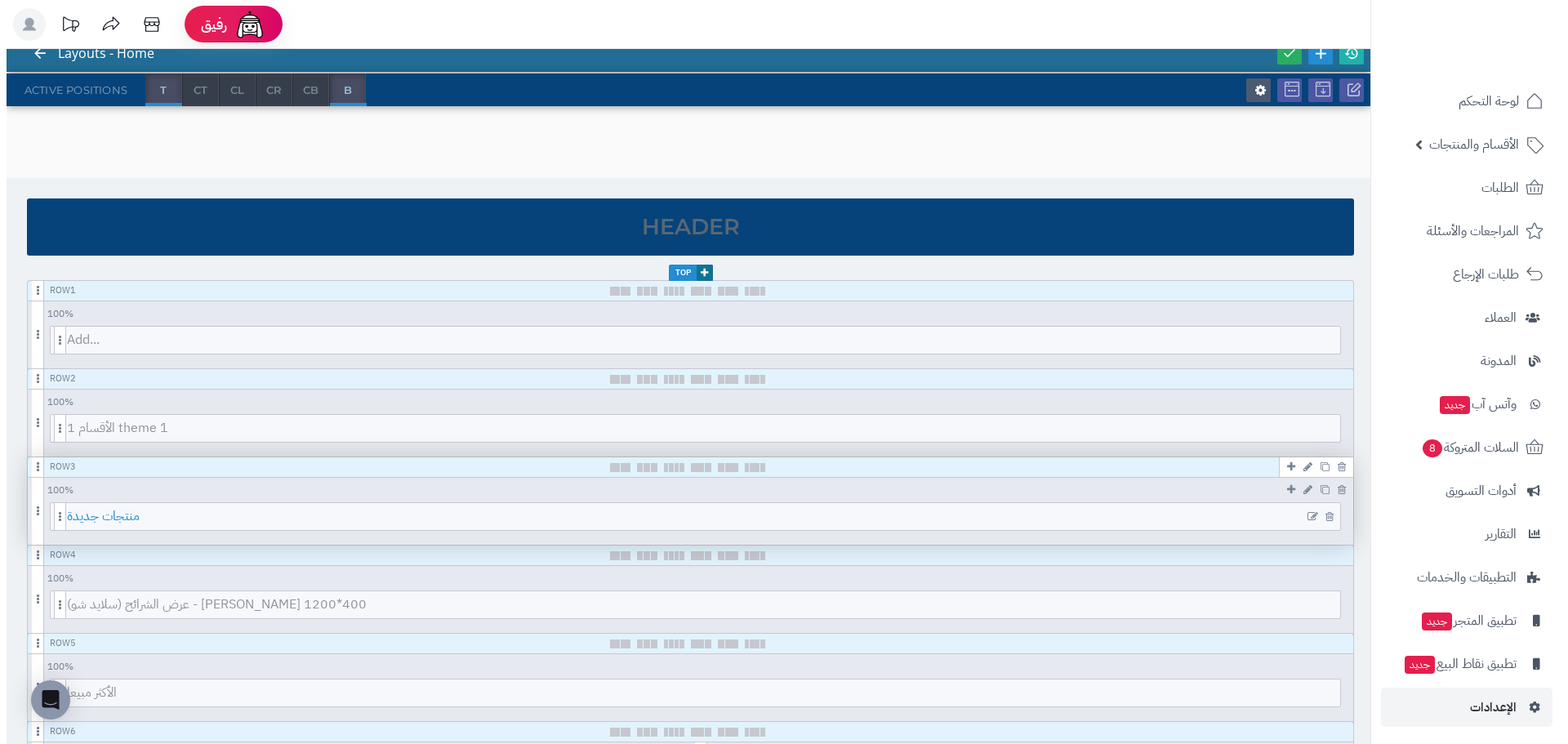
scroll to position [163, 0]
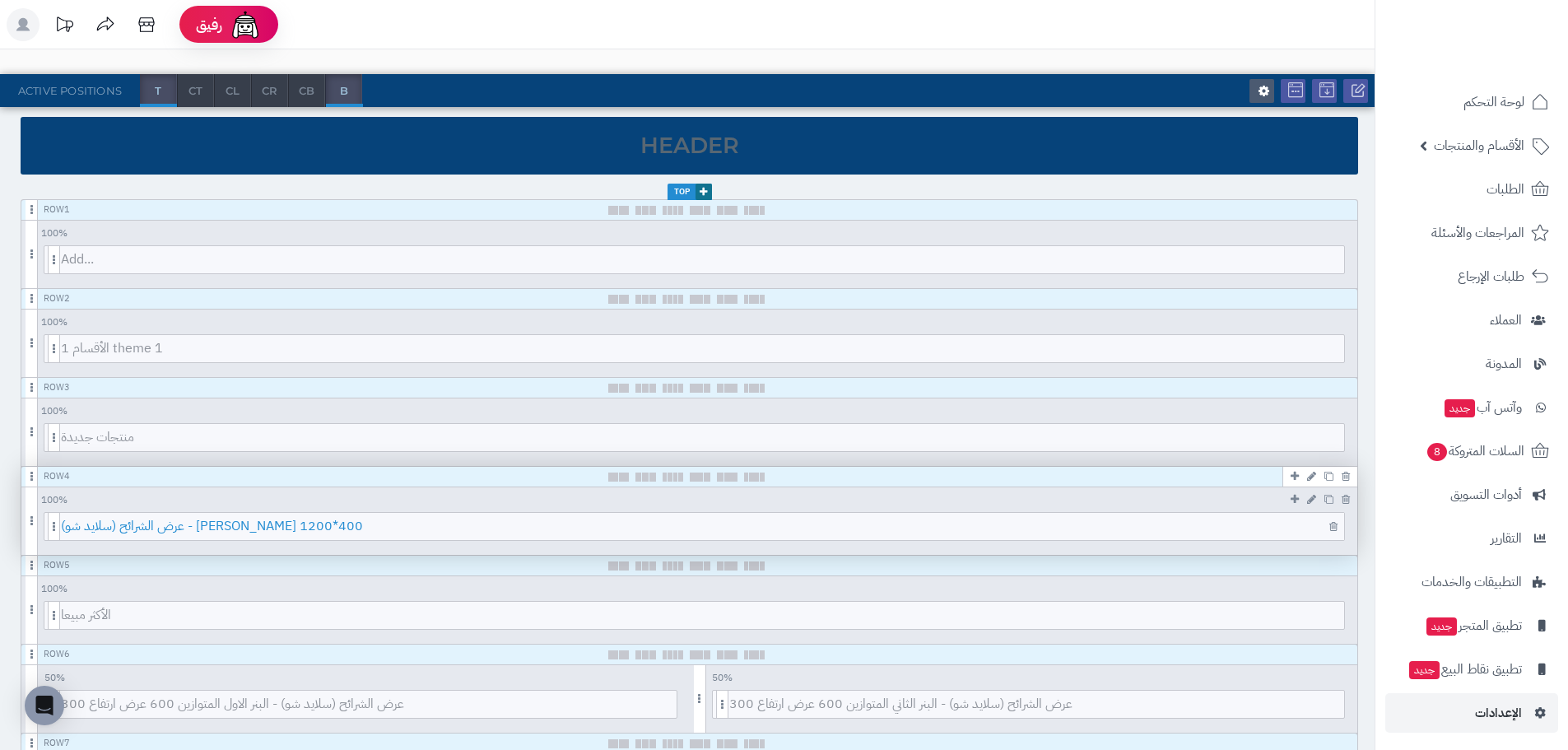
click at [269, 537] on span "عرض الشرائح (سلايد شو) - البنر الثالث 1200*400" at bounding box center [702, 526] width 1283 height 27
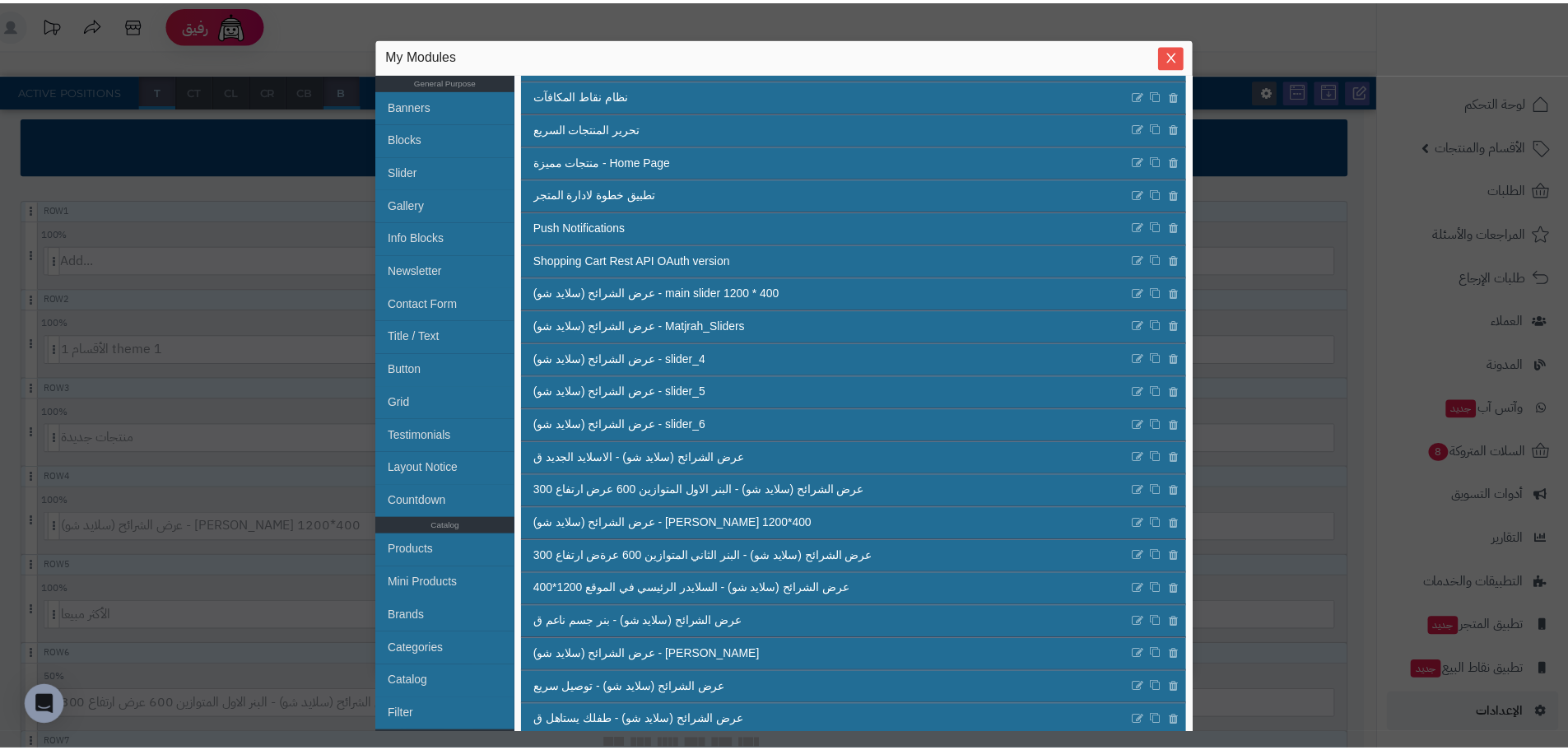
scroll to position [247, 0]
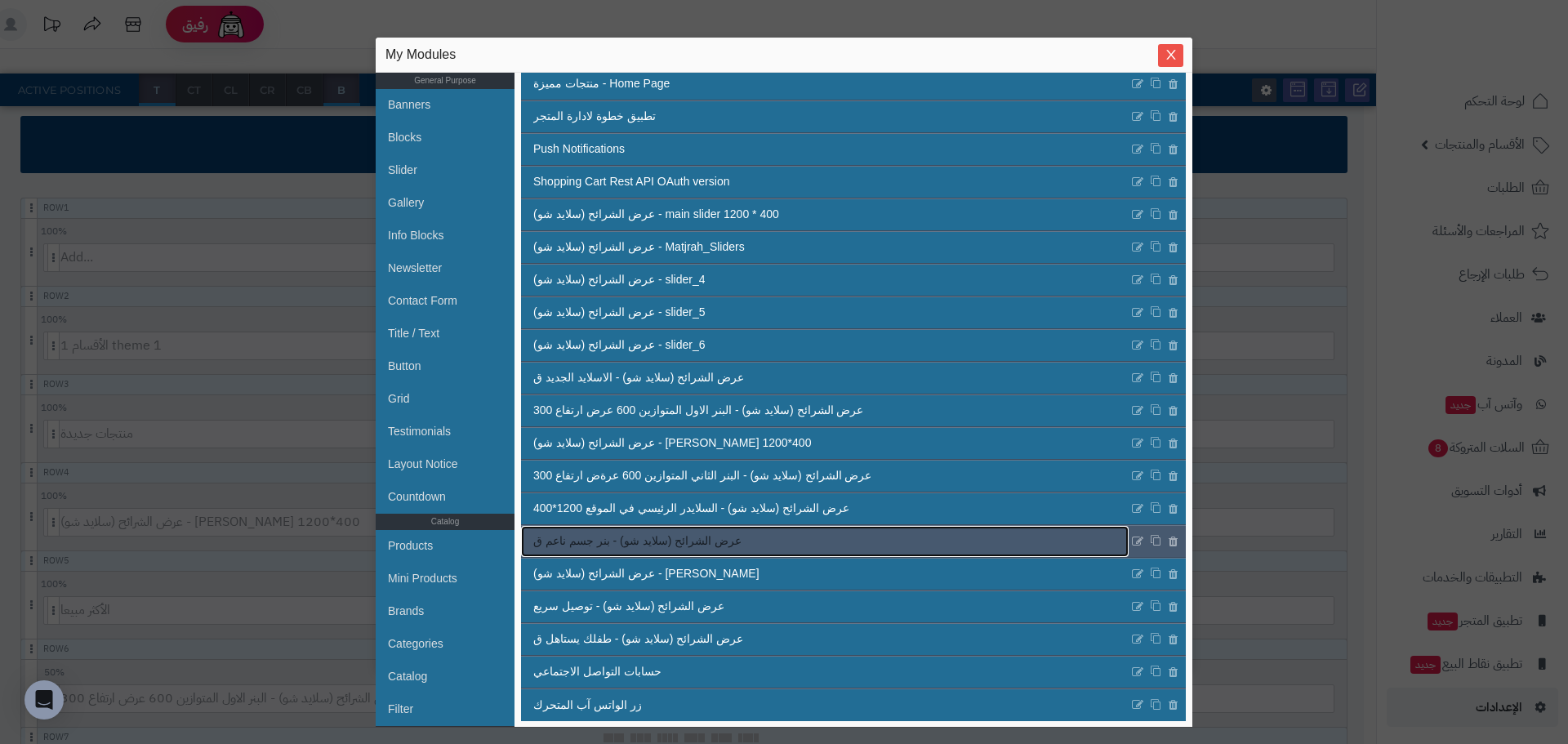
click at [681, 550] on span "عرض الشرائح (سلايد شو) - بنر جسم ناعم ق" at bounding box center [638, 541] width 209 height 17
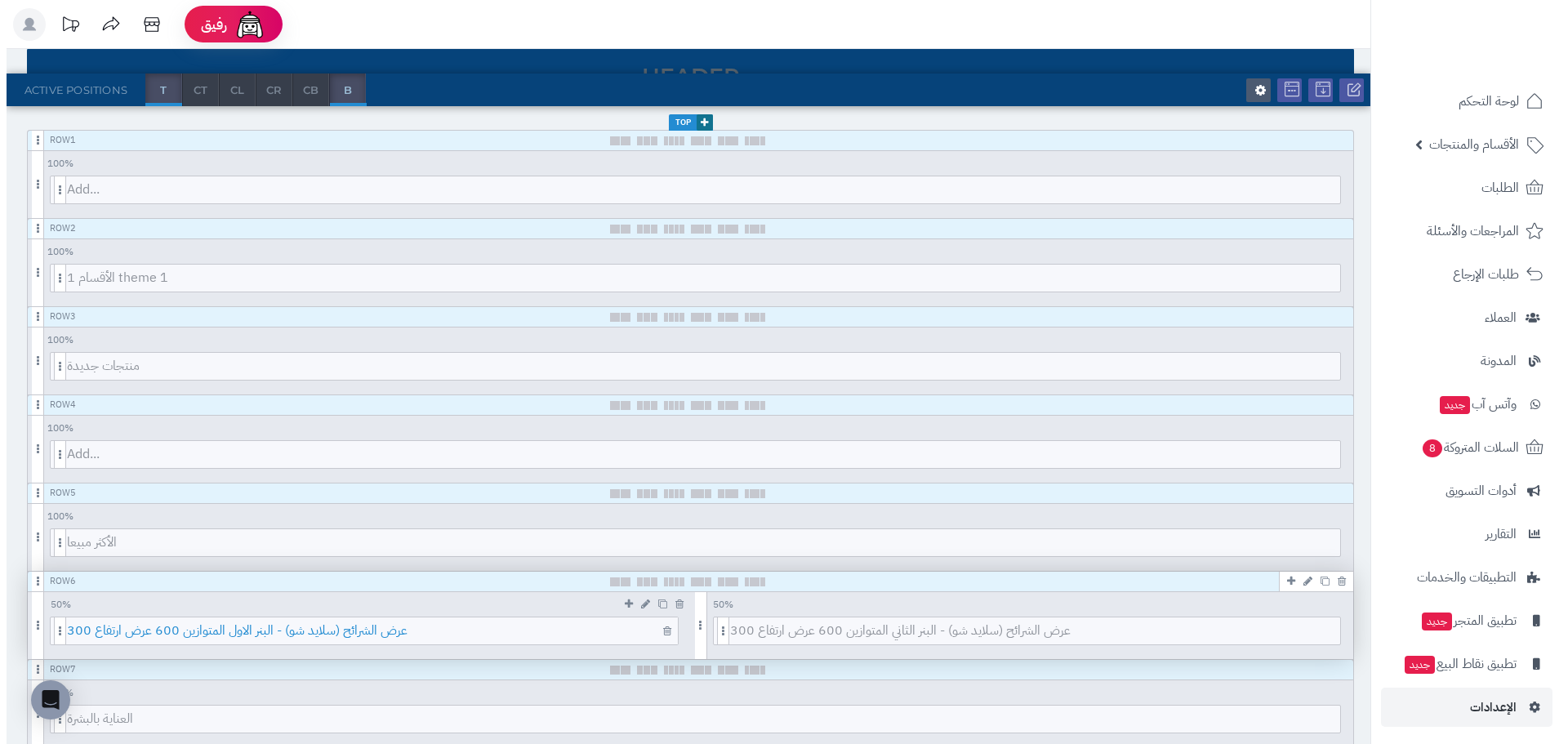
scroll to position [327, 0]
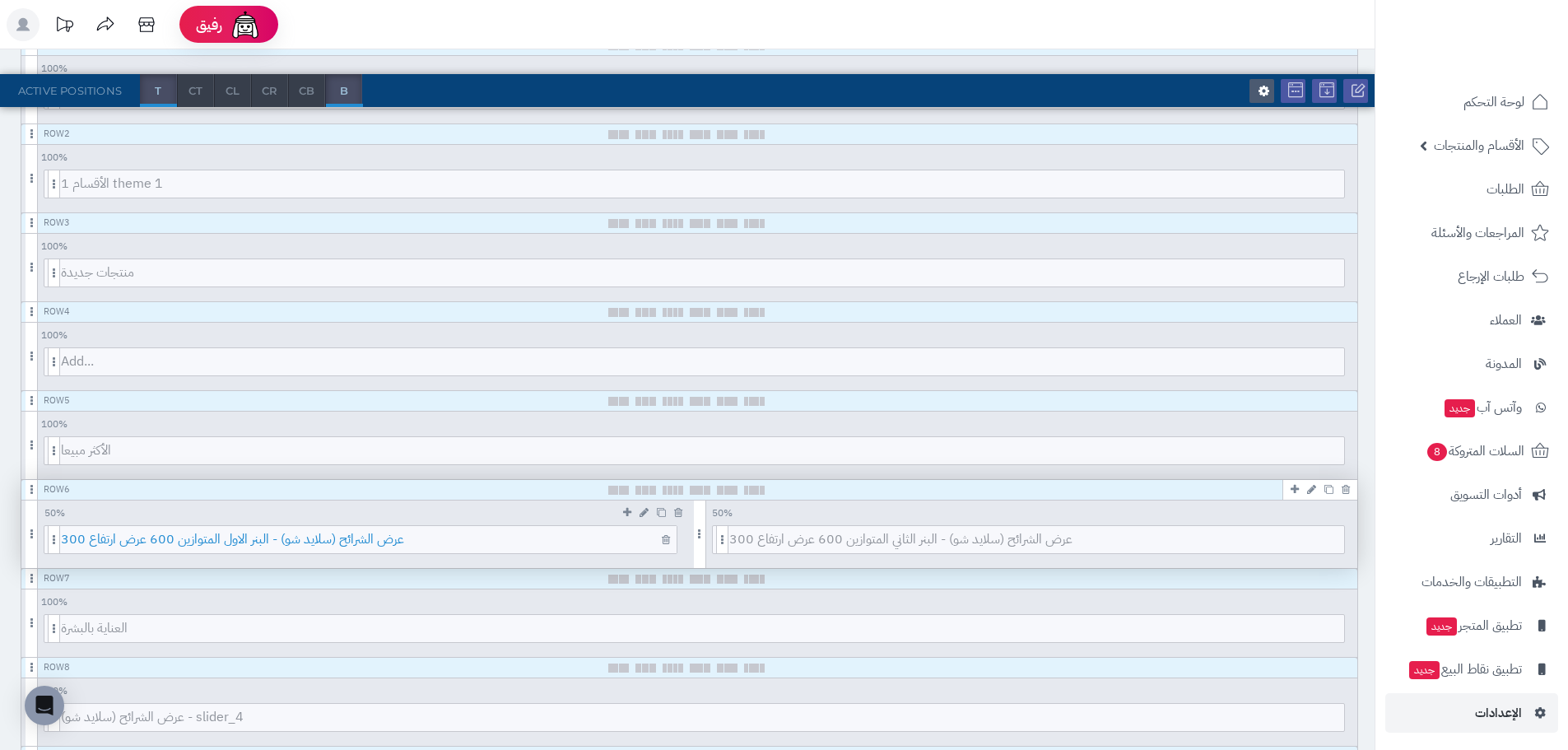
click at [257, 542] on span "عرض الشرائح (سلايد شو) - البنر الاول المتوازين 600 عرض ارتفاع 300" at bounding box center [368, 539] width 616 height 27
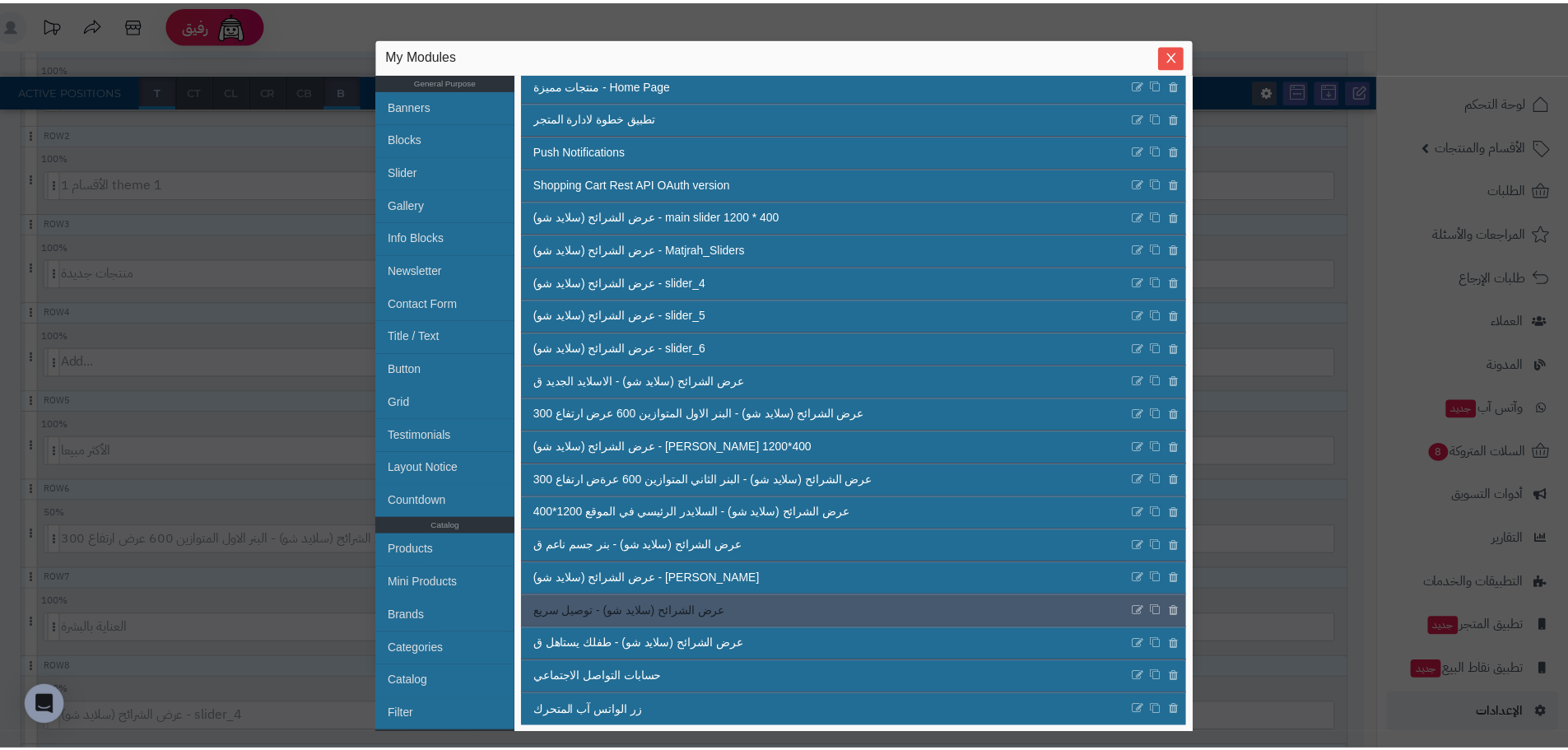
scroll to position [248, 0]
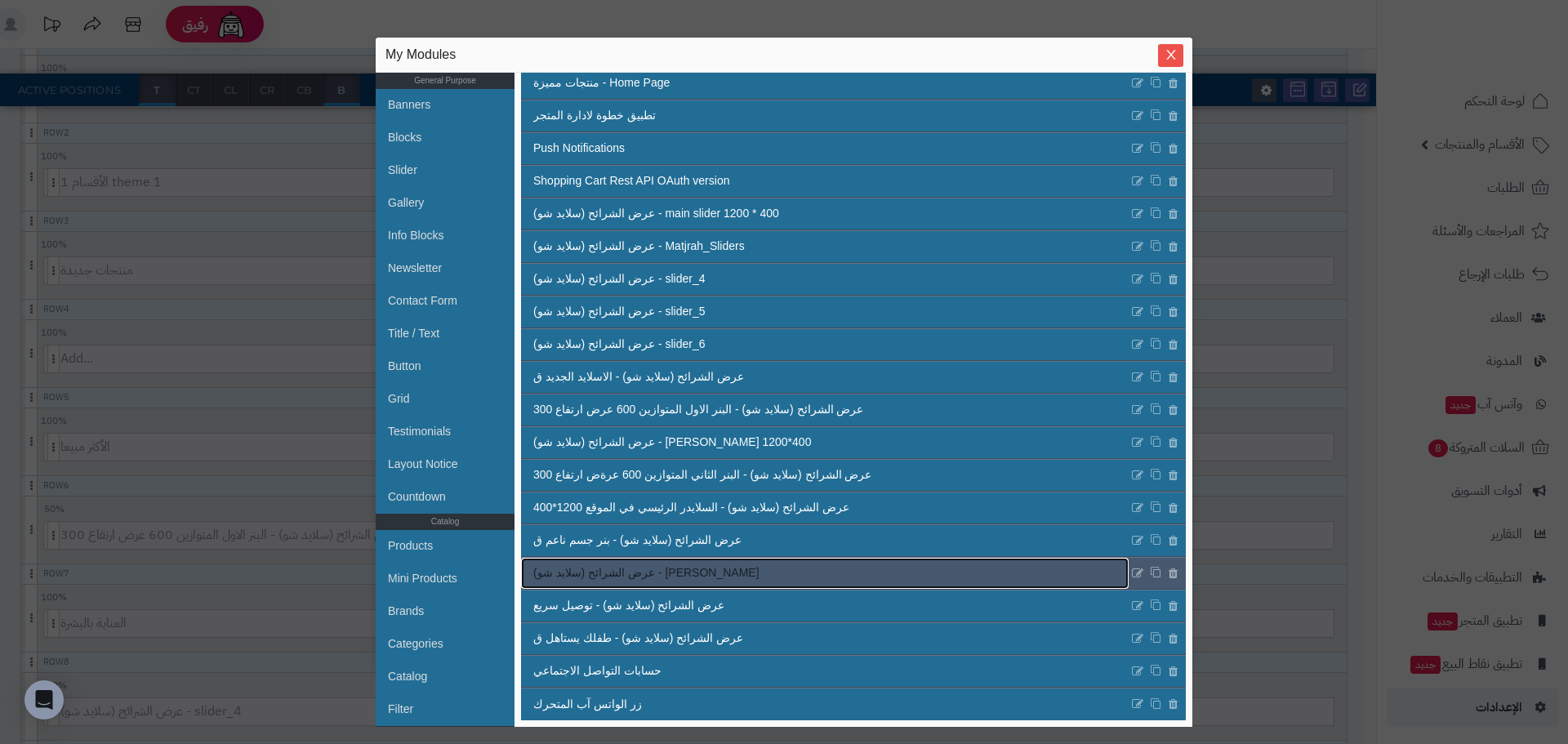
click at [676, 578] on span "عرض الشرائح (سلايد شو) - بنر جمال يلفت" at bounding box center [647, 573] width 226 height 17
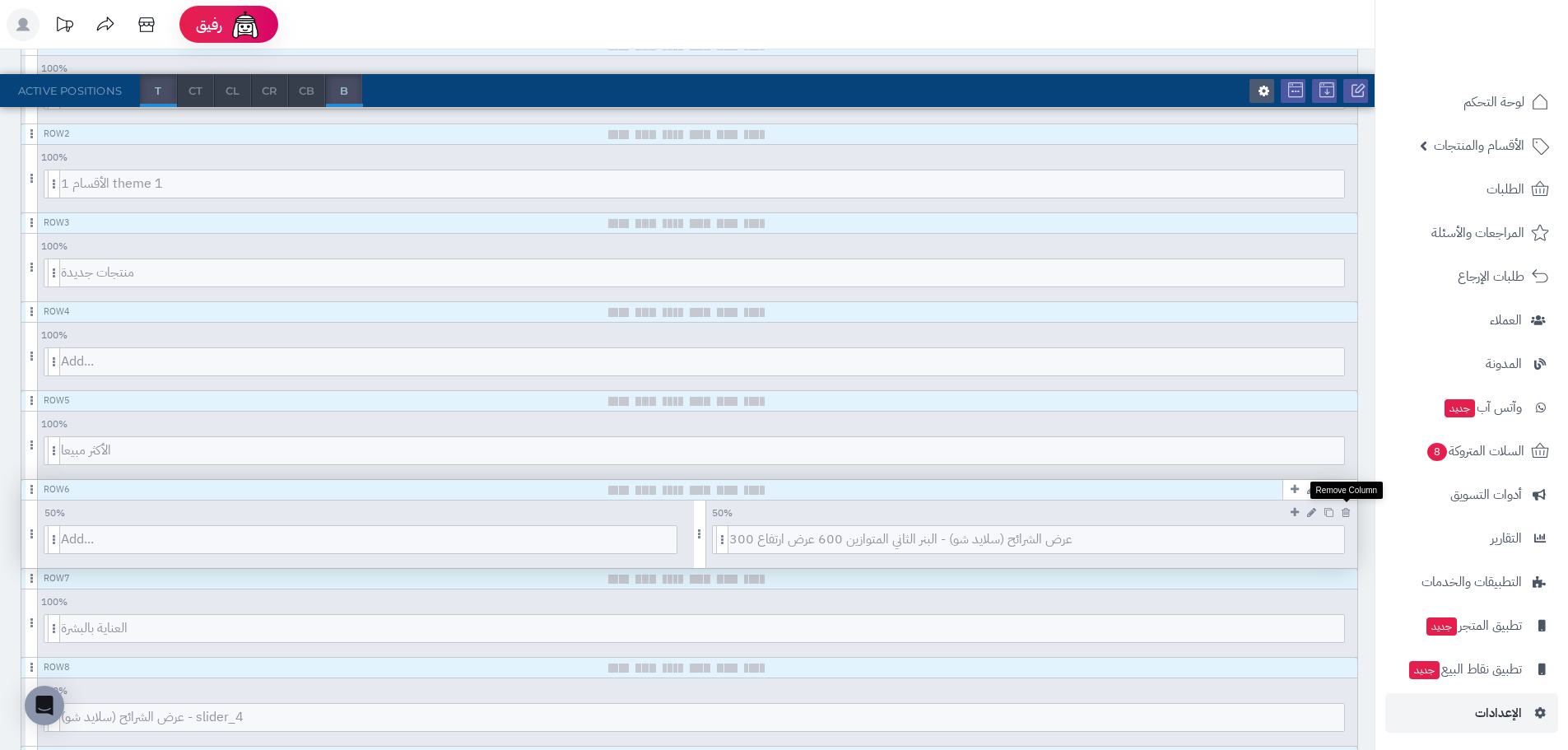
click at [1346, 511] on icon at bounding box center [1345, 513] width 8 height 10
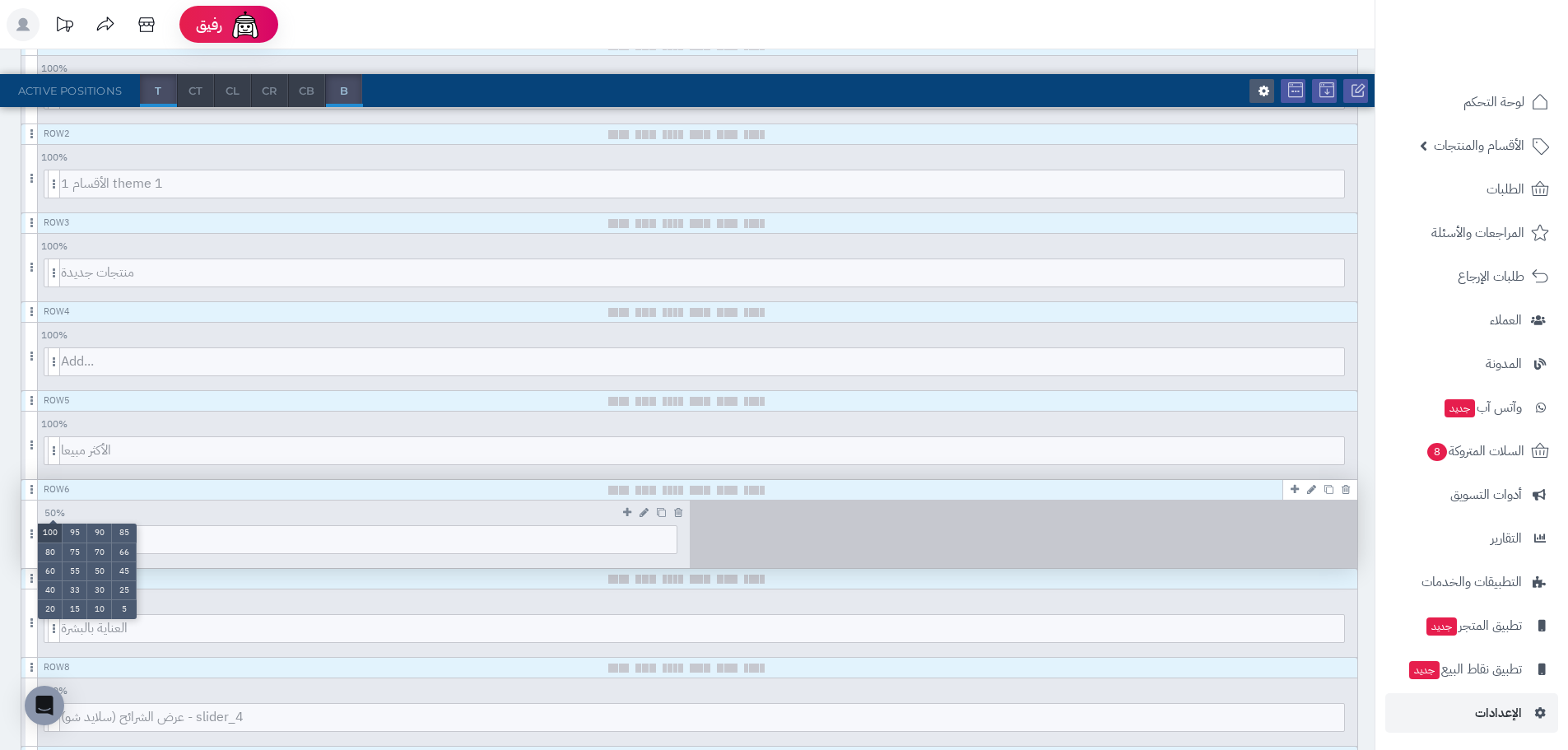
click at [47, 530] on li "100" at bounding box center [50, 534] width 24 height 19
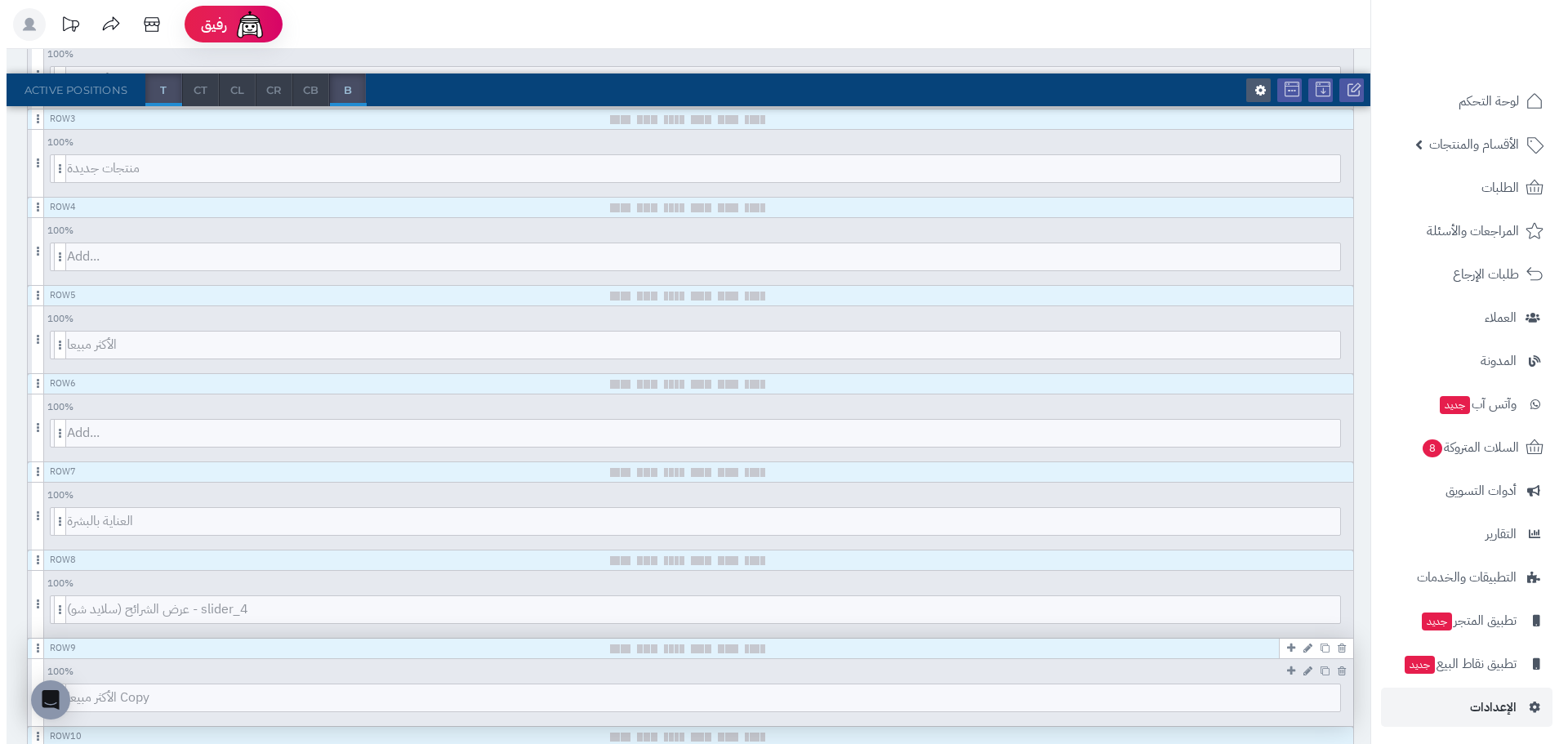
scroll to position [490, 0]
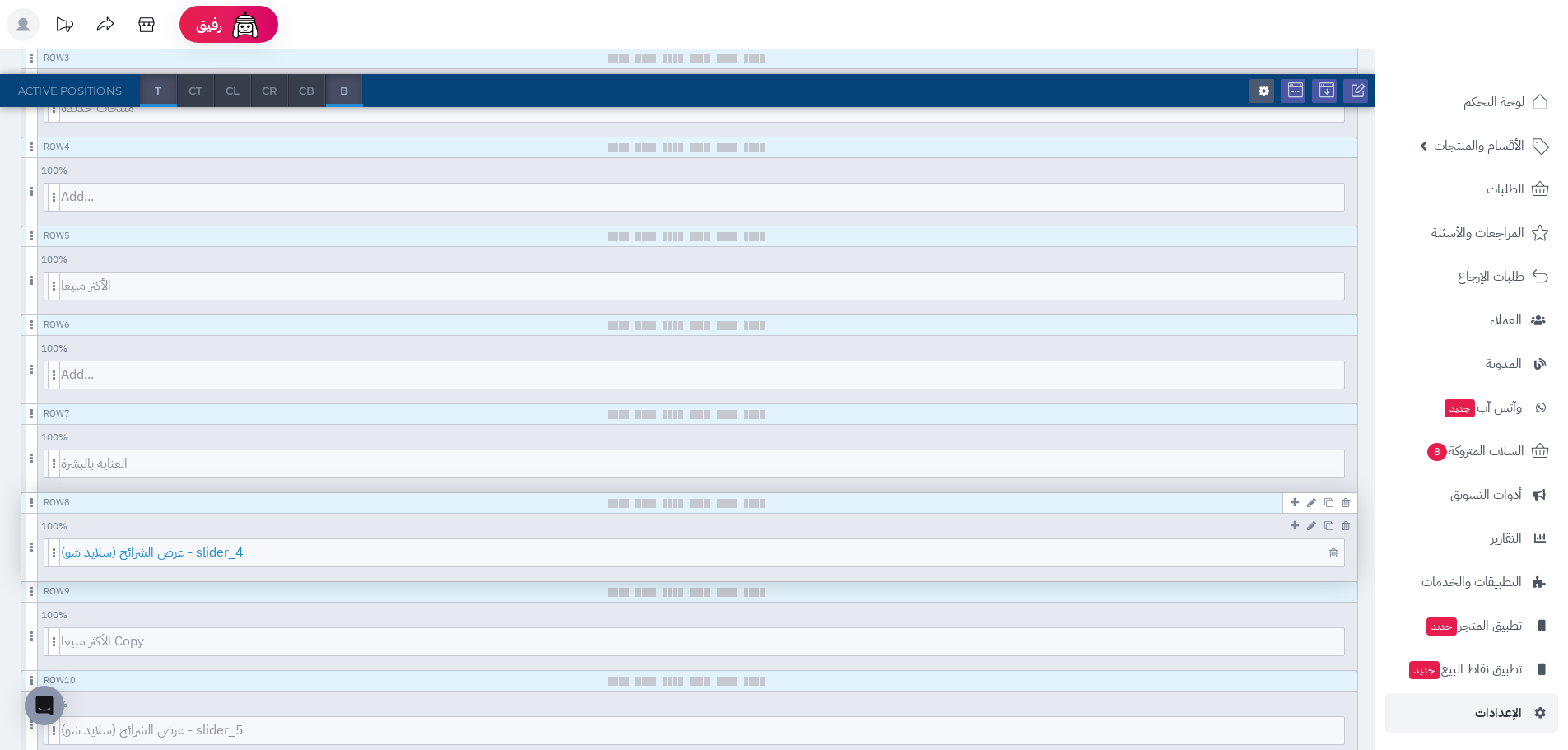
click at [256, 559] on span "عرض الشرائح (سلايد شو) - slider_4" at bounding box center [702, 553] width 1283 height 27
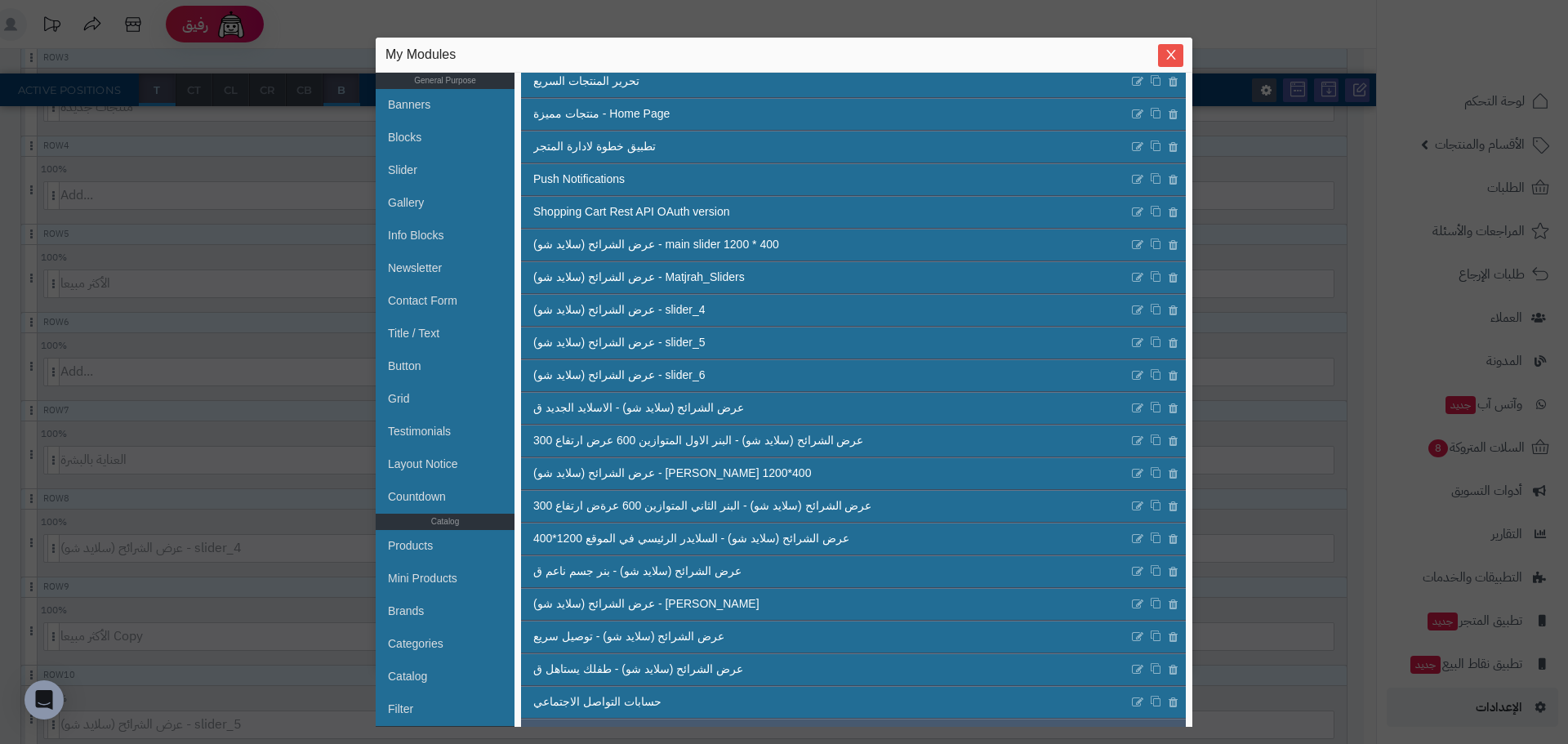
scroll to position [246, 0]
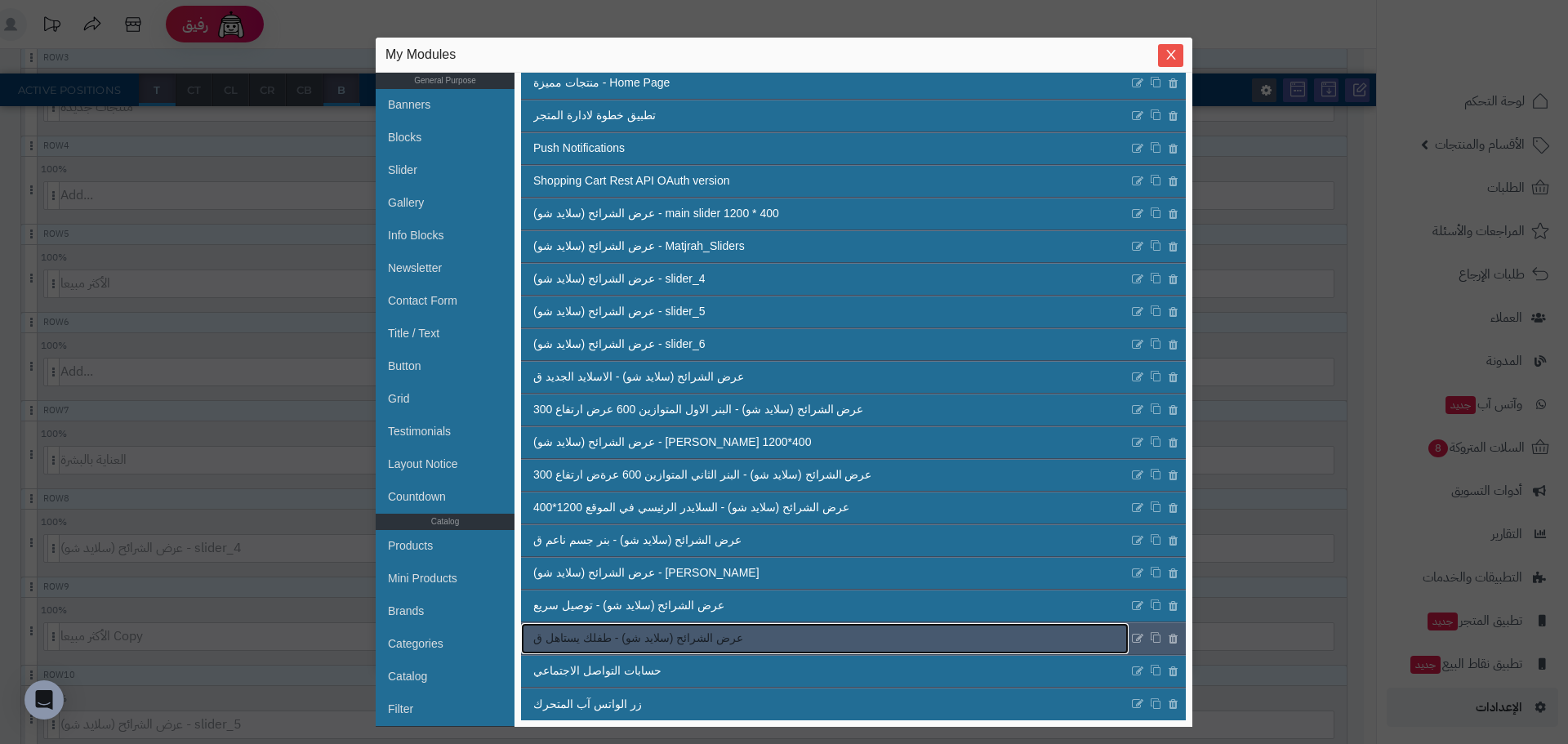
click at [634, 642] on span "عرض الشرائح (سلايد شو) - طفلك يستاهل ق" at bounding box center [638, 638] width 209 height 17
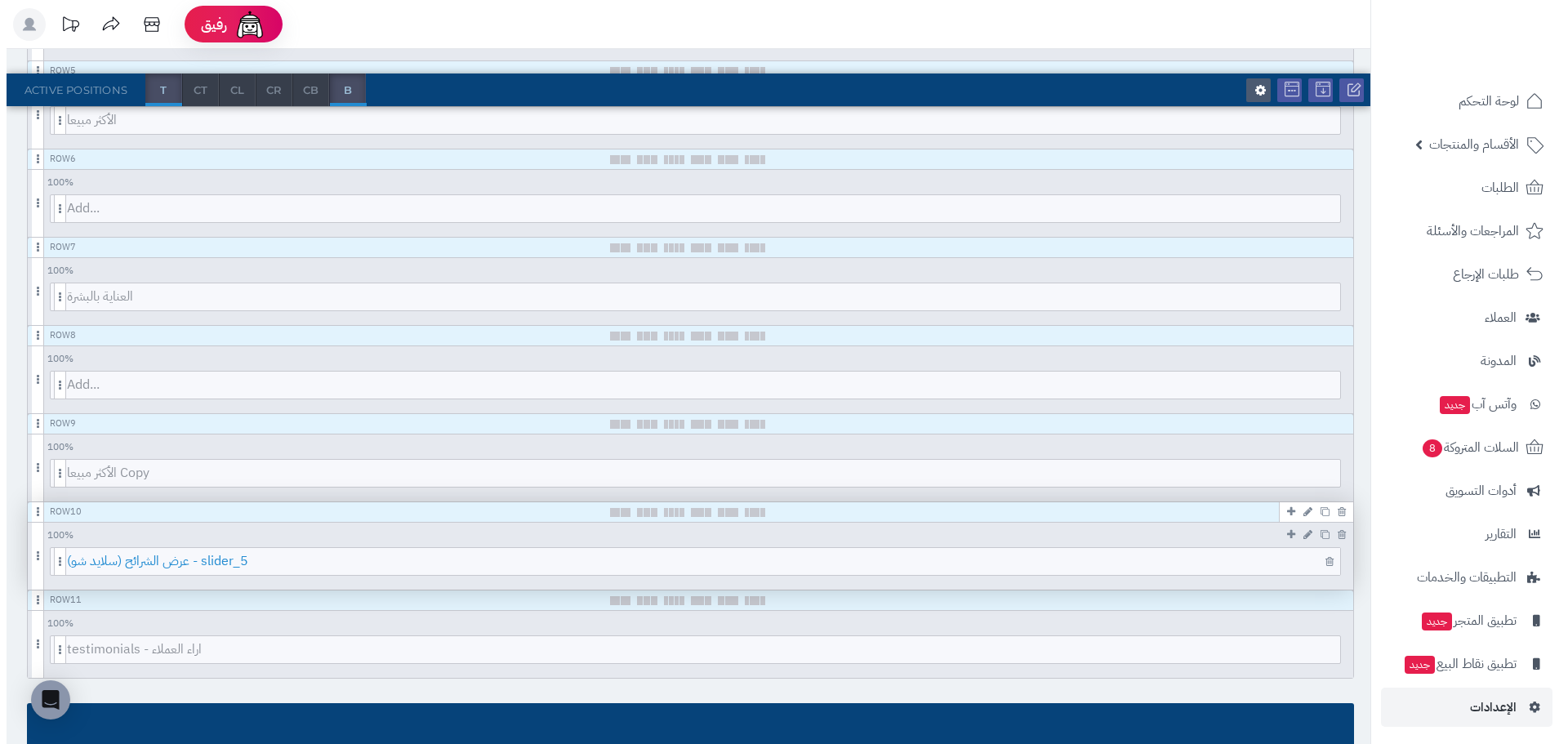
scroll to position [735, 0]
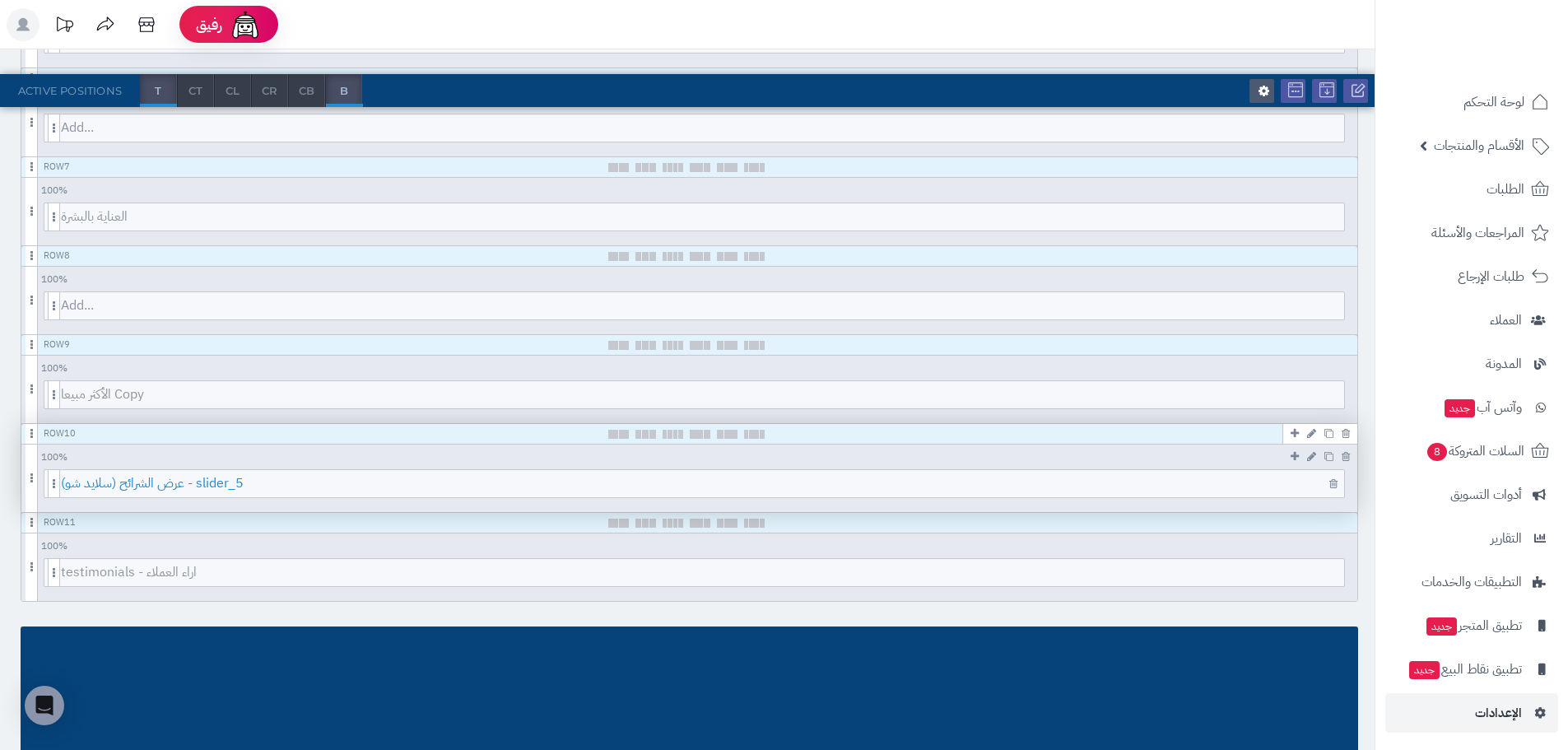
click at [203, 485] on span "عرض الشرائح (سلايد شو) - slider_5" at bounding box center [702, 483] width 1283 height 27
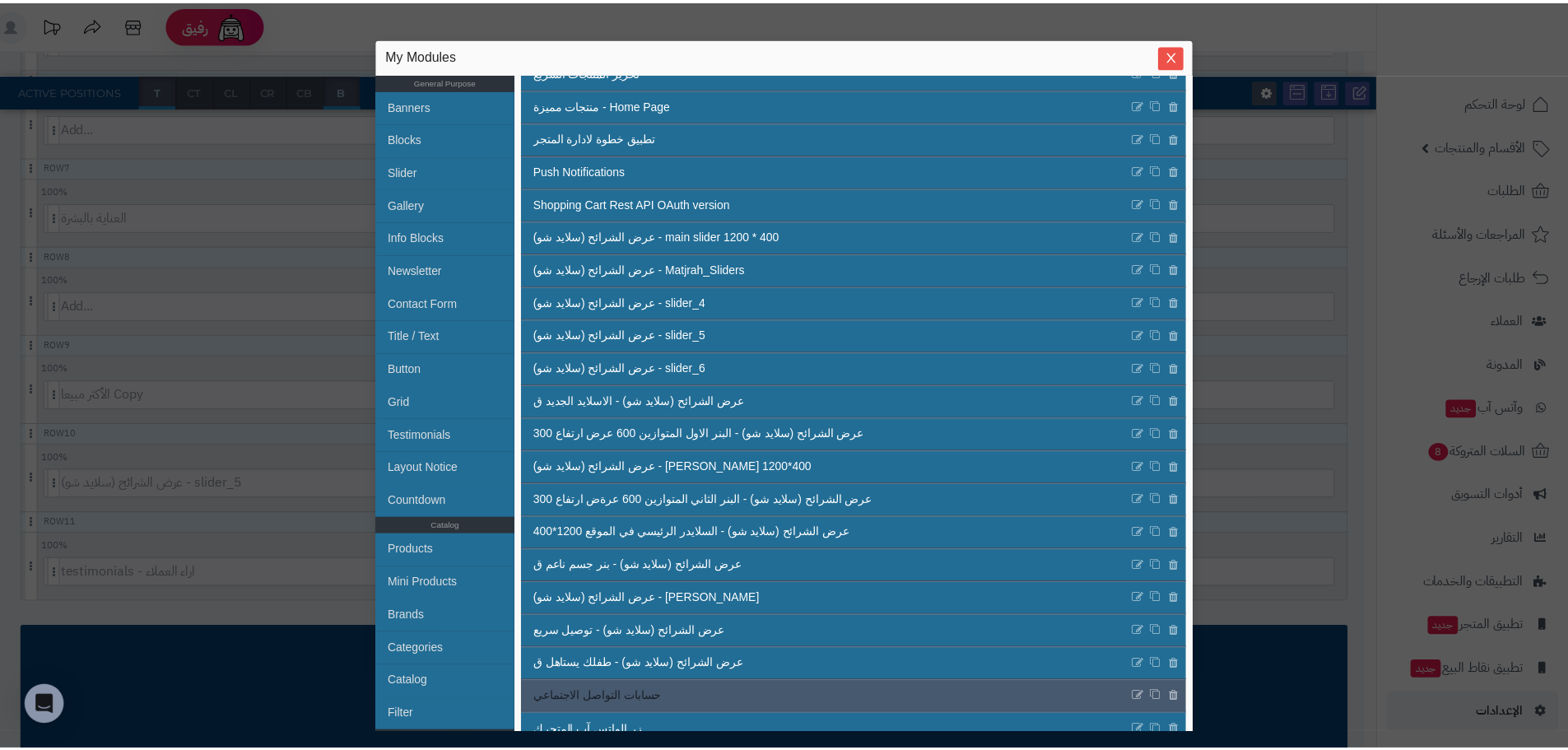
scroll to position [248, 0]
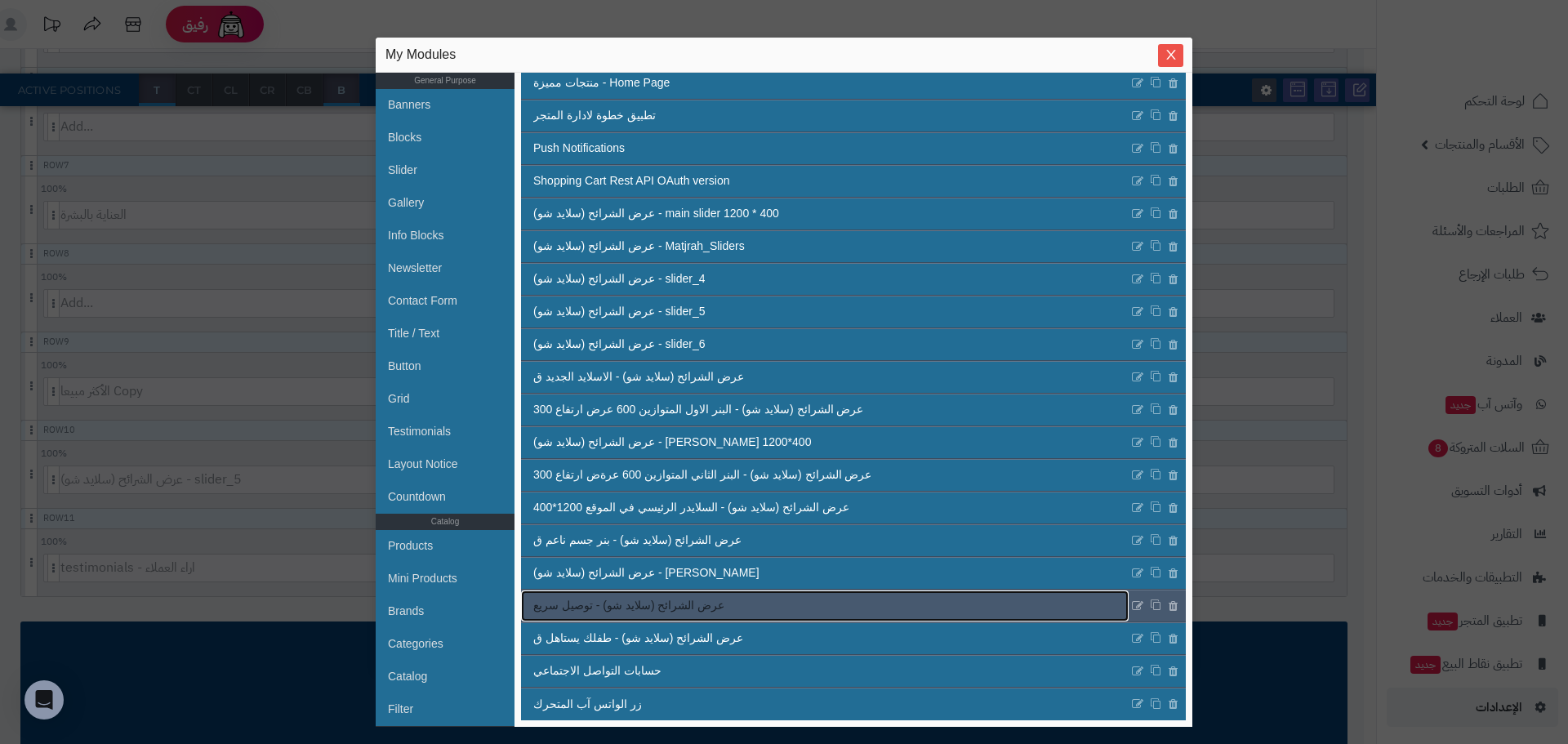
click at [686, 599] on span "عرض الشرائح (سلايد شو) - توصيل سريع" at bounding box center [629, 606] width 191 height 17
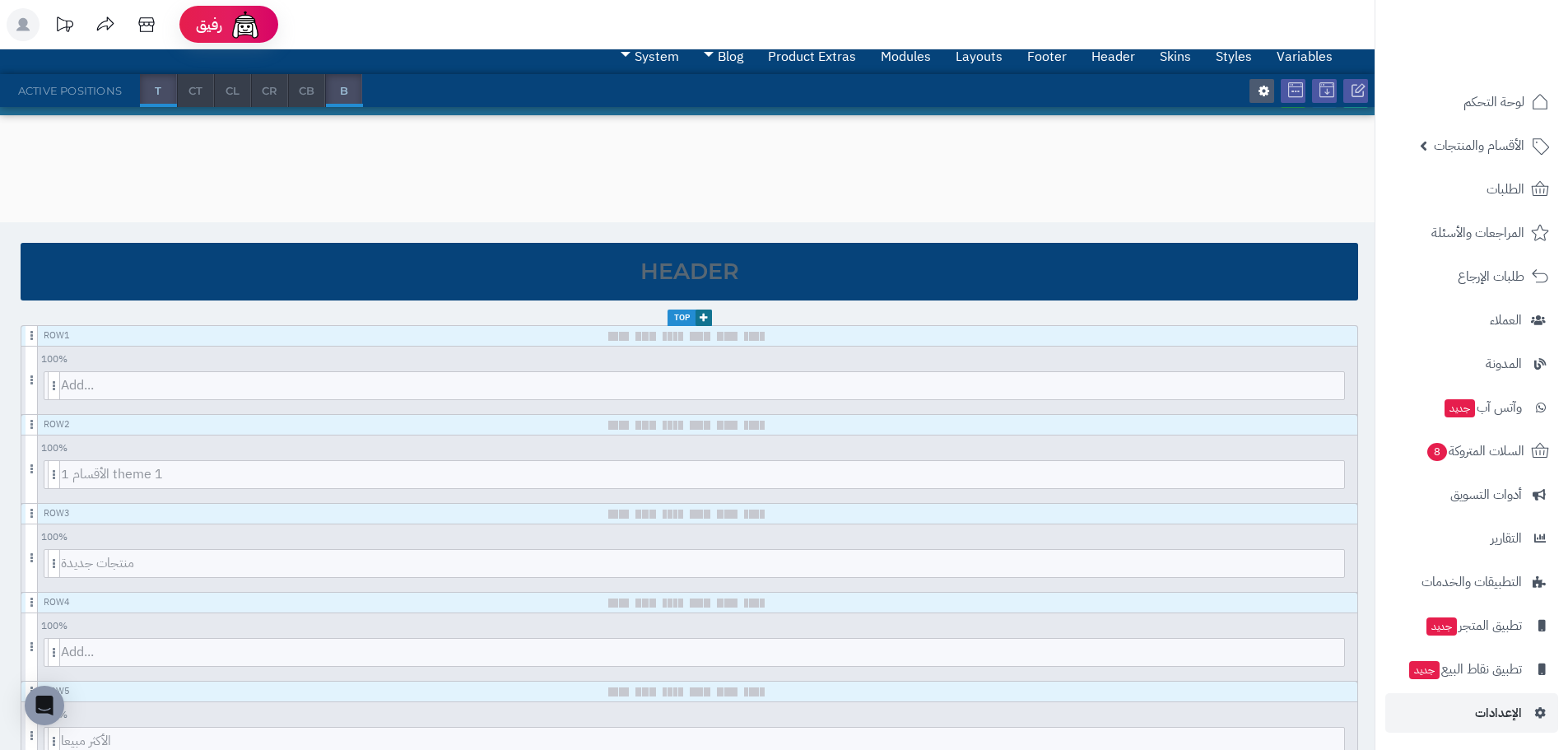
scroll to position [0, 0]
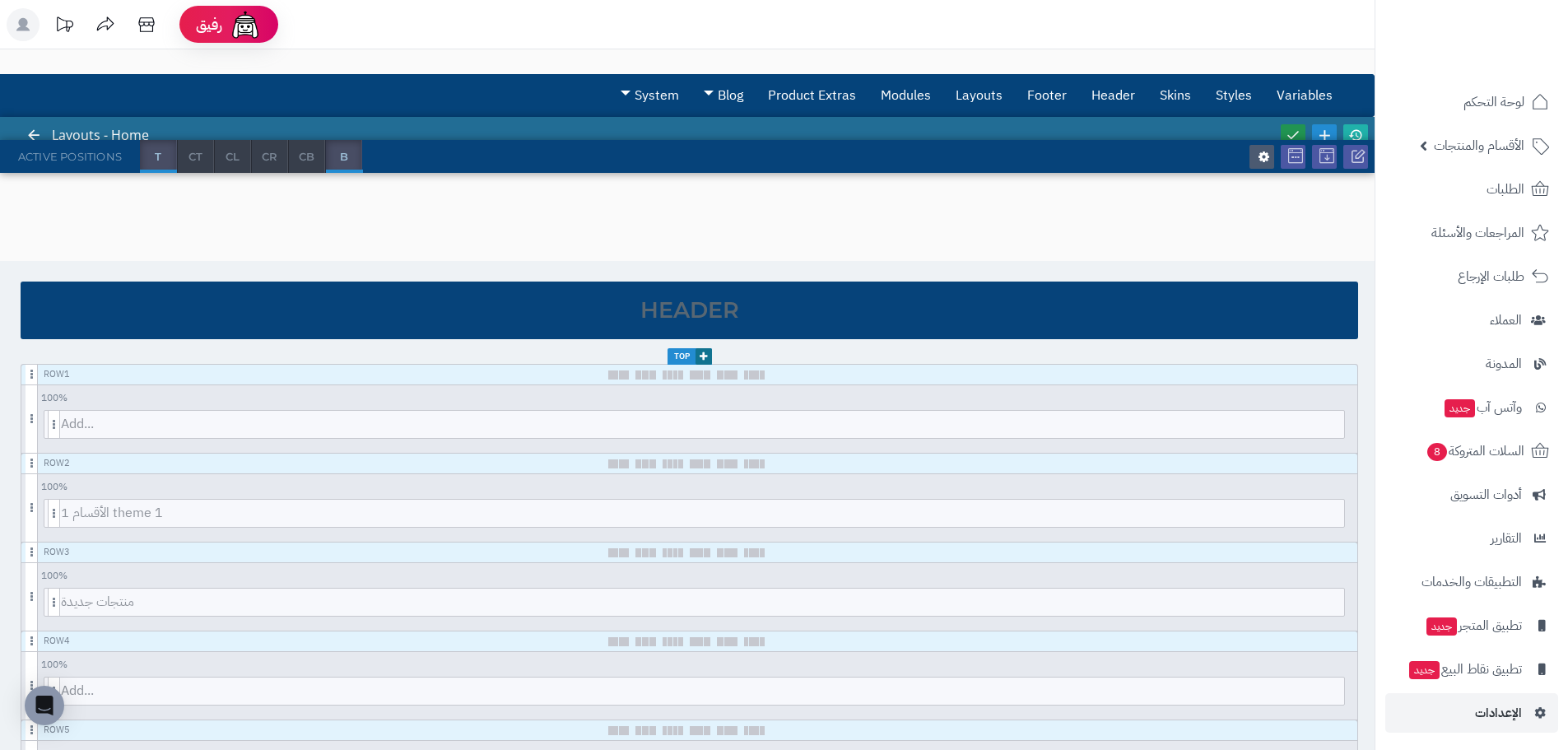
click at [1288, 129] on icon at bounding box center [1293, 135] width 15 height 15
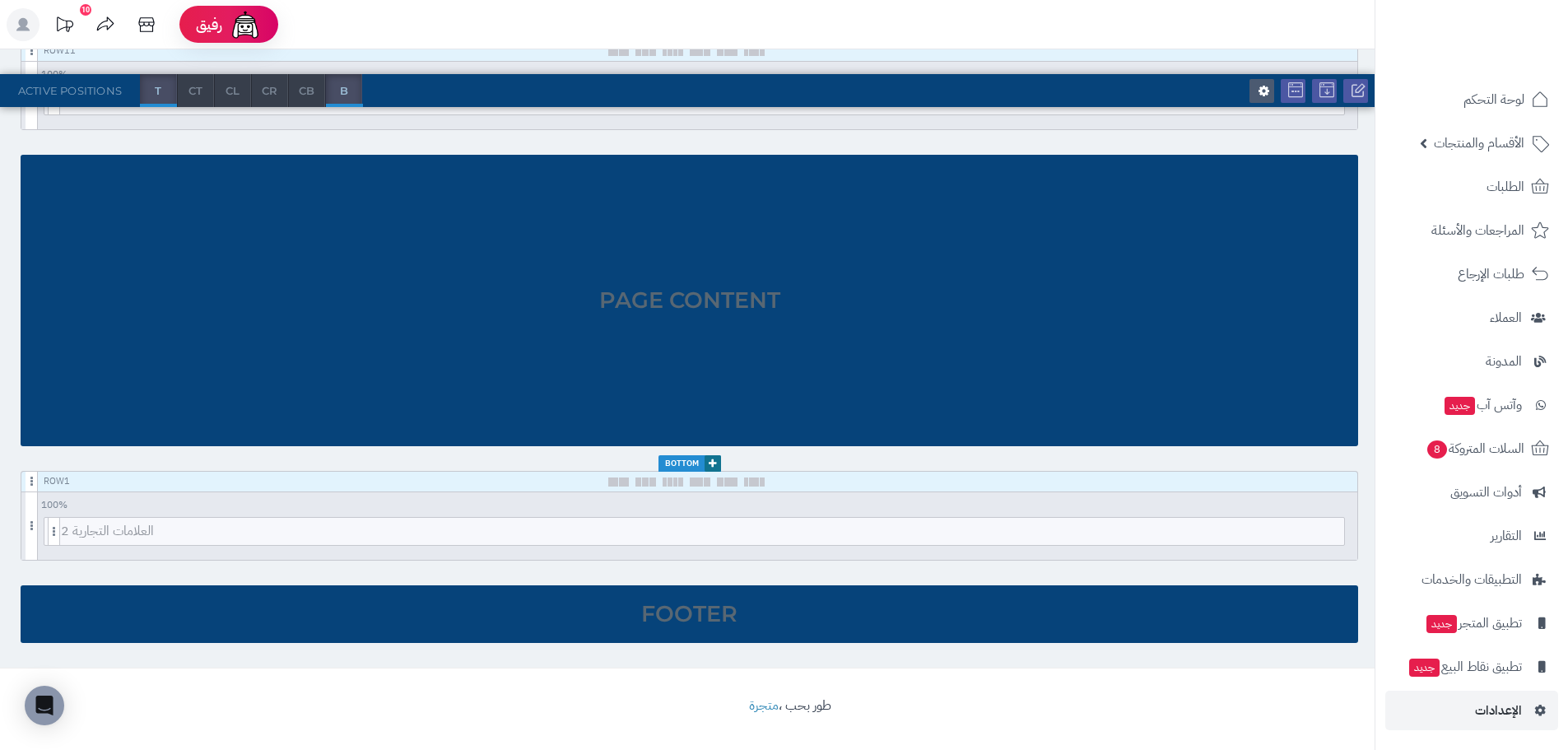
scroll to position [3, 0]
click at [1466, 713] on link "الإعدادات" at bounding box center [1471, 709] width 173 height 39
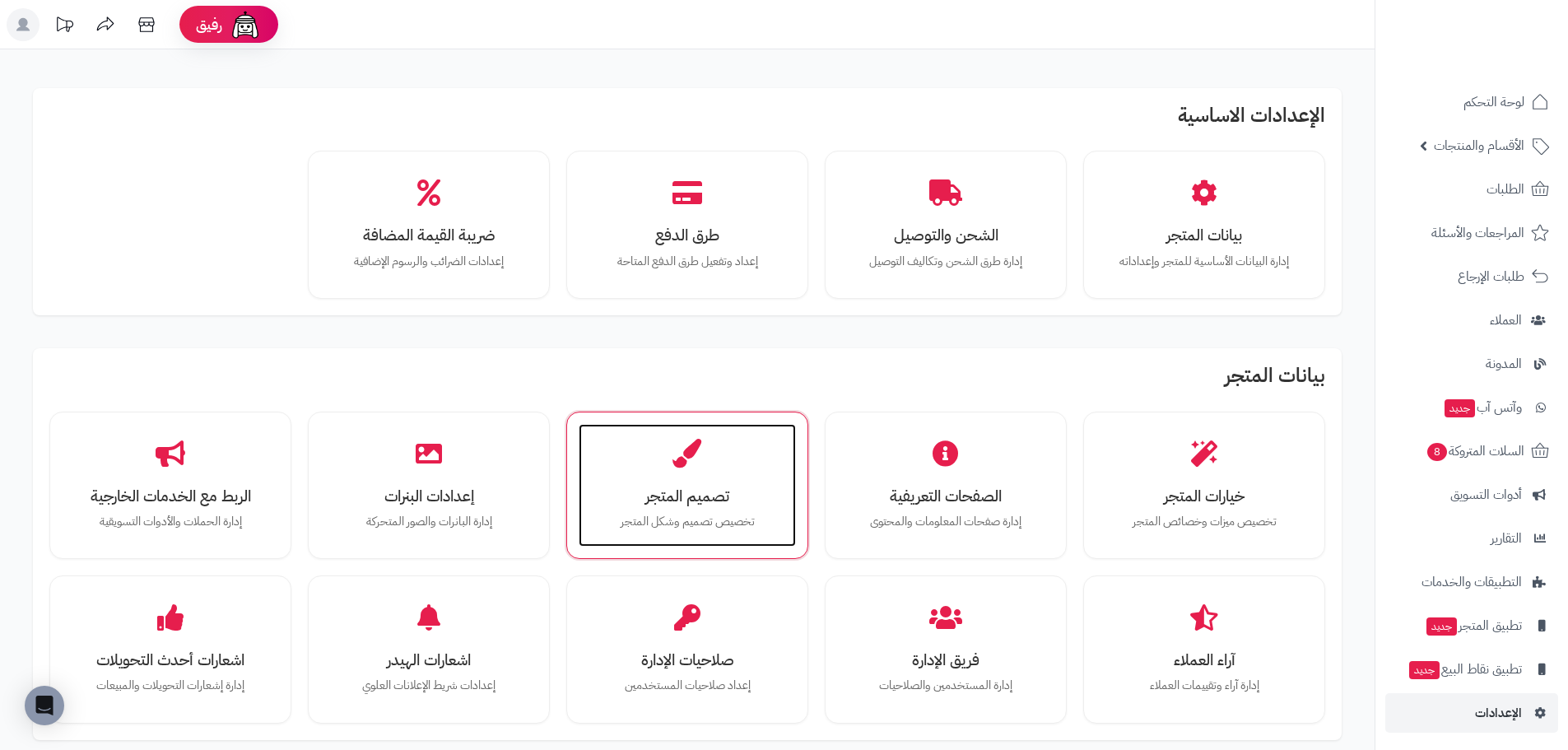
click at [724, 494] on h3 "تصميم المتجر" at bounding box center [687, 496] width 184 height 17
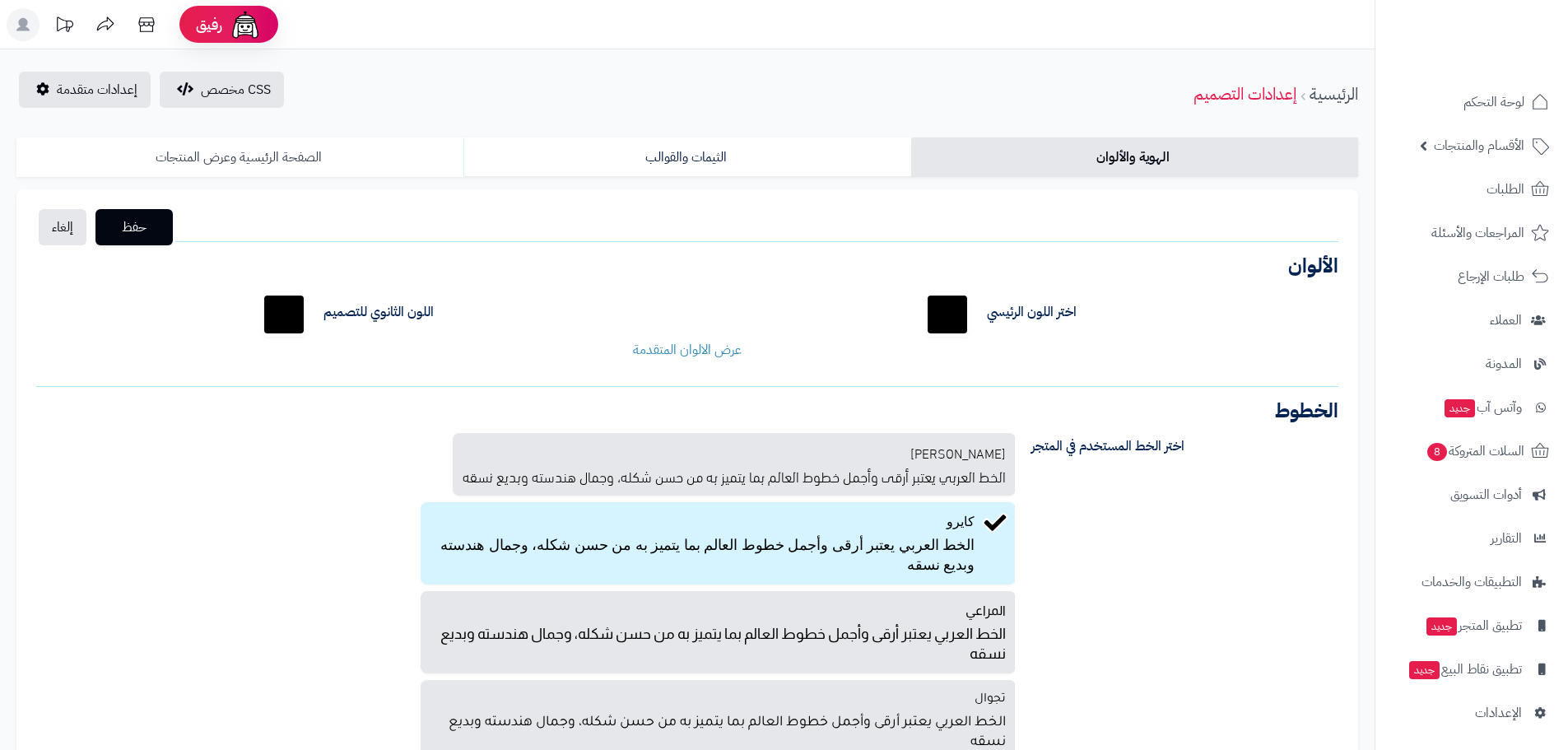
click at [358, 153] on link "الصفحة الرئيسية وعرض المنتجات" at bounding box center [240, 156] width 447 height 39
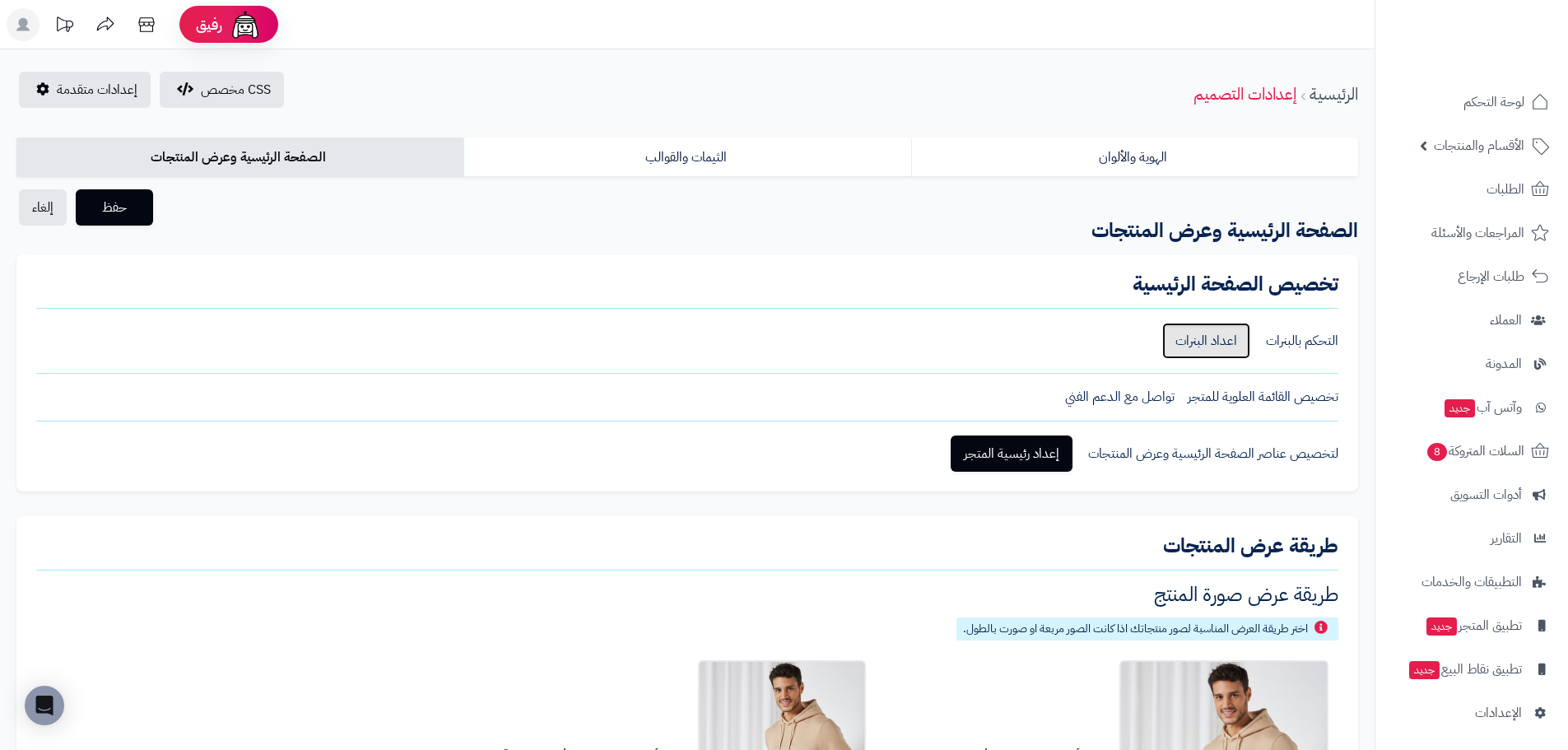
click at [1227, 348] on link "اعداد البنرات" at bounding box center [1206, 341] width 88 height 37
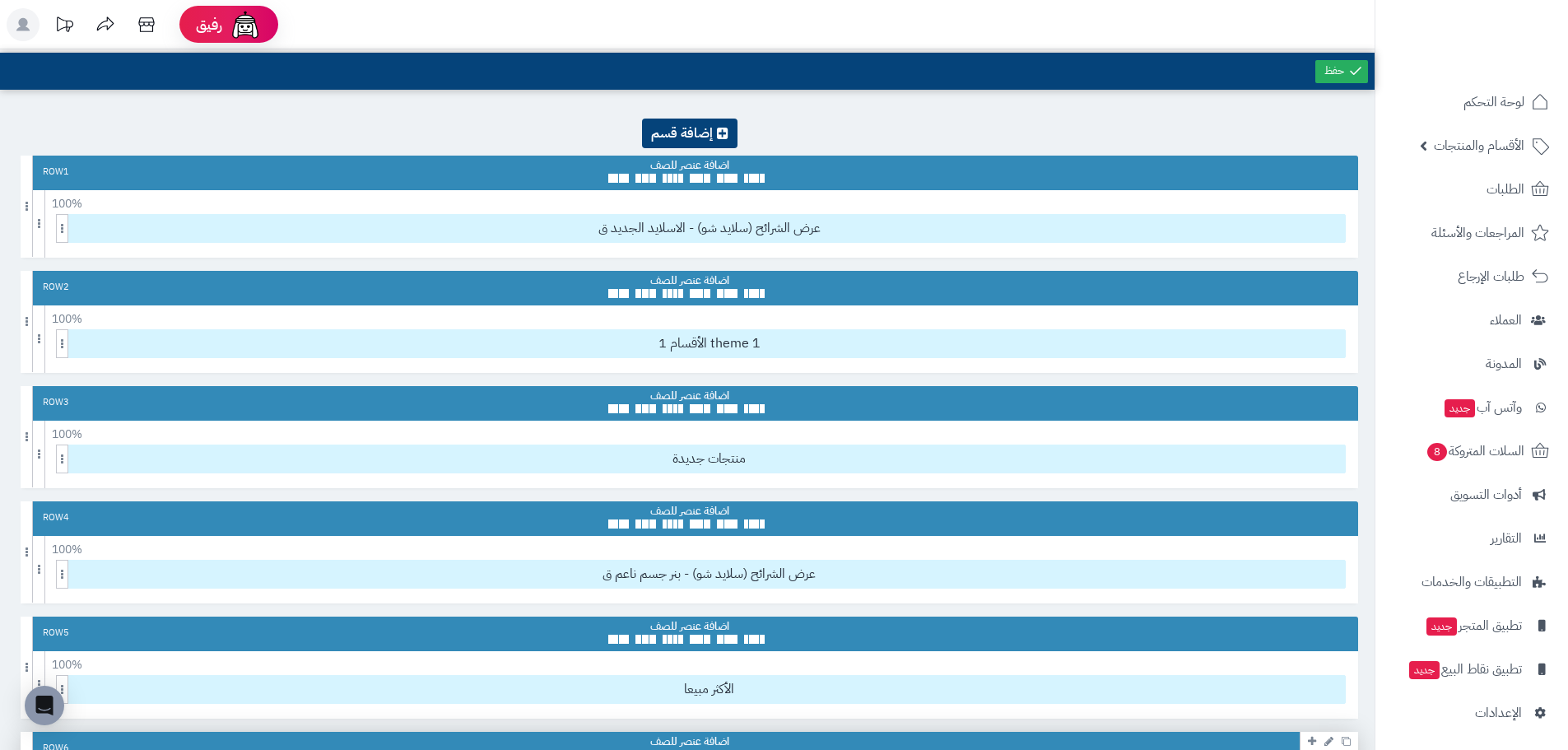
scroll to position [247, 0]
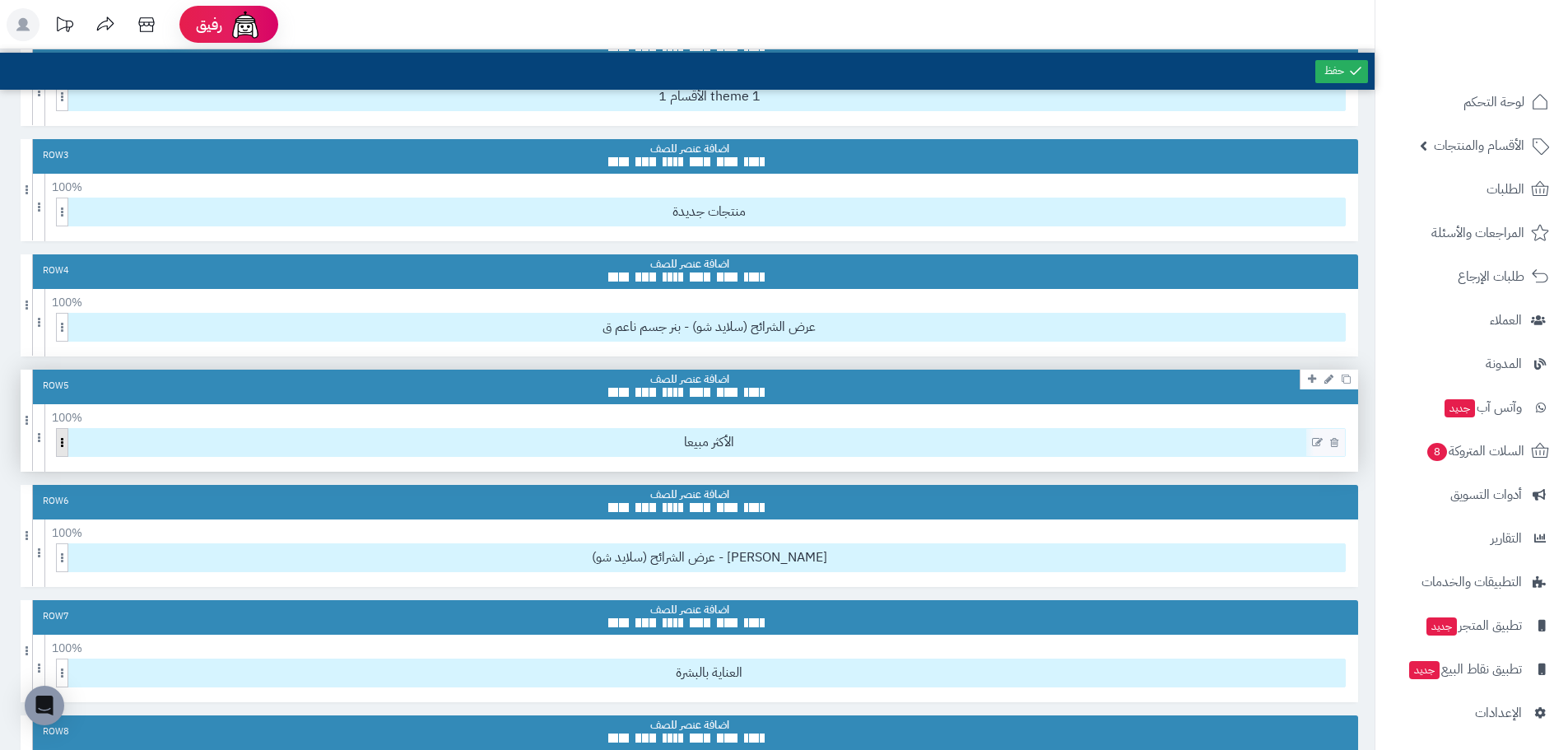
click at [63, 443] on span at bounding box center [62, 442] width 12 height 29
click at [1350, 377] on icon at bounding box center [1346, 379] width 9 height 9
click at [1348, 381] on icon at bounding box center [1346, 379] width 9 height 9
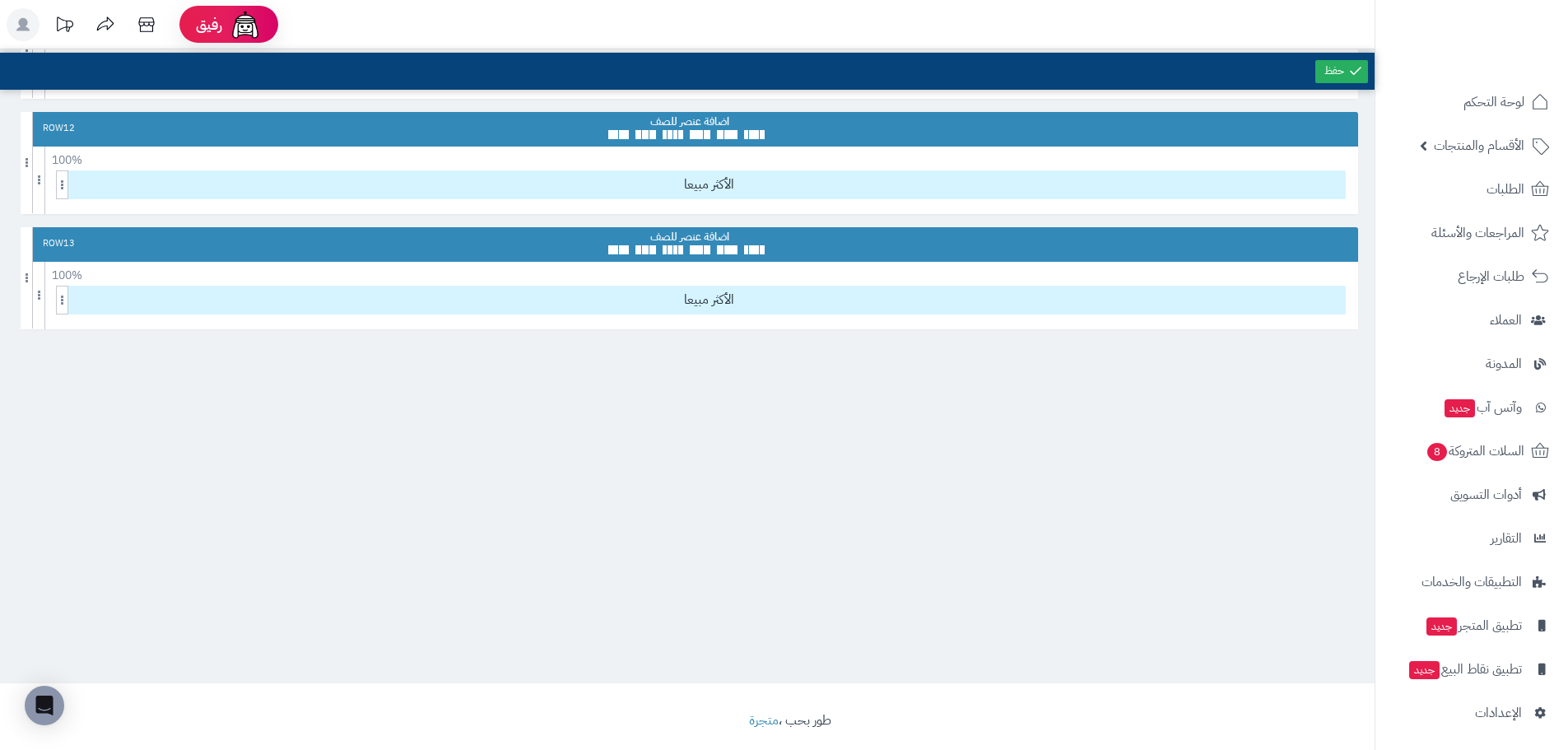
scroll to position [915, 0]
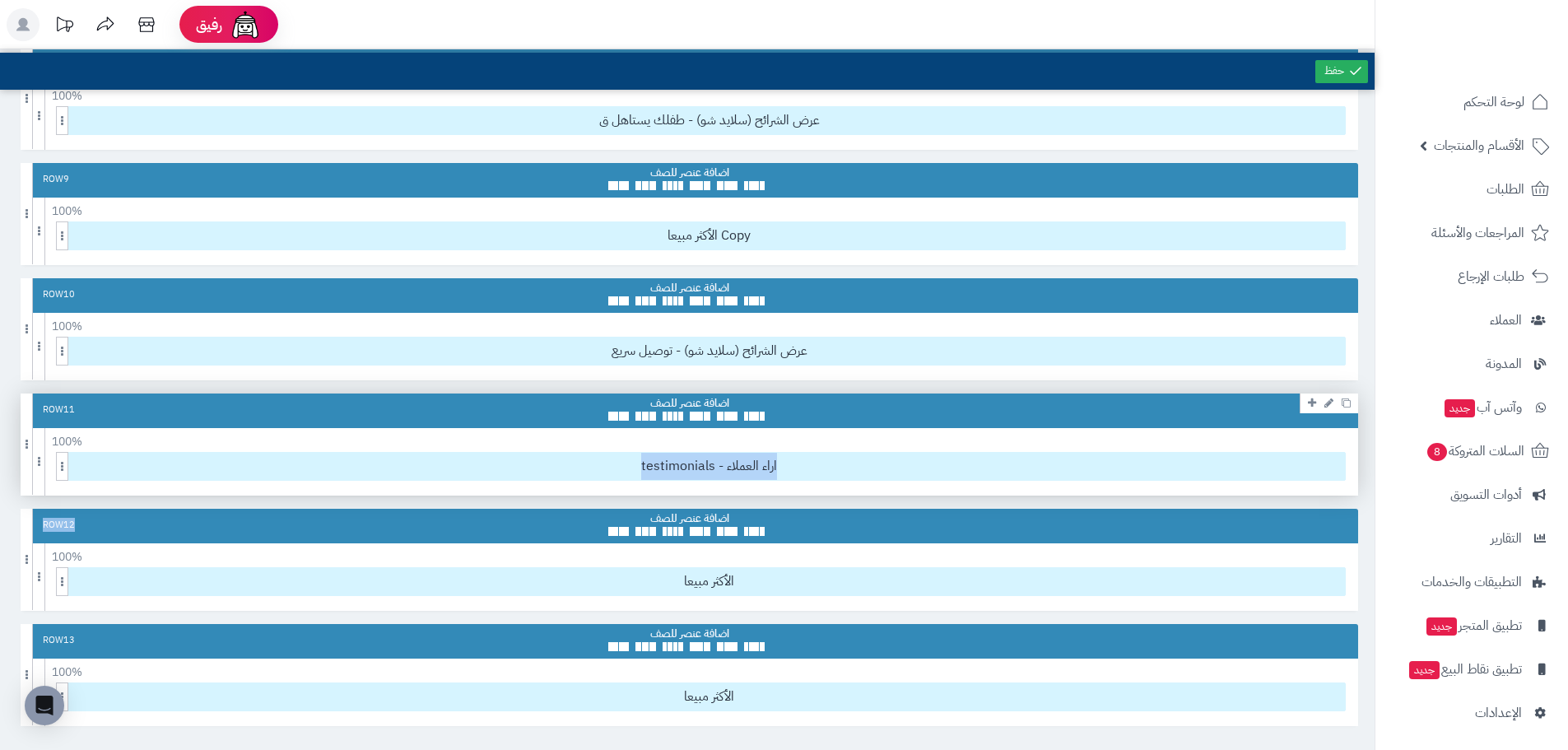
drag, startPoint x: 117, startPoint y: 521, endPoint x: 15, endPoint y: 527, distance: 102.2
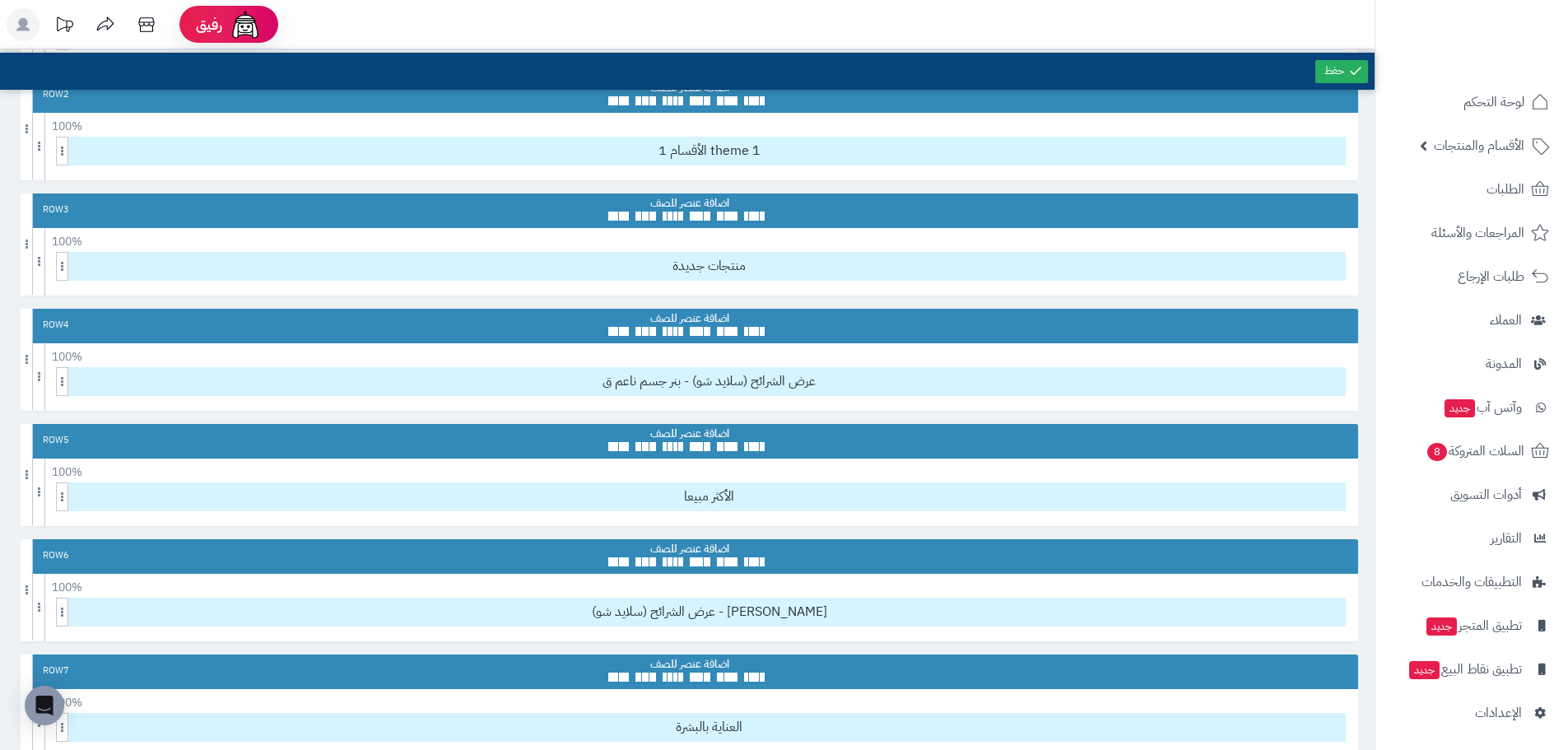
scroll to position [247, 0]
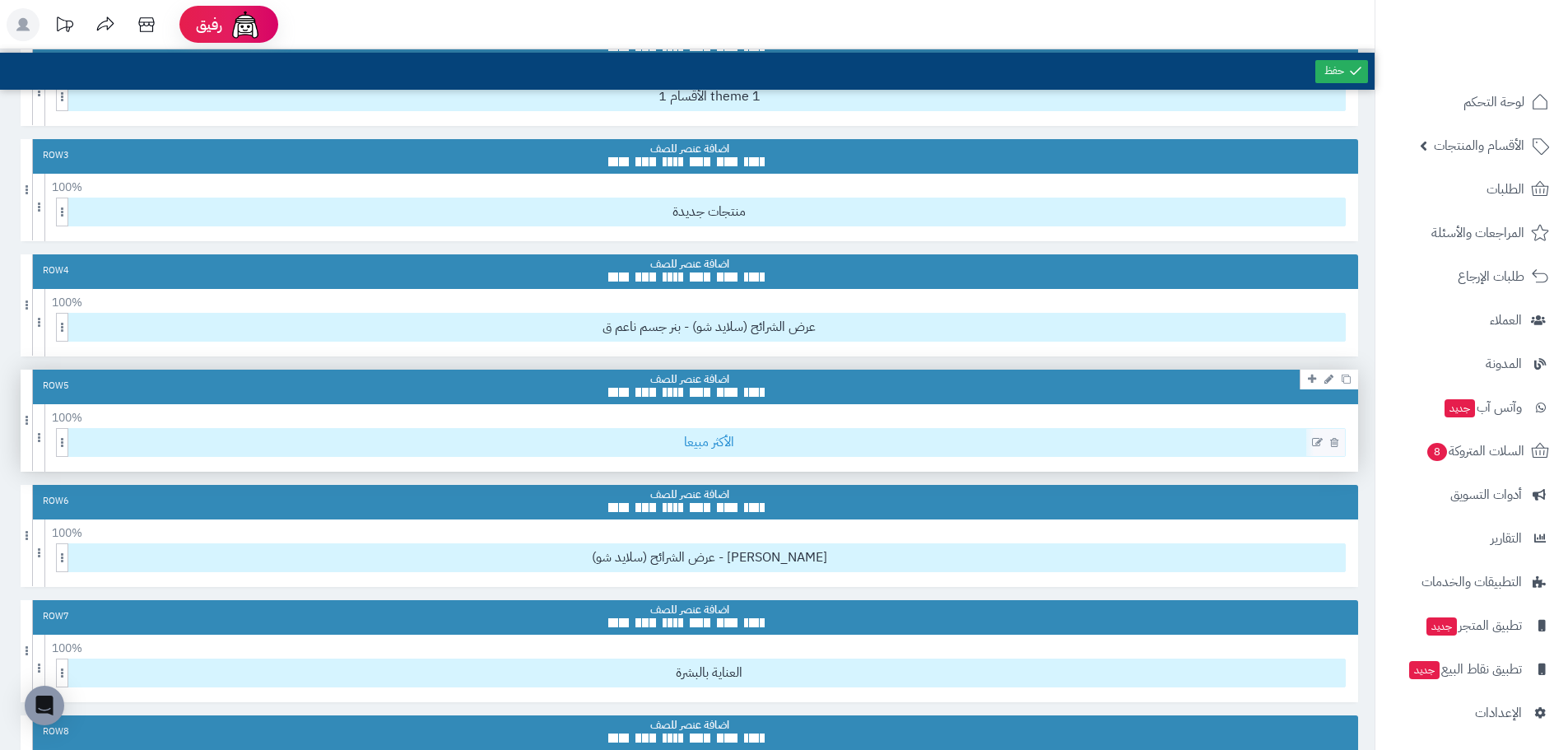
click at [703, 445] on span "الأكثر مبيعا" at bounding box center [709, 442] width 1272 height 27
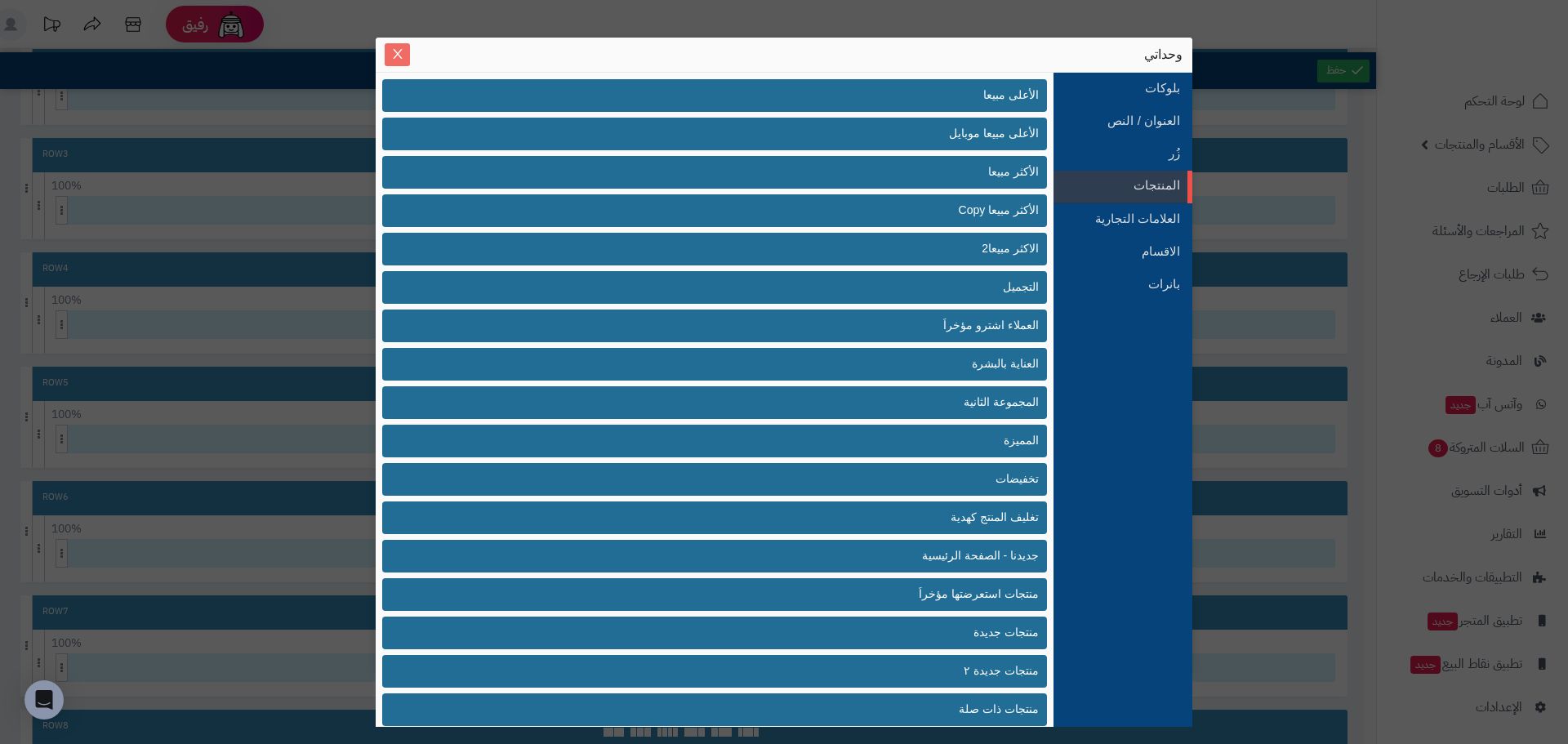
click at [391, 51] on icon "Close" at bounding box center [397, 53] width 13 height 13
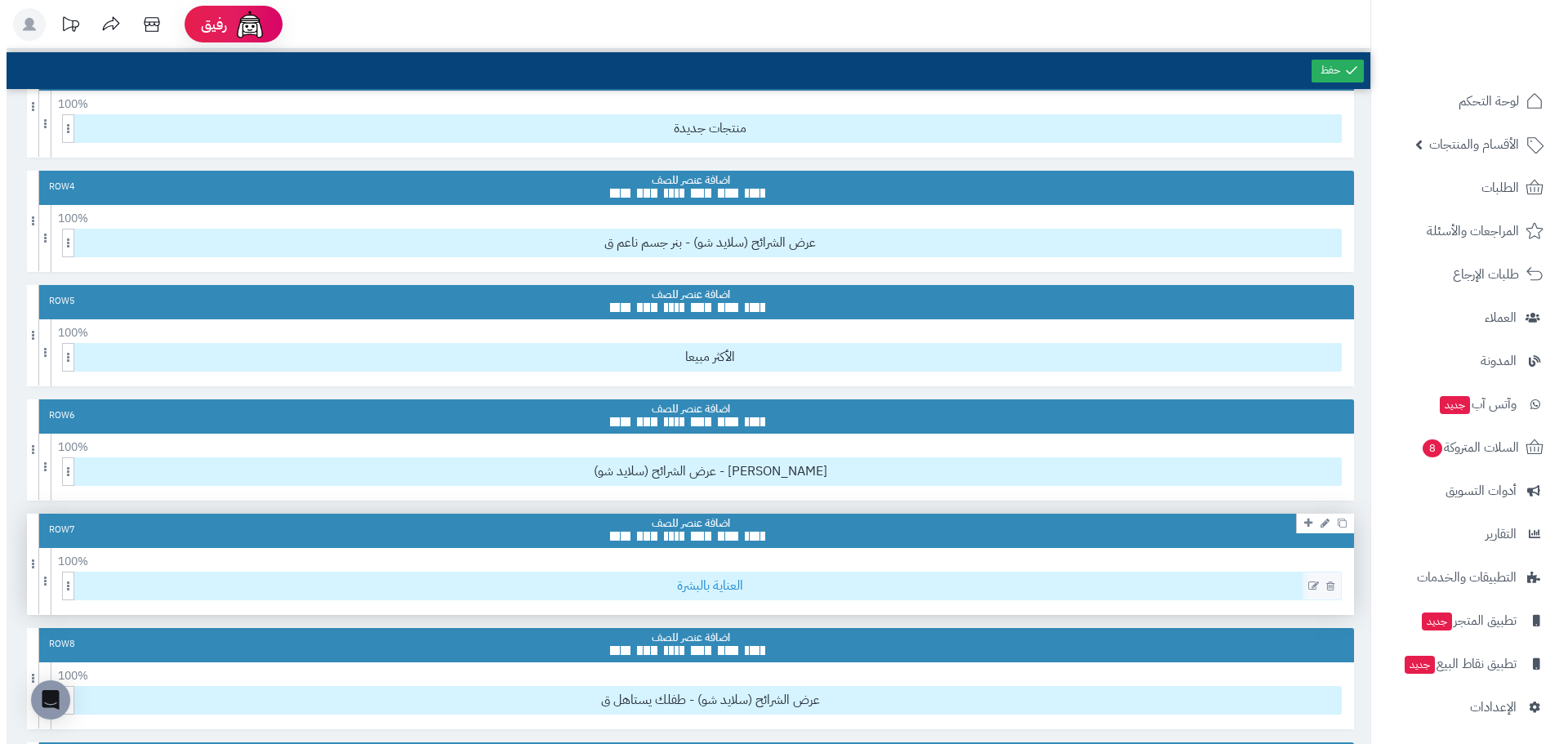
scroll to position [490, 0]
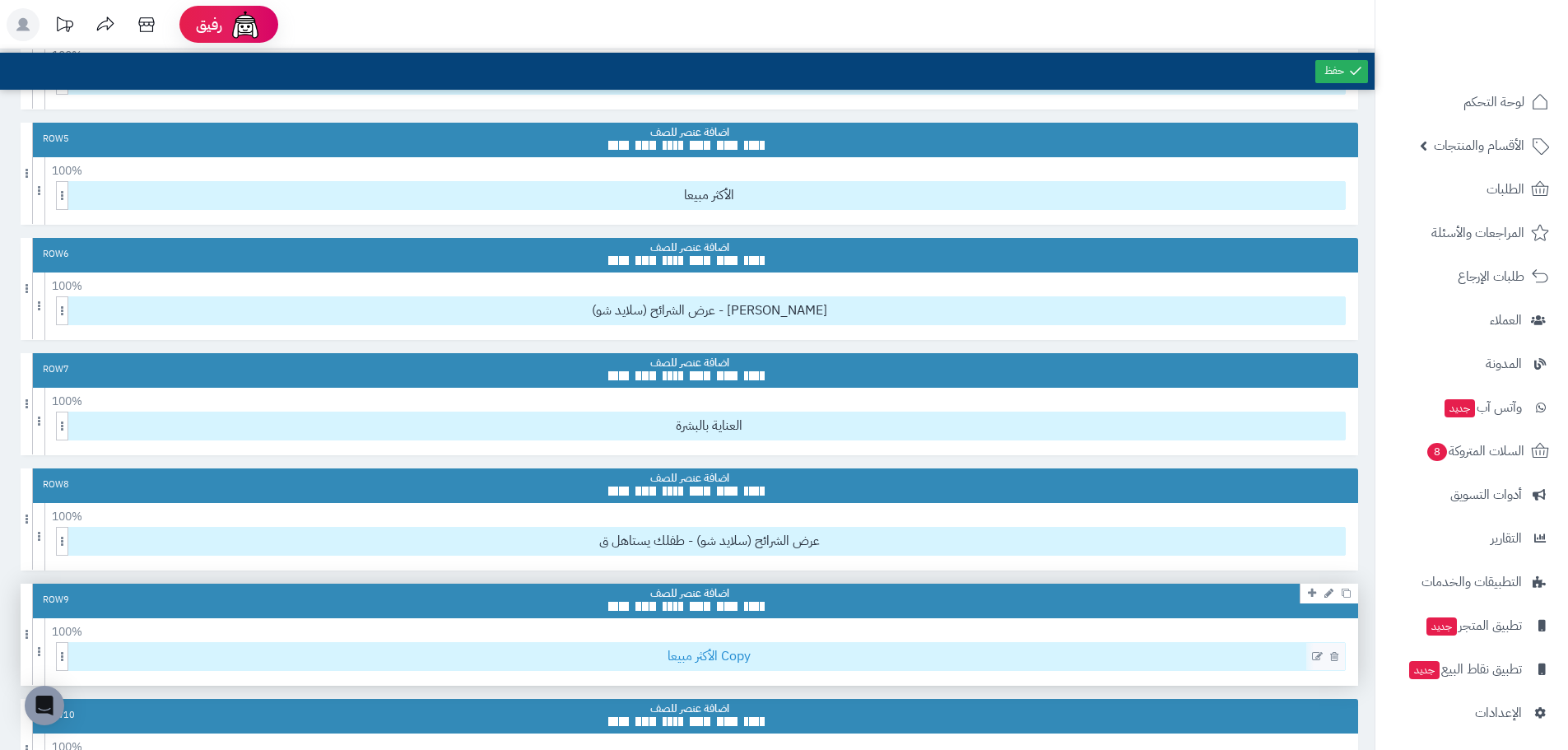
click at [694, 655] on span "الأكثر مبيعا Copy" at bounding box center [709, 656] width 1272 height 27
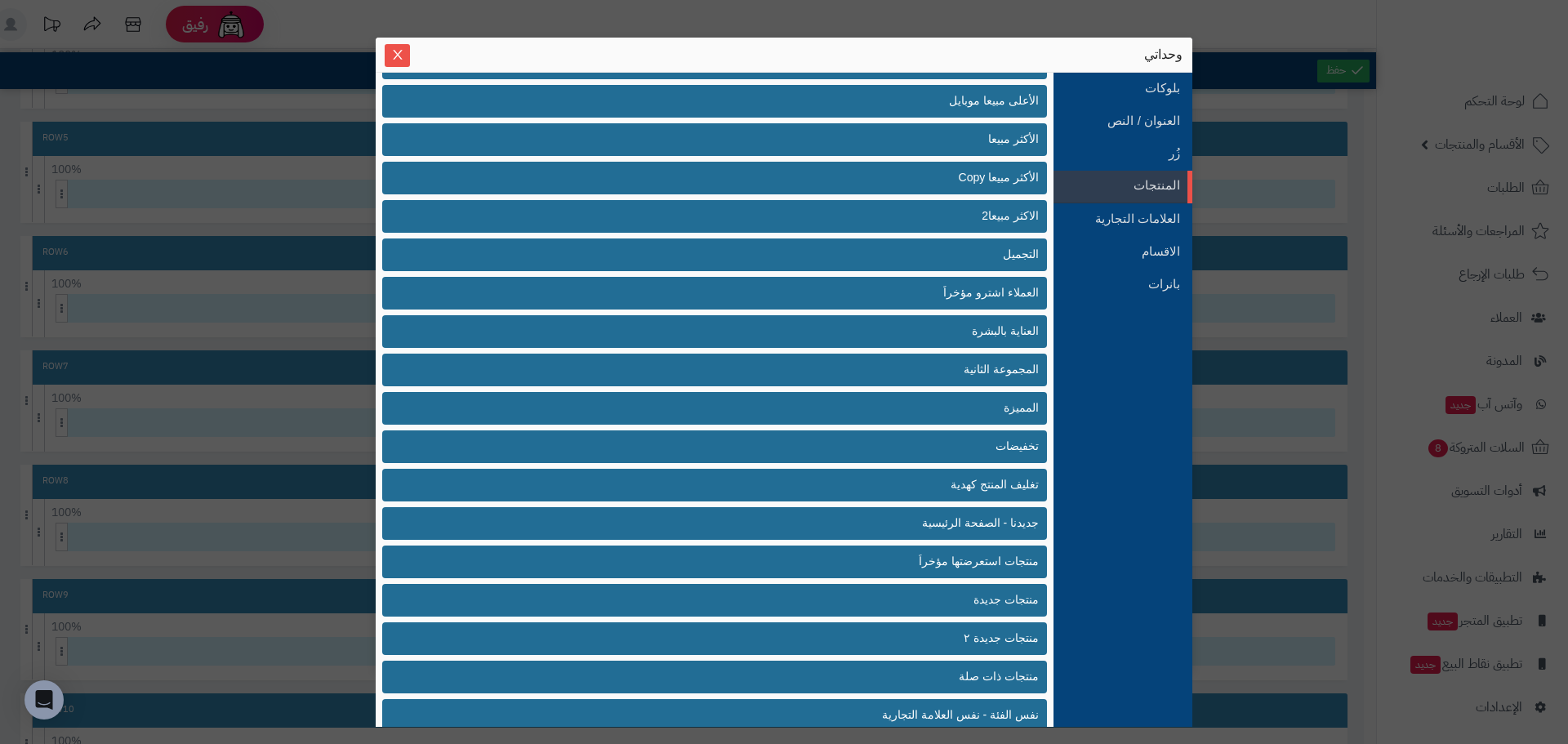
scroll to position [50, 0]
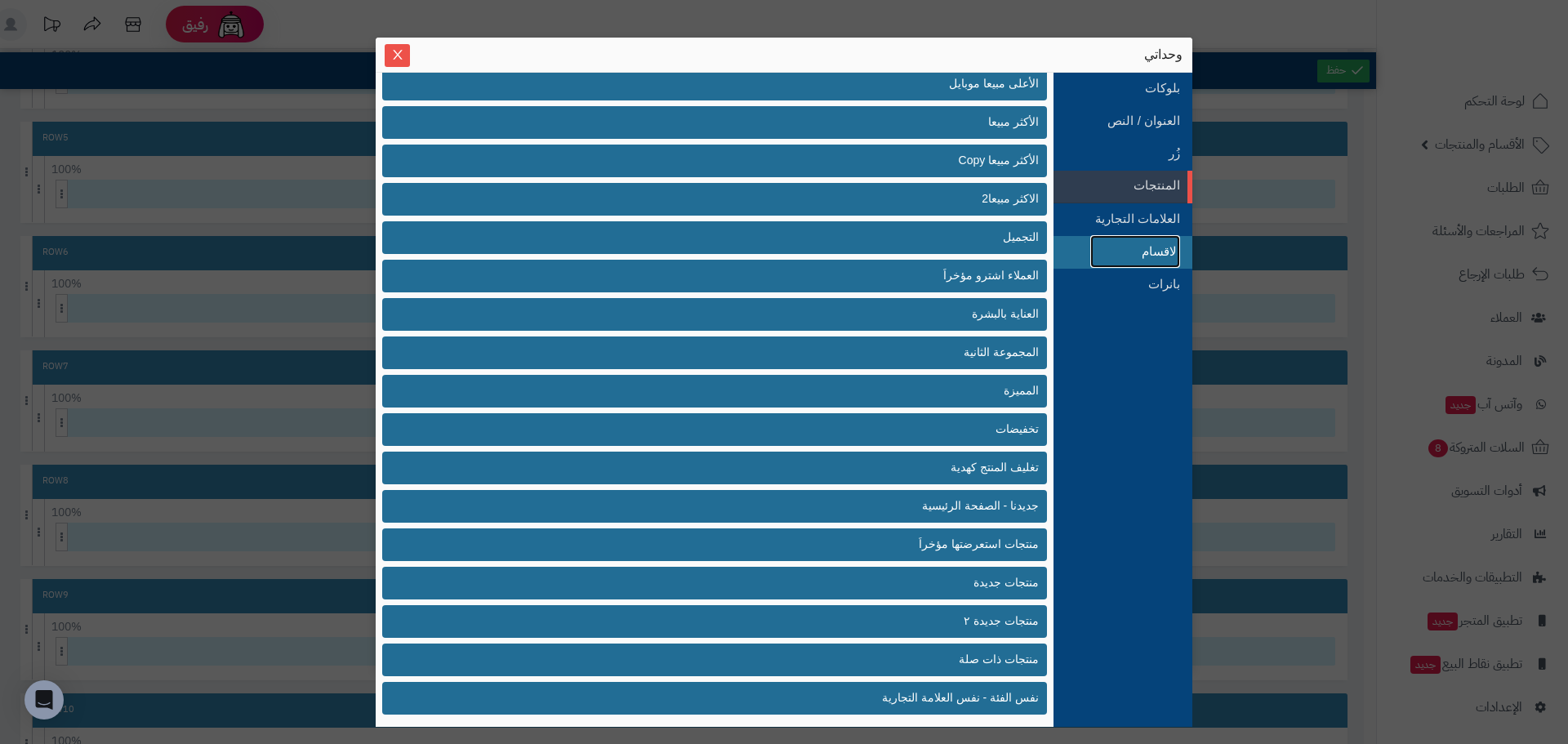
click at [1124, 240] on link "الاقسام" at bounding box center [1135, 252] width 90 height 33
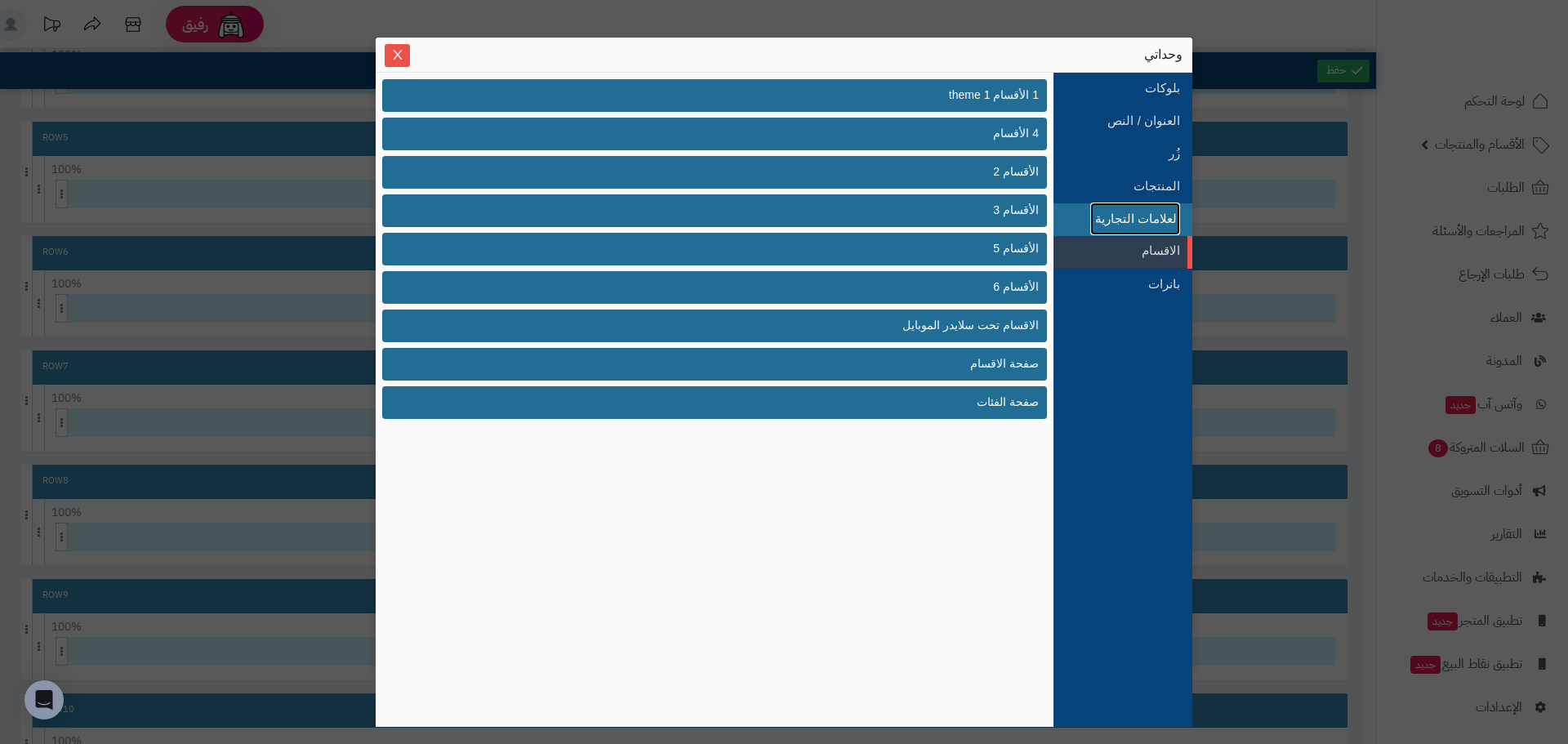
click at [1146, 216] on link "العلامات التجارية" at bounding box center [1135, 219] width 90 height 33
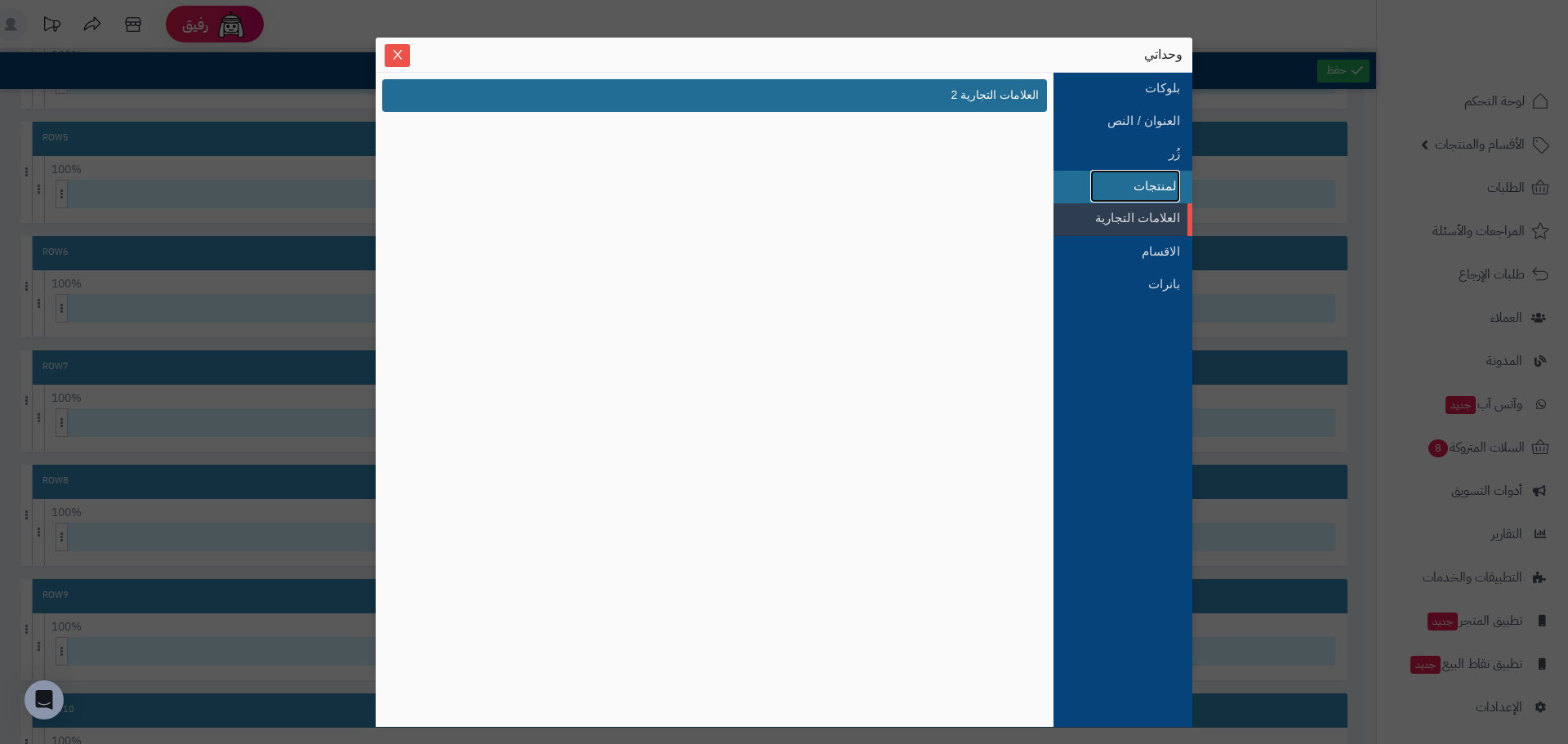
click at [1155, 182] on link "المنتجات" at bounding box center [1135, 186] width 90 height 33
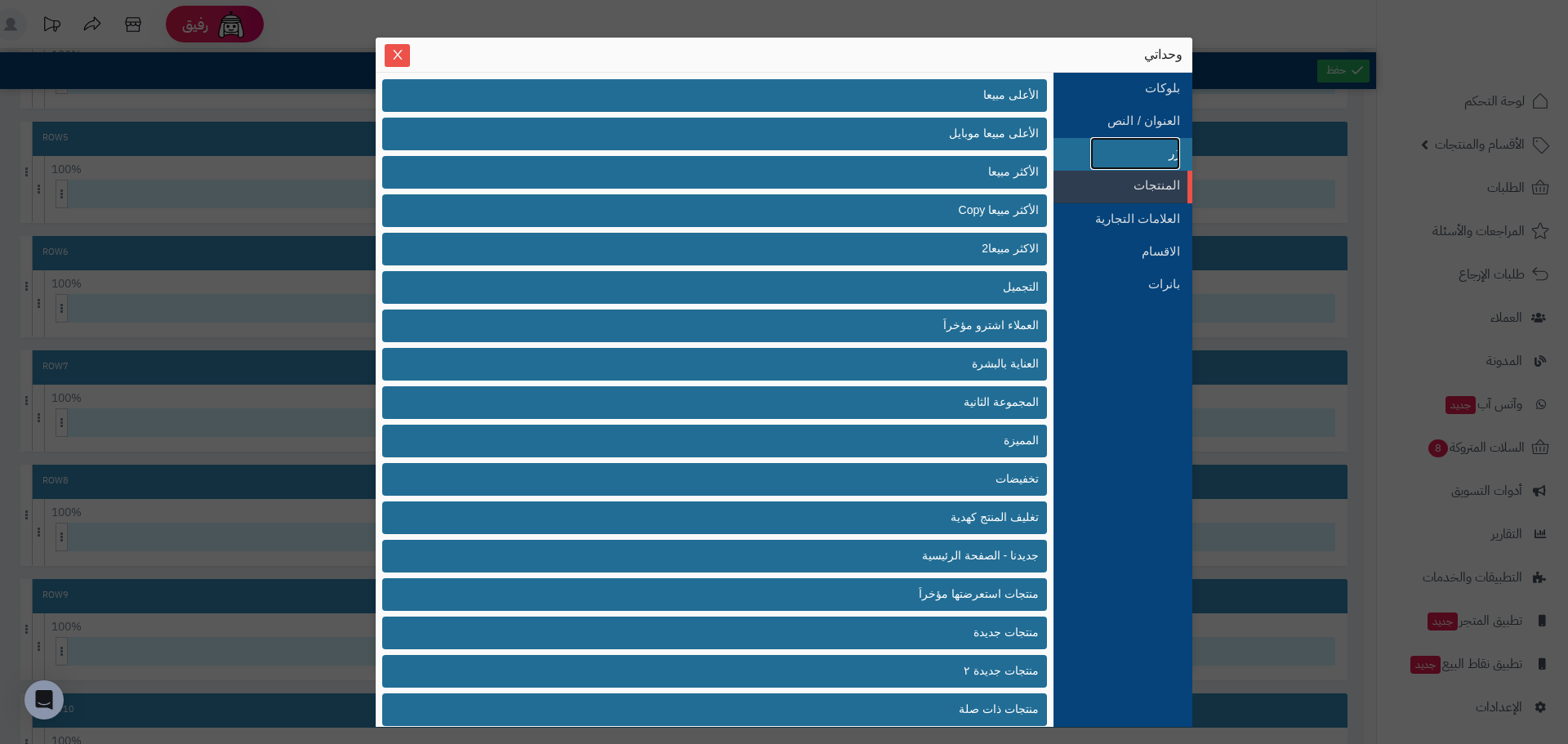
click at [1121, 147] on link "زُر" at bounding box center [1135, 153] width 90 height 33
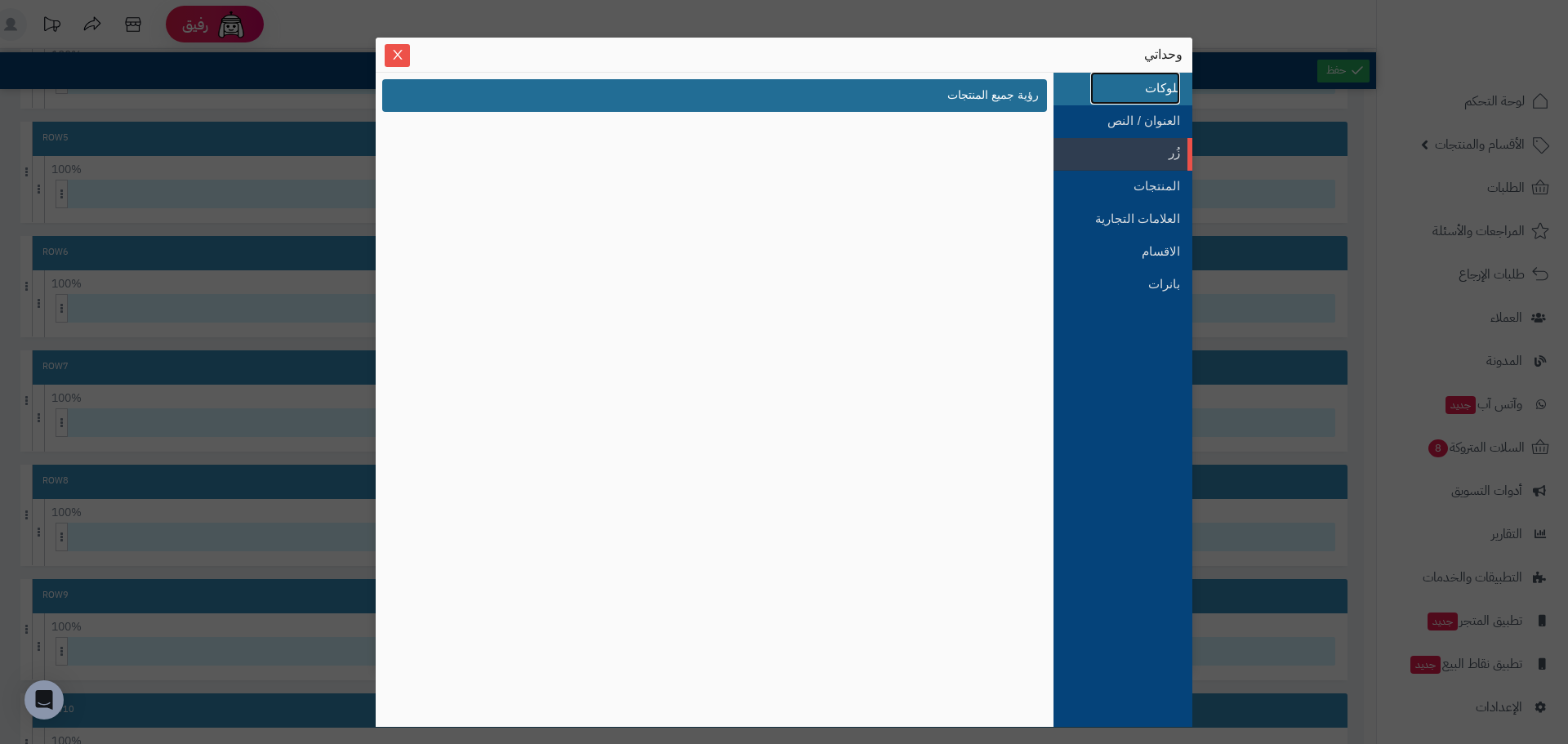
click at [1125, 103] on link "بلوكات" at bounding box center [1135, 88] width 90 height 33
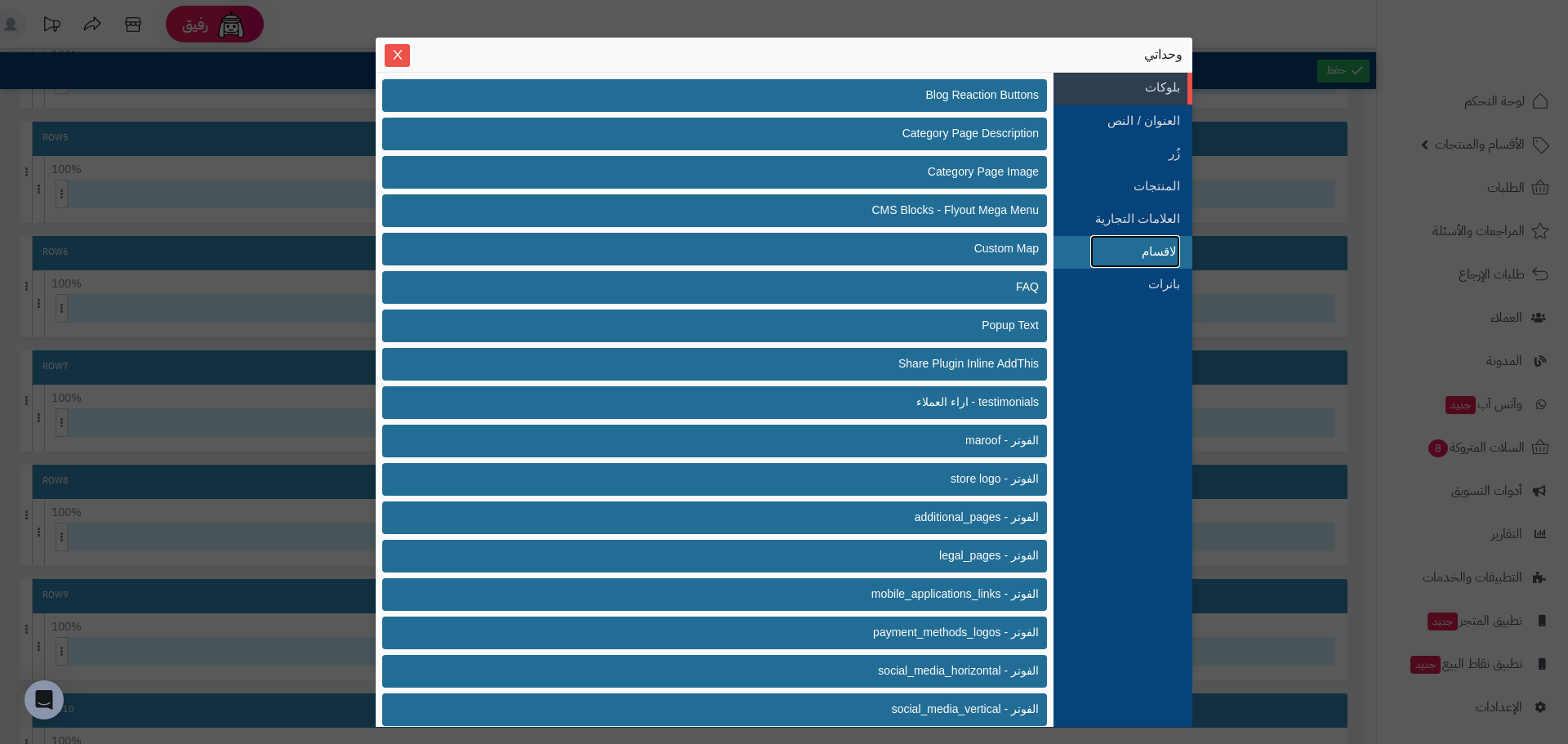
click at [1130, 256] on link "الاقسام" at bounding box center [1135, 252] width 90 height 33
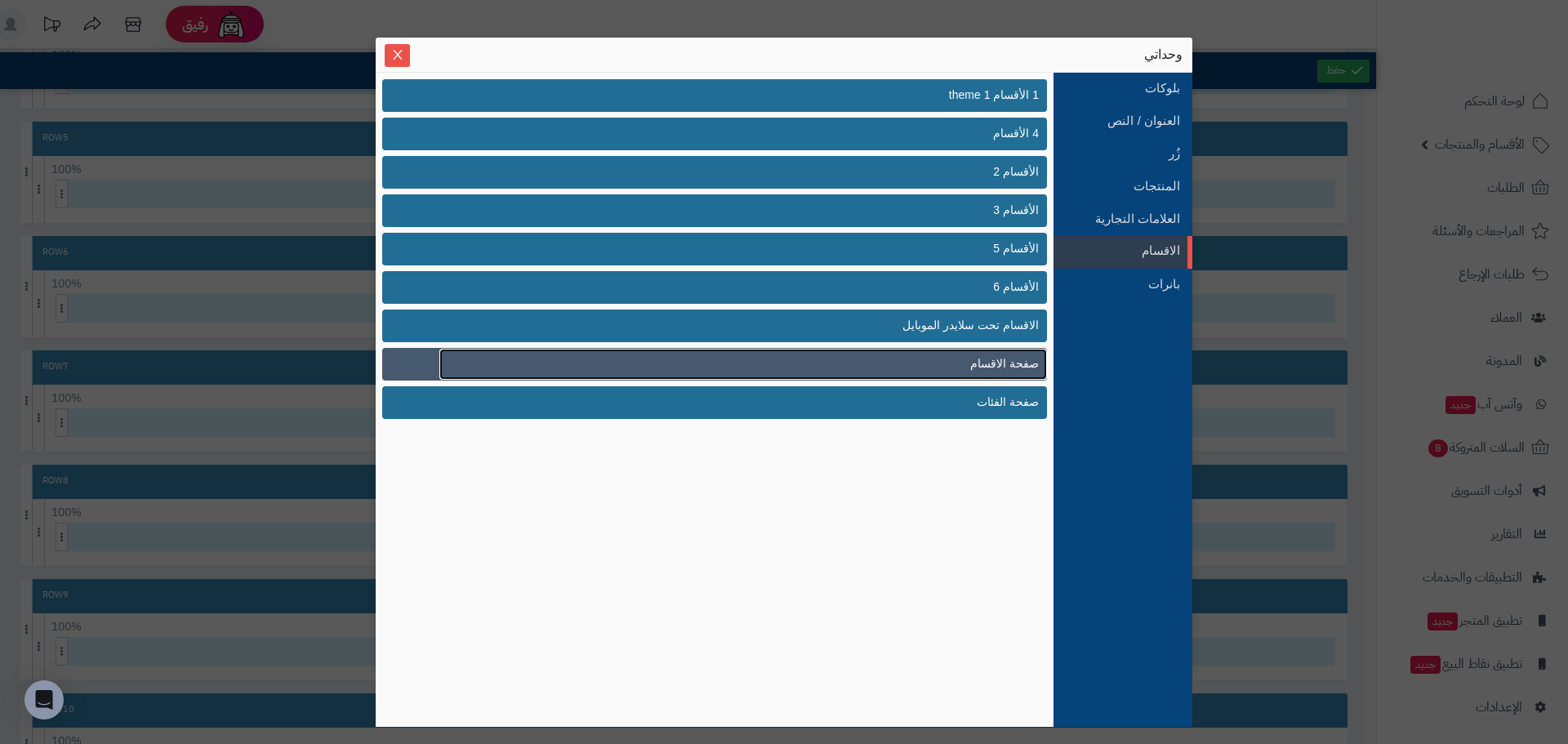
click at [1010, 366] on span "صفحة الاقسام" at bounding box center [1004, 364] width 69 height 17
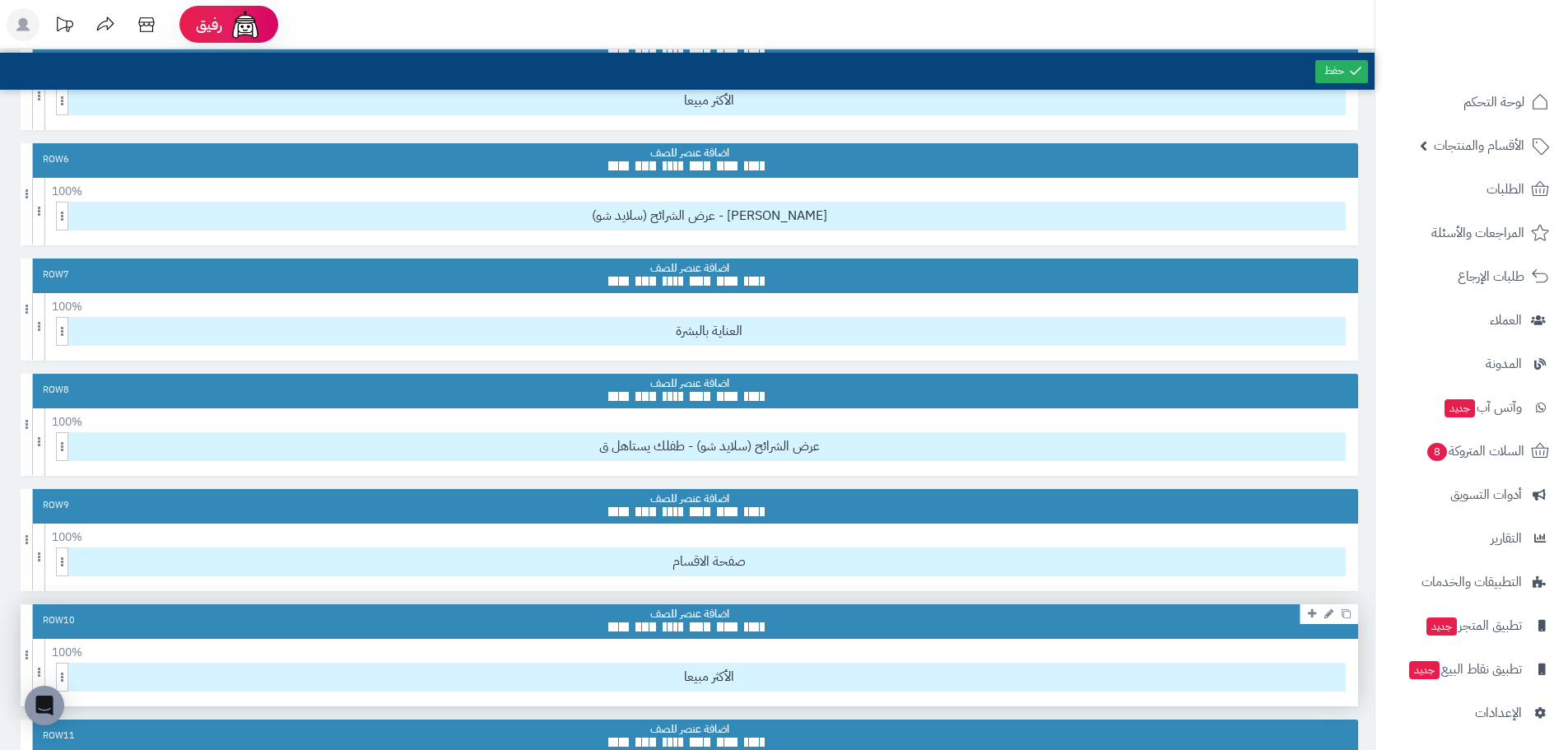
scroll to position [659, 0]
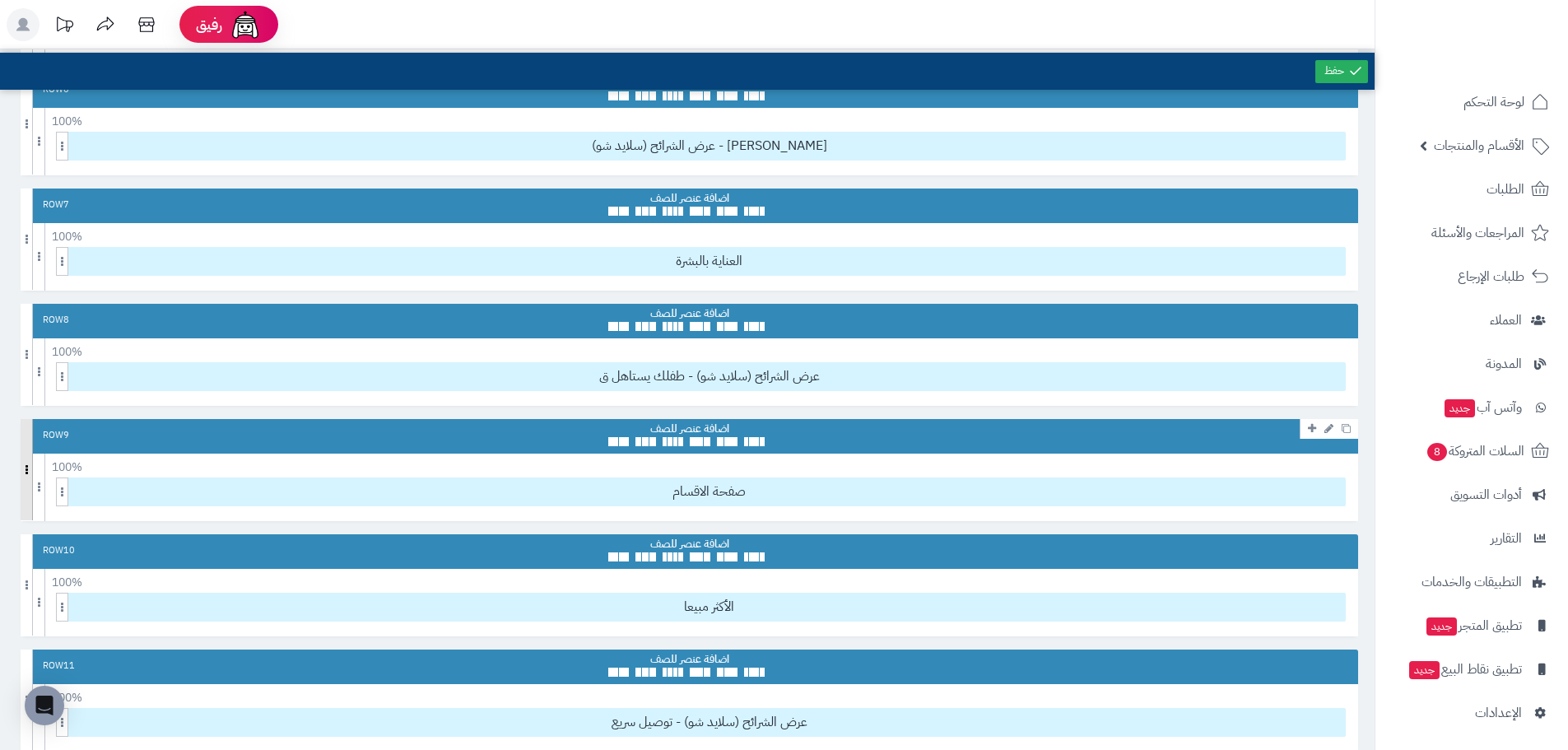
click at [23, 475] on span at bounding box center [27, 469] width 12 height 102
click at [30, 473] on span at bounding box center [27, 469] width 12 height 102
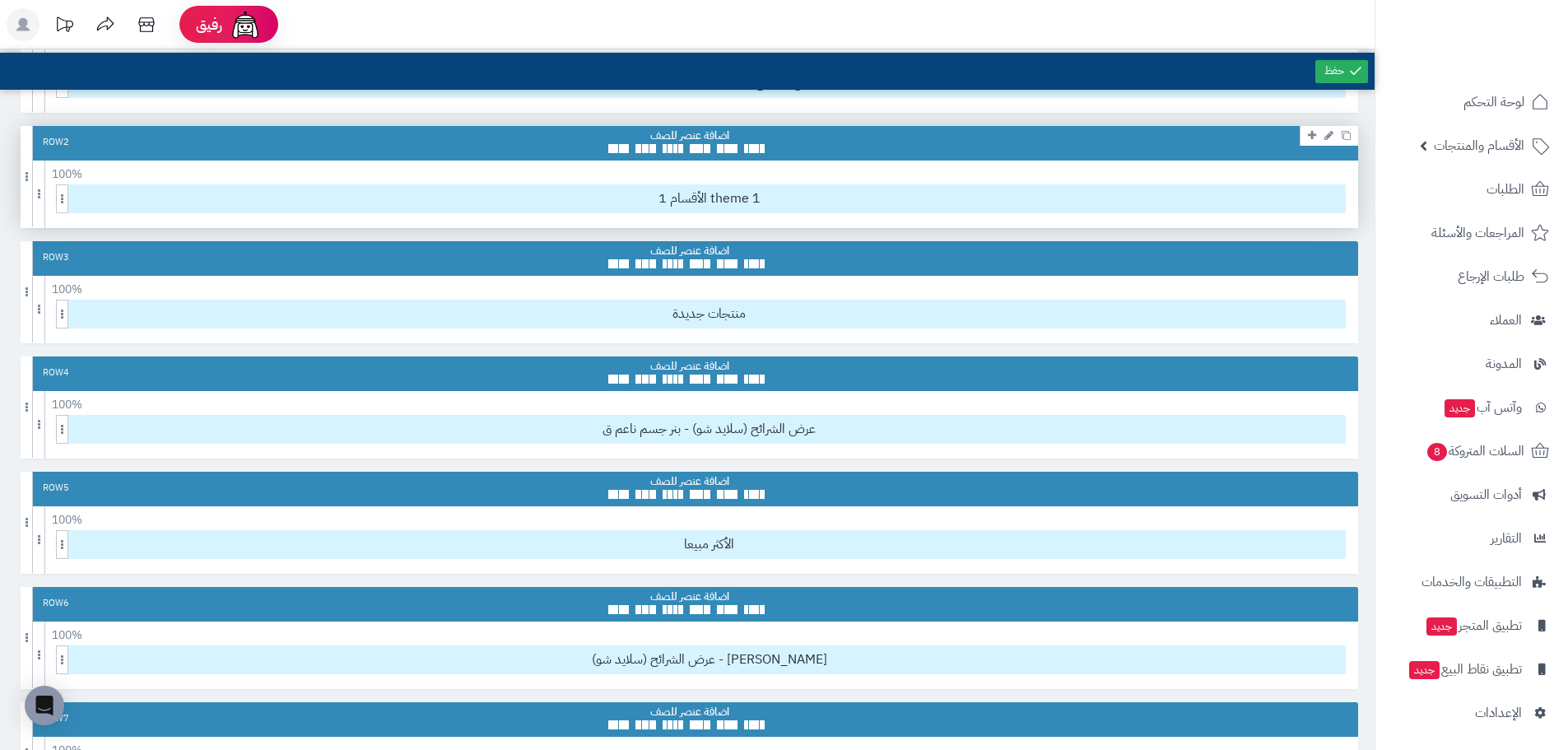
scroll to position [0, 0]
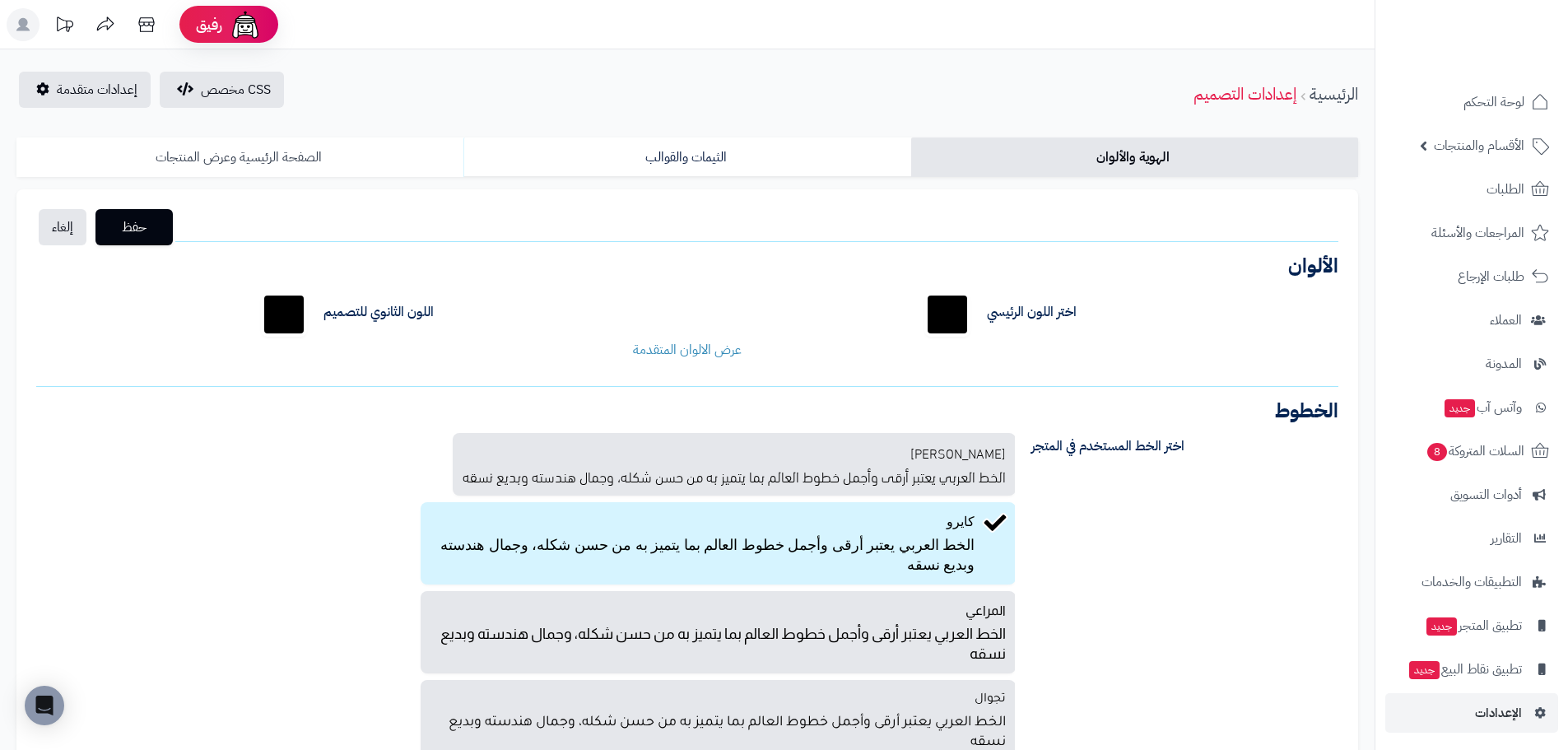
click at [291, 151] on link "الصفحة الرئيسية وعرض المنتجات" at bounding box center [240, 156] width 447 height 39
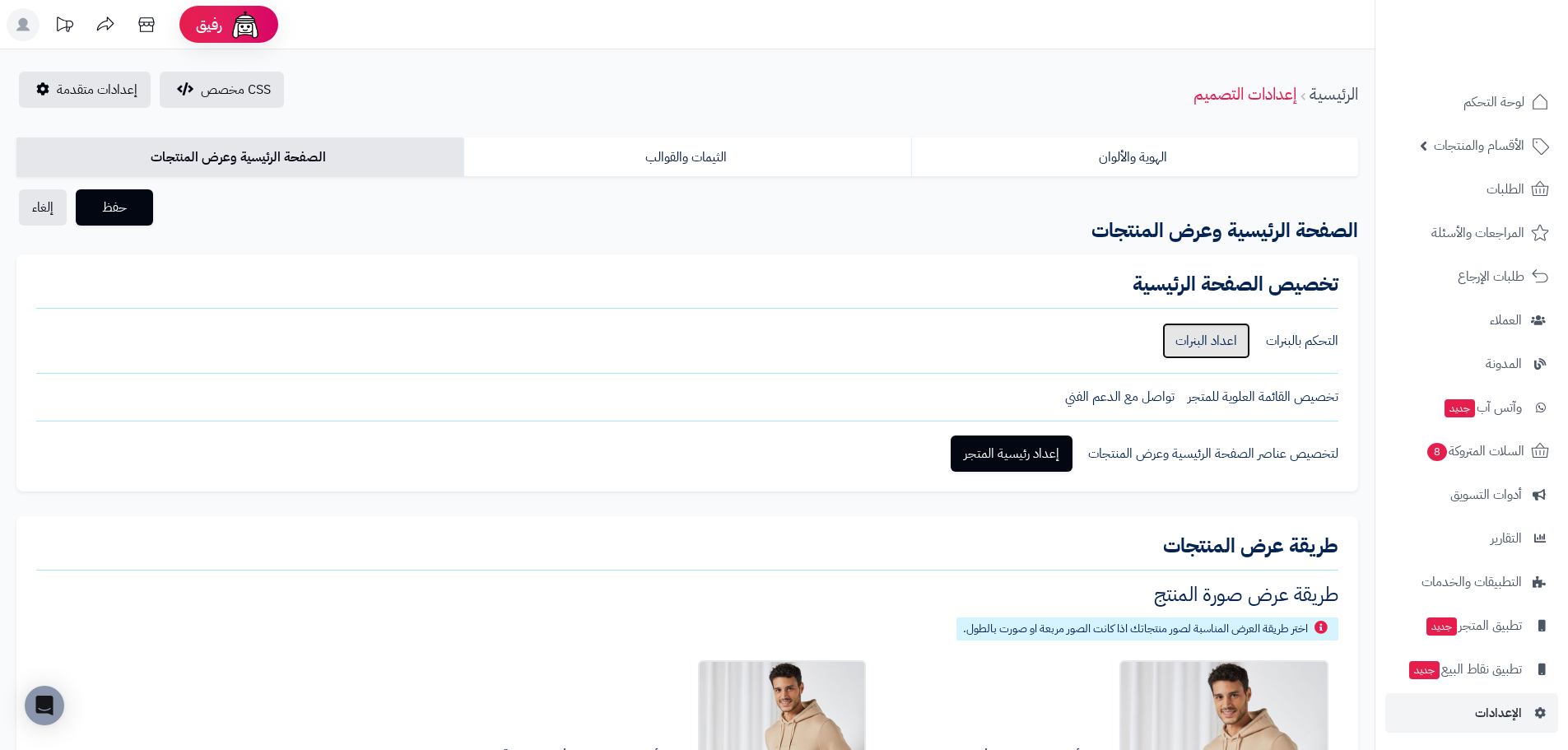
click at [1214, 350] on link "اعداد البنرات" at bounding box center [1206, 341] width 88 height 37
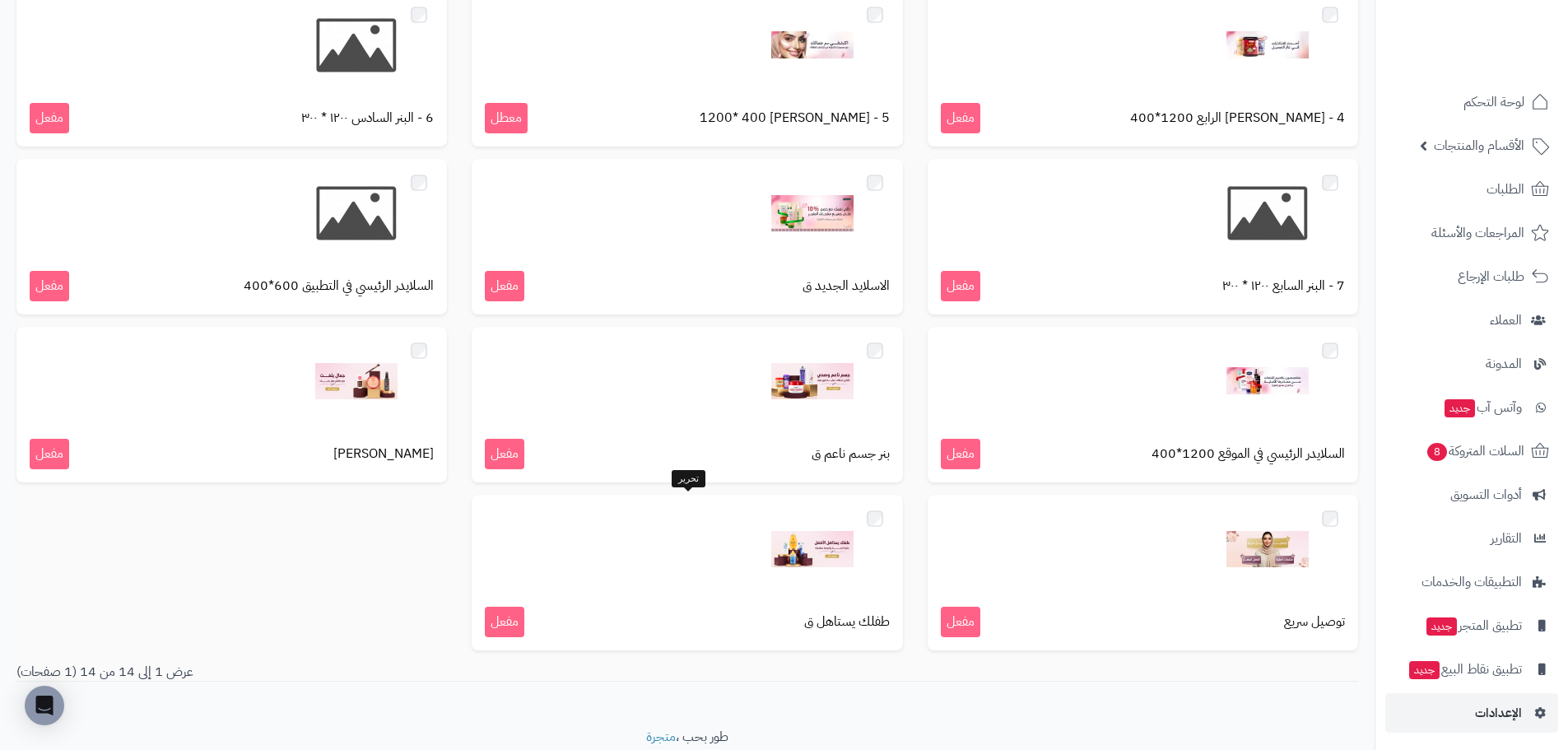
scroll to position [399, 0]
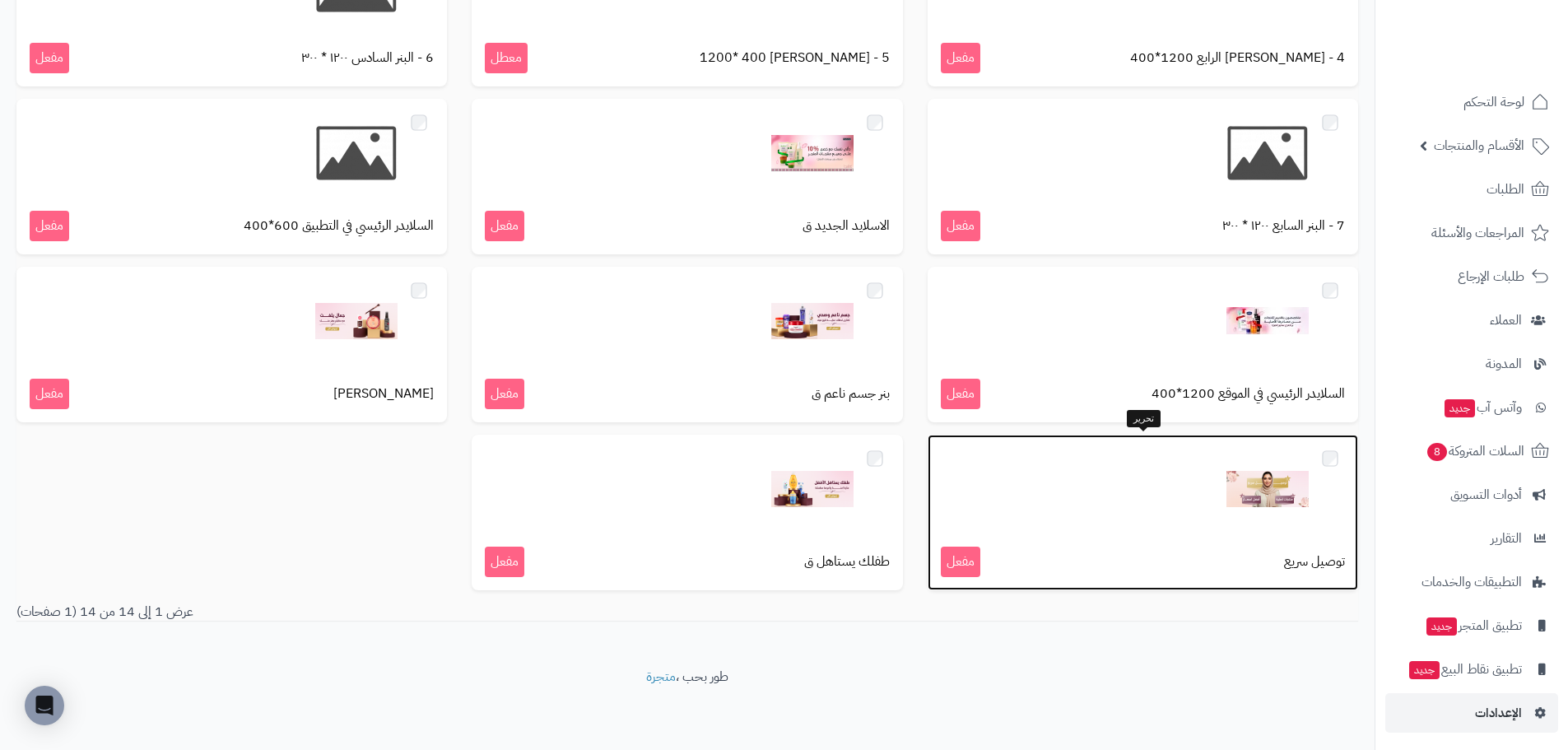
click at [1262, 519] on img at bounding box center [1267, 488] width 83 height 83
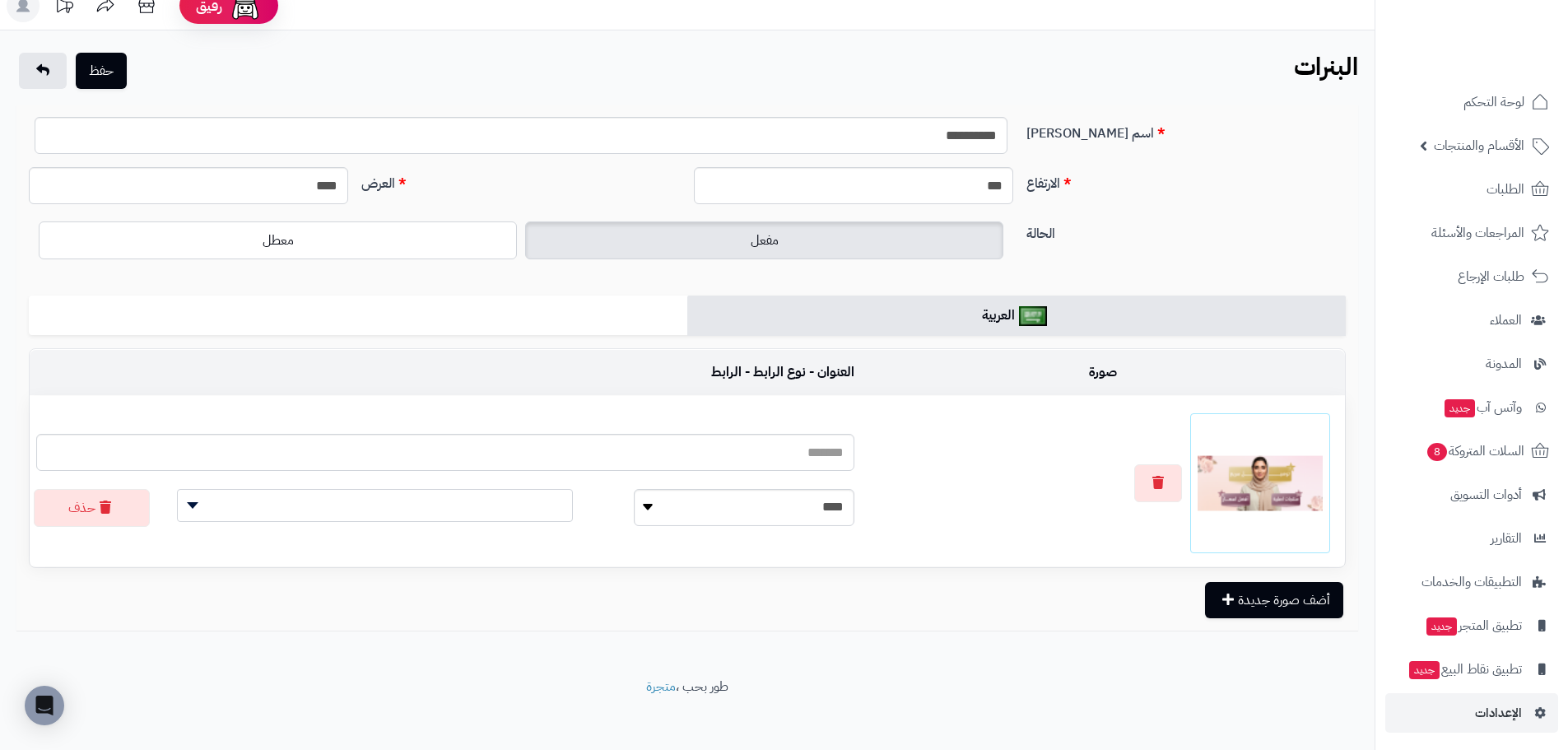
scroll to position [30, 0]
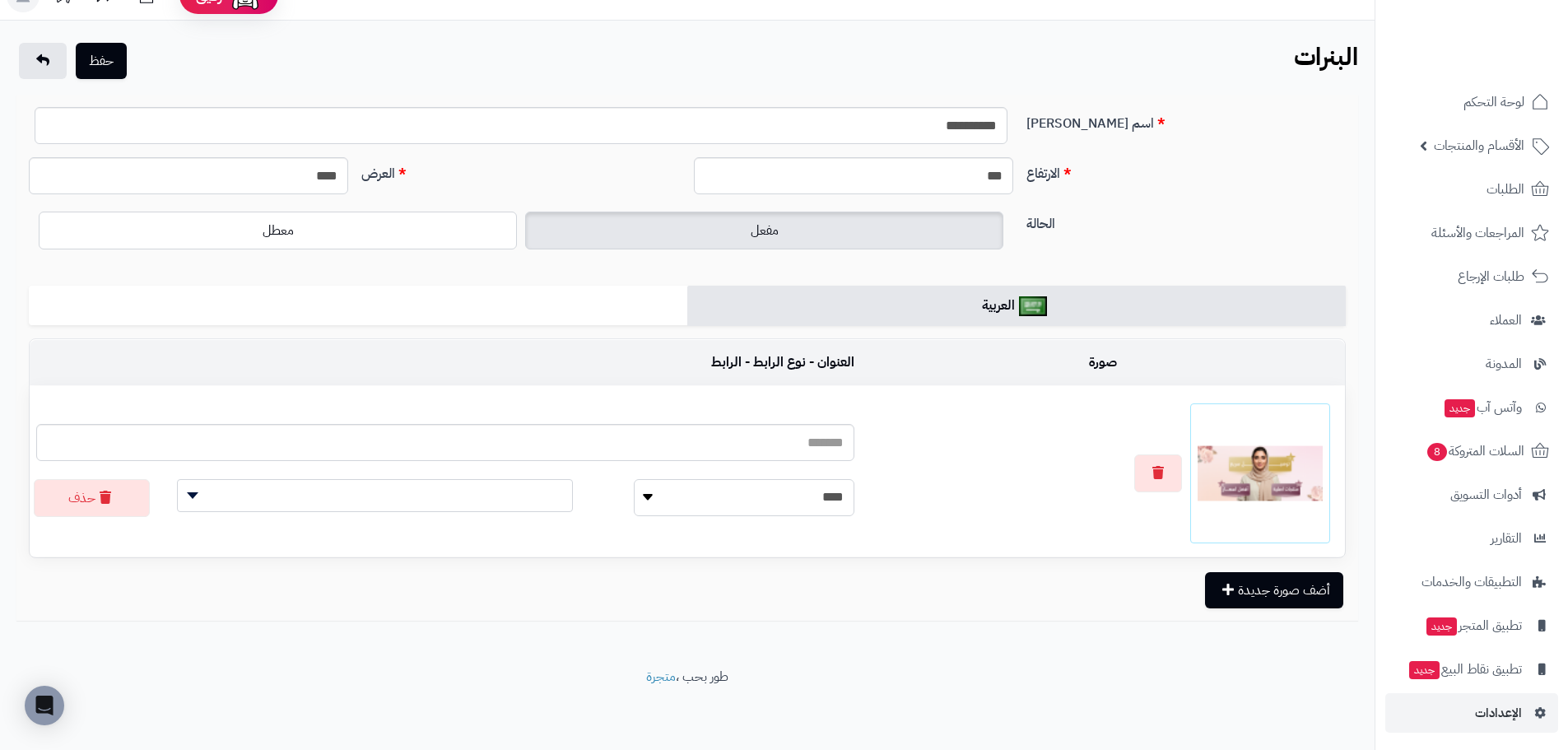
click at [633, 497] on select "**********" at bounding box center [743, 497] width 220 height 37
click at [633, 479] on select "**********" at bounding box center [743, 497] width 220 height 37
click at [685, 508] on select "**********" at bounding box center [722, 497] width 215 height 37
select select
click at [648, 479] on select "**********" at bounding box center [722, 497] width 215 height 37
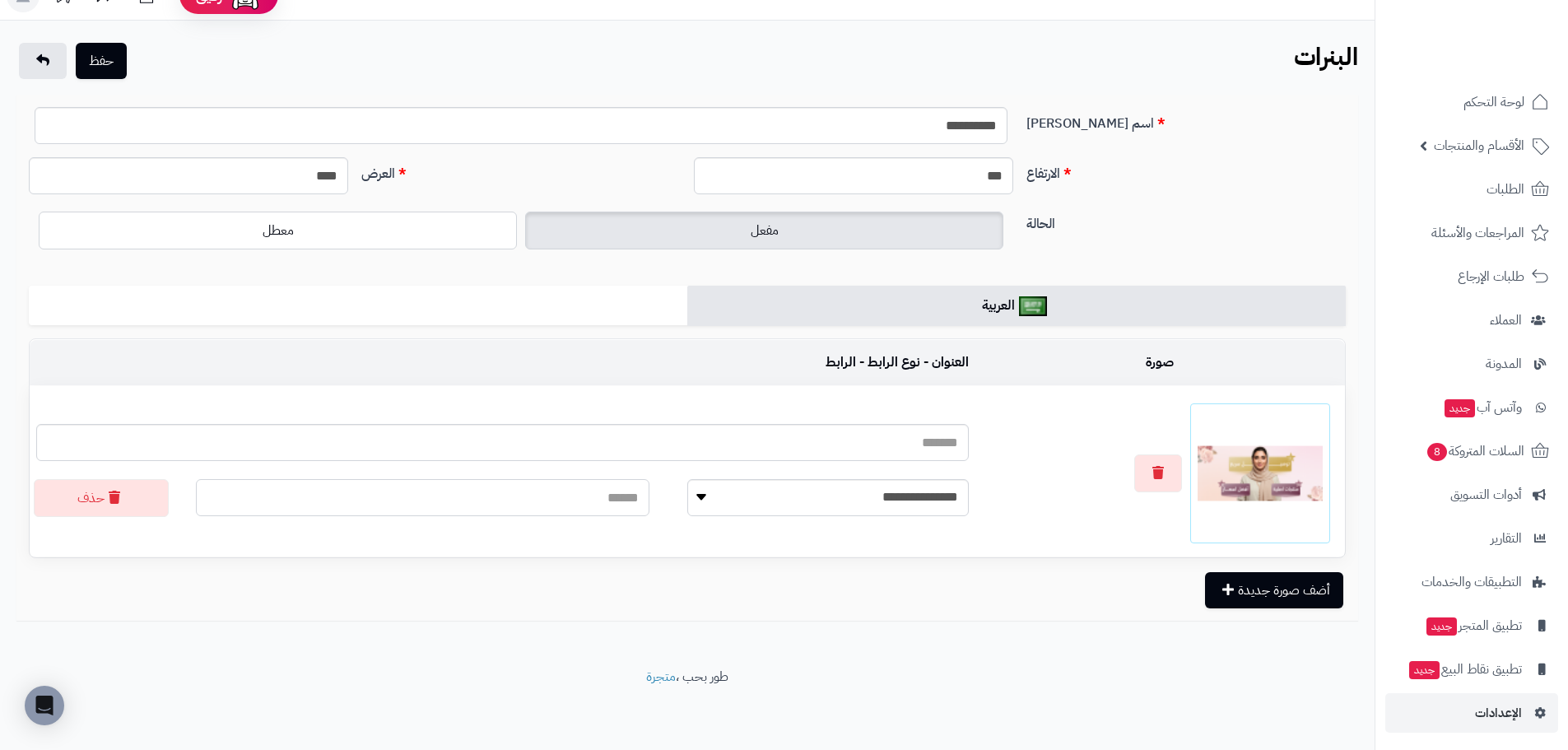
click at [429, 501] on input "text" at bounding box center [422, 497] width 453 height 37
paste input "**********"
click at [431, 501] on input "text" at bounding box center [422, 497] width 453 height 37
type input "**********"
click at [112, 70] on button "حفظ" at bounding box center [101, 60] width 51 height 37
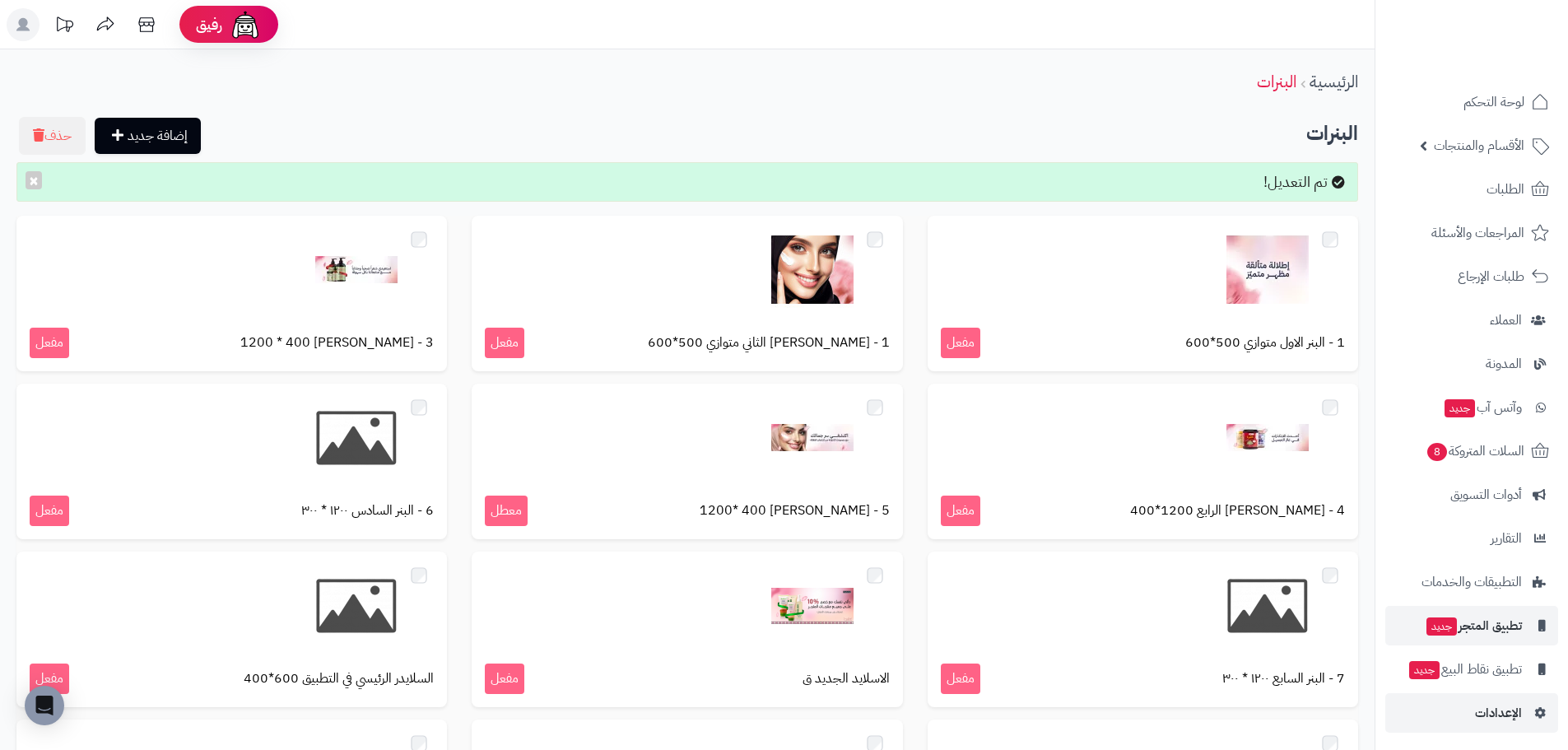
scroll to position [3, 0]
click at [1524, 712] on link "الإعدادات" at bounding box center [1471, 709] width 173 height 39
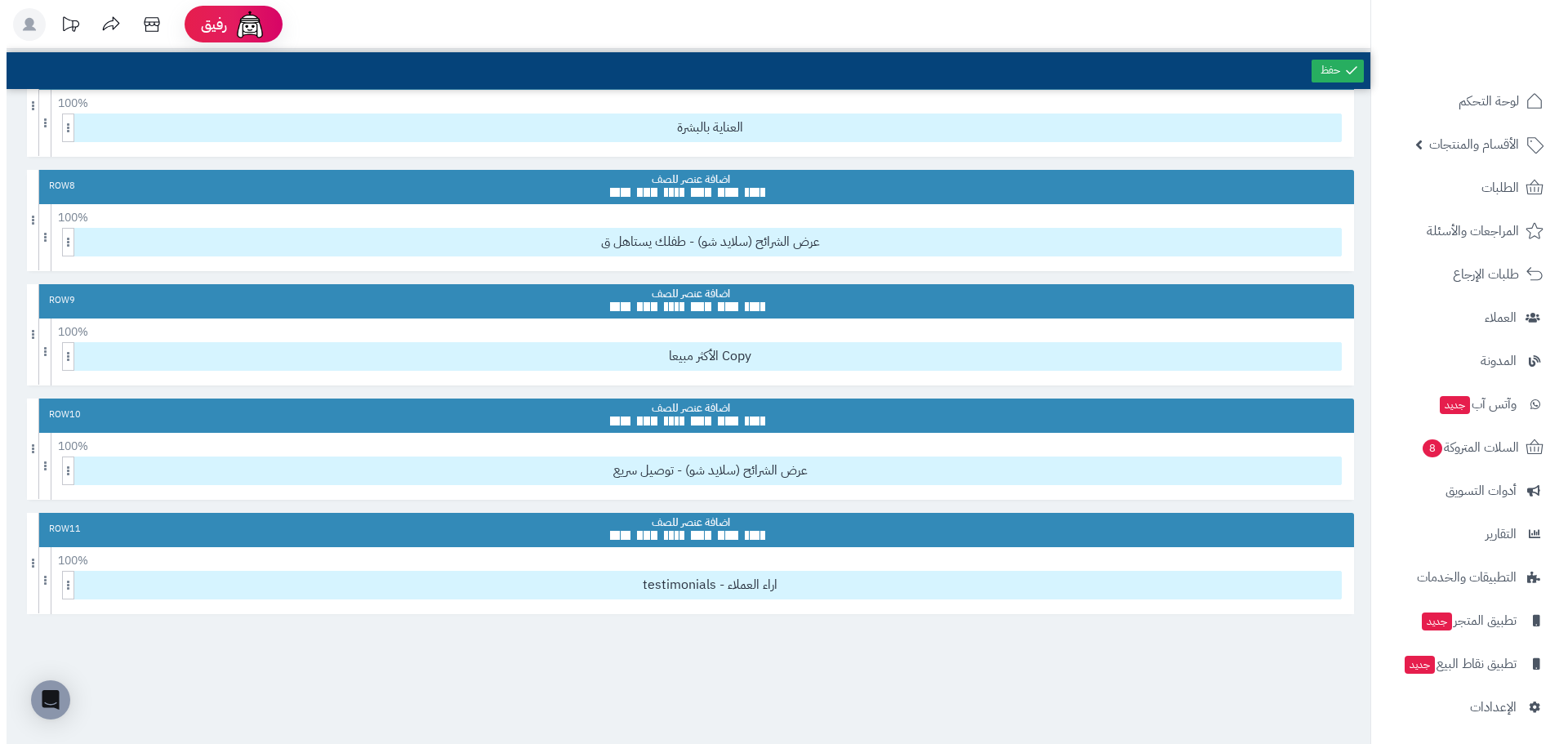
scroll to position [678, 0]
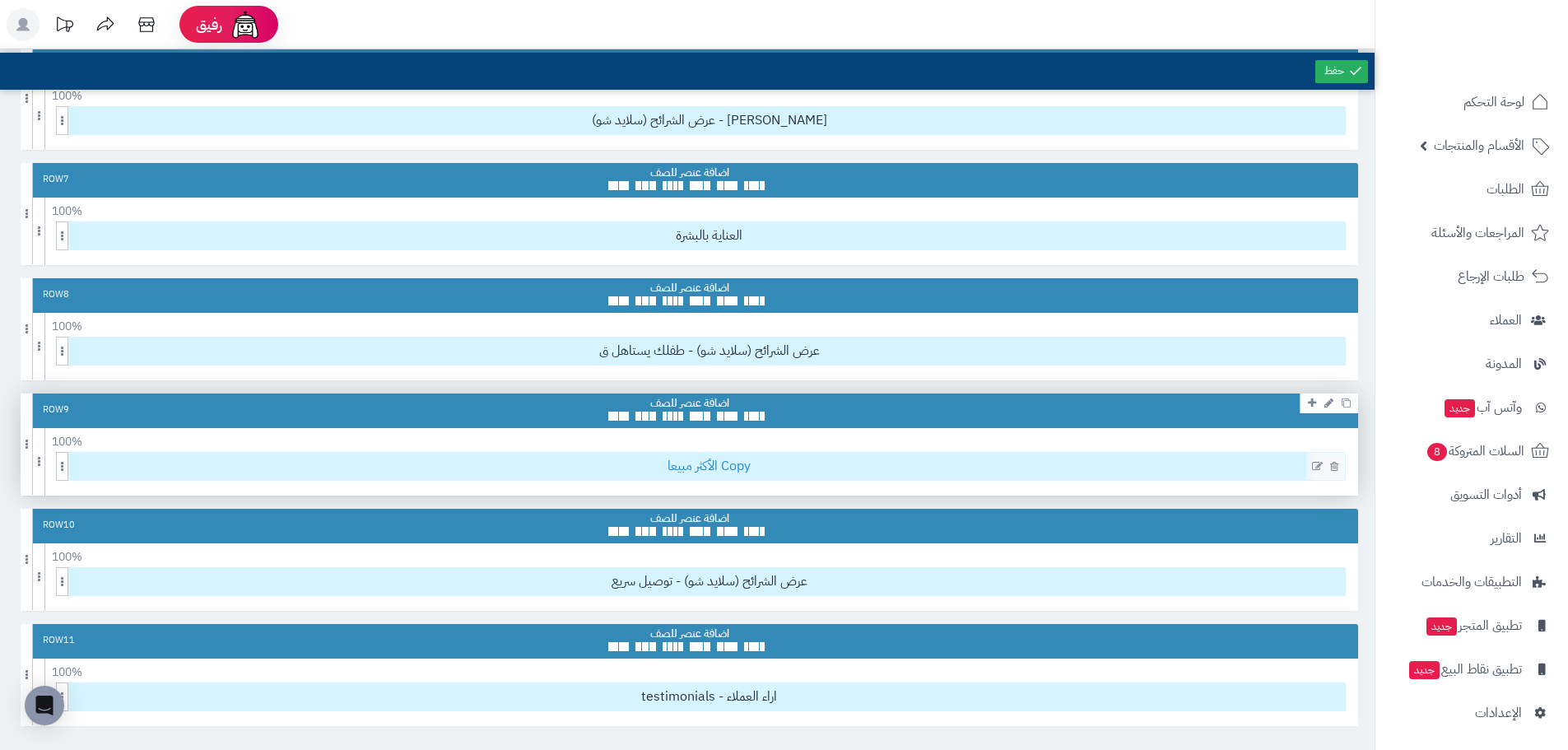
click at [672, 459] on span "الأكثر مبيعا Copy" at bounding box center [709, 466] width 1272 height 27
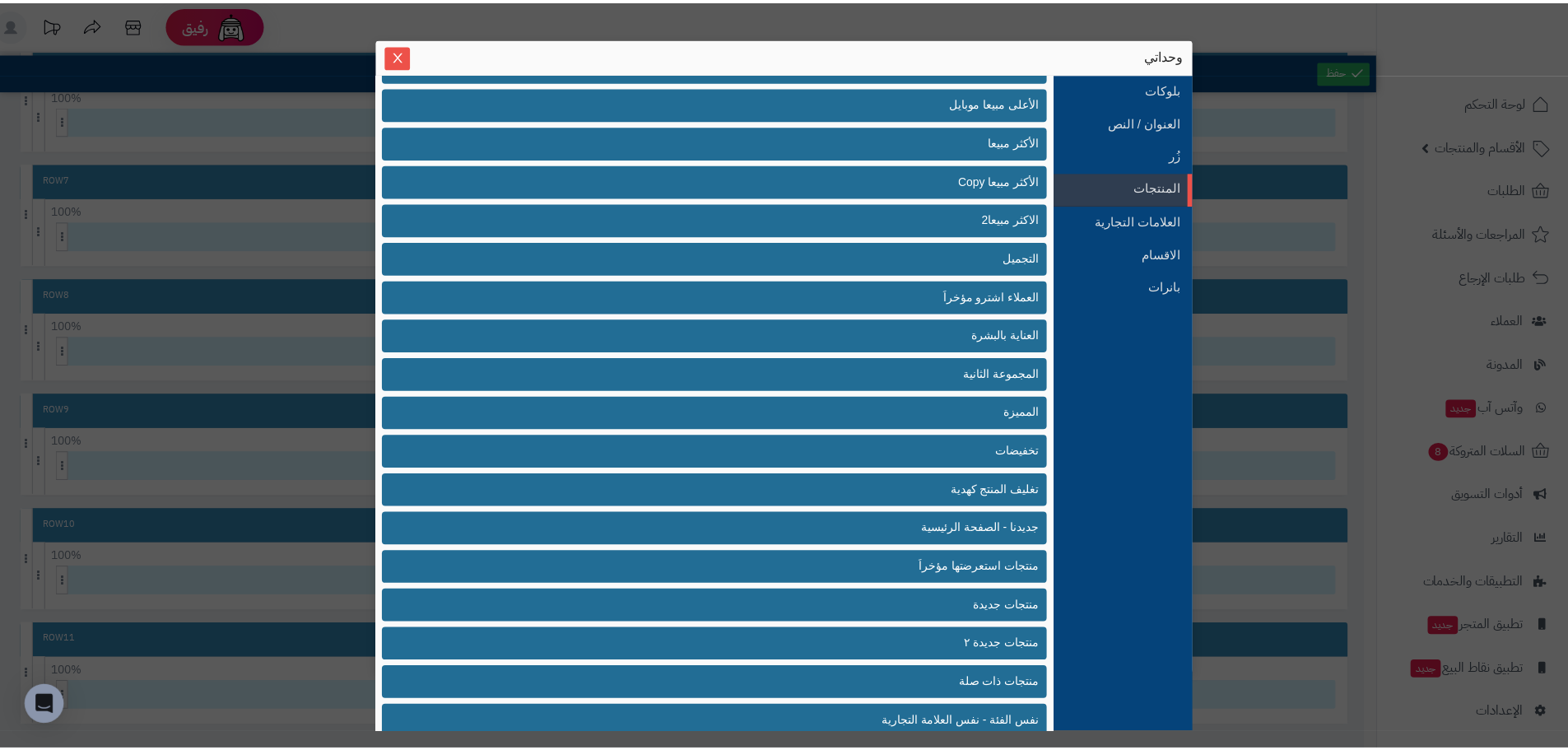
scroll to position [50, 0]
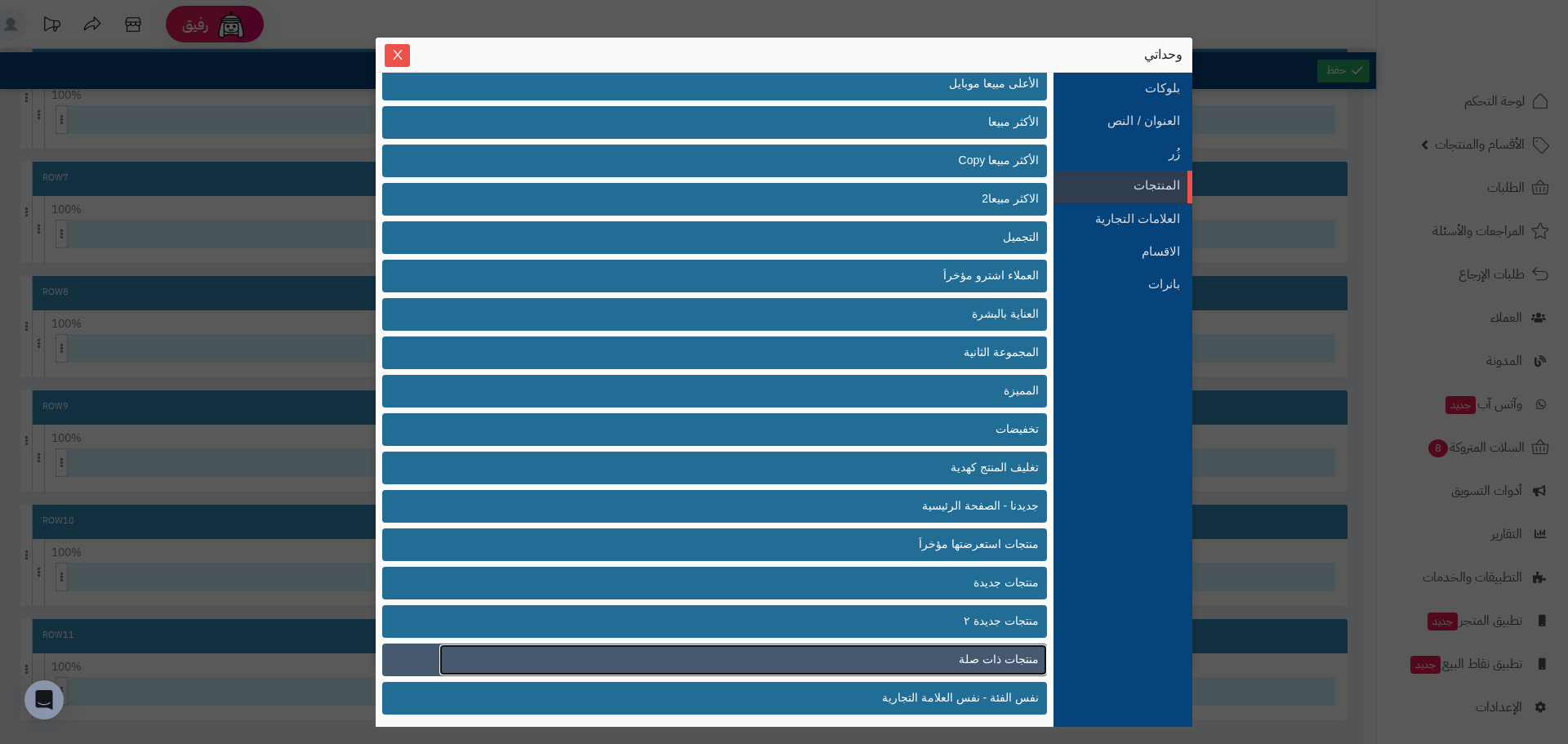
click at [1008, 651] on span "منتجات ذات صلة" at bounding box center [998, 660] width 80 height 17
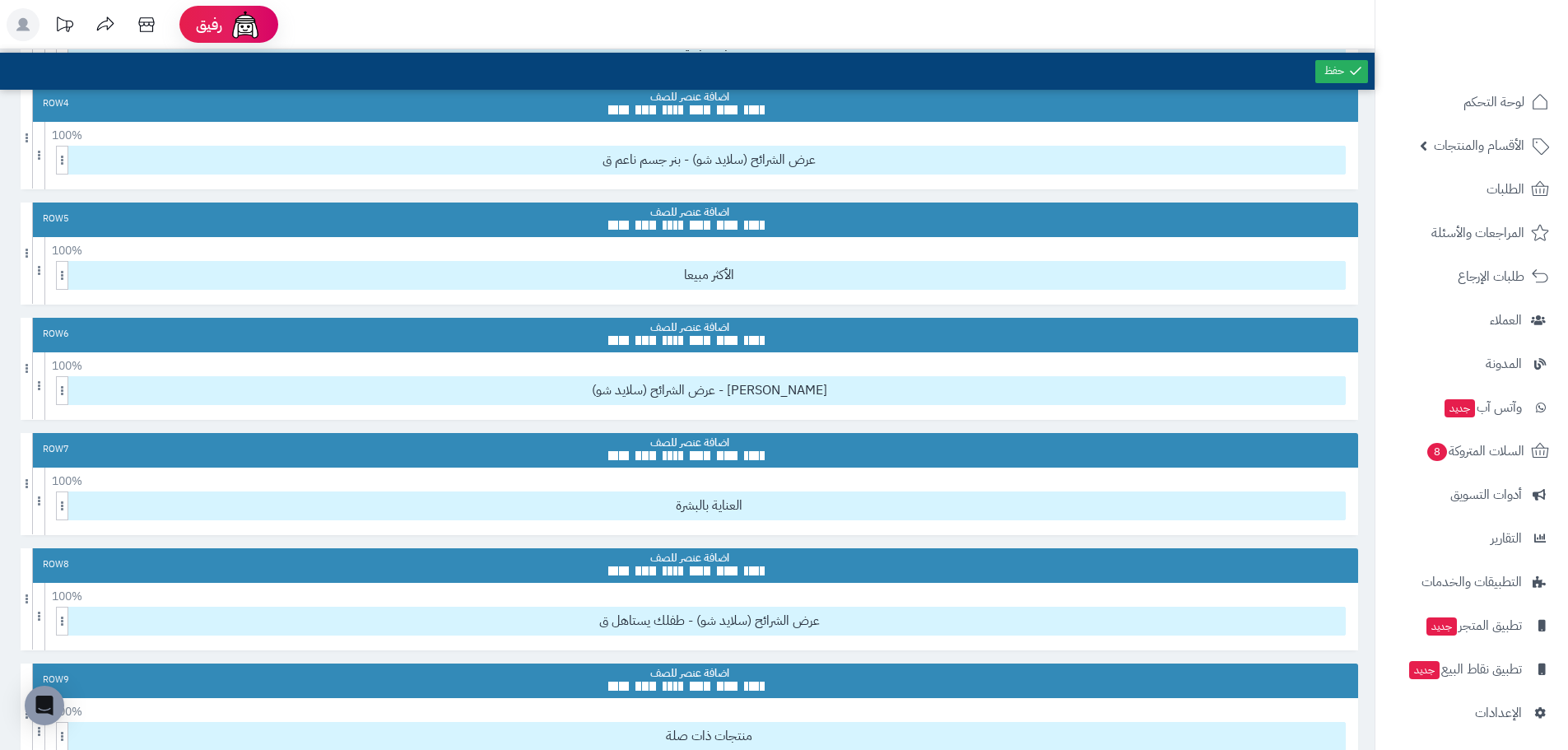
scroll to position [273, 0]
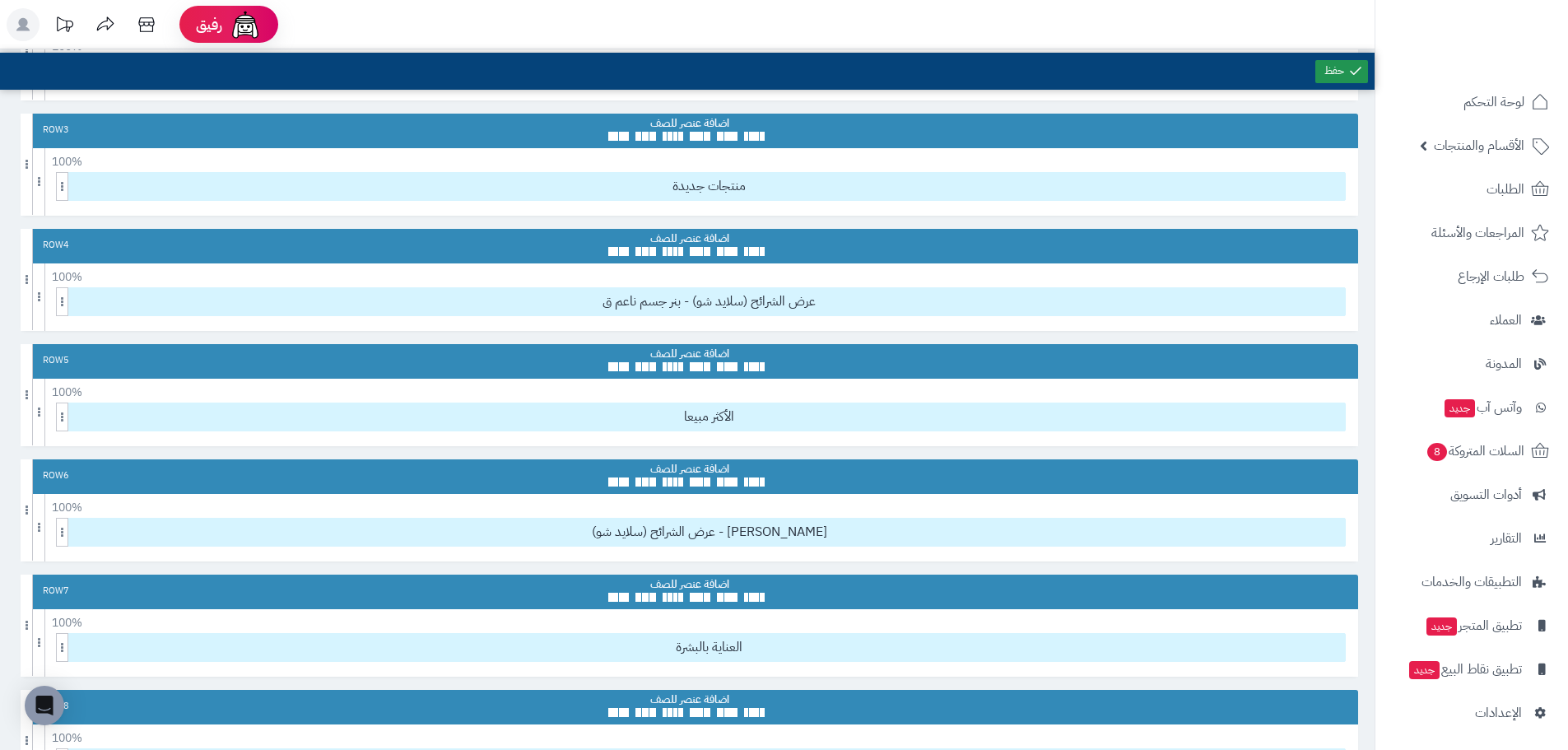
click at [1343, 70] on link at bounding box center [1341, 71] width 53 height 23
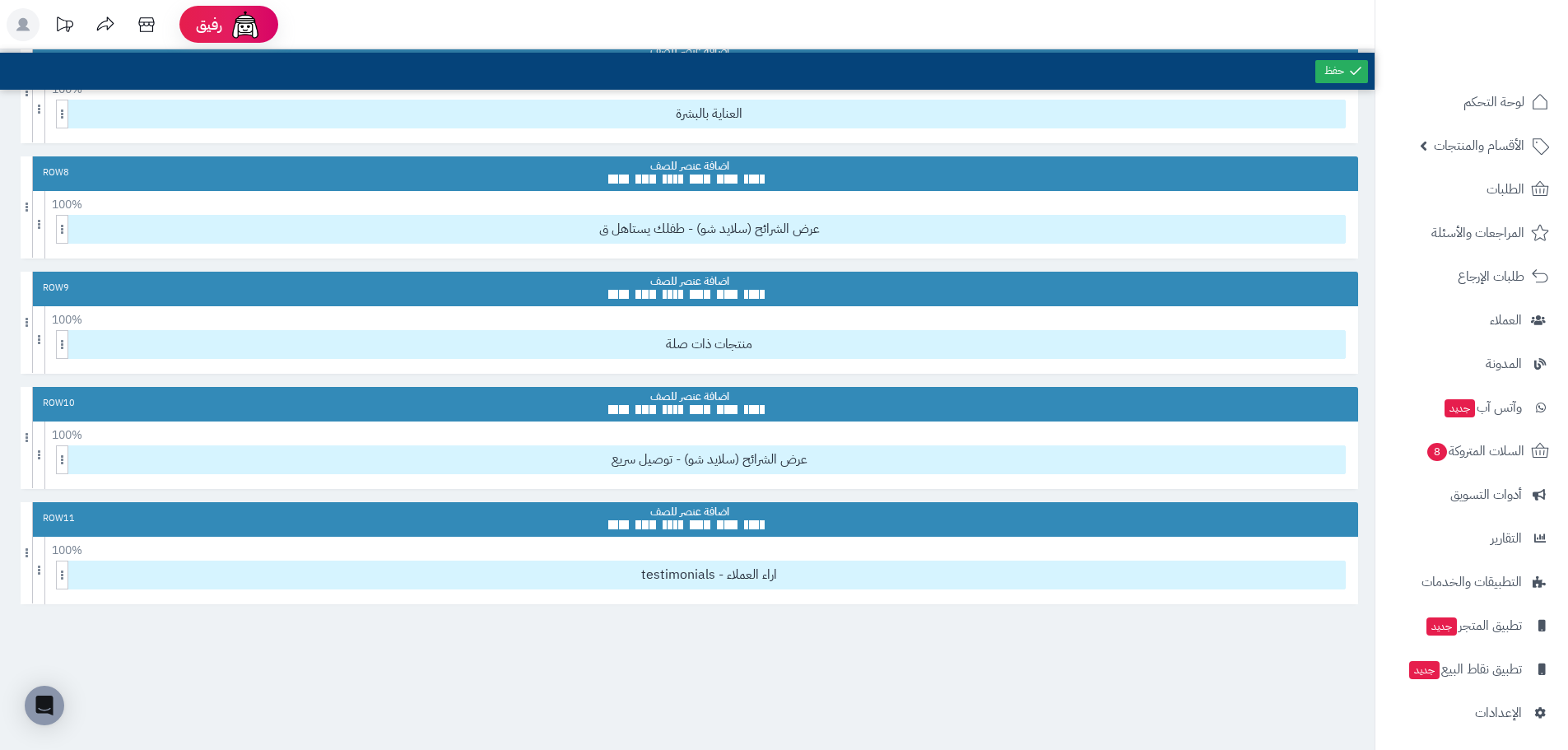
scroll to position [849, 0]
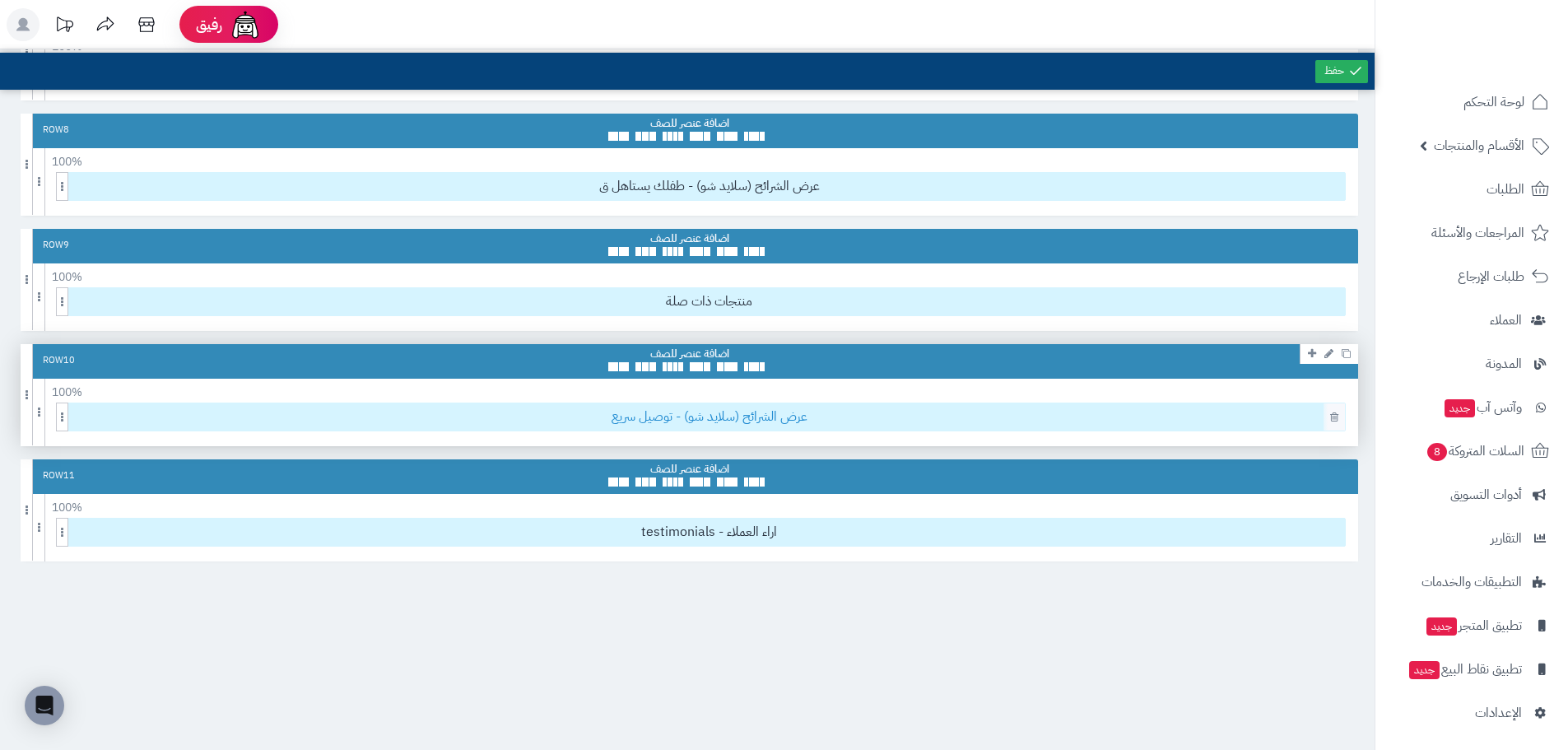
click at [804, 415] on span "عرض الشرائح (سلايد شو) - توصيل سريع" at bounding box center [709, 416] width 1272 height 27
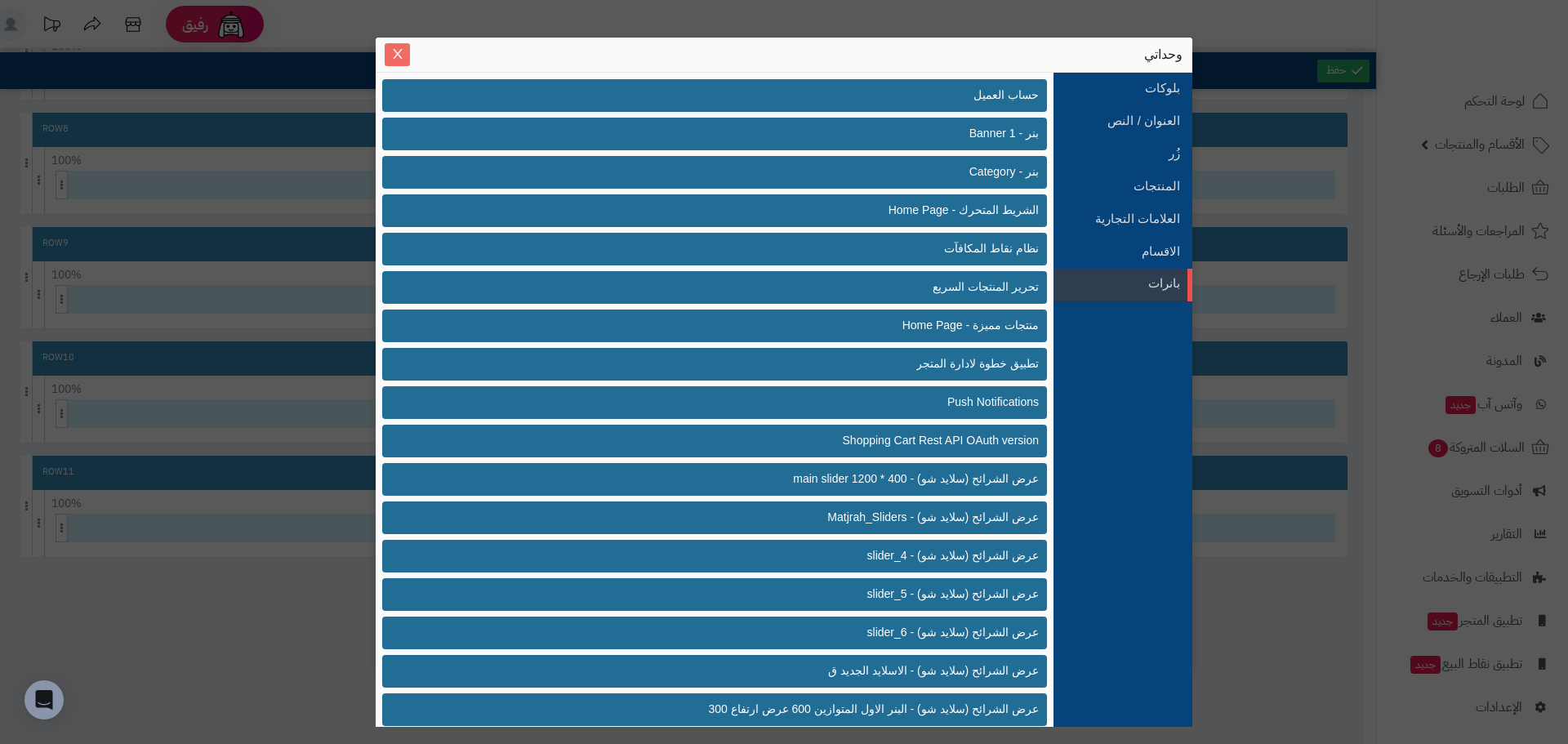
click at [393, 48] on icon "Close" at bounding box center [397, 53] width 13 height 13
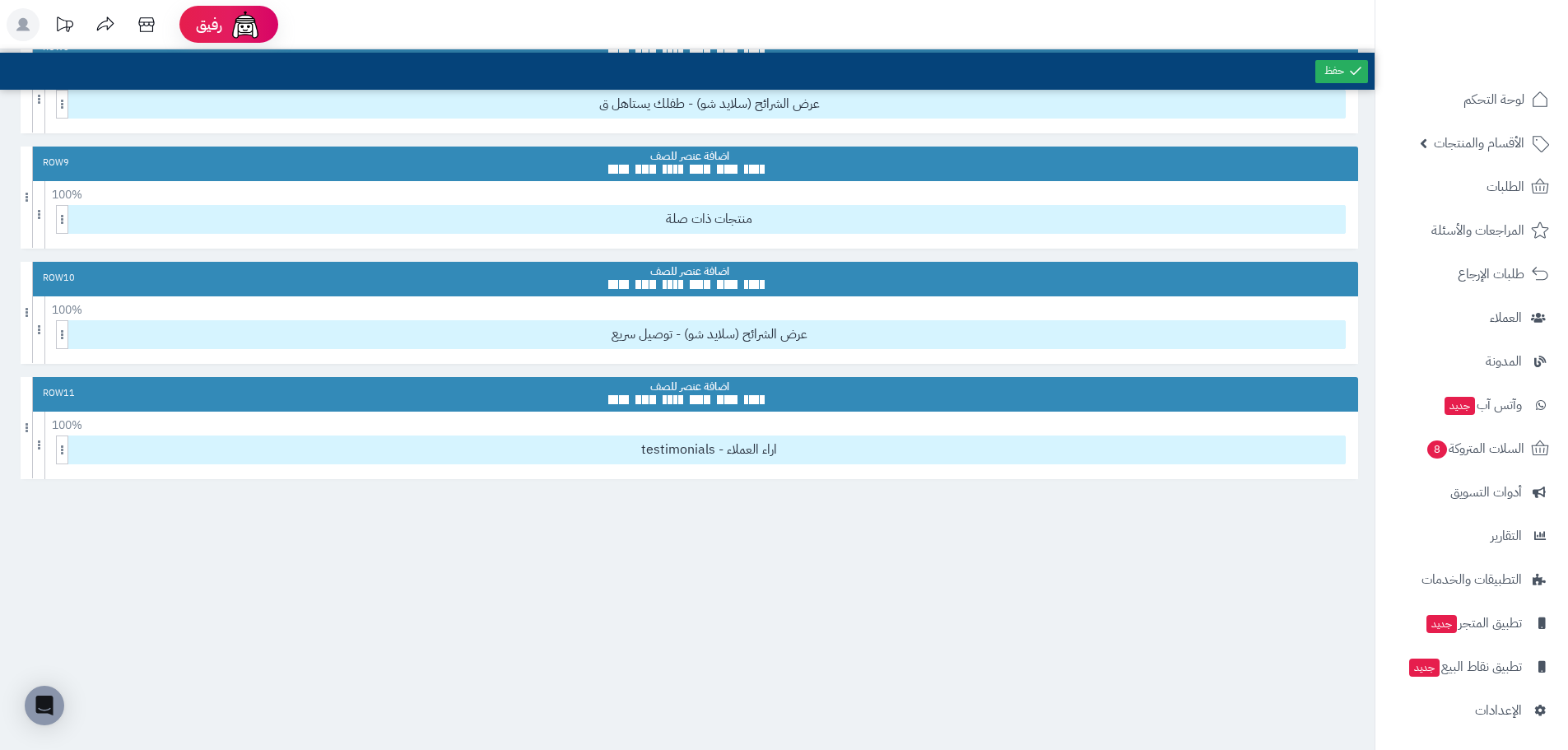
scroll to position [3, 0]
click at [1515, 703] on span "الإعدادات" at bounding box center [1499, 709] width 47 height 23
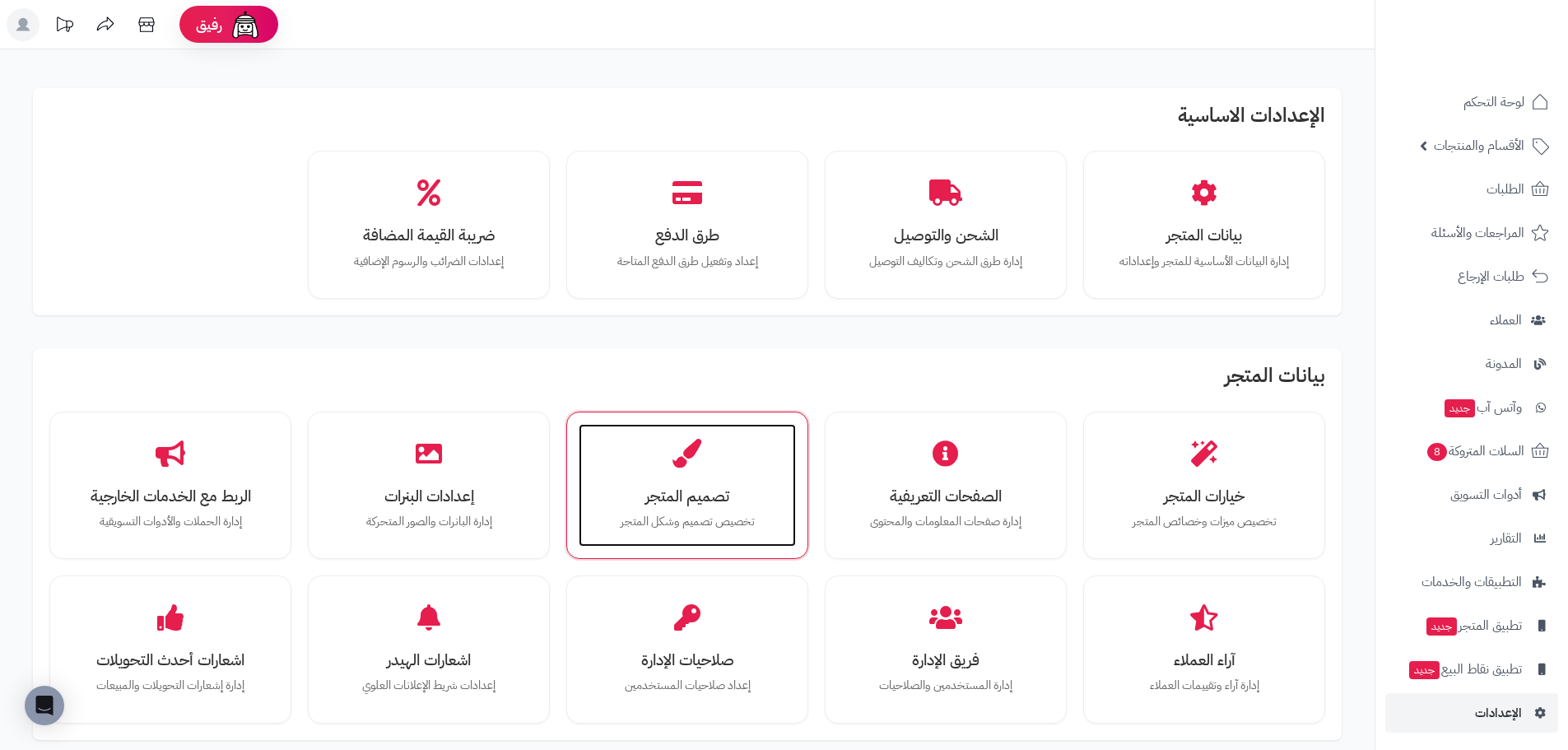
click at [698, 503] on h3 "تصميم المتجر" at bounding box center [687, 496] width 184 height 17
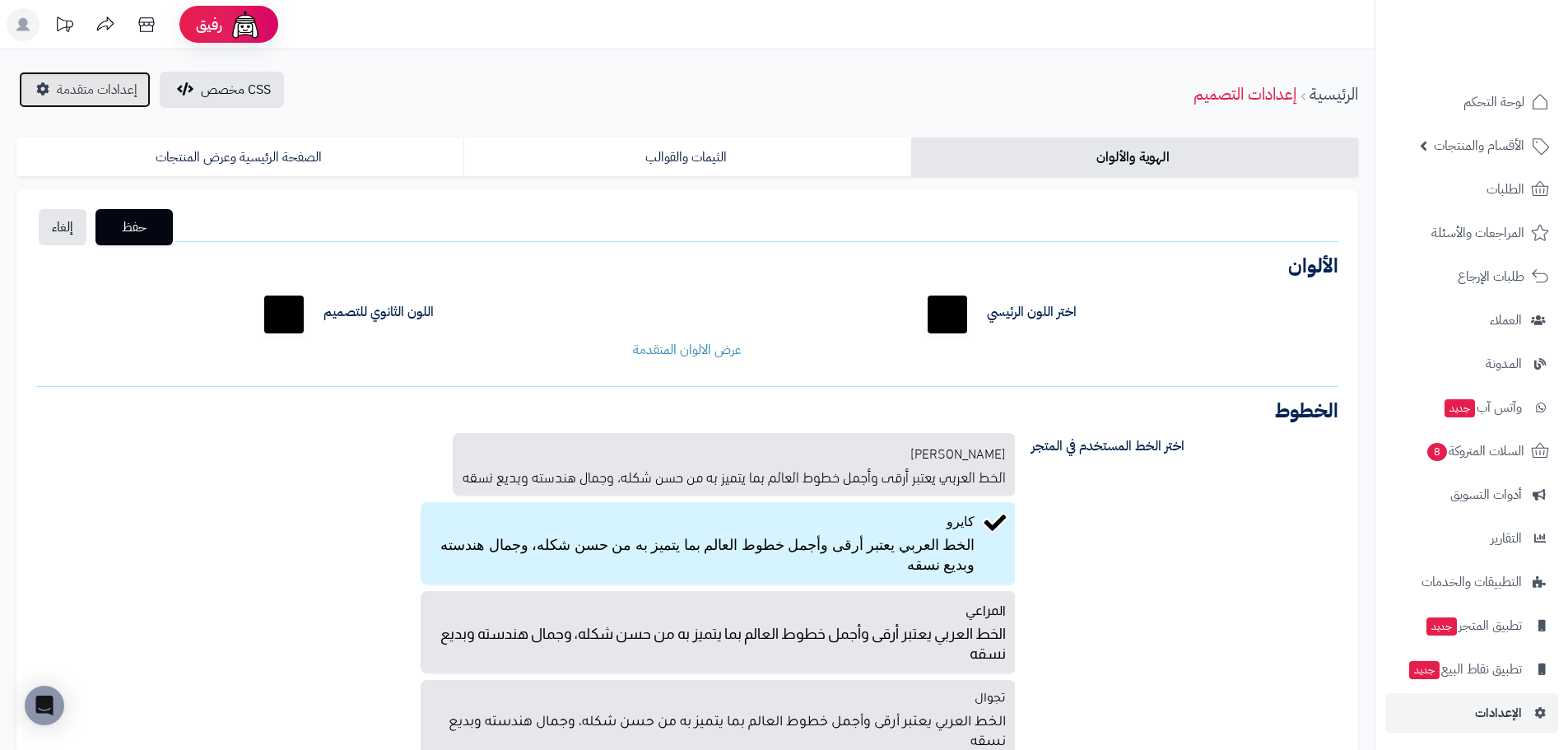
click at [90, 92] on span "إعدادات متقدمة" at bounding box center [96, 90] width 81 height 20
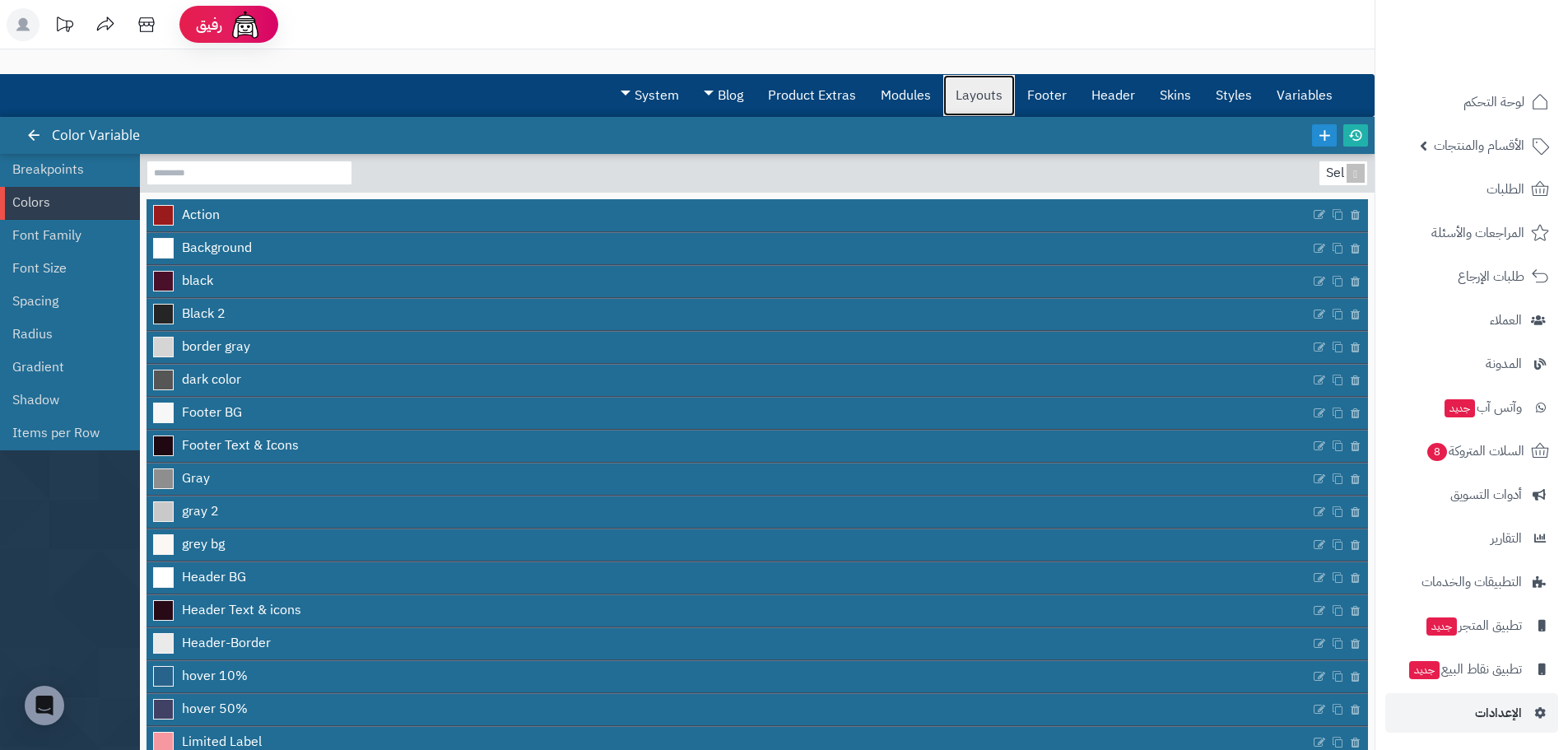
click at [974, 107] on link "Layouts" at bounding box center [979, 95] width 71 height 41
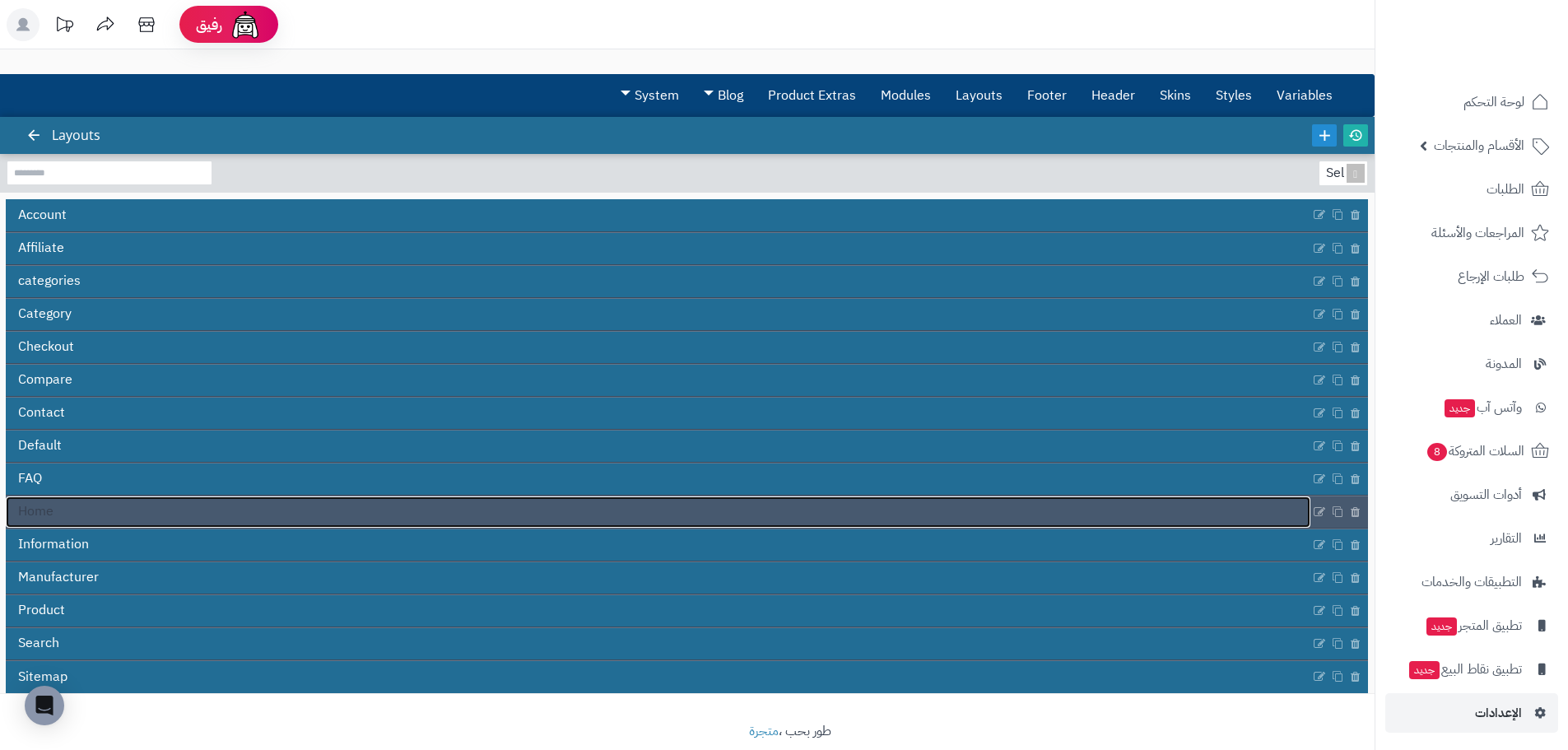
click at [67, 511] on link "Home" at bounding box center [658, 512] width 1305 height 31
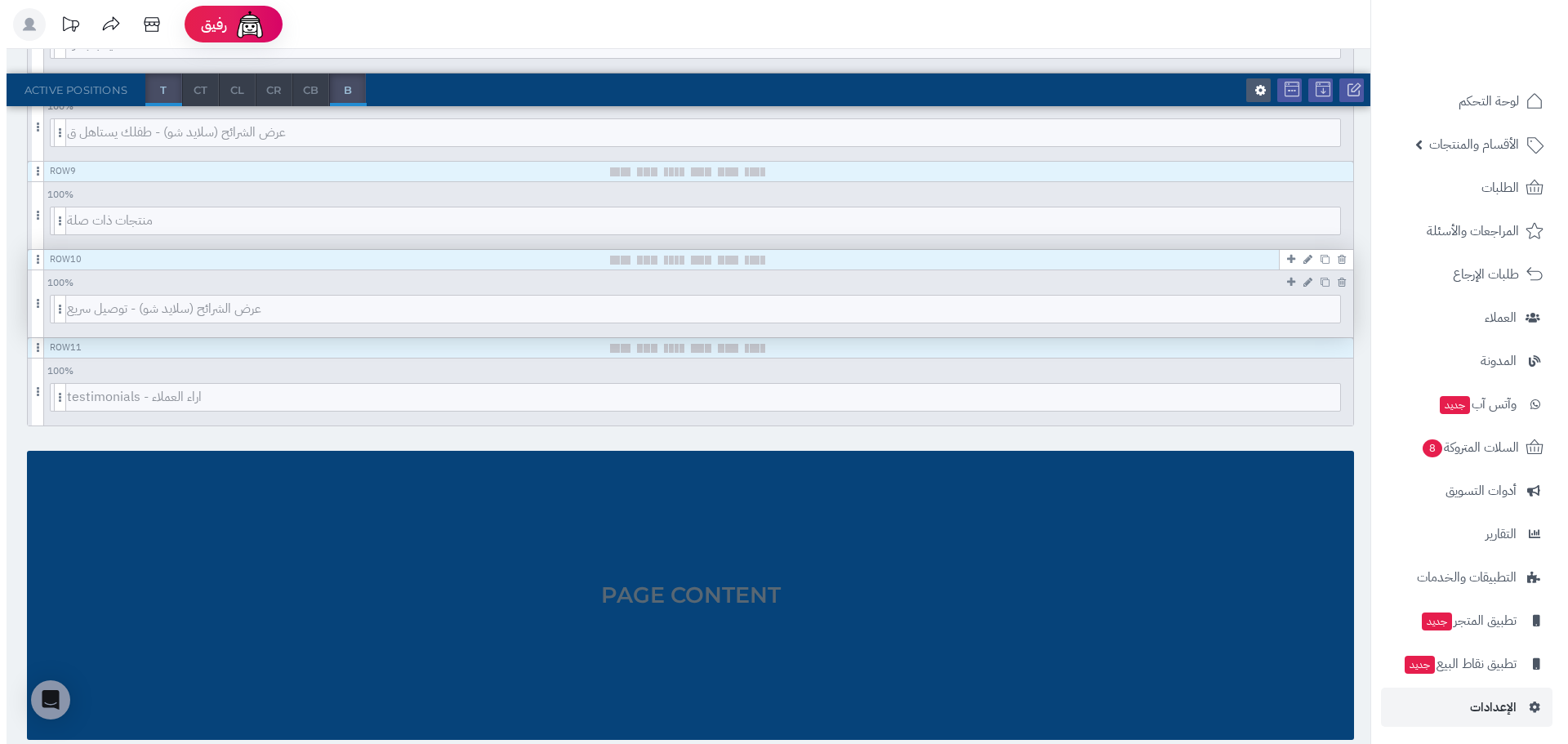
scroll to position [898, 0]
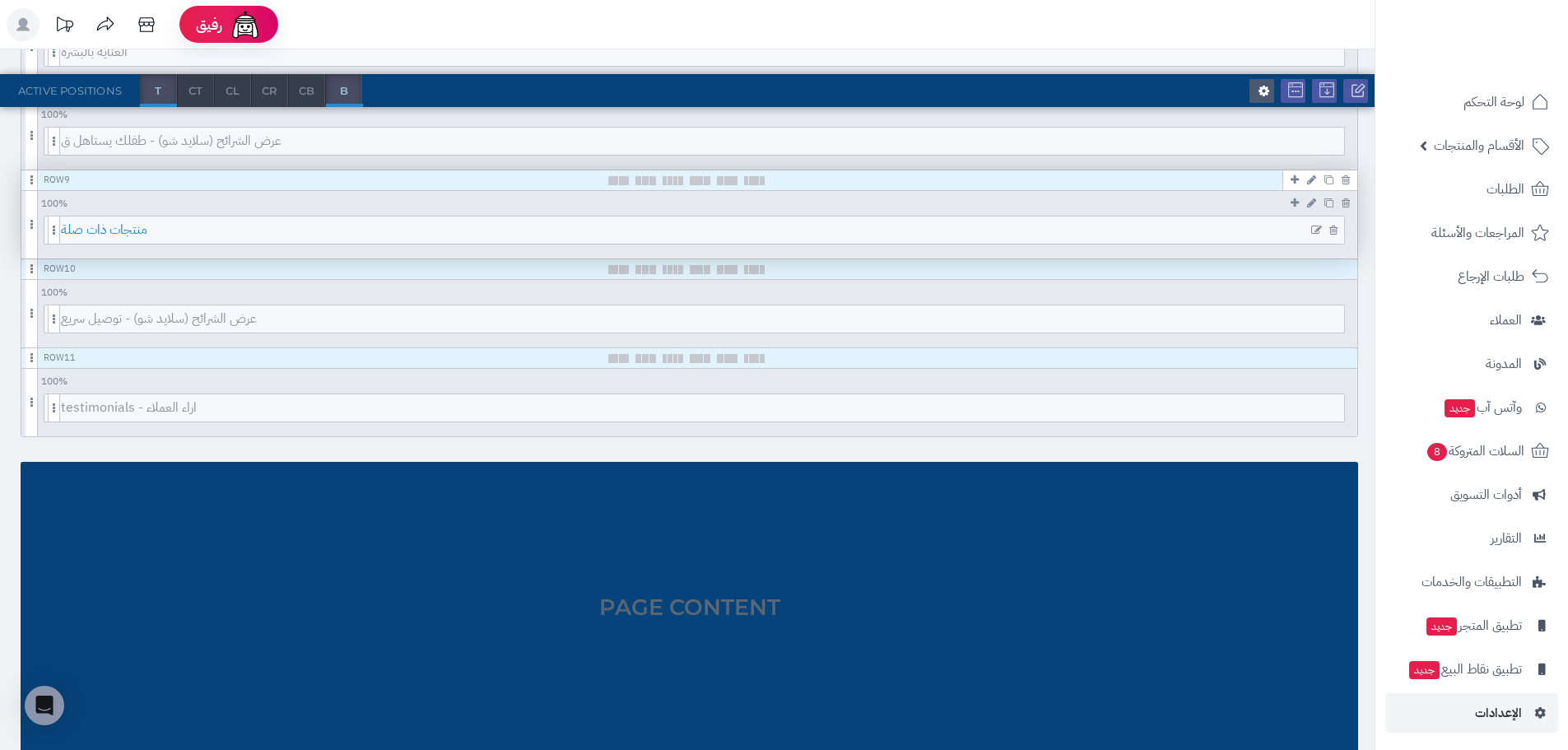
click at [191, 231] on span "منتجات ذات صلة" at bounding box center [702, 229] width 1283 height 27
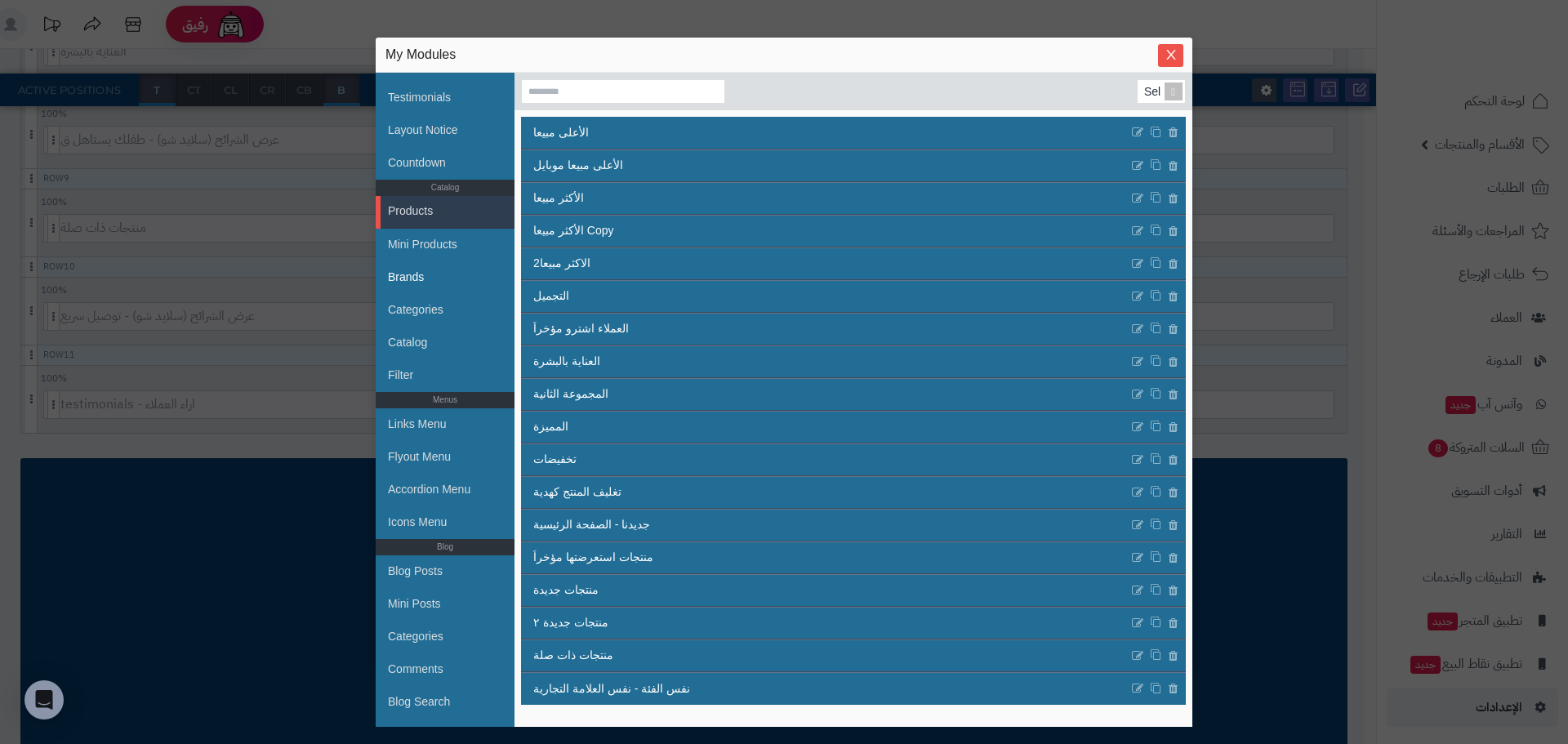
scroll to position [391, 0]
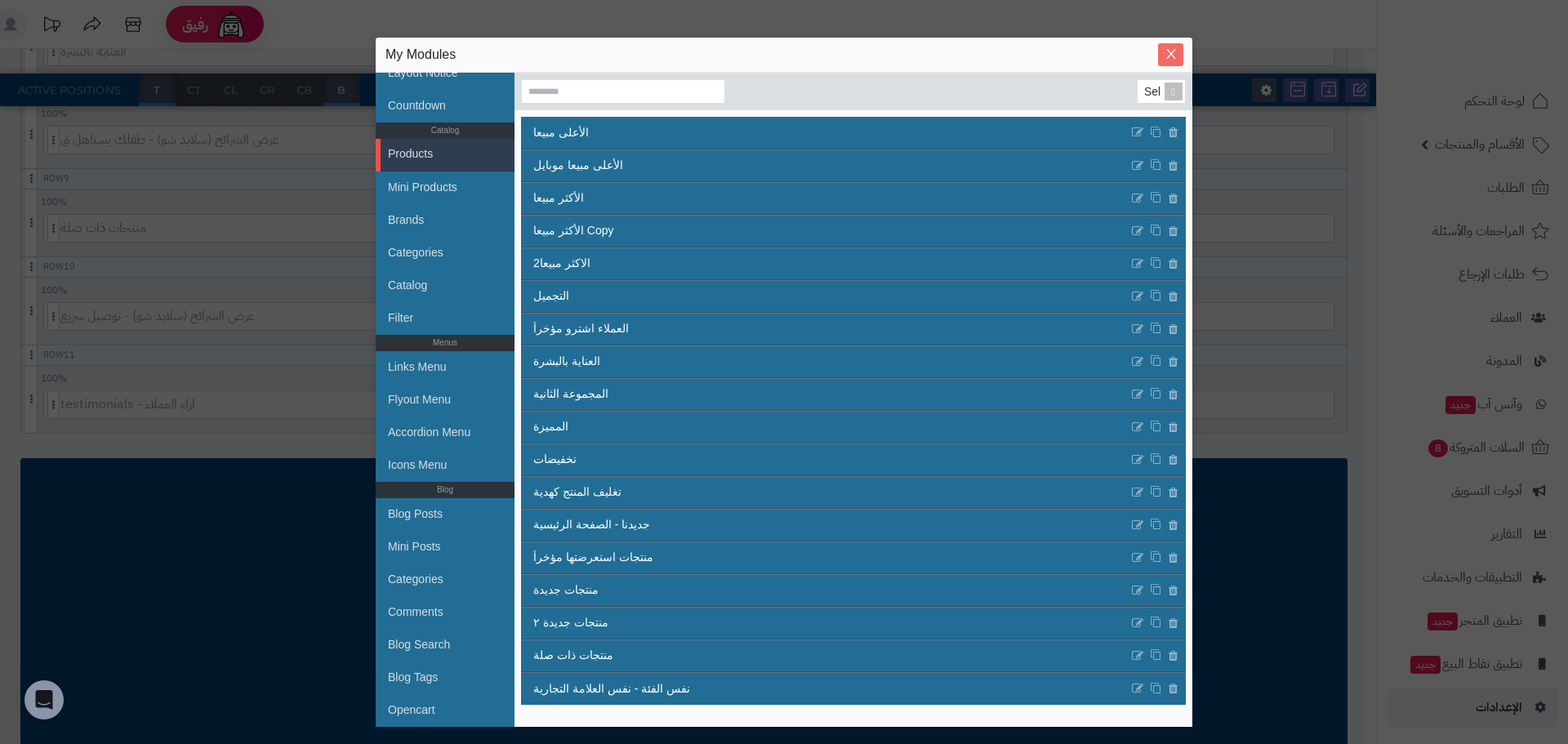
click at [1170, 53] on icon "Close" at bounding box center [1171, 53] width 9 height 9
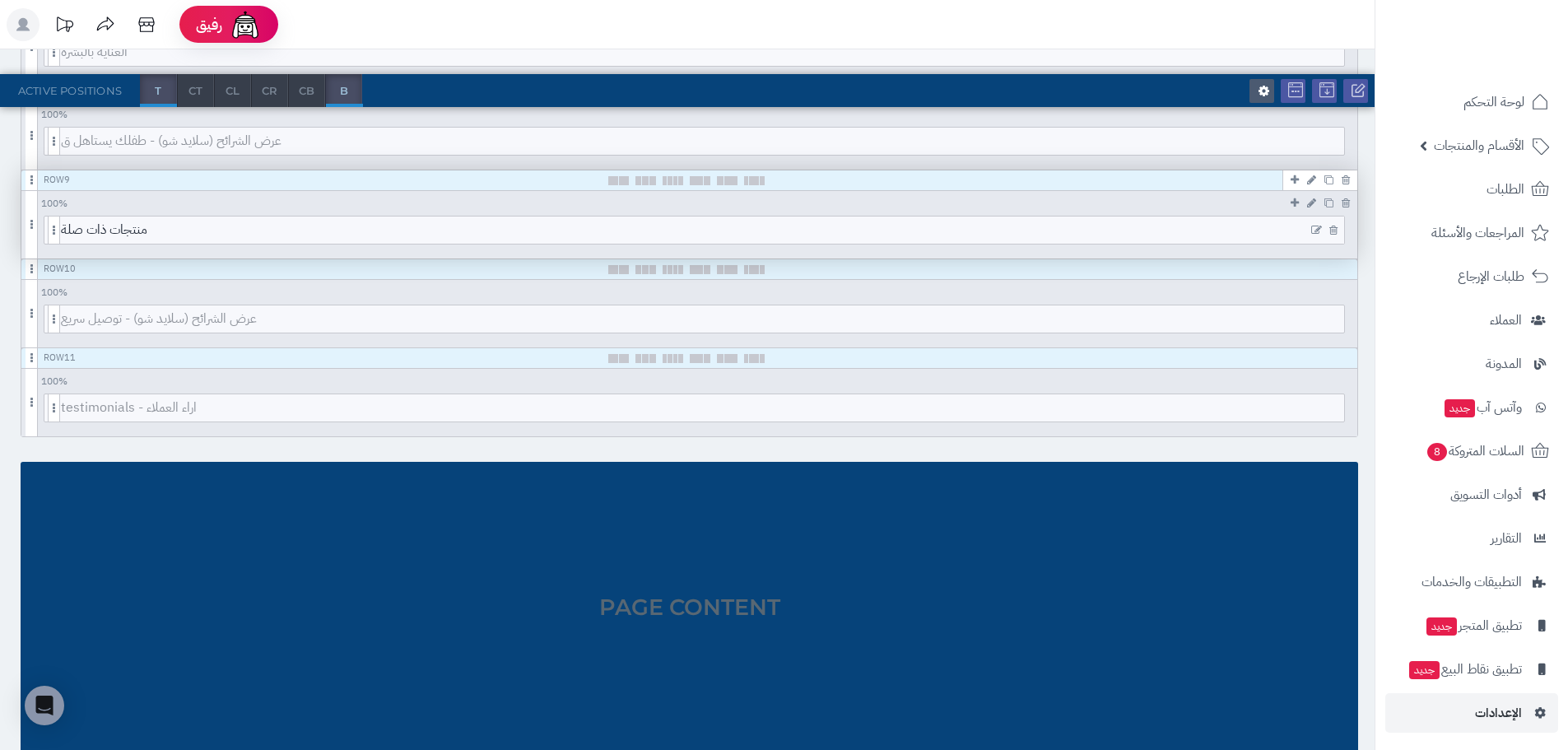
click at [1315, 230] on icon at bounding box center [1316, 230] width 10 height 11
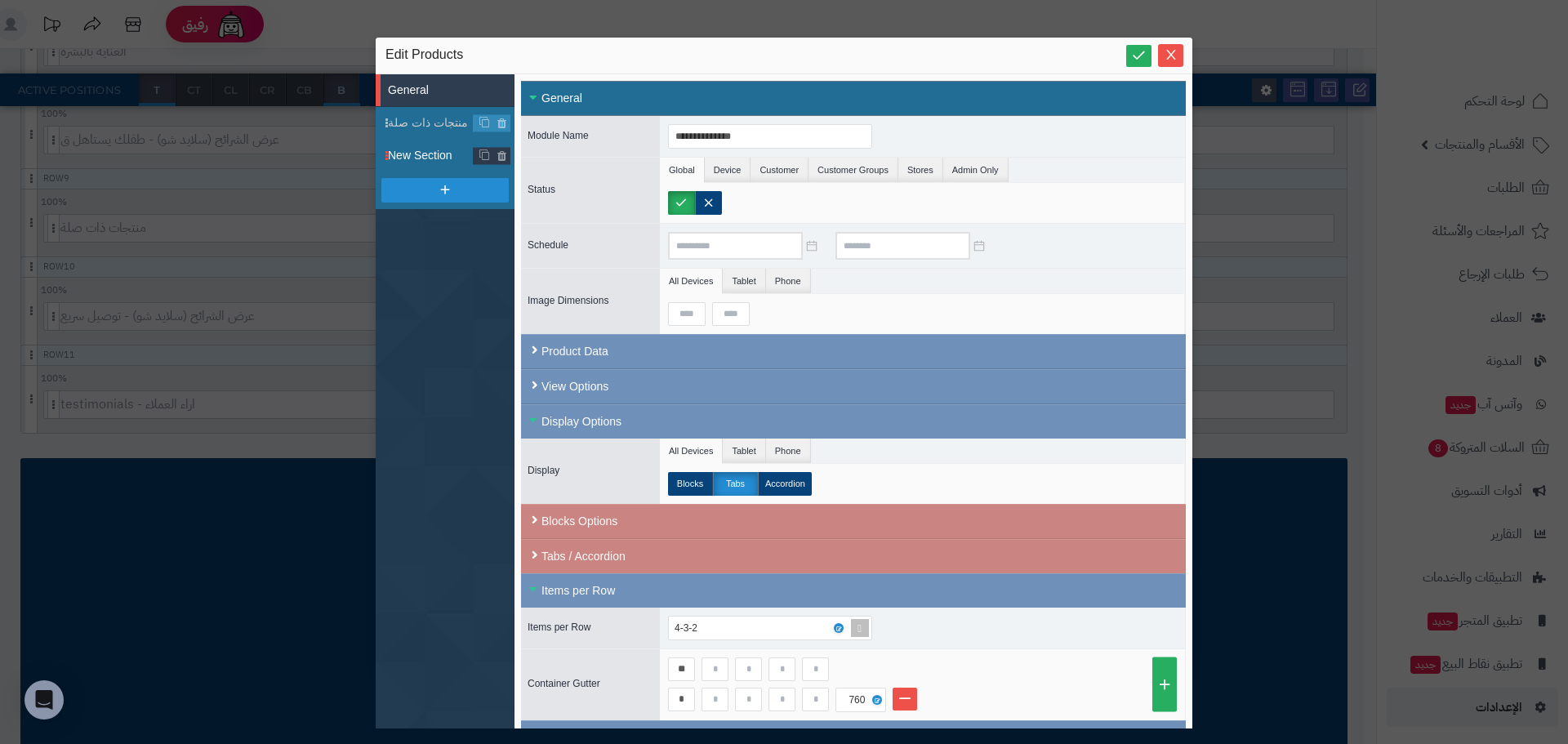
click at [419, 154] on span "New Section" at bounding box center [430, 156] width 85 height 17
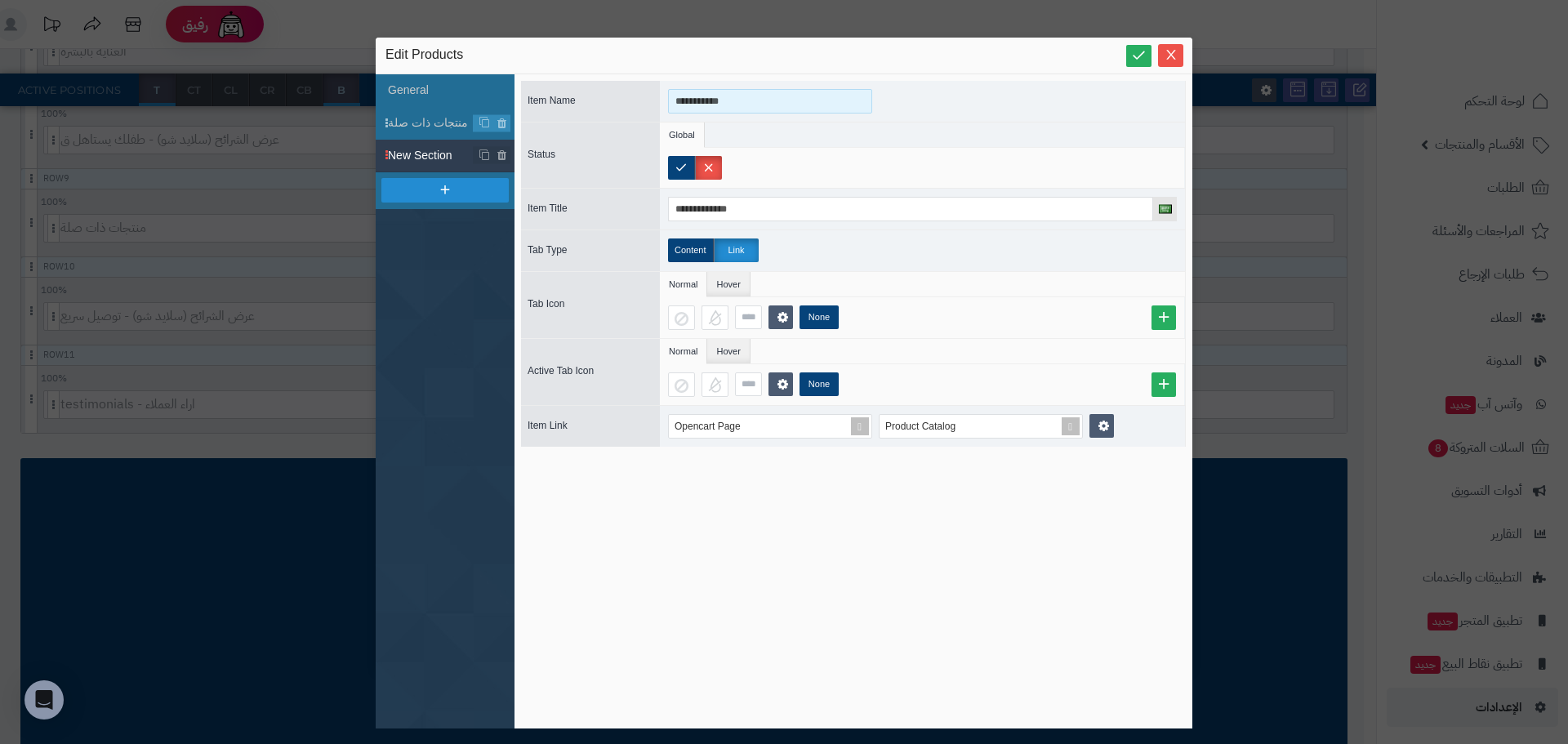
click at [768, 105] on input "**********" at bounding box center [770, 101] width 204 height 24
click at [419, 122] on span "منتجات ذات صلة" at bounding box center [430, 123] width 85 height 17
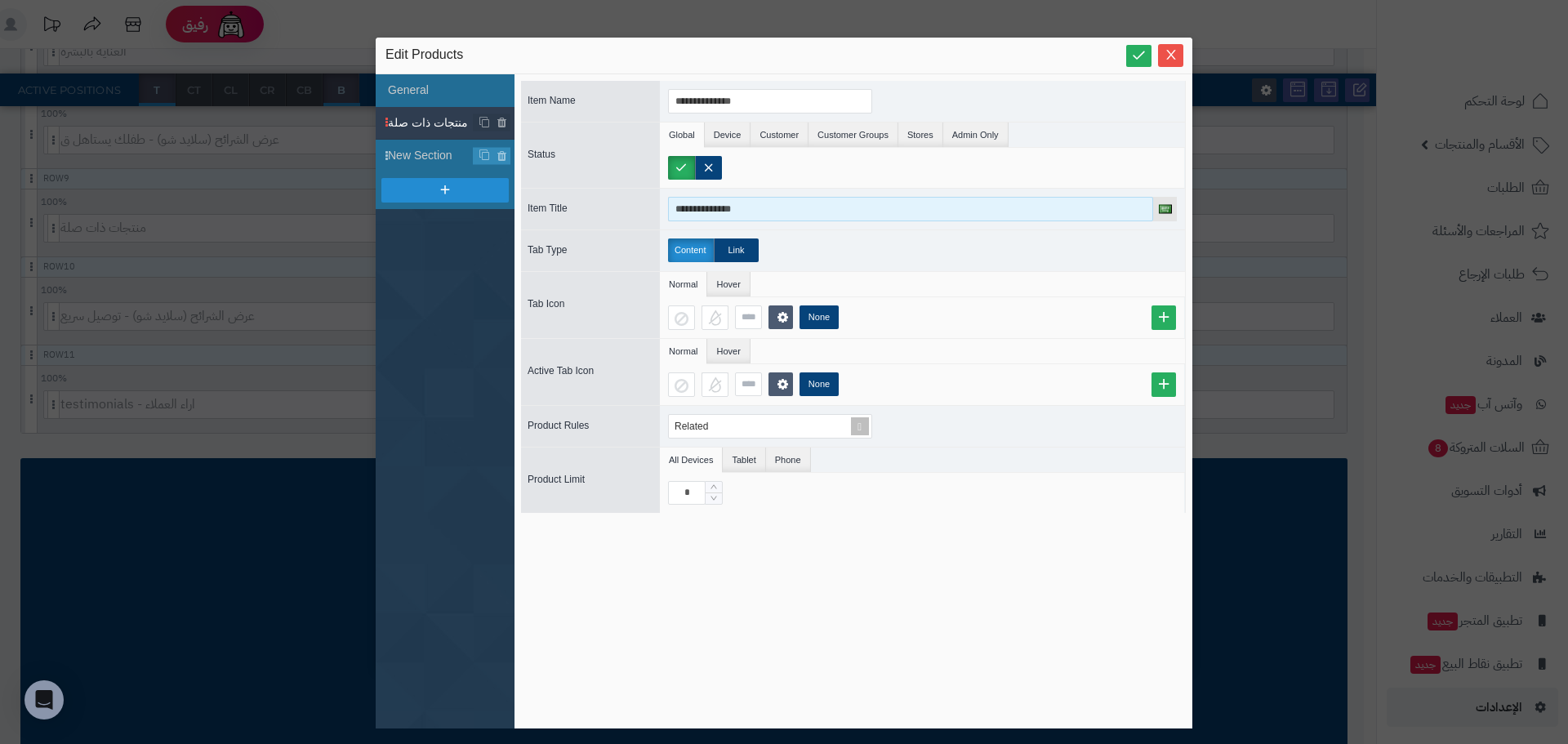
click at [765, 220] on input "**********" at bounding box center [910, 209] width 485 height 24
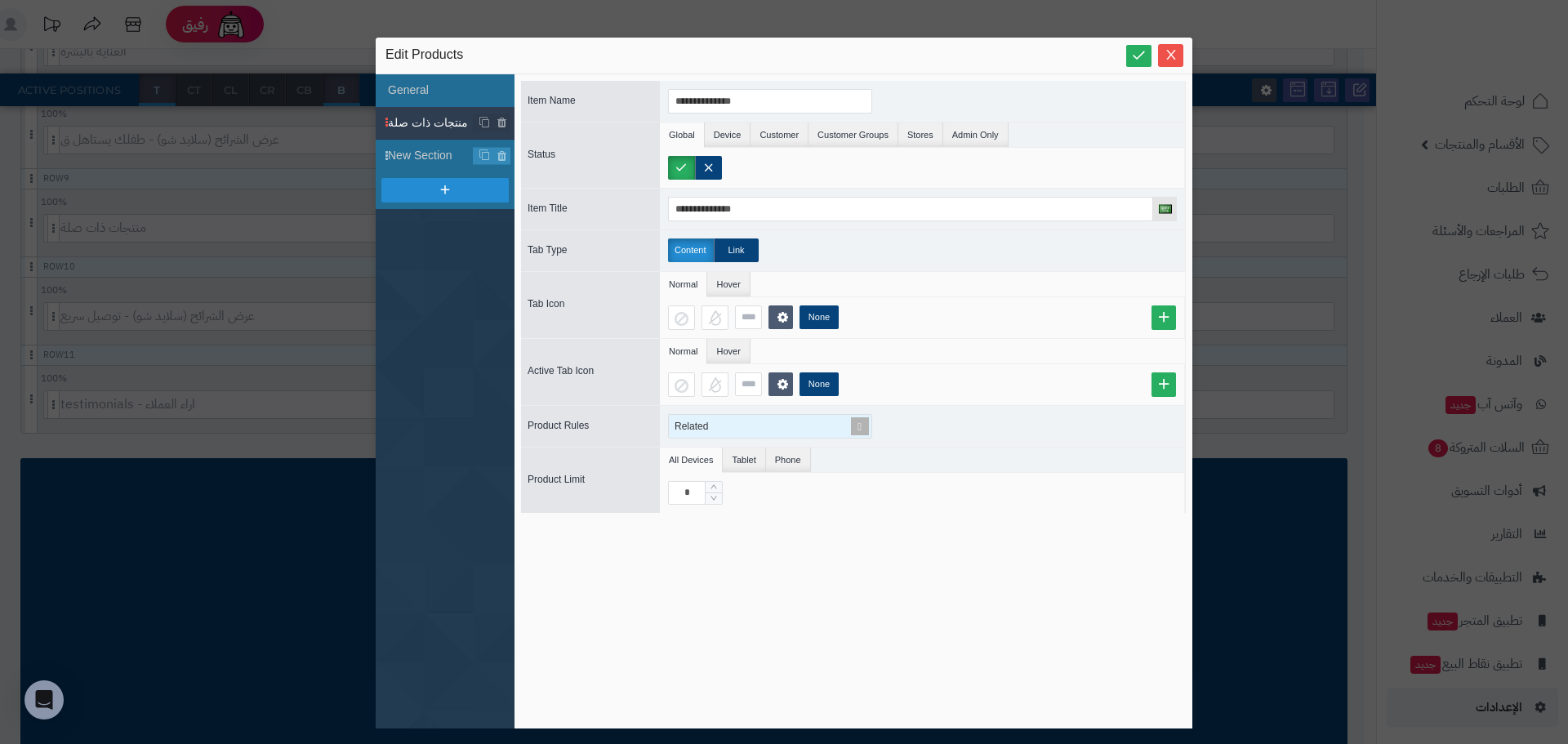
click at [749, 427] on div "Related" at bounding box center [763, 426] width 189 height 23
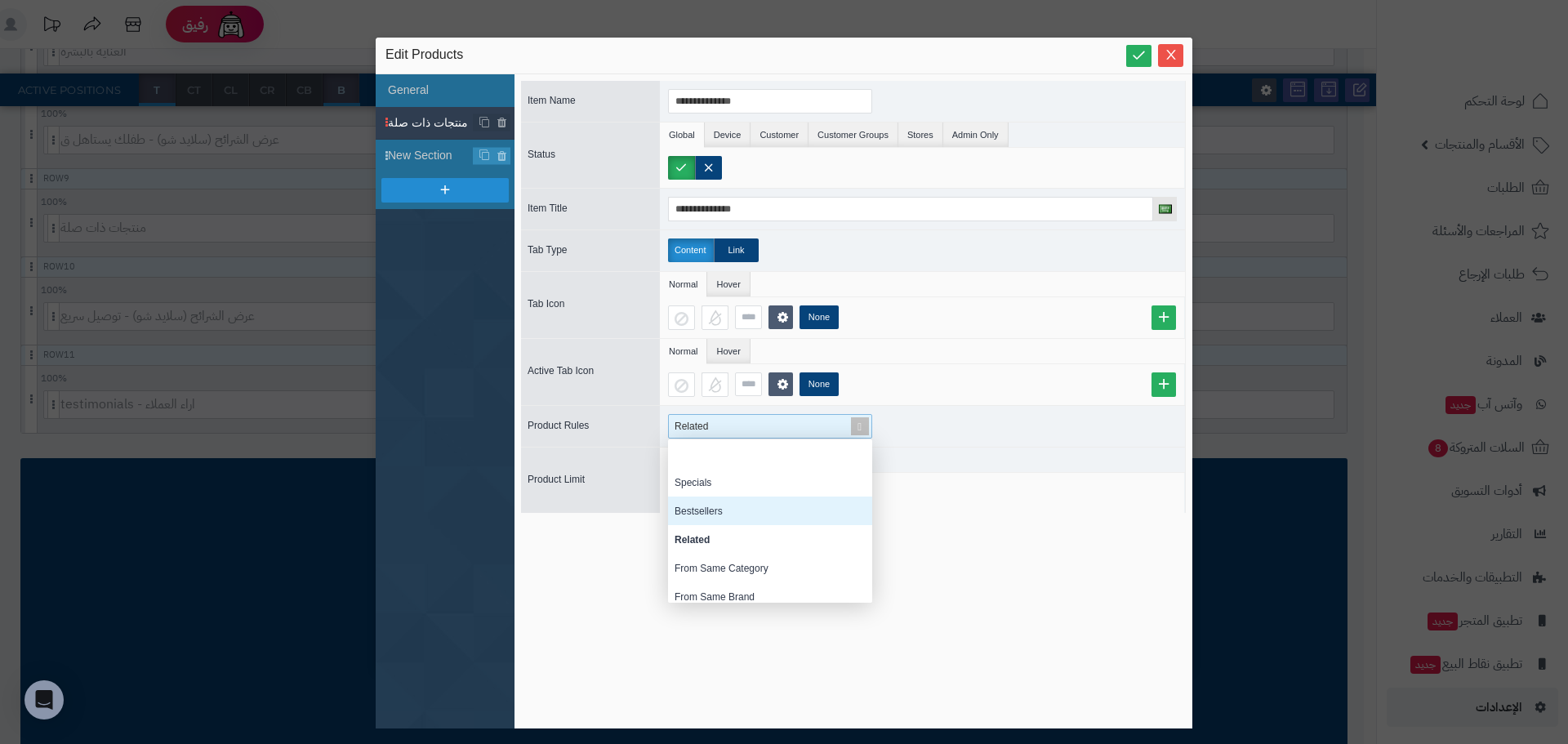
scroll to position [179, 0]
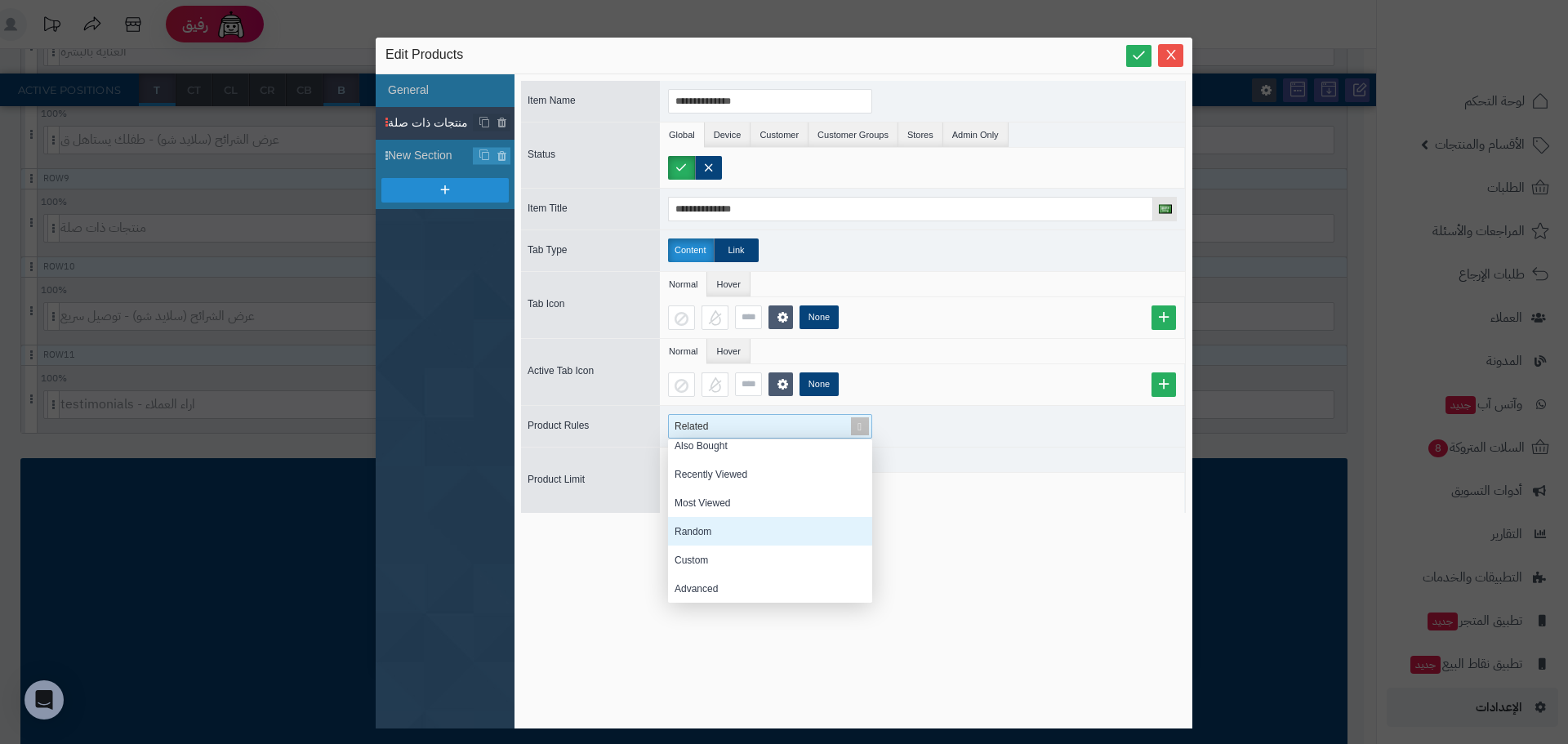
click at [739, 540] on div "Random" at bounding box center [770, 531] width 204 height 28
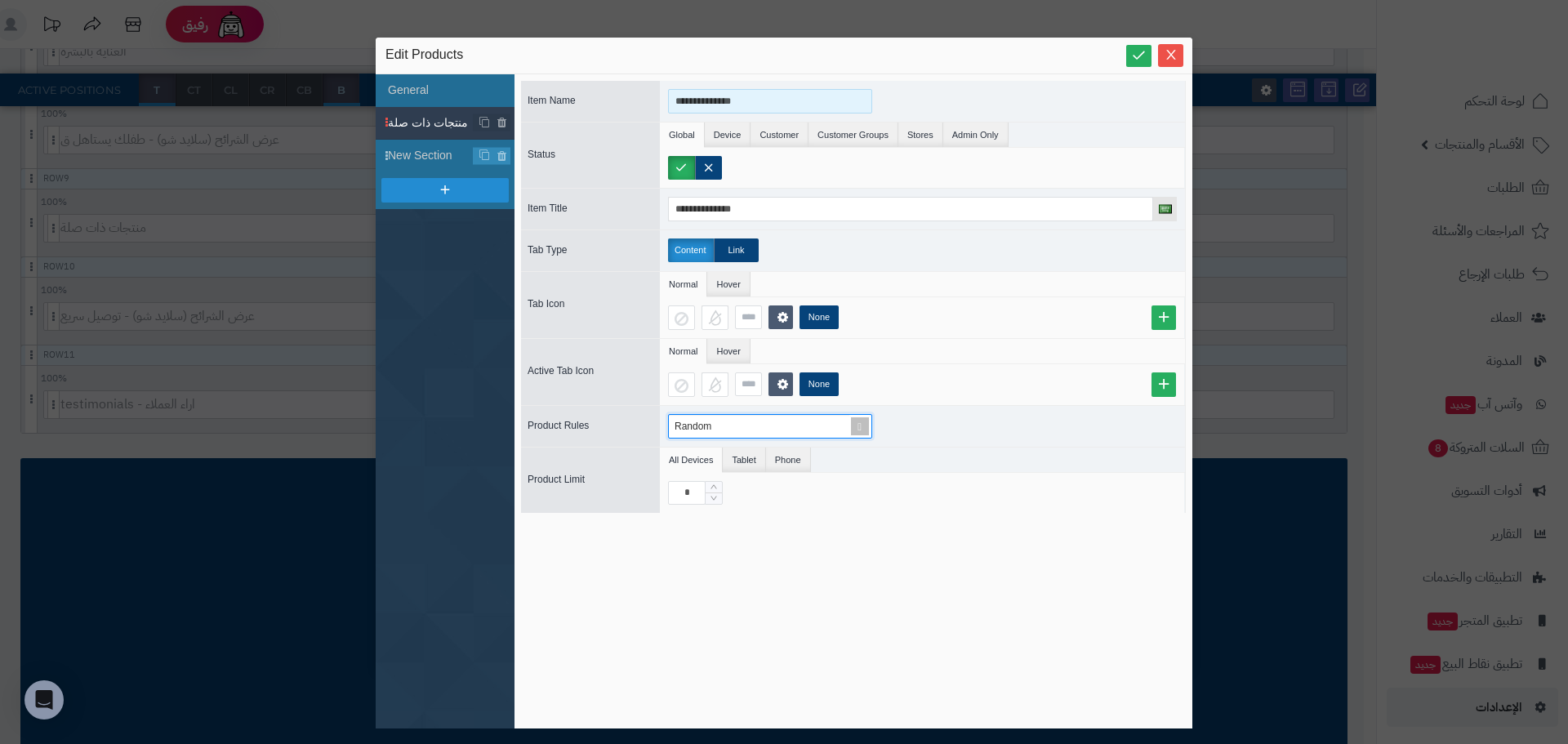
click at [755, 97] on input "**********" at bounding box center [770, 101] width 204 height 24
click at [755, 97] on input "**********" at bounding box center [770, 101] width 204 height 24
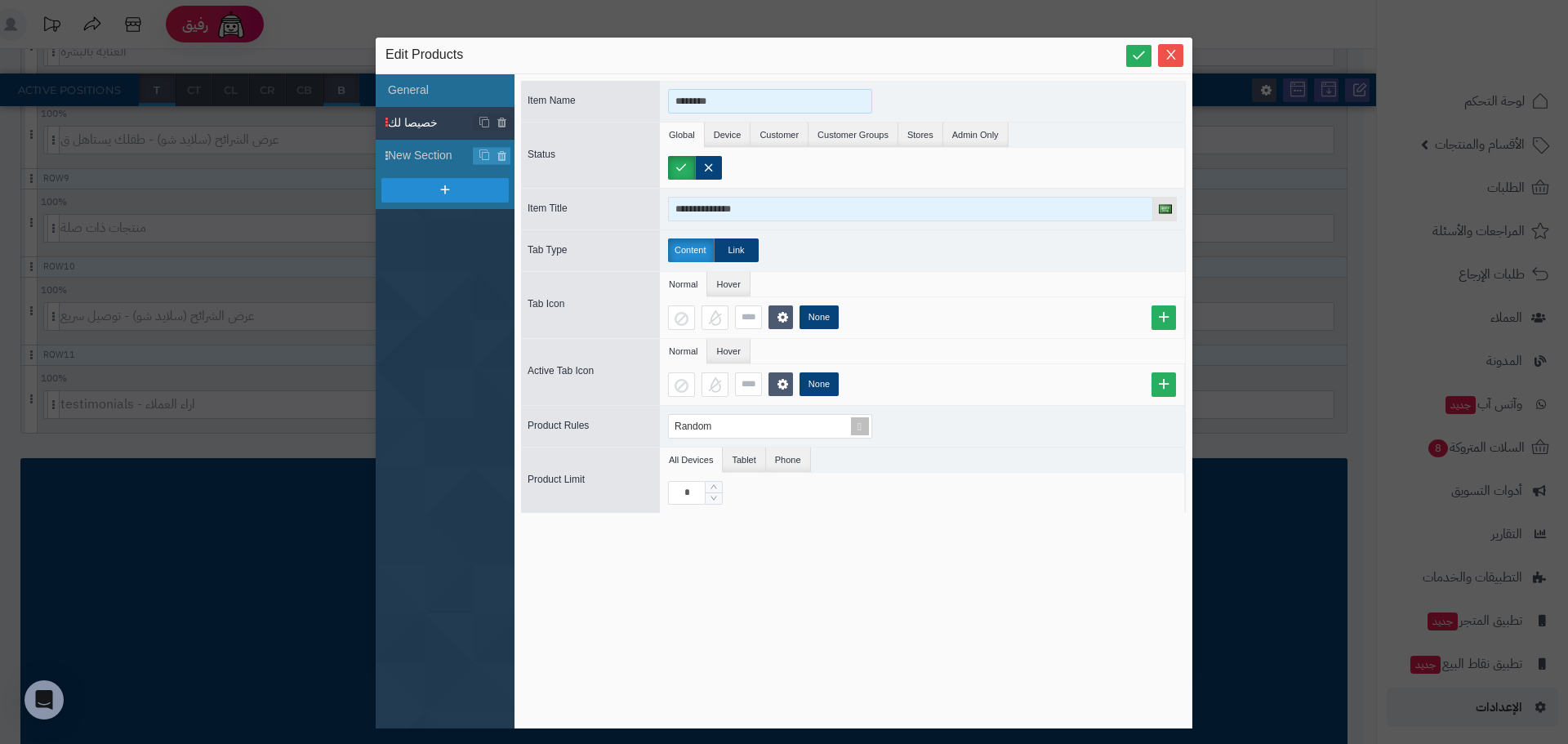
type input "********"
click at [780, 207] on input "**********" at bounding box center [910, 209] width 485 height 24
paste input
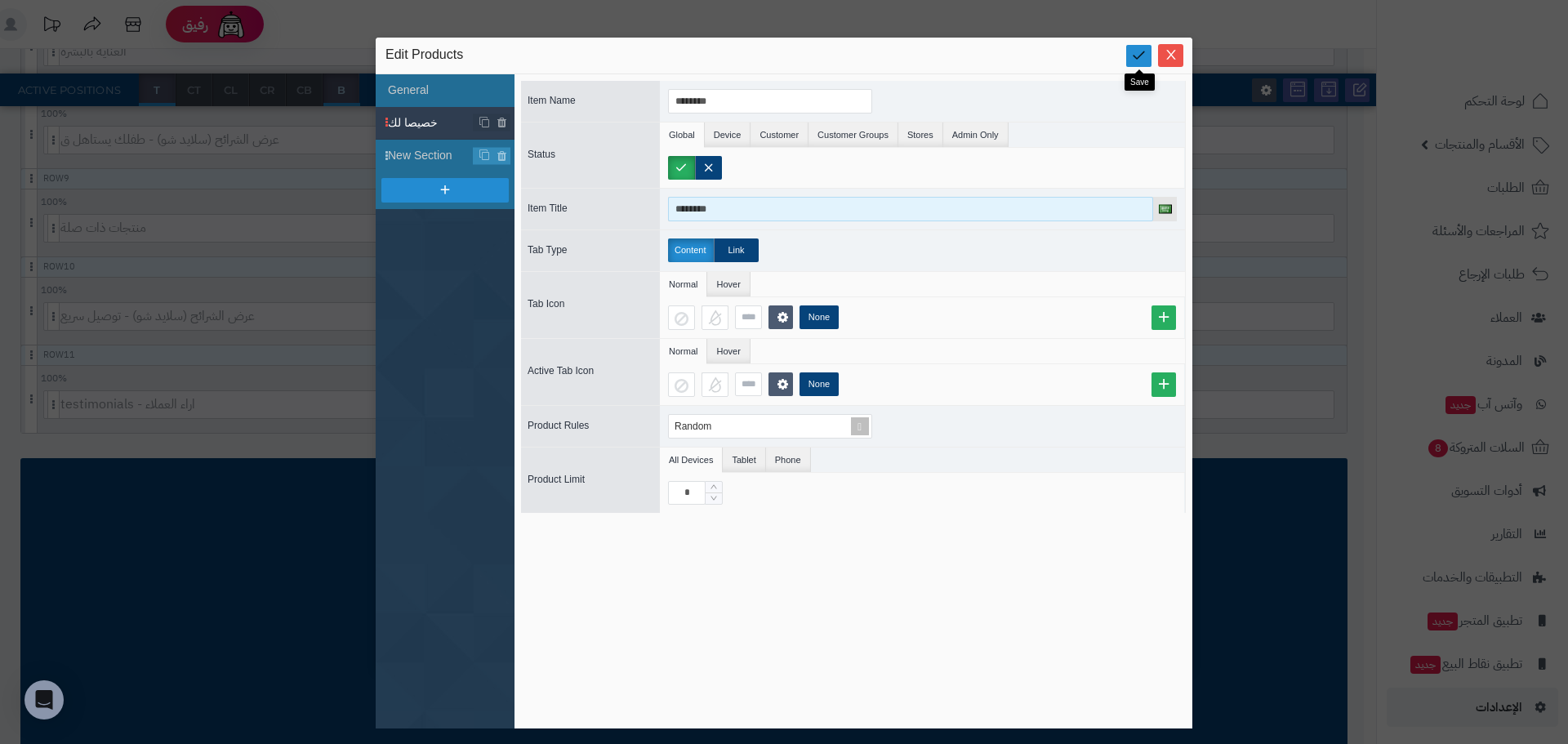
type input "********"
click at [1137, 65] on link at bounding box center [1138, 56] width 25 height 22
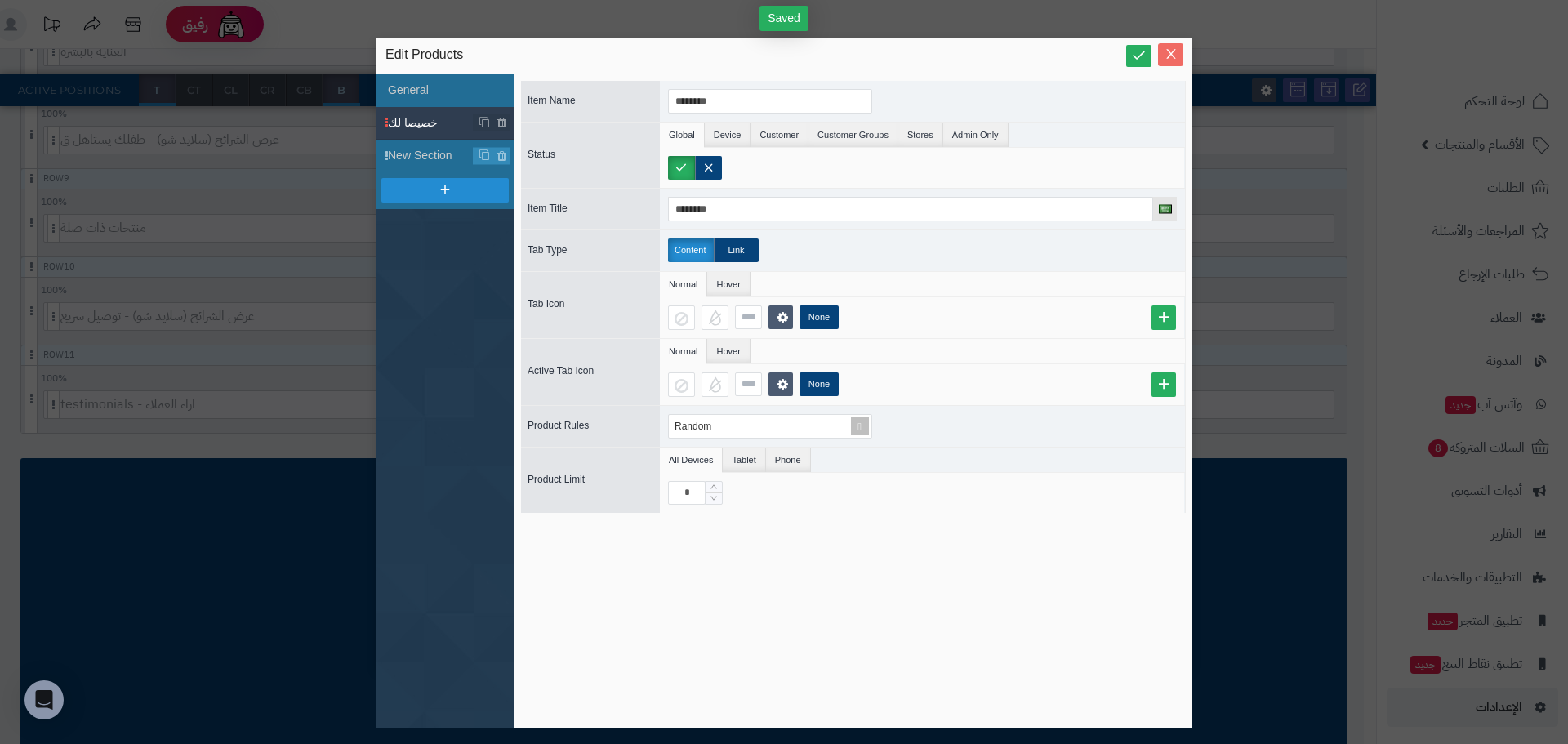
click at [1165, 64] on button "Close" at bounding box center [1170, 54] width 25 height 23
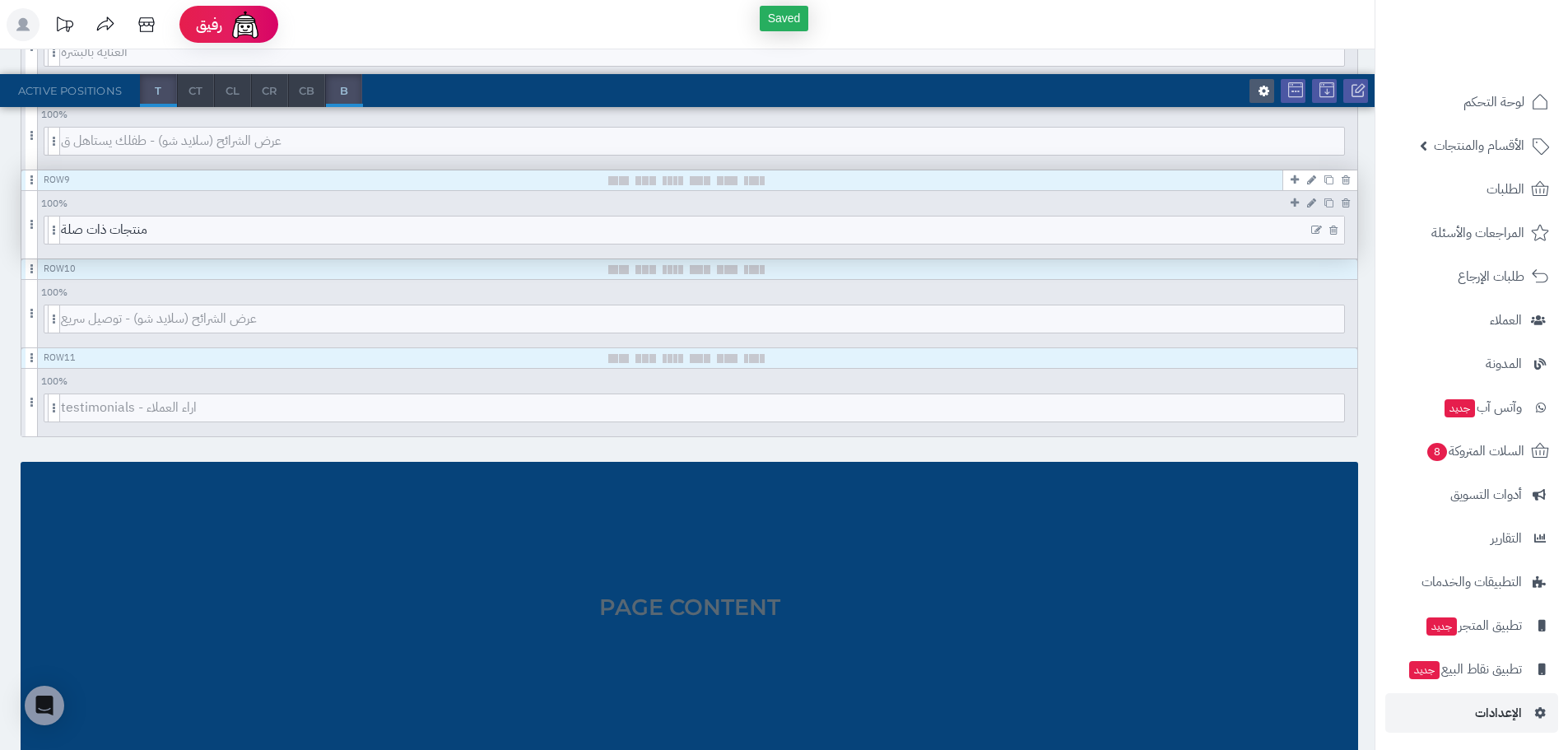
click at [1317, 226] on icon at bounding box center [1316, 230] width 10 height 11
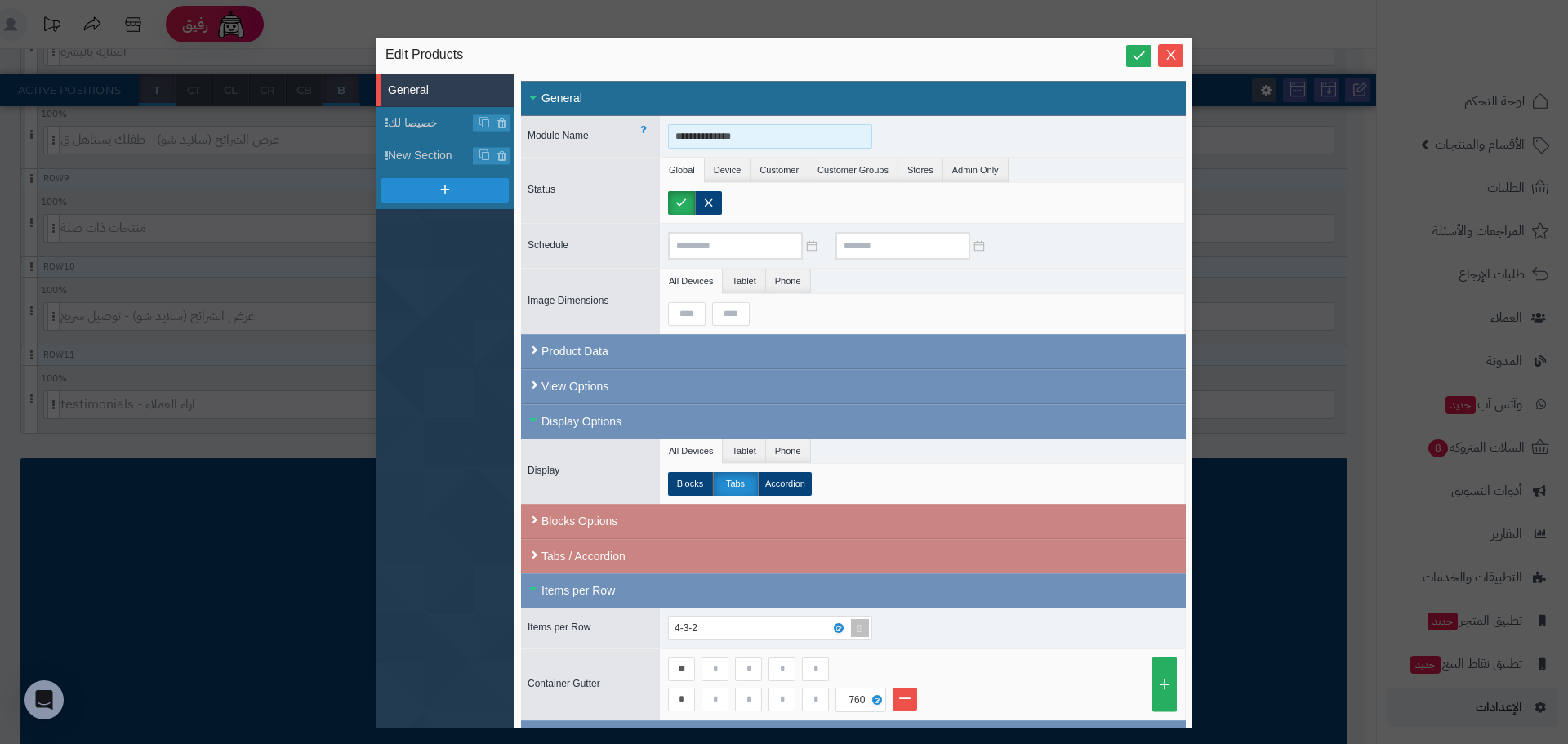
click at [692, 131] on input "**********" at bounding box center [770, 136] width 204 height 24
paste input
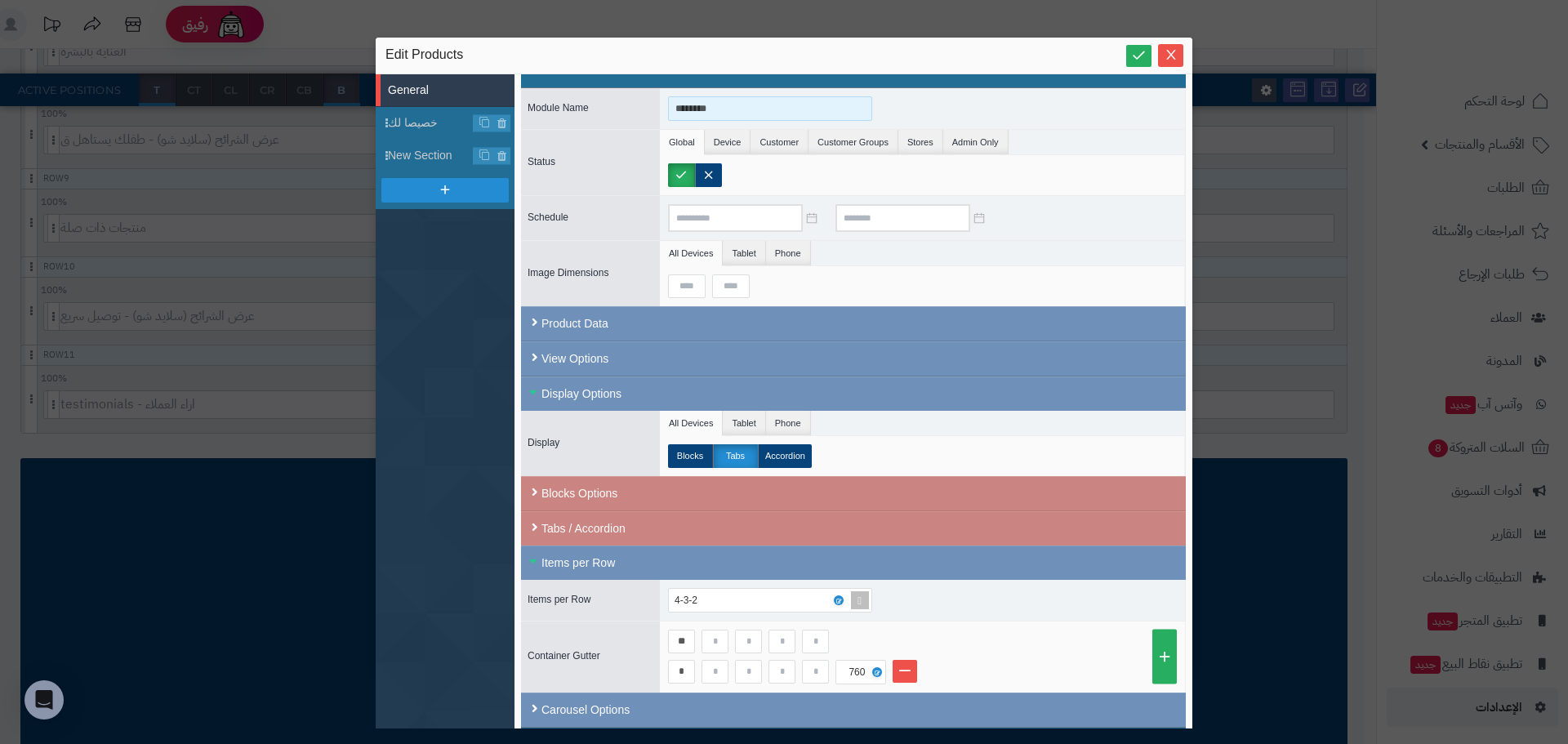
scroll to position [0, 0]
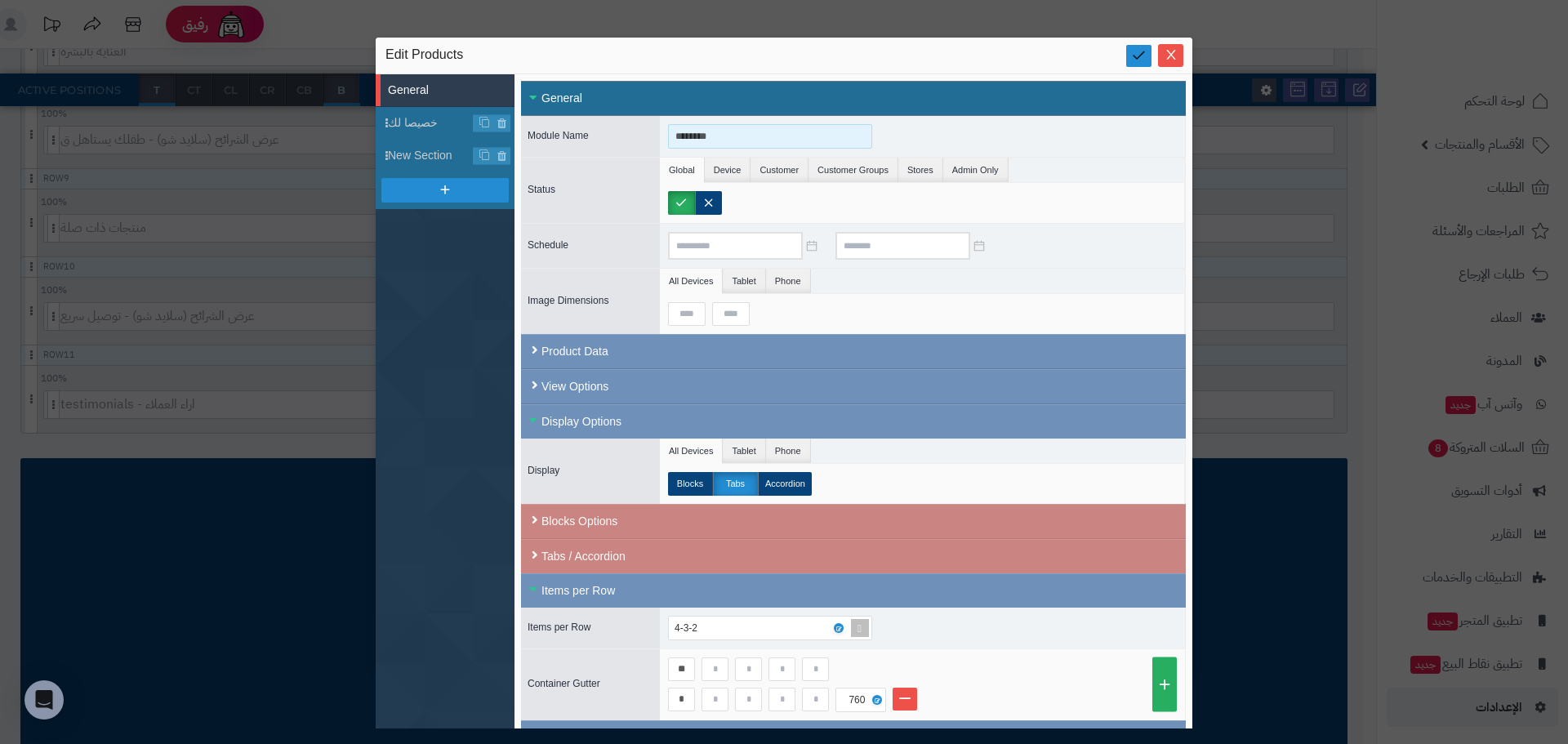
type input "********"
click at [1140, 60] on icon at bounding box center [1139, 55] width 16 height 16
click at [1178, 47] on button "Close" at bounding box center [1170, 54] width 25 height 23
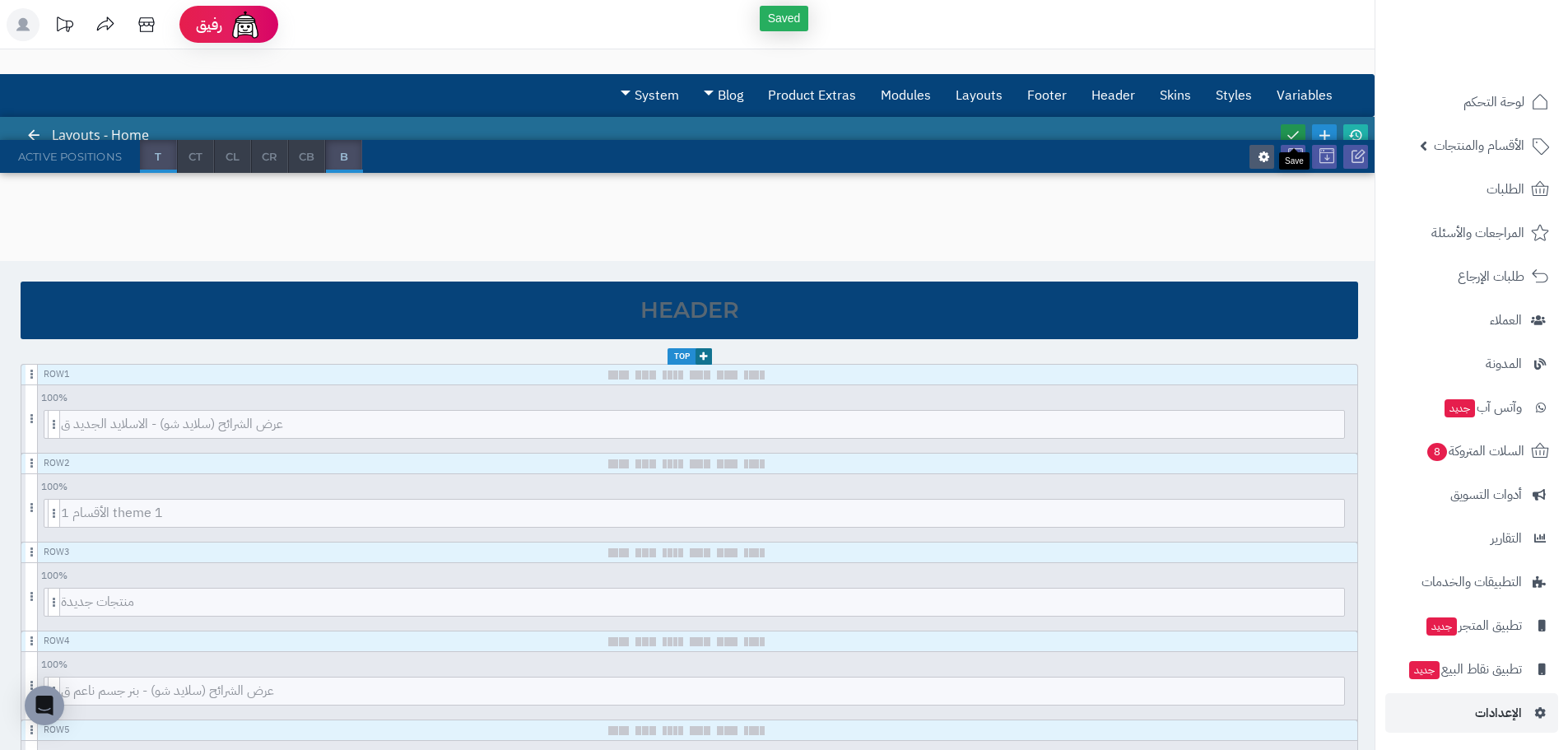
click at [1289, 132] on icon at bounding box center [1293, 135] width 15 height 15
click at [1294, 130] on icon at bounding box center [1293, 135] width 15 height 15
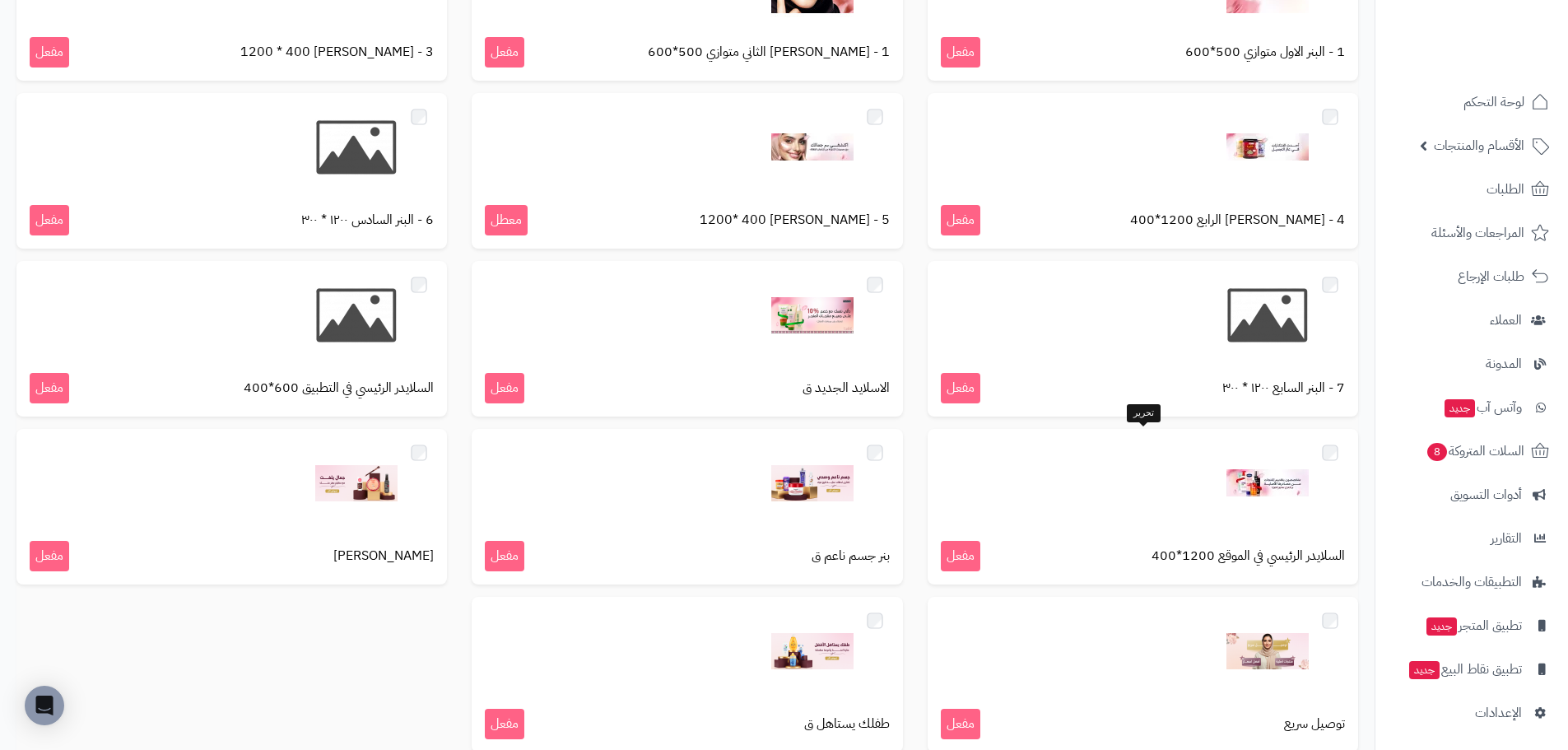
scroll to position [247, 0]
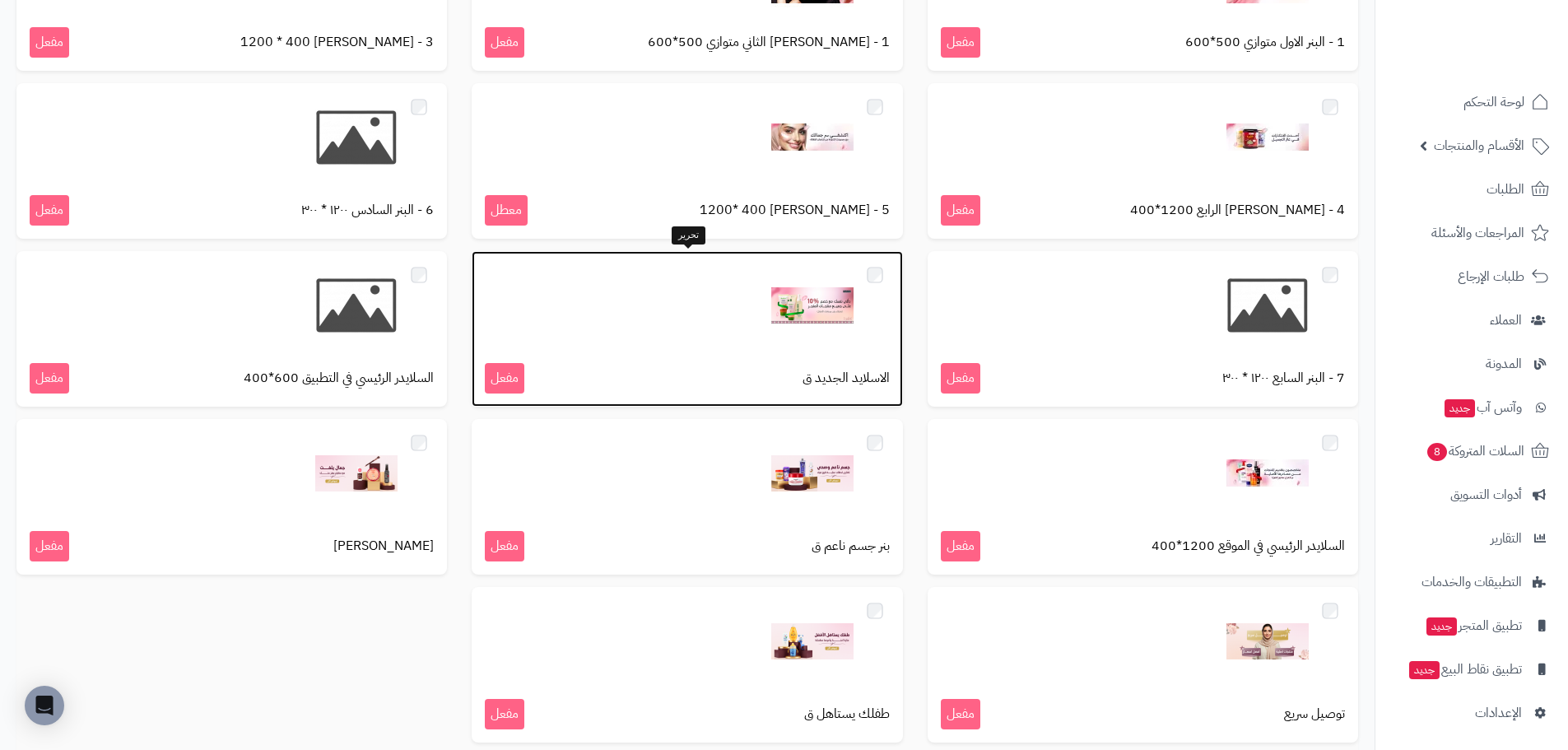
click at [791, 318] on img at bounding box center [812, 305] width 83 height 83
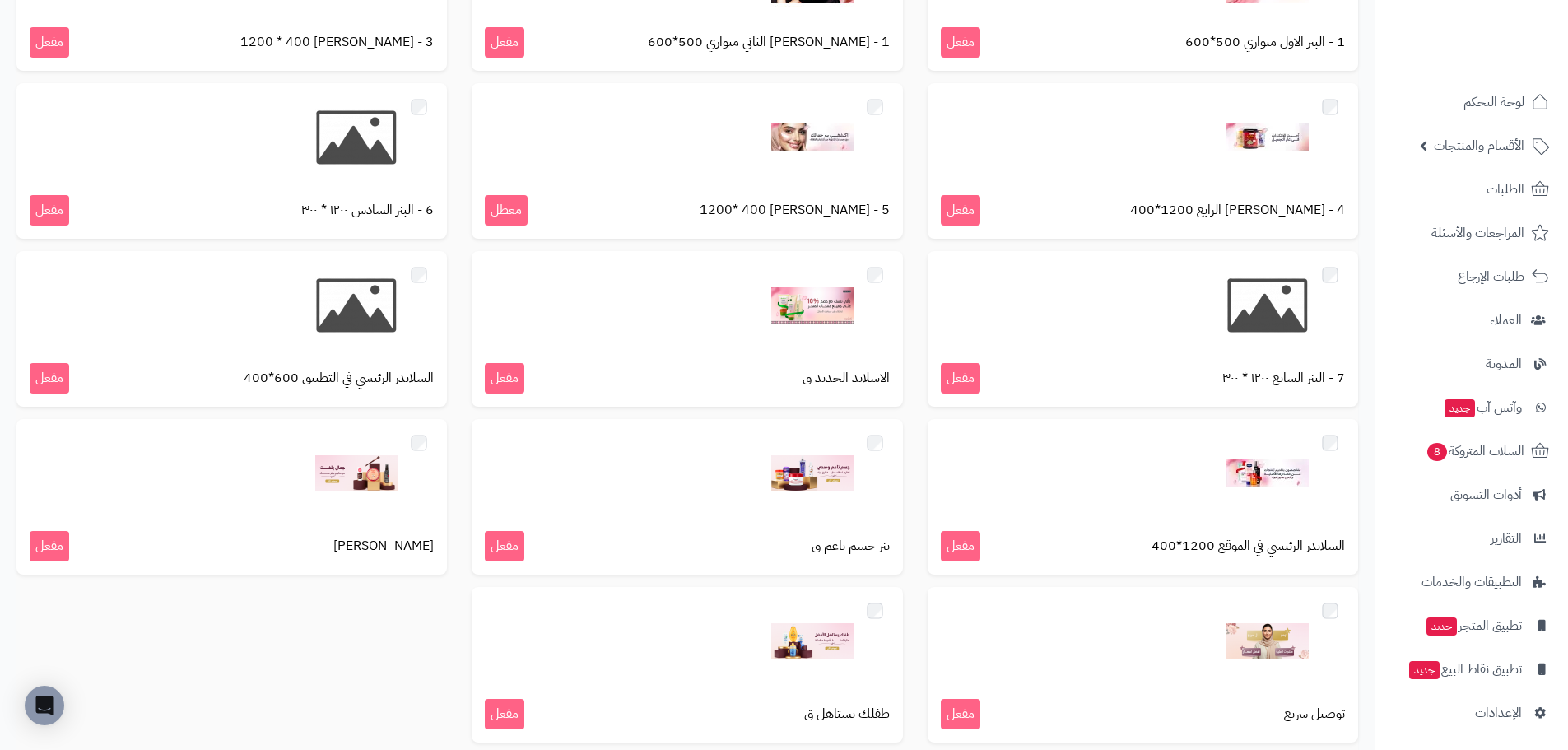
scroll to position [247, 0]
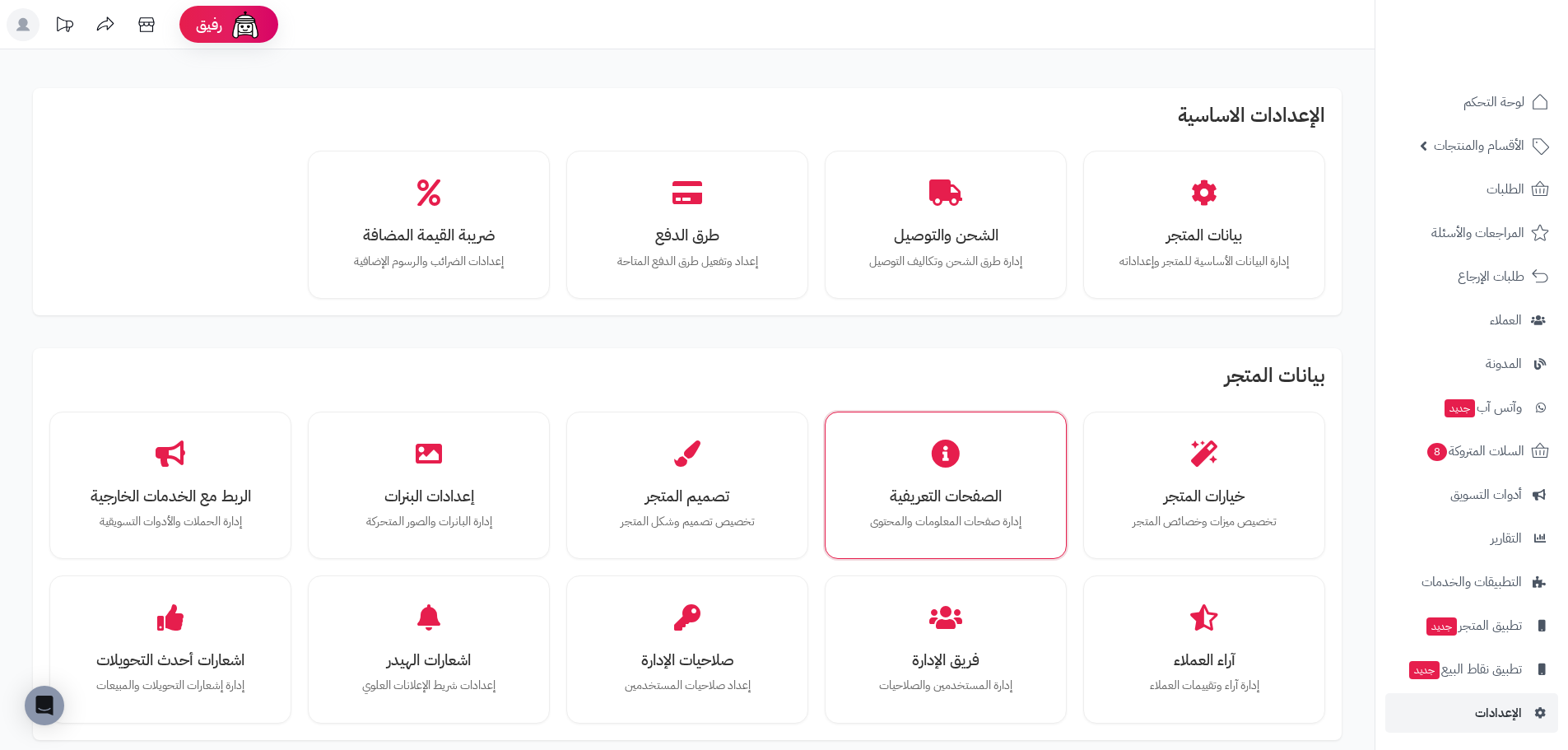
scroll to position [3, 0]
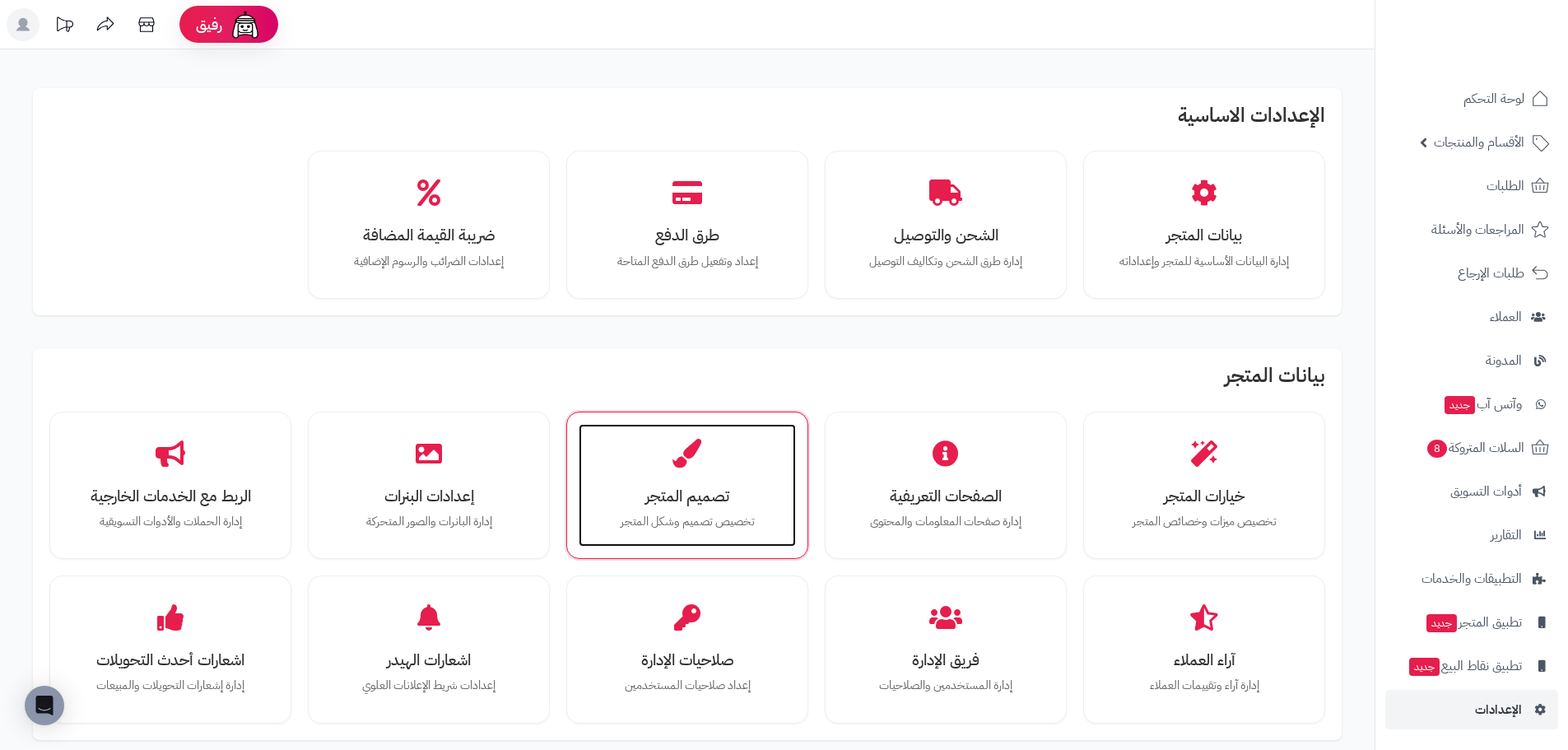
click at [685, 476] on div "تصميم المتجر تخصيص تصميم وشكل المتجر" at bounding box center [687, 486] width 217 height 123
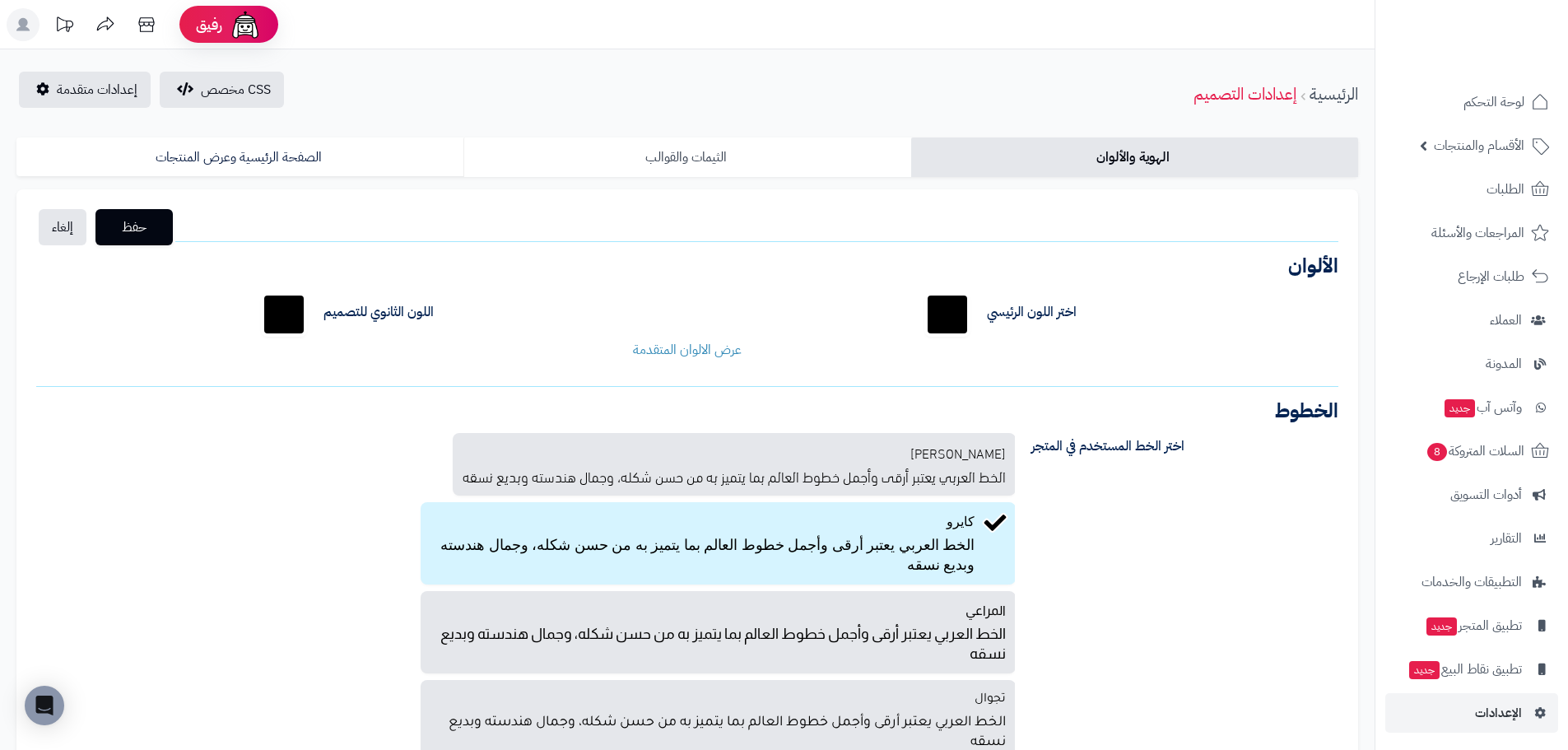
click at [630, 161] on link "الثيمات والقوالب" at bounding box center [686, 156] width 447 height 39
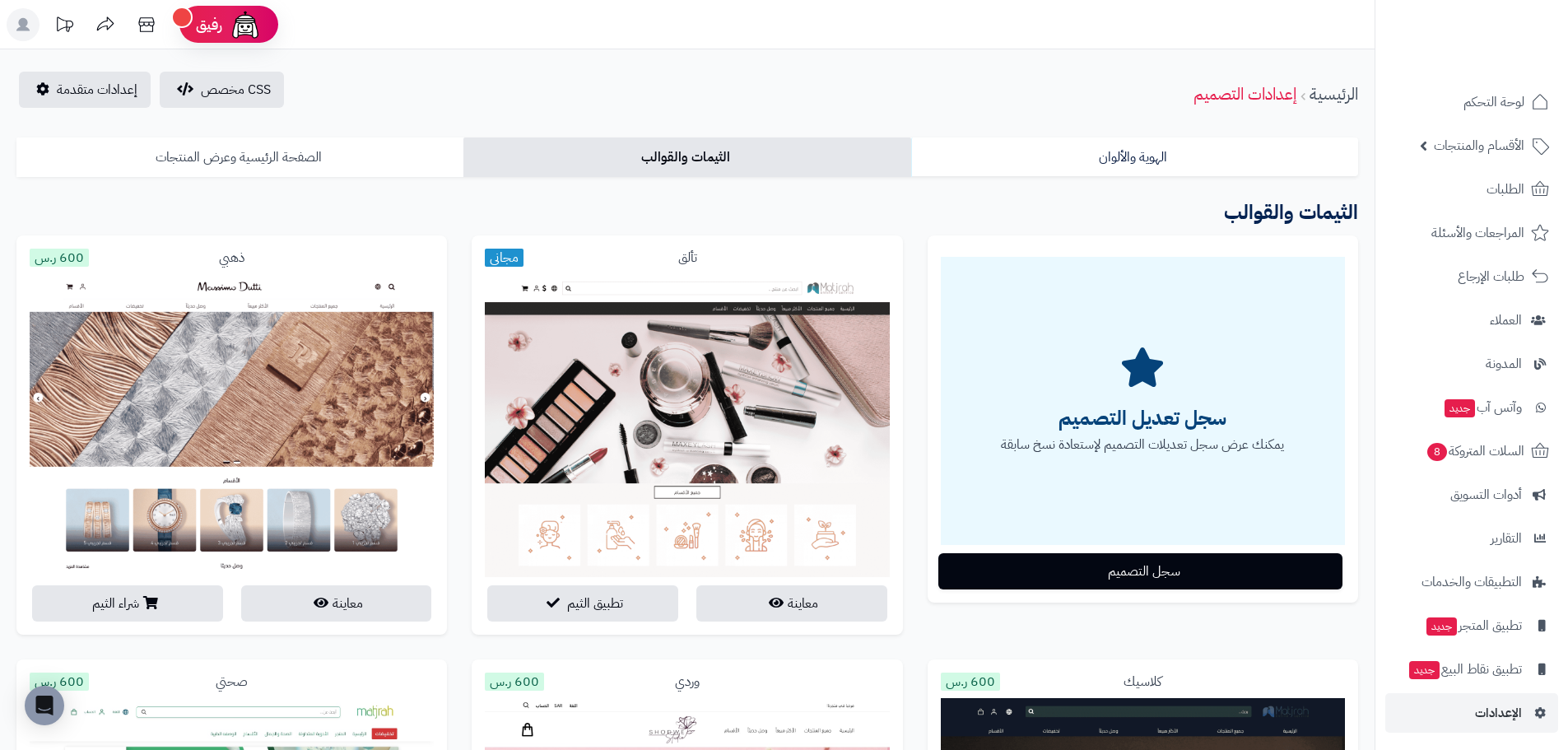
click at [238, 149] on link "الصفحة الرئيسية وعرض المنتجات" at bounding box center [240, 156] width 447 height 39
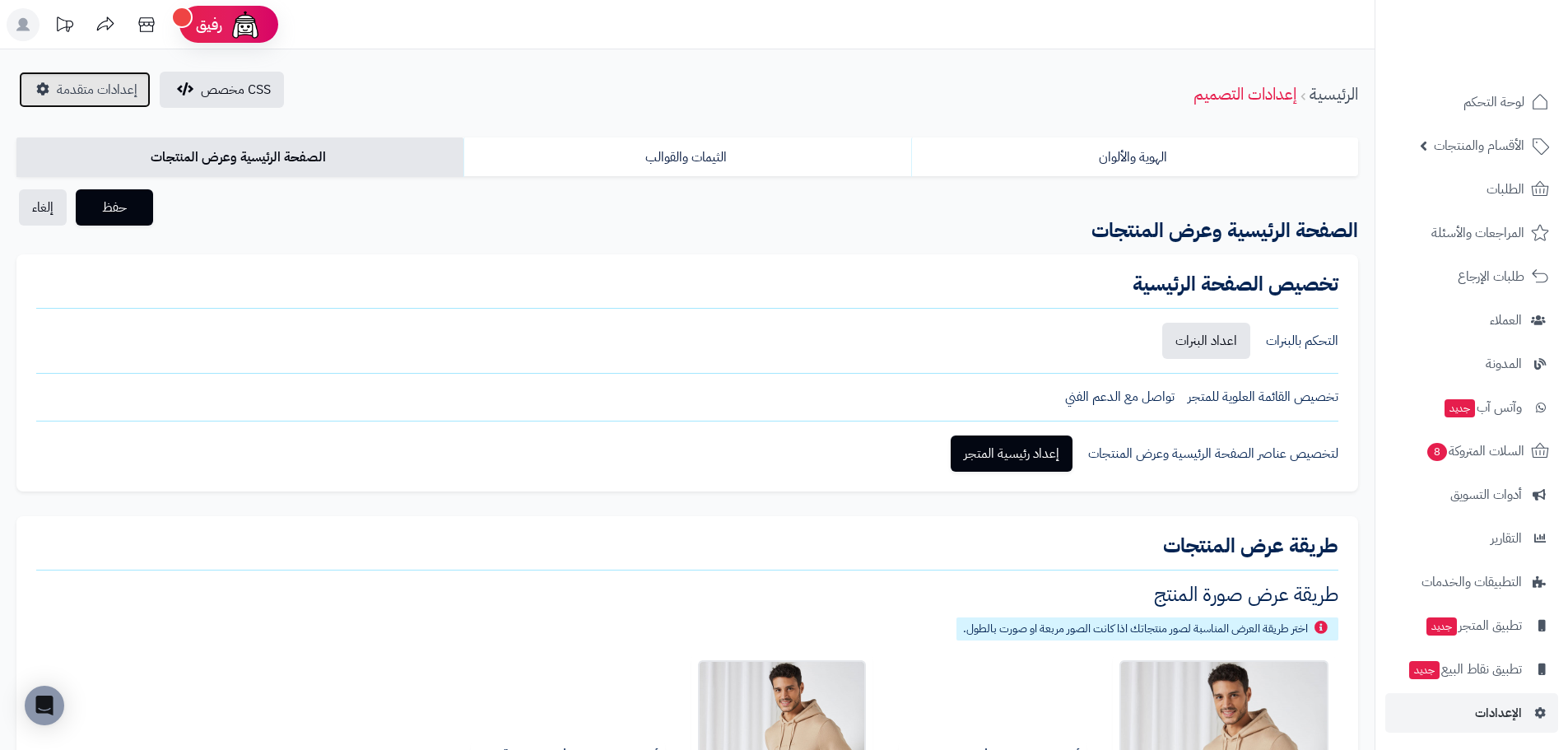
click at [109, 85] on span "إعدادات متقدمة" at bounding box center [96, 90] width 81 height 20
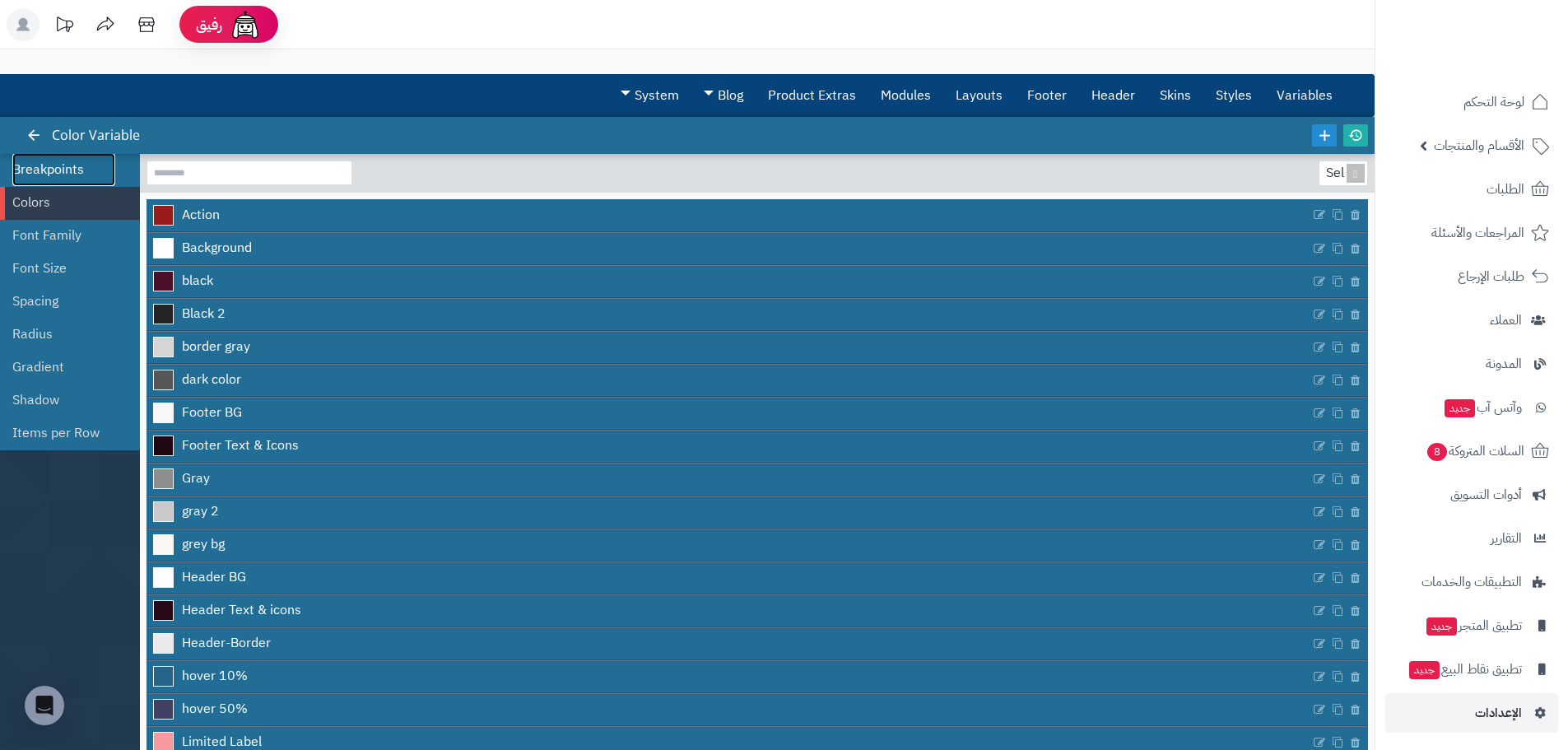
click at [76, 171] on link "Breakpoints" at bounding box center [63, 169] width 103 height 33
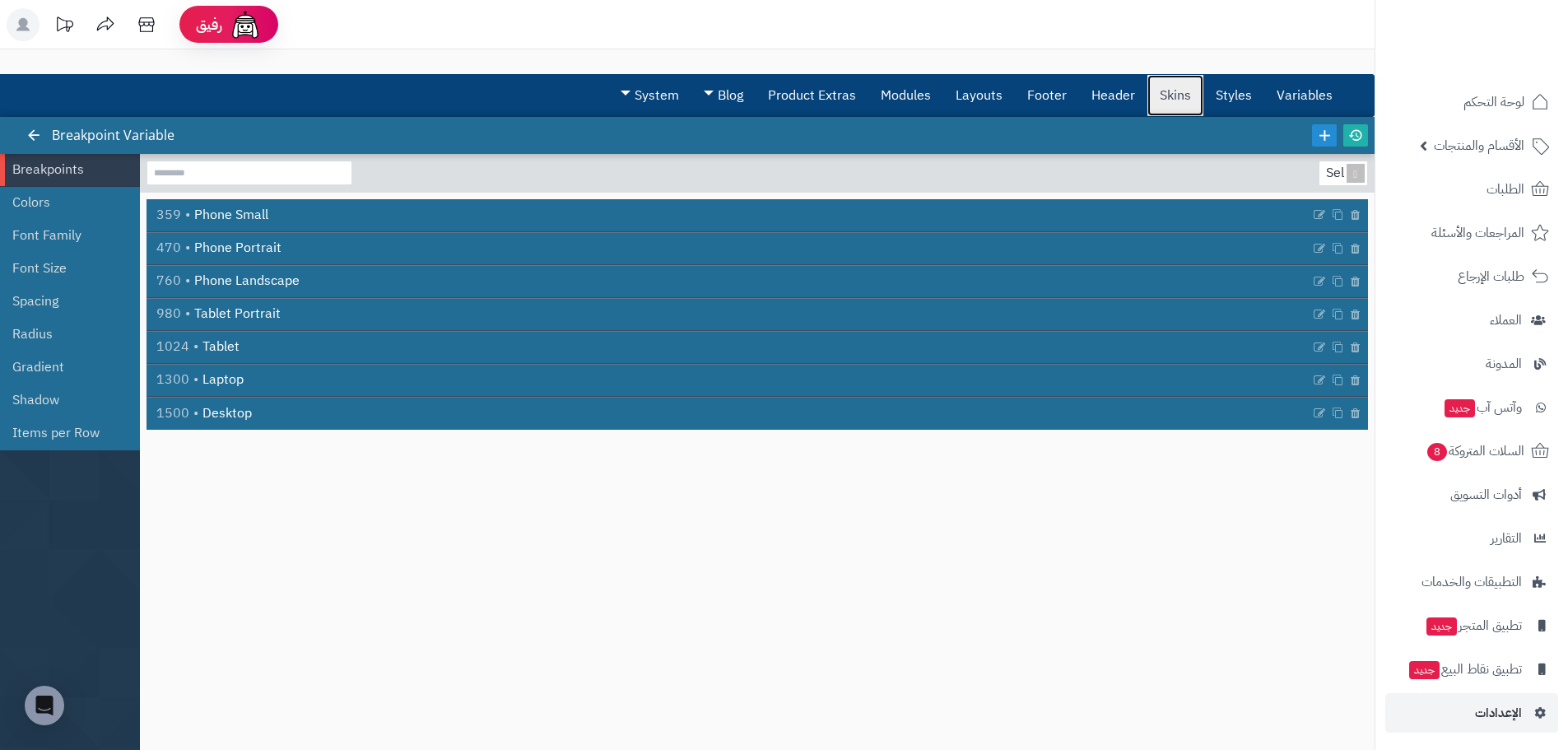
click at [1190, 101] on link "Skins" at bounding box center [1175, 95] width 56 height 41
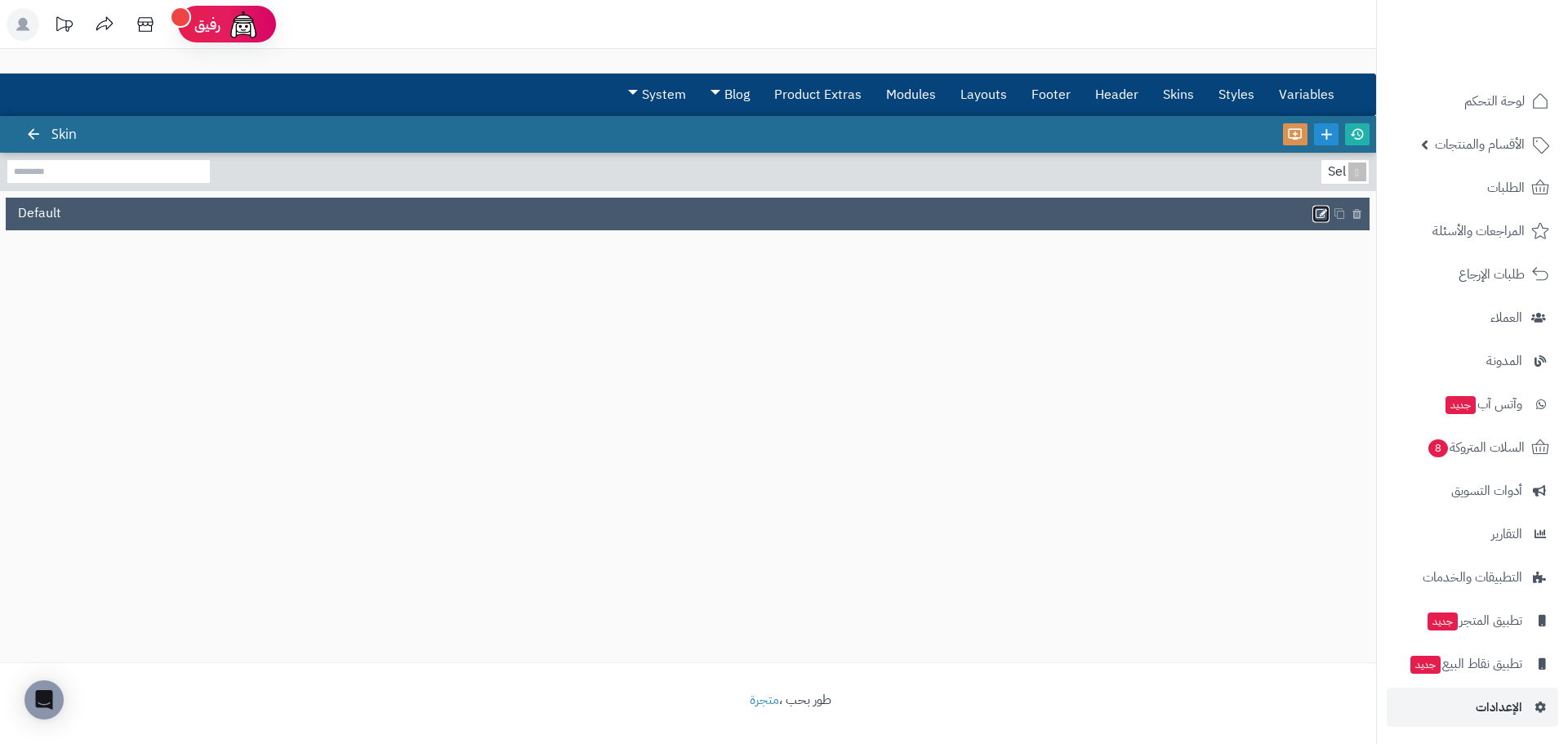
click at [1317, 216] on icon at bounding box center [1321, 214] width 13 height 14
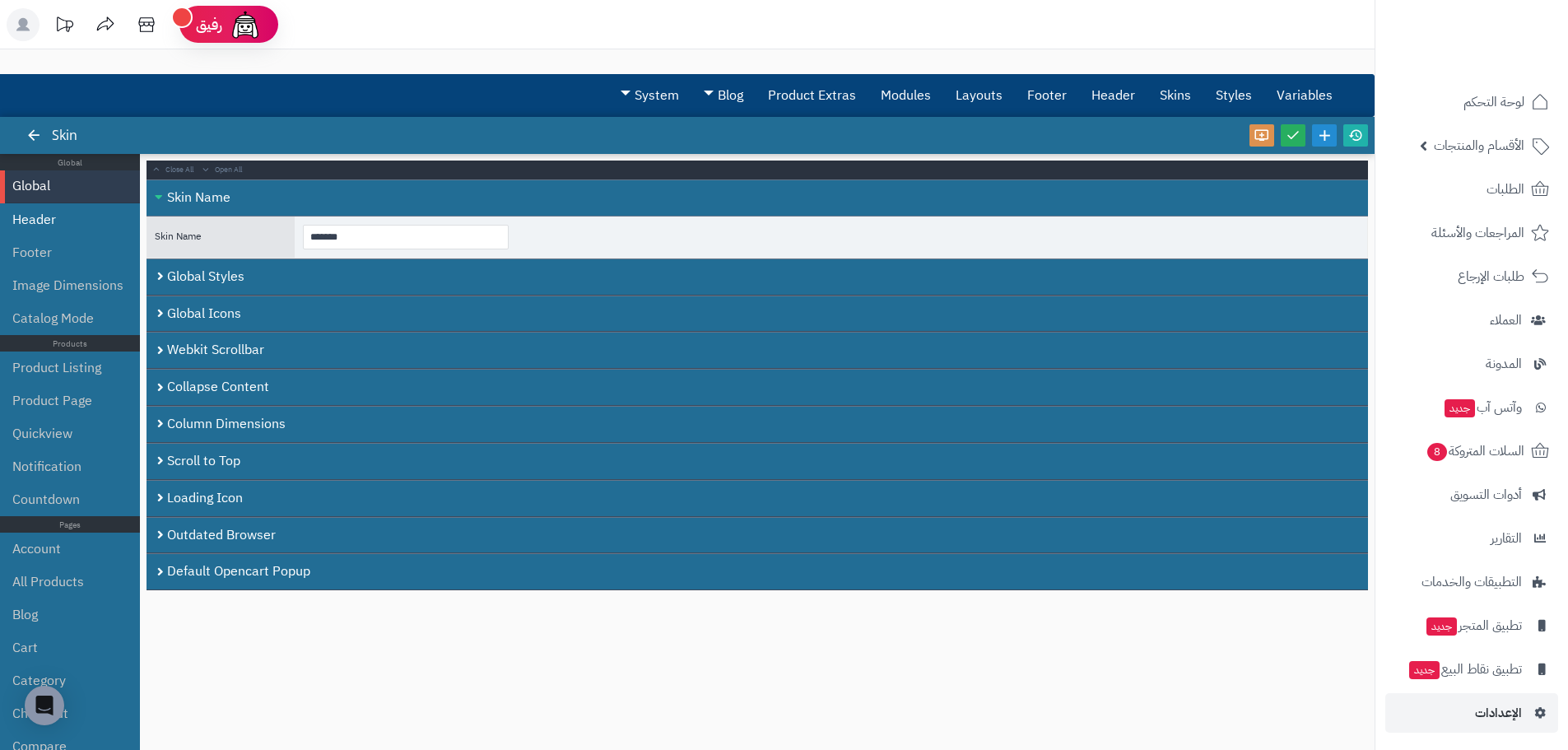
click at [55, 214] on li "Header" at bounding box center [69, 220] width 140 height 33
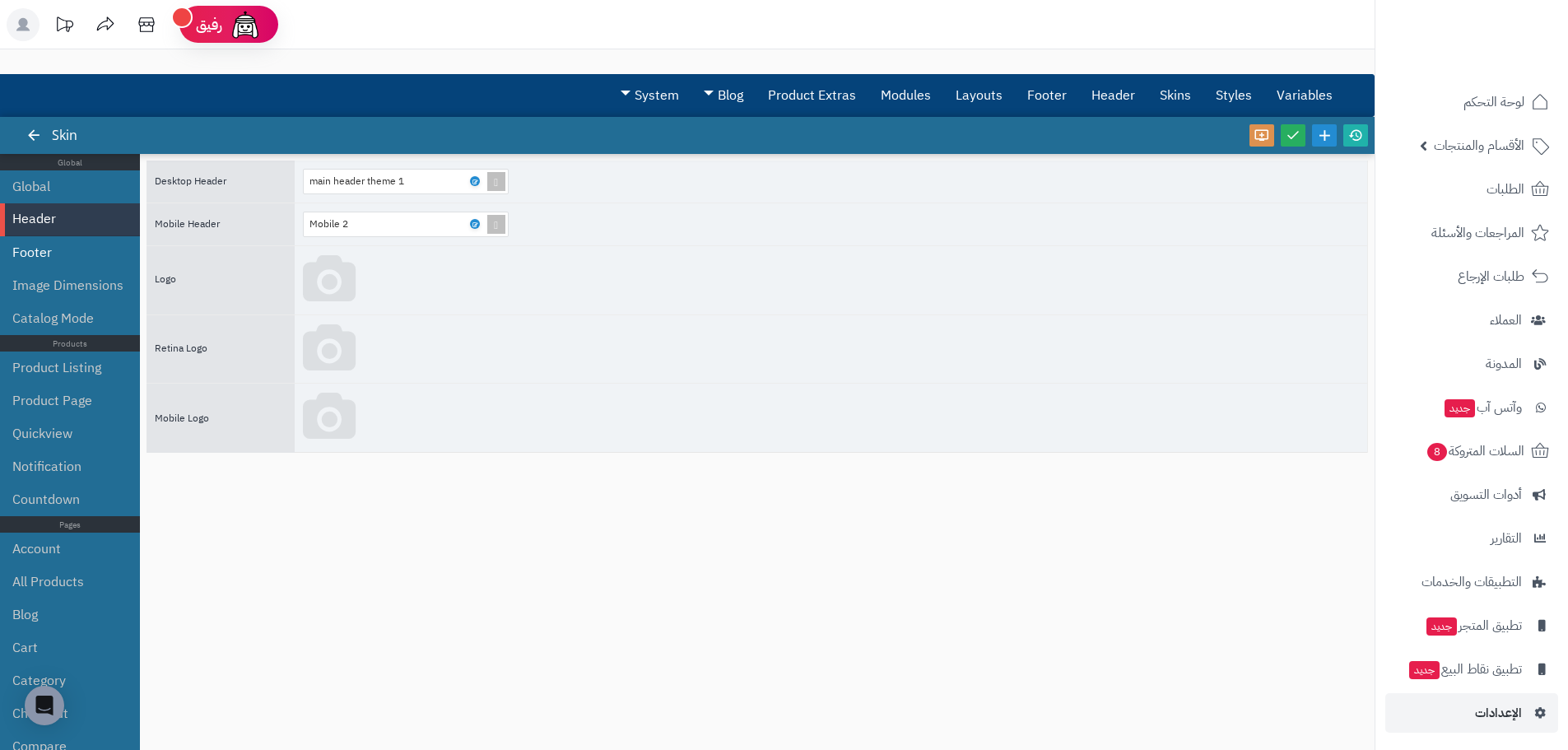
click at [51, 251] on li "Footer" at bounding box center [69, 253] width 140 height 33
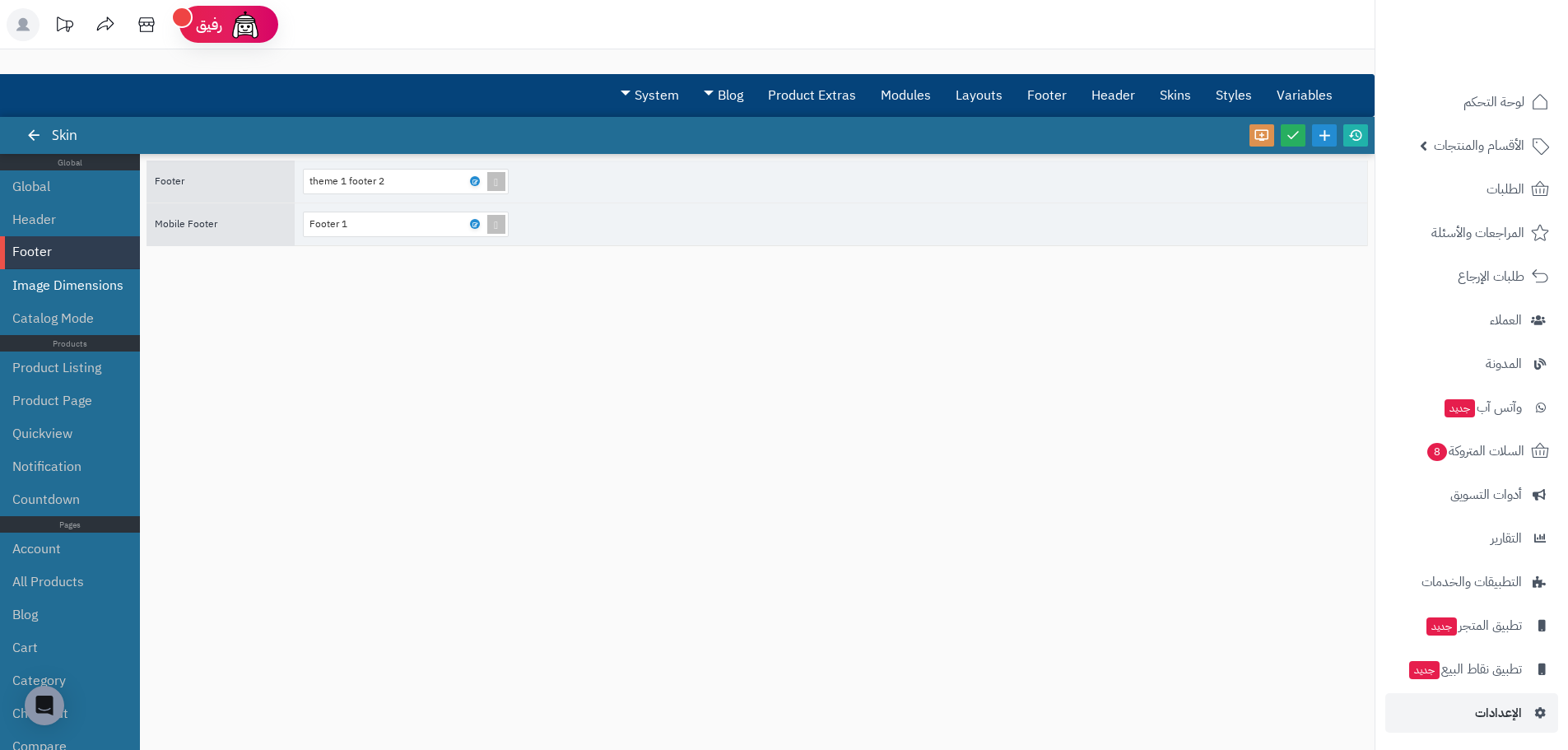
click at [50, 299] on li "Image Dimensions" at bounding box center [69, 286] width 140 height 33
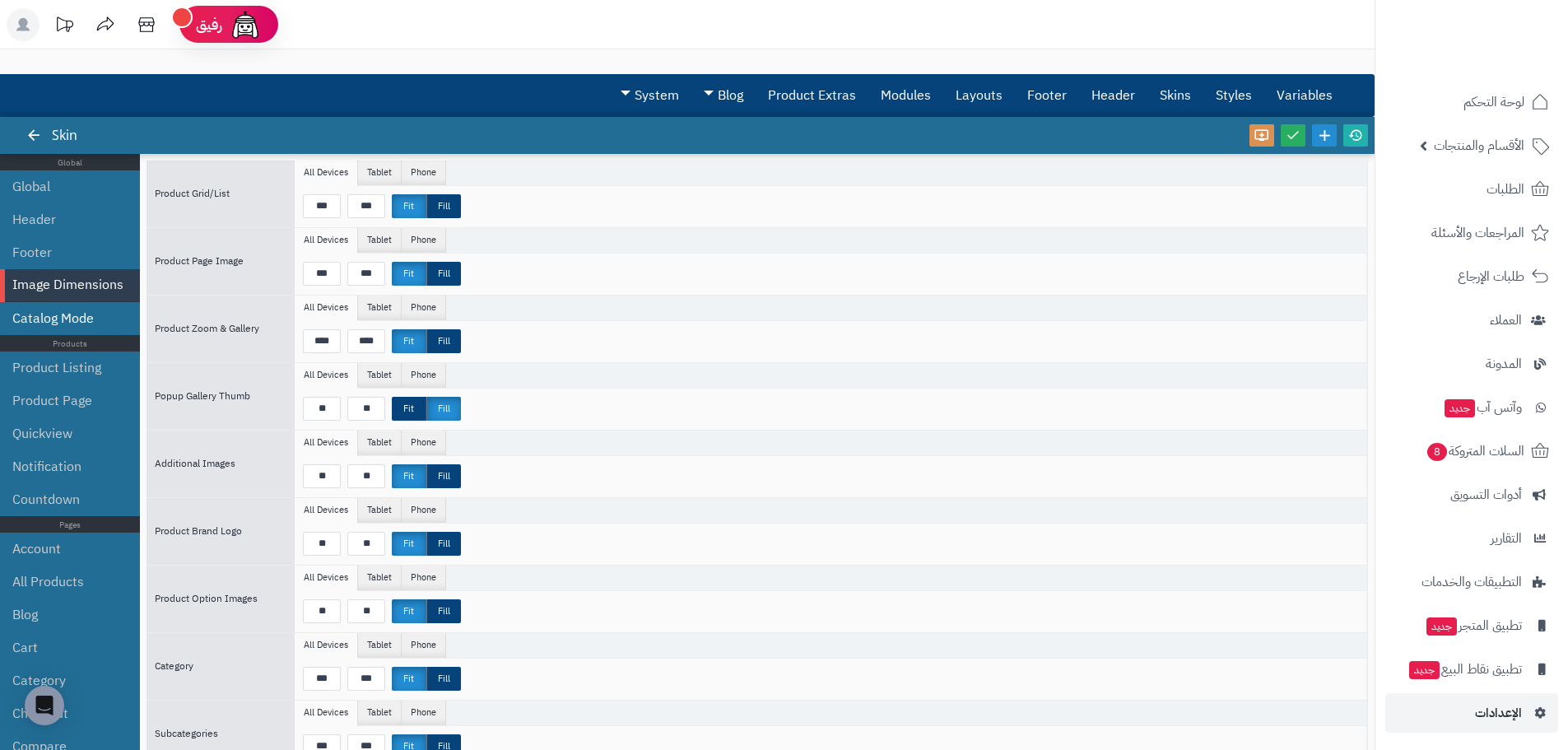
click at [61, 321] on li "Catalog Mode" at bounding box center [69, 319] width 140 height 33
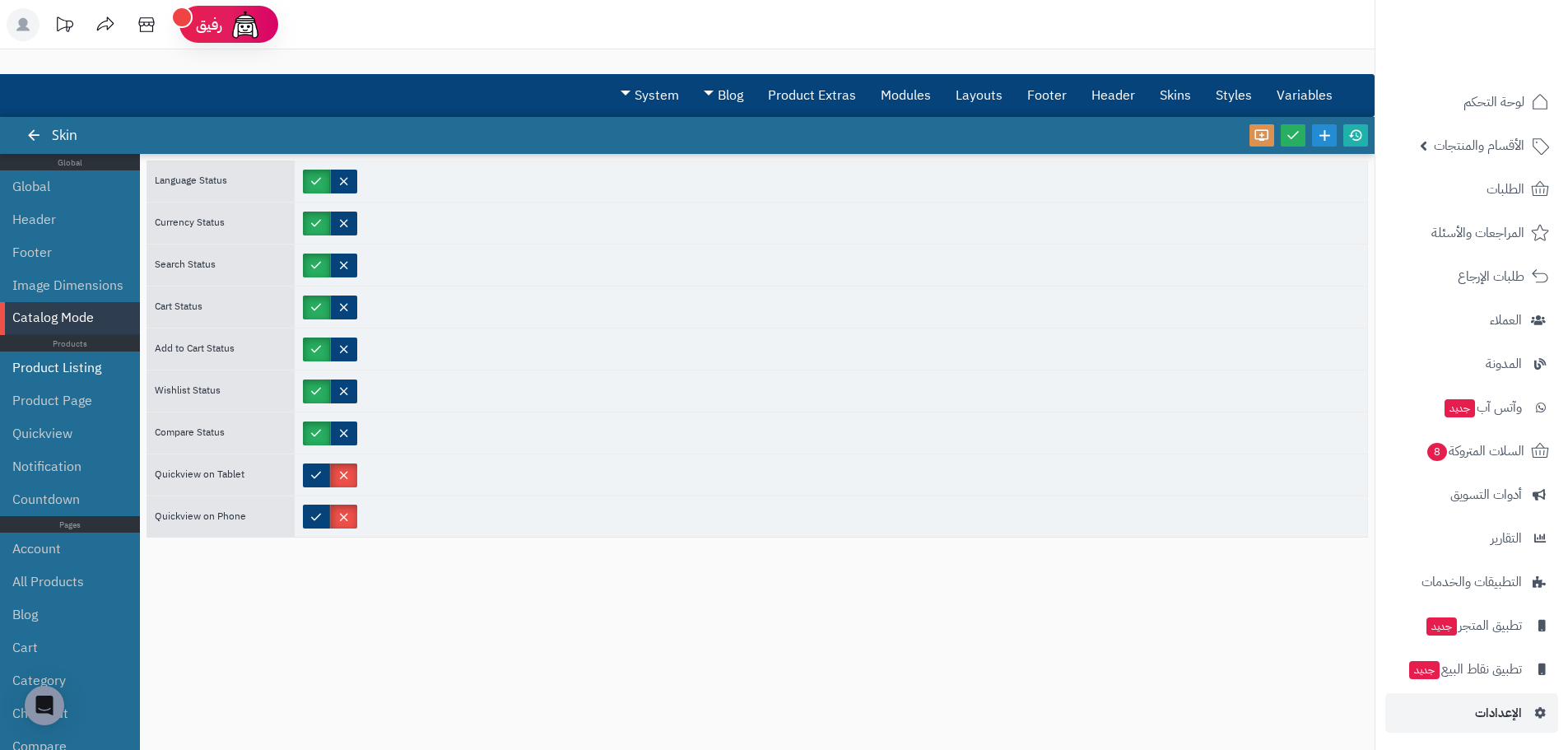
click at [59, 360] on li "Product Listing" at bounding box center [69, 368] width 140 height 33
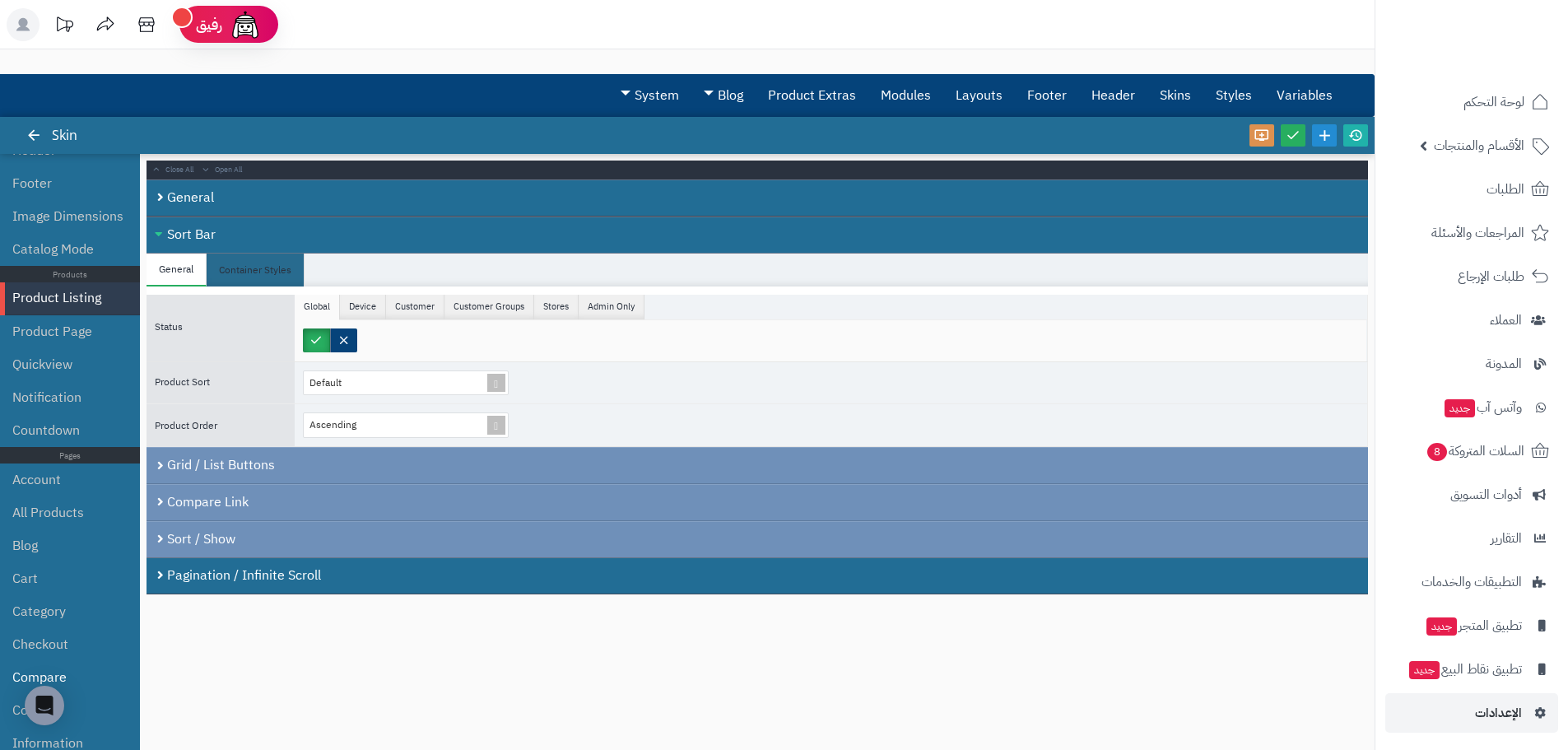
scroll to position [98, 0]
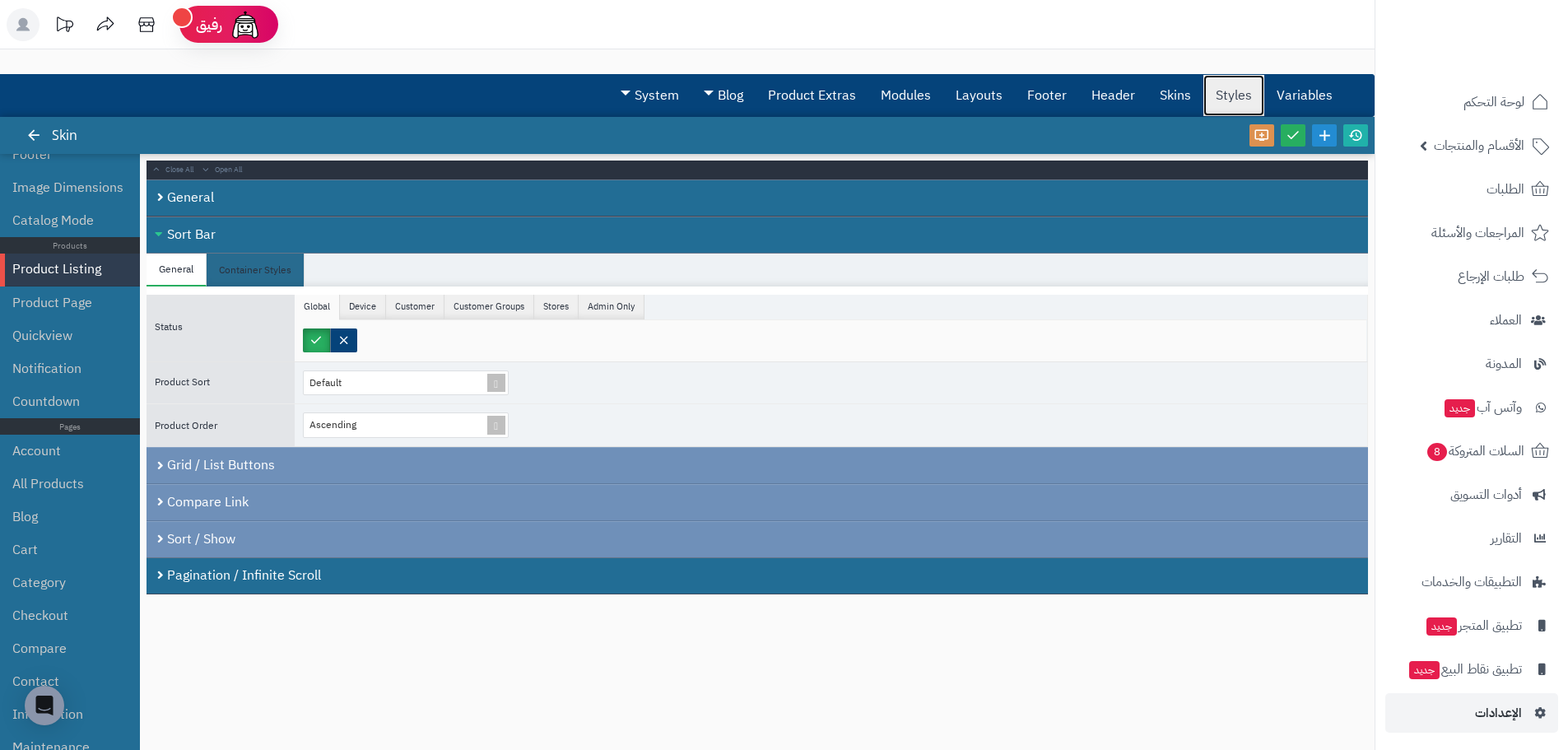
click at [1247, 84] on link "Styles" at bounding box center [1234, 95] width 61 height 41
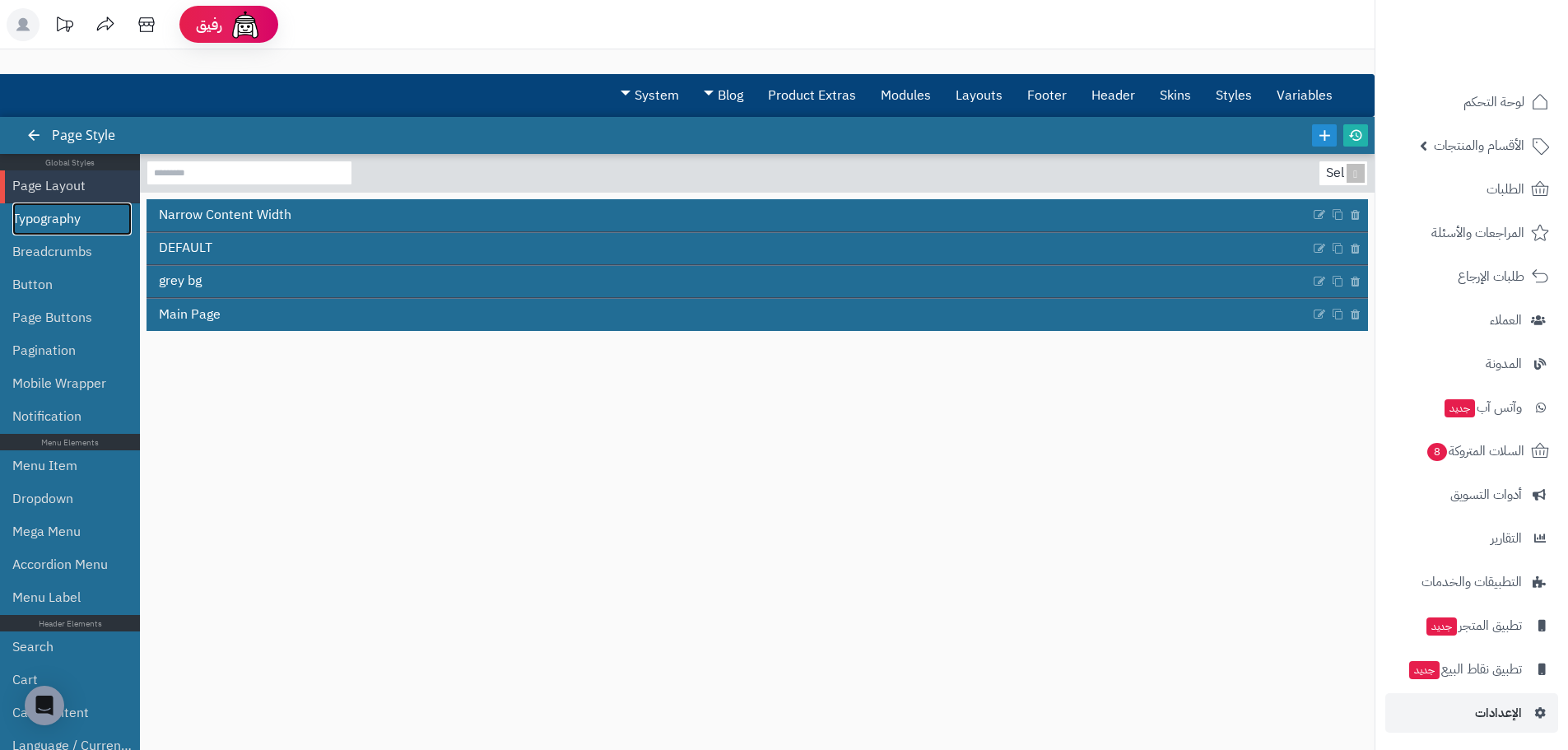
click at [84, 213] on link "Typography" at bounding box center [71, 219] width 119 height 33
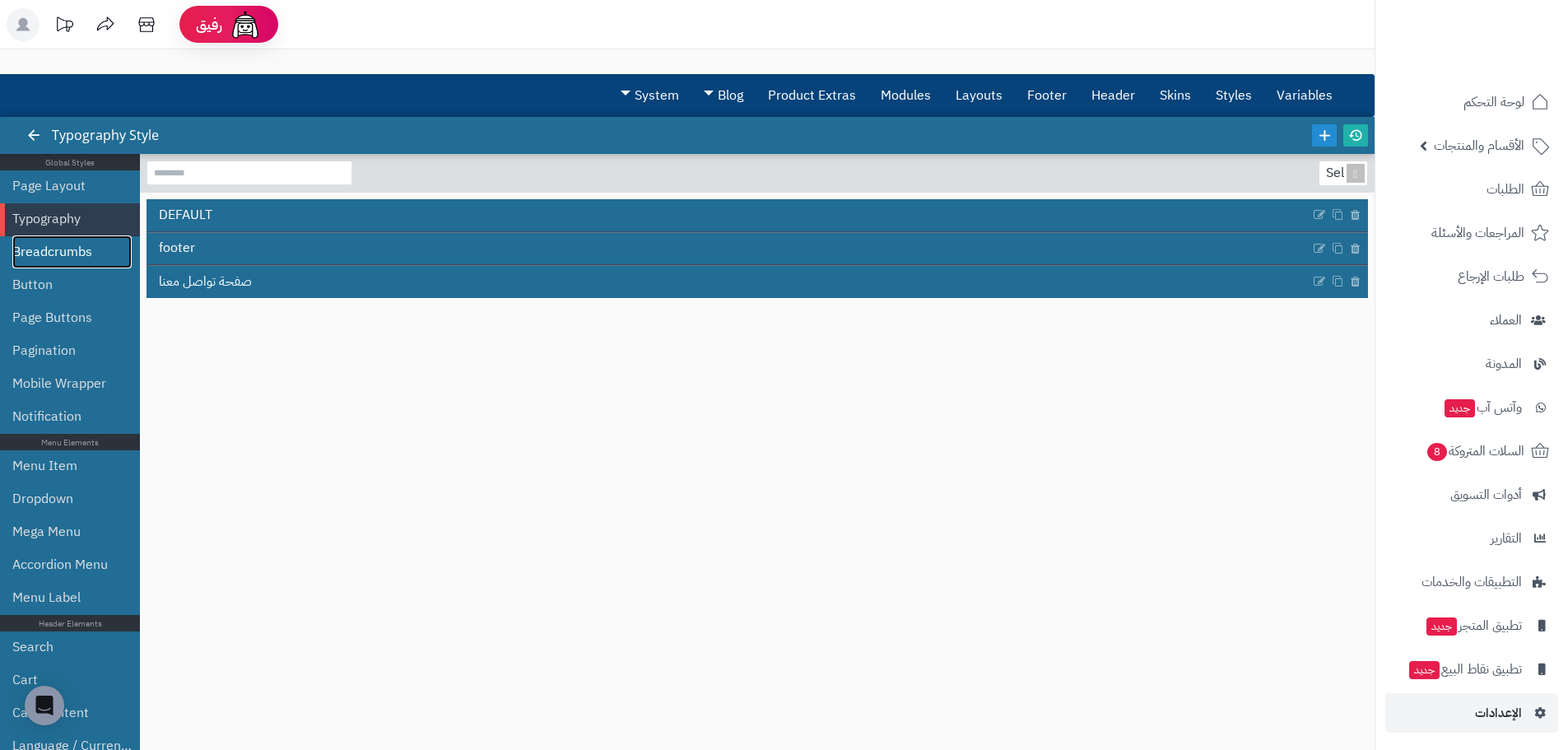
click at [63, 245] on link "Breadcrumbs" at bounding box center [71, 252] width 119 height 33
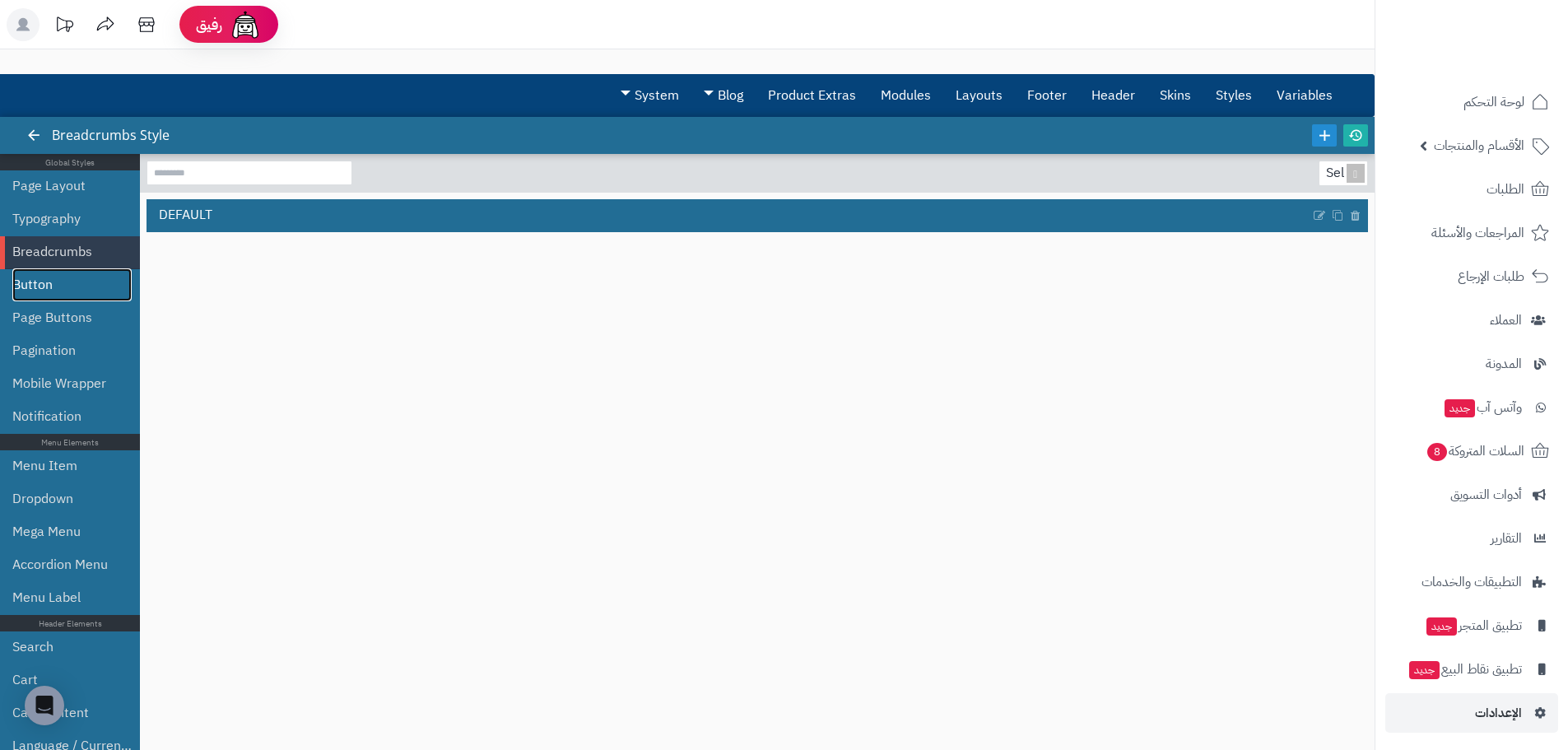
click at [58, 289] on link "Button" at bounding box center [71, 285] width 119 height 33
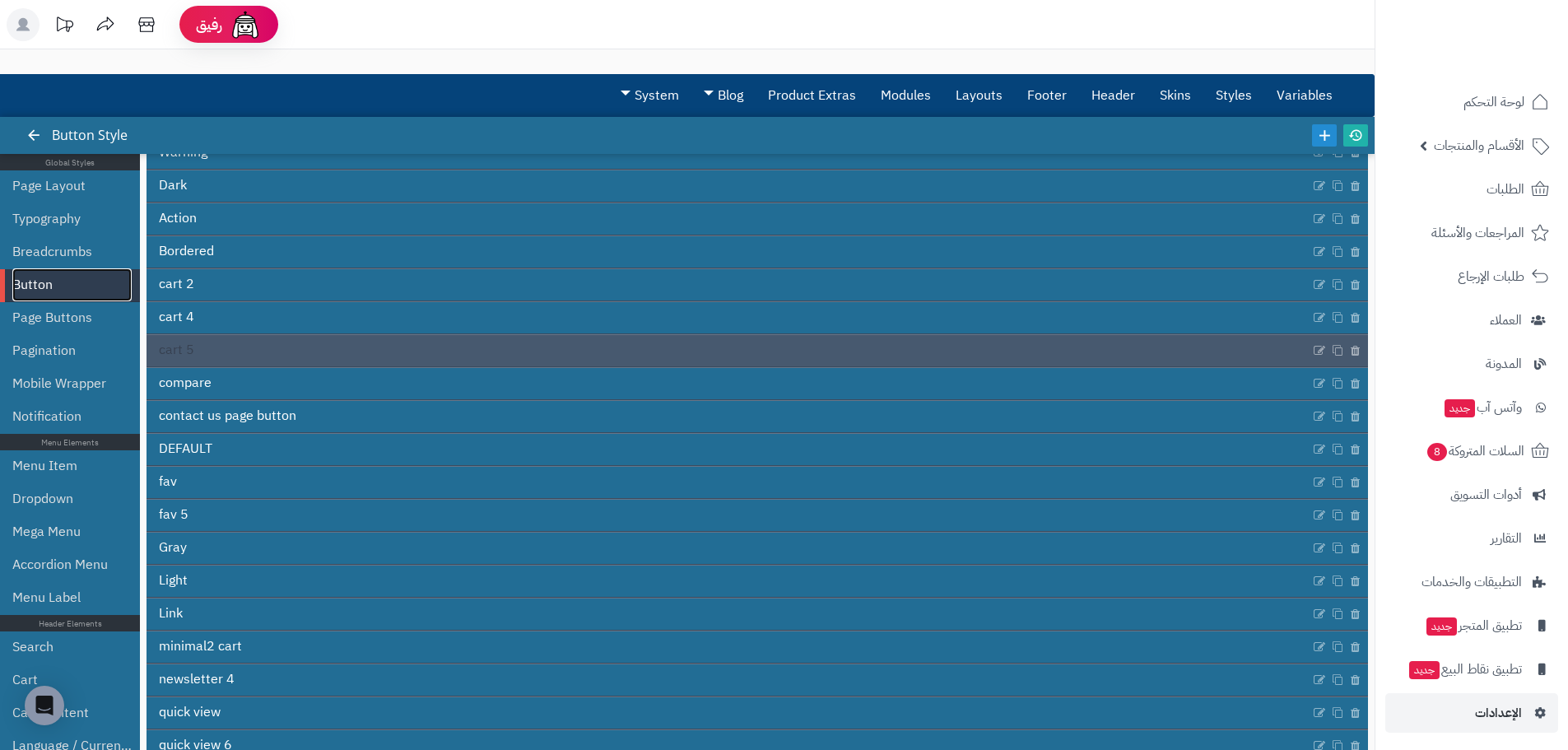
scroll to position [83, 0]
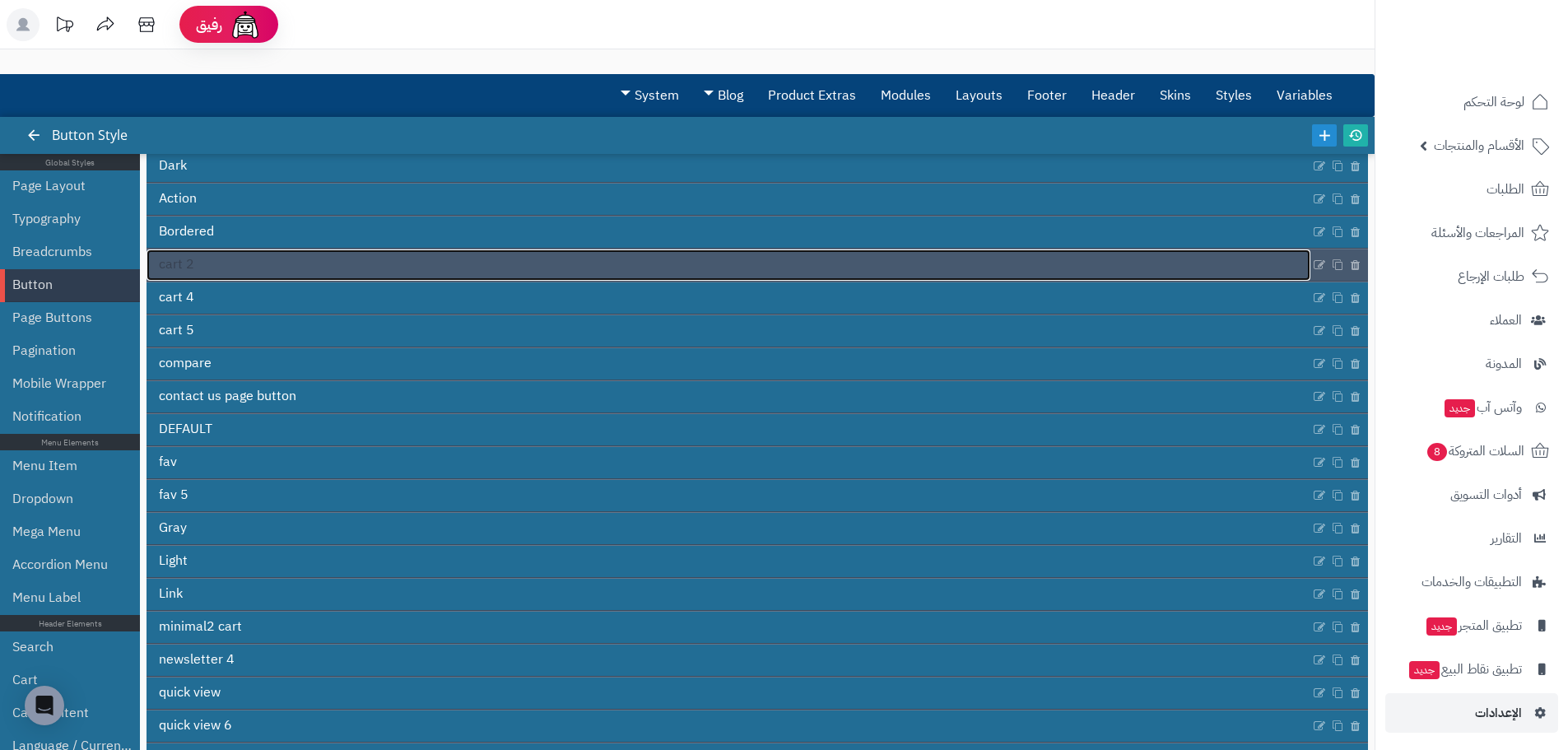
click at [215, 265] on link "cart 2" at bounding box center [729, 265] width 1164 height 31
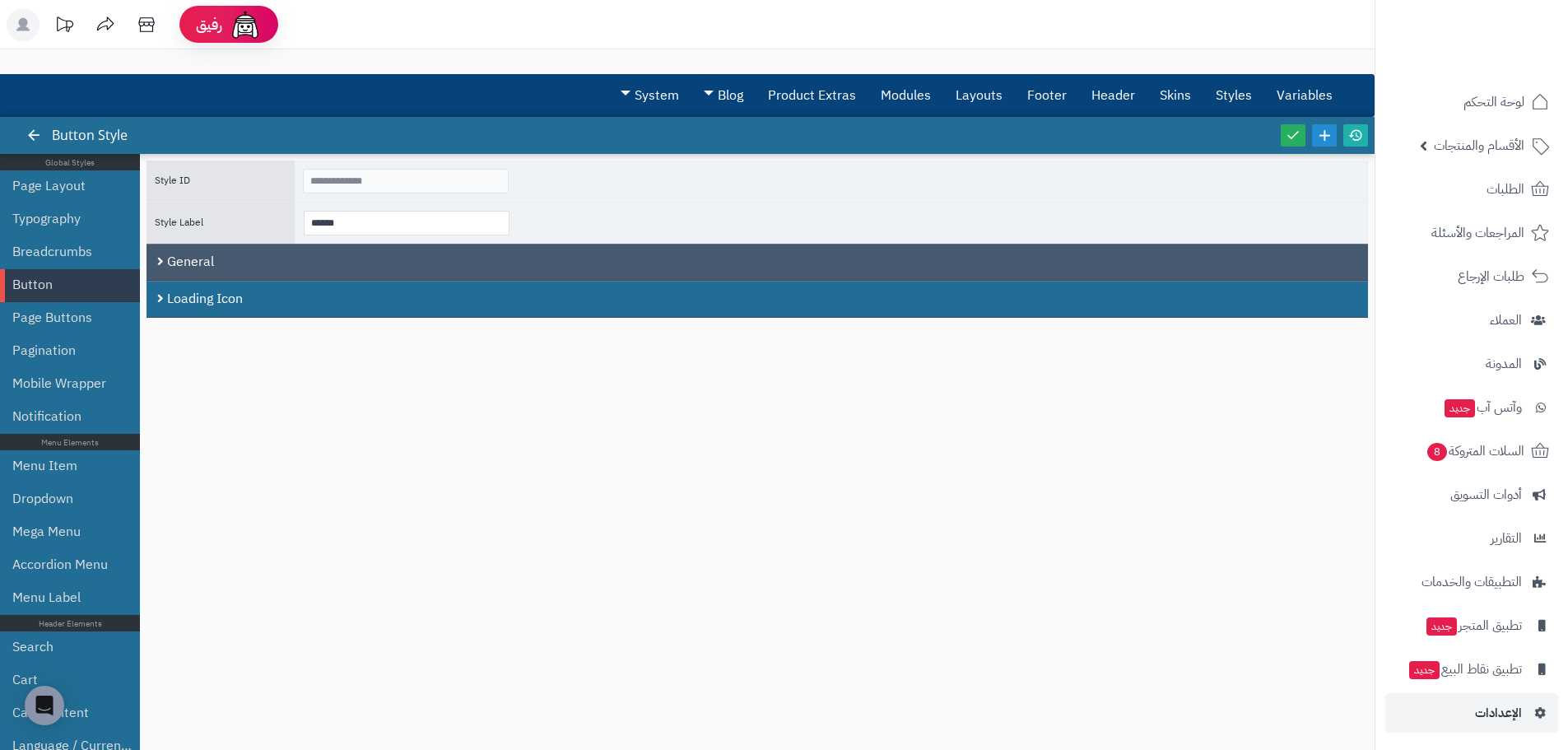
click at [261, 264] on div "General" at bounding box center [758, 262] width 1221 height 37
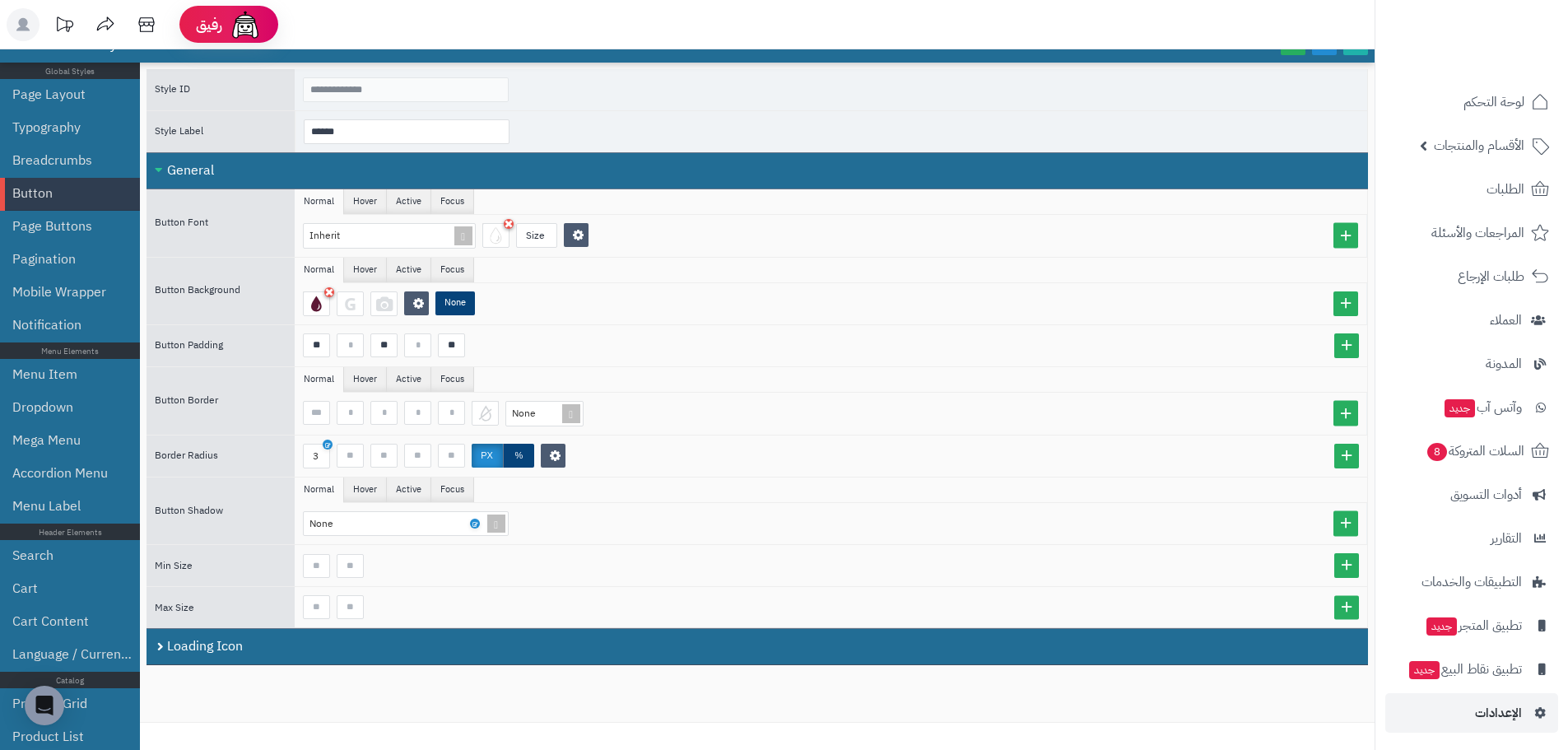
scroll to position [146, 0]
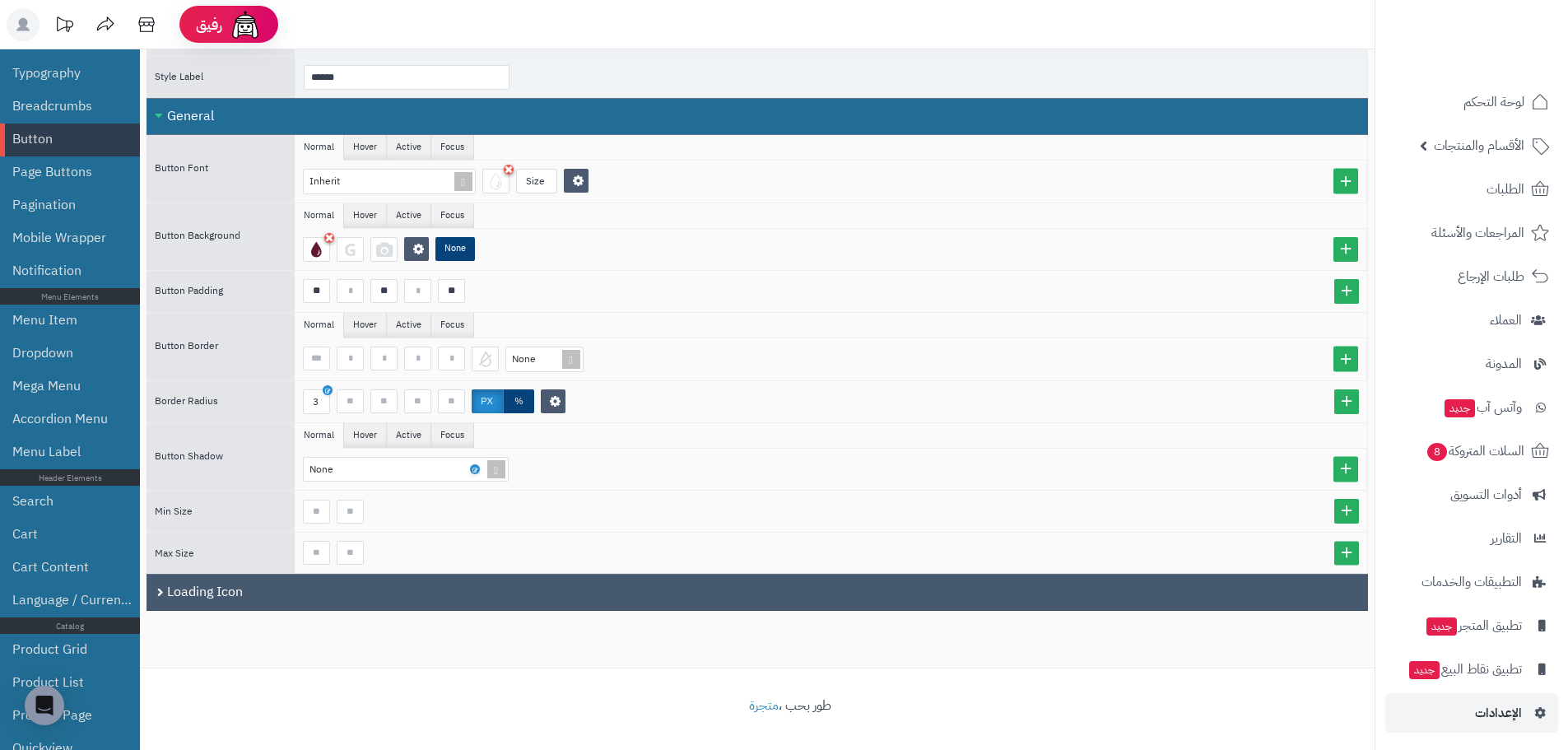
click at [286, 599] on div "Loading Icon" at bounding box center [758, 592] width 1221 height 37
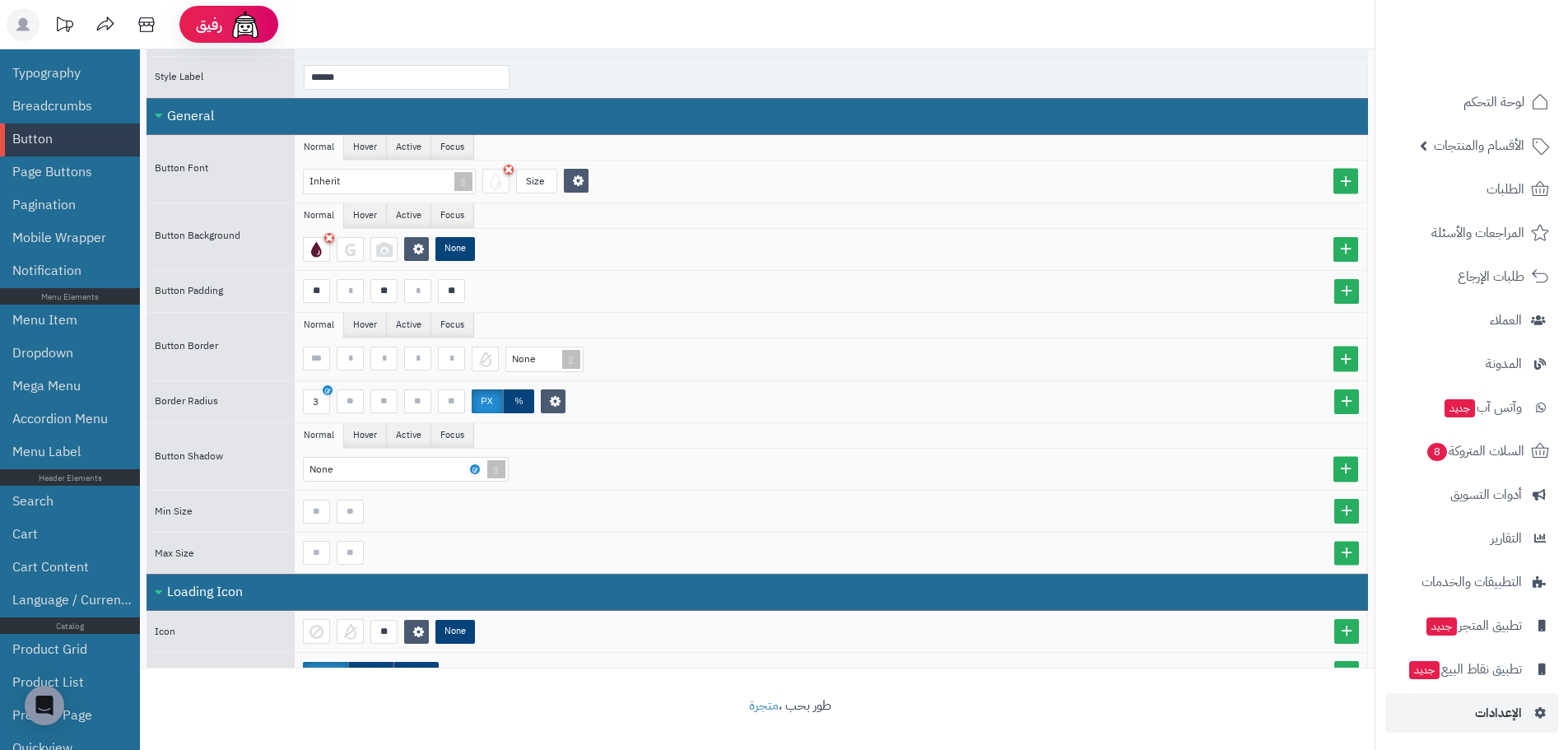
scroll to position [0, 0]
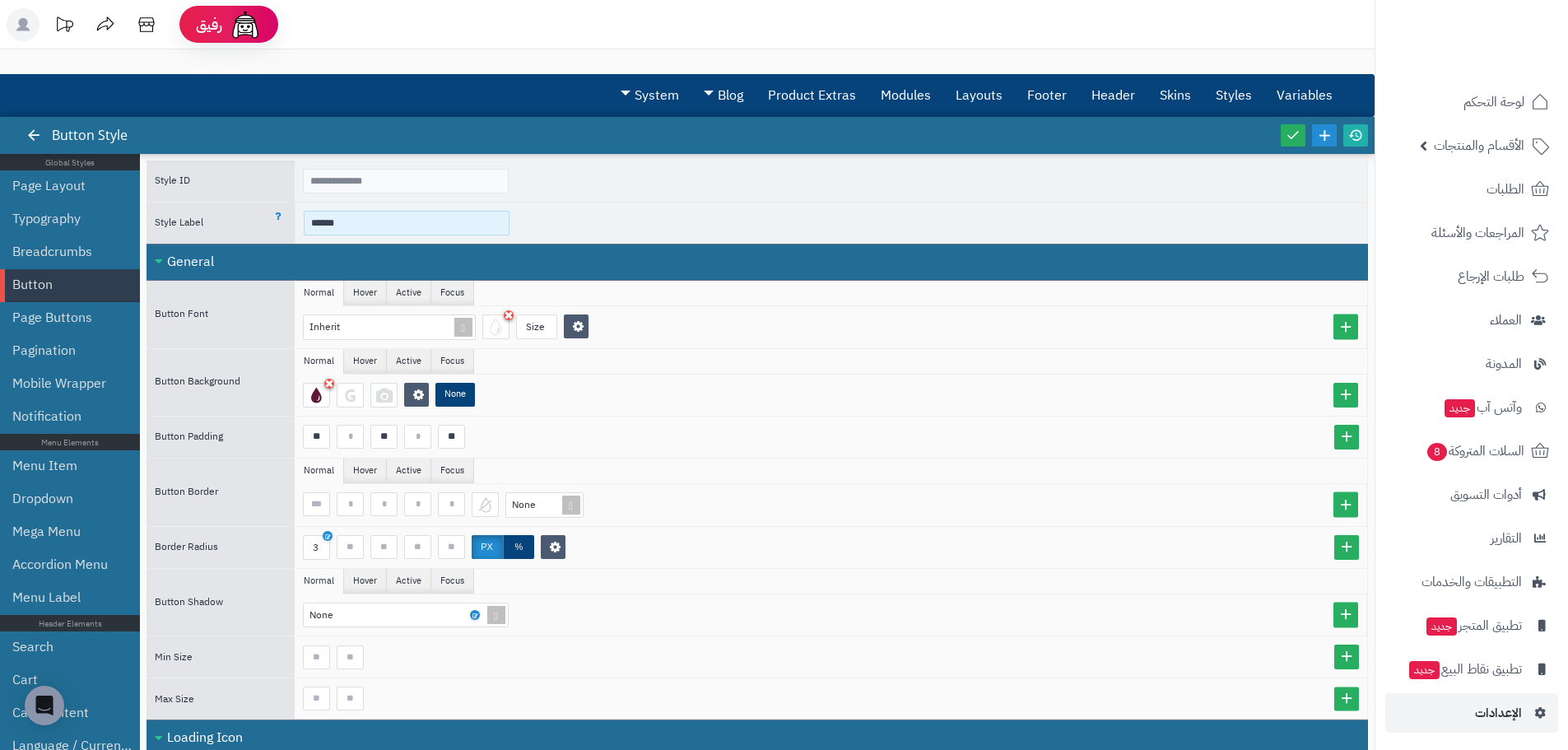
click at [385, 230] on input "******" at bounding box center [407, 223] width 206 height 24
click at [61, 285] on link "Button" at bounding box center [71, 285] width 119 height 33
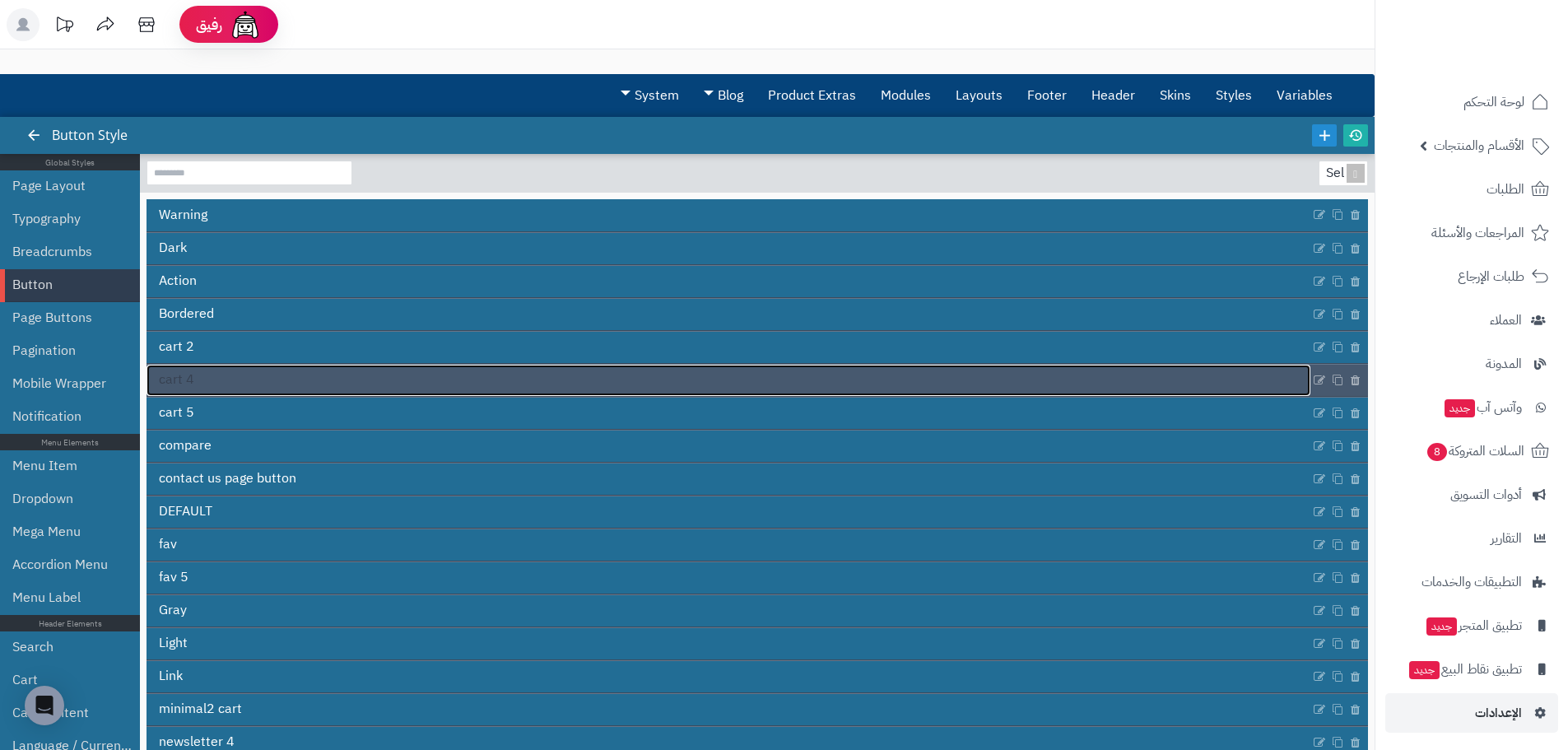
click at [222, 382] on link "cart 4" at bounding box center [729, 381] width 1164 height 31
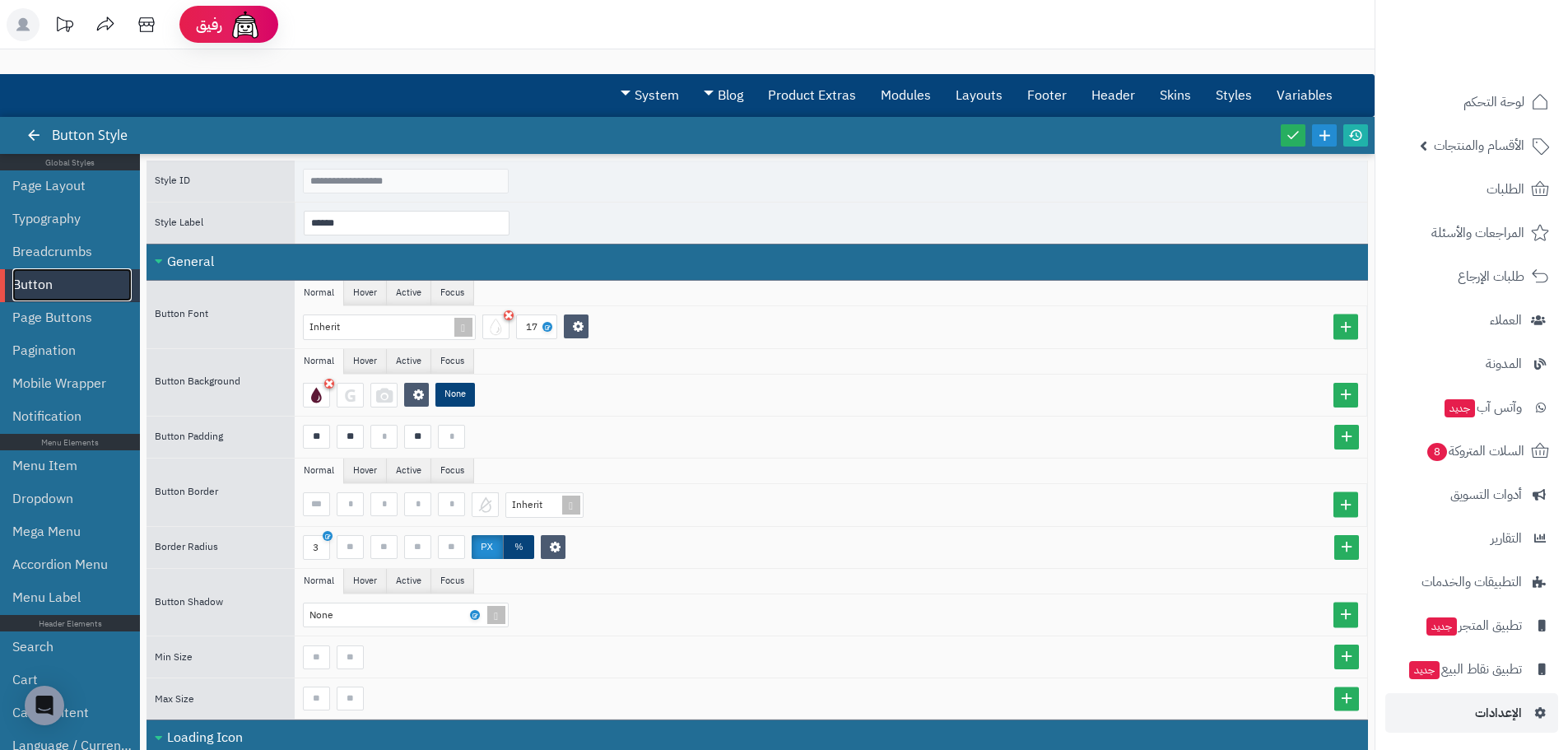
click at [57, 288] on link "Button" at bounding box center [71, 285] width 119 height 33
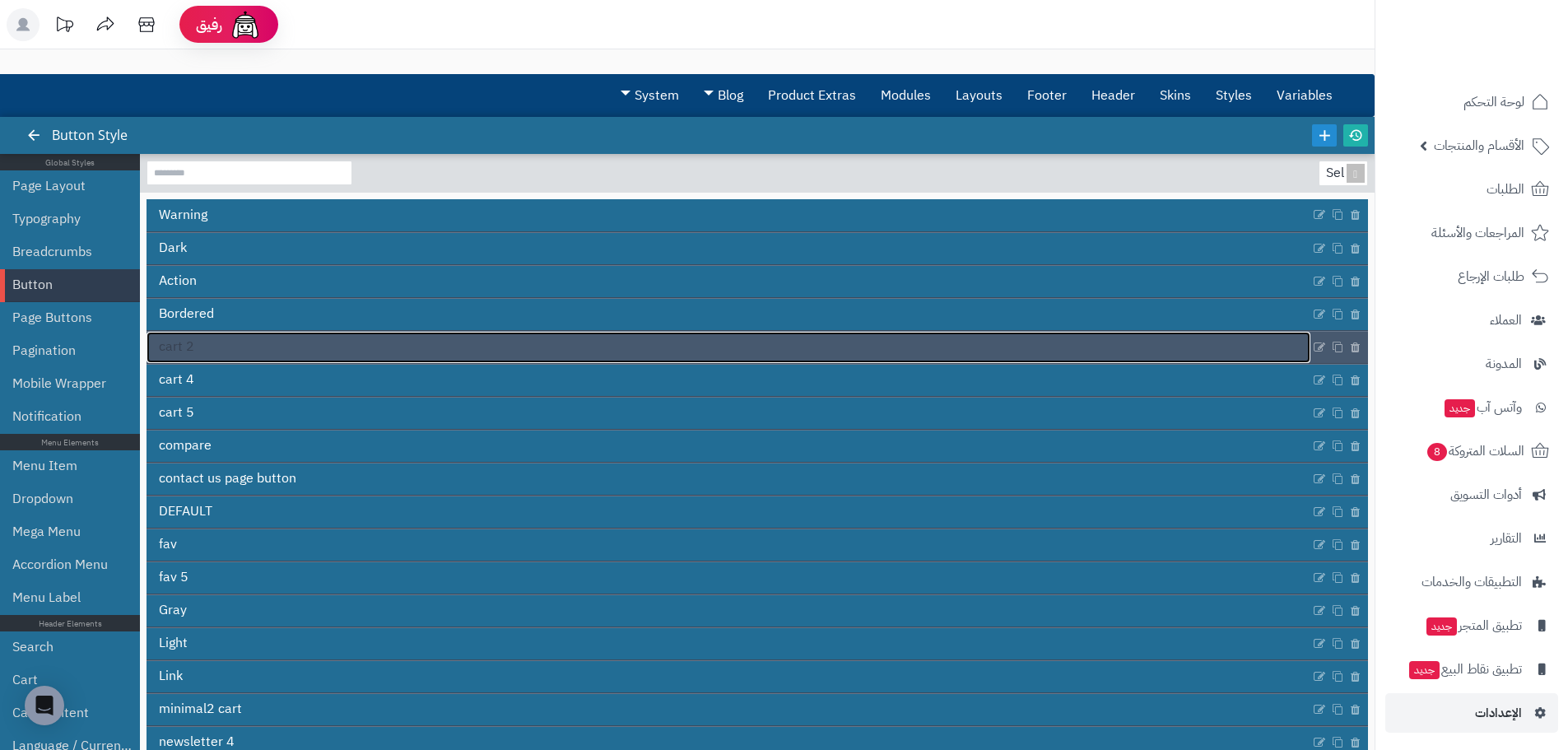
click at [204, 350] on link "cart 2" at bounding box center [729, 348] width 1164 height 31
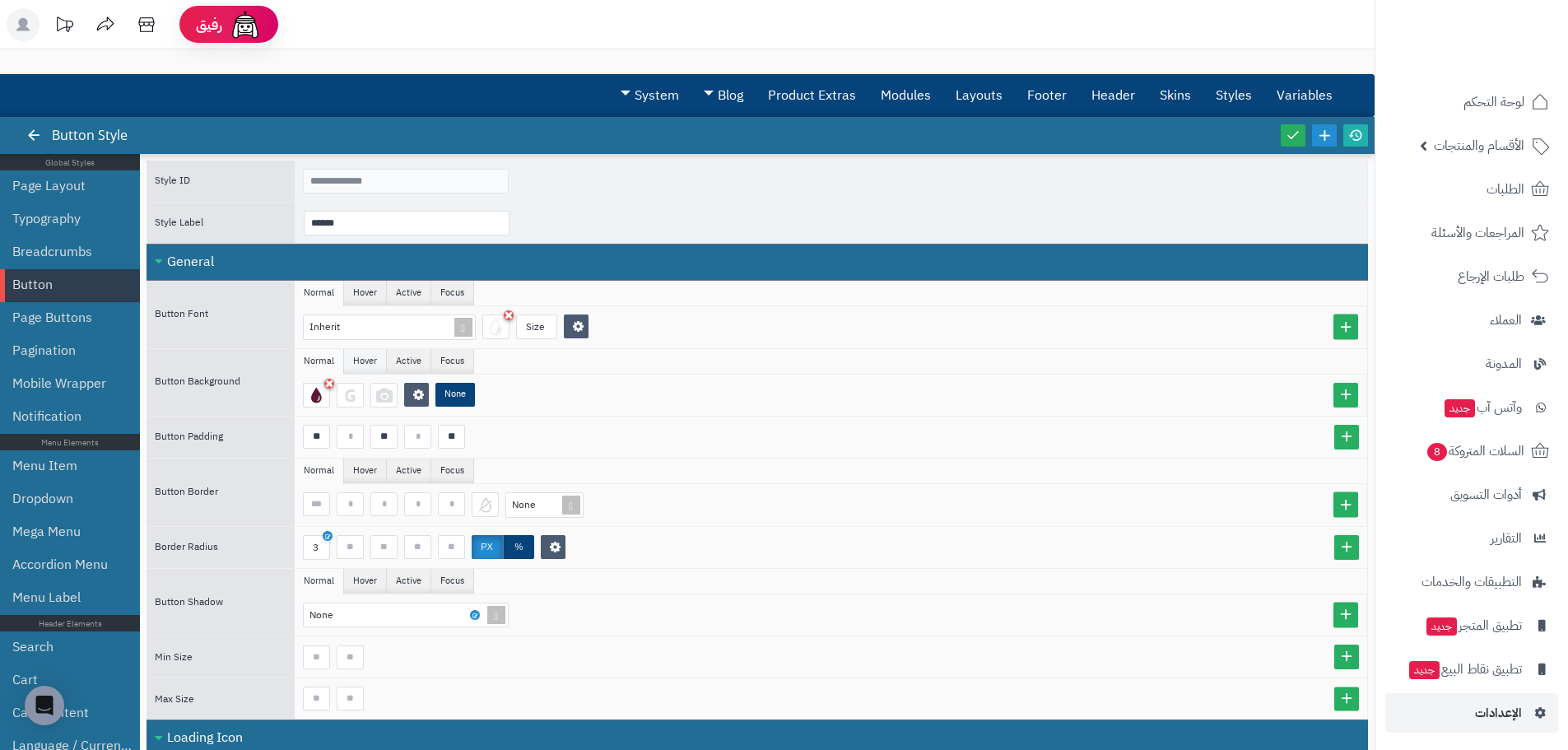
click at [364, 368] on li "Hover" at bounding box center [365, 362] width 43 height 24
click at [397, 362] on li "Active" at bounding box center [408, 362] width 44 height 24
click at [429, 360] on li "Active" at bounding box center [408, 362] width 44 height 24
click at [461, 360] on li "Focus" at bounding box center [452, 362] width 43 height 24
click at [89, 290] on link "Button" at bounding box center [71, 285] width 119 height 33
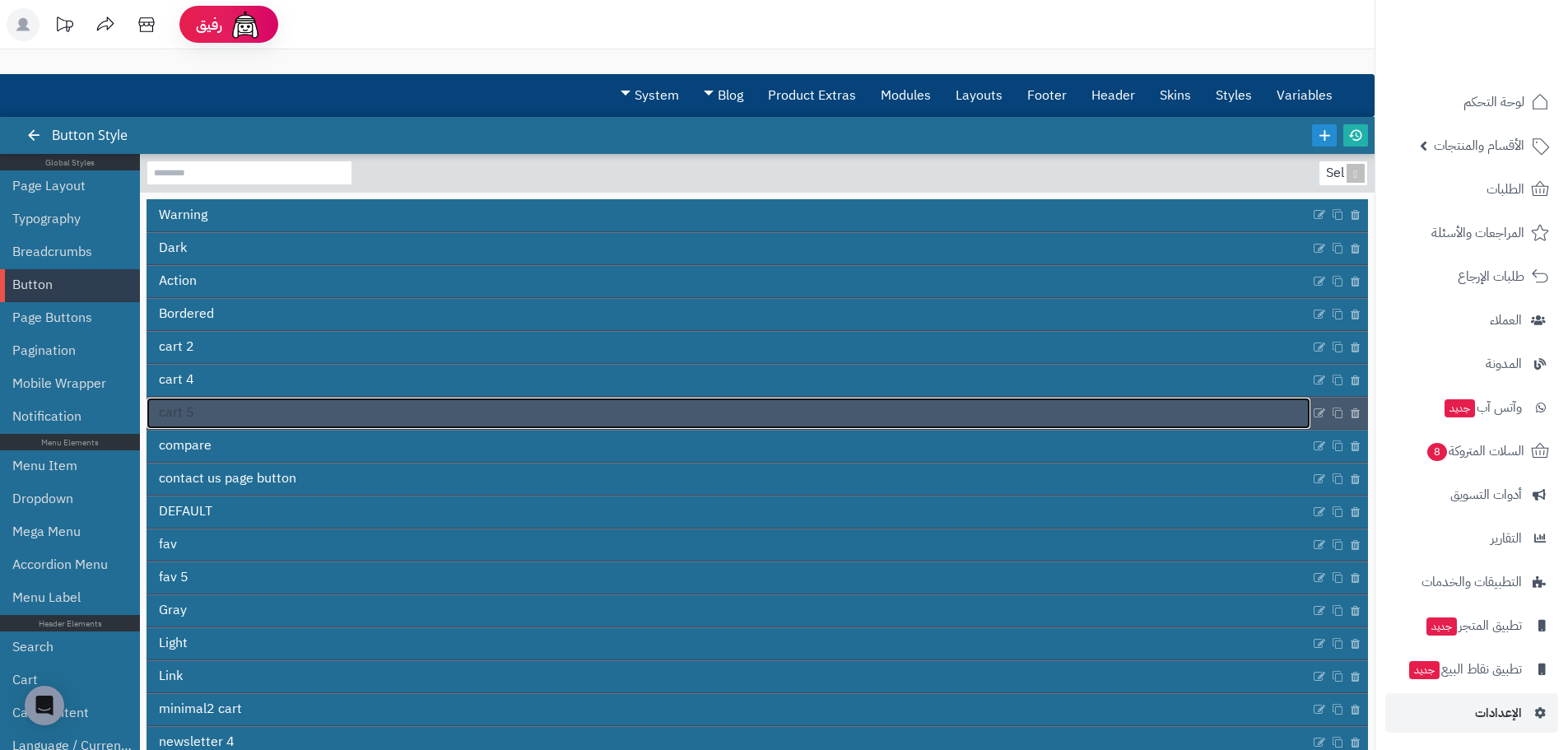
click at [209, 403] on link "cart 5" at bounding box center [729, 414] width 1164 height 31
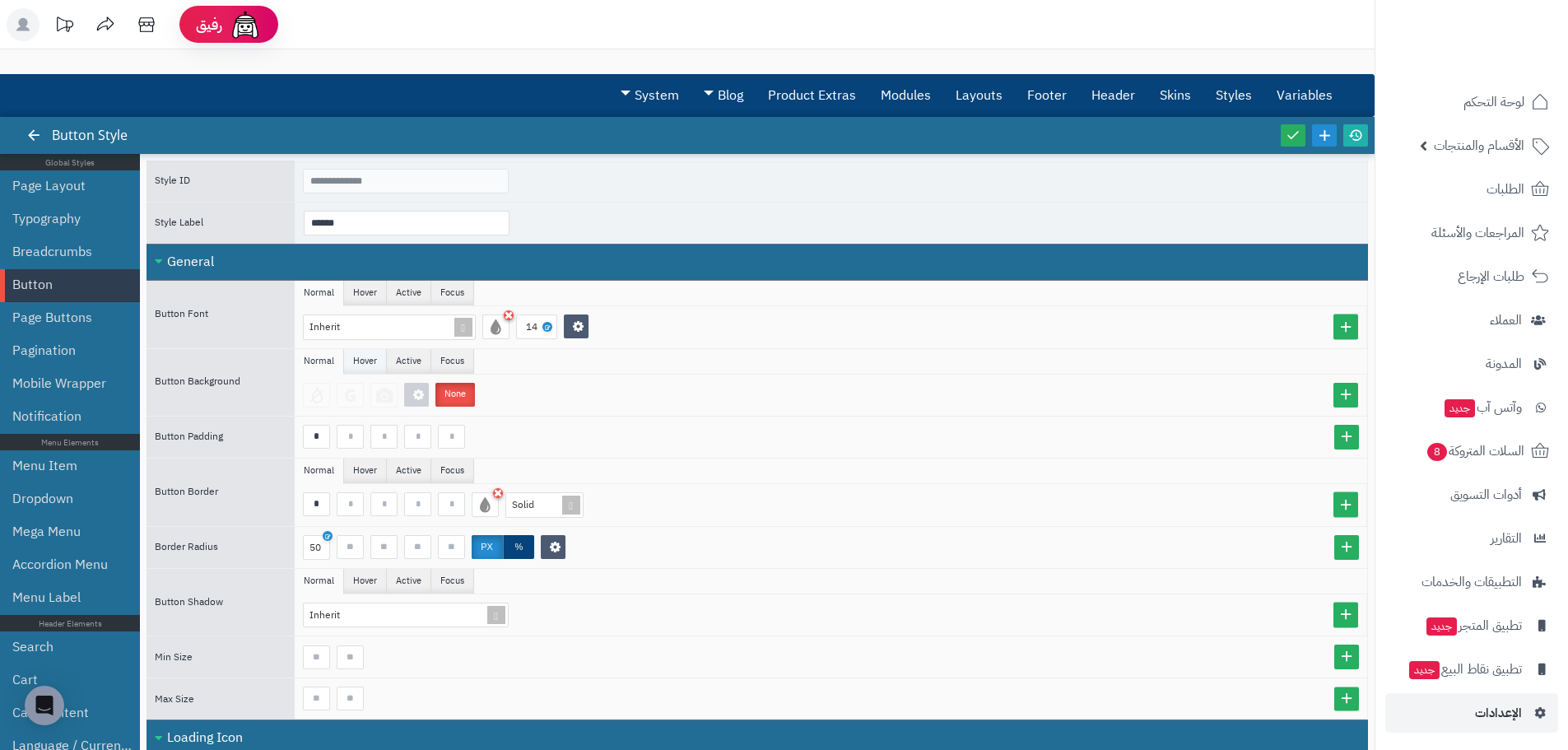
drag, startPoint x: 367, startPoint y: 368, endPoint x: 375, endPoint y: 368, distance: 8.0
click at [367, 368] on li "Hover" at bounding box center [365, 362] width 43 height 24
click at [396, 364] on li "Active" at bounding box center [408, 362] width 44 height 24
click at [440, 361] on li "Focus" at bounding box center [452, 362] width 43 height 24
click at [50, 347] on link "Pagination" at bounding box center [71, 351] width 119 height 33
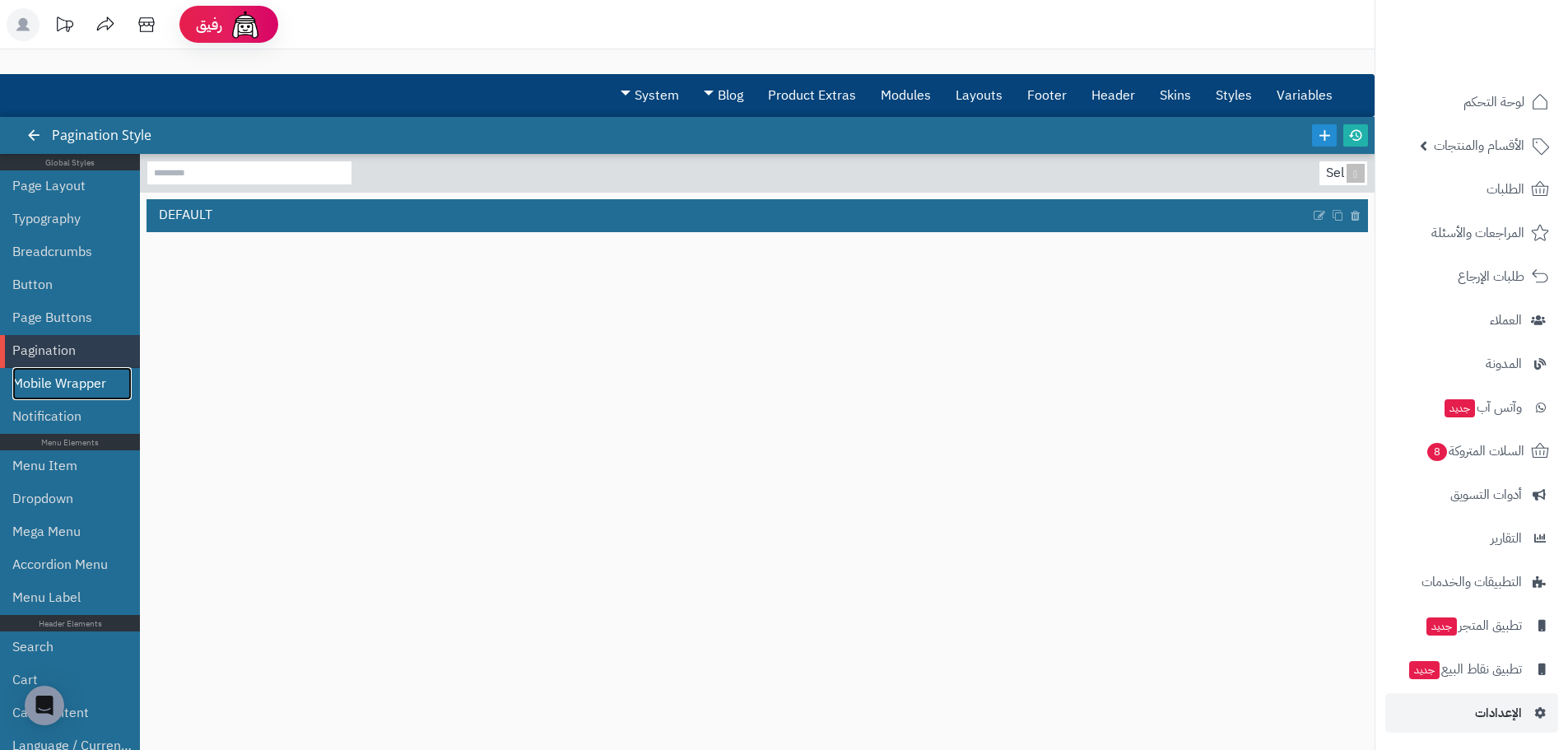
click at [76, 387] on link "Mobile Wrapper" at bounding box center [71, 384] width 119 height 33
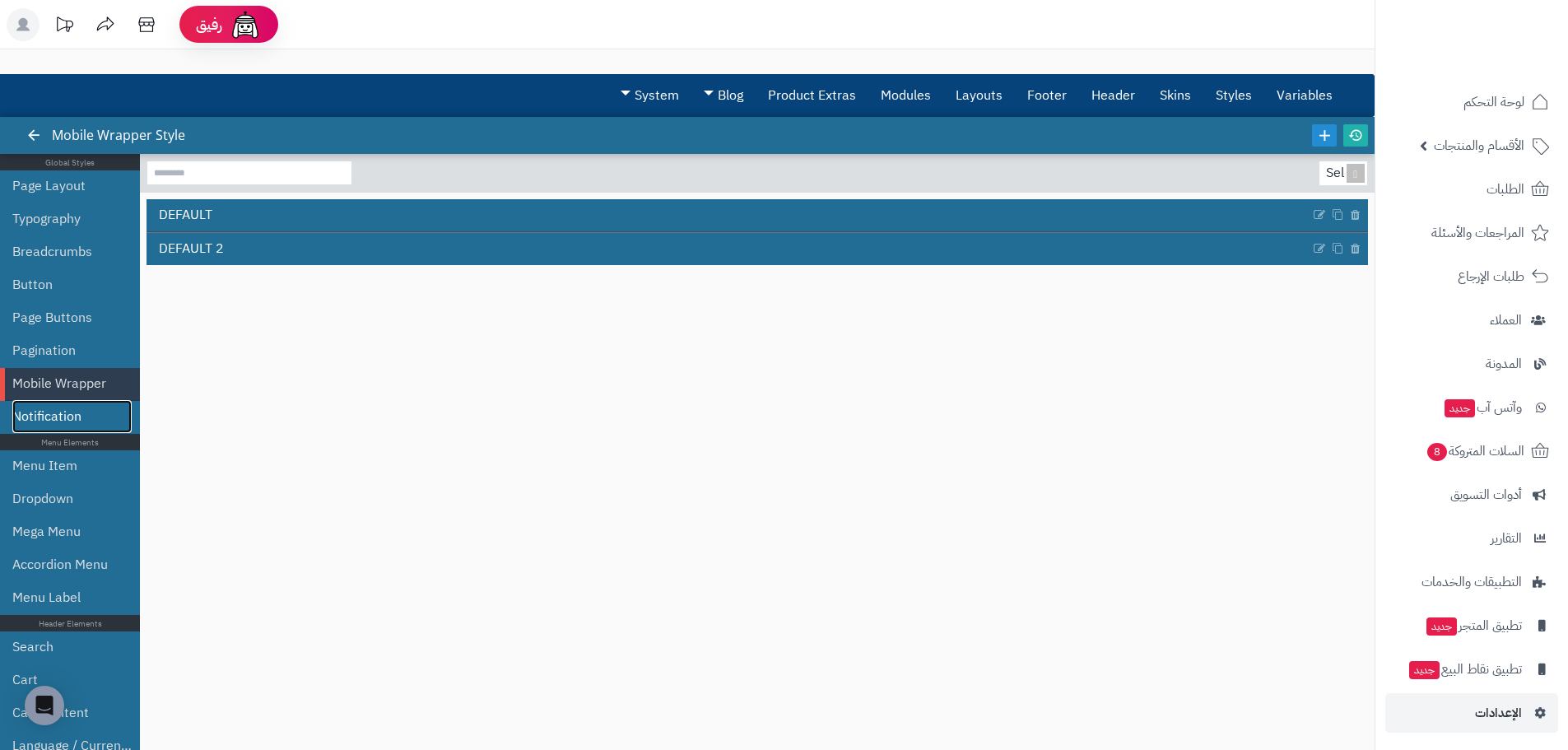
click at [71, 419] on link "Notification" at bounding box center [71, 416] width 119 height 33
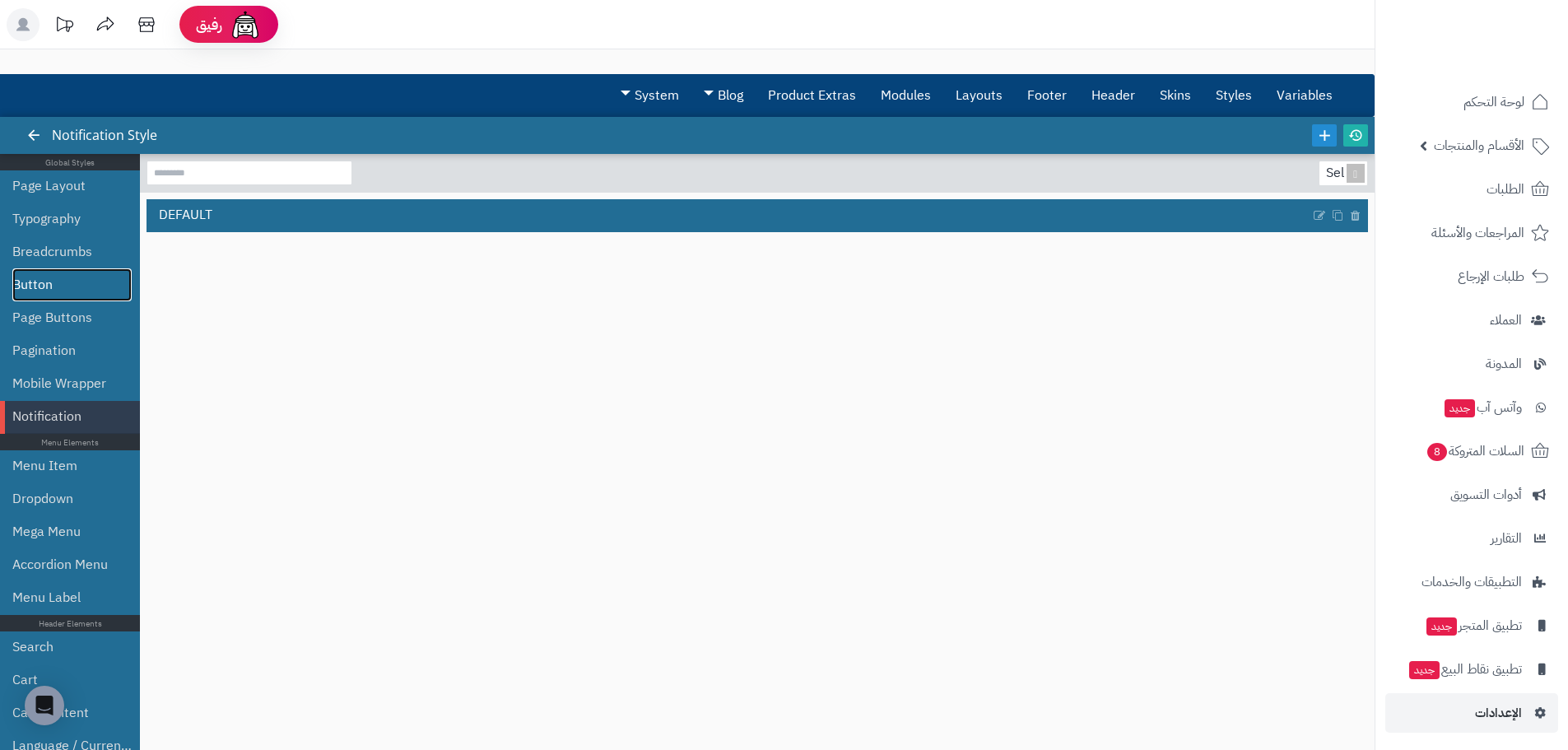
click at [31, 283] on link "Button" at bounding box center [71, 285] width 119 height 33
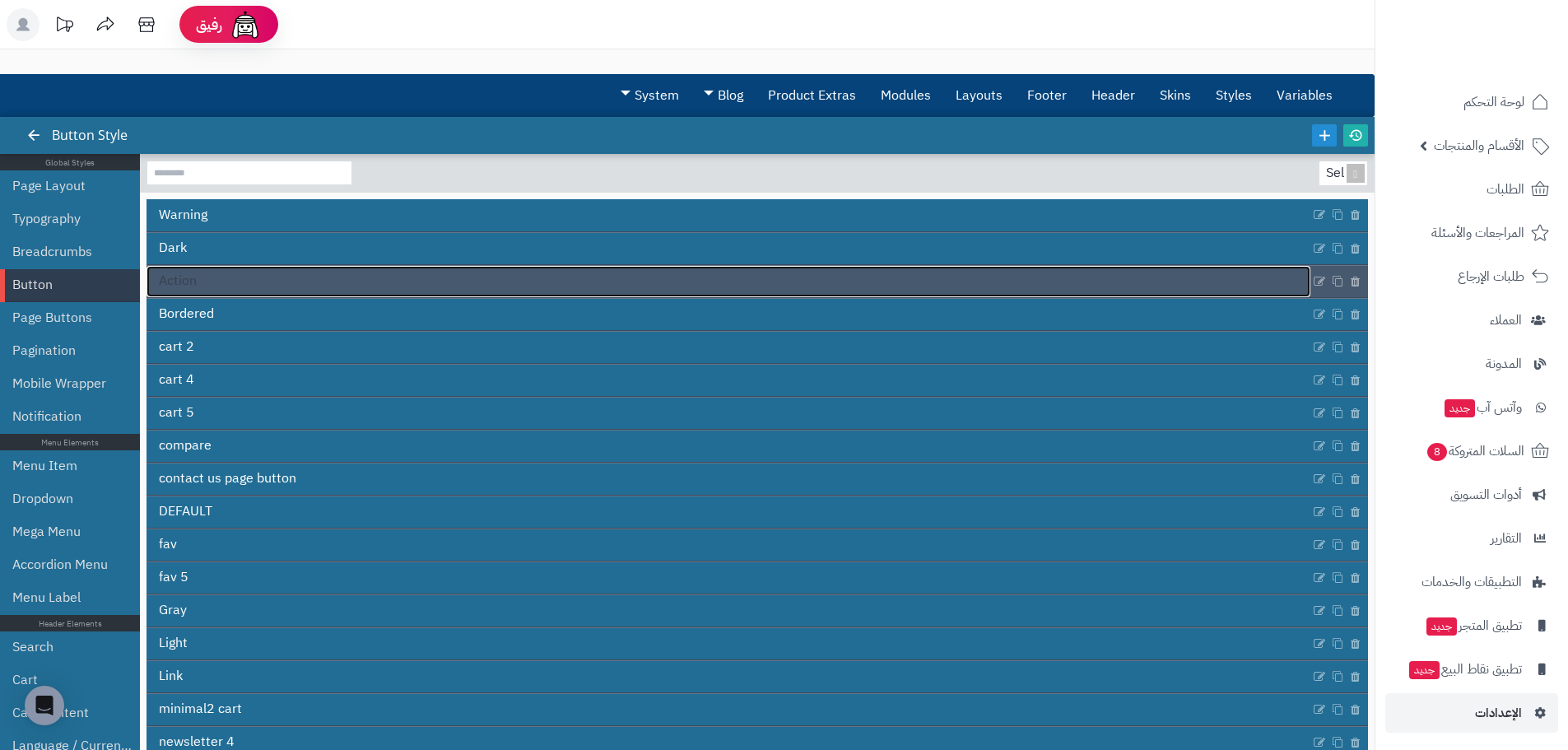
click at [207, 274] on link "Action" at bounding box center [729, 282] width 1164 height 31
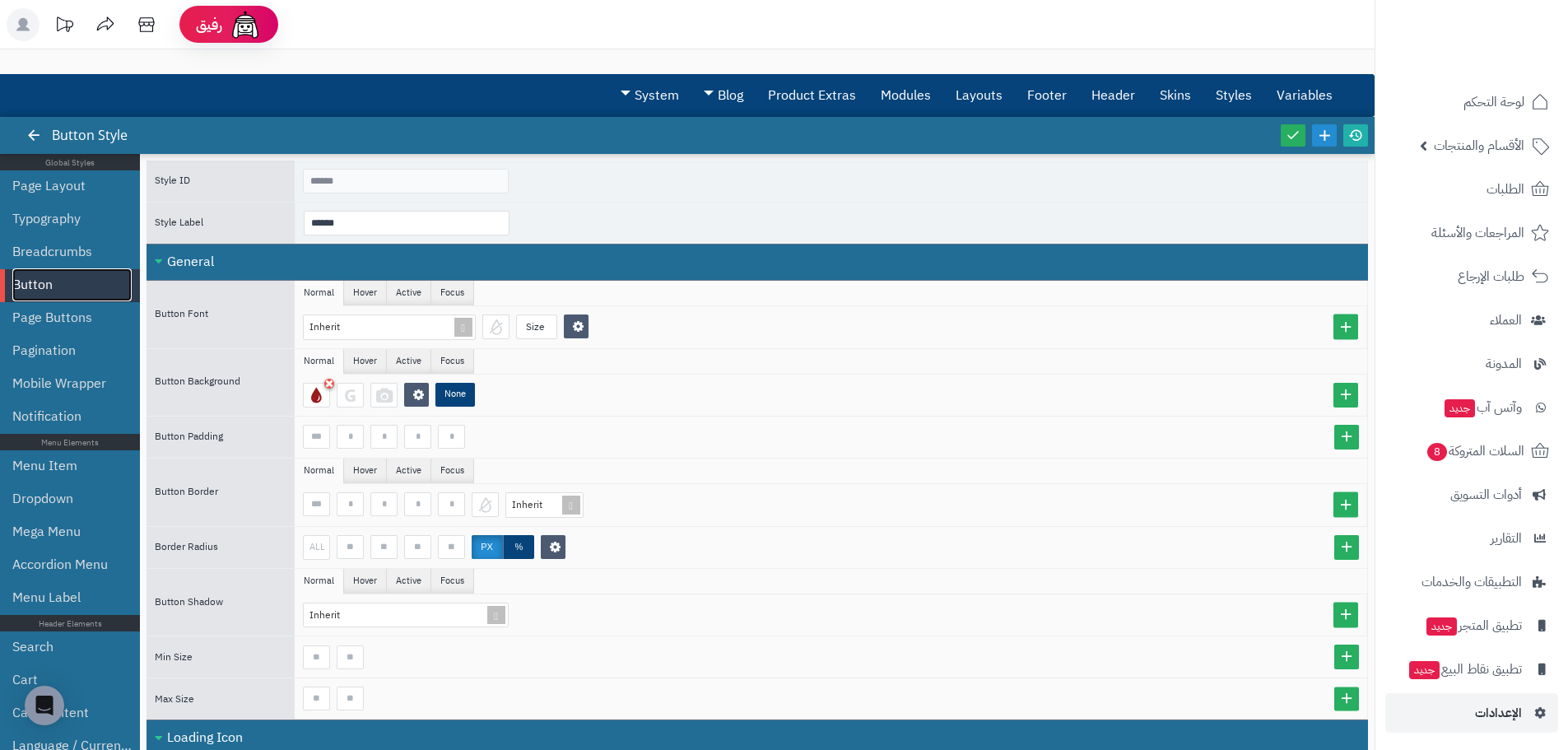
click at [59, 282] on link "Button" at bounding box center [71, 285] width 119 height 33
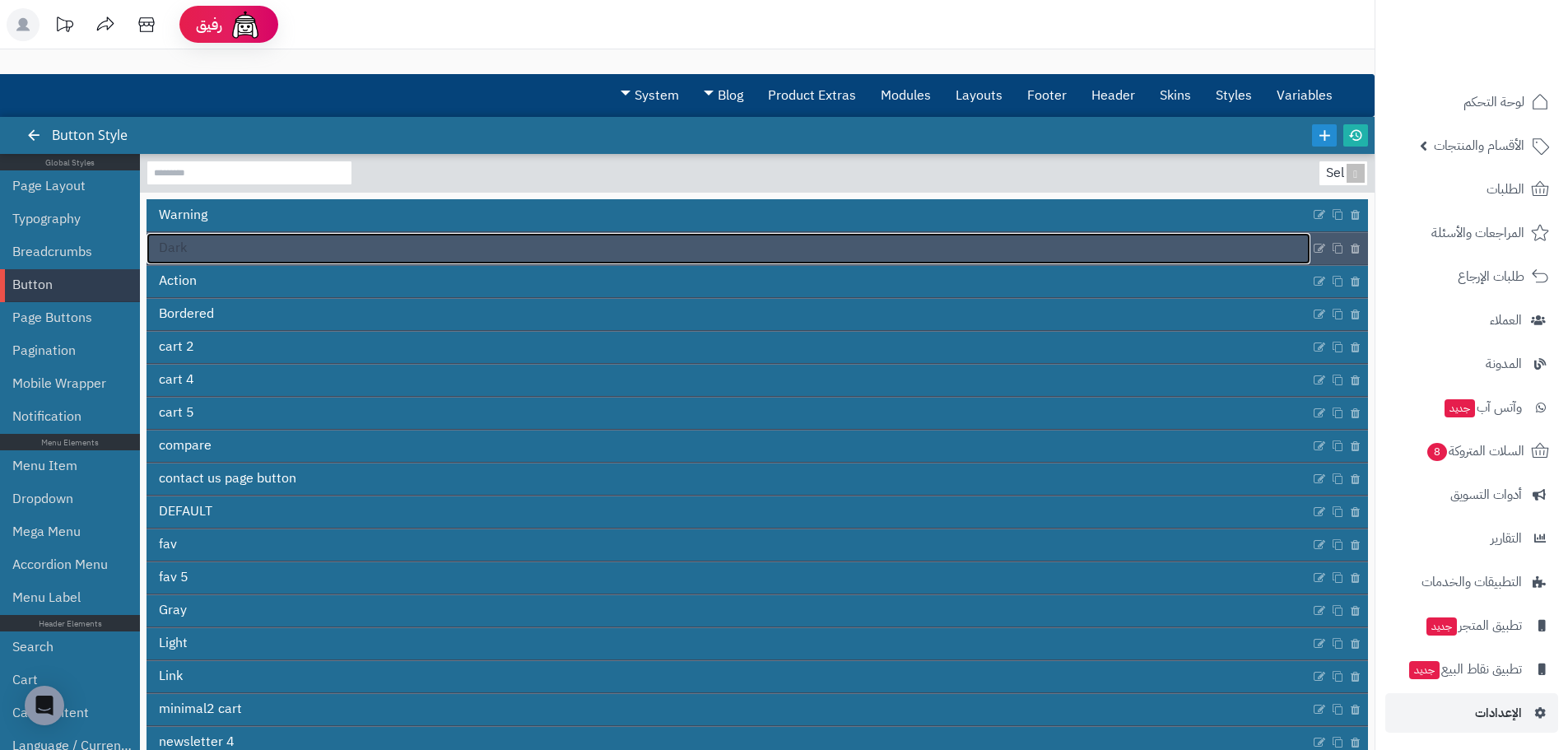
click at [227, 247] on link "Dark" at bounding box center [729, 249] width 1164 height 31
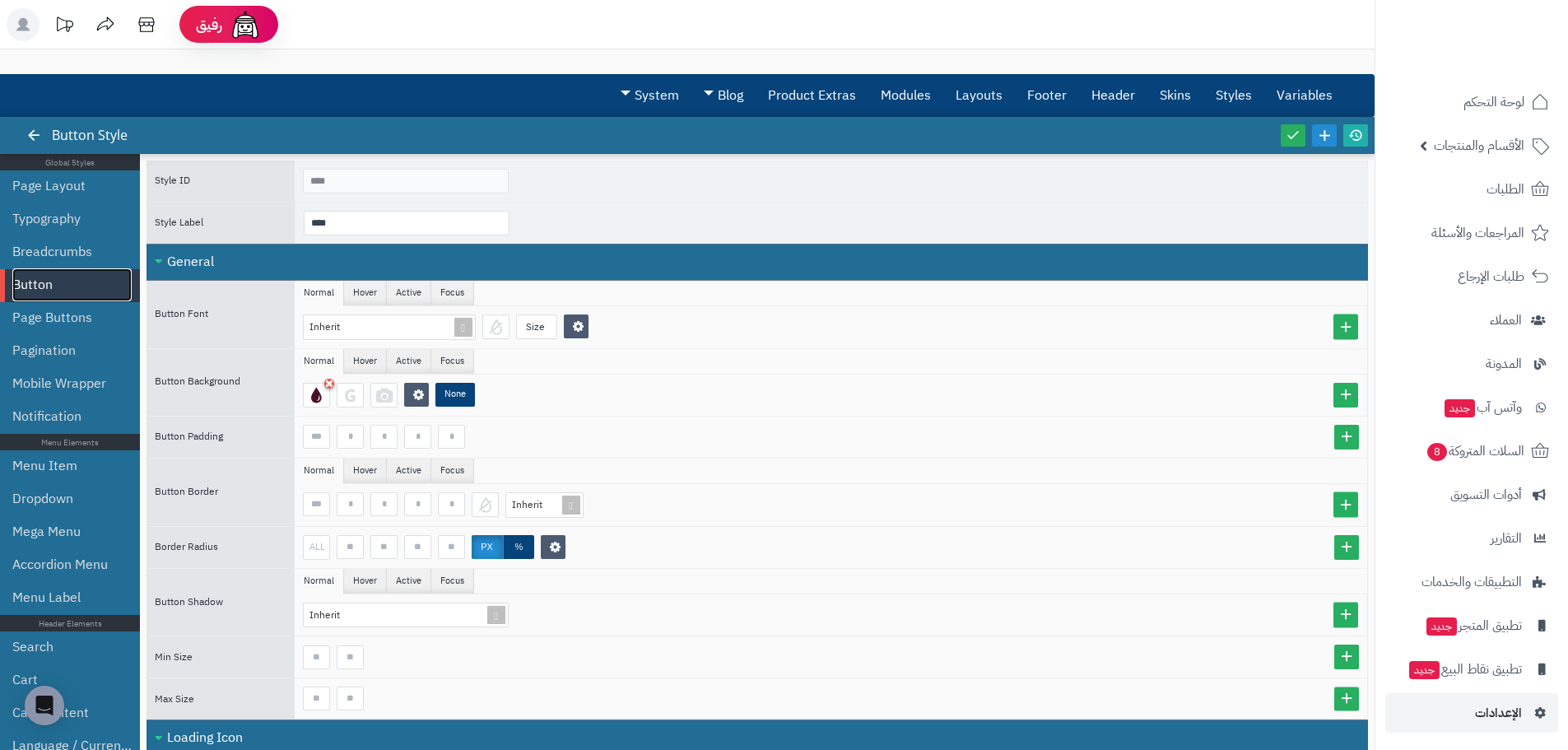
click at [80, 289] on link "Button" at bounding box center [71, 285] width 119 height 33
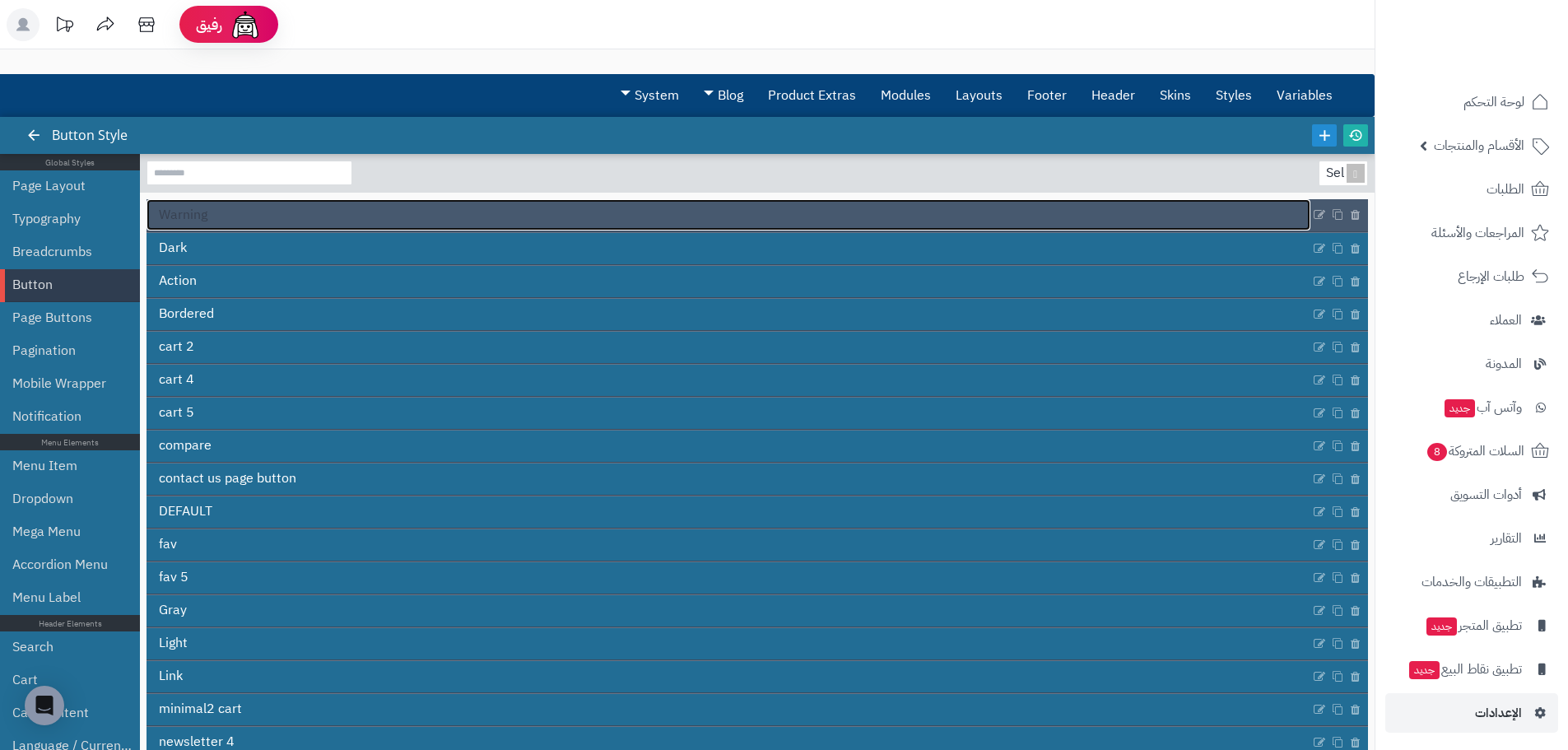
click at [226, 225] on link "Warning" at bounding box center [729, 215] width 1164 height 31
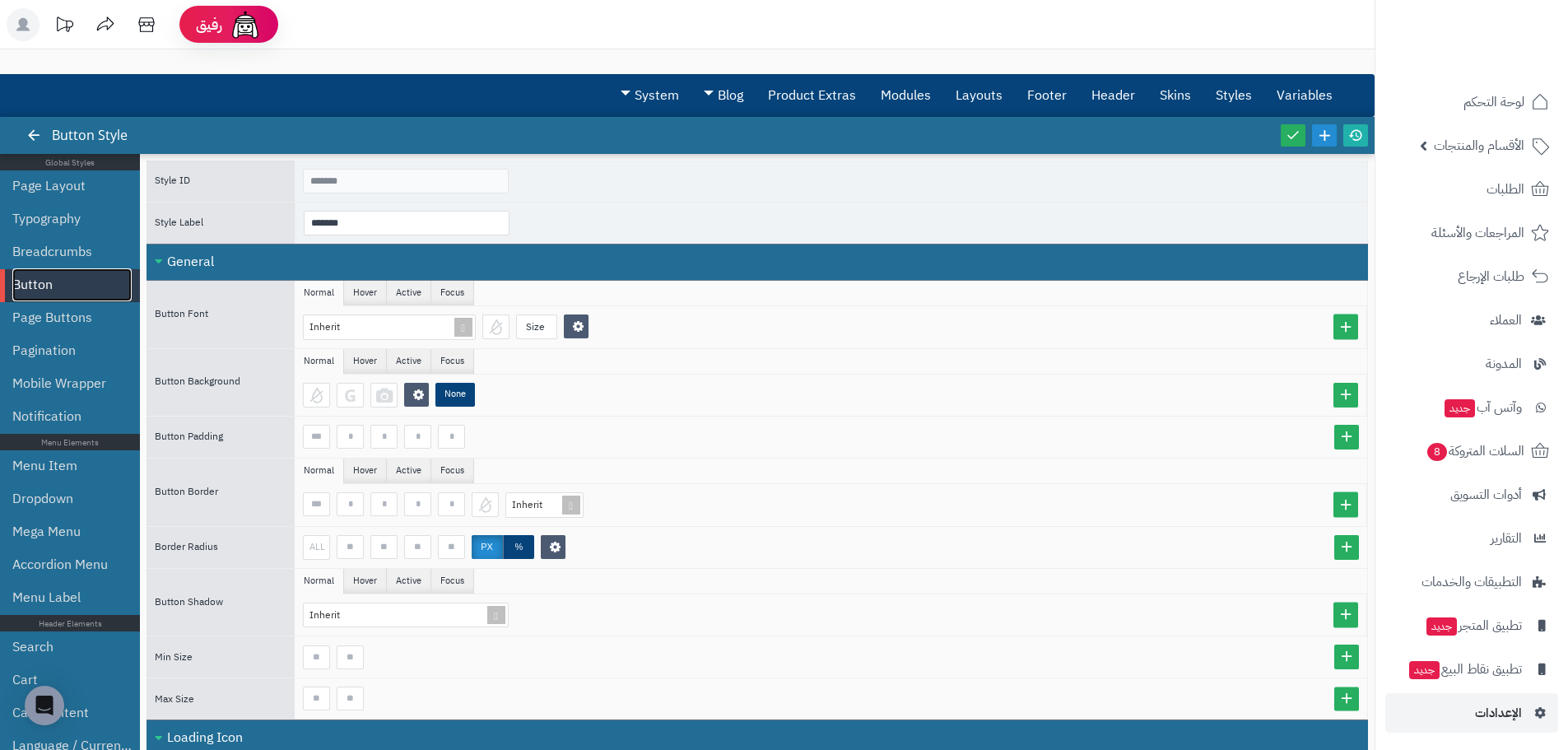
click at [97, 274] on link "Button" at bounding box center [71, 285] width 119 height 33
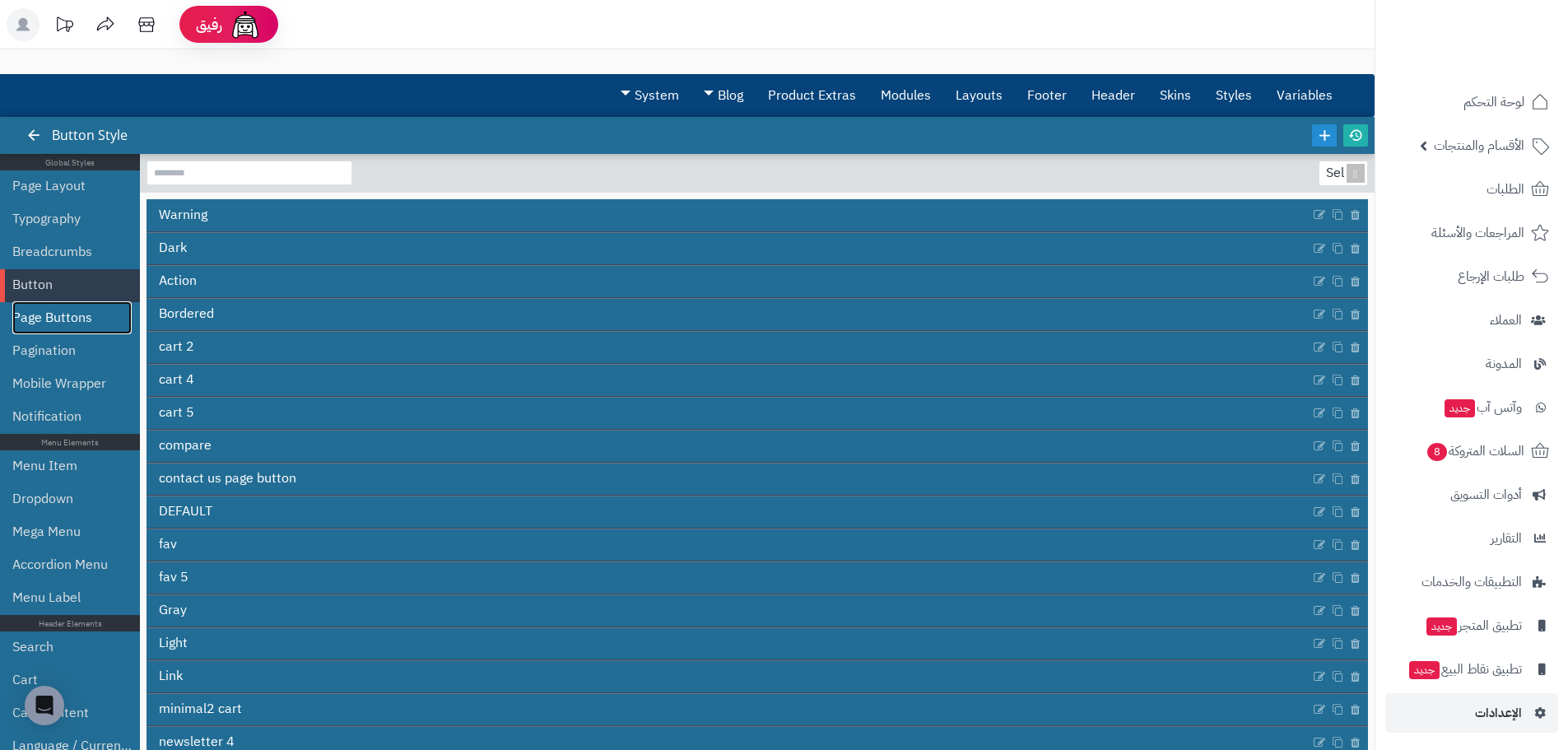
click at [83, 324] on link "Page Buttons" at bounding box center [71, 318] width 119 height 33
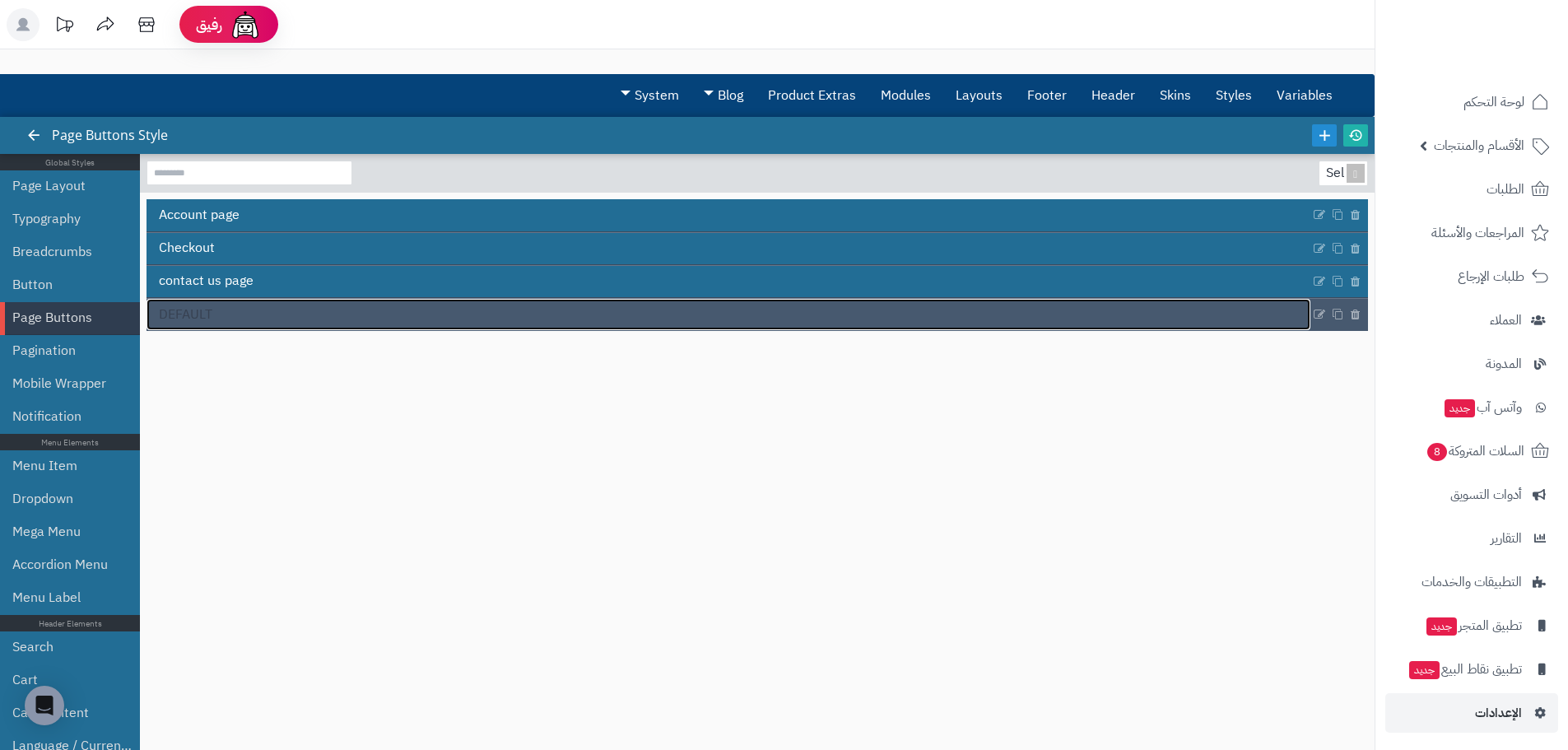
click at [219, 321] on link "DEFAULT" at bounding box center [729, 315] width 1164 height 31
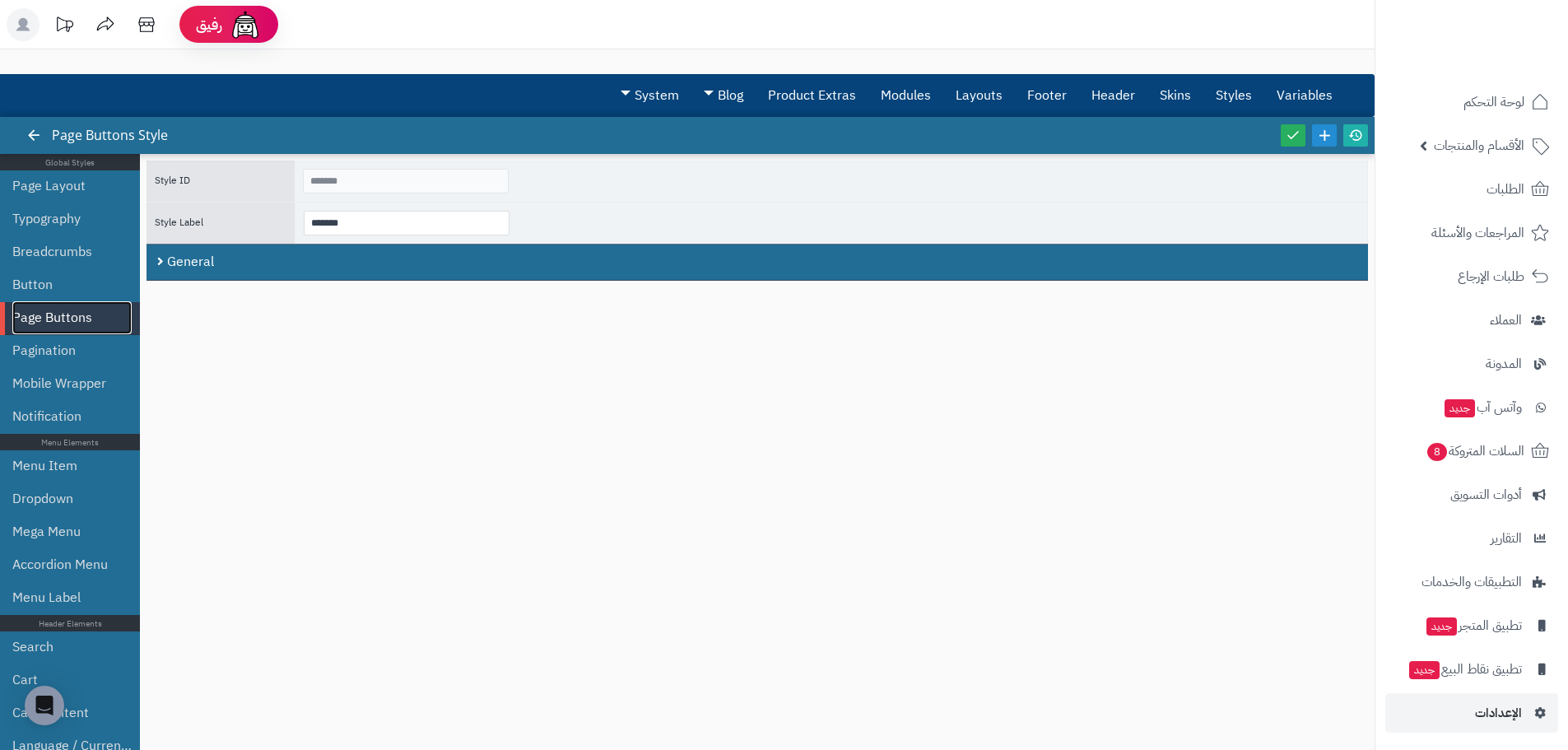
click at [38, 313] on link "Page Buttons" at bounding box center [71, 318] width 119 height 33
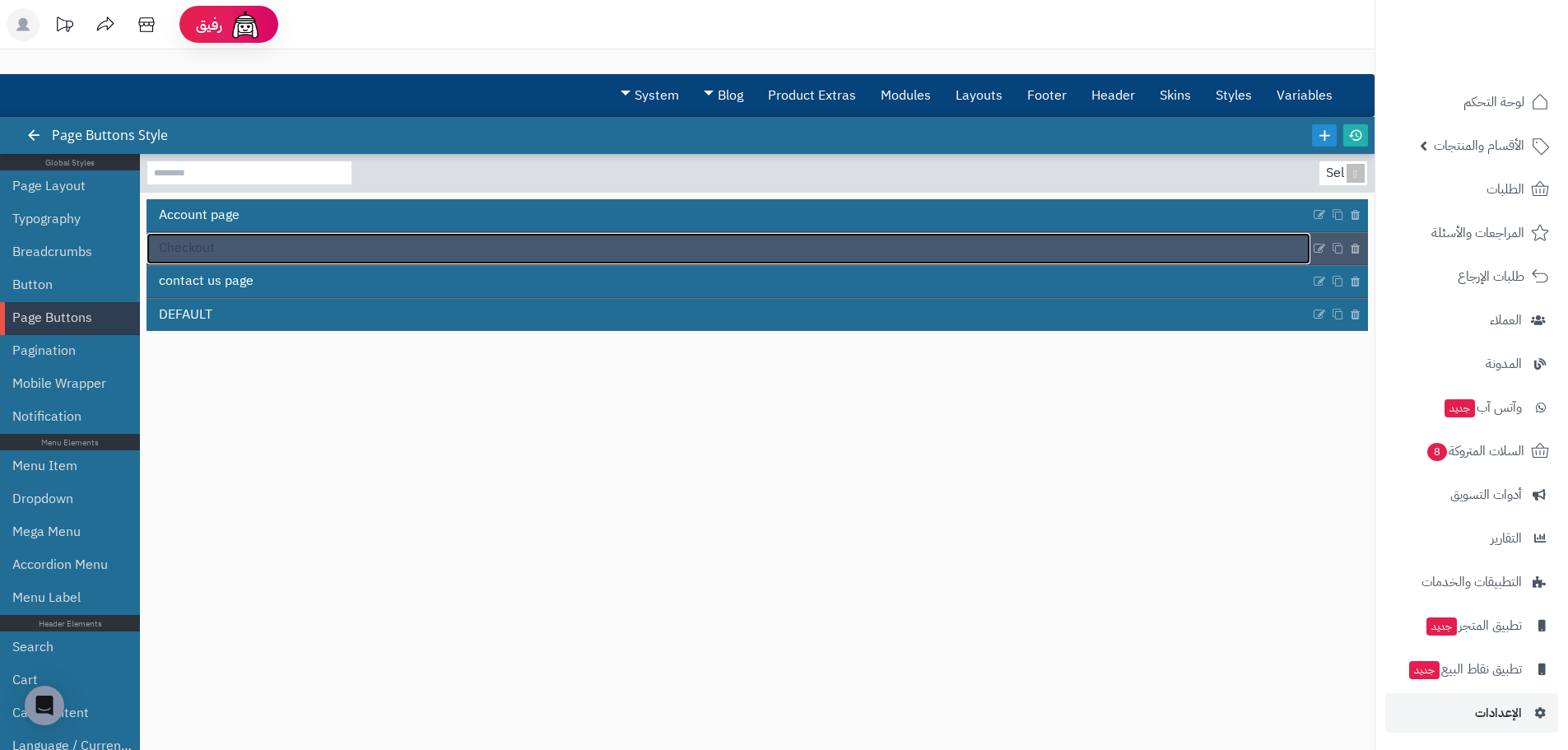
click at [211, 258] on link "Checkout" at bounding box center [729, 249] width 1164 height 31
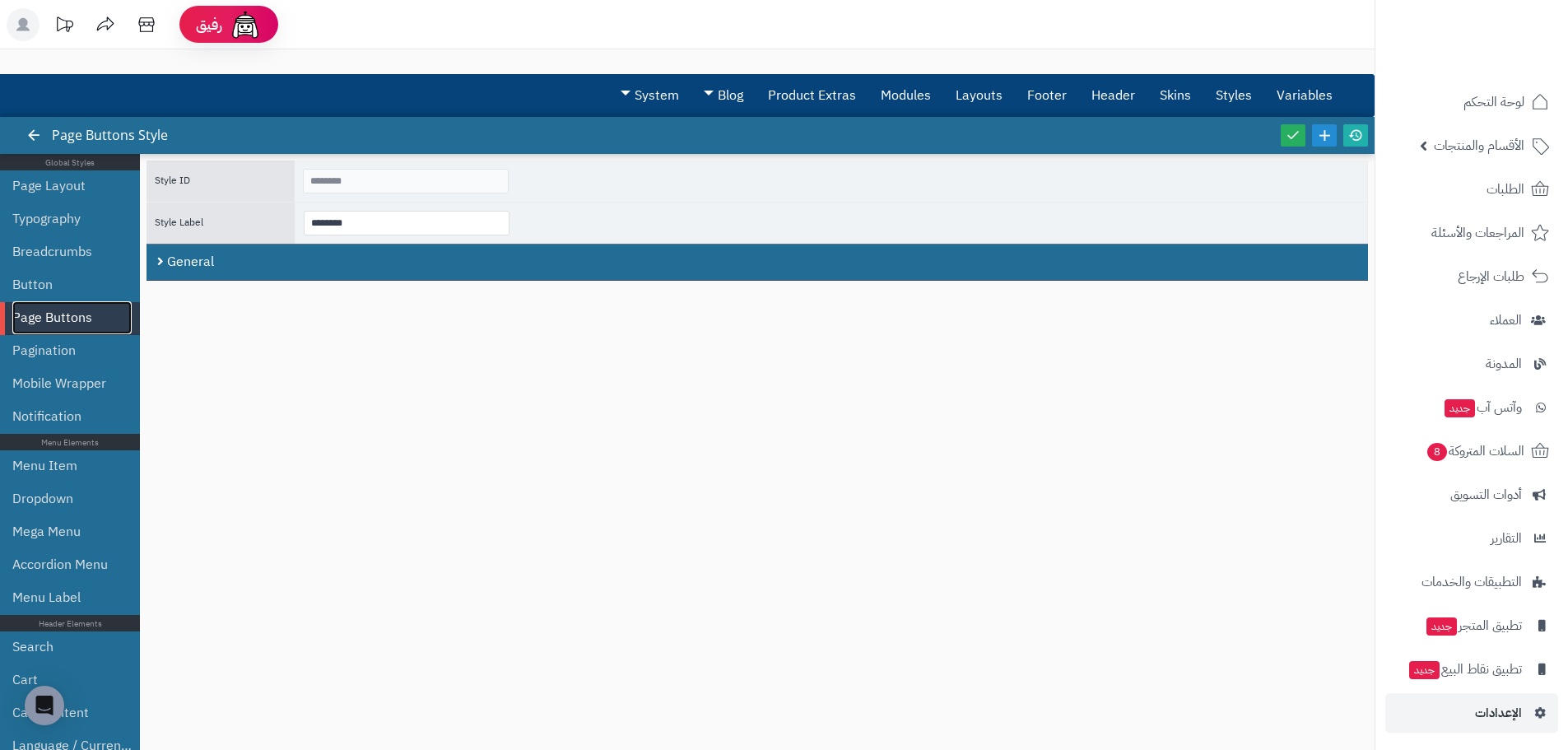
click at [69, 315] on link "Page Buttons" at bounding box center [71, 318] width 119 height 33
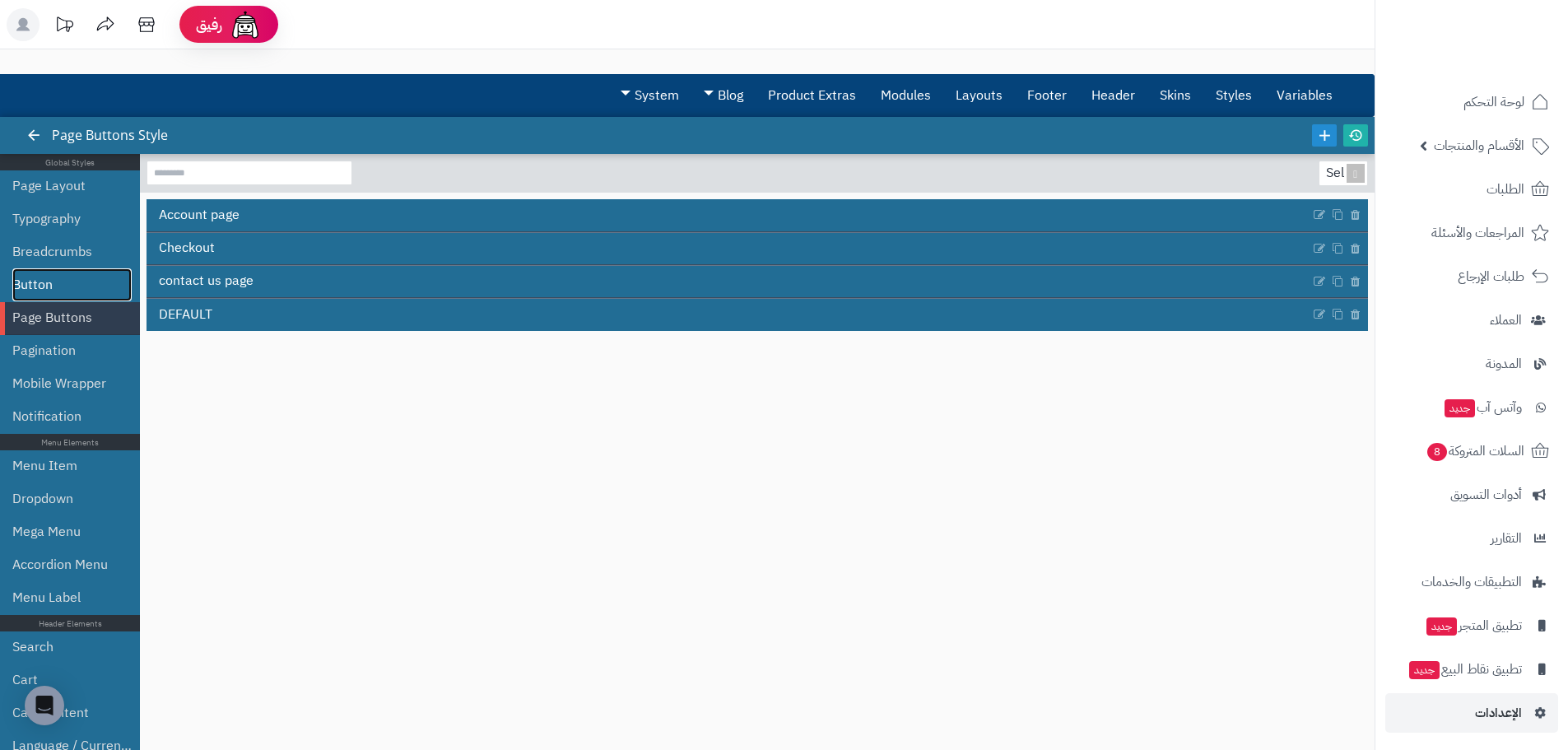
click at [70, 276] on link "Button" at bounding box center [71, 285] width 119 height 33
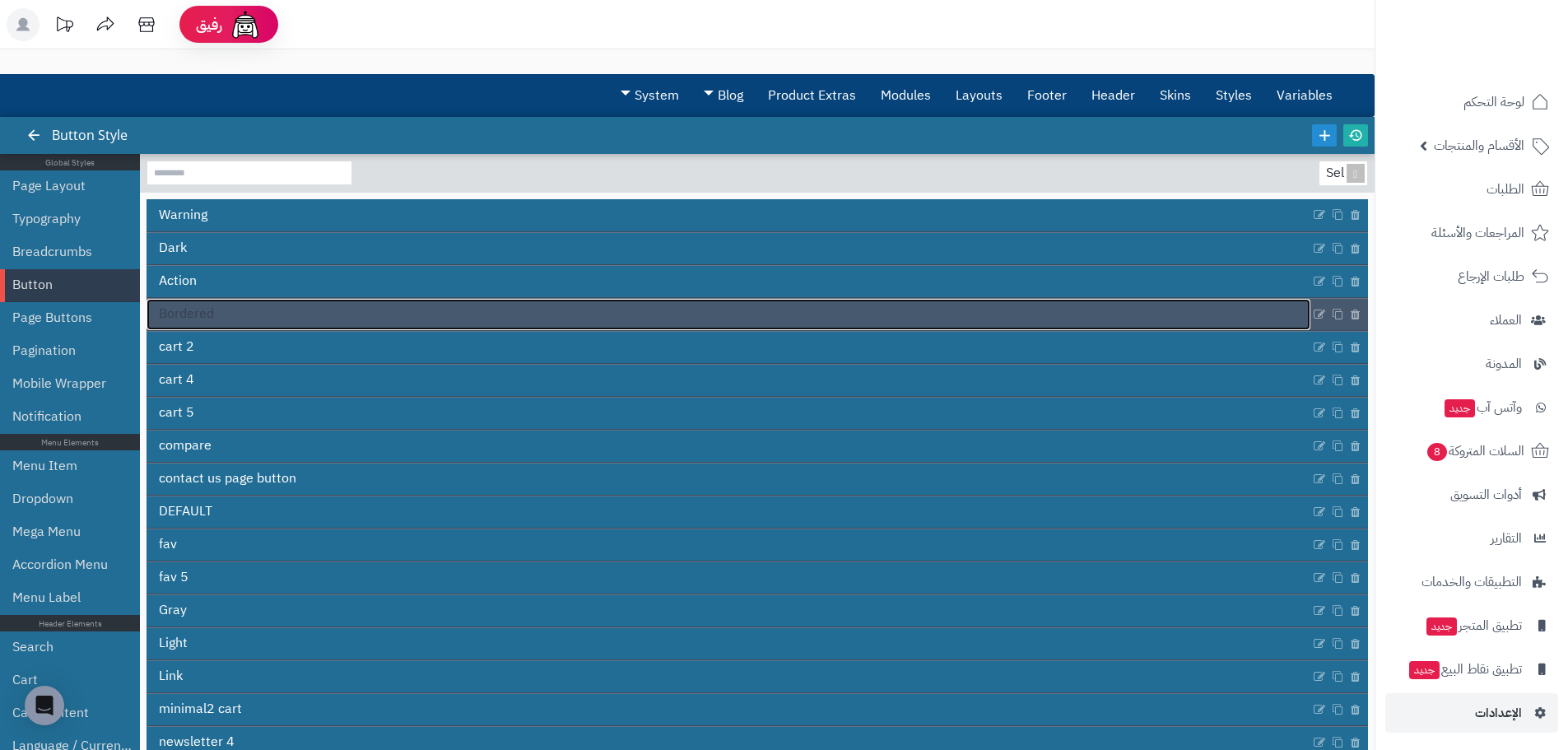
click at [290, 321] on link "Bordered" at bounding box center [729, 315] width 1164 height 31
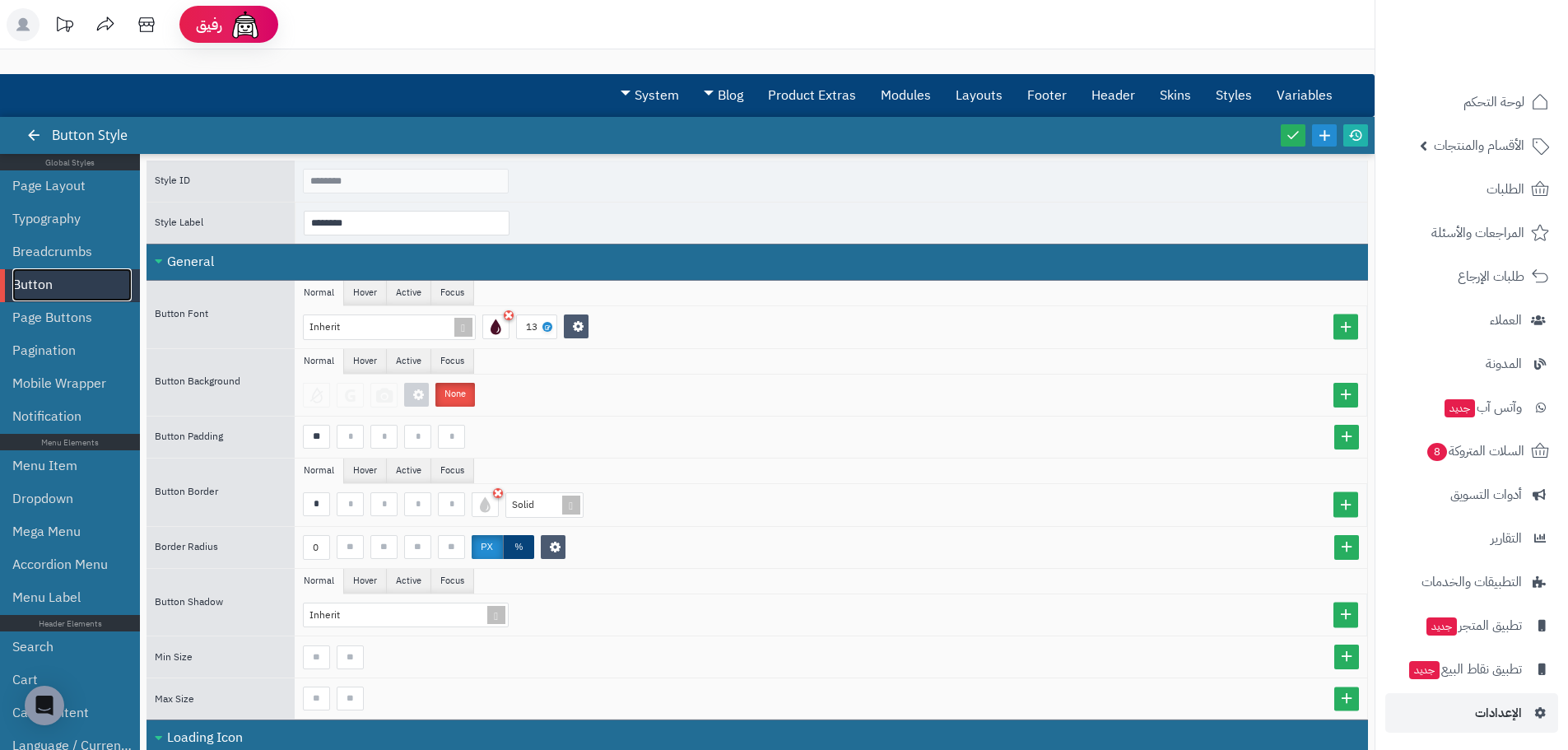
click at [61, 292] on link "Button" at bounding box center [71, 285] width 119 height 33
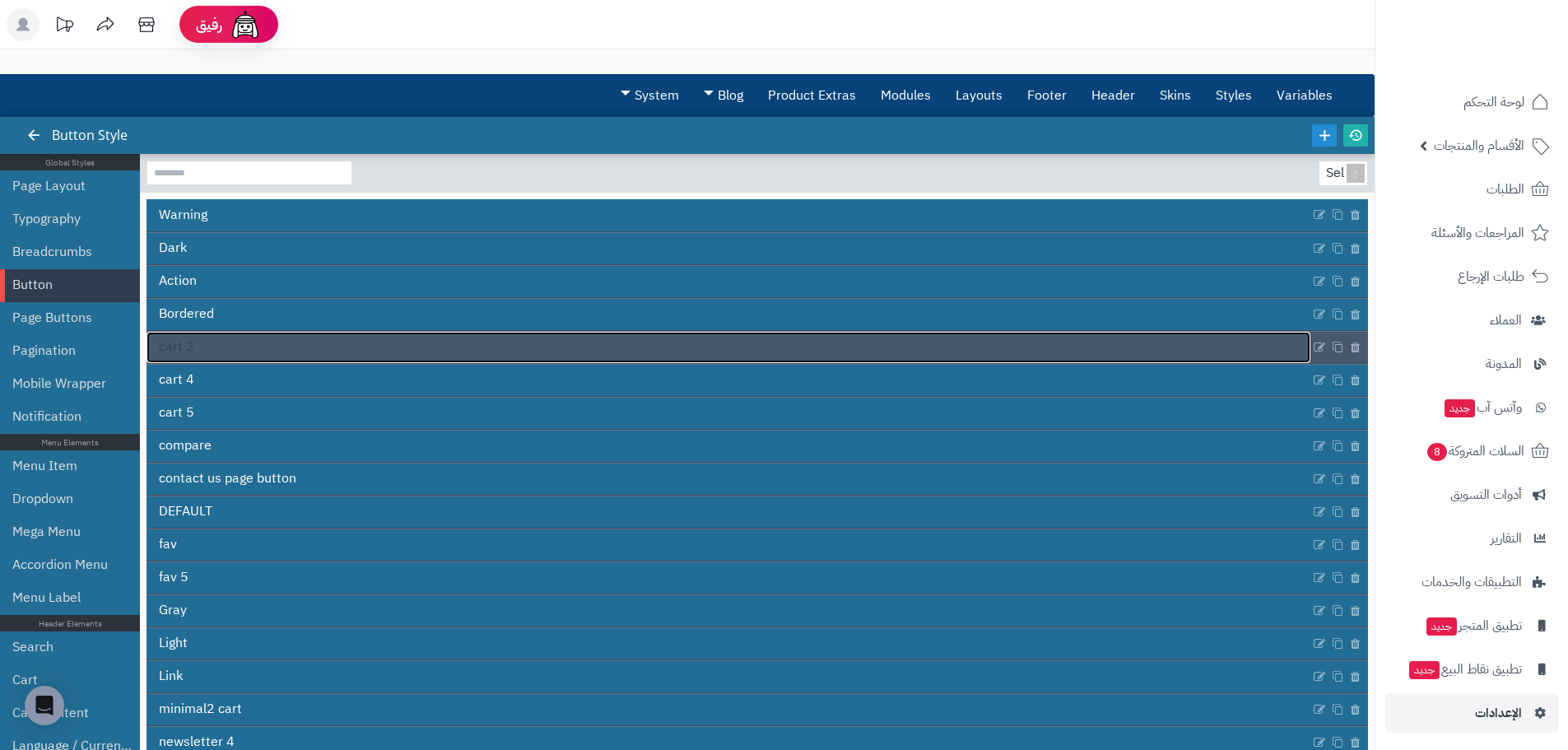
click at [185, 339] on span "cart 2" at bounding box center [176, 347] width 36 height 19
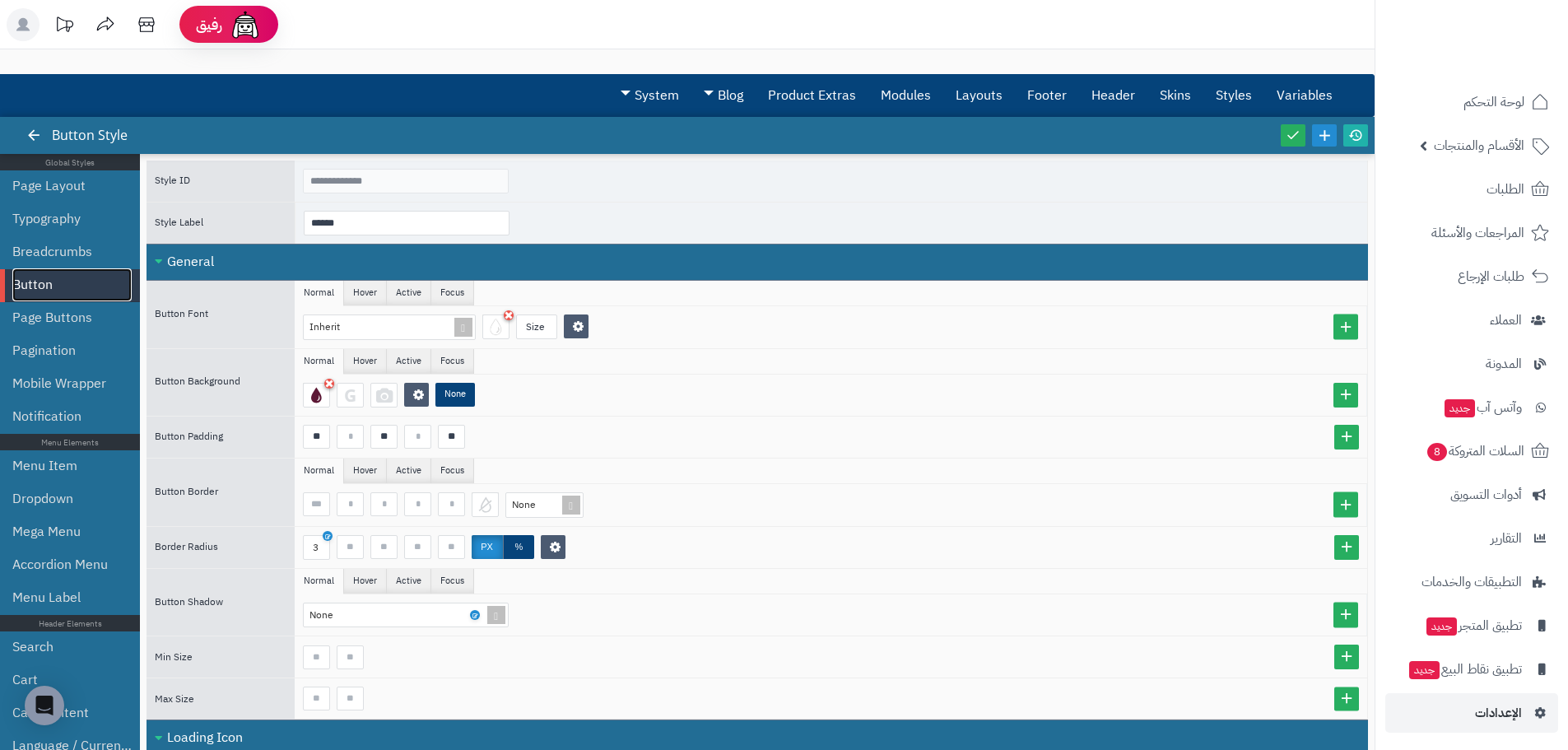
click at [36, 287] on link "Button" at bounding box center [71, 285] width 119 height 33
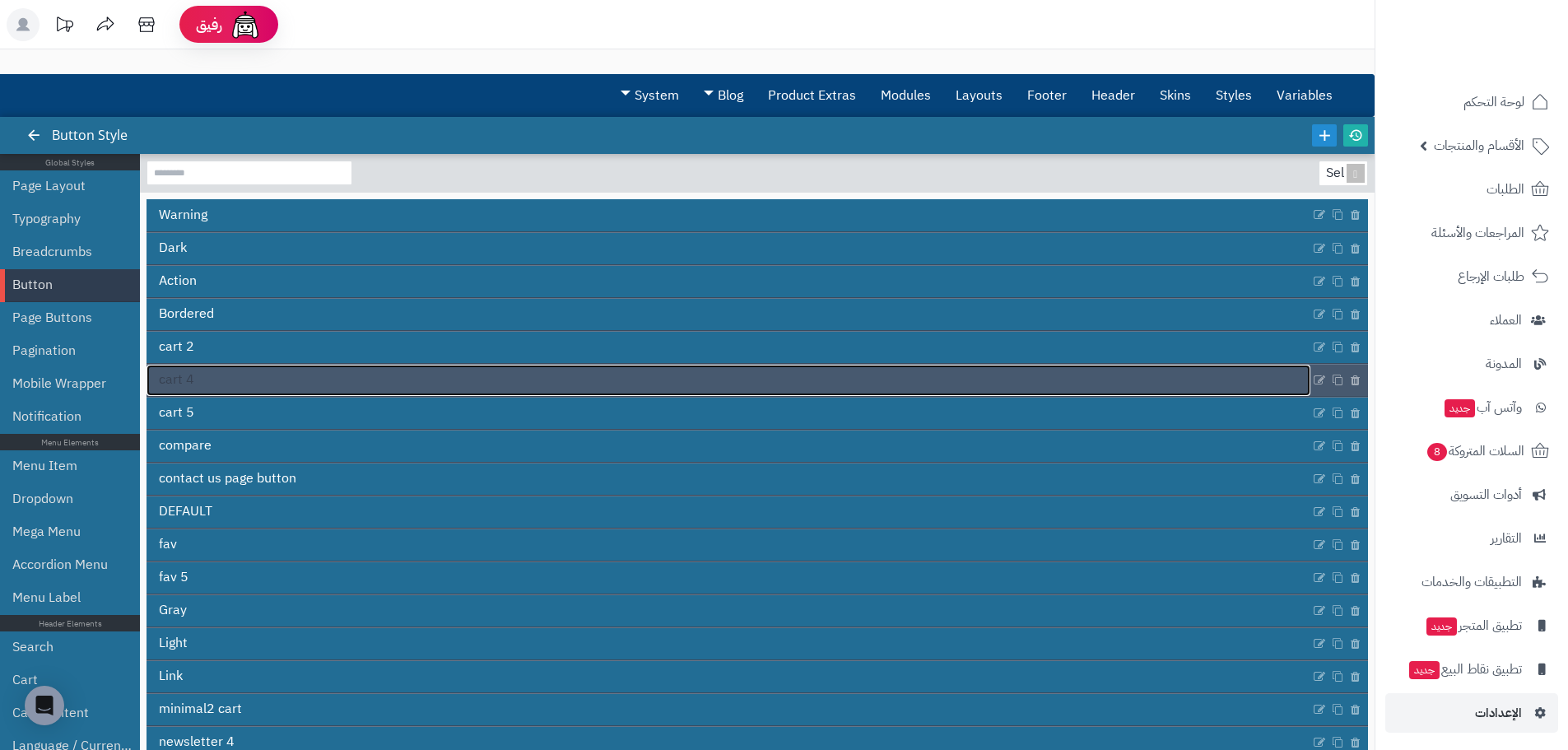
click at [219, 368] on link "cart 4" at bounding box center [729, 381] width 1164 height 31
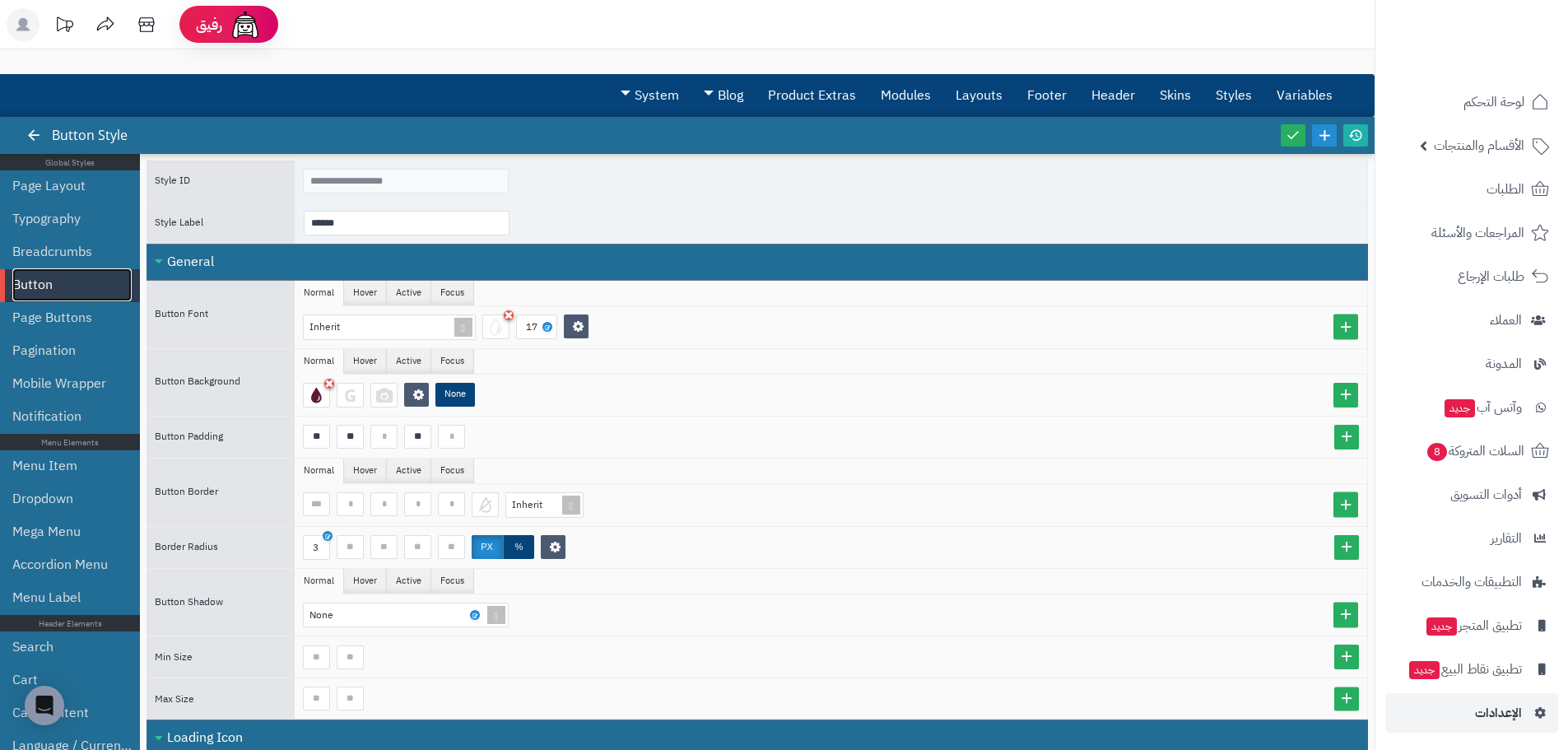
click at [31, 293] on link "Button" at bounding box center [71, 285] width 119 height 33
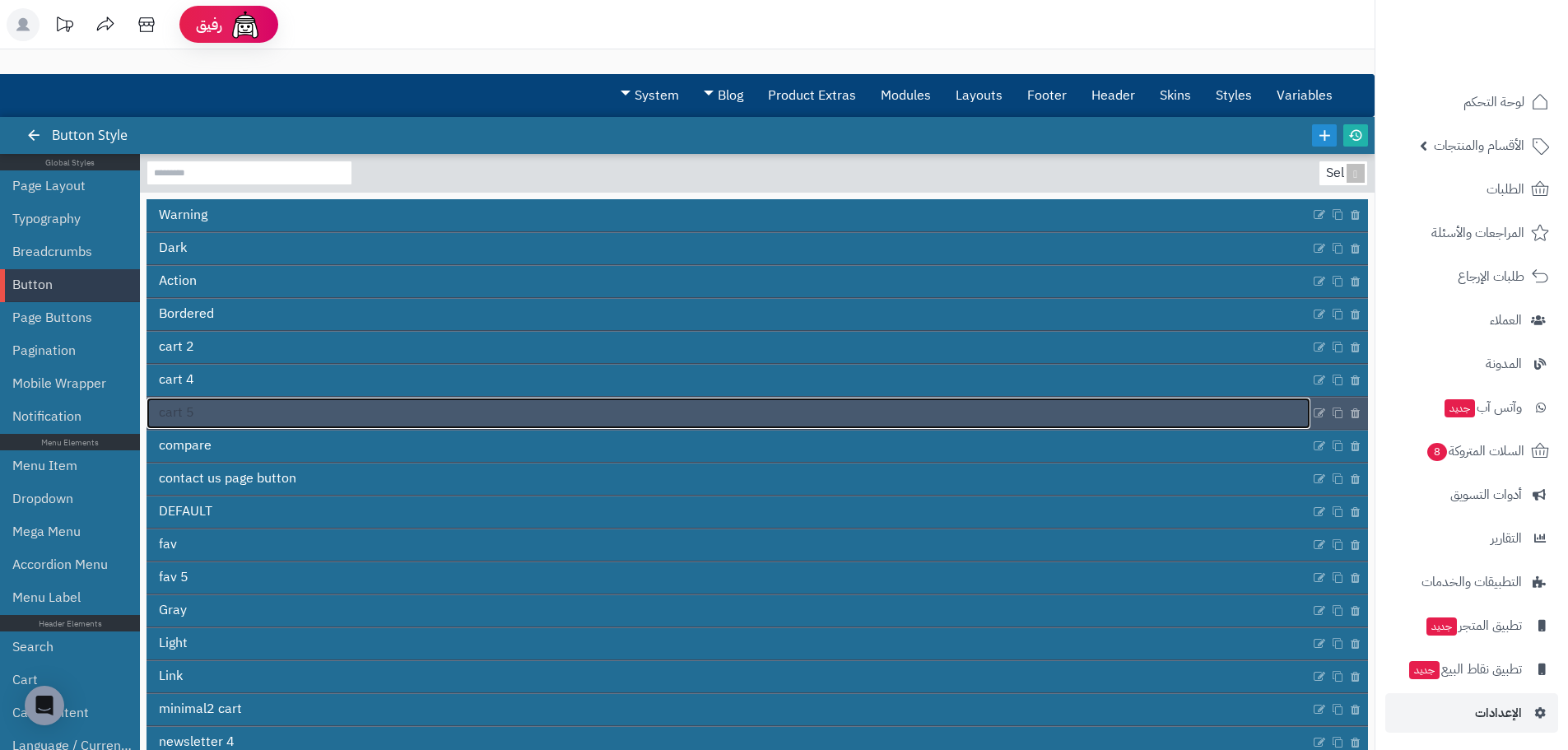
click at [211, 415] on link "cart 5" at bounding box center [729, 414] width 1164 height 31
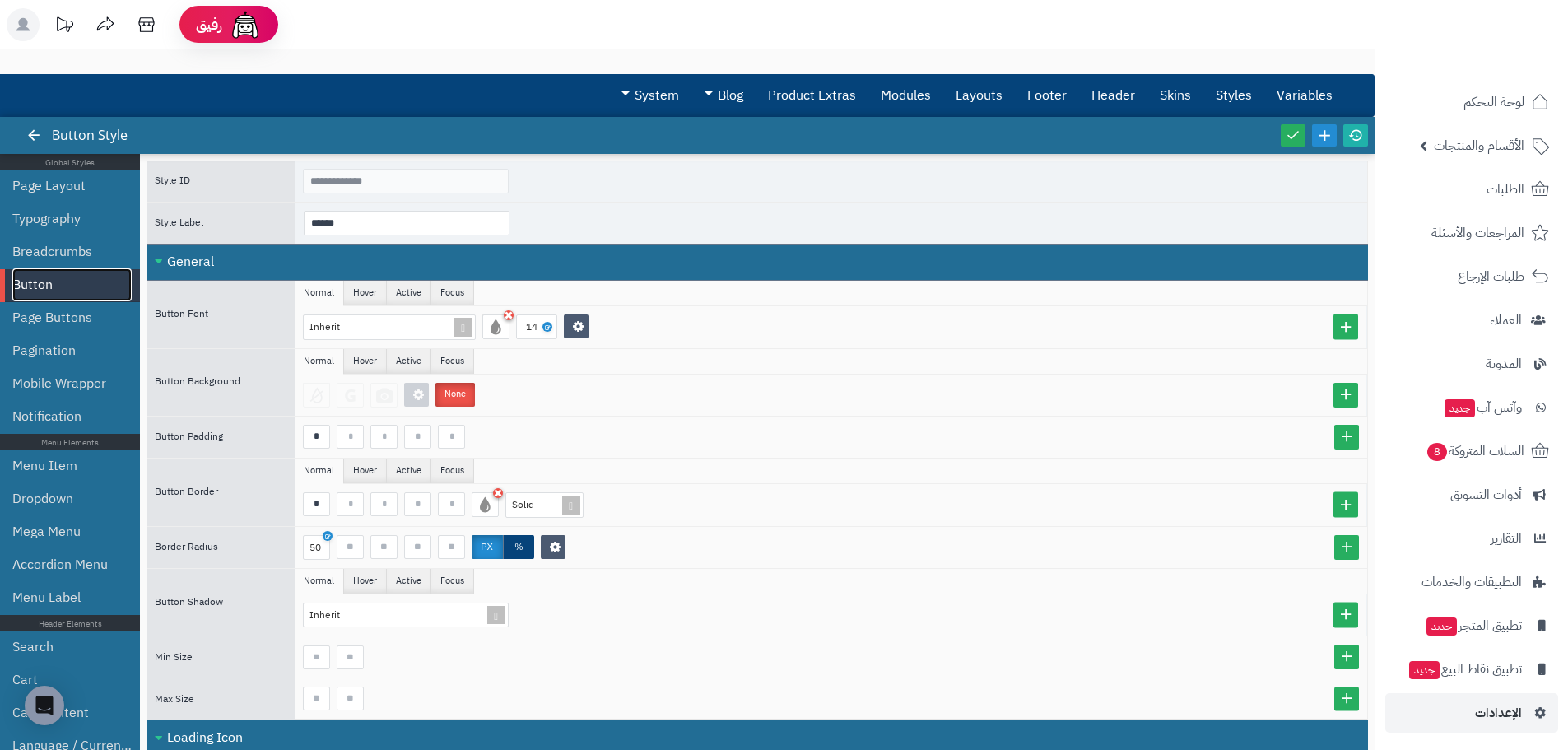
click at [55, 289] on link "Button" at bounding box center [71, 285] width 119 height 33
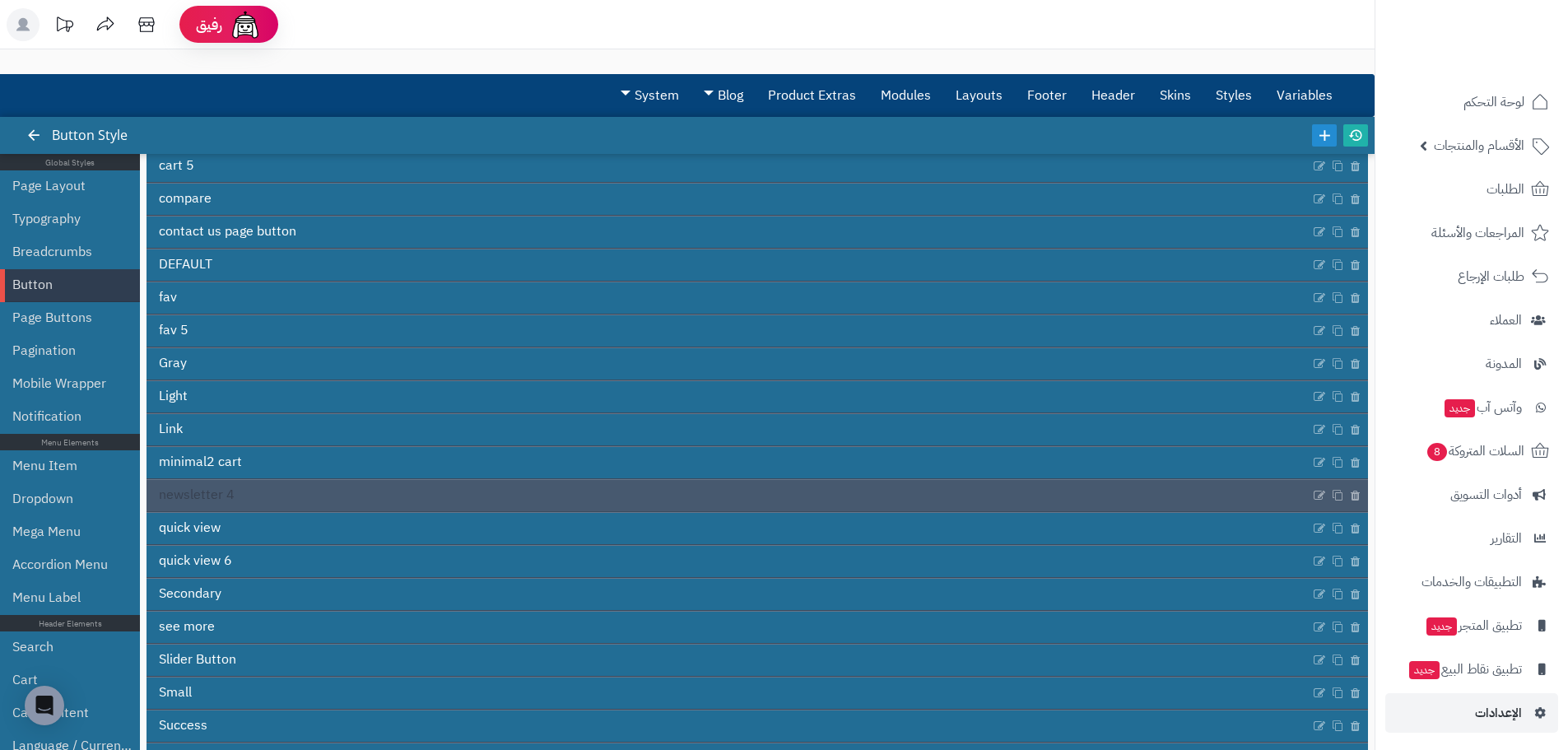
scroll to position [315, 0]
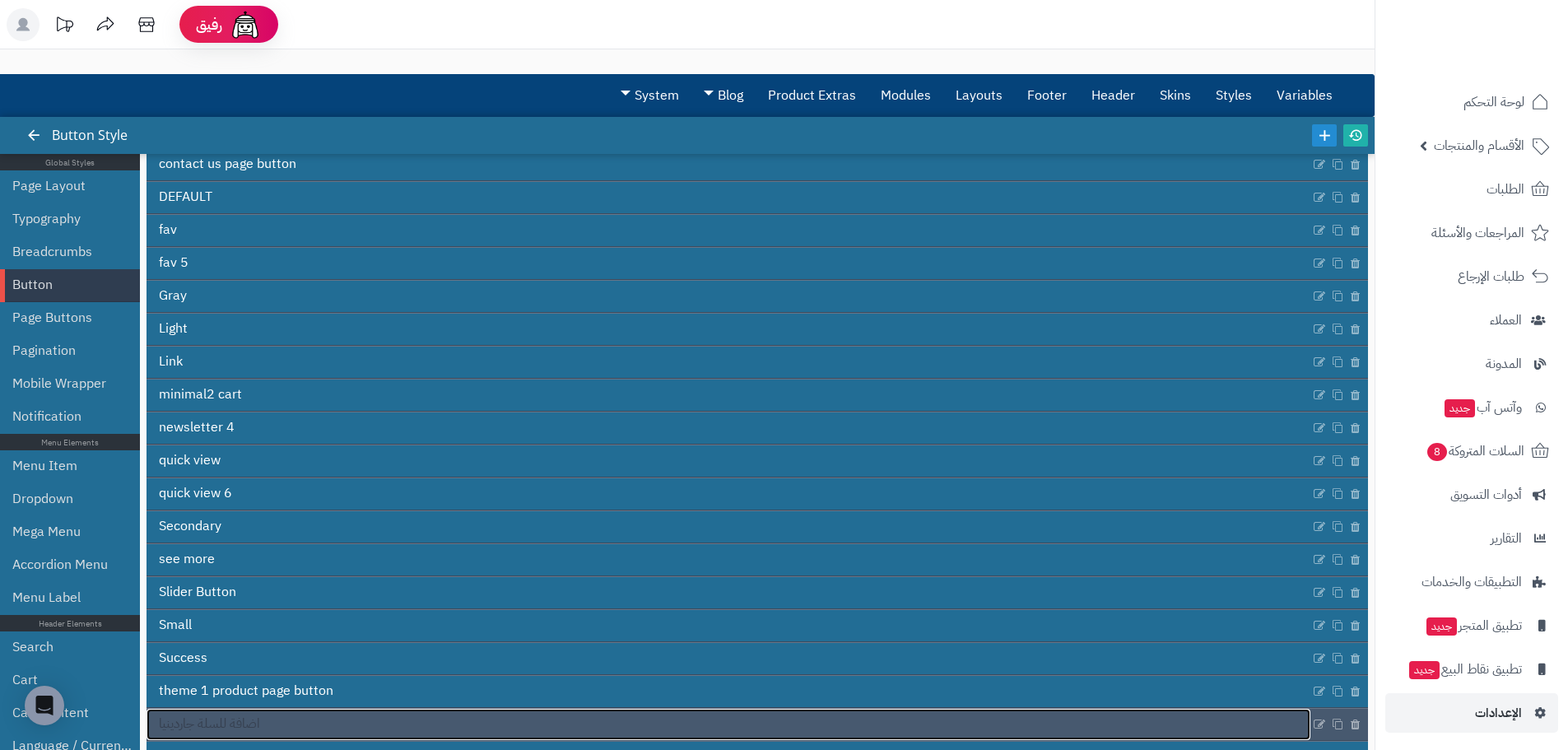
click at [260, 727] on span "اضافة للسلة جاردينيا" at bounding box center [209, 724] width 102 height 19
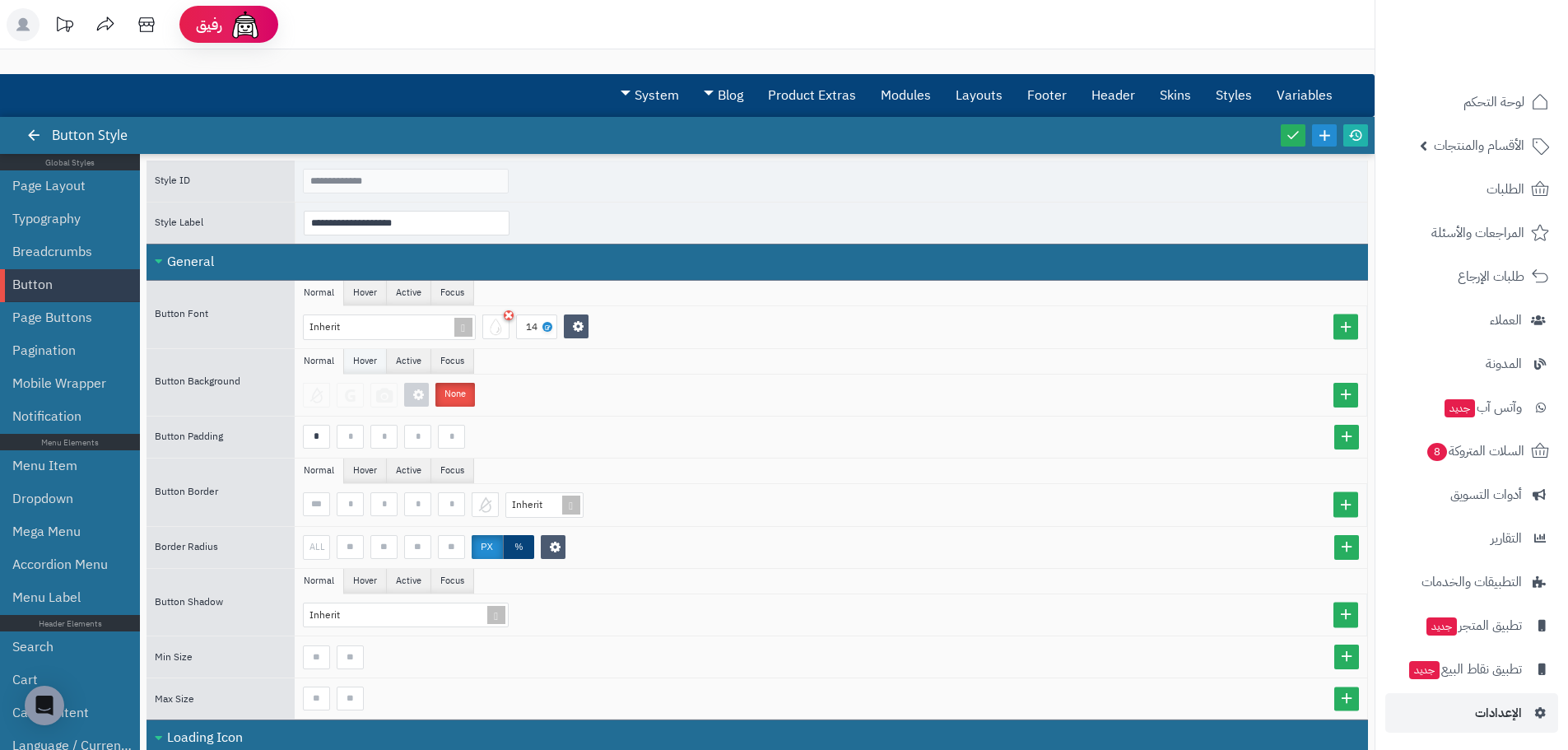
click at [355, 357] on li "Hover" at bounding box center [365, 362] width 43 height 24
click at [399, 362] on li "Active" at bounding box center [408, 362] width 44 height 24
click at [440, 362] on li "Focus" at bounding box center [452, 362] width 43 height 24
click at [89, 277] on link "Button" at bounding box center [71, 285] width 119 height 33
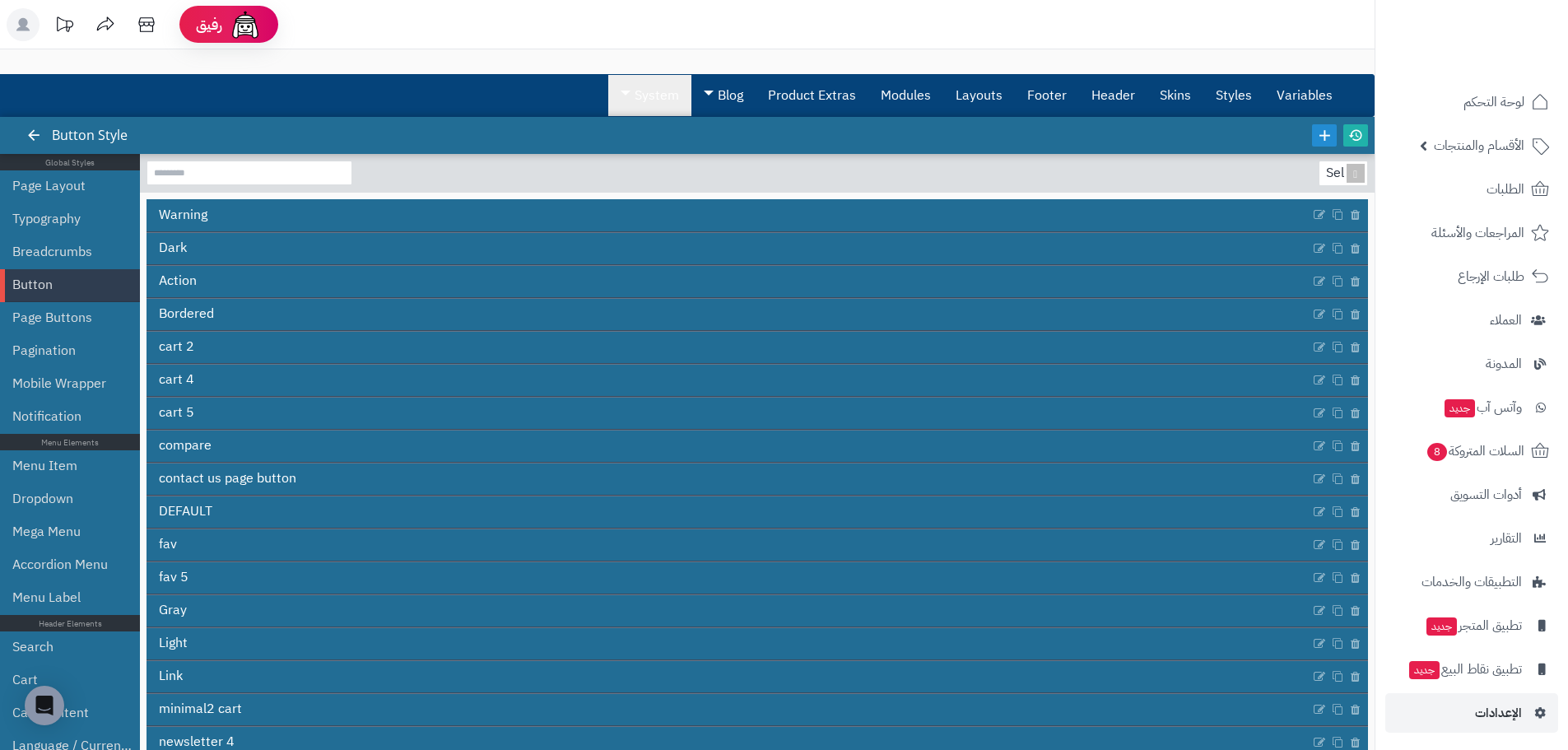
click at [639, 96] on link "System" at bounding box center [650, 95] width 83 height 41
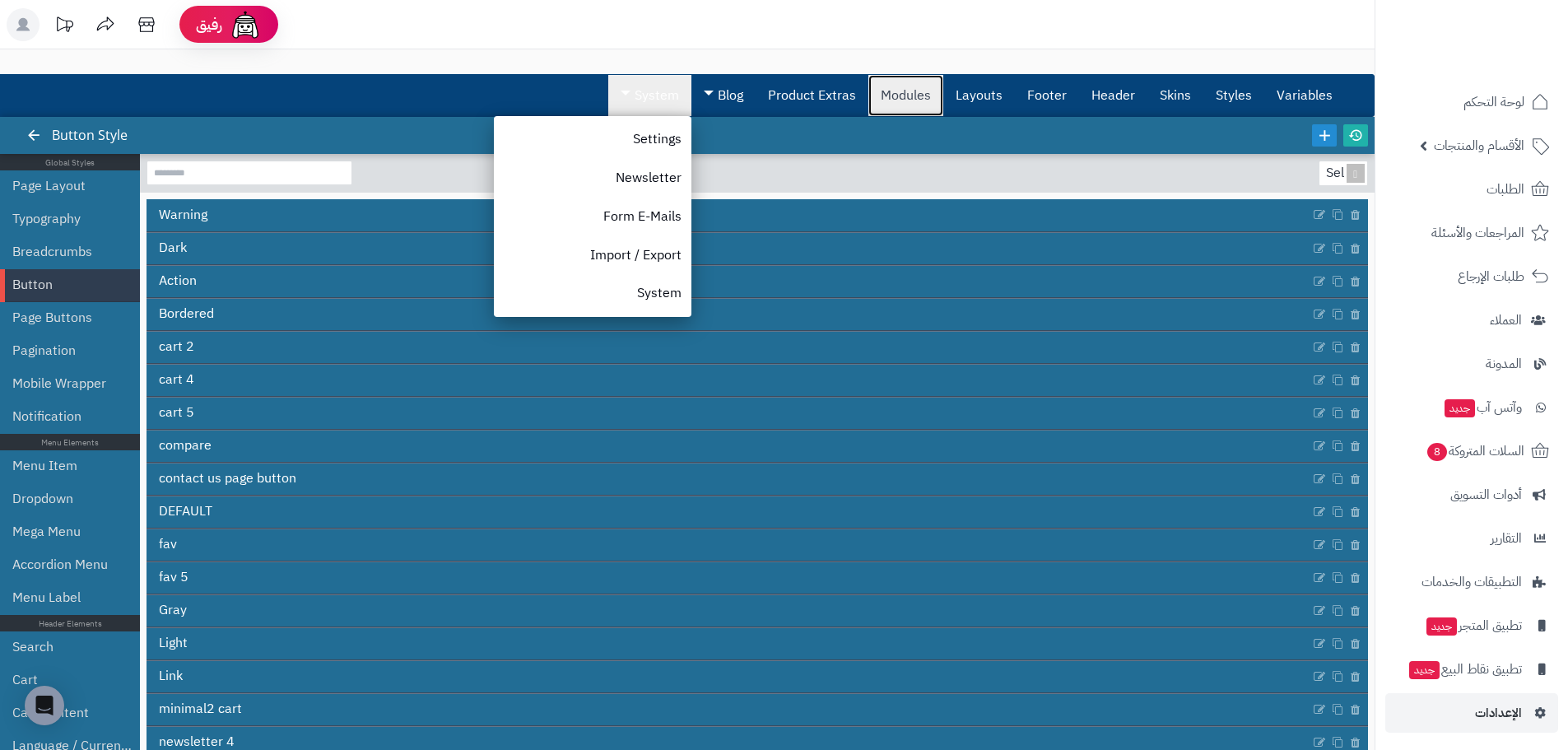
click at [922, 113] on link "Modules" at bounding box center [905, 95] width 75 height 41
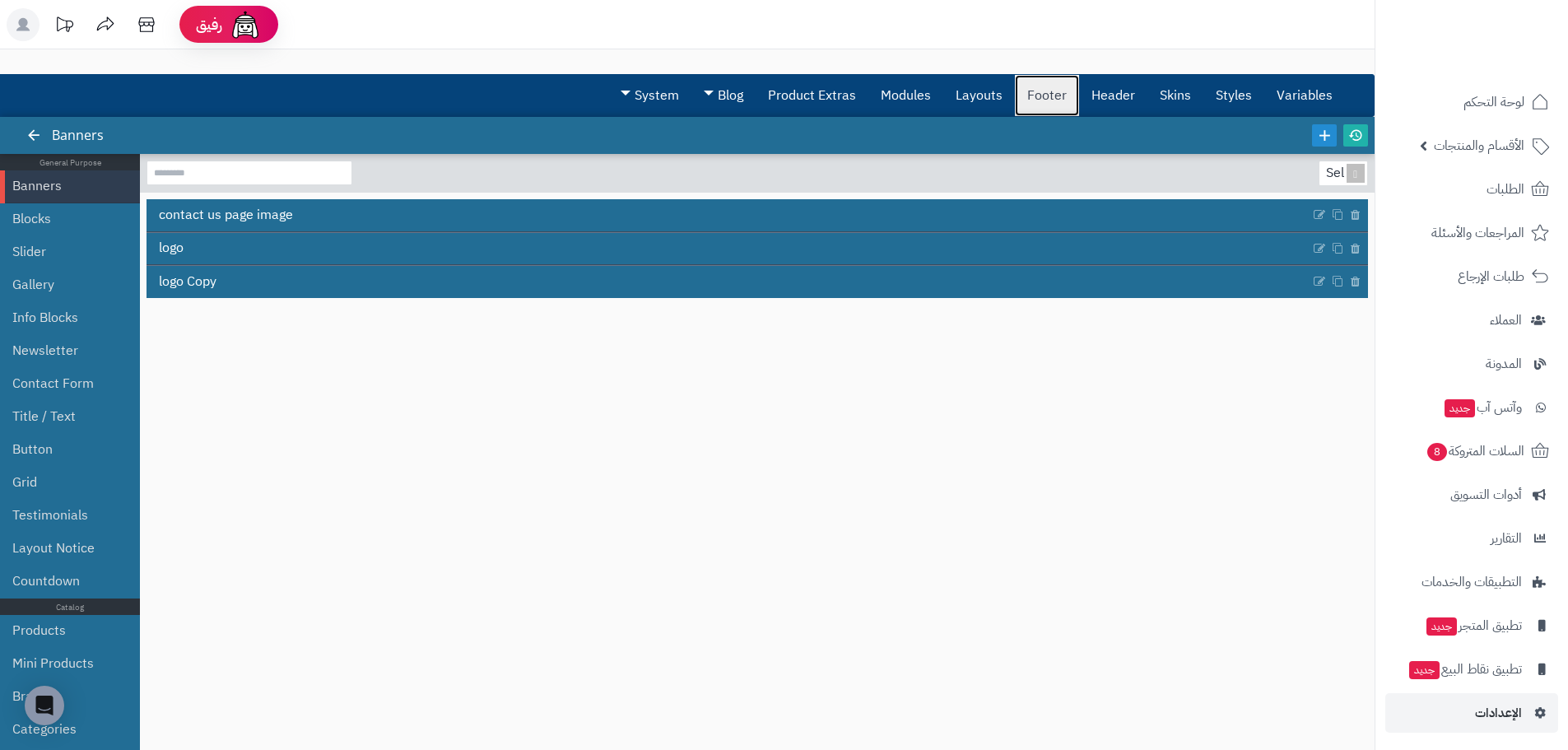
click at [1039, 97] on link "Footer" at bounding box center [1047, 95] width 64 height 41
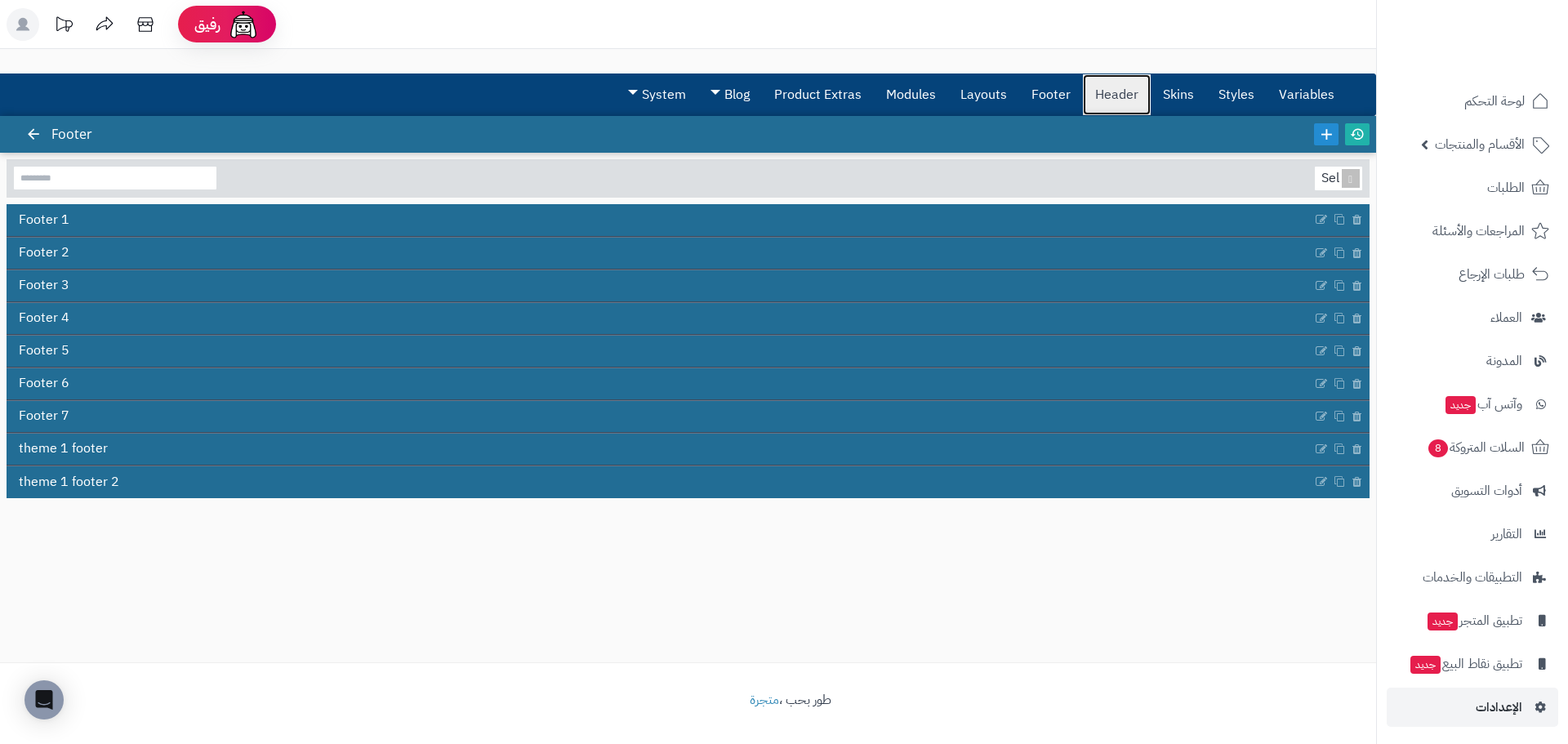
click at [1132, 97] on link "Header" at bounding box center [1116, 94] width 68 height 41
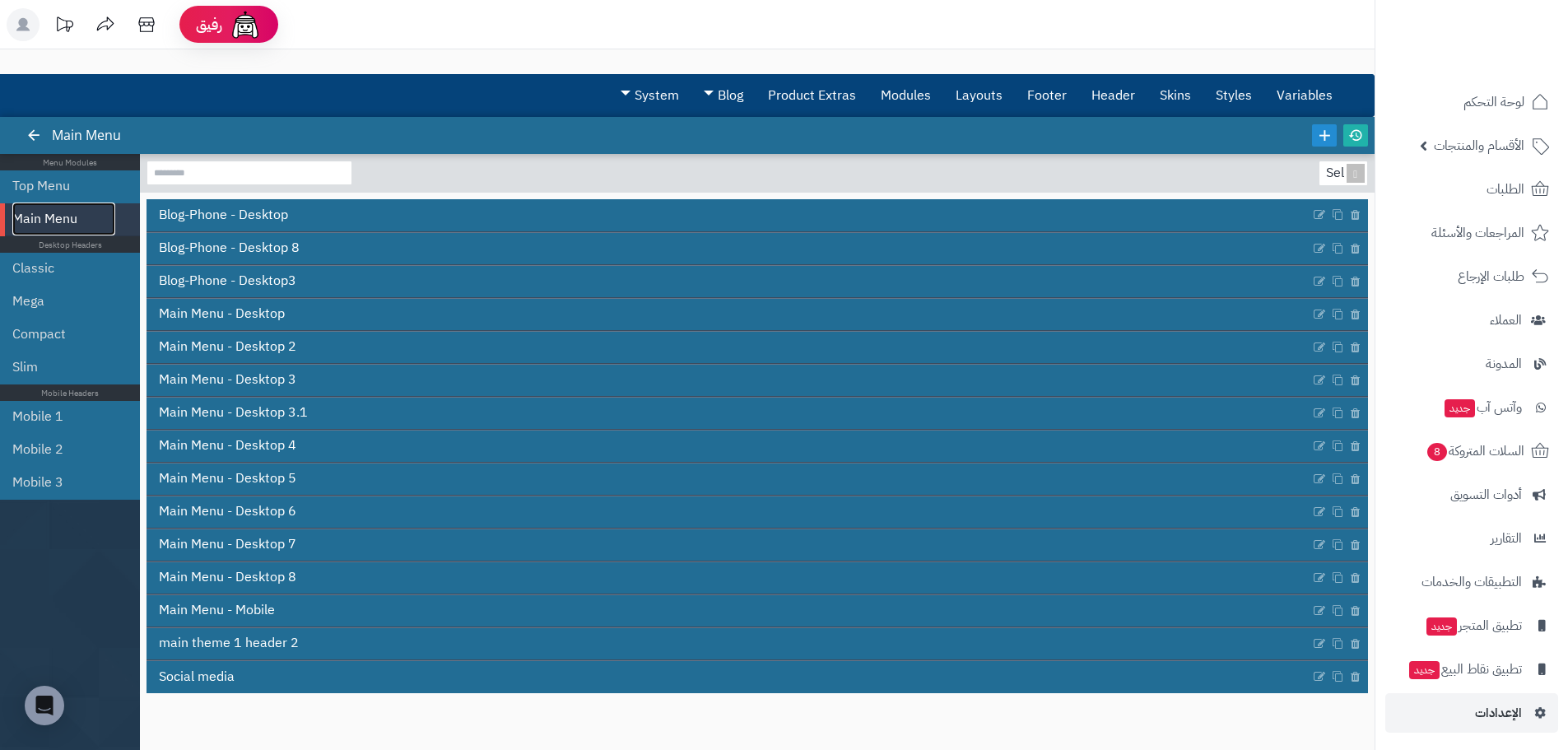
click at [64, 227] on link "Main Menu" at bounding box center [63, 219] width 103 height 33
click at [23, 275] on link "Classic" at bounding box center [63, 269] width 103 height 33
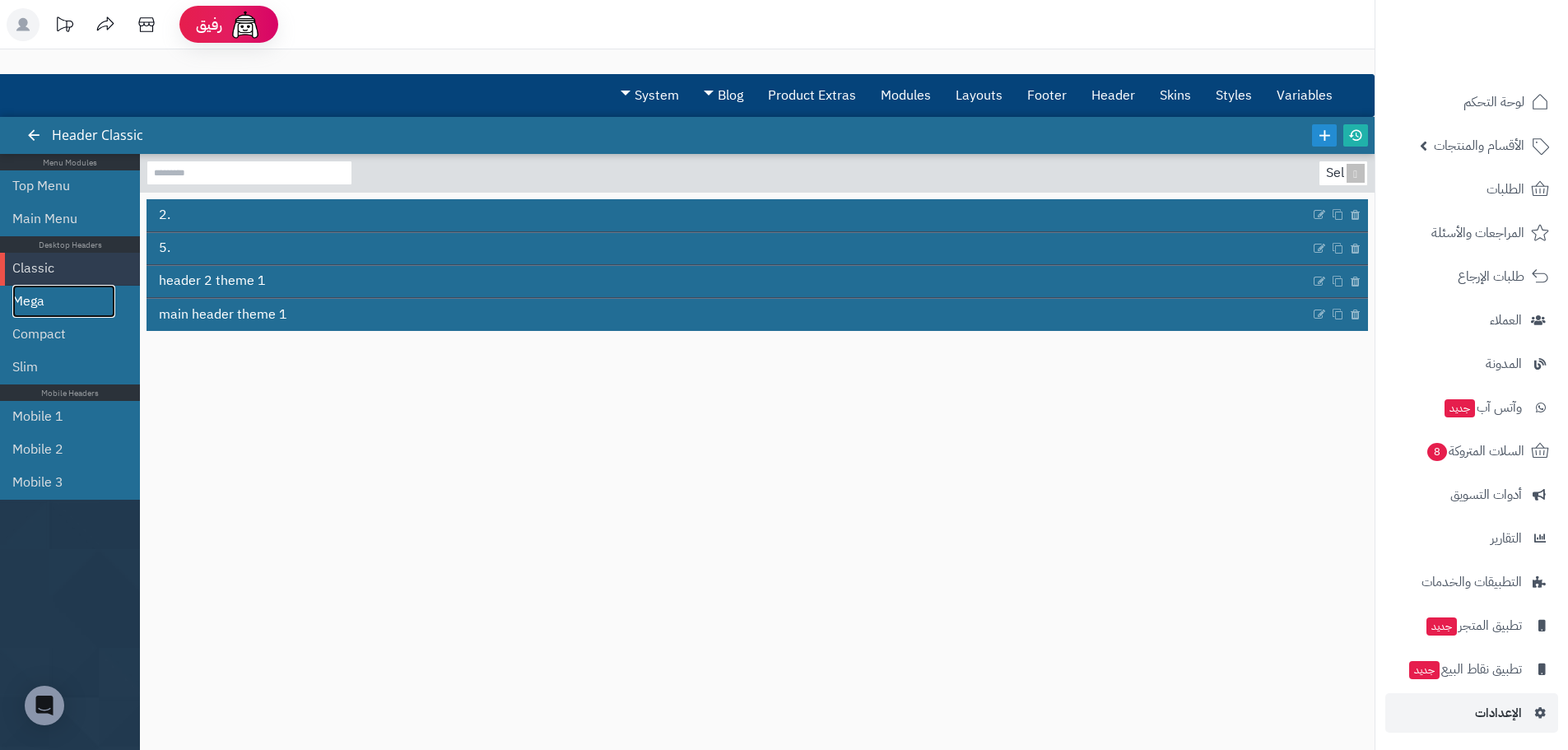
click at [34, 301] on link "Mega" at bounding box center [63, 302] width 103 height 33
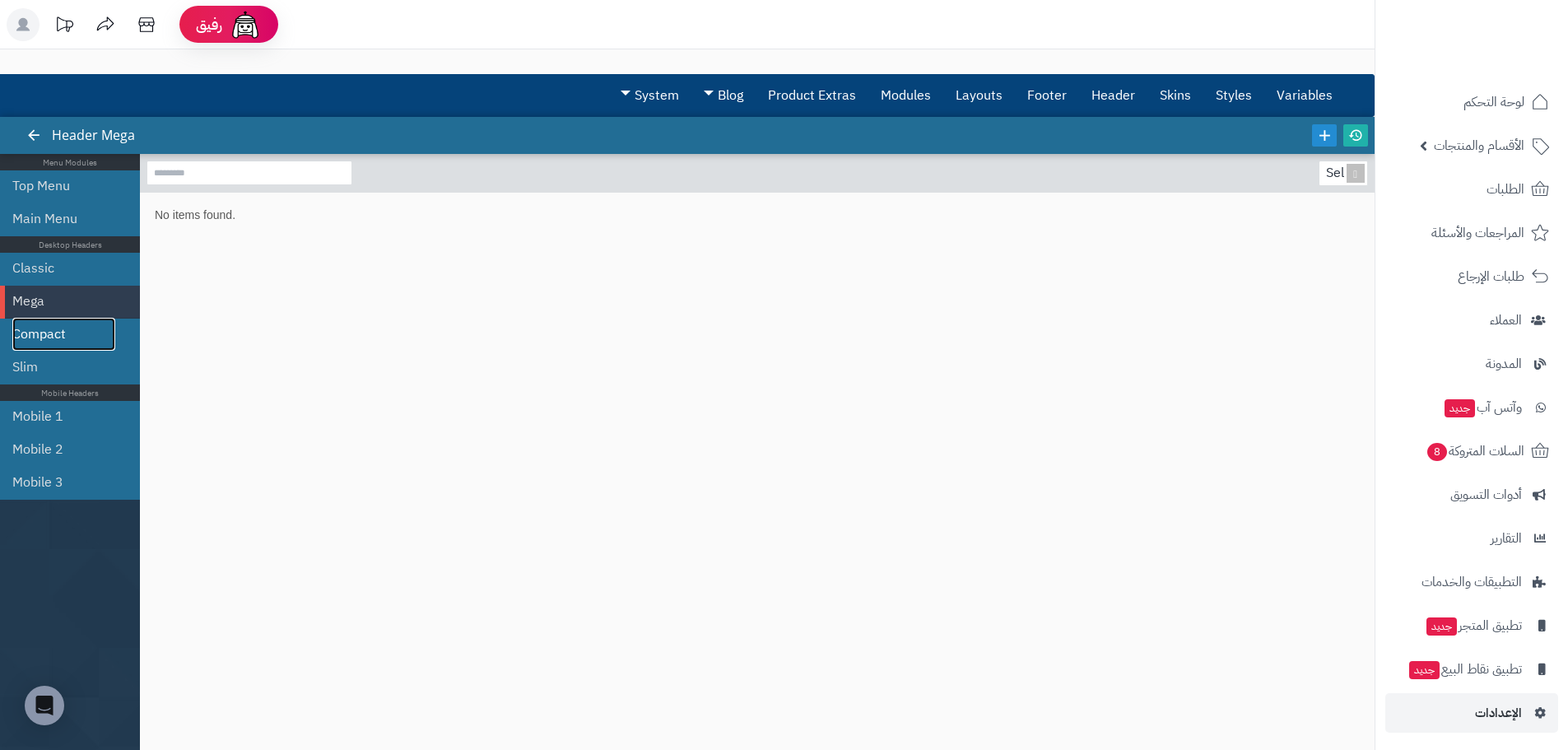
click at [40, 344] on link "Compact" at bounding box center [63, 335] width 103 height 33
click at [36, 377] on link "Slim" at bounding box center [63, 368] width 103 height 33
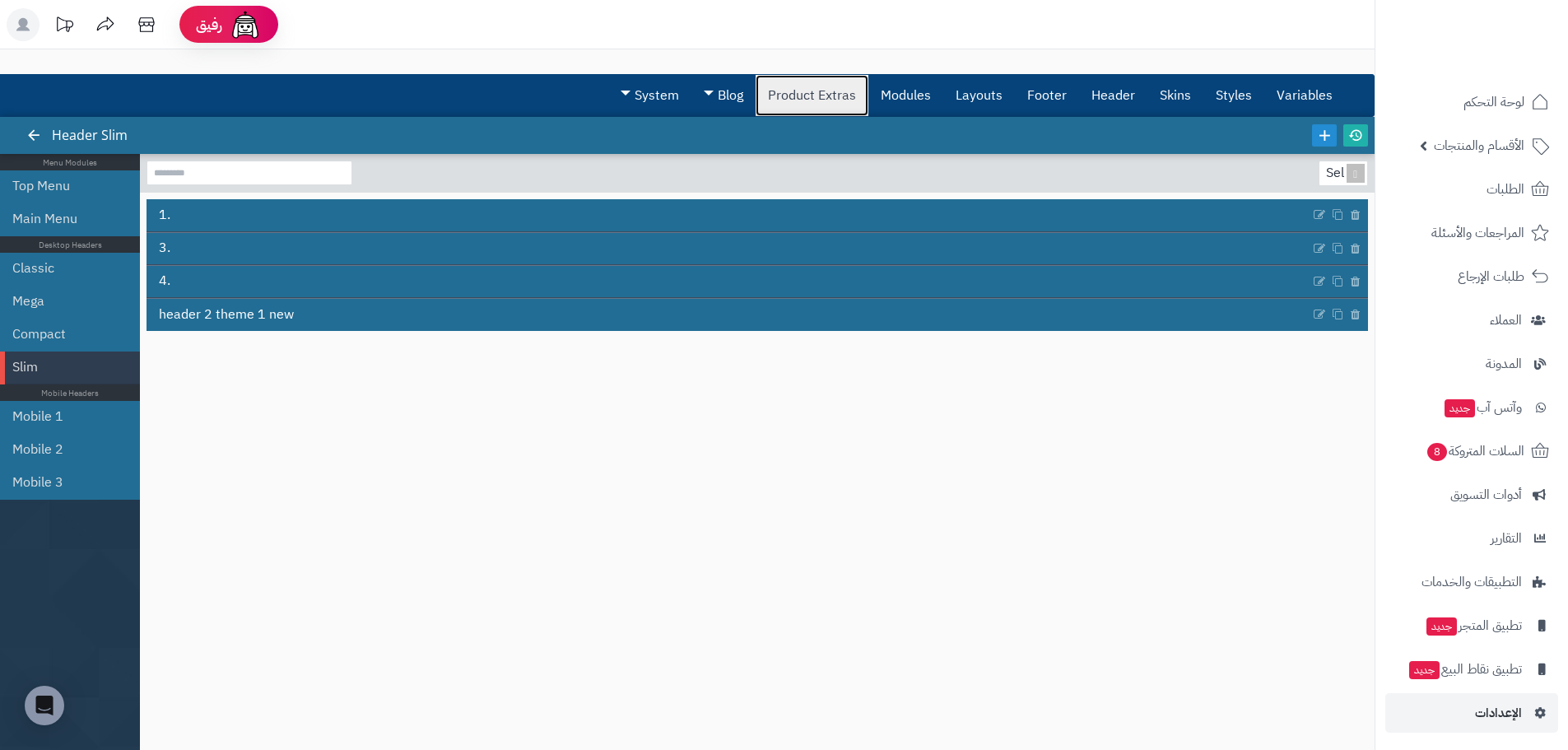
click at [759, 98] on link "Product Extras" at bounding box center [812, 95] width 113 height 41
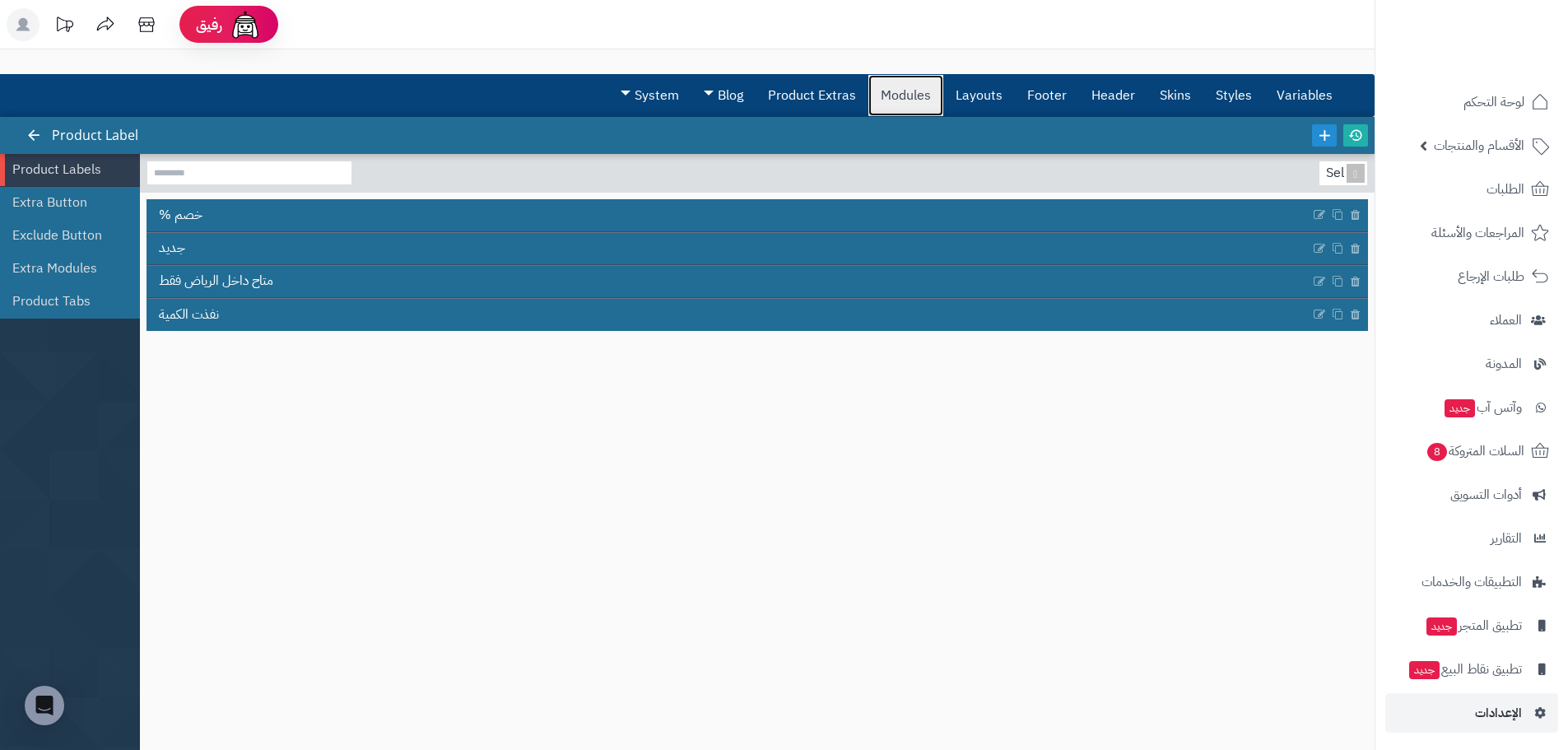
click at [943, 90] on link "Modules" at bounding box center [905, 95] width 75 height 41
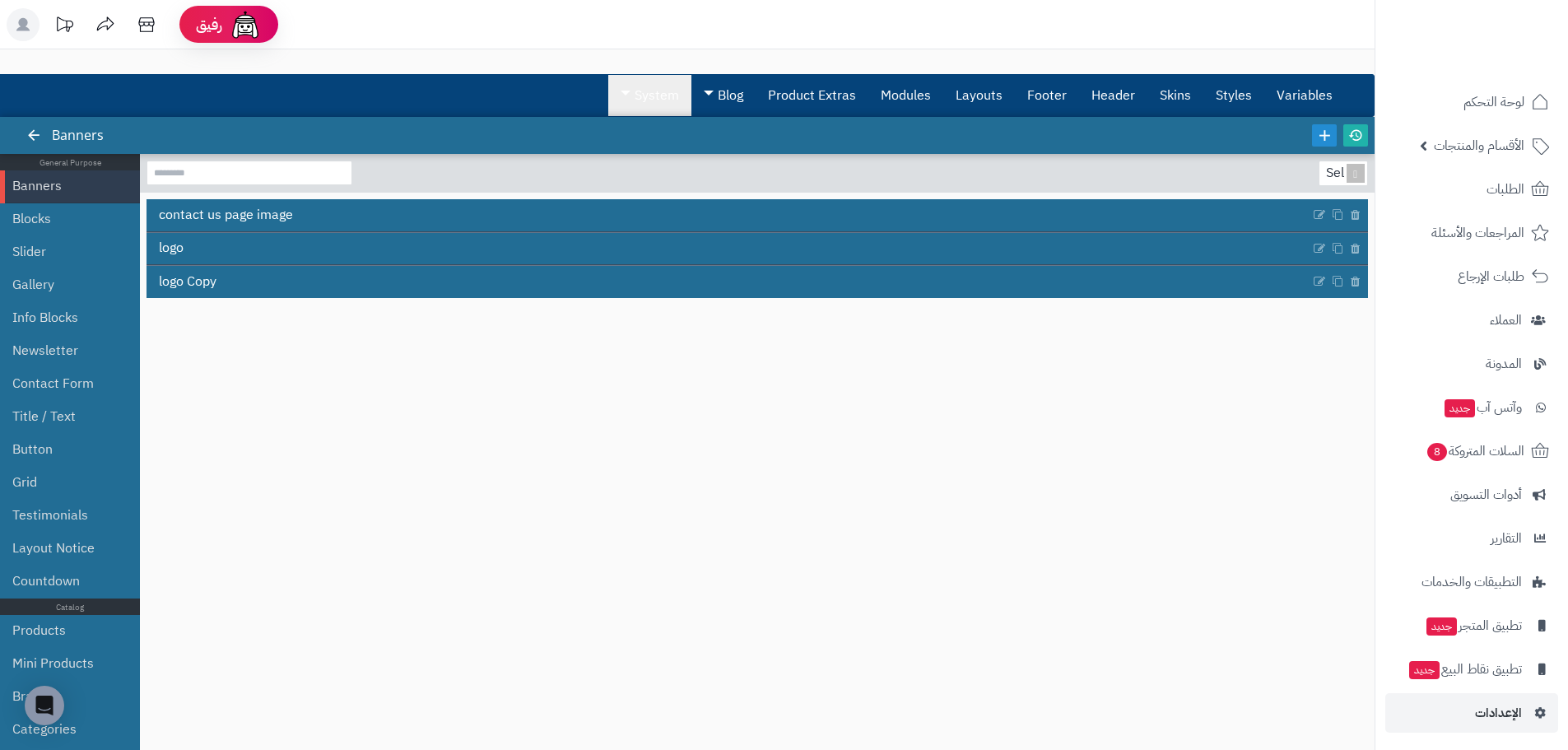
click at [661, 100] on link "System" at bounding box center [650, 95] width 83 height 41
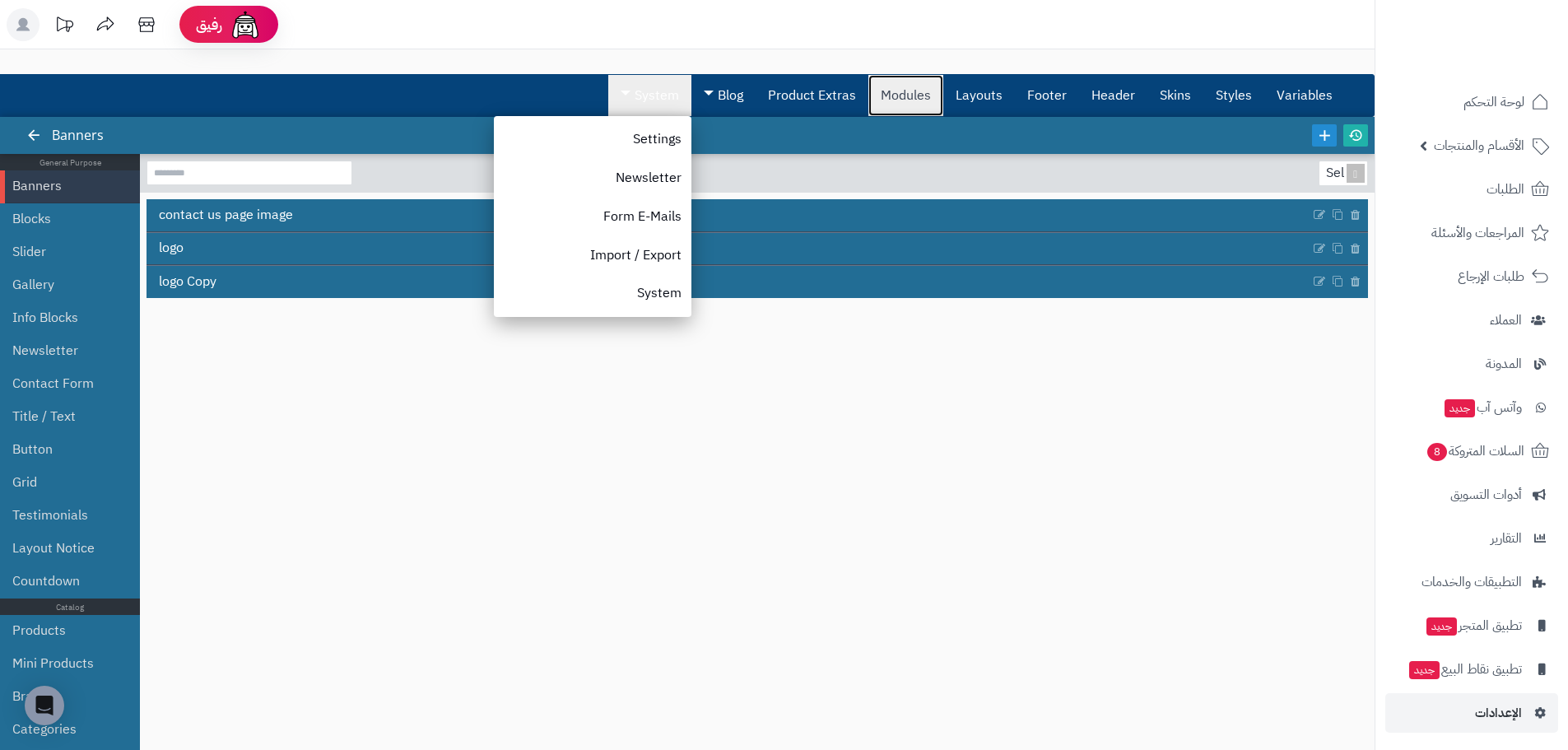
click at [886, 93] on link "Modules" at bounding box center [905, 95] width 75 height 41
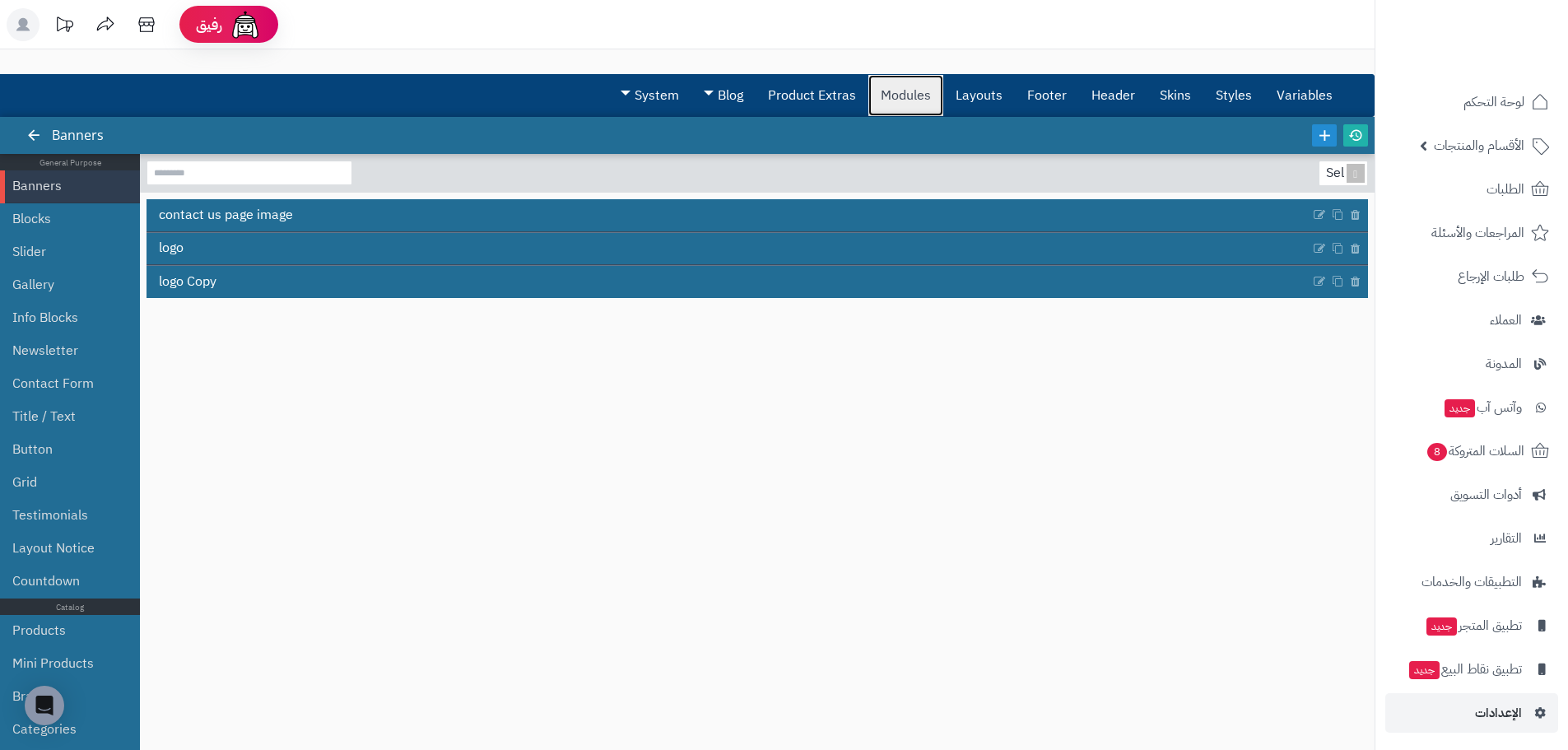
click at [943, 91] on link "Modules" at bounding box center [905, 95] width 75 height 41
click at [961, 91] on link "Layouts" at bounding box center [979, 95] width 71 height 41
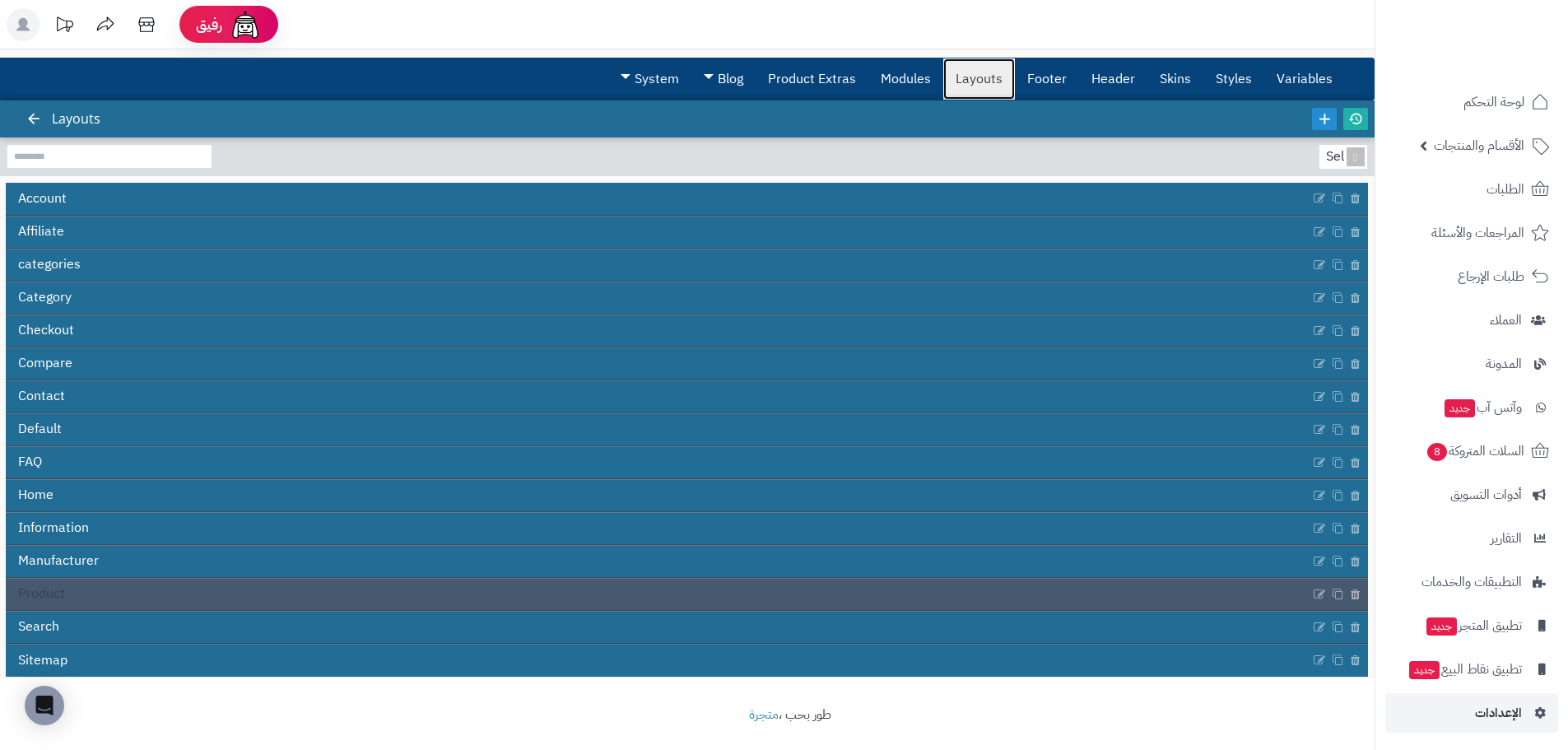
scroll to position [25, 0]
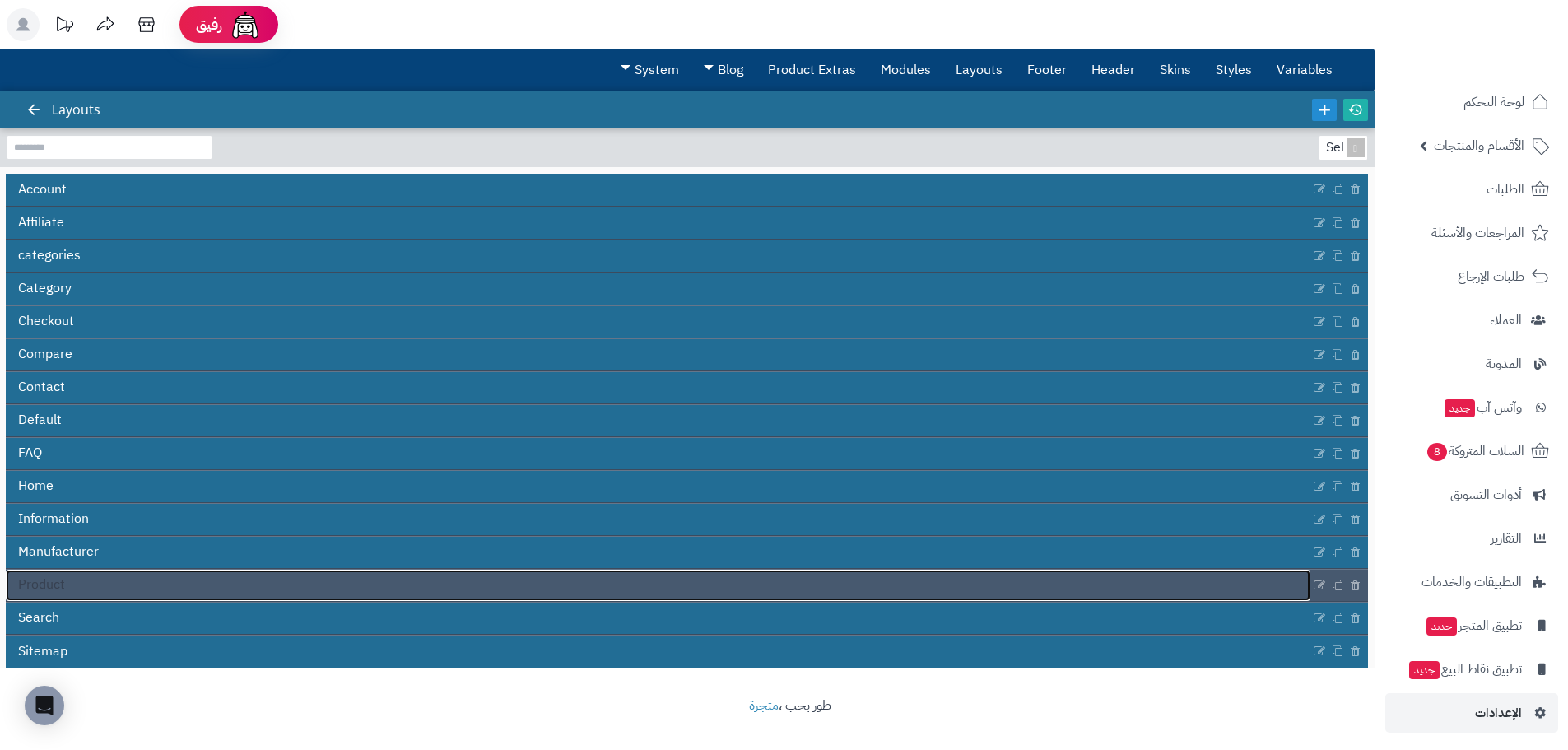
click at [109, 578] on link "Product" at bounding box center [658, 586] width 1305 height 31
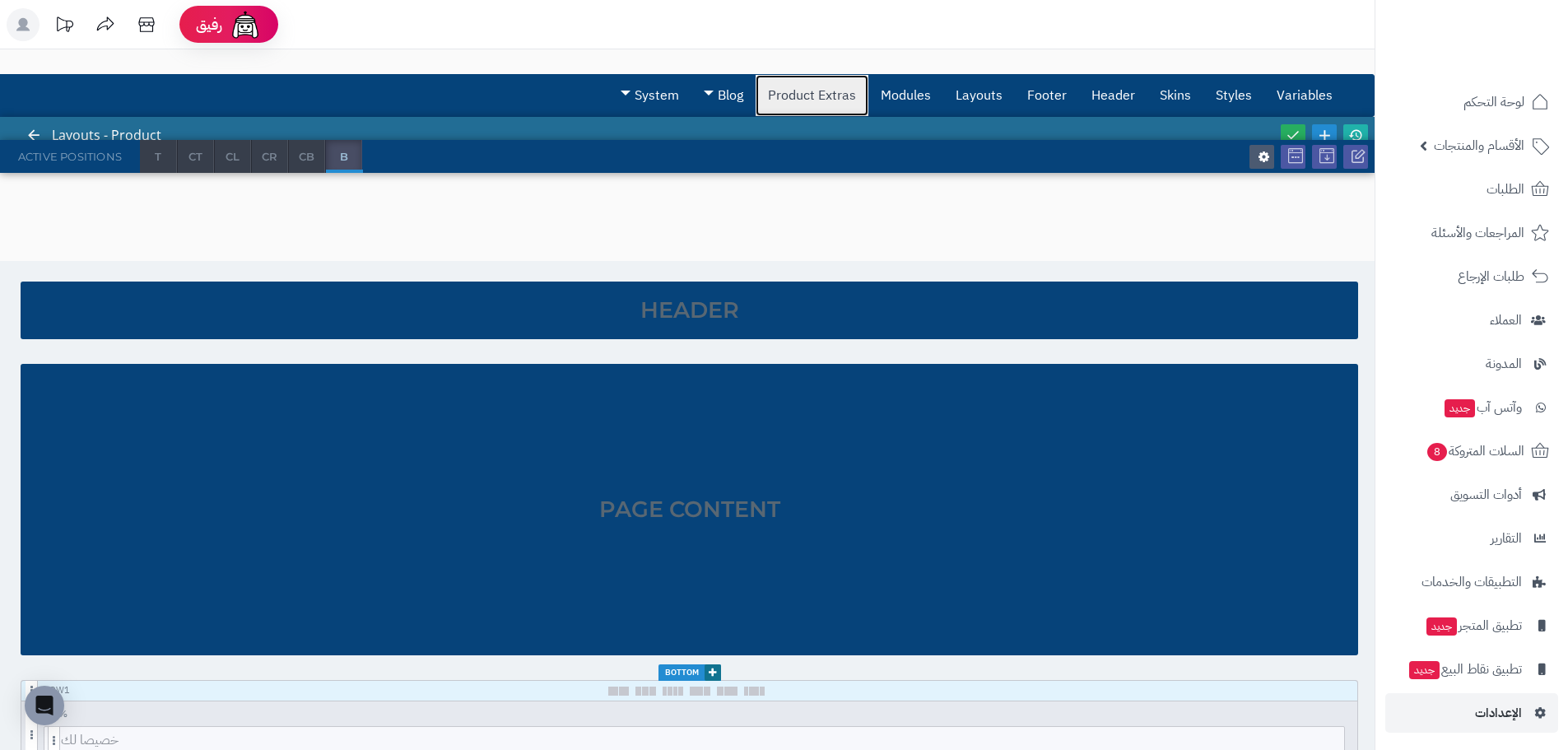
click at [797, 96] on link "Product Extras" at bounding box center [812, 95] width 113 height 41
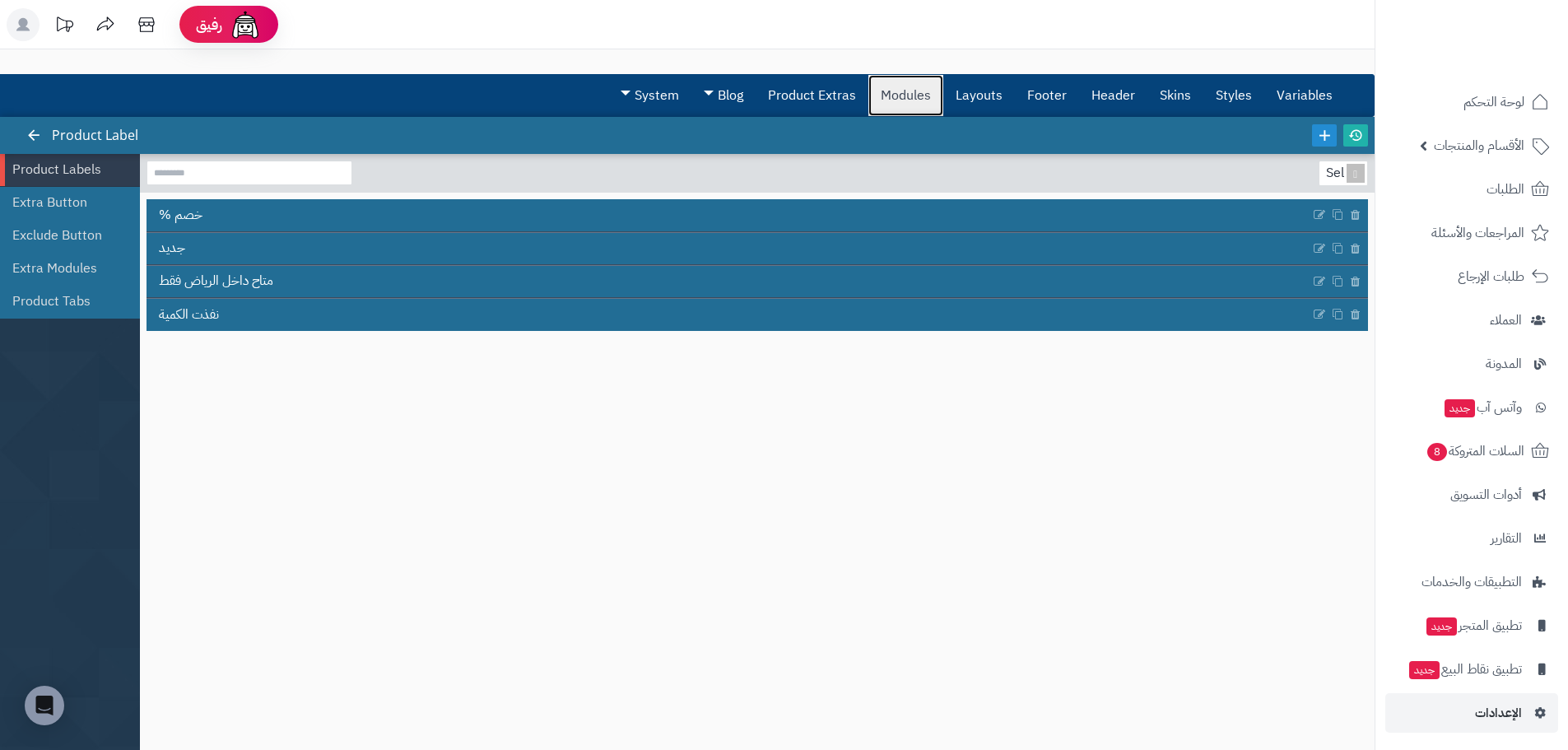
click at [904, 78] on link "Modules" at bounding box center [905, 95] width 75 height 41
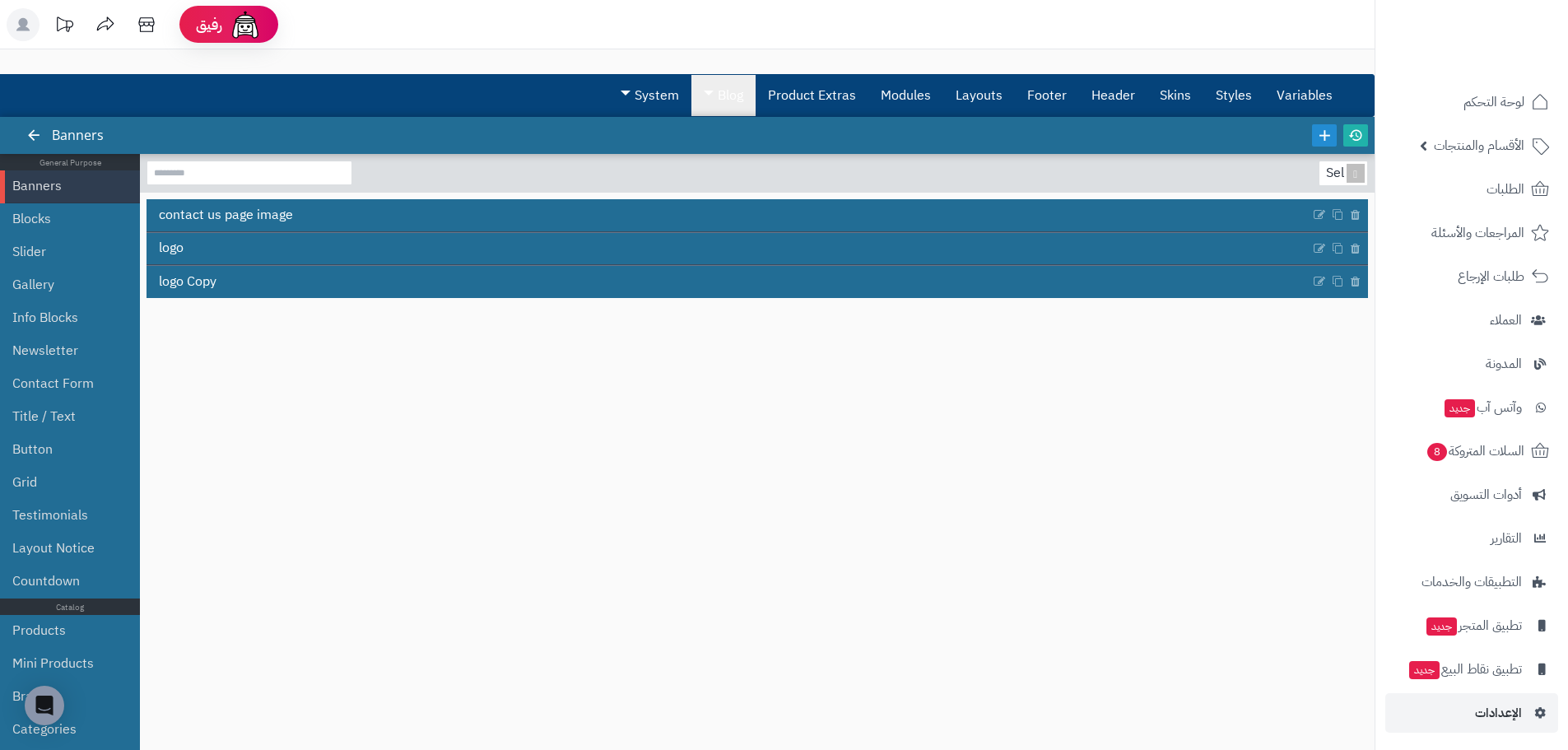
click at [733, 96] on link "Blog" at bounding box center [724, 95] width 64 height 41
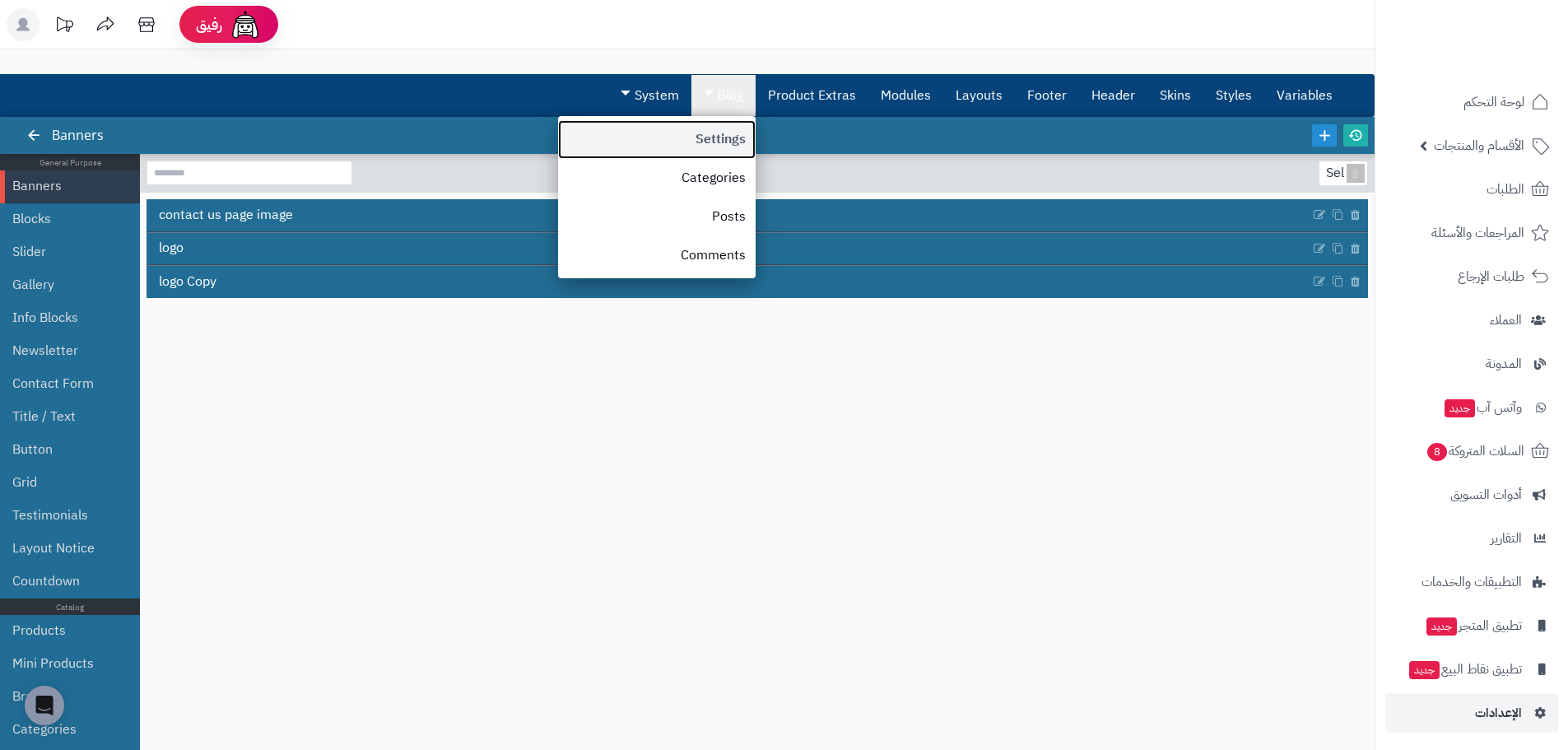
click at [741, 133] on link "Settings" at bounding box center [656, 139] width 197 height 39
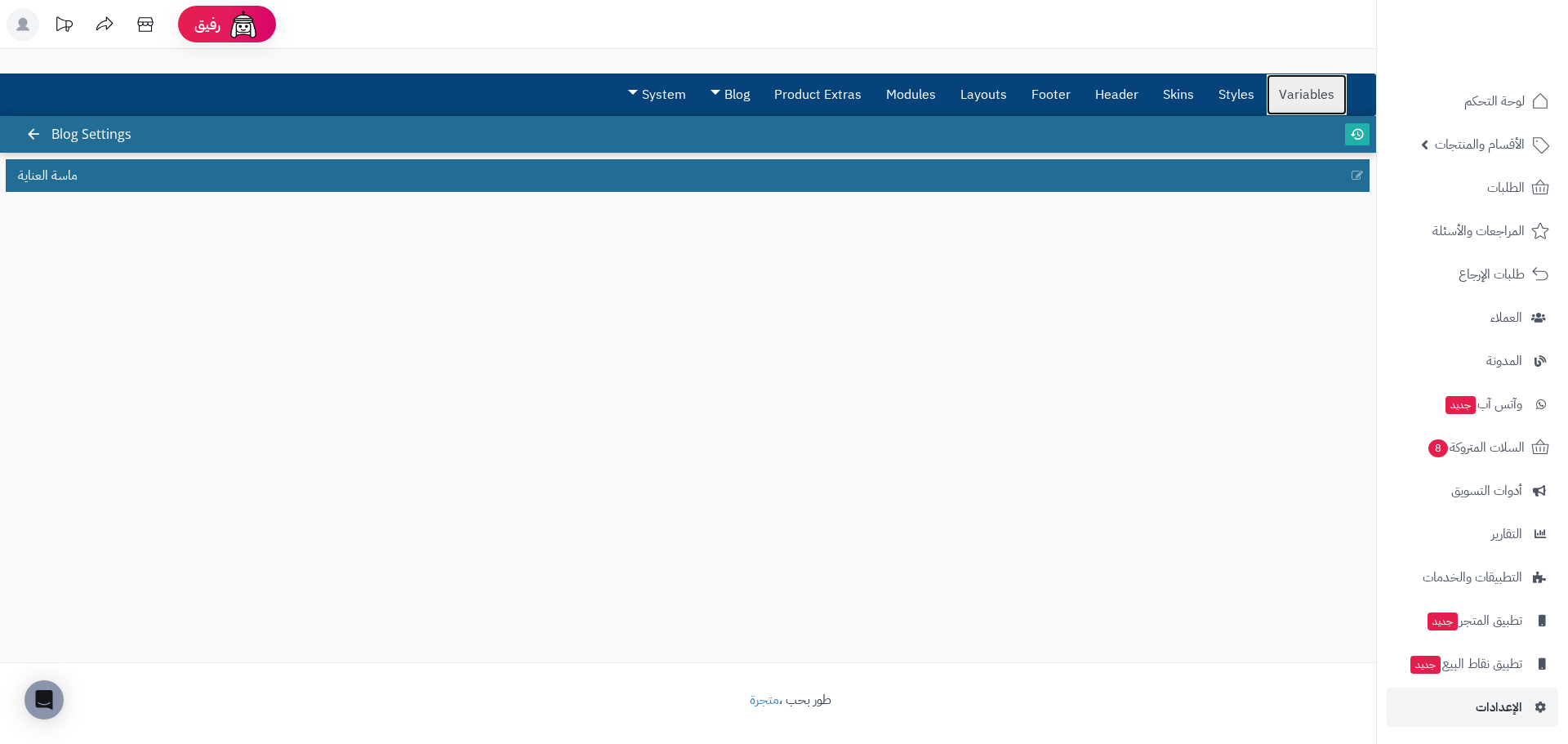
click at [1316, 87] on link "Variables" at bounding box center [1306, 94] width 80 height 41
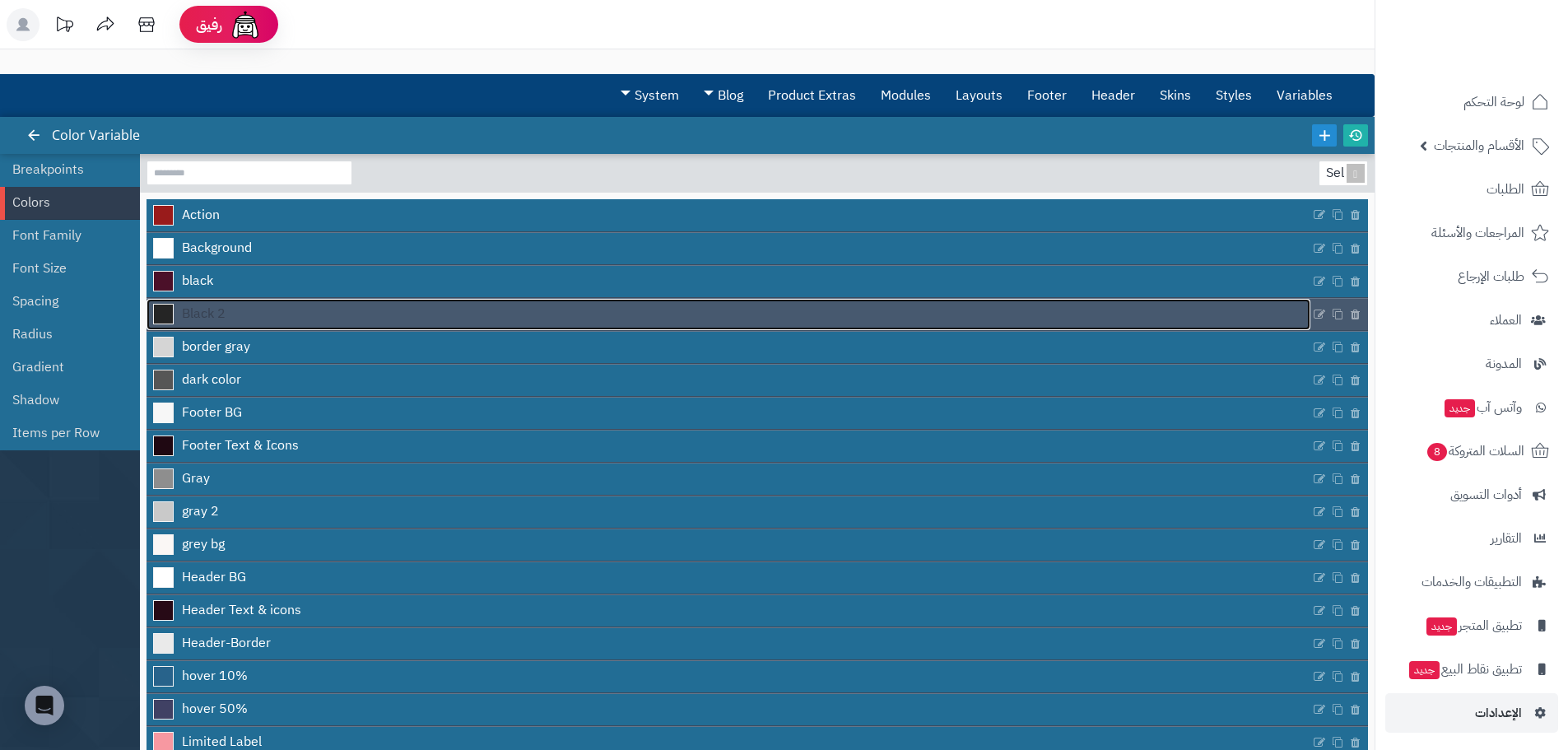
click at [236, 322] on link "Black 2" at bounding box center [729, 315] width 1164 height 31
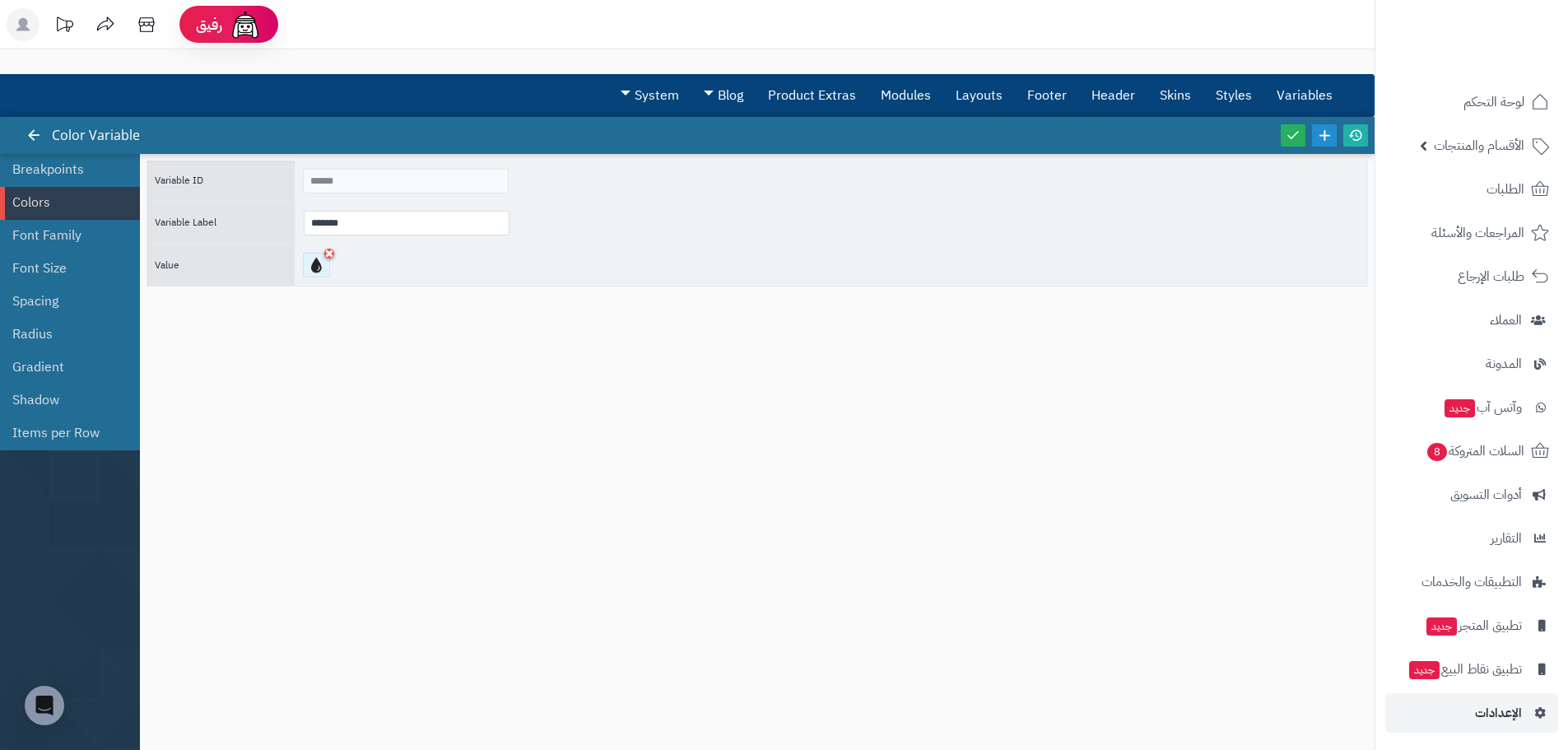
click at [316, 271] on div at bounding box center [316, 265] width 27 height 24
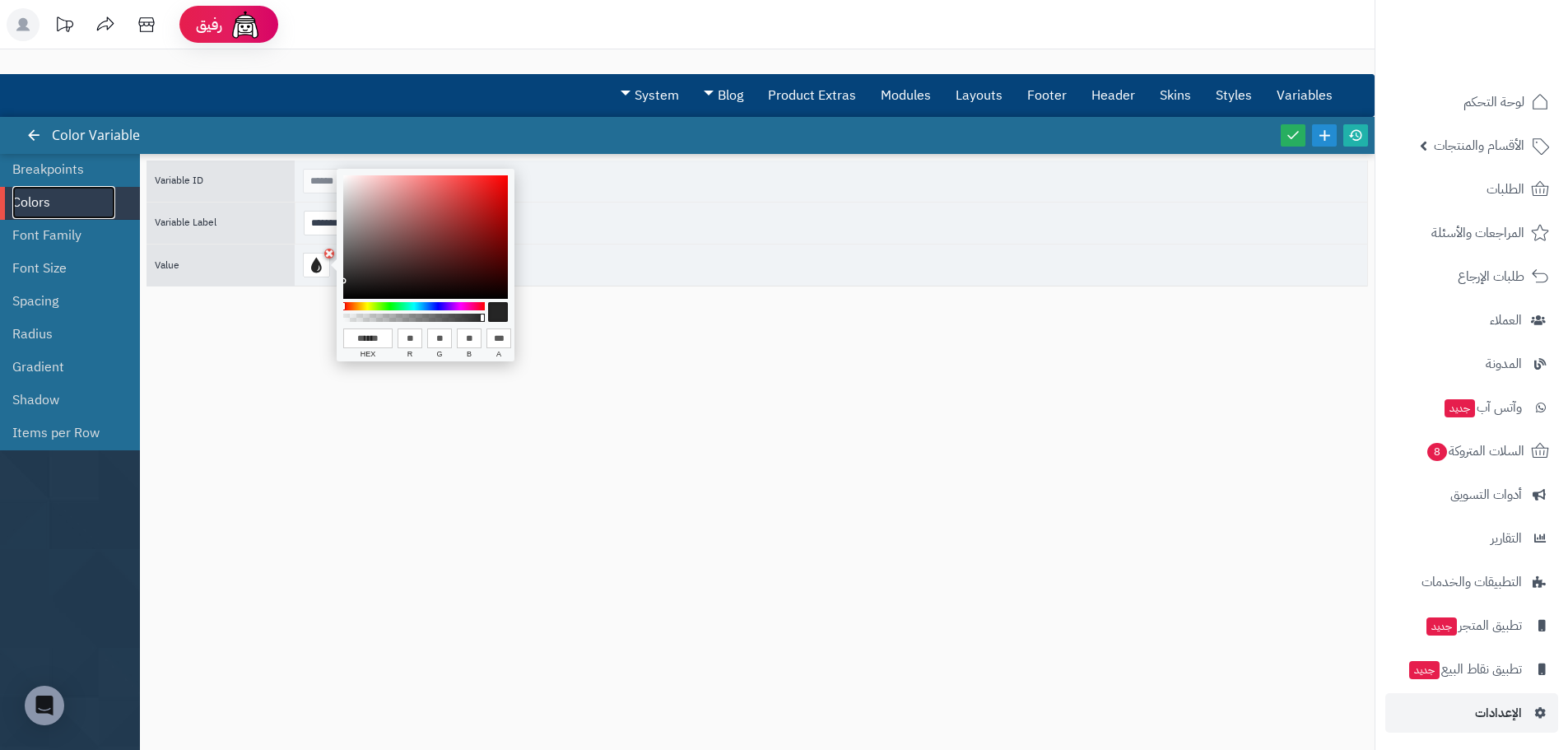
click at [24, 189] on link "Colors" at bounding box center [63, 202] width 103 height 33
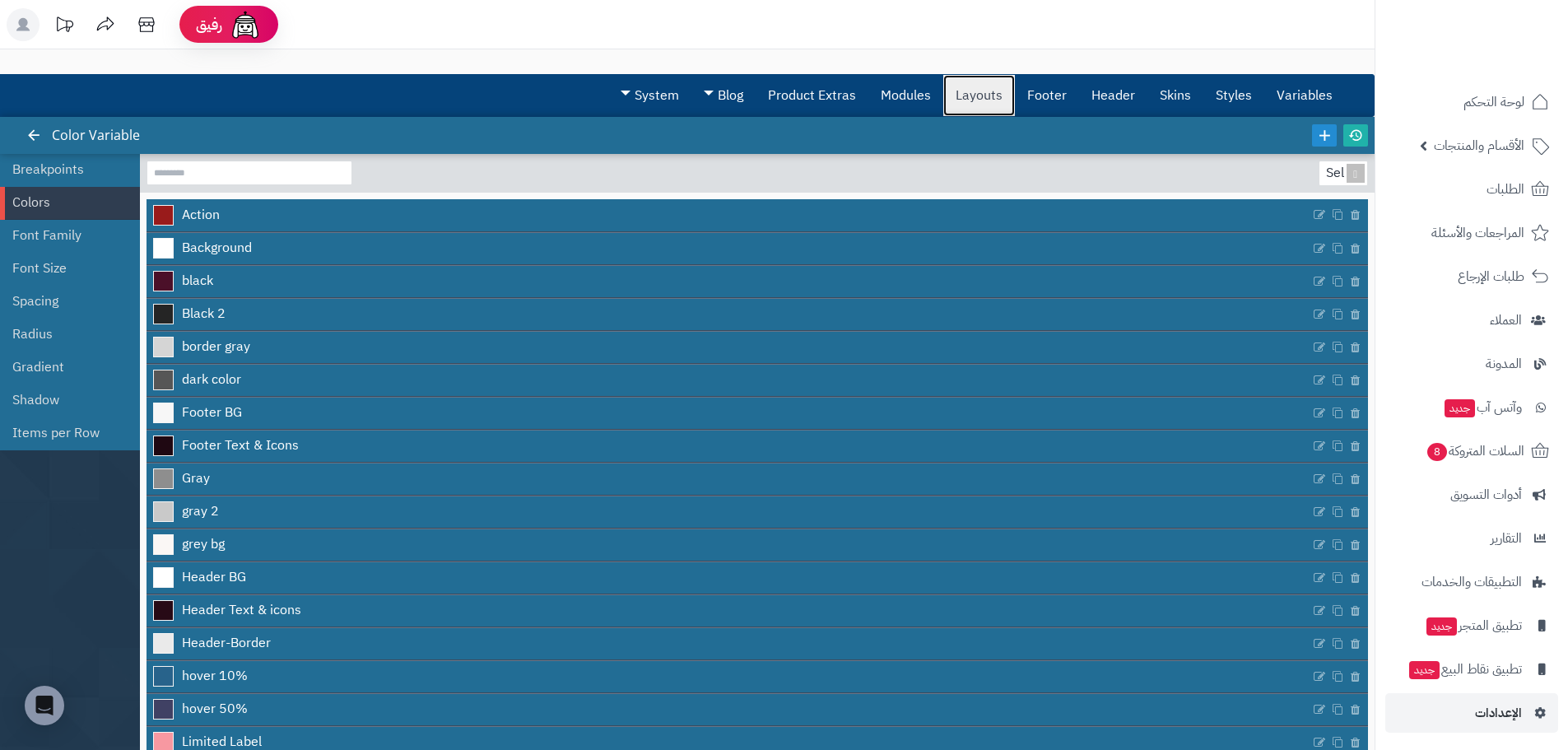
click at [966, 91] on link "Layouts" at bounding box center [979, 95] width 71 height 41
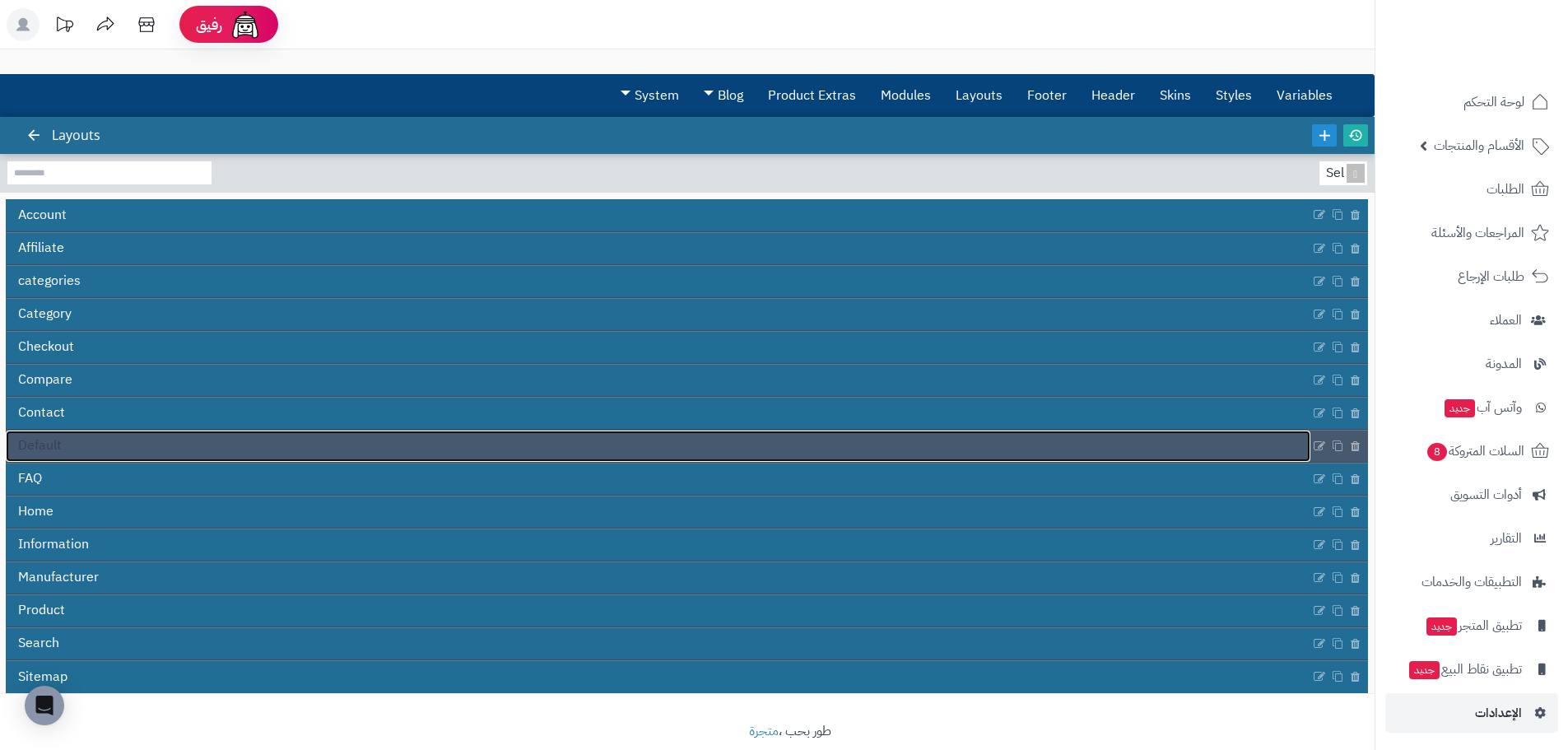
click at [51, 450] on span "Default" at bounding box center [40, 446] width 43 height 19
